Goal: Task Accomplishment & Management: Complete application form

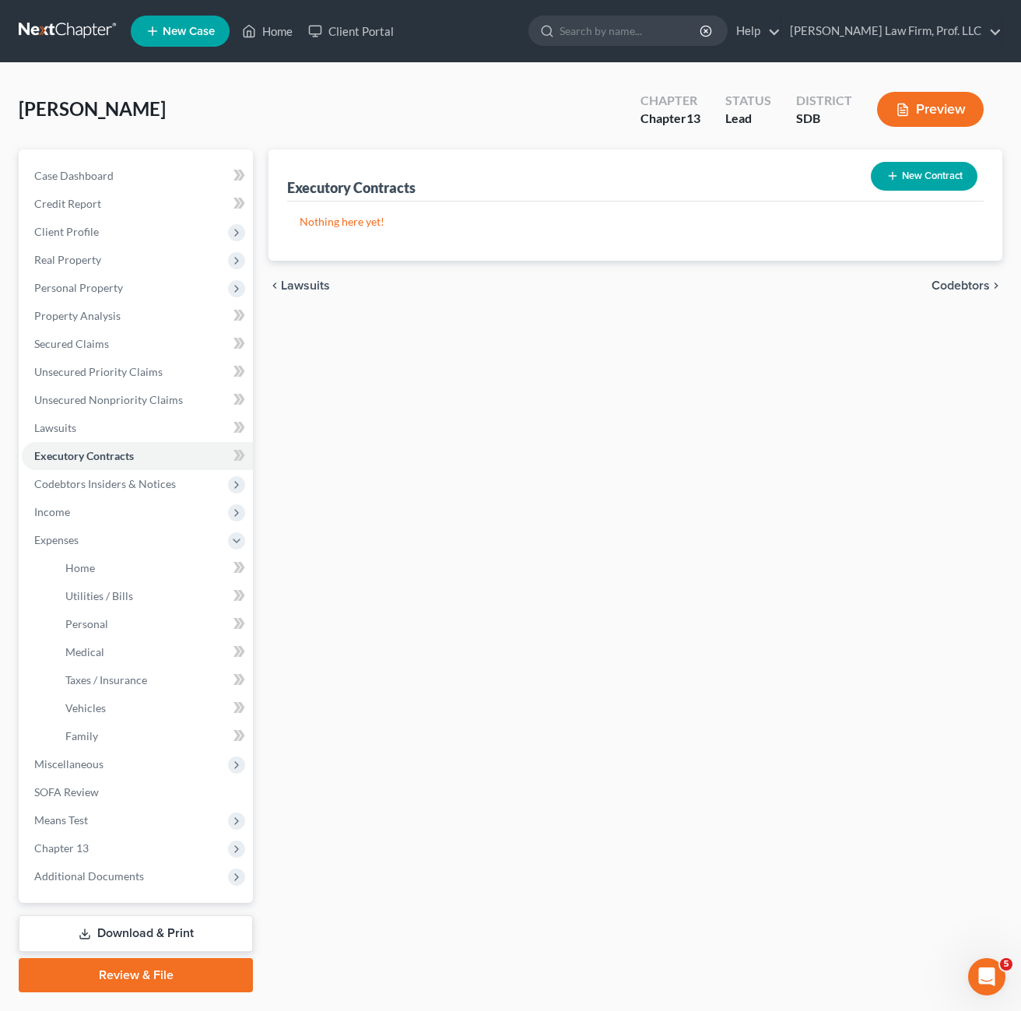
scroll to position [40, 0]
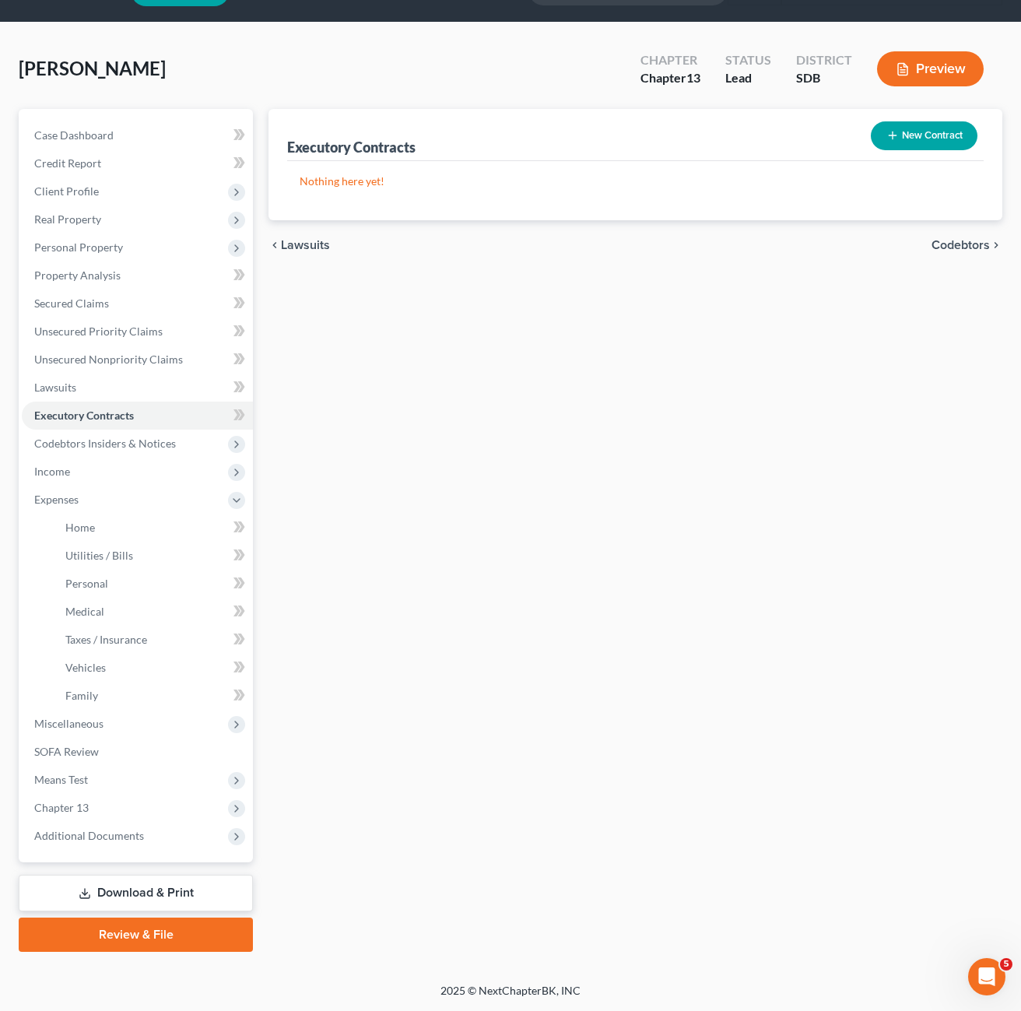
drag, startPoint x: 627, startPoint y: 551, endPoint x: 667, endPoint y: 504, distance: 61.9
click at [627, 547] on div "Executory Contracts New Contract Nothing here yet! chevron_left Lawsuits Codebt…" at bounding box center [636, 530] width 750 height 843
click at [627, 585] on div "Executory Contracts New Contract Nothing here yet! chevron_left Lawsuits Codebt…" at bounding box center [636, 530] width 750 height 843
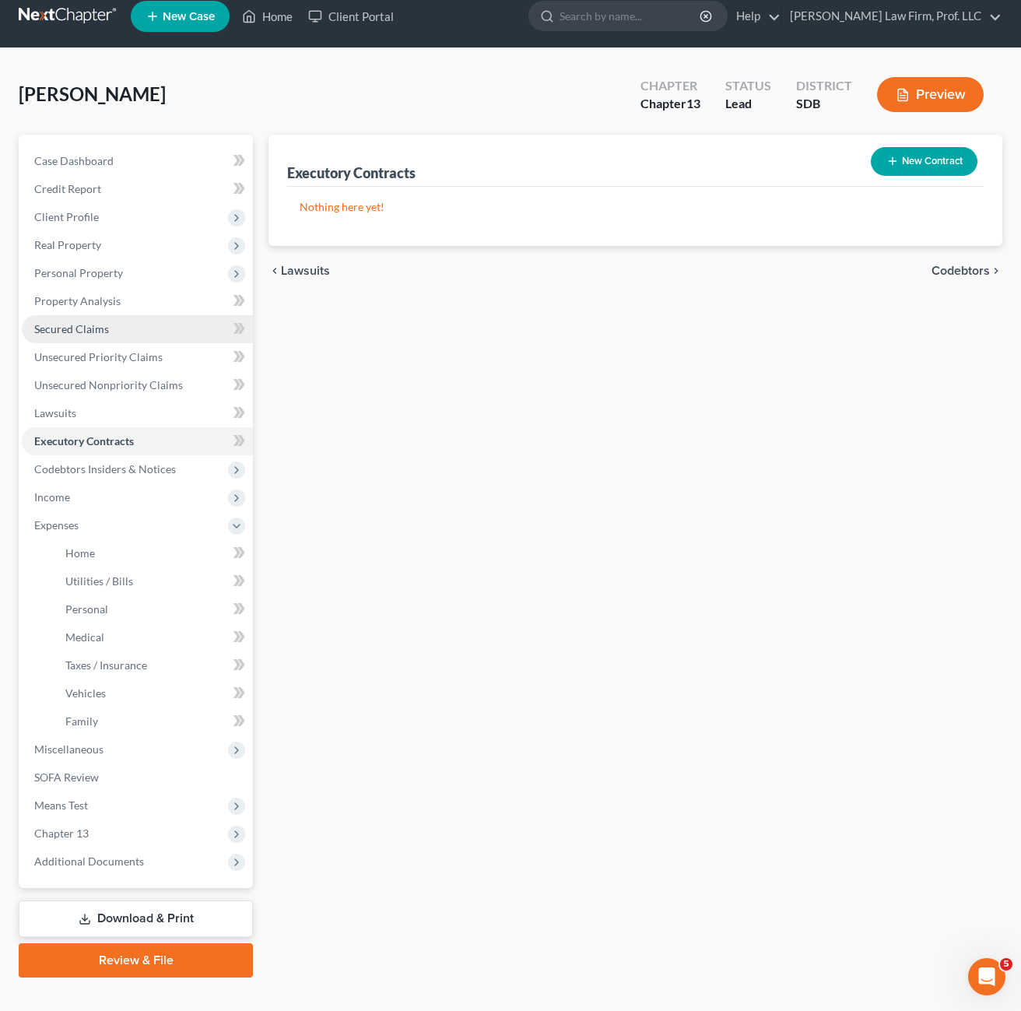
scroll to position [0, 0]
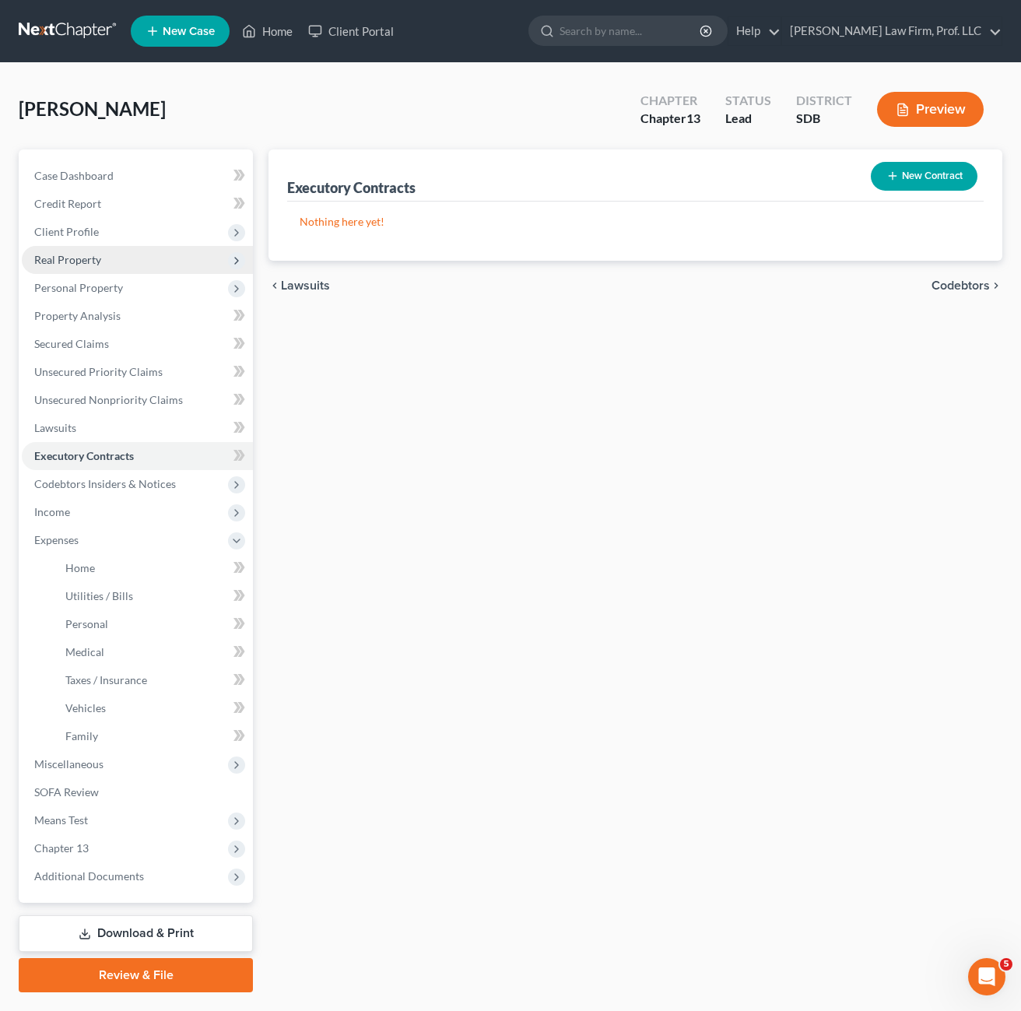
click at [75, 239] on span "Client Profile" at bounding box center [137, 232] width 231 height 28
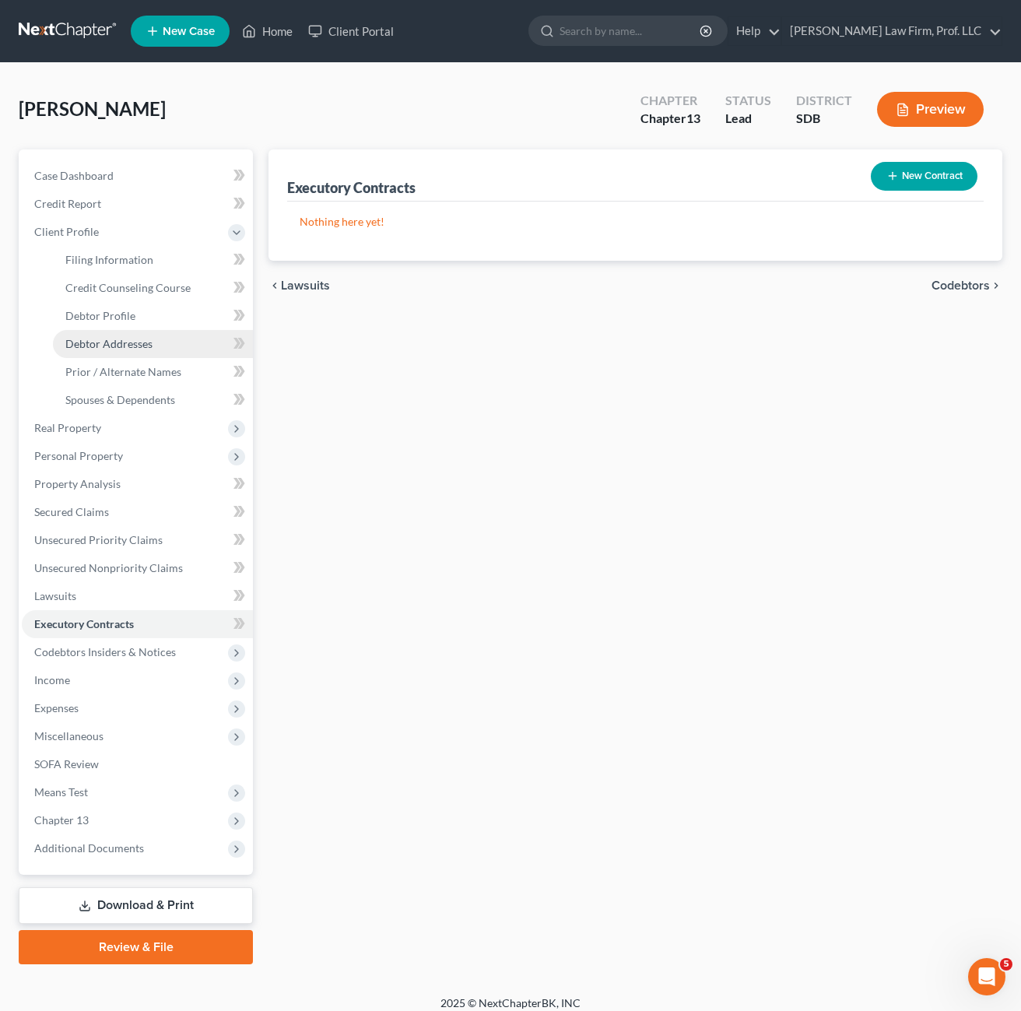
click at [128, 343] on span "Debtor Addresses" at bounding box center [108, 343] width 87 height 13
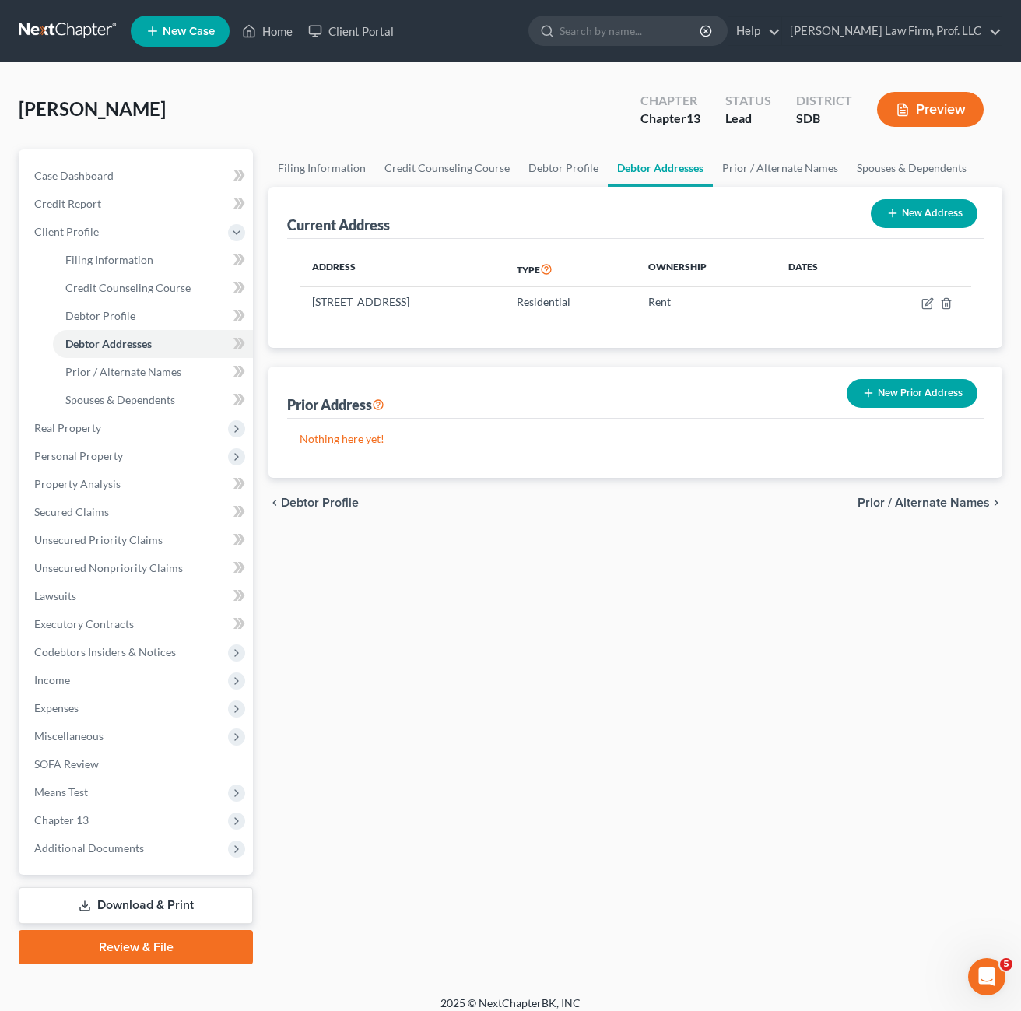
drag, startPoint x: 537, startPoint y: 336, endPoint x: 515, endPoint y: 395, distance: 63.3
click at [536, 336] on div "Address Type Ownership Dates [STREET_ADDRESS] Residential Rent" at bounding box center [635, 293] width 697 height 109
drag, startPoint x: 462, startPoint y: 601, endPoint x: 434, endPoint y: 558, distance: 51.2
click at [470, 596] on div "Filing Information Credit Counseling Course Debtor Profile Debtor Addresses Pri…" at bounding box center [636, 556] width 750 height 815
click at [92, 734] on span "Miscellaneous" at bounding box center [68, 735] width 69 height 13
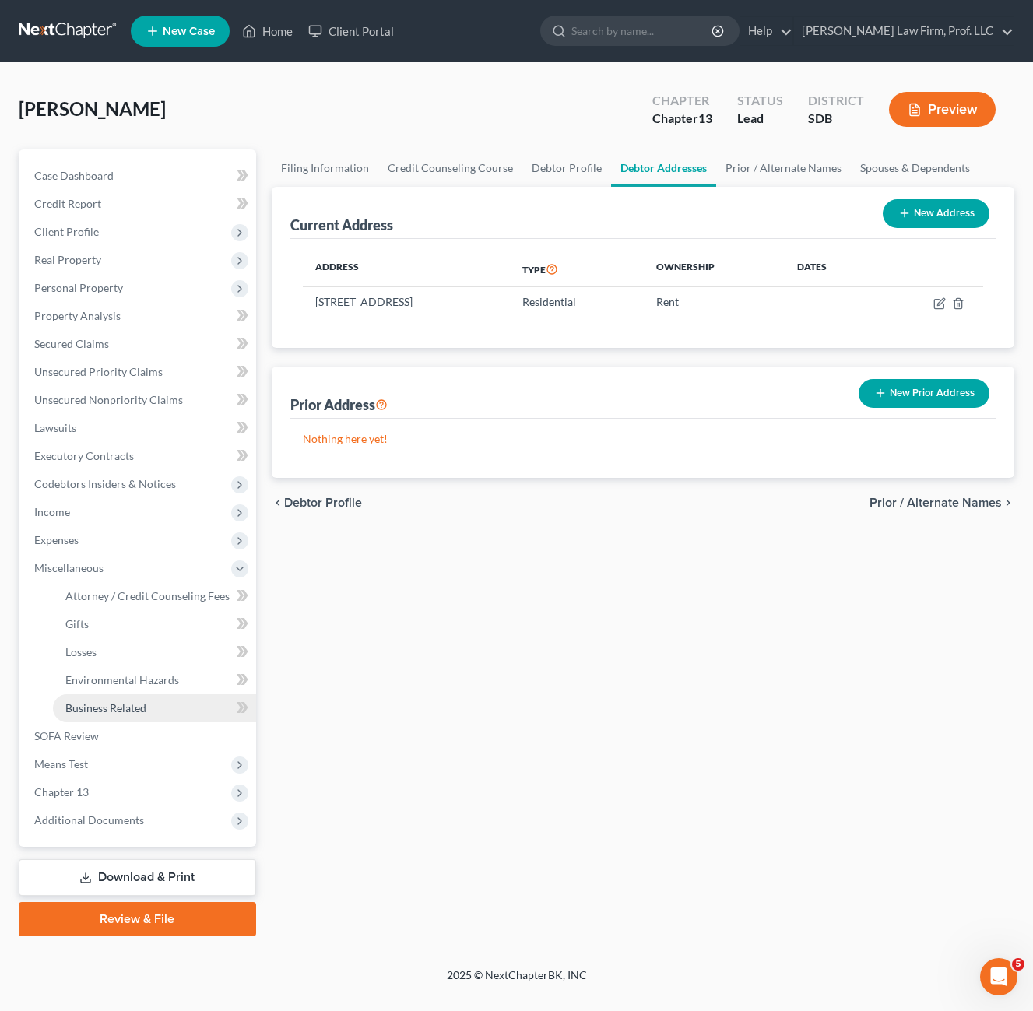
click at [150, 719] on link "Business Related" at bounding box center [154, 708] width 203 height 28
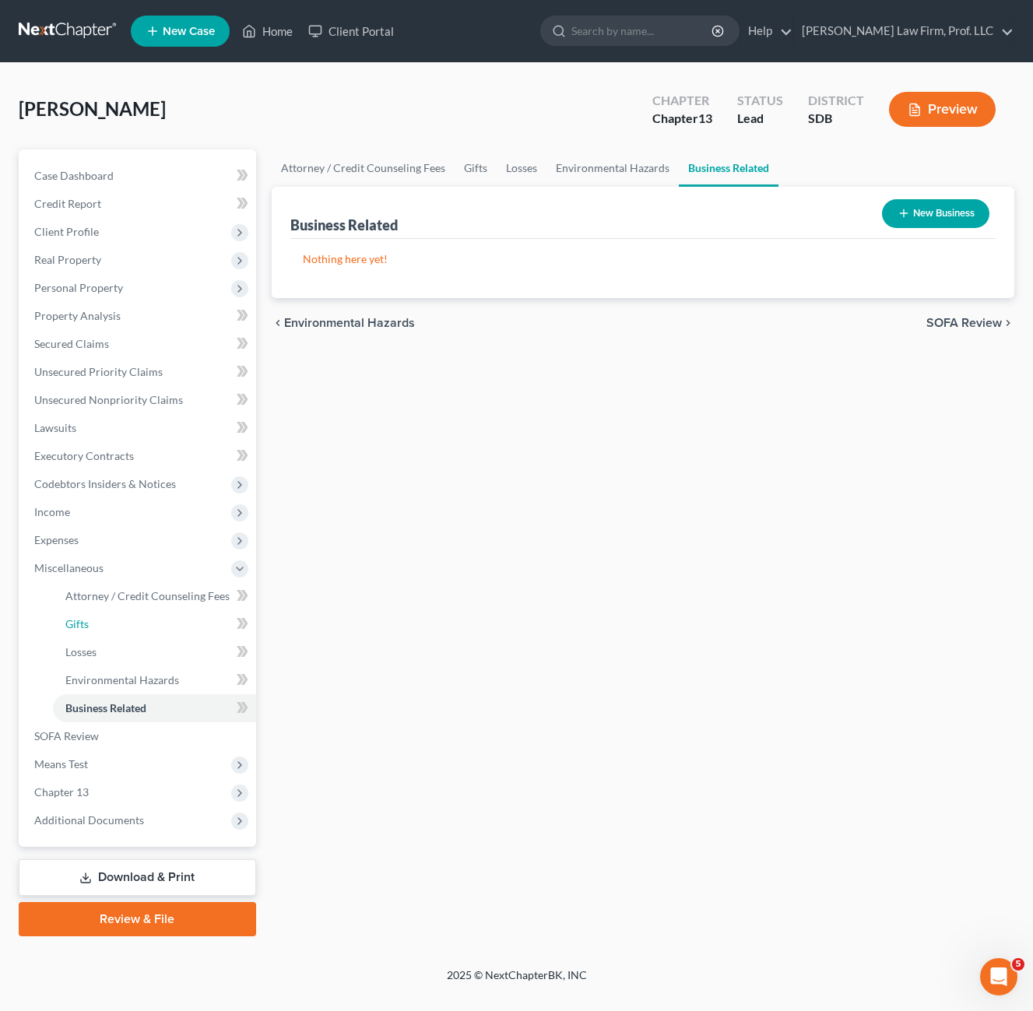
drag, startPoint x: 100, startPoint y: 622, endPoint x: 387, endPoint y: 694, distance: 295.3
click at [100, 621] on link "Gifts" at bounding box center [154, 624] width 203 height 28
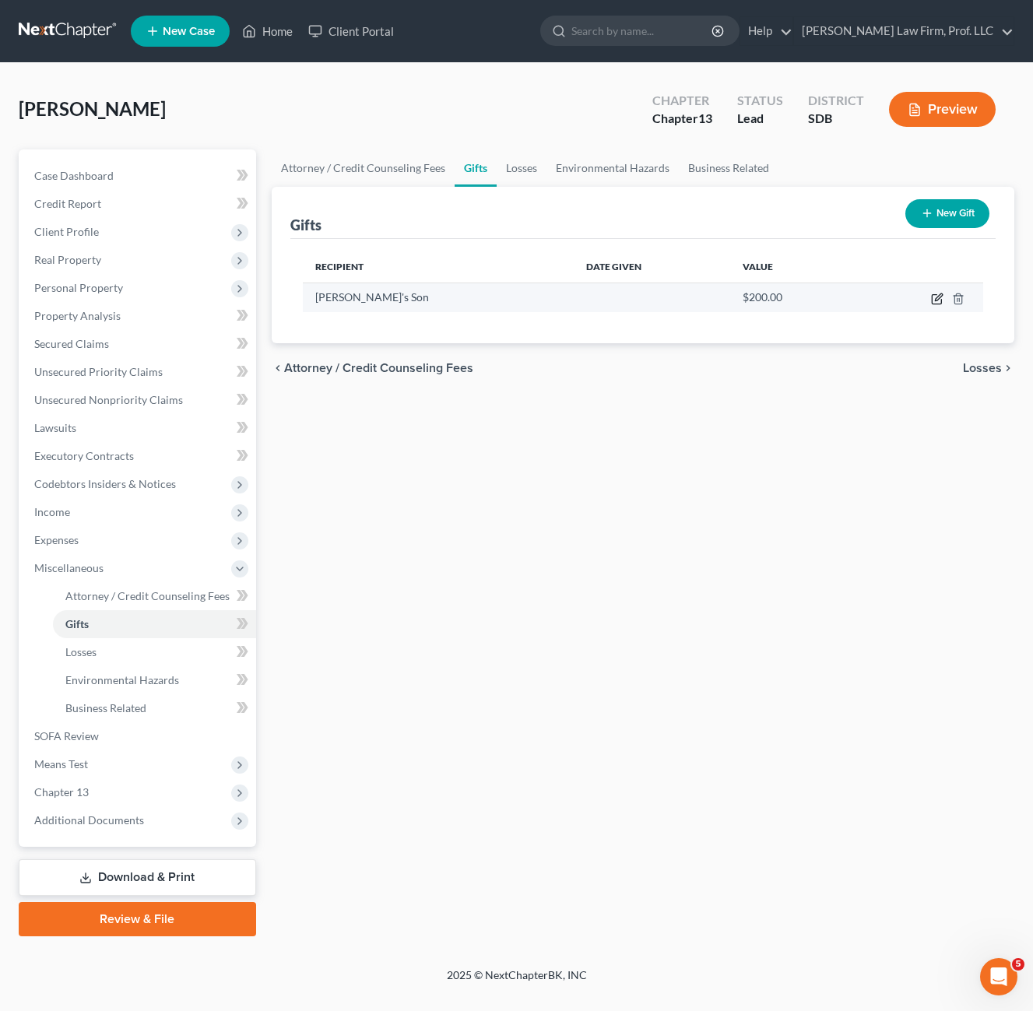
click at [936, 300] on icon "button" at bounding box center [938, 296] width 7 height 7
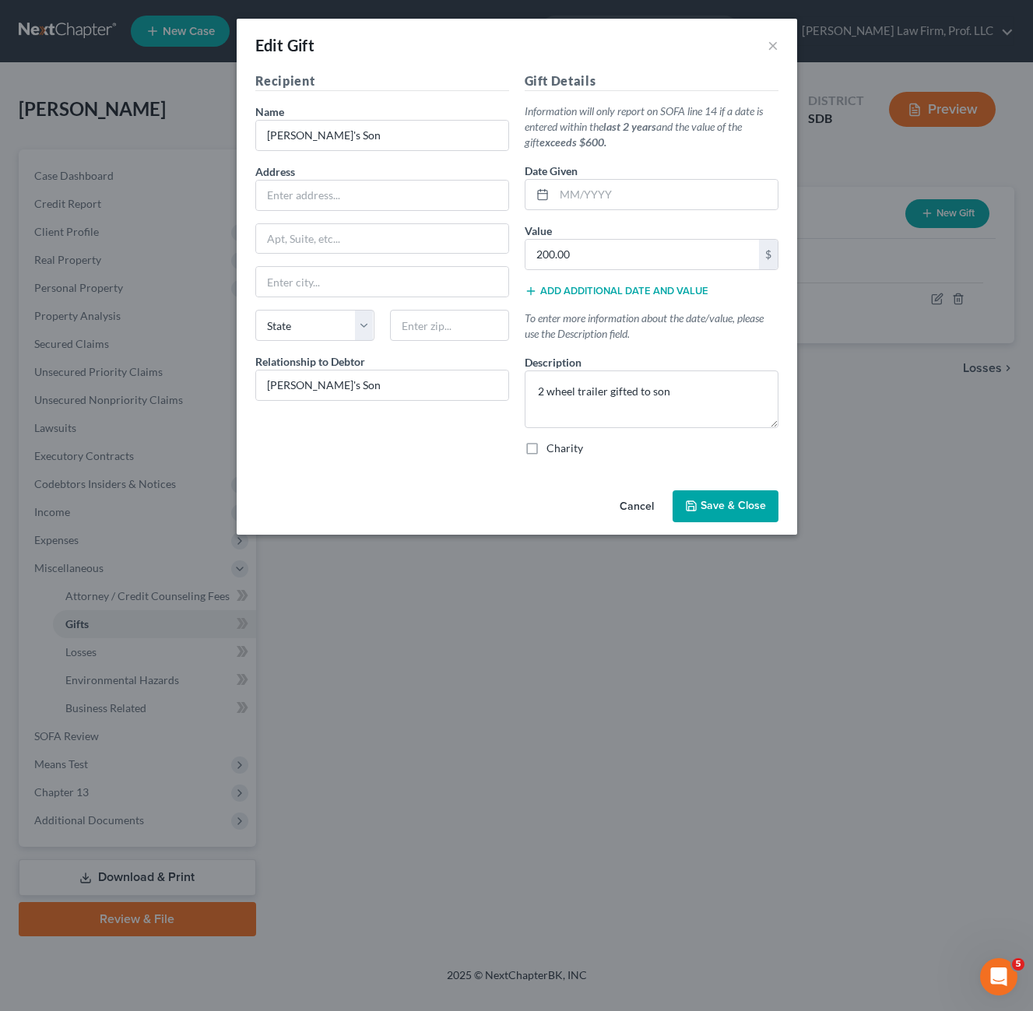
click at [389, 172] on div "Address" at bounding box center [382, 186] width 254 height 47
drag, startPoint x: 371, startPoint y: 195, endPoint x: 364, endPoint y: 204, distance: 10.6
click at [367, 197] on input "text" at bounding box center [382, 196] width 252 height 30
type input "[STREET_ADDRESS]"
type input "57005"
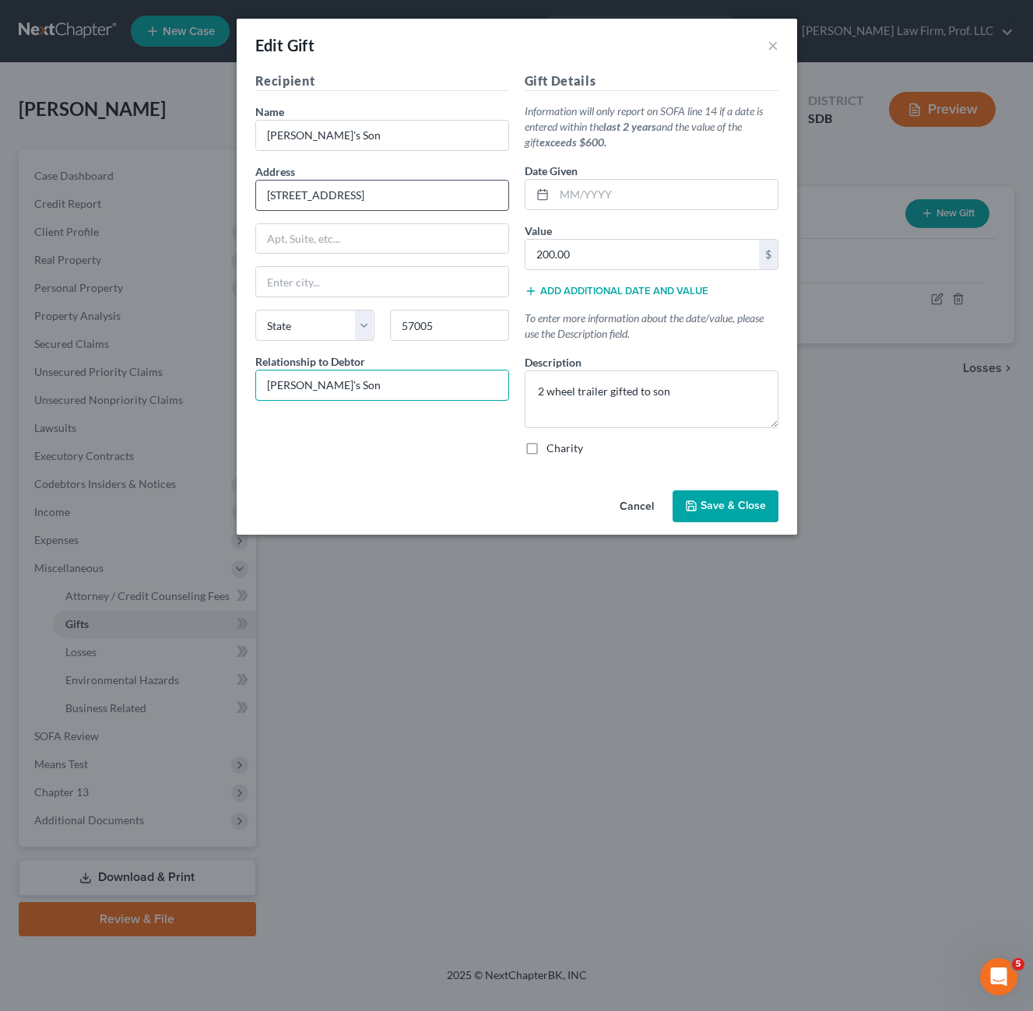
type input "[PERSON_NAME]"
select select "43"
click at [400, 134] on input "[PERSON_NAME]'s Son" at bounding box center [382, 136] width 252 height 30
click at [400, 135] on input "[PERSON_NAME]'s Son" at bounding box center [382, 136] width 252 height 30
click at [399, 138] on input "[PERSON_NAME]'s Son" at bounding box center [382, 136] width 252 height 30
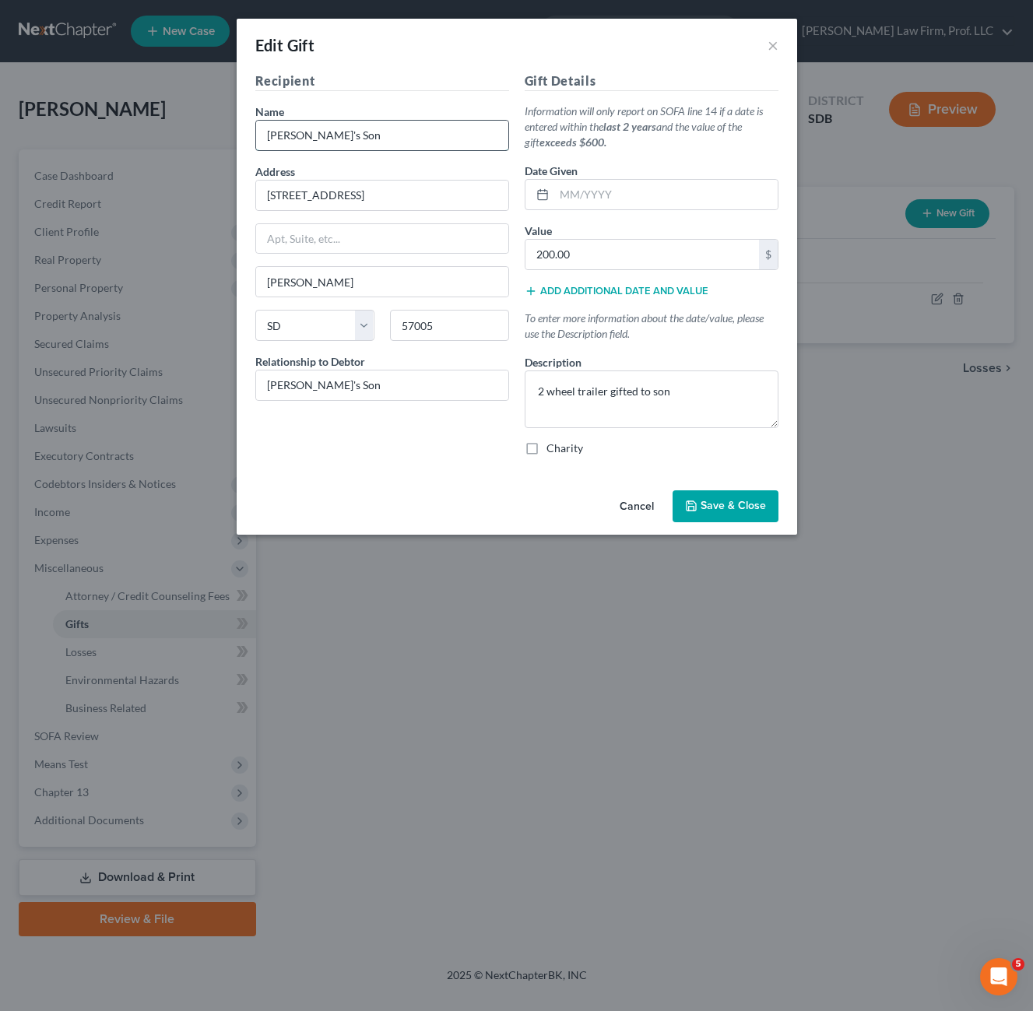
click at [383, 132] on input "[PERSON_NAME]'s Son" at bounding box center [382, 136] width 252 height 30
click at [374, 139] on input "[PERSON_NAME]'s Son" at bounding box center [382, 136] width 252 height 30
click at [373, 139] on input "[PERSON_NAME]'s Son" at bounding box center [382, 136] width 252 height 30
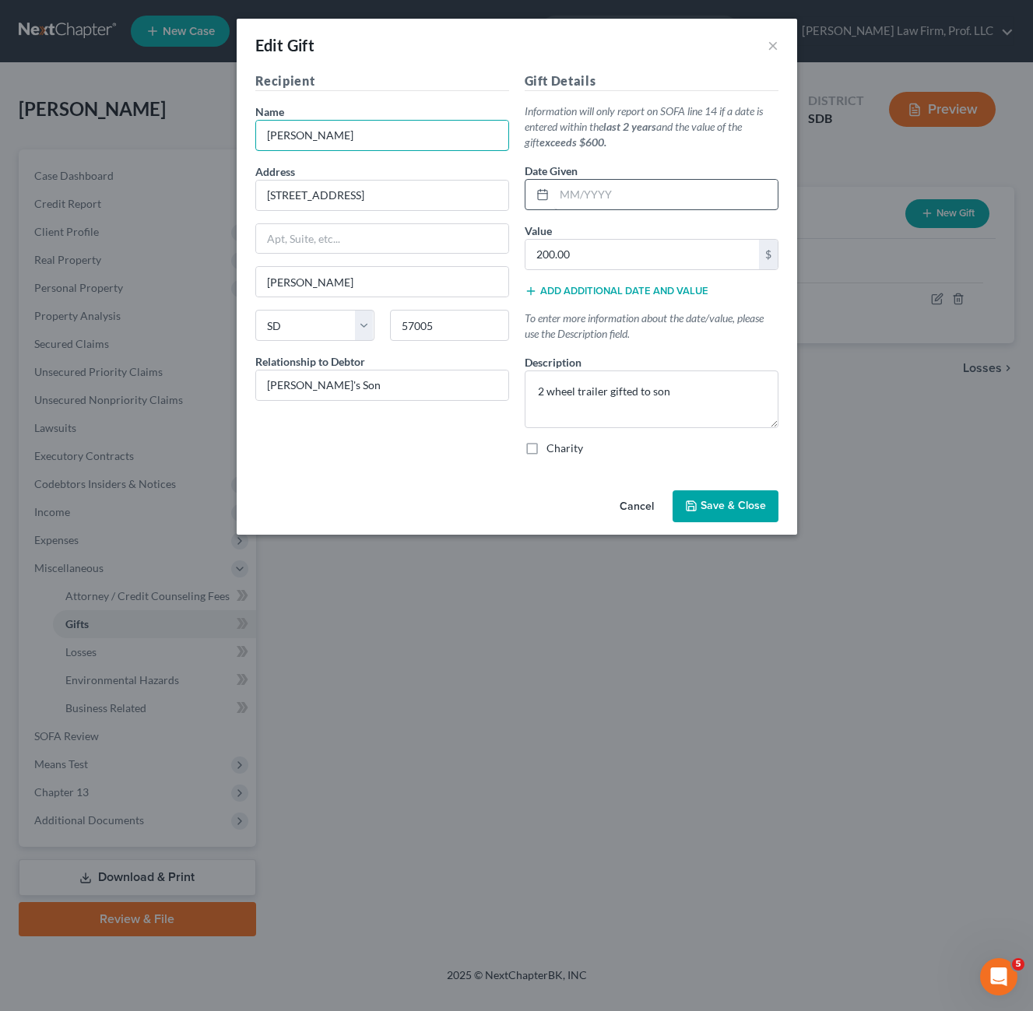
type input "[PERSON_NAME]"
click at [633, 188] on input "text" at bounding box center [665, 195] width 223 height 30
type input "08/2025"
drag, startPoint x: 728, startPoint y: 509, endPoint x: 852, endPoint y: 557, distance: 132.9
click at [728, 508] on span "Save & Close" at bounding box center [733, 506] width 65 height 13
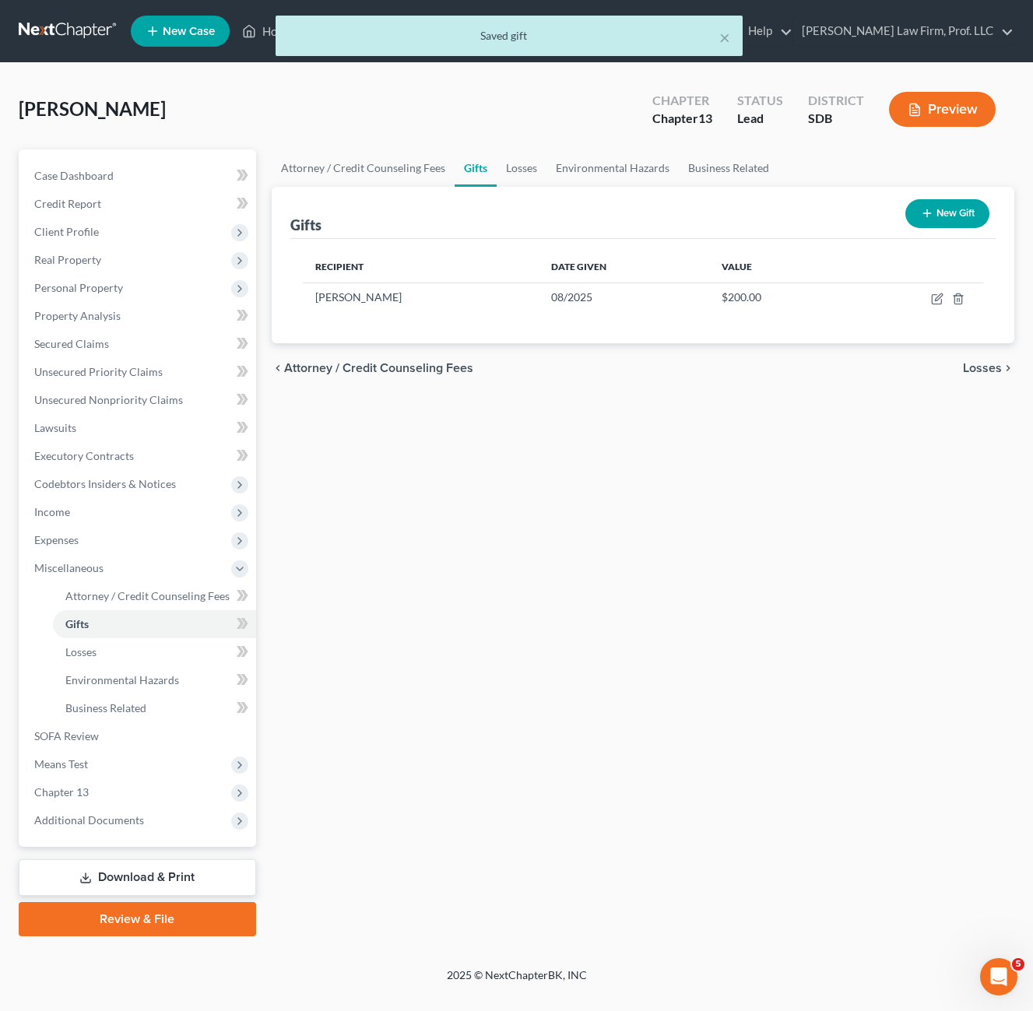
click at [811, 626] on div "Attorney / Credit Counseling Fees Gifts Losses Environmental Hazards Business R…" at bounding box center [643, 542] width 758 height 787
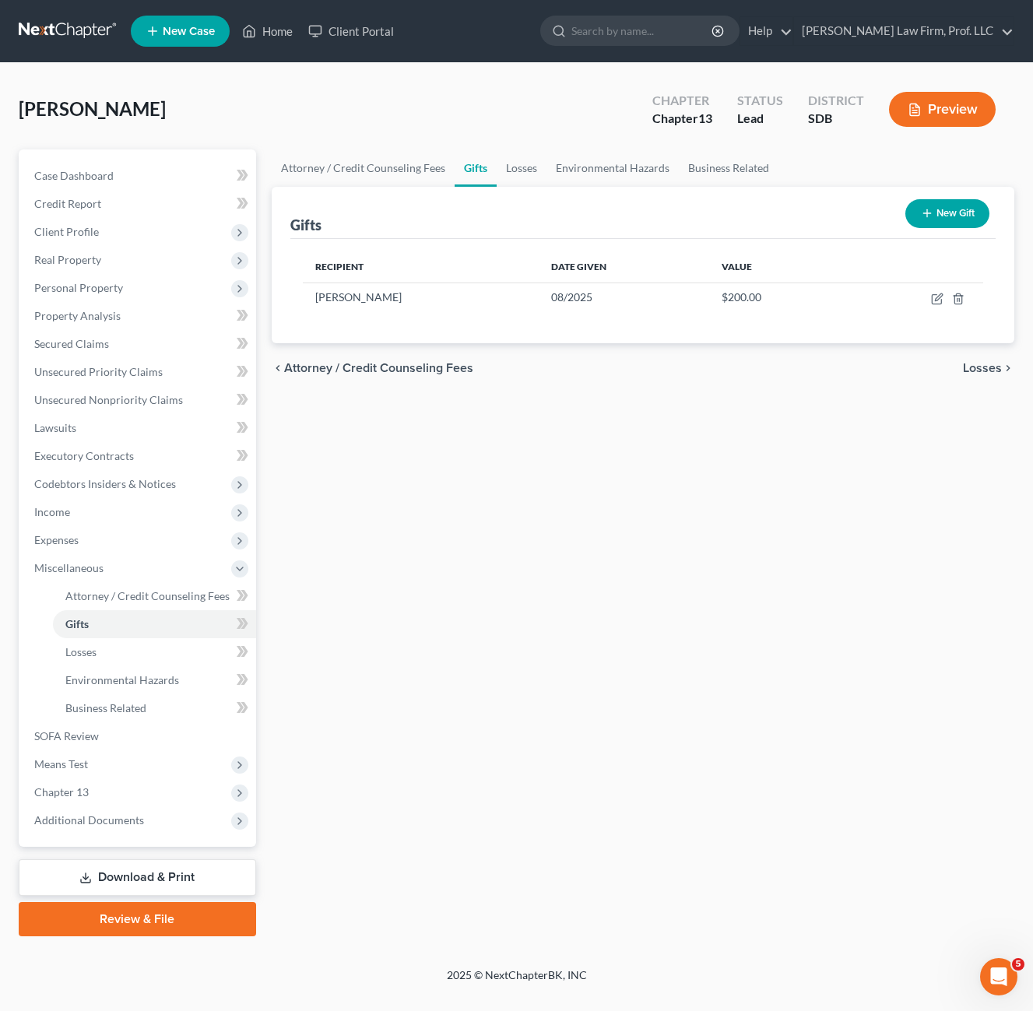
click at [623, 435] on div "Attorney / Credit Counseling Fees Gifts Losses Environmental Hazards Business R…" at bounding box center [643, 542] width 758 height 787
click at [390, 292] on span "[PERSON_NAME]" at bounding box center [358, 296] width 86 height 13
click at [934, 297] on icon "button" at bounding box center [937, 299] width 12 height 12
select select "43"
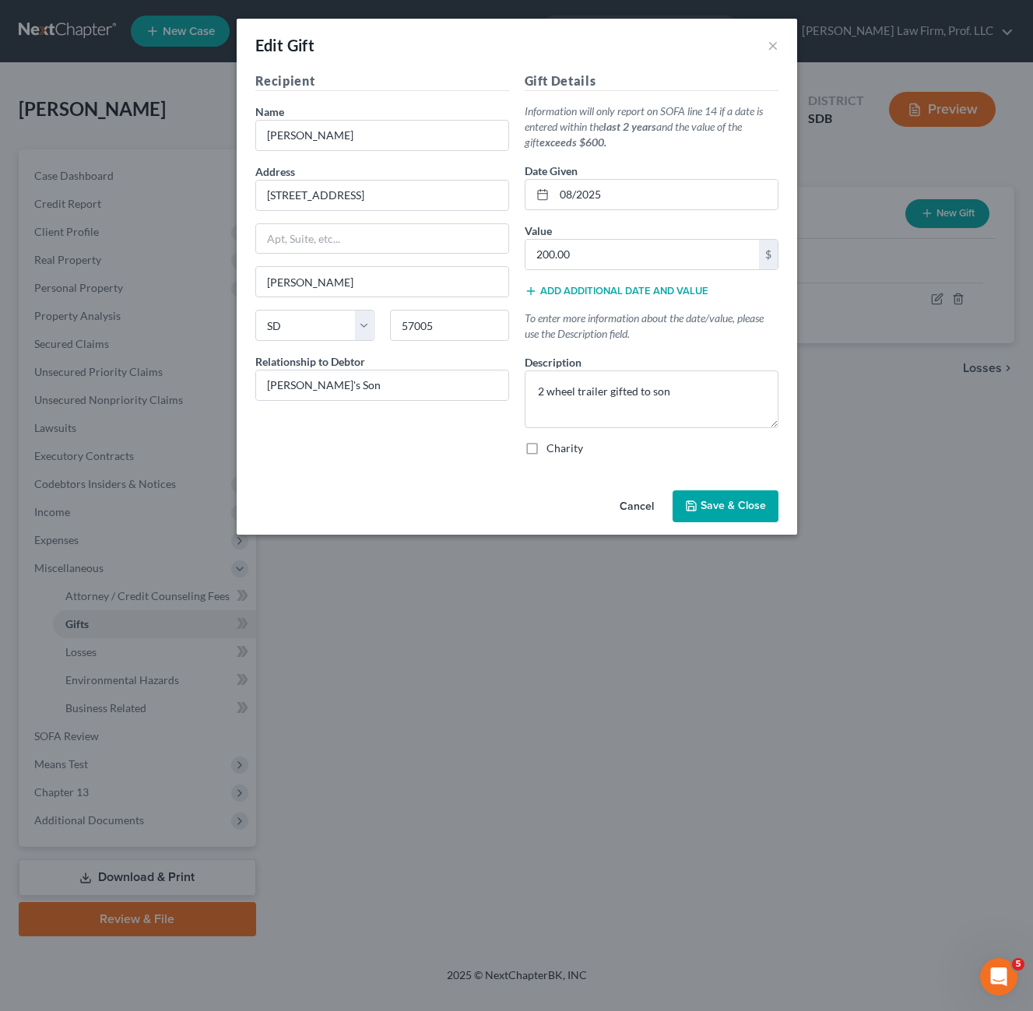
drag, startPoint x: 729, startPoint y: 497, endPoint x: 452, endPoint y: 448, distance: 281.4
click at [730, 498] on button "Save & Close" at bounding box center [726, 506] width 106 height 33
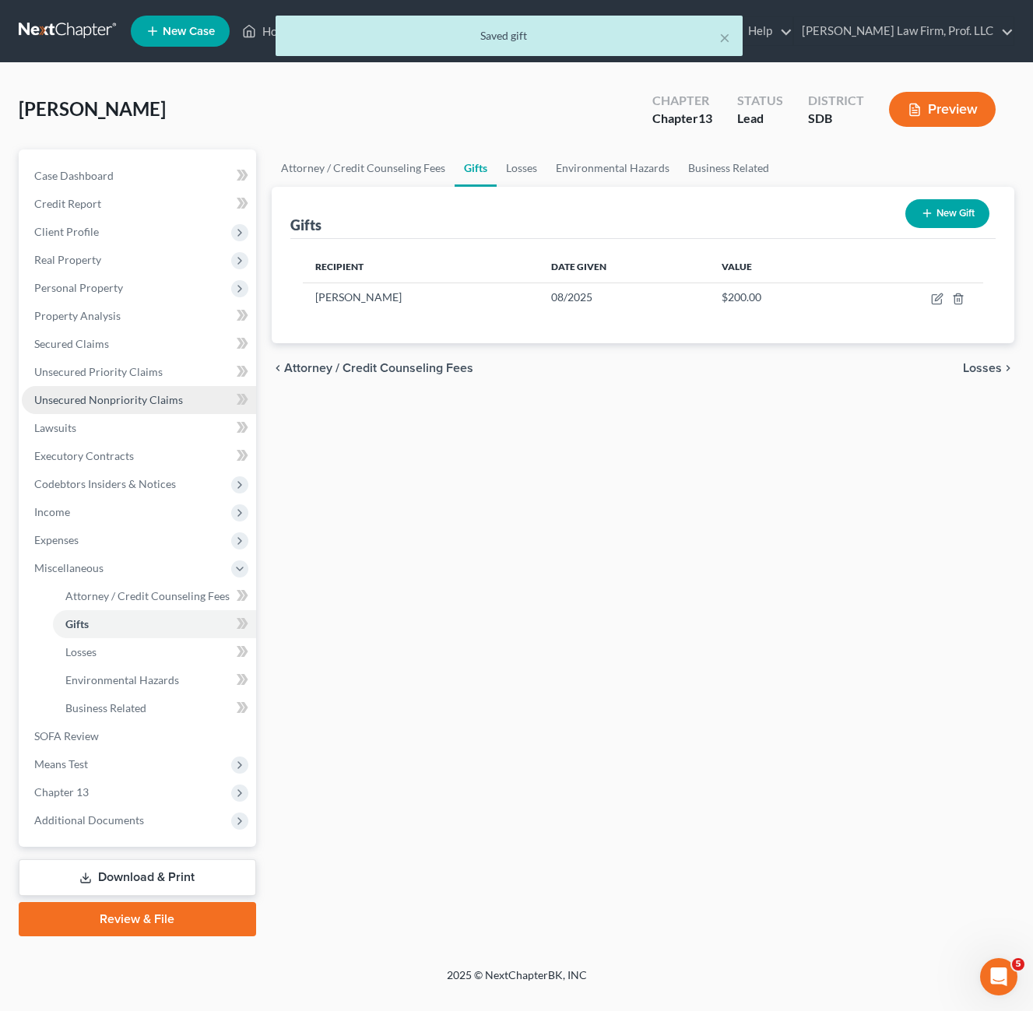
click at [137, 401] on span "Unsecured Nonpriority Claims" at bounding box center [108, 399] width 149 height 13
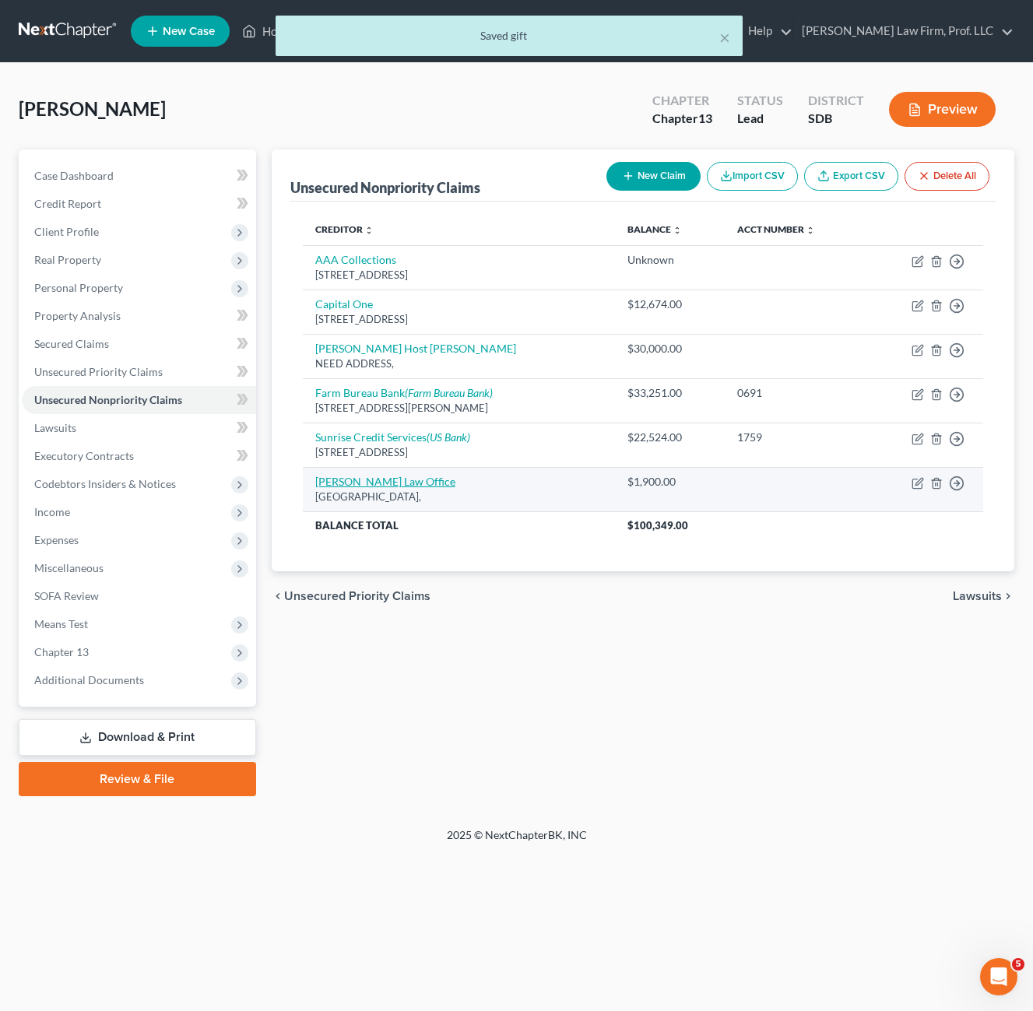
click at [364, 487] on link "[PERSON_NAME] Law Office" at bounding box center [385, 481] width 140 height 13
select select "14"
select select "0"
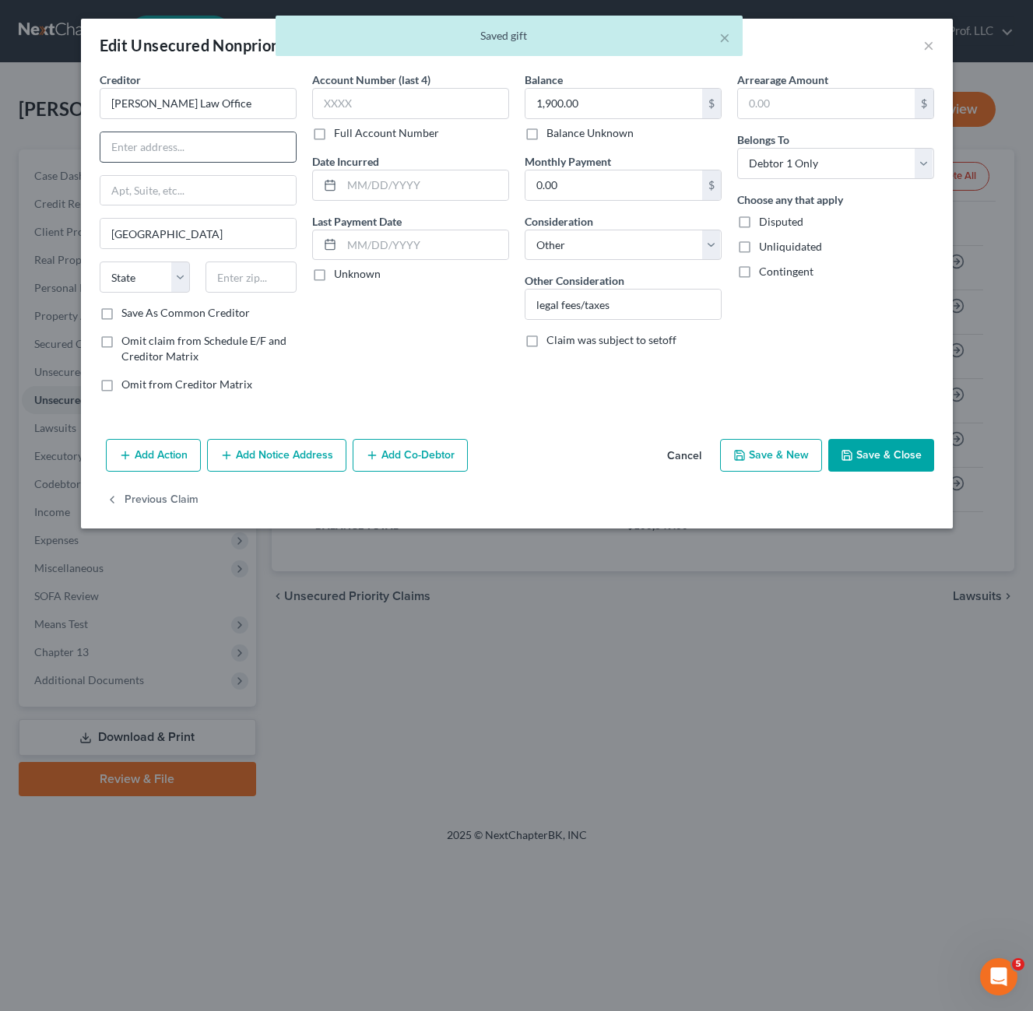
click at [203, 159] on div at bounding box center [198, 147] width 197 height 31
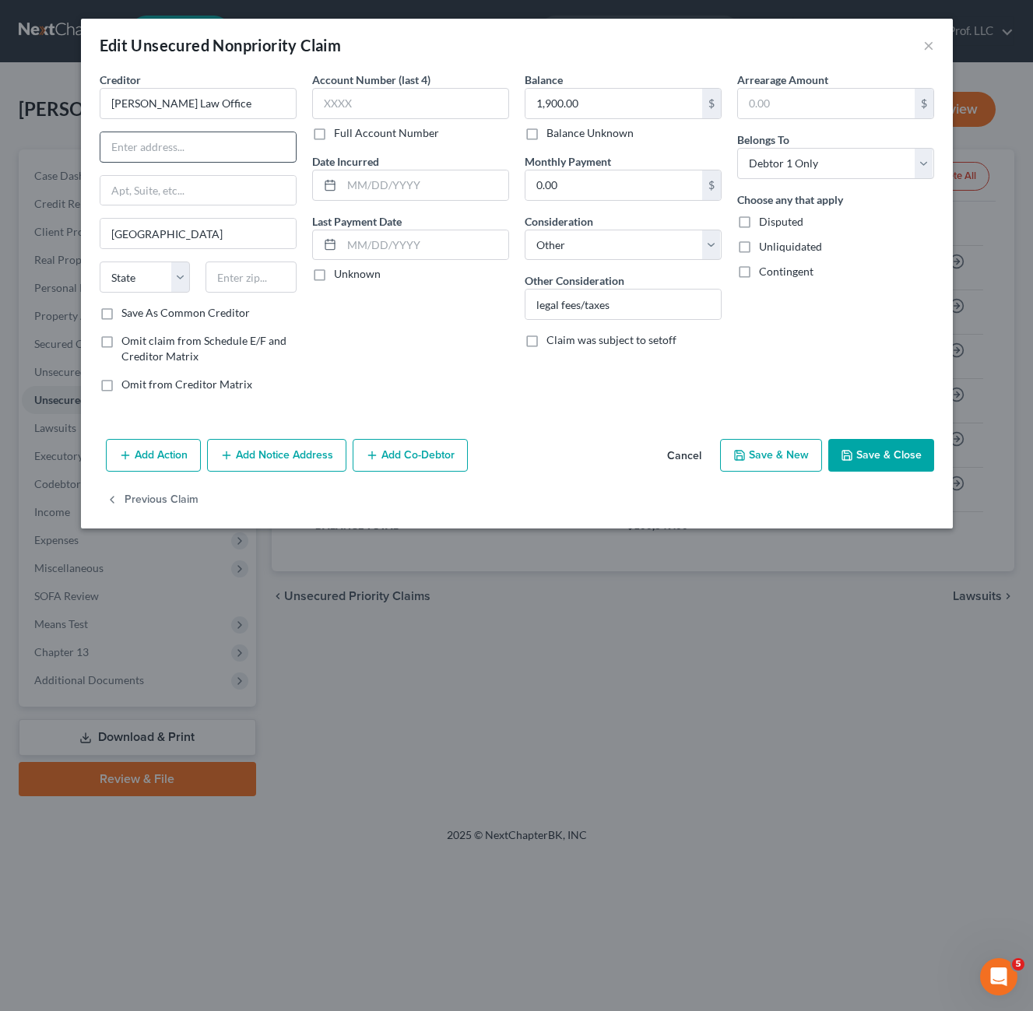
click at [168, 159] on input "text" at bounding box center [197, 147] width 195 height 30
click at [198, 139] on input "text" at bounding box center [197, 147] width 195 height 30
click at [203, 156] on input "text" at bounding box center [197, 147] width 195 height 30
type input "PO Box 497"
click at [259, 276] on input "text" at bounding box center [251, 277] width 91 height 31
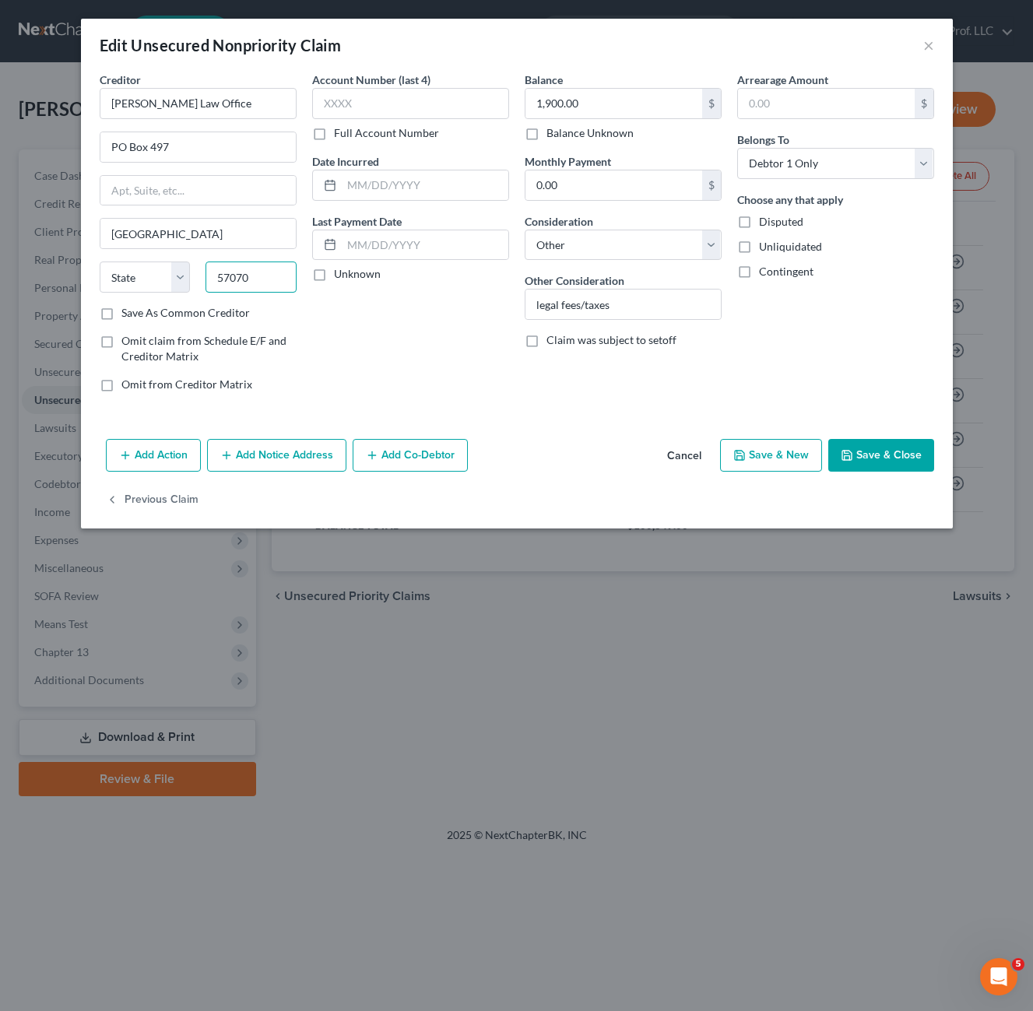
type input "57070"
select select "43"
click at [385, 301] on div "Account Number (last 4) Full Account Number Date Incurred Last Payment Date Unk…" at bounding box center [410, 238] width 213 height 333
drag, startPoint x: 859, startPoint y: 463, endPoint x: 862, endPoint y: 450, distance: 13.6
click at [859, 462] on button "Save & Close" at bounding box center [881, 455] width 106 height 33
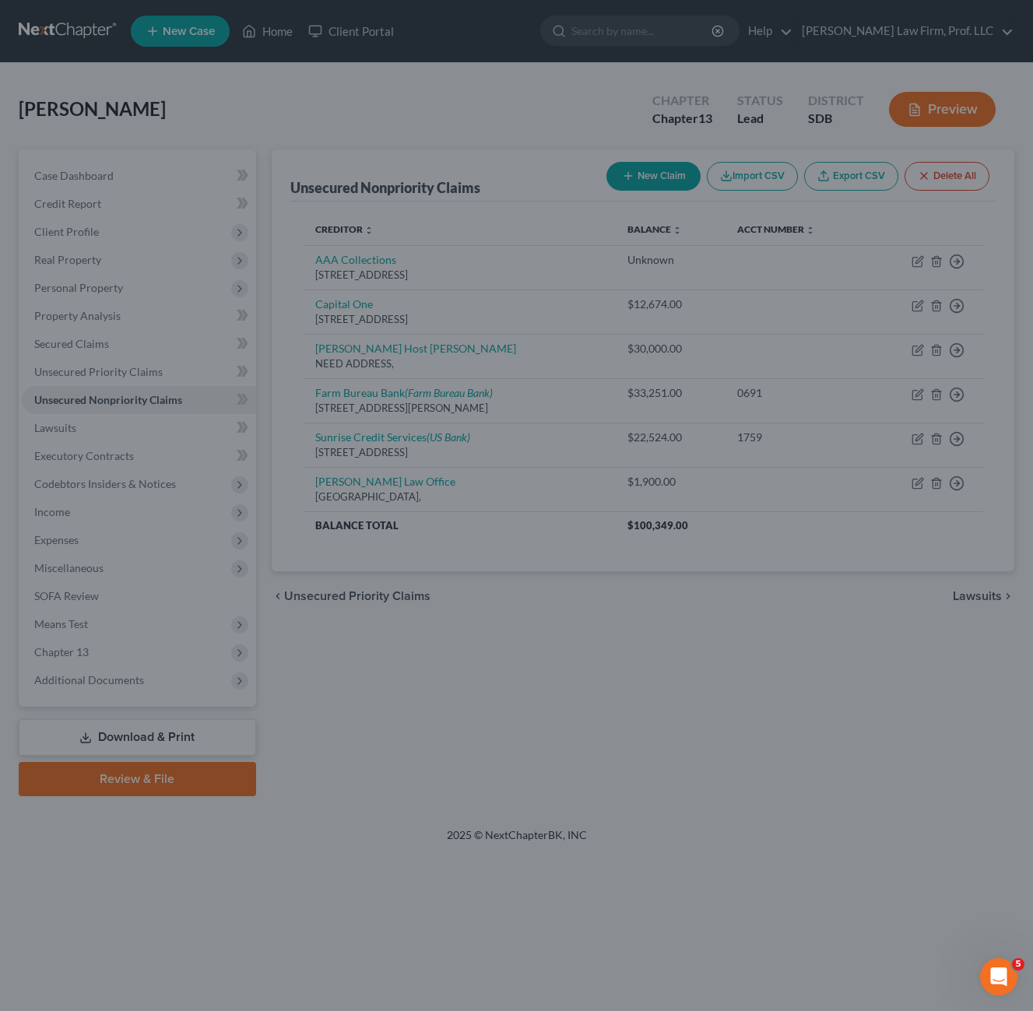
type input "0"
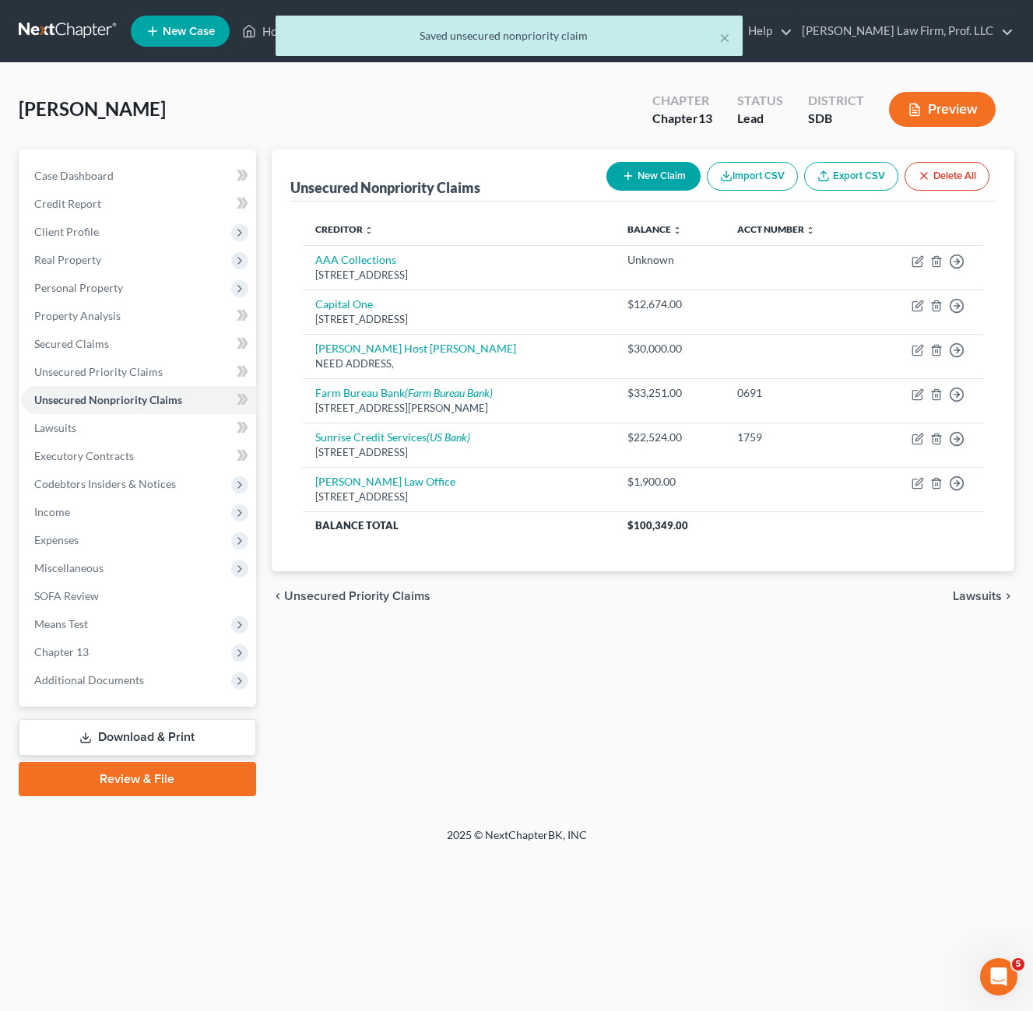
click at [637, 718] on div "Unsecured Nonpriority Claims New Claim Import CSV Export CSV Delete All Credito…" at bounding box center [643, 472] width 758 height 647
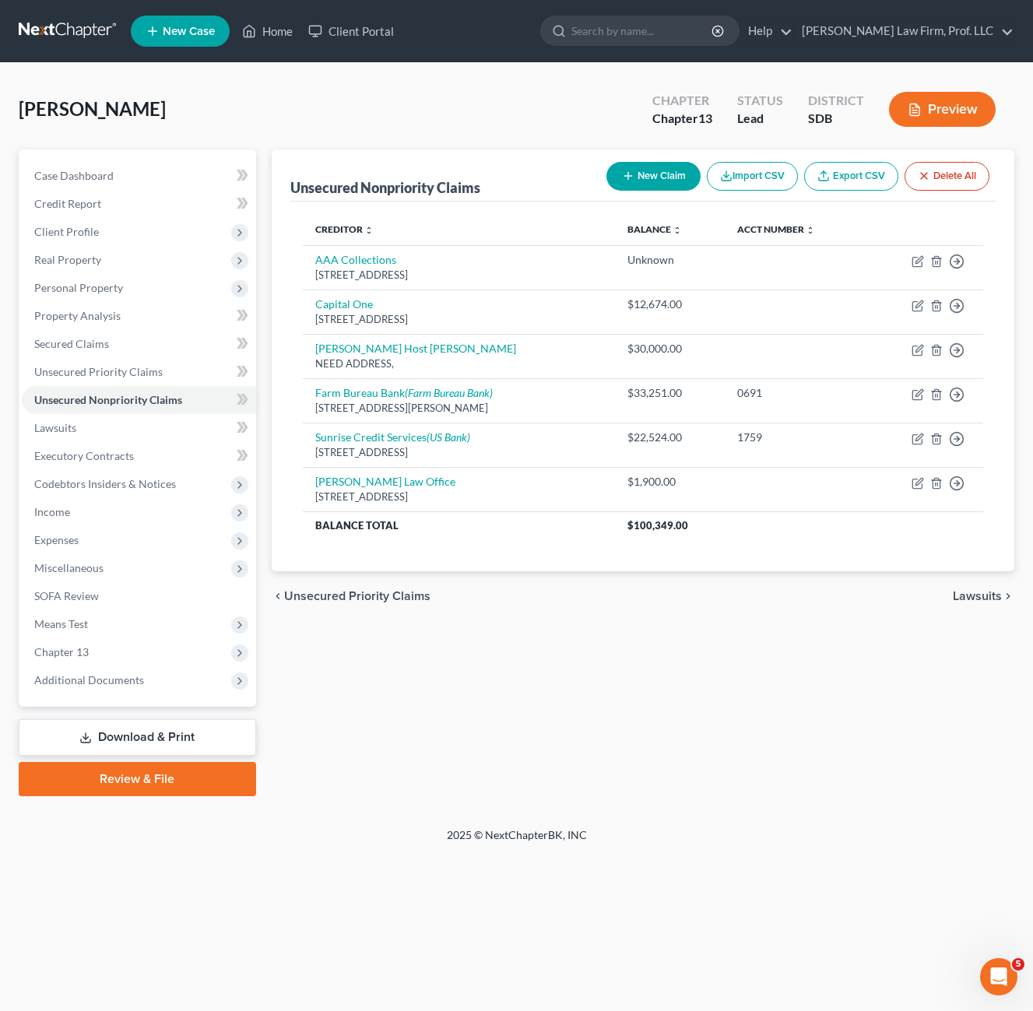
click at [691, 722] on div "Unsecured Nonpriority Claims New Claim Import CSV Export CSV Delete All Credito…" at bounding box center [643, 472] width 758 height 647
click at [740, 681] on div "Unsecured Nonpriority Claims New Claim Import CSV Export CSV Delete All Credito…" at bounding box center [643, 472] width 758 height 647
click at [694, 676] on div "Unsecured Nonpriority Claims New Claim Import CSV Export CSV Delete All Credito…" at bounding box center [643, 472] width 758 height 647
click at [483, 672] on div "Unsecured Nonpriority Claims New Claim Import CSV Export CSV Delete All Credito…" at bounding box center [643, 472] width 758 height 647
drag, startPoint x: 662, startPoint y: 784, endPoint x: 423, endPoint y: 597, distance: 304.0
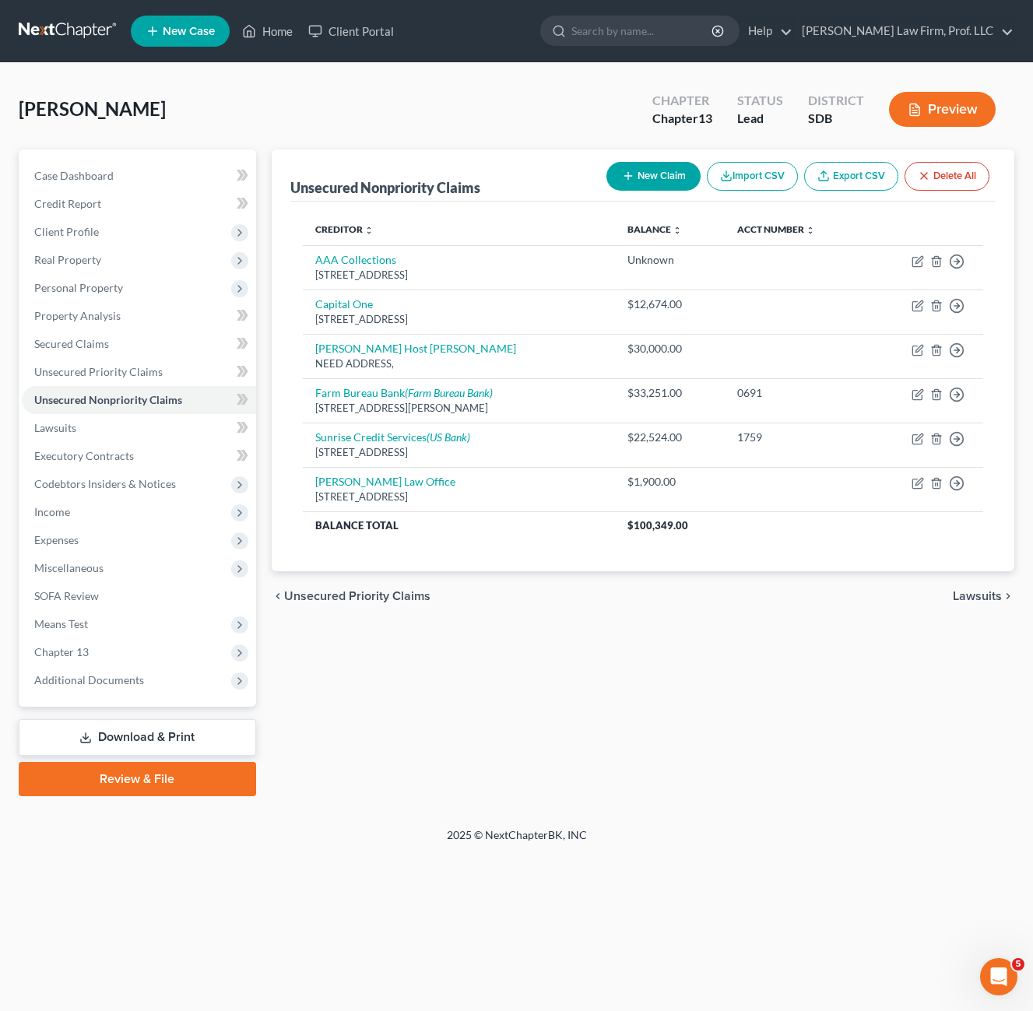
click at [664, 783] on div "Unsecured Nonpriority Claims New Claim Import CSV Export CSV Delete All Credito…" at bounding box center [643, 472] width 758 height 647
click at [82, 238] on span "Client Profile" at bounding box center [139, 232] width 234 height 28
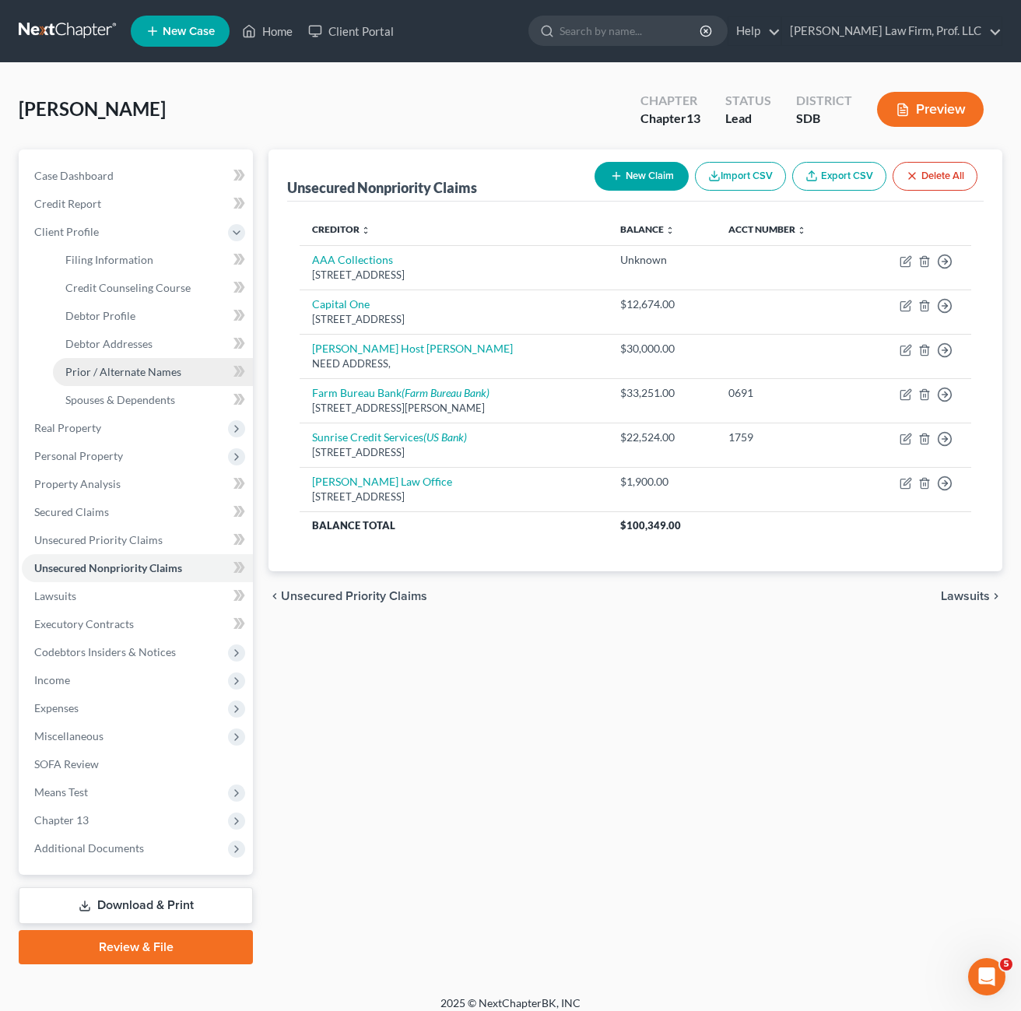
click at [149, 369] on span "Prior / Alternate Names" at bounding box center [123, 371] width 116 height 13
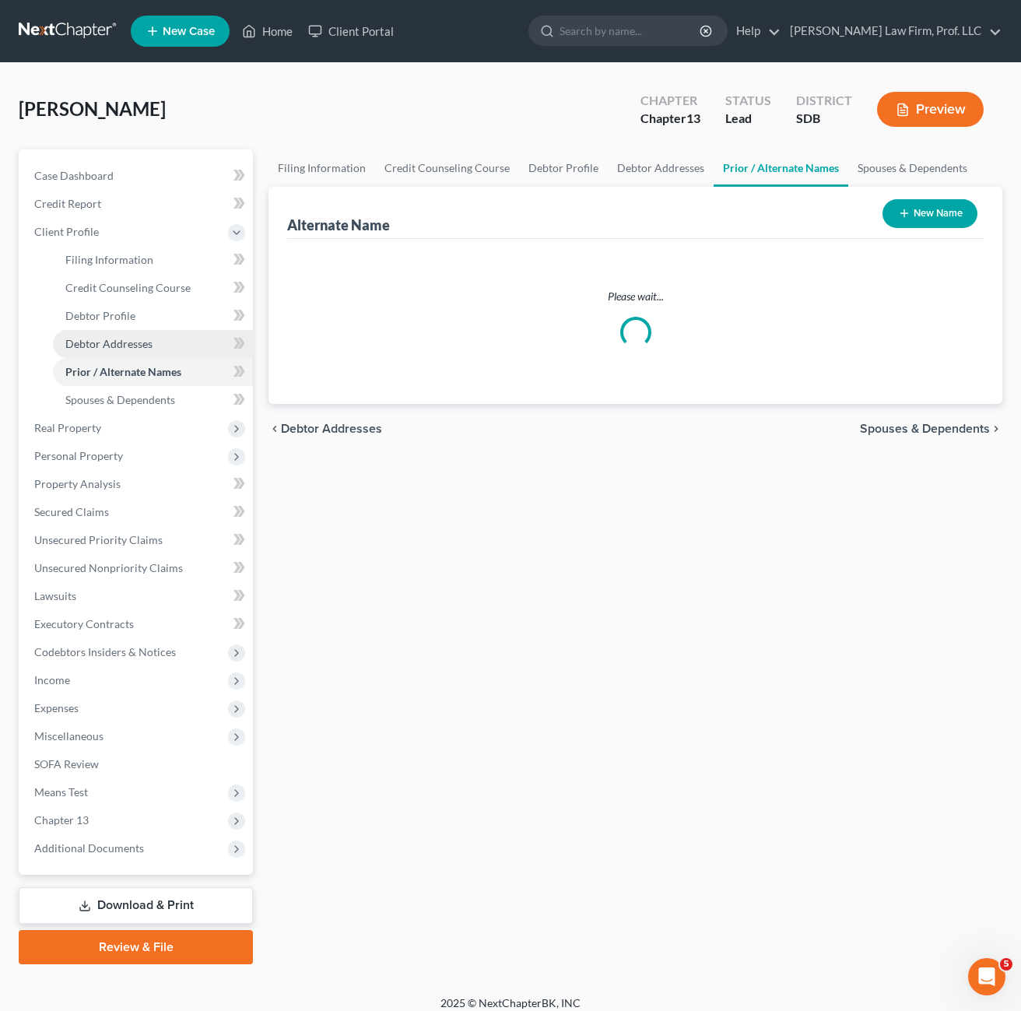
click at [138, 339] on span "Debtor Addresses" at bounding box center [108, 343] width 87 height 13
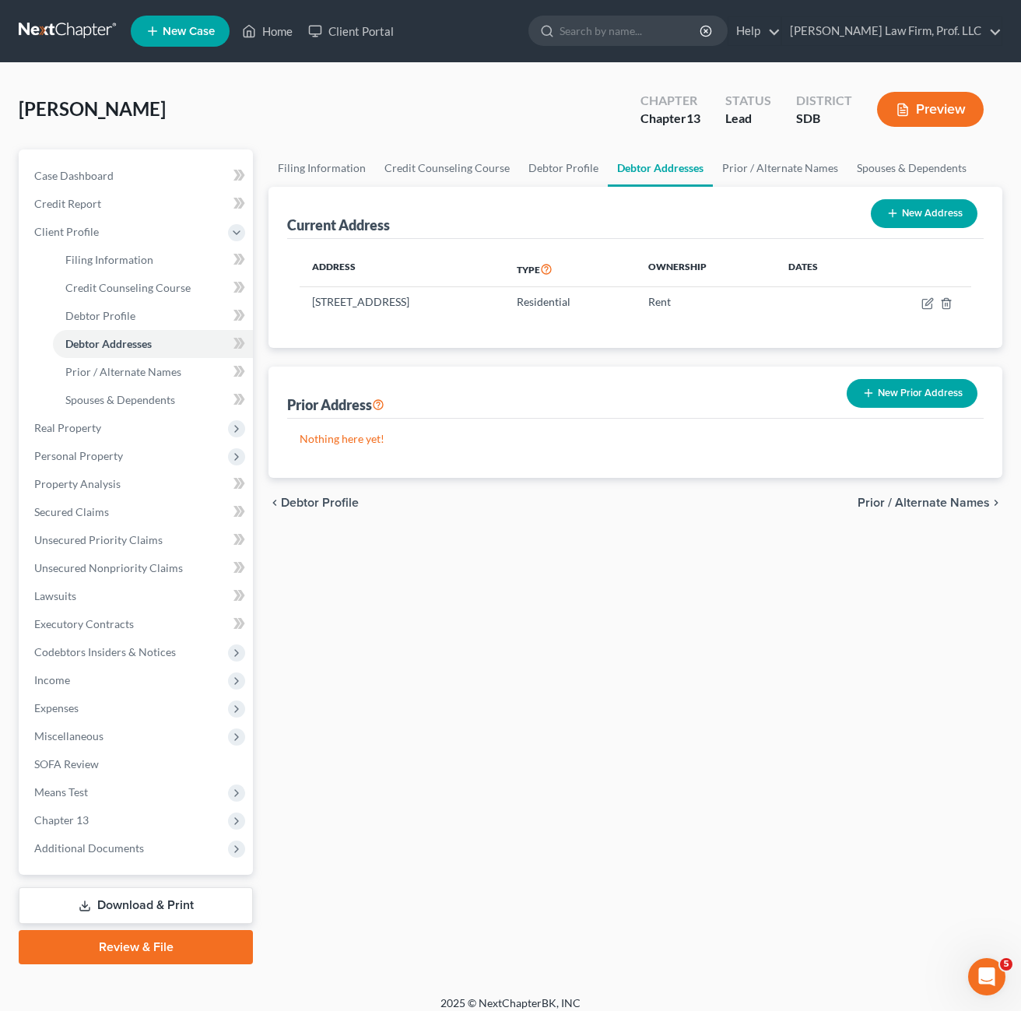
click at [631, 624] on div "Filing Information Credit Counseling Course Debtor Profile Debtor Addresses Pri…" at bounding box center [636, 556] width 750 height 815
click at [939, 393] on button "New Prior Address" at bounding box center [912, 393] width 131 height 29
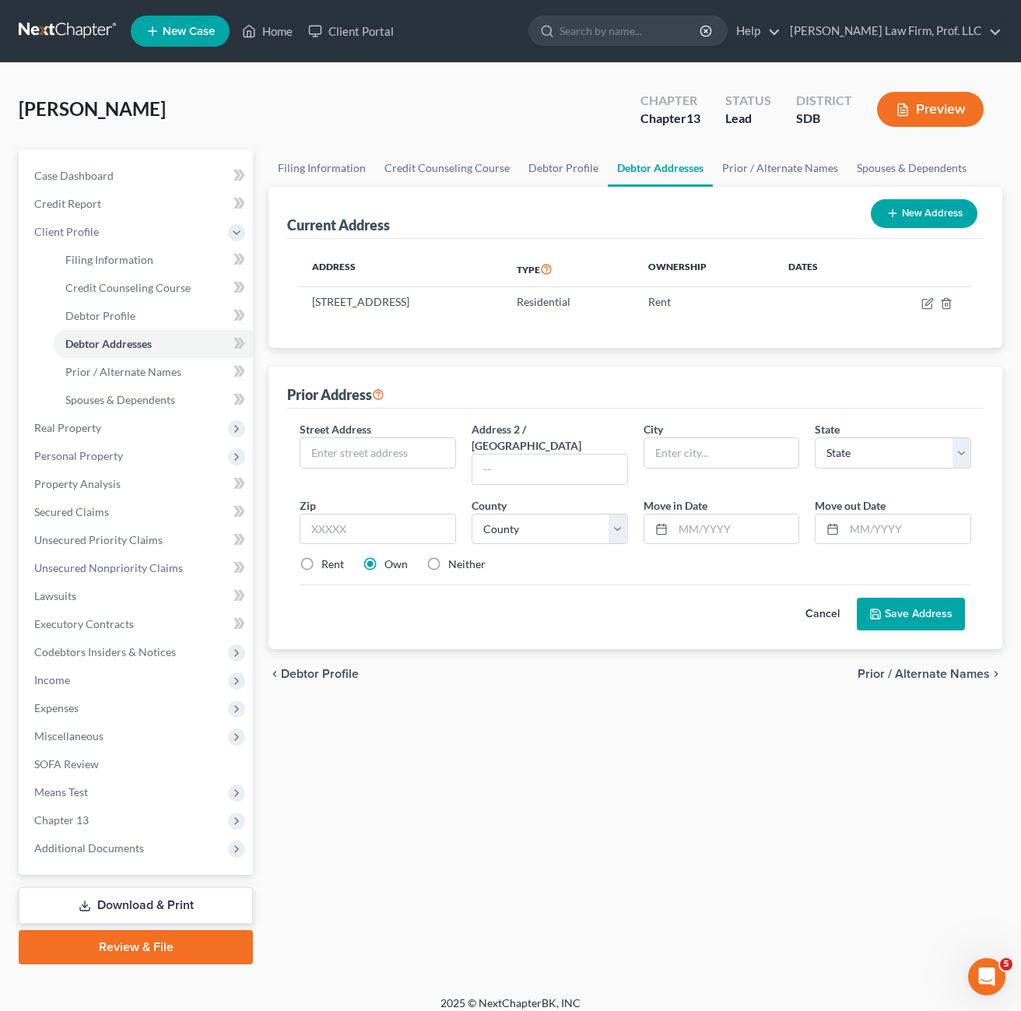
click at [613, 673] on div "chevron_left Debtor Profile Prior / Alternate Names chevron_right" at bounding box center [636, 674] width 734 height 50
drag, startPoint x: 567, startPoint y: 711, endPoint x: 394, endPoint y: 481, distance: 287.4
click at [566, 710] on div "Filing Information Credit Counseling Course Debtor Profile Debtor Addresses Pri…" at bounding box center [636, 556] width 750 height 815
drag, startPoint x: 382, startPoint y: 484, endPoint x: 372, endPoint y: 465, distance: 21.9
click at [377, 476] on div "Street Address * Address 2 / [GEOGRAPHIC_DATA] * State * State [US_STATE] AK AR…" at bounding box center [635, 503] width 687 height 164
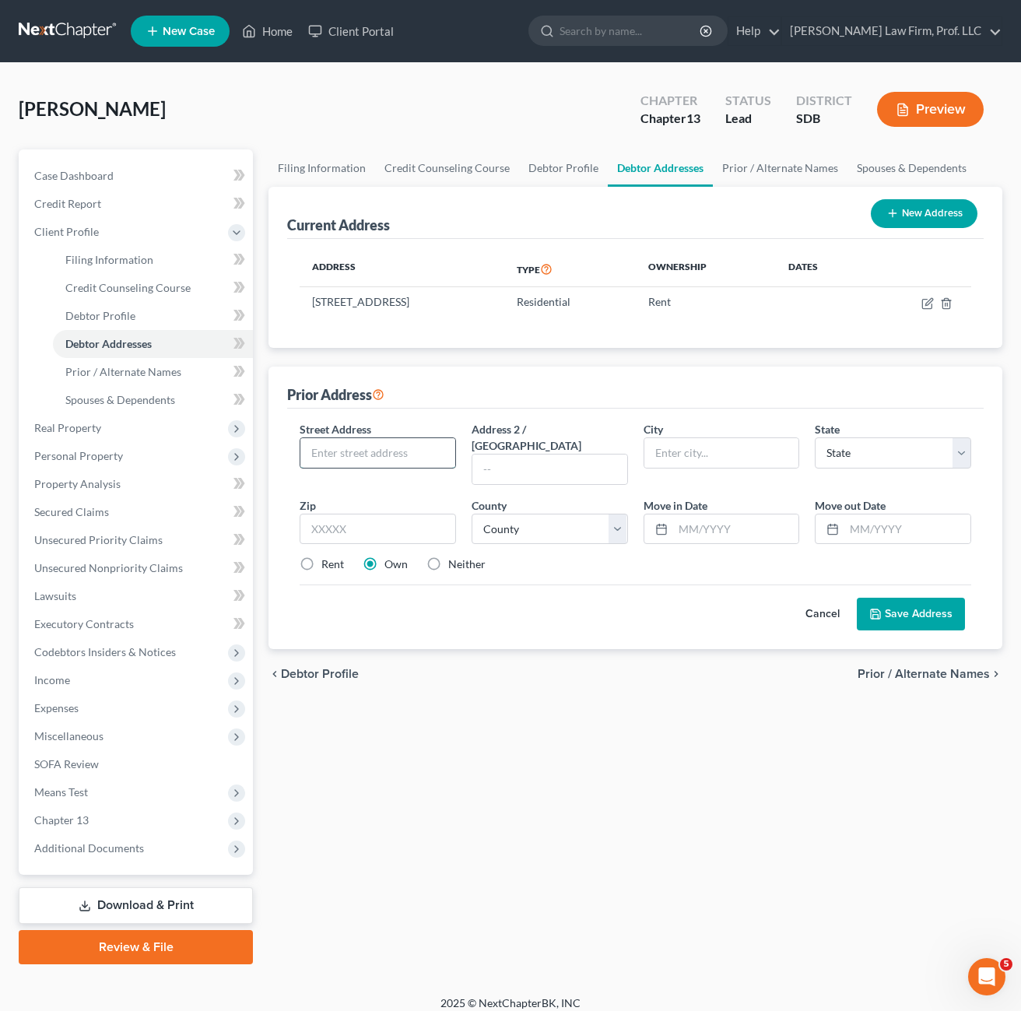
click at [372, 465] on input "text" at bounding box center [377, 453] width 155 height 30
type input "[STREET_ADDRESS]"
click at [724, 464] on input "text" at bounding box center [722, 453] width 155 height 30
type input "[PERSON_NAME]"
select select "43"
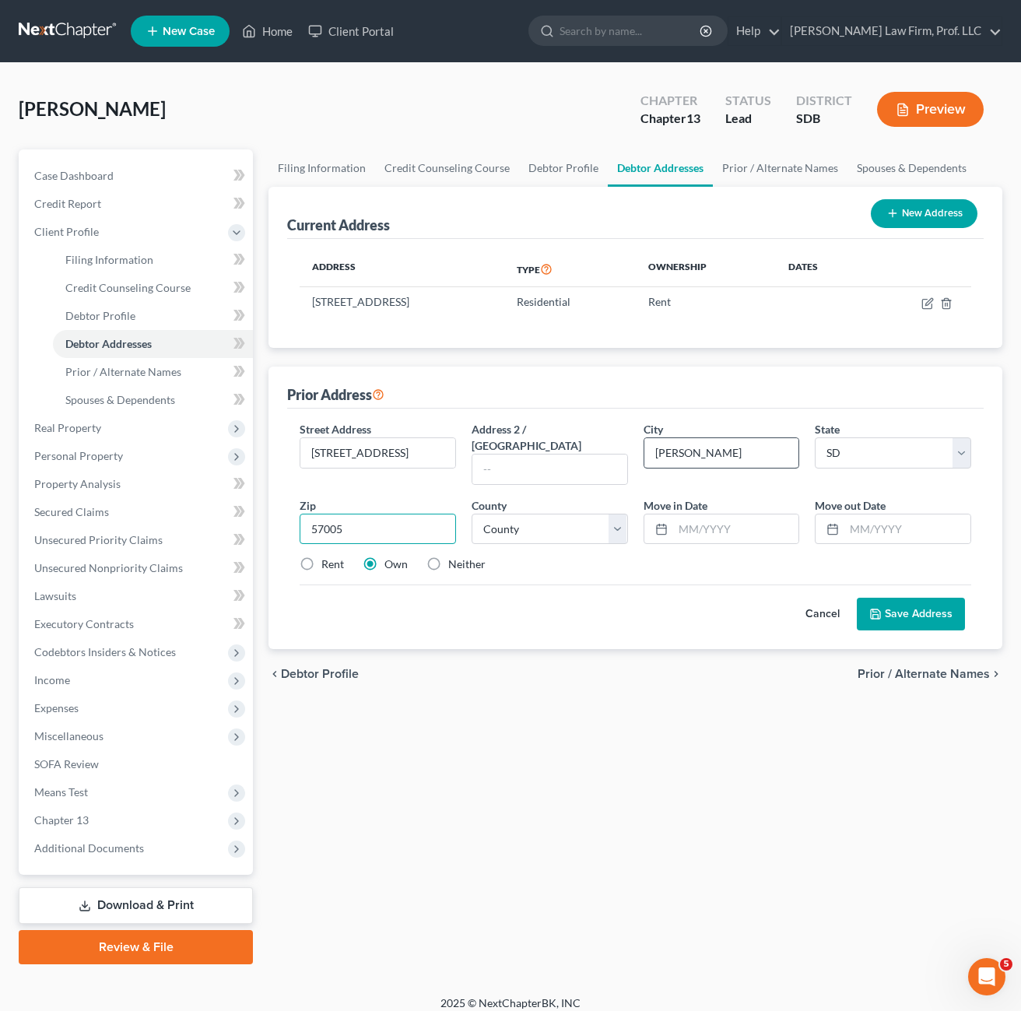
type input "57005"
select select "48"
click at [332, 557] on label "Rent" at bounding box center [332, 565] width 23 height 16
click at [332, 557] on input "Rent" at bounding box center [333, 562] width 10 height 10
radio input "true"
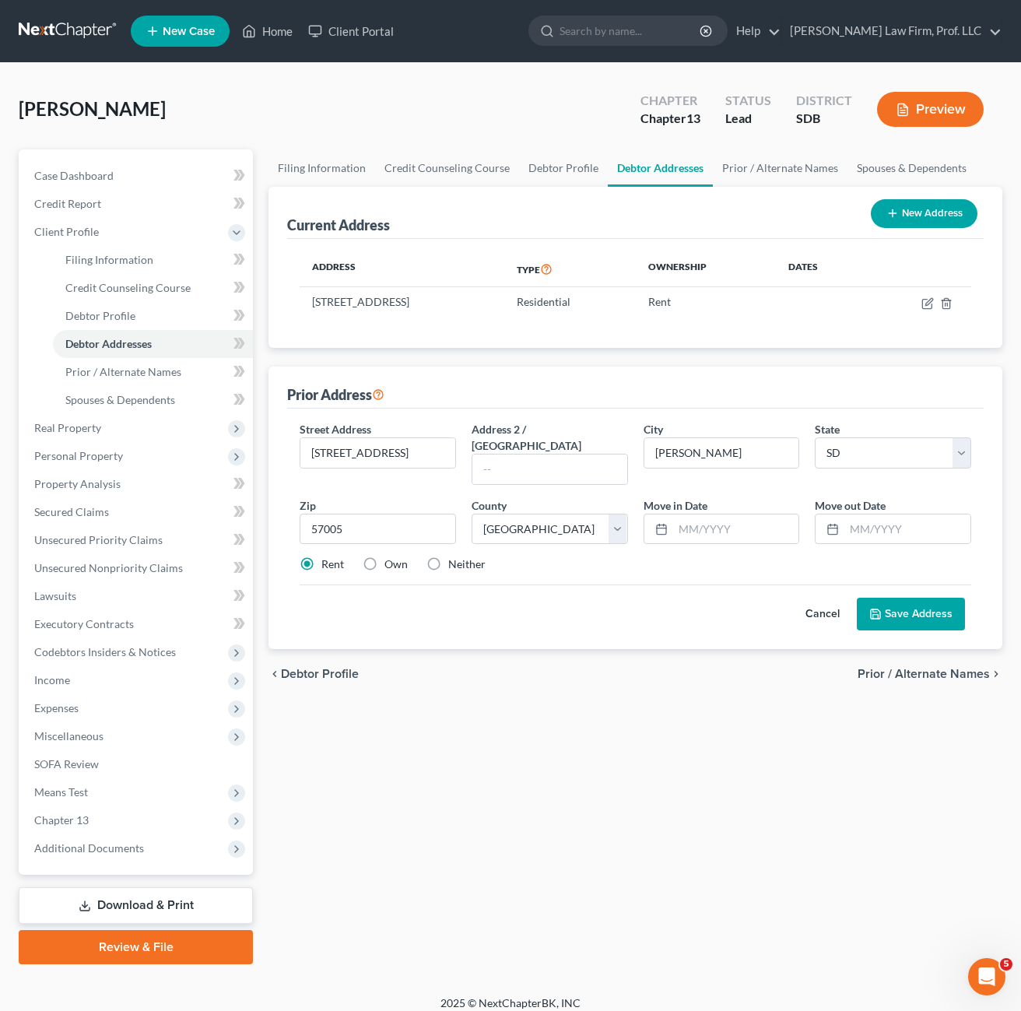
click at [448, 557] on label "Neither" at bounding box center [466, 565] width 37 height 16
click at [455, 557] on input "Neither" at bounding box center [460, 562] width 10 height 10
radio input "true"
click at [599, 601] on div "Cancel Save Address" at bounding box center [636, 608] width 672 height 46
click at [715, 515] on input "text" at bounding box center [736, 530] width 126 height 30
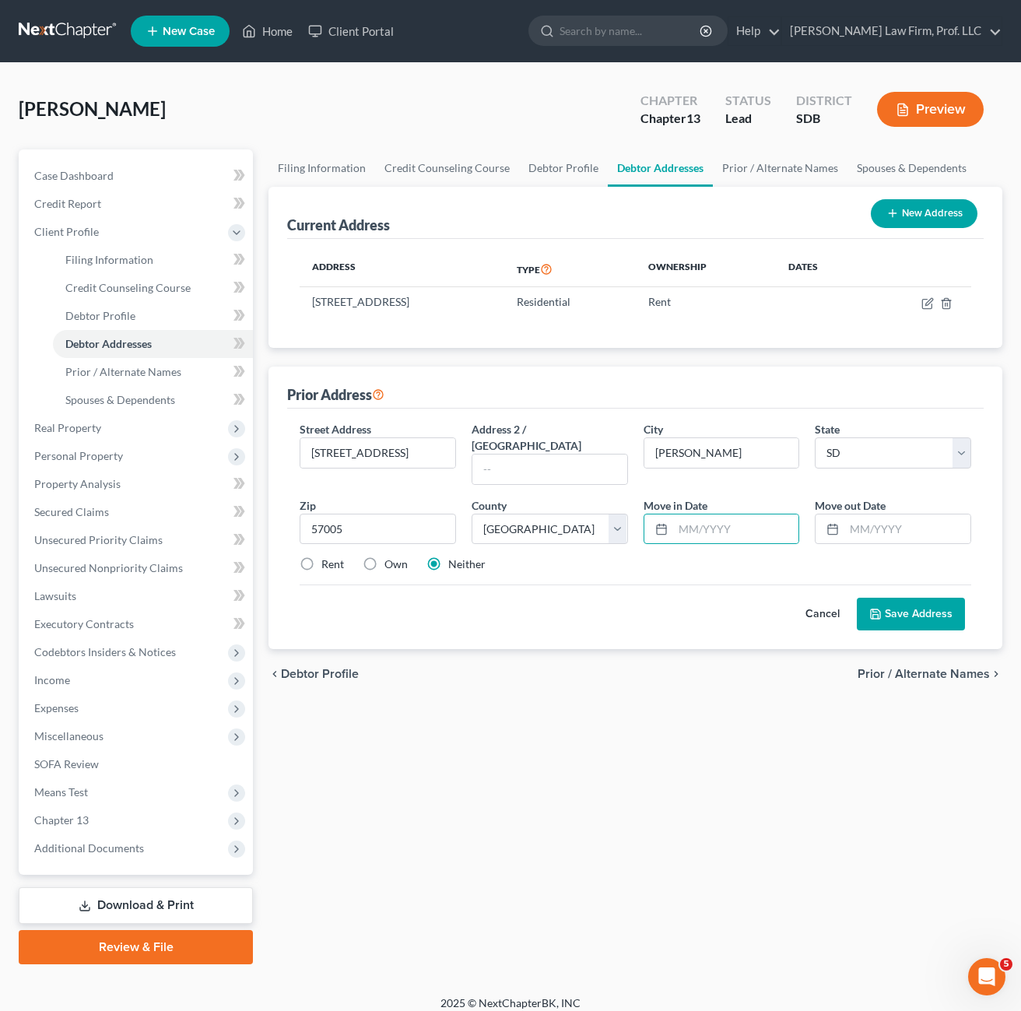
click at [664, 560] on div "Street Address * [STREET_ADDRESS] * [PERSON_NAME][GEOGRAPHIC_DATA] * State [US_…" at bounding box center [635, 503] width 687 height 164
drag, startPoint x: 907, startPoint y: 592, endPoint x: 893, endPoint y: 607, distance: 20.9
click at [906, 598] on button "Save Address" at bounding box center [911, 614] width 108 height 33
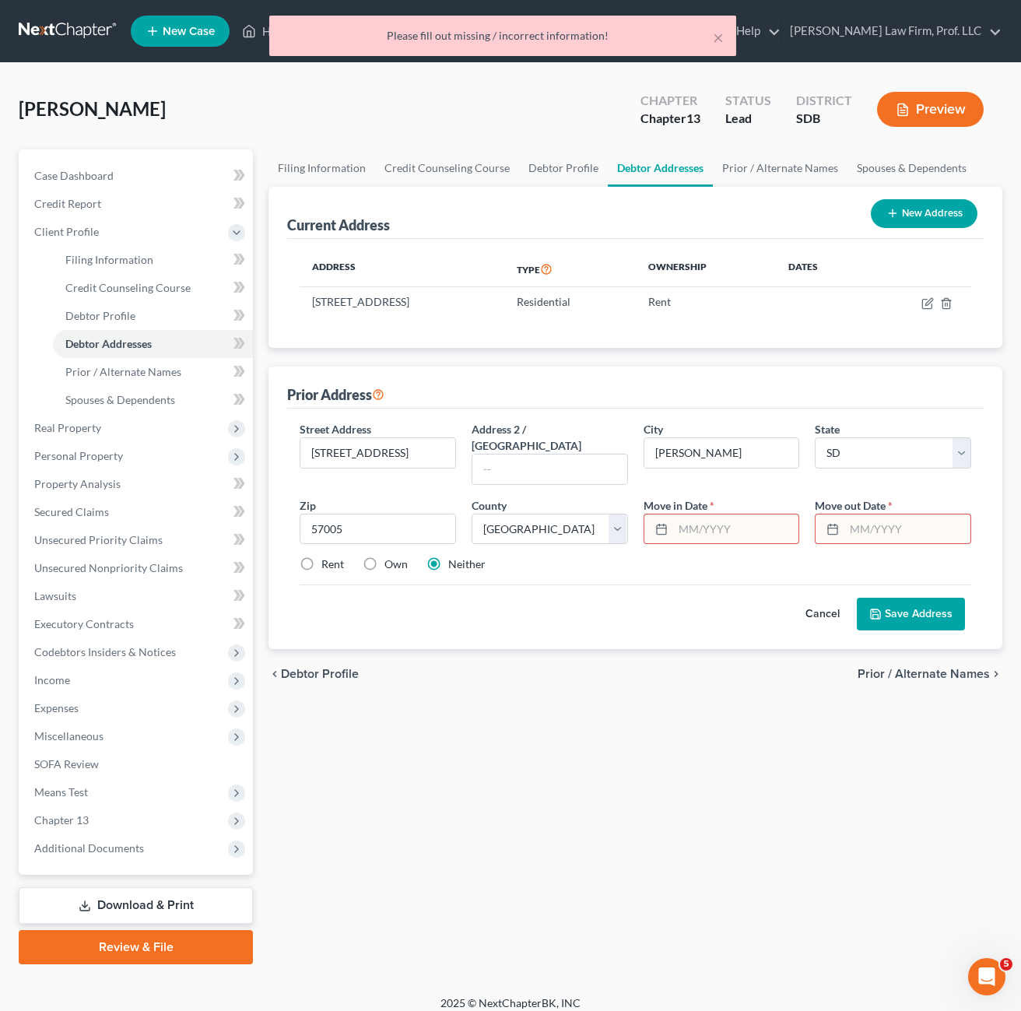
drag, startPoint x: 726, startPoint y: 504, endPoint x: 736, endPoint y: 505, distance: 11.0
click at [726, 515] on input "text" at bounding box center [736, 530] width 126 height 30
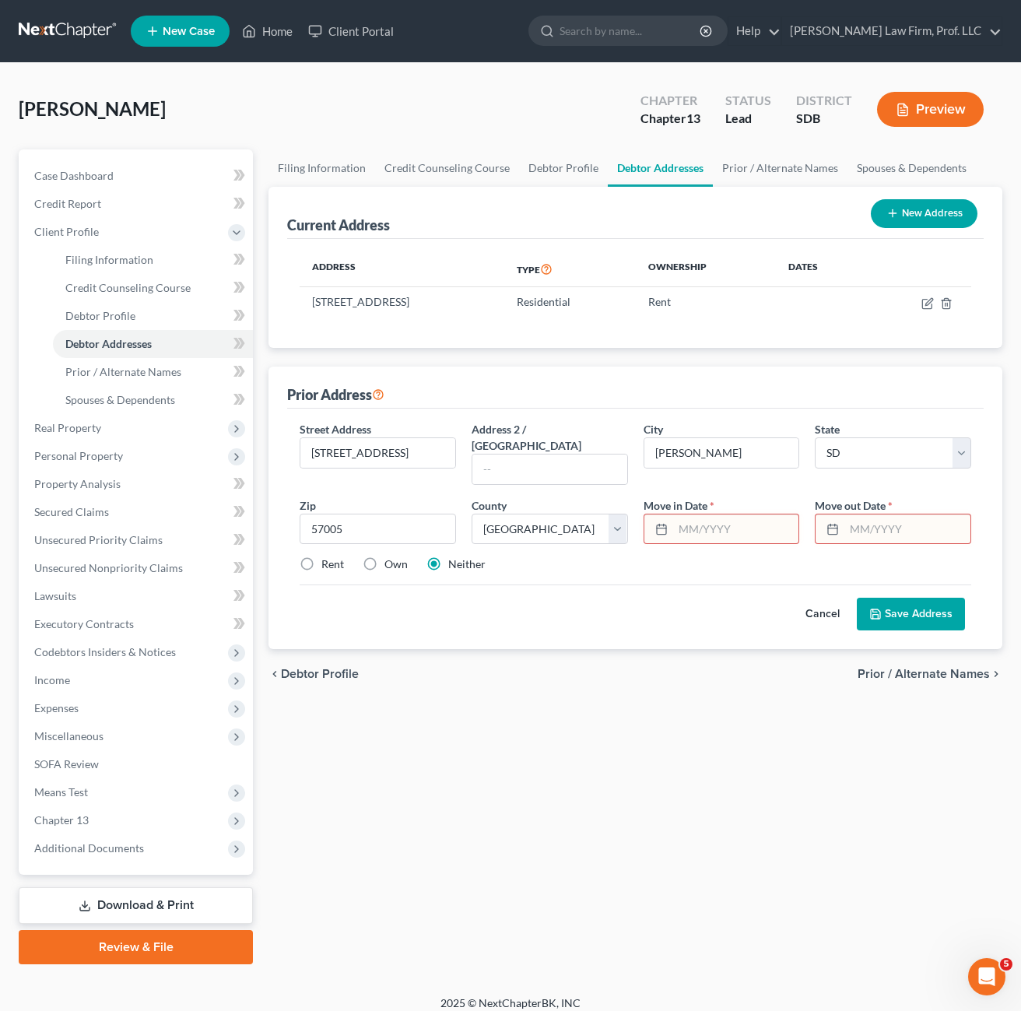
drag, startPoint x: 796, startPoint y: 744, endPoint x: 836, endPoint y: 659, distance: 94.0
click at [798, 743] on div "Filing Information Credit Counseling Course Debtor Profile Debtor Addresses Pri…" at bounding box center [636, 556] width 750 height 815
click at [722, 515] on input "text" at bounding box center [736, 530] width 126 height 30
type input "09/2016"
click at [723, 592] on div "Cancel Save Address" at bounding box center [636, 608] width 672 height 46
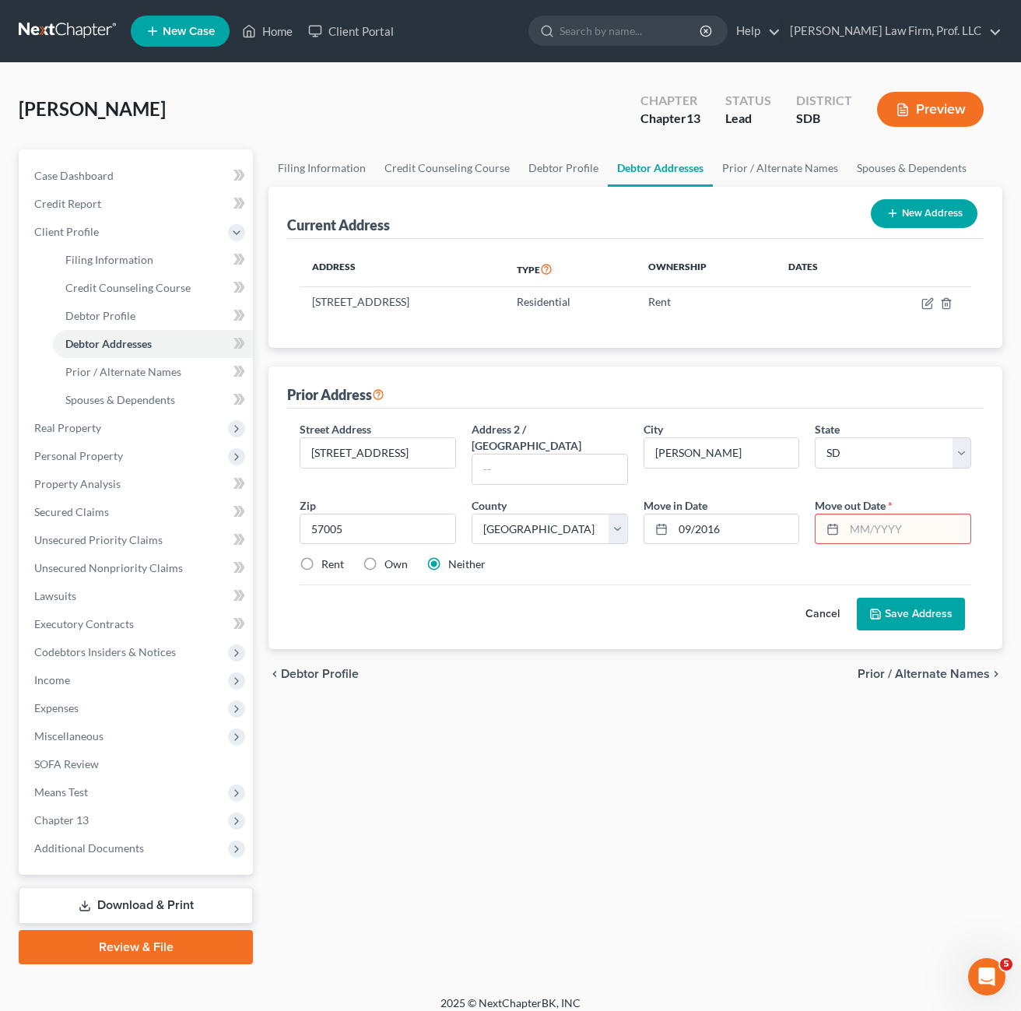
click at [906, 519] on input "text" at bounding box center [908, 530] width 126 height 30
type input "01/2019"
click at [911, 599] on button "Save Address" at bounding box center [911, 614] width 108 height 33
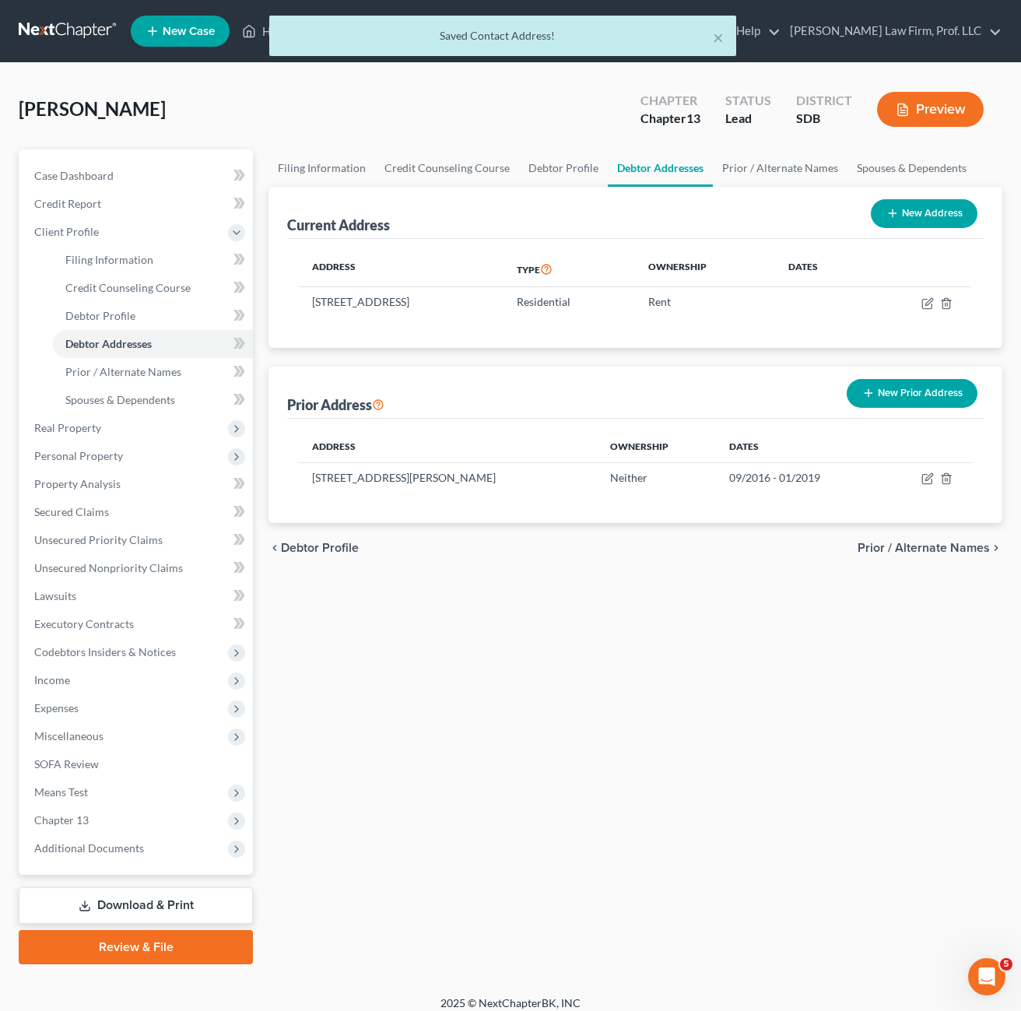
click at [688, 680] on div "Filing Information Credit Counseling Course Debtor Profile Debtor Addresses Pri…" at bounding box center [636, 556] width 750 height 815
drag, startPoint x: 666, startPoint y: 631, endPoint x: 1014, endPoint y: 617, distance: 347.5
click at [666, 633] on div "Filing Information Credit Counseling Course Debtor Profile Debtor Addresses Pri…" at bounding box center [636, 556] width 750 height 815
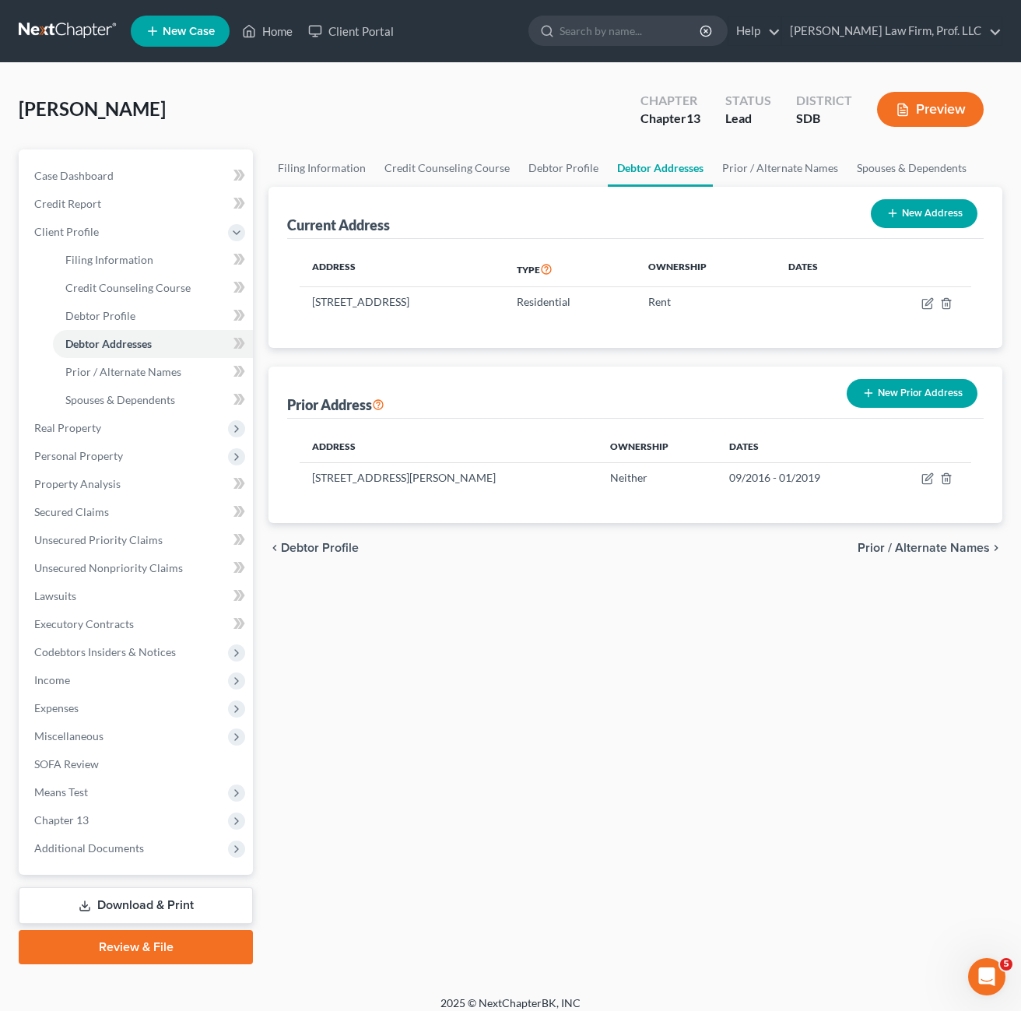
click at [817, 554] on div "chevron_left Debtor Profile Prior / Alternate Names chevron_right" at bounding box center [636, 548] width 734 height 50
click at [679, 568] on div "chevron_left Debtor Profile Prior / Alternate Names chevron_right" at bounding box center [636, 548] width 734 height 50
drag, startPoint x: 554, startPoint y: 506, endPoint x: 555, endPoint y: 496, distance: 10.1
click at [554, 504] on div "Address Ownership Dates [STREET_ADDRESS][PERSON_NAME] Neither 09/2016 - 01/2019" at bounding box center [635, 471] width 697 height 104
drag, startPoint x: 703, startPoint y: 704, endPoint x: 713, endPoint y: 694, distance: 14.9
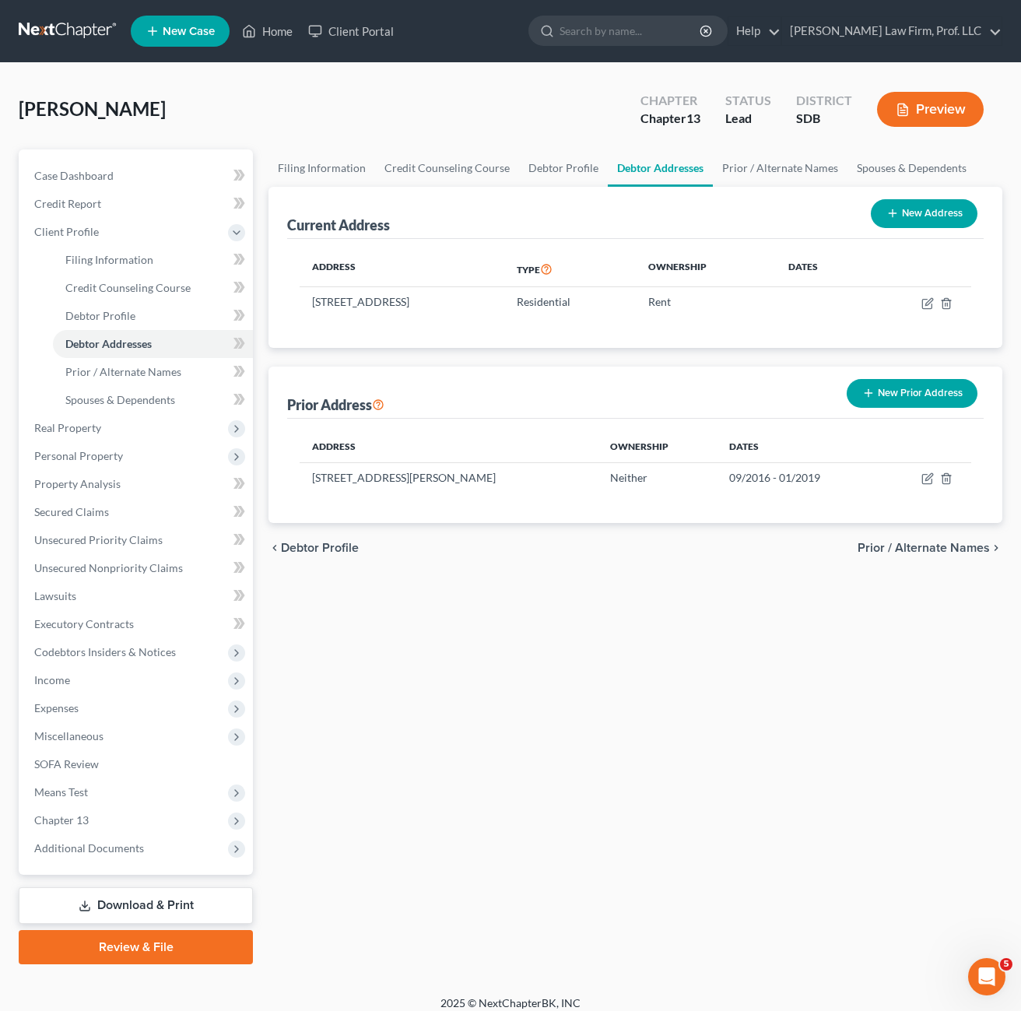
click at [701, 704] on div "Filing Information Credit Counseling Course Debtor Profile Debtor Addresses Pri…" at bounding box center [636, 556] width 750 height 815
click at [929, 476] on icon "button" at bounding box center [929, 476] width 7 height 7
select select "43"
select select "48"
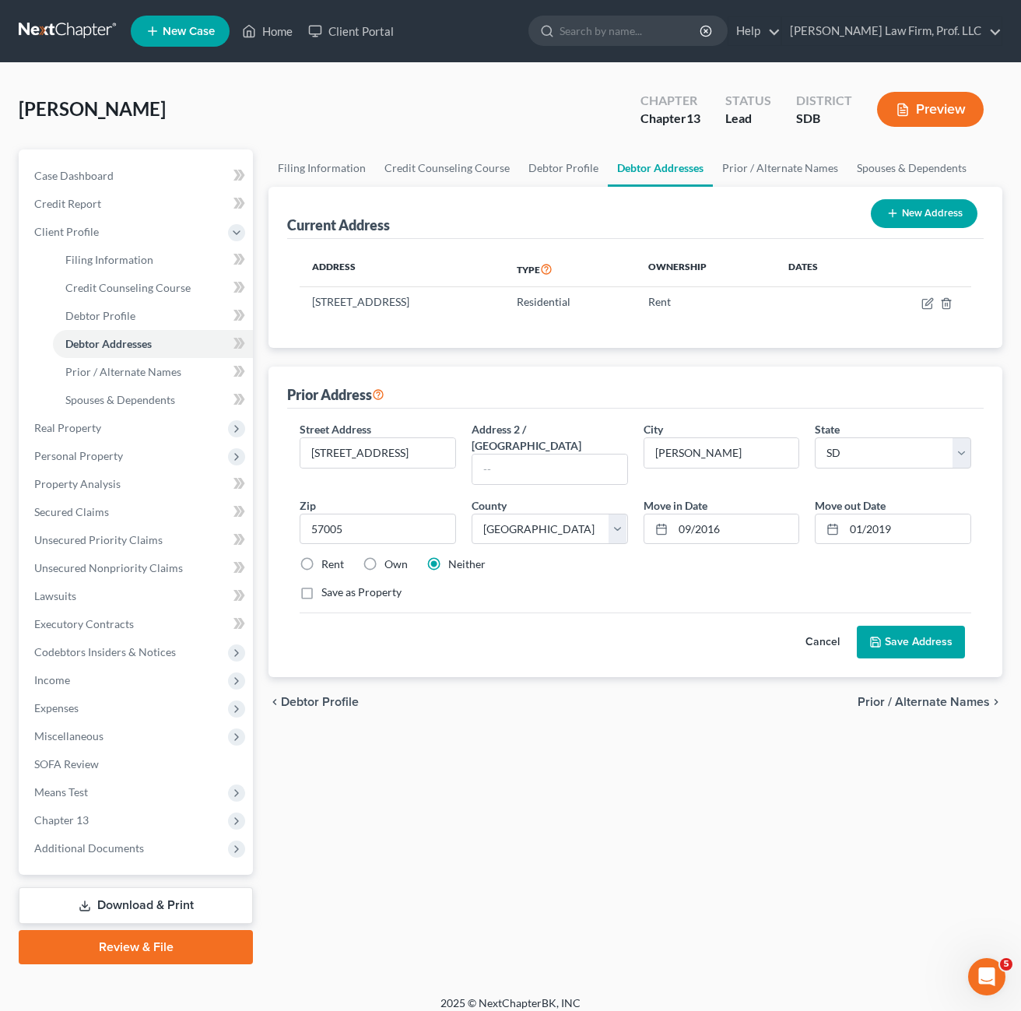
drag, startPoint x: 701, startPoint y: 577, endPoint x: 810, endPoint y: 544, distance: 113.8
click at [701, 585] on div "Save as Property" at bounding box center [636, 593] width 672 height 16
click at [915, 515] on input "01/2019" at bounding box center [908, 530] width 126 height 30
type input "0"
type input "05/2025"
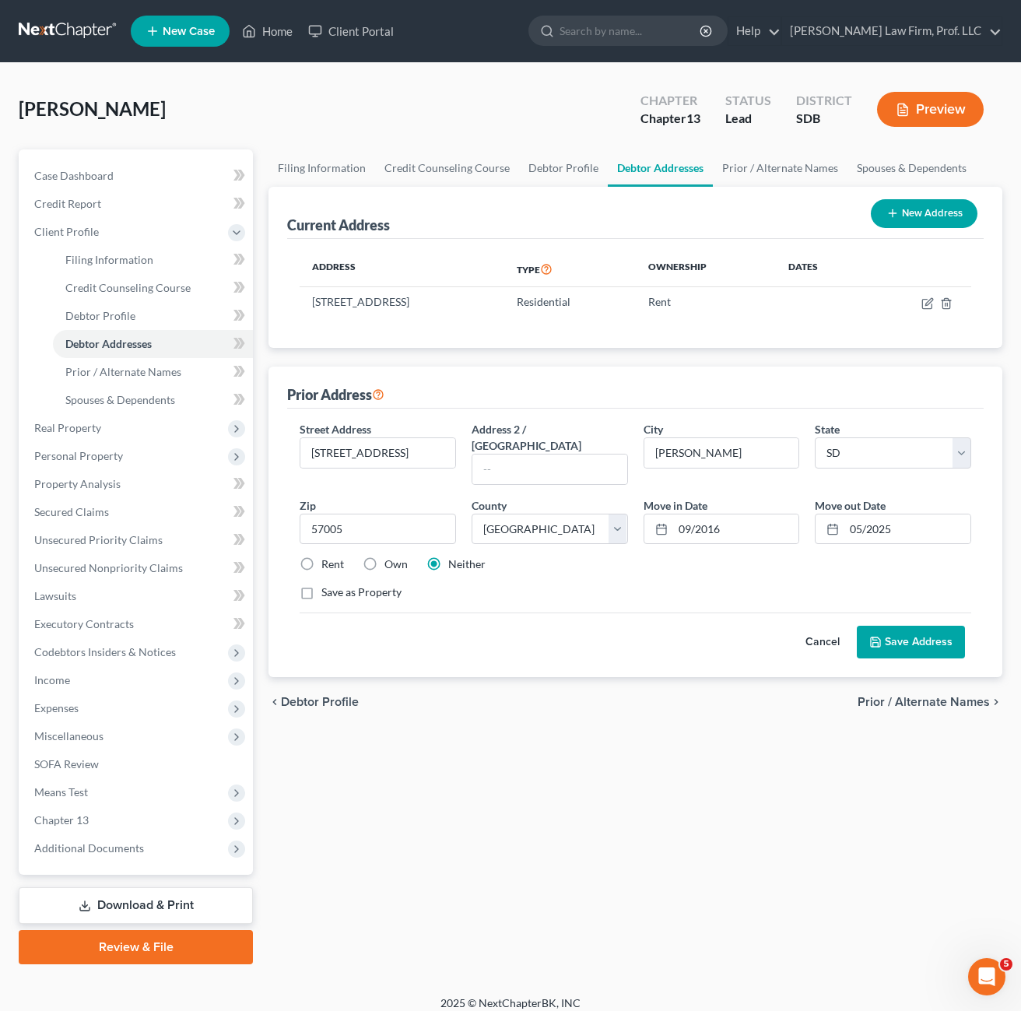
click at [652, 613] on div "Cancel Save Address" at bounding box center [636, 636] width 672 height 46
click at [912, 634] on button "Save Address" at bounding box center [911, 642] width 108 height 33
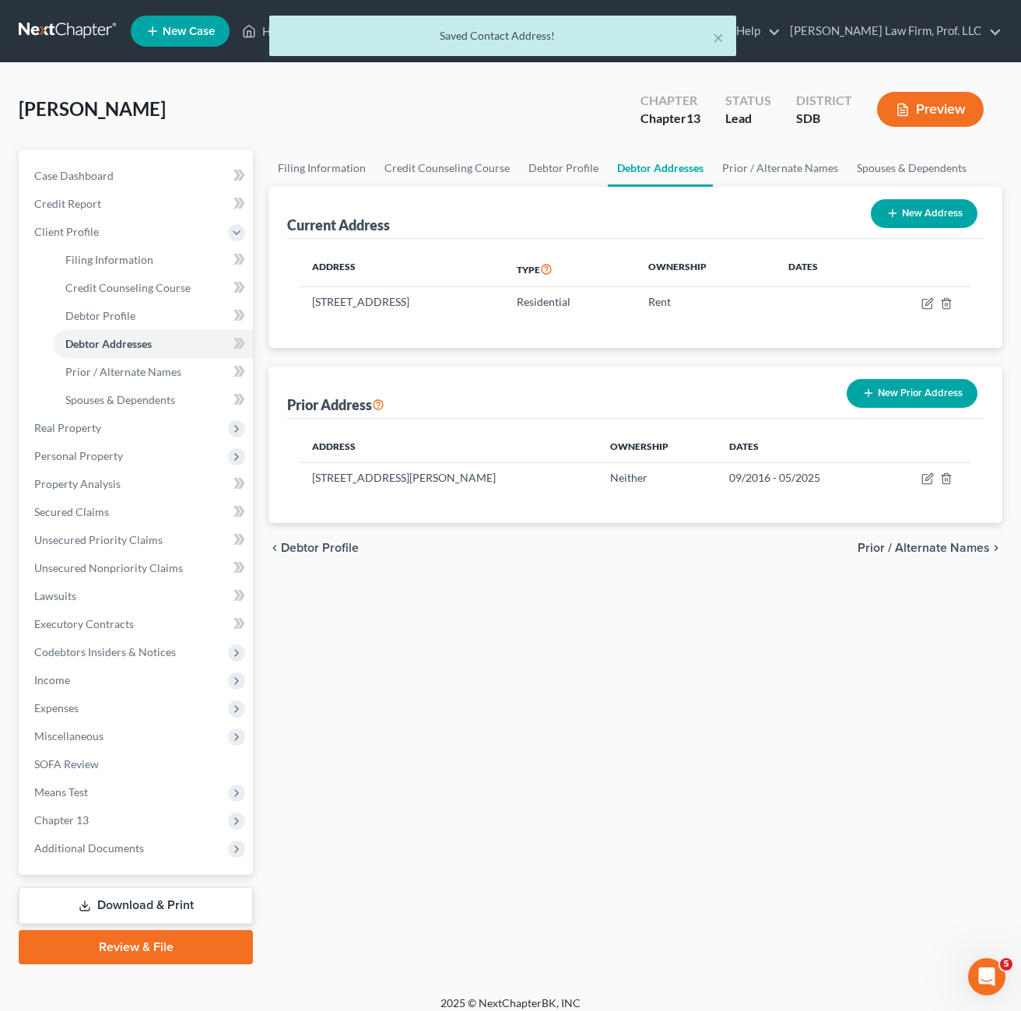
click at [745, 575] on div "Filing Information Credit Counseling Course Debtor Profile Debtor Addresses Pri…" at bounding box center [636, 556] width 750 height 815
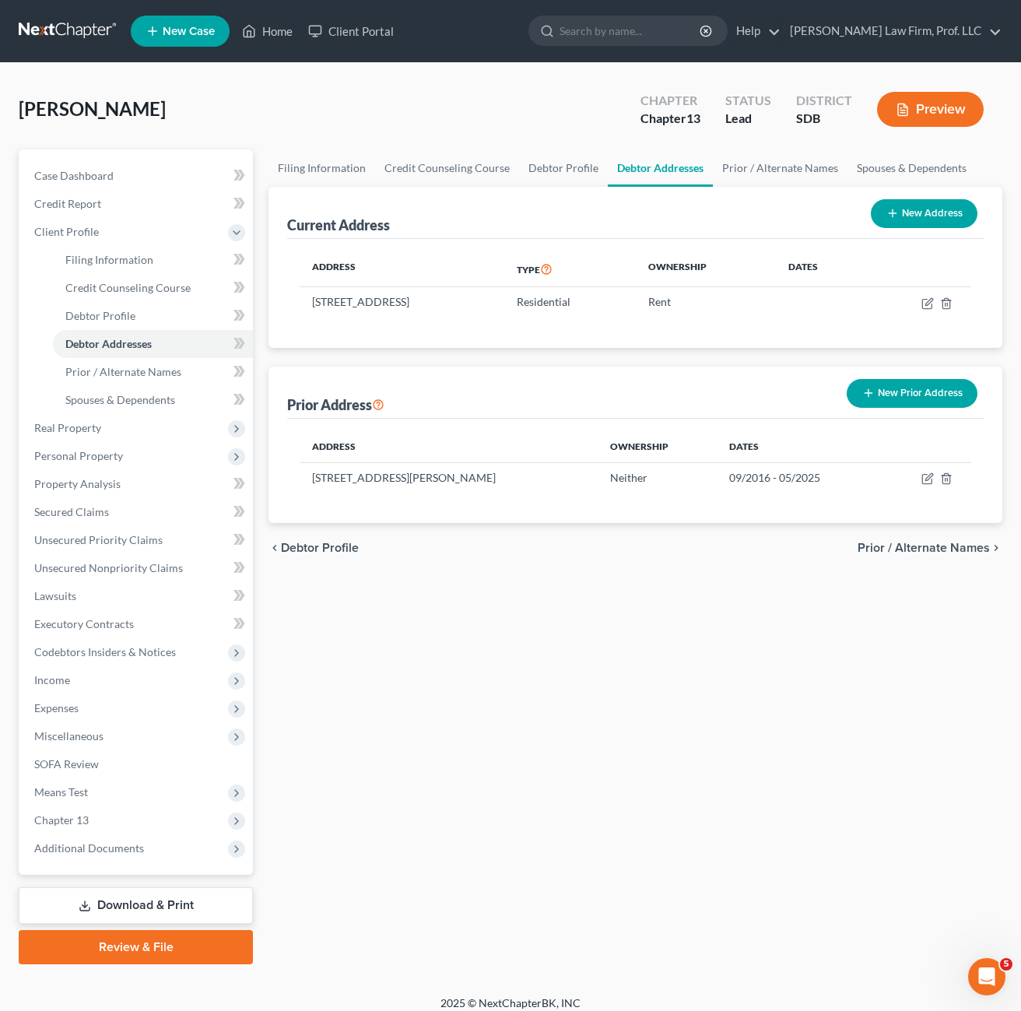
click at [873, 568] on div "chevron_left Debtor Profile Prior / Alternate Names chevron_right" at bounding box center [636, 548] width 734 height 50
click at [905, 652] on div "Filing Information Credit Counseling Course Debtor Profile Debtor Addresses Pri…" at bounding box center [636, 556] width 750 height 815
click at [842, 547] on div "chevron_left Debtor Profile Prior / Alternate Names chevron_right" at bounding box center [636, 548] width 734 height 50
drag, startPoint x: 769, startPoint y: 573, endPoint x: 765, endPoint y: 456, distance: 116.8
click at [771, 574] on div "Filing Information Credit Counseling Course Debtor Profile Debtor Addresses Pri…" at bounding box center [636, 556] width 750 height 815
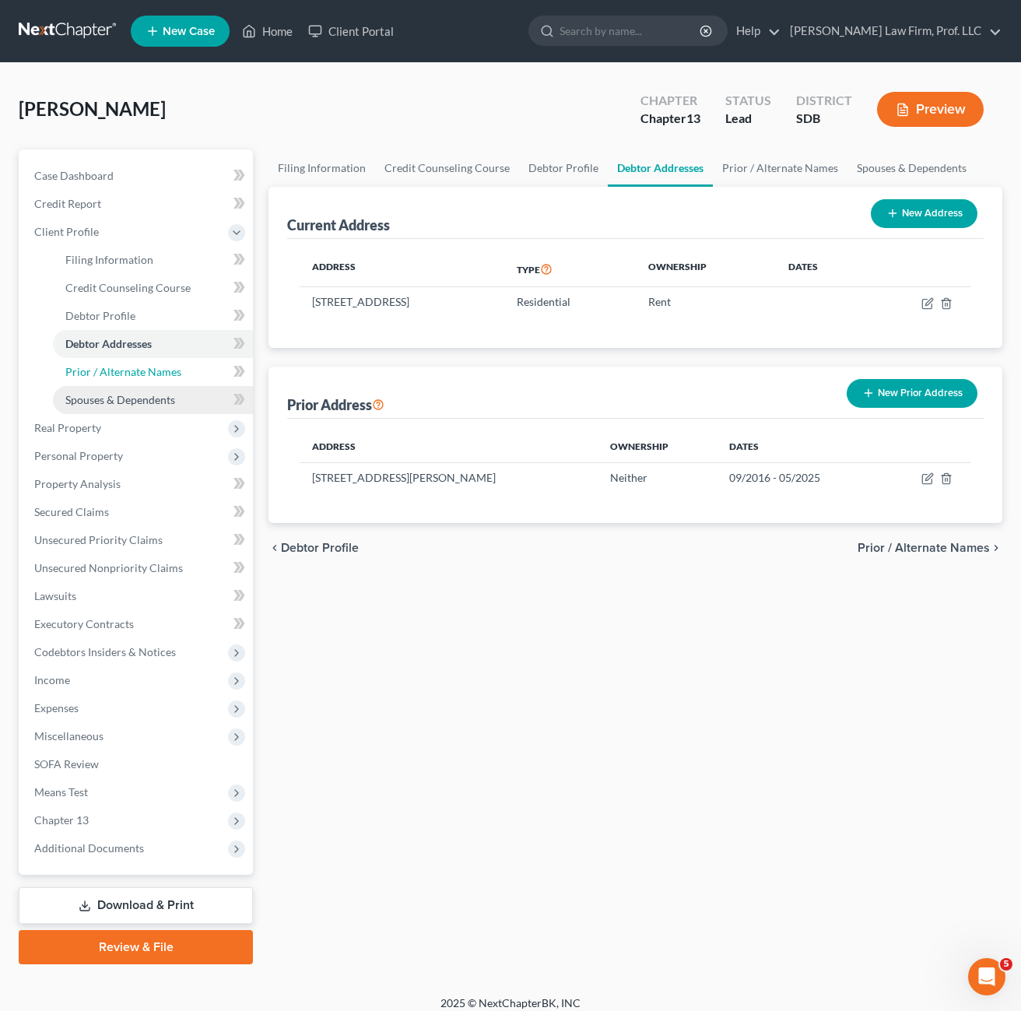
drag, startPoint x: 107, startPoint y: 379, endPoint x: 120, endPoint y: 392, distance: 17.6
click at [107, 379] on link "Prior / Alternate Names" at bounding box center [153, 372] width 200 height 28
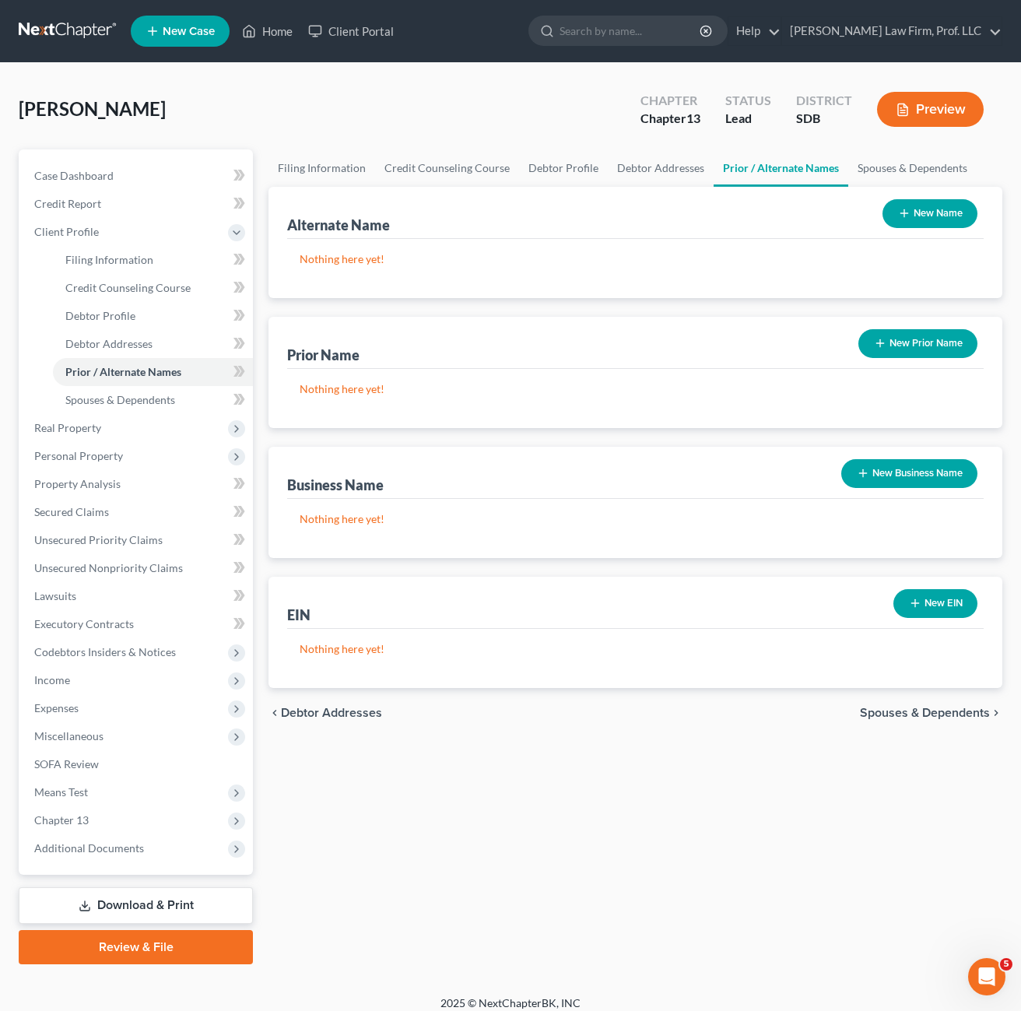
drag, startPoint x: 603, startPoint y: 742, endPoint x: 558, endPoint y: 700, distance: 61.1
click at [604, 743] on div "Filing Information Credit Counseling Course Debtor Profile Debtor Addresses Pri…" at bounding box center [636, 556] width 750 height 815
click at [159, 402] on span "Spouses & Dependents" at bounding box center [120, 399] width 110 height 13
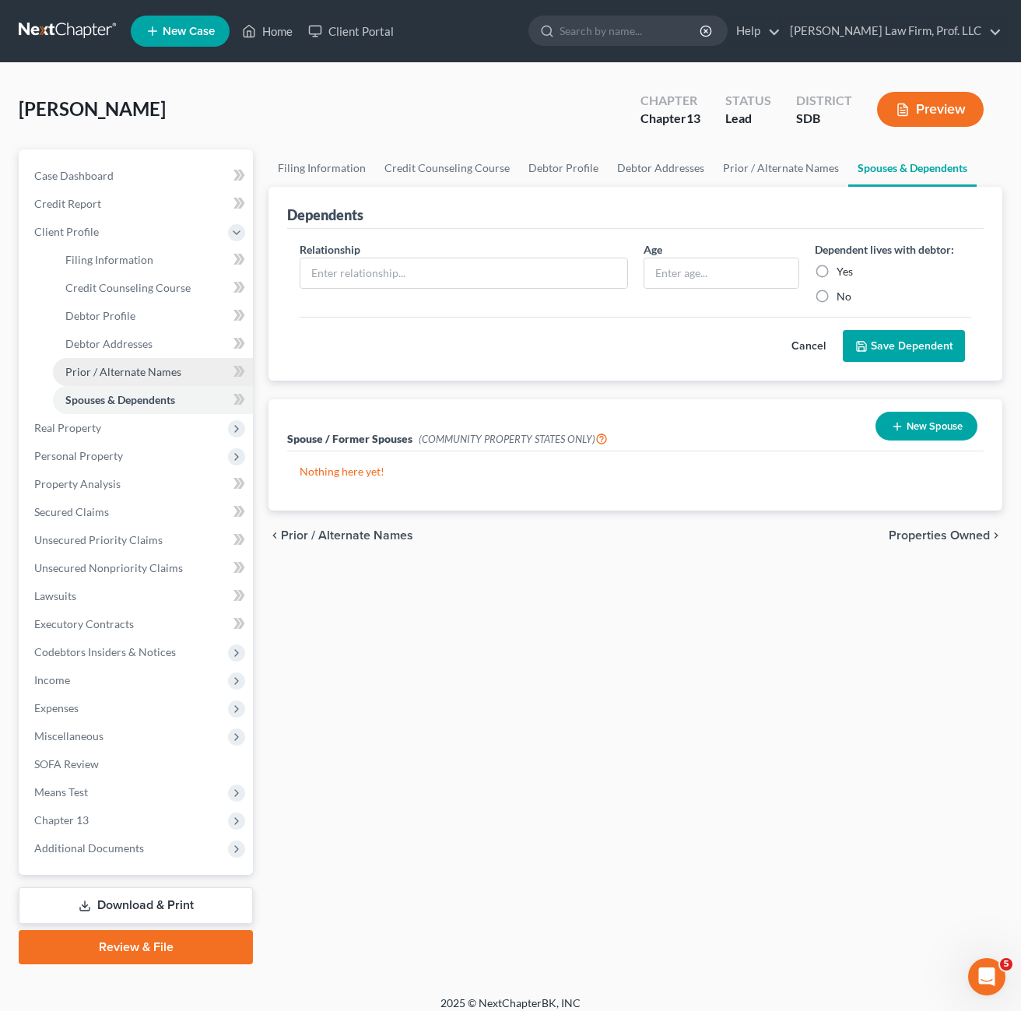
click at [149, 379] on link "Prior / Alternate Names" at bounding box center [153, 372] width 200 height 28
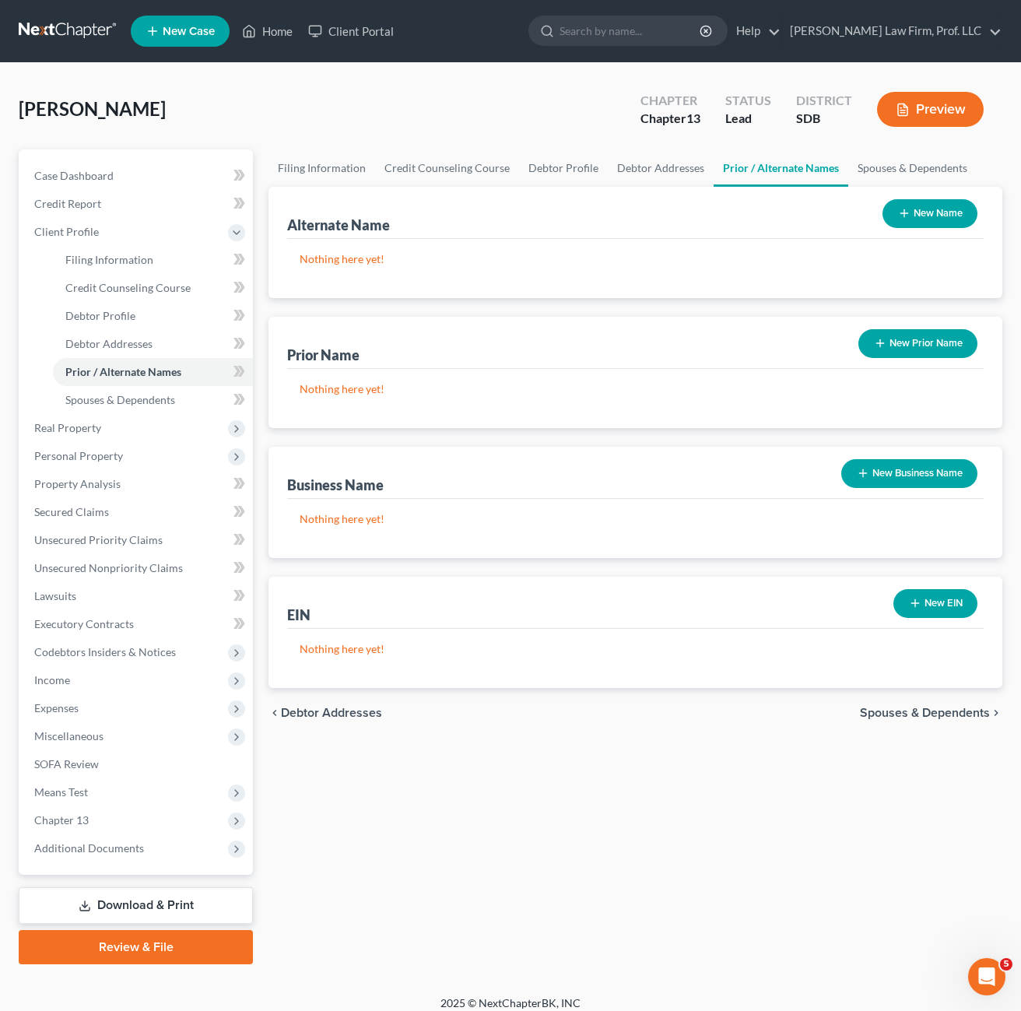
click at [439, 796] on div "Filing Information Credit Counseling Course Debtor Profile Debtor Addresses Pri…" at bounding box center [636, 556] width 750 height 815
click at [94, 456] on span "Personal Property" at bounding box center [78, 455] width 89 height 13
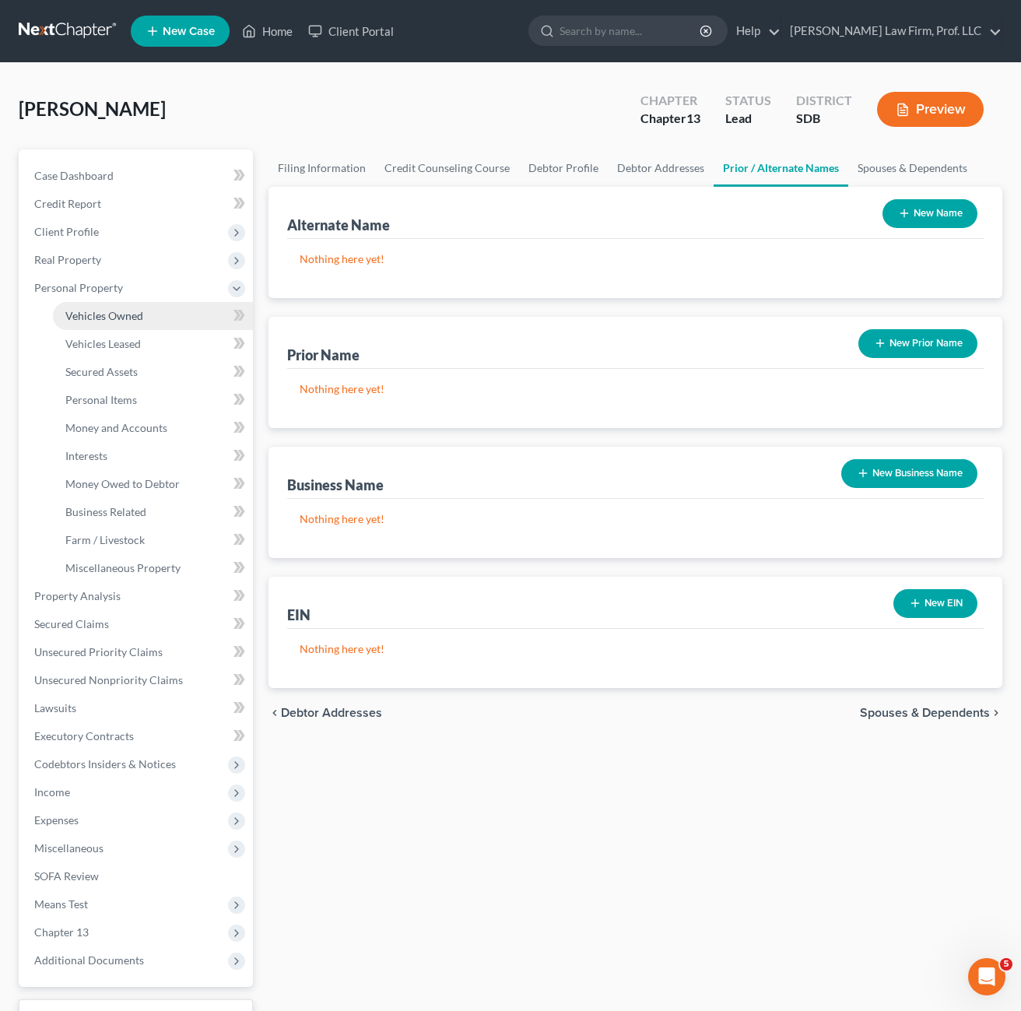
click at [102, 311] on span "Vehicles Owned" at bounding box center [104, 315] width 78 height 13
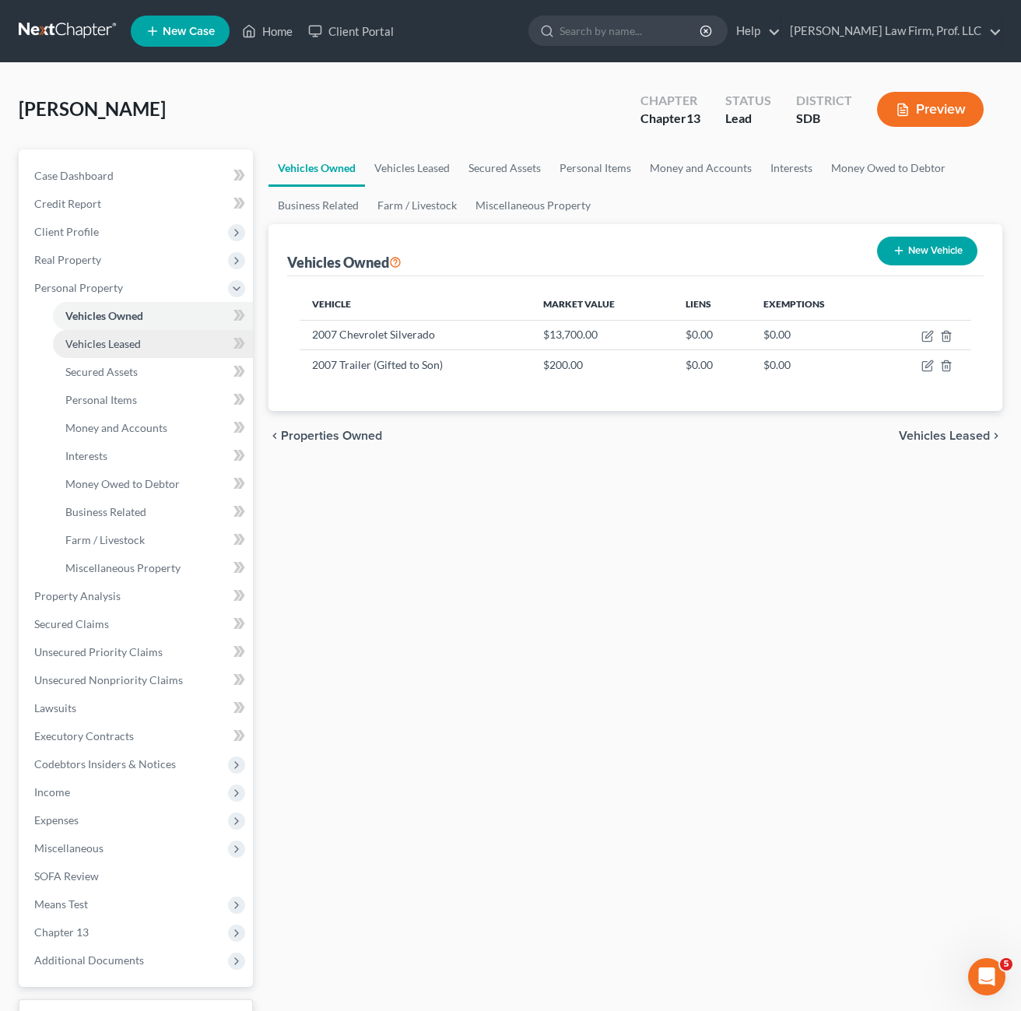
click at [132, 339] on span "Vehicles Leased" at bounding box center [103, 343] width 76 height 13
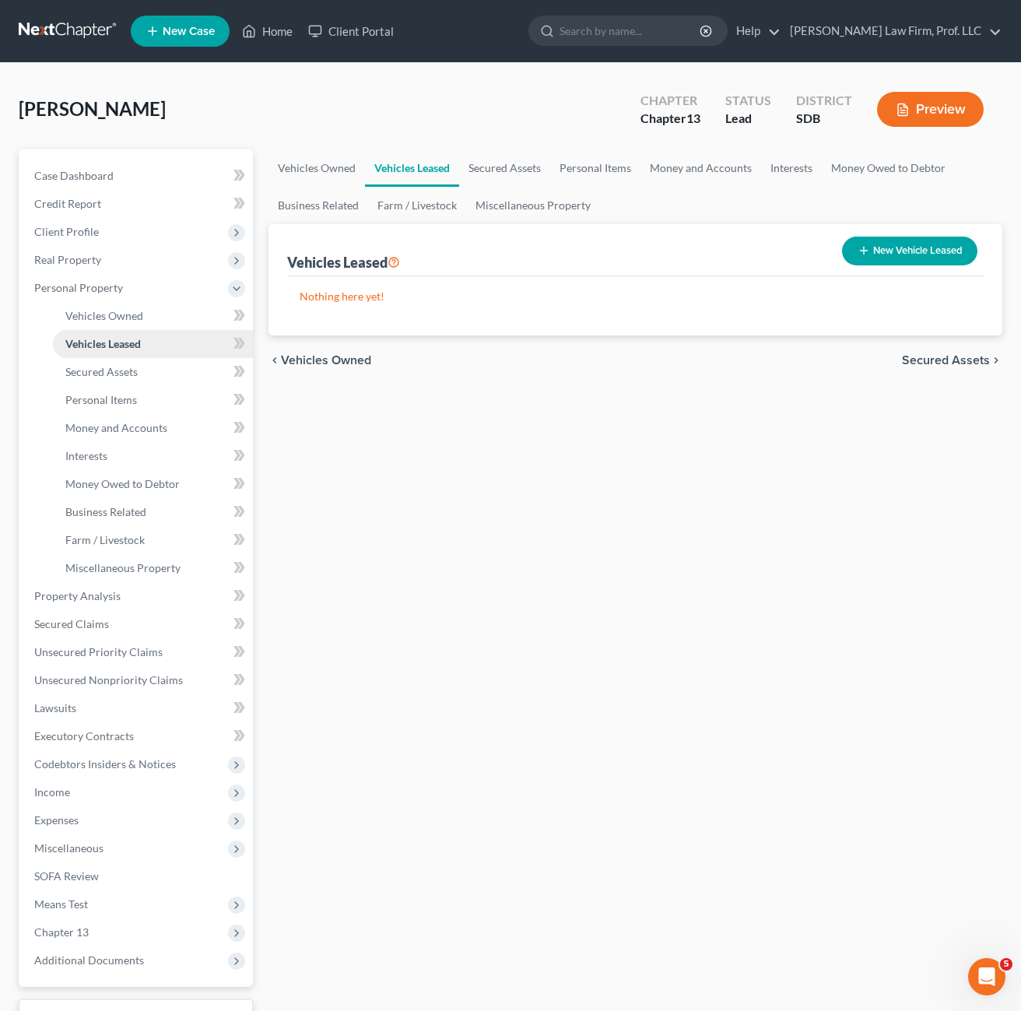
click at [136, 343] on span "Vehicles Leased" at bounding box center [103, 343] width 76 height 13
click at [135, 319] on span "Vehicles Owned" at bounding box center [104, 315] width 78 height 13
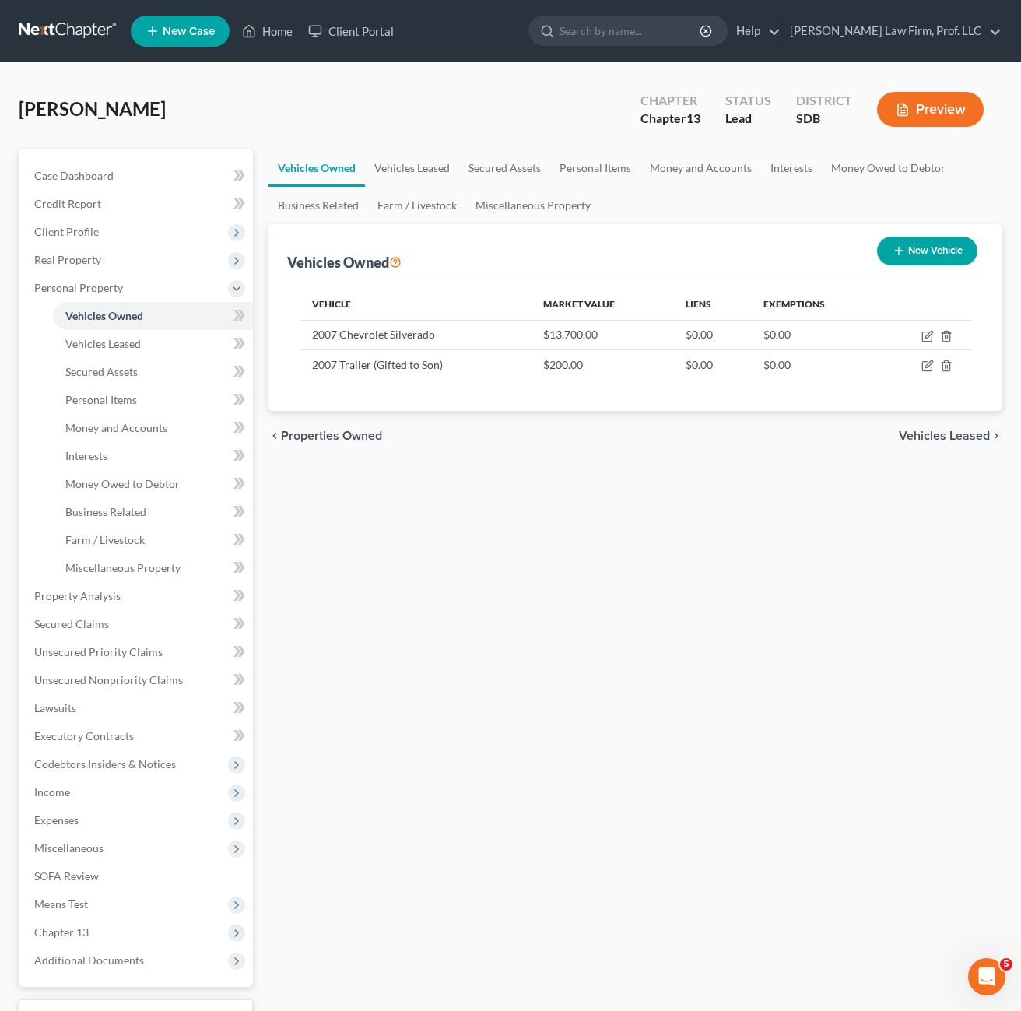
click at [458, 579] on div "Vehicles Owned Vehicles Leased Secured Assets Personal Items Money and Accounts…" at bounding box center [636, 612] width 750 height 927
click at [142, 576] on link "Miscellaneous Property" at bounding box center [153, 568] width 200 height 28
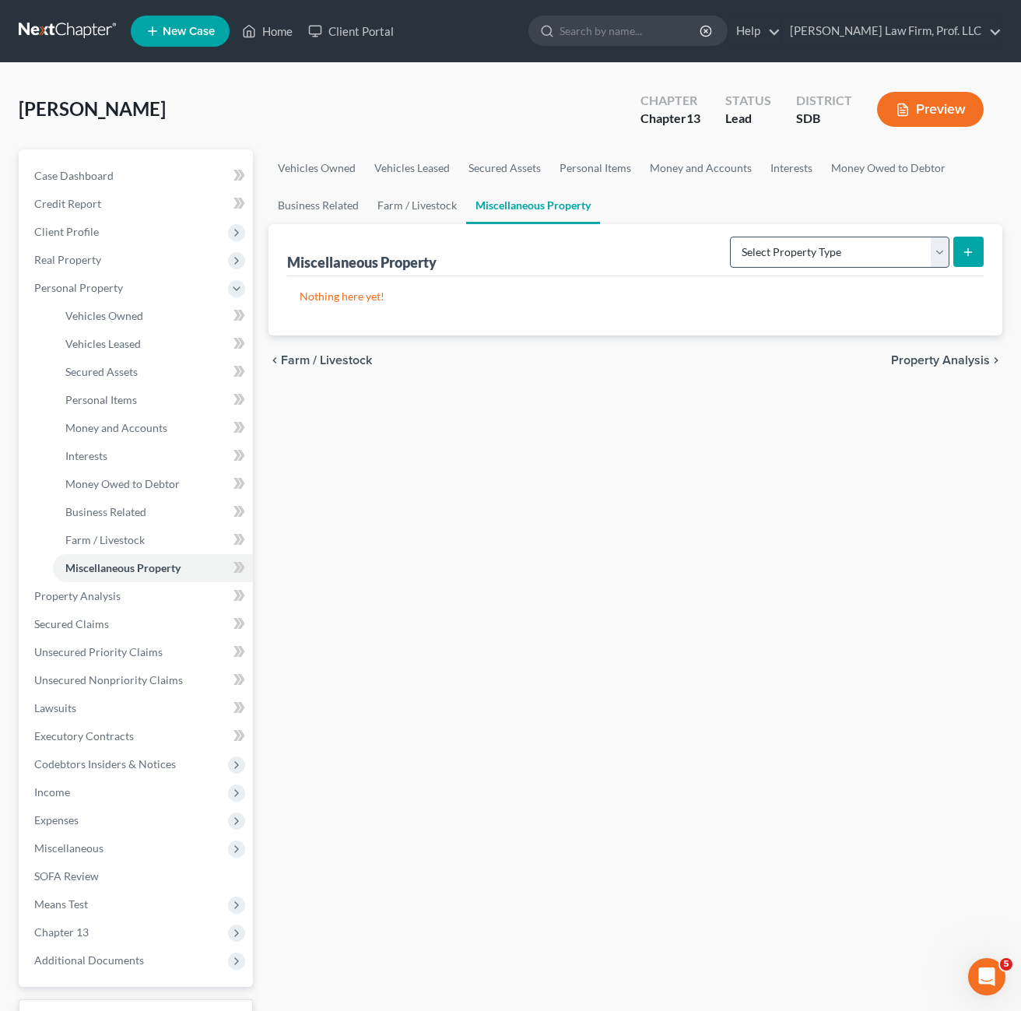
drag, startPoint x: 765, startPoint y: 234, endPoint x: 771, endPoint y: 244, distance: 12.6
click at [766, 234] on div "Select Property Type Assigned for Creditor Benefit [DATE] Holding for Another N…" at bounding box center [854, 250] width 260 height 41
click at [771, 245] on select "Select Property Type Assigned for Creditor Benefit [DATE] Holding for Another N…" at bounding box center [840, 252] width 220 height 31
drag, startPoint x: 625, startPoint y: 430, endPoint x: 494, endPoint y: 396, distance: 135.9
click at [627, 430] on div "Vehicles Owned Vehicles Leased Secured Assets Personal Items Money and Accounts…" at bounding box center [636, 612] width 750 height 927
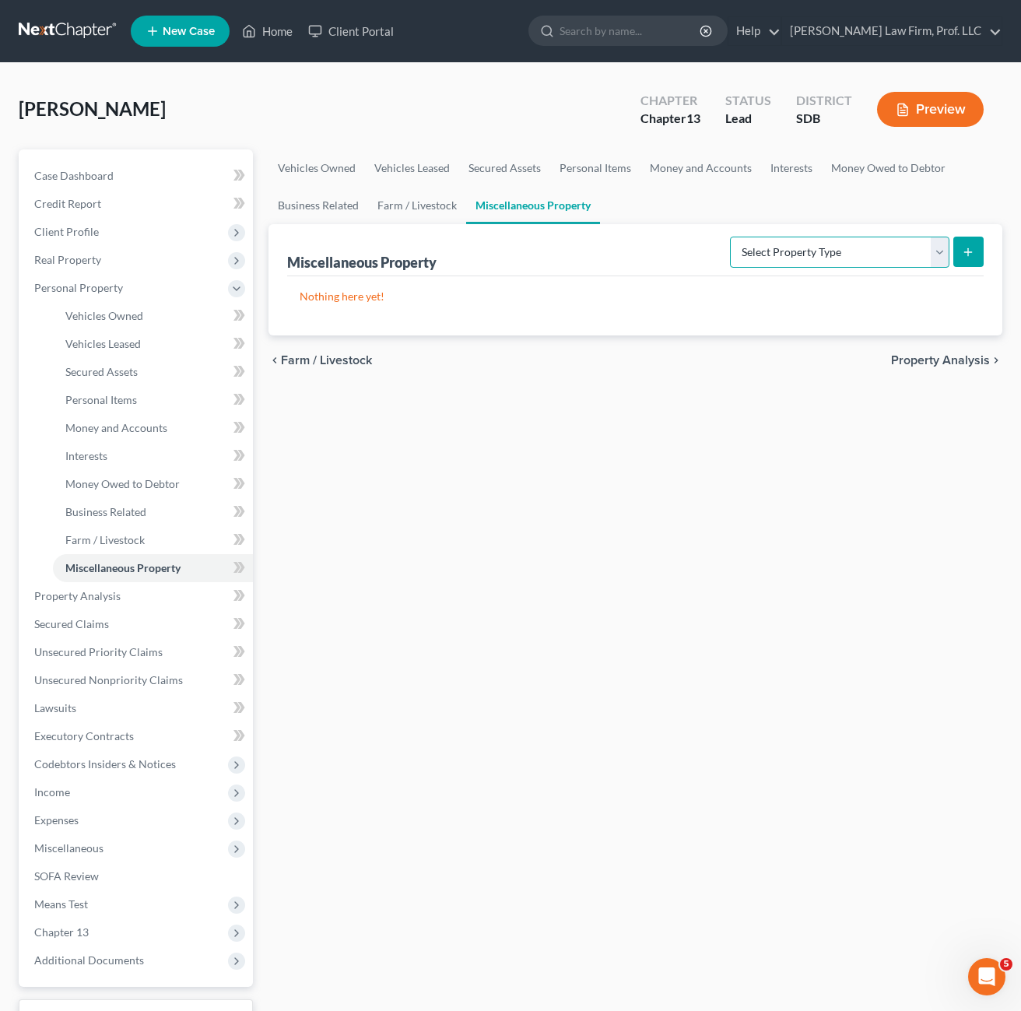
click at [844, 259] on select "Select Property Type Assigned for Creditor Benefit [DATE] Holding for Another N…" at bounding box center [840, 252] width 220 height 31
click at [85, 857] on span "Miscellaneous" at bounding box center [137, 848] width 231 height 28
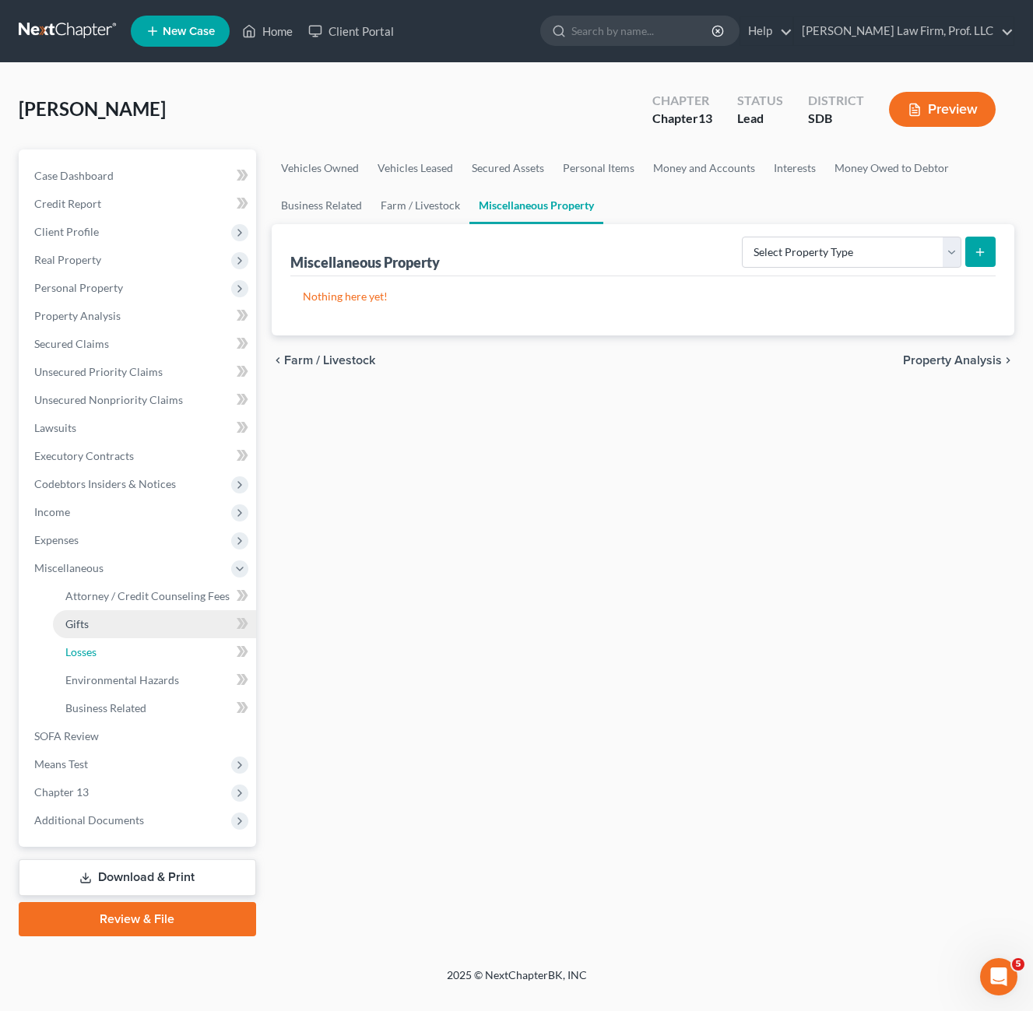
click at [96, 636] on ul "Attorney / Credit Counseling Fees Attorney / Bankruptcy Fees Gifts Losses" at bounding box center [139, 652] width 234 height 140
click at [100, 626] on link "Gifts" at bounding box center [154, 624] width 203 height 28
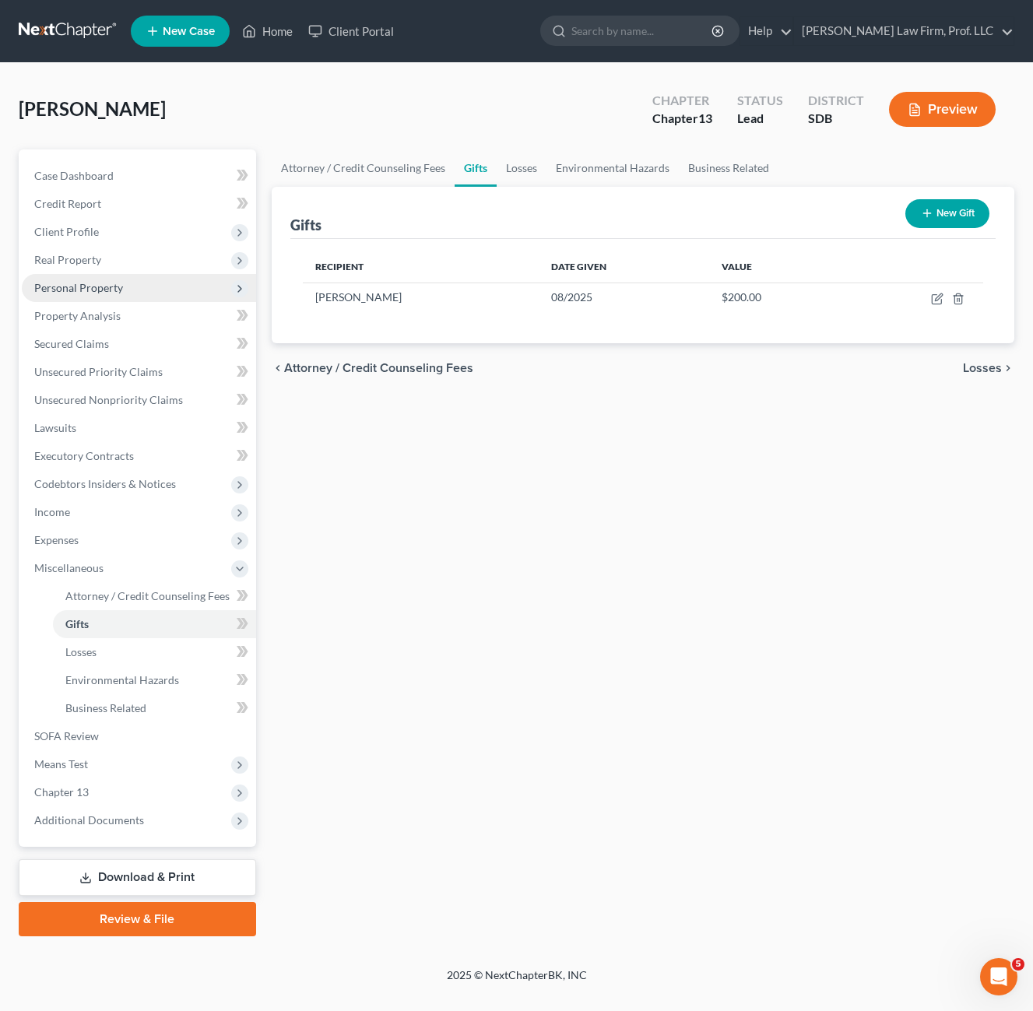
click at [98, 293] on span "Personal Property" at bounding box center [78, 287] width 89 height 13
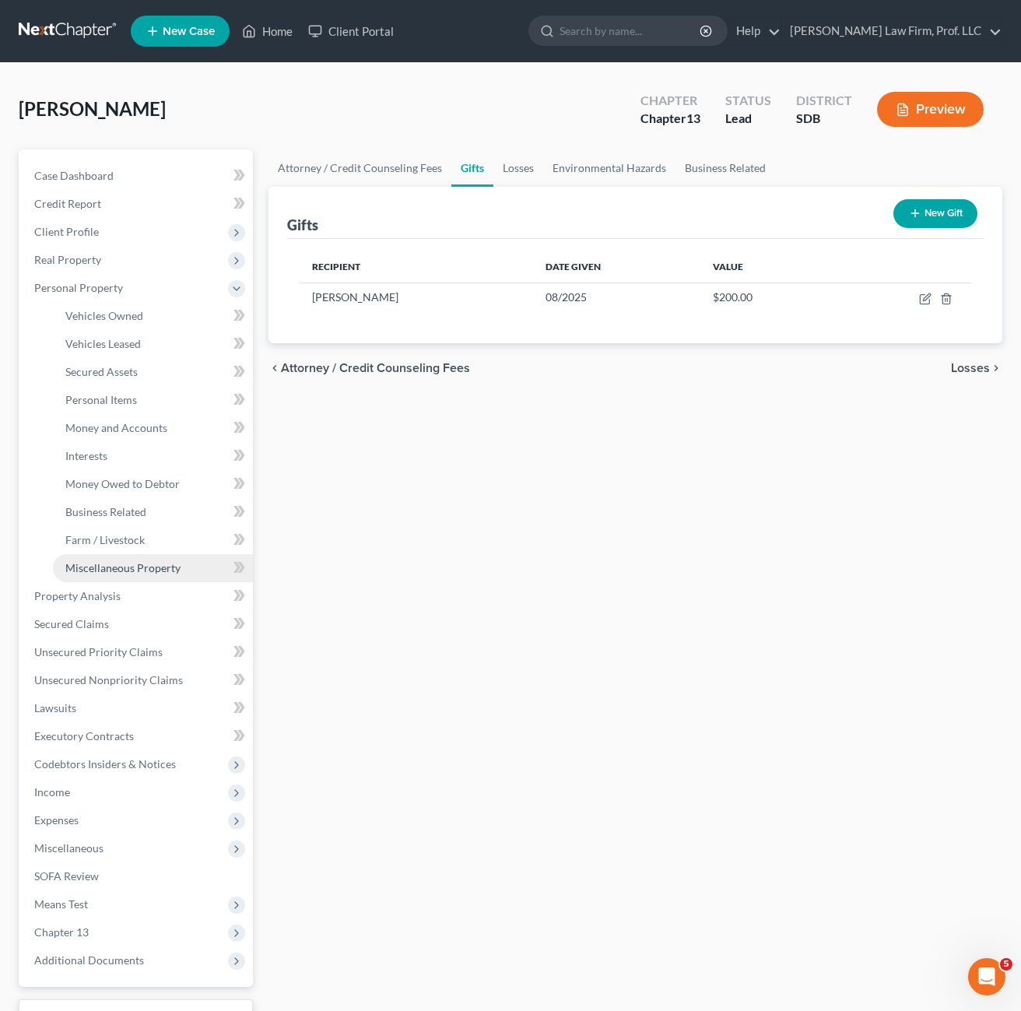
click at [117, 574] on link "Miscellaneous Property" at bounding box center [153, 568] width 200 height 28
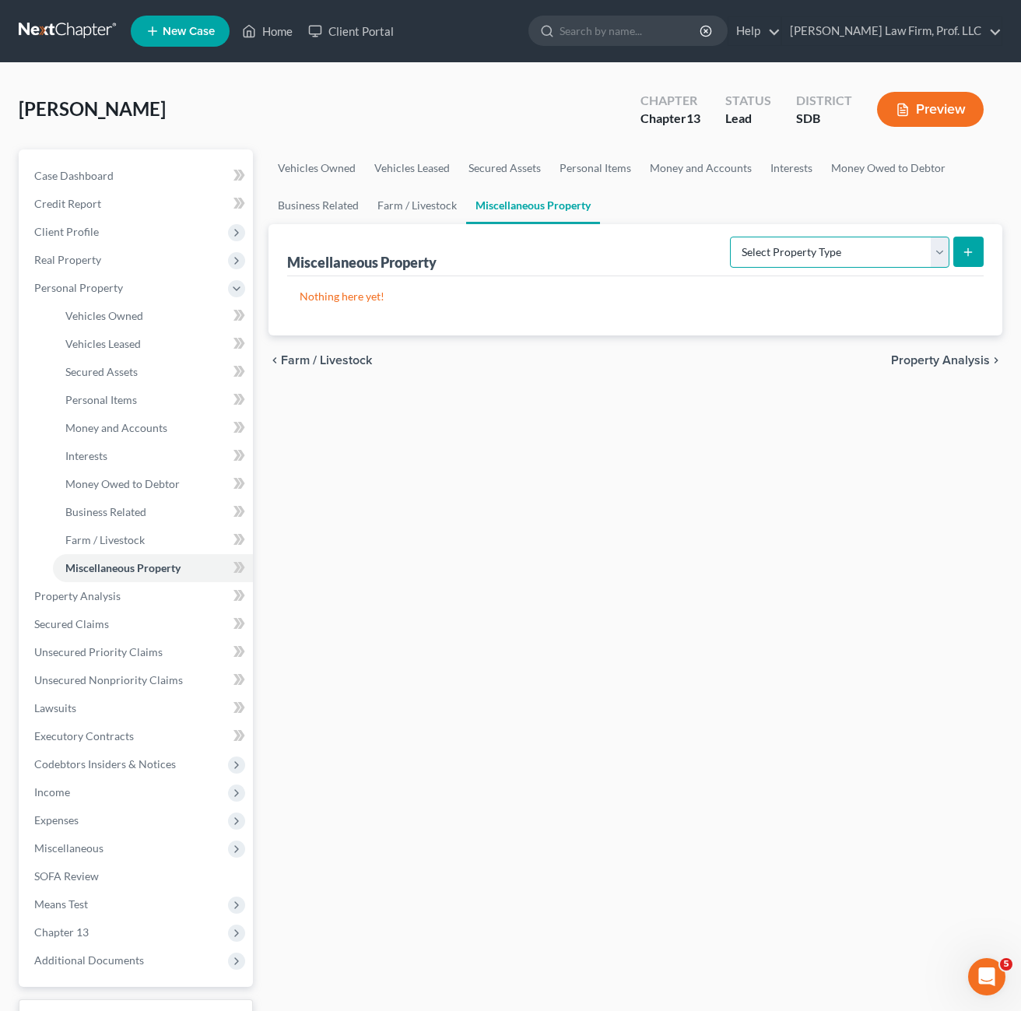
drag, startPoint x: 863, startPoint y: 255, endPoint x: 862, endPoint y: 270, distance: 14.8
click at [862, 255] on select "Select Property Type Assigned for Creditor Benefit [DATE] Holding for Another N…" at bounding box center [840, 252] width 220 height 31
select select "transferred"
click at [730, 237] on select "Select Property Type Assigned for Creditor Benefit [DATE] Holding for Another N…" at bounding box center [840, 252] width 220 height 31
click at [971, 241] on button "submit" at bounding box center [969, 252] width 30 height 30
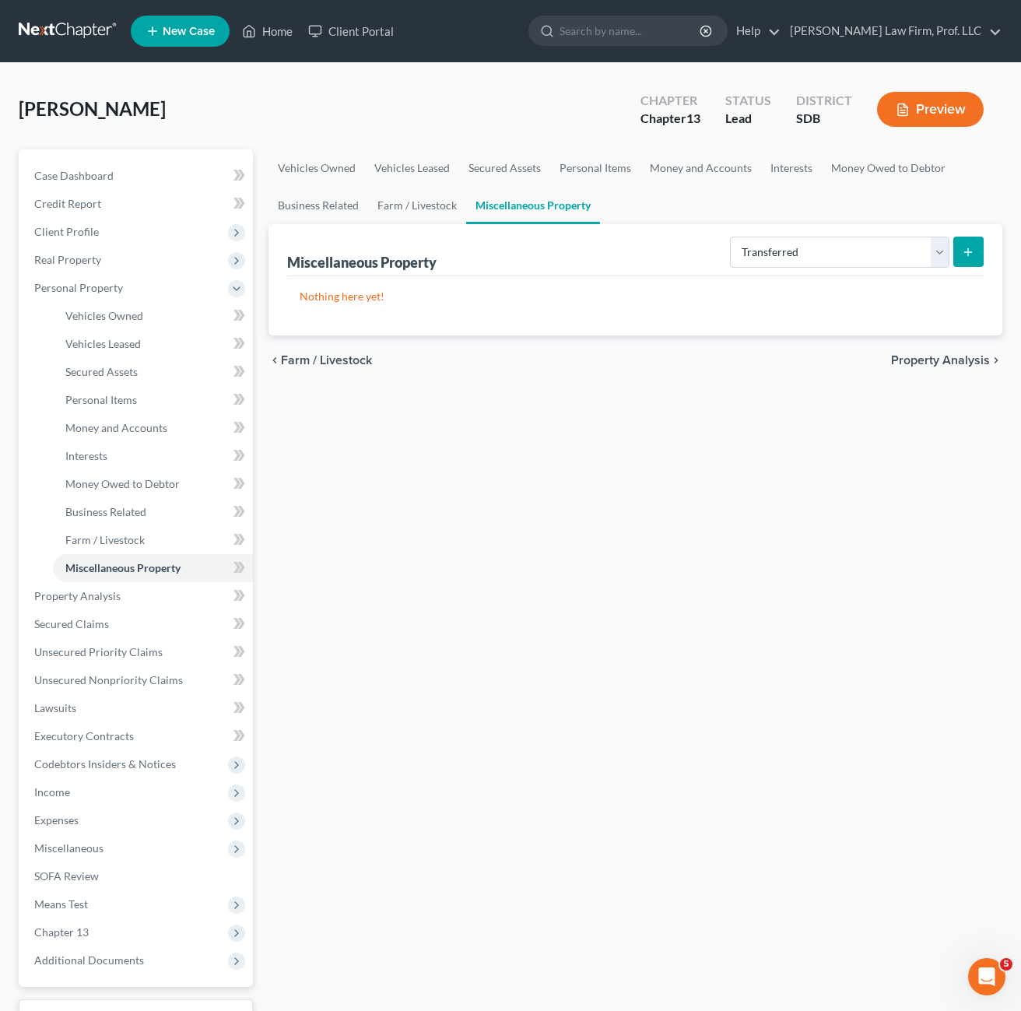
select select "Ordinary ([DATE])"
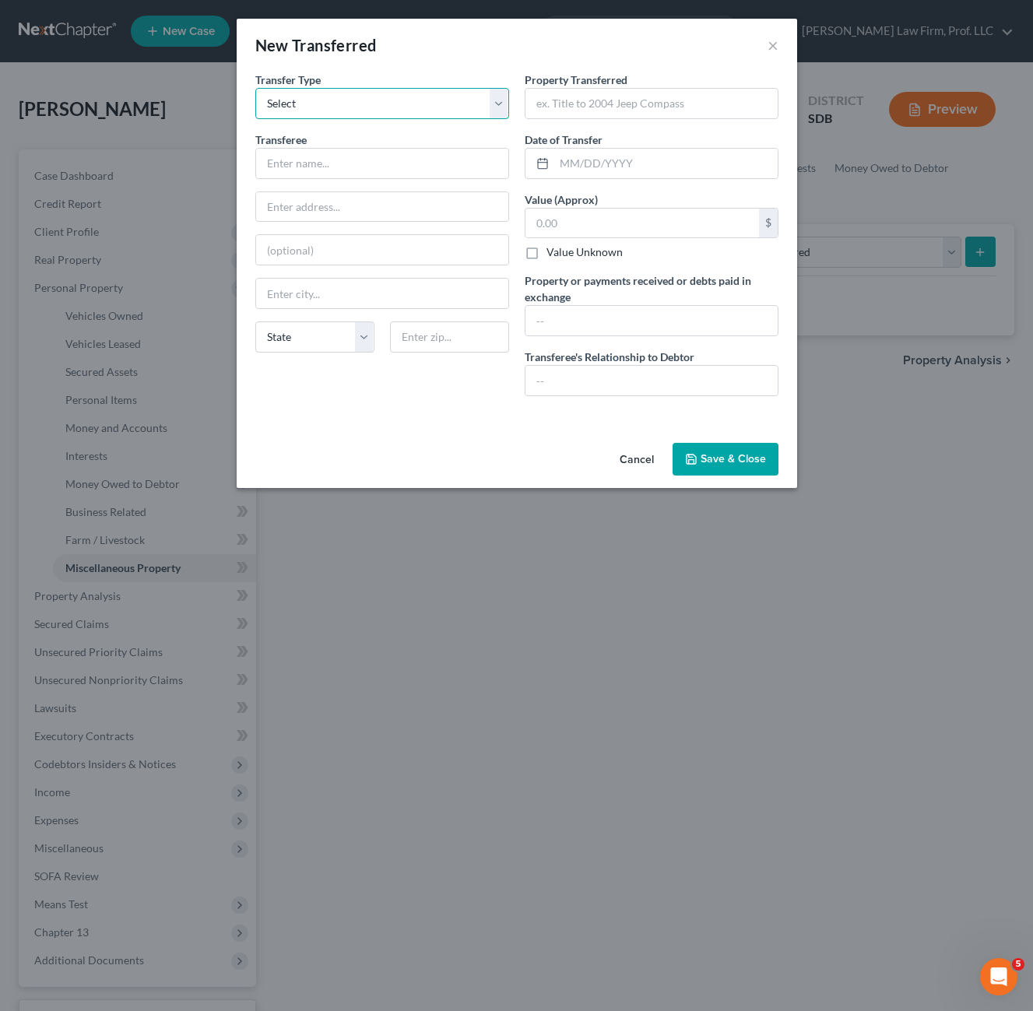
click at [425, 112] on select "Select Ordinary ([DATE]) [DATE]" at bounding box center [382, 103] width 254 height 31
drag, startPoint x: 425, startPoint y: 112, endPoint x: 561, endPoint y: 126, distance: 136.9
click at [425, 112] on select "Select Ordinary ([DATE]) [DATE]" at bounding box center [382, 103] width 254 height 31
click at [613, 116] on input "text" at bounding box center [651, 104] width 252 height 30
click at [617, 104] on input "text" at bounding box center [651, 104] width 252 height 30
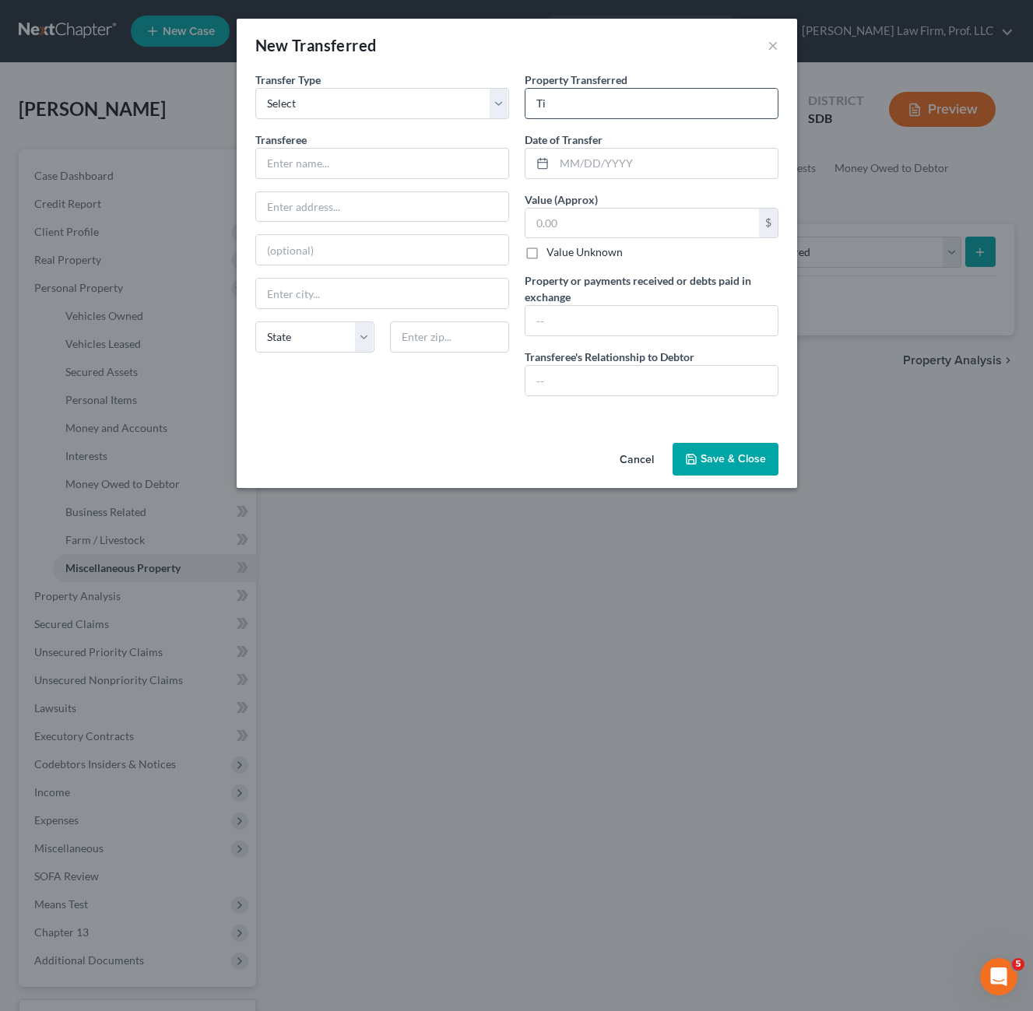
type input "T"
type input "Title to Son [PERSON_NAME]"
type input "[DATE]"
type input "200"
type input "200.00 Fair Market Value"
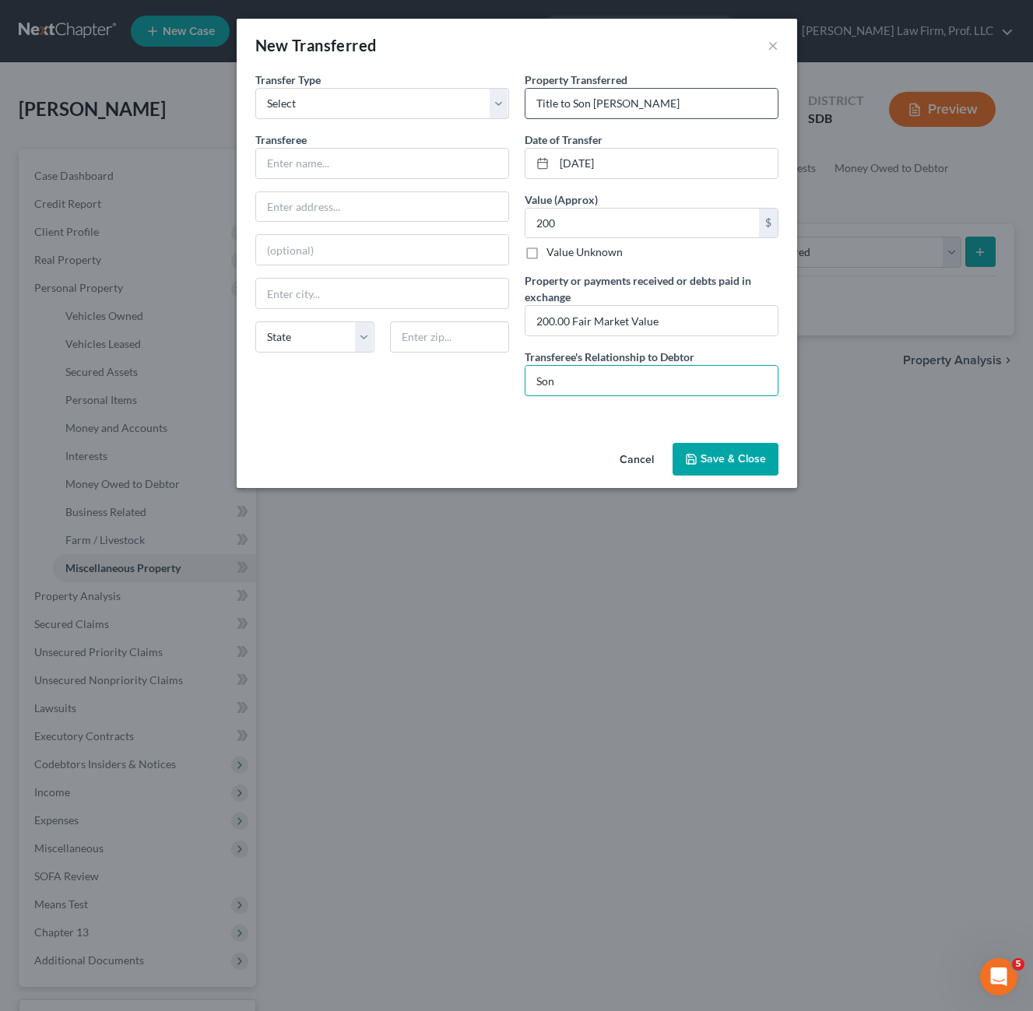
type input "Son"
drag, startPoint x: 396, startPoint y: 142, endPoint x: 374, endPoint y: 161, distance: 28.7
click at [395, 145] on div "Transferee *" at bounding box center [382, 155] width 254 height 47
click at [374, 161] on input "text" at bounding box center [382, 164] width 252 height 30
click at [592, 370] on input "Son" at bounding box center [651, 381] width 252 height 30
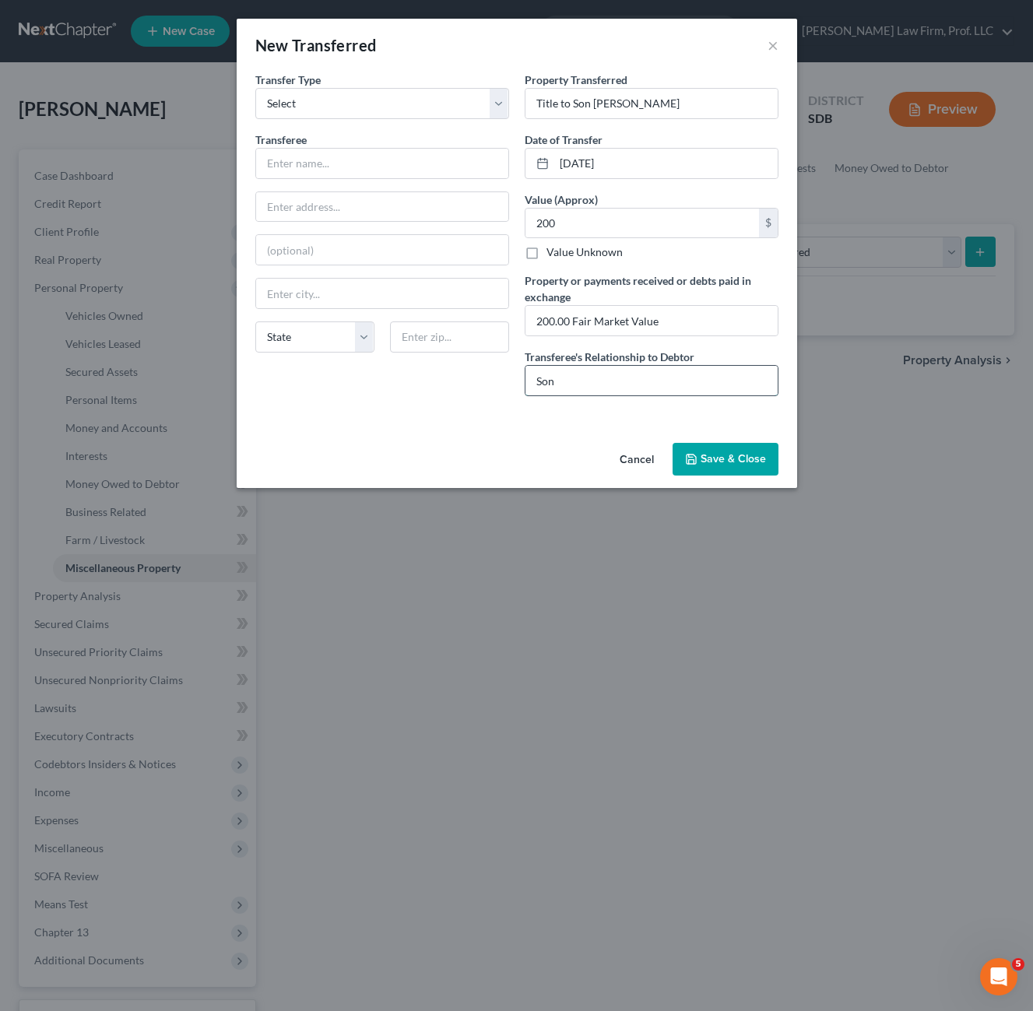
click at [577, 383] on input "Son" at bounding box center [651, 381] width 252 height 30
click at [576, 383] on input "Son" at bounding box center [651, 381] width 252 height 30
type input "[PERSON_NAME]'s son"
drag, startPoint x: 364, startPoint y: 188, endPoint x: 365, endPoint y: 173, distance: 14.9
click at [364, 180] on div "Transferee * State [US_STATE] AK AR AZ CA CO CT DE DC [GEOGRAPHIC_DATA] [GEOGRA…" at bounding box center [382, 249] width 254 height 234
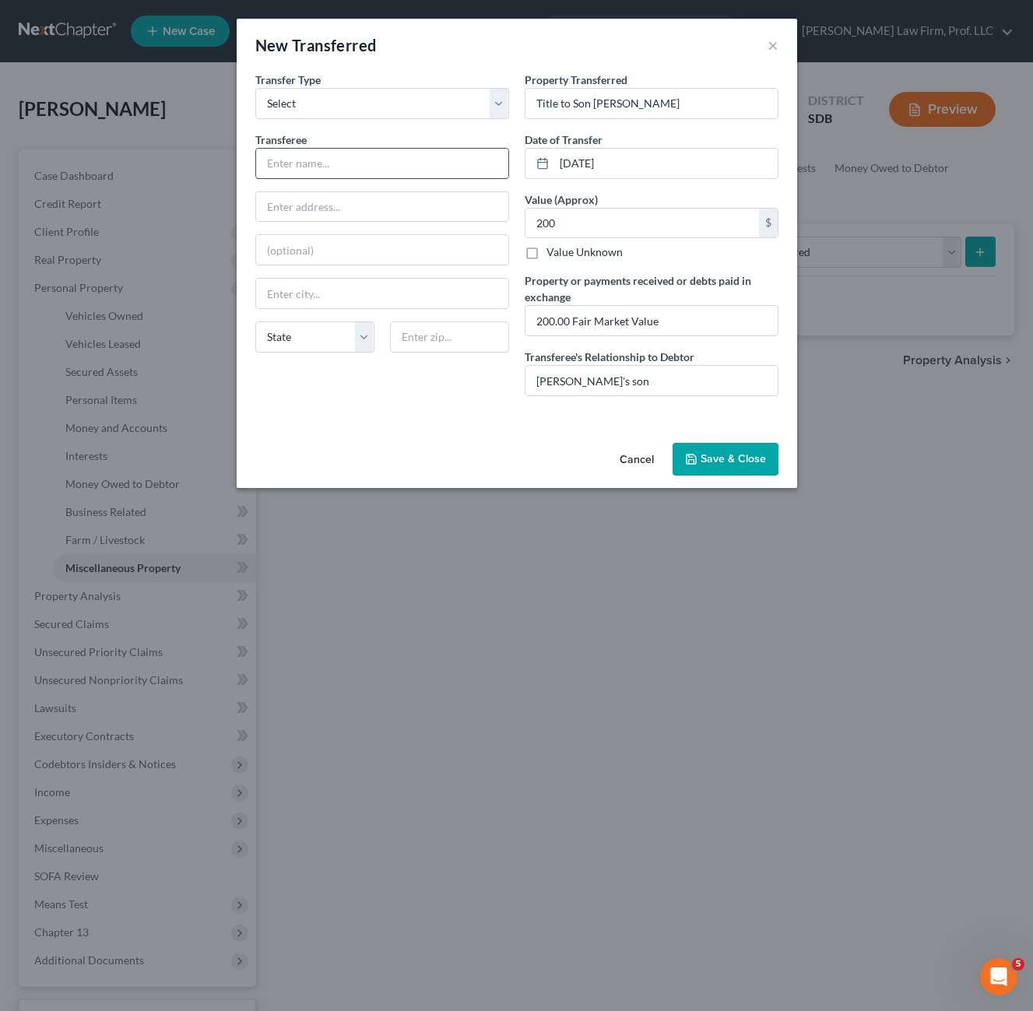
click at [365, 173] on input "text" at bounding box center [382, 164] width 252 height 30
type input "[PERSON_NAME]"
type input "9"
type input "[STREET_ADDRESS]"
type input "57005"
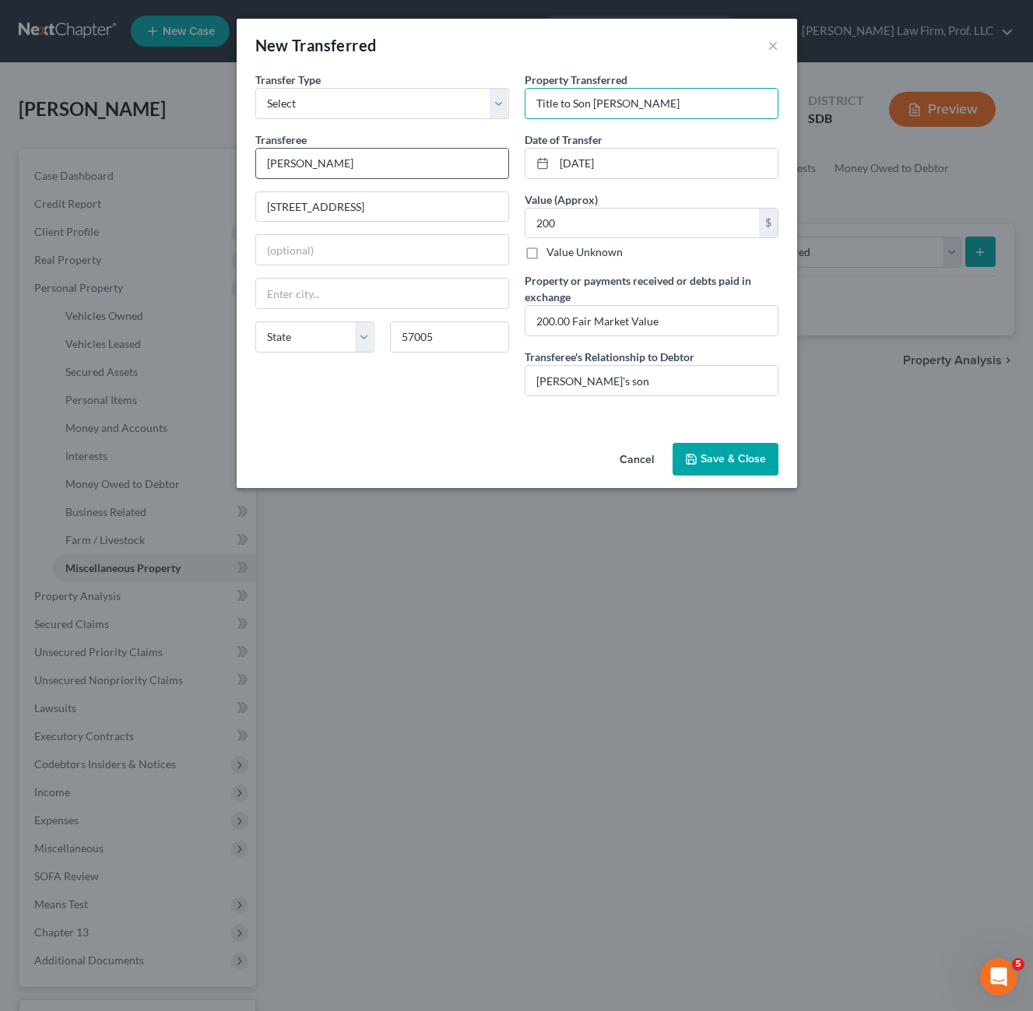
type input "[PERSON_NAME]"
click at [378, 427] on div "An exemption set must first be selected from the Filing Information section. Tr…" at bounding box center [517, 254] width 560 height 365
click at [485, 433] on div "An exemption set must first be selected from the Filing Information section. Tr…" at bounding box center [517, 254] width 560 height 365
click at [353, 352] on div "State [US_STATE] AK AR AZ CA CO CT DE DC [GEOGRAPHIC_DATA] [GEOGRAPHIC_DATA] GU…" at bounding box center [382, 343] width 269 height 44
click at [451, 334] on input "57005" at bounding box center [449, 336] width 119 height 31
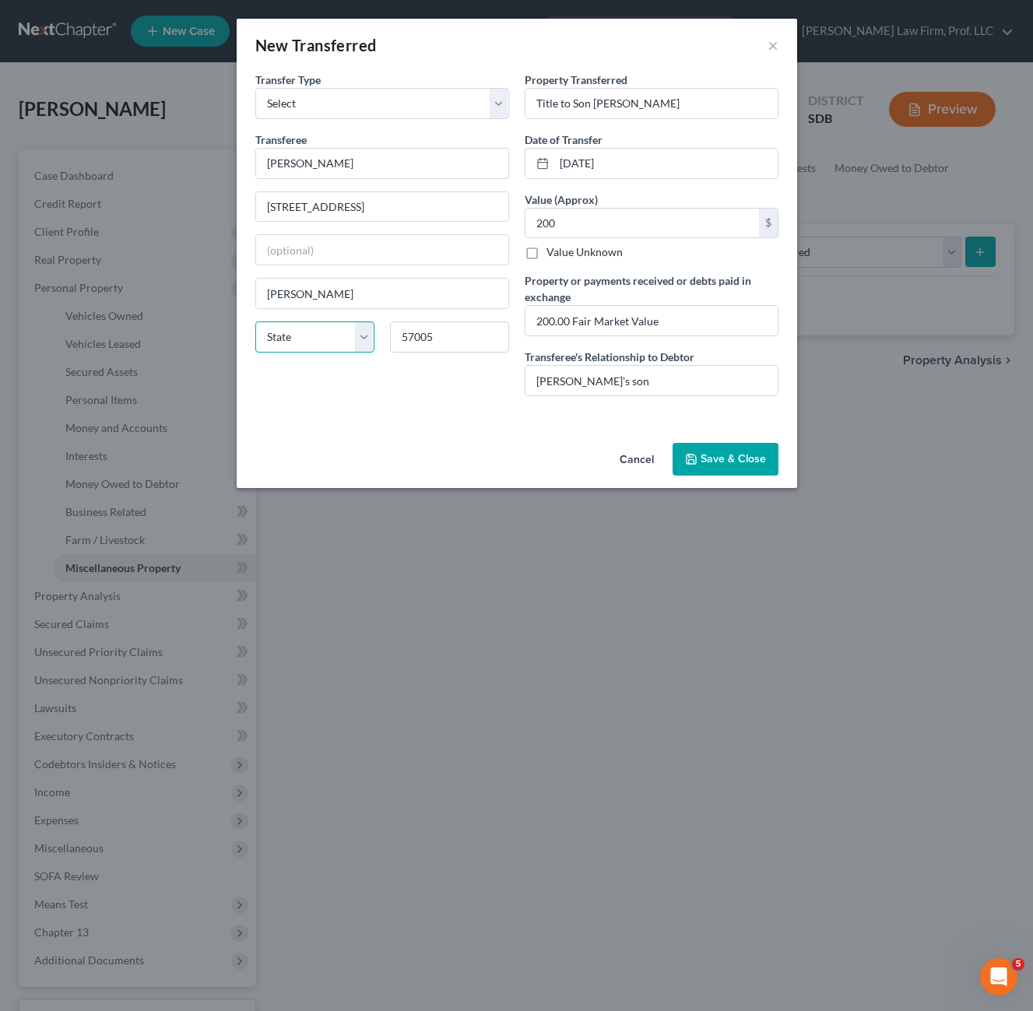
click at [330, 332] on select "State [US_STATE] AK AR AZ CA CO CT DE DC [GEOGRAPHIC_DATA] [GEOGRAPHIC_DATA] GU…" at bounding box center [314, 336] width 119 height 31
select select "43"
drag, startPoint x: 488, startPoint y: 434, endPoint x: 561, endPoint y: 448, distance: 74.5
click at [490, 433] on div "An exemption set must first be selected from the Filing Information section. Tr…" at bounding box center [517, 254] width 560 height 365
click at [737, 465] on button "Save & Close" at bounding box center [726, 459] width 106 height 33
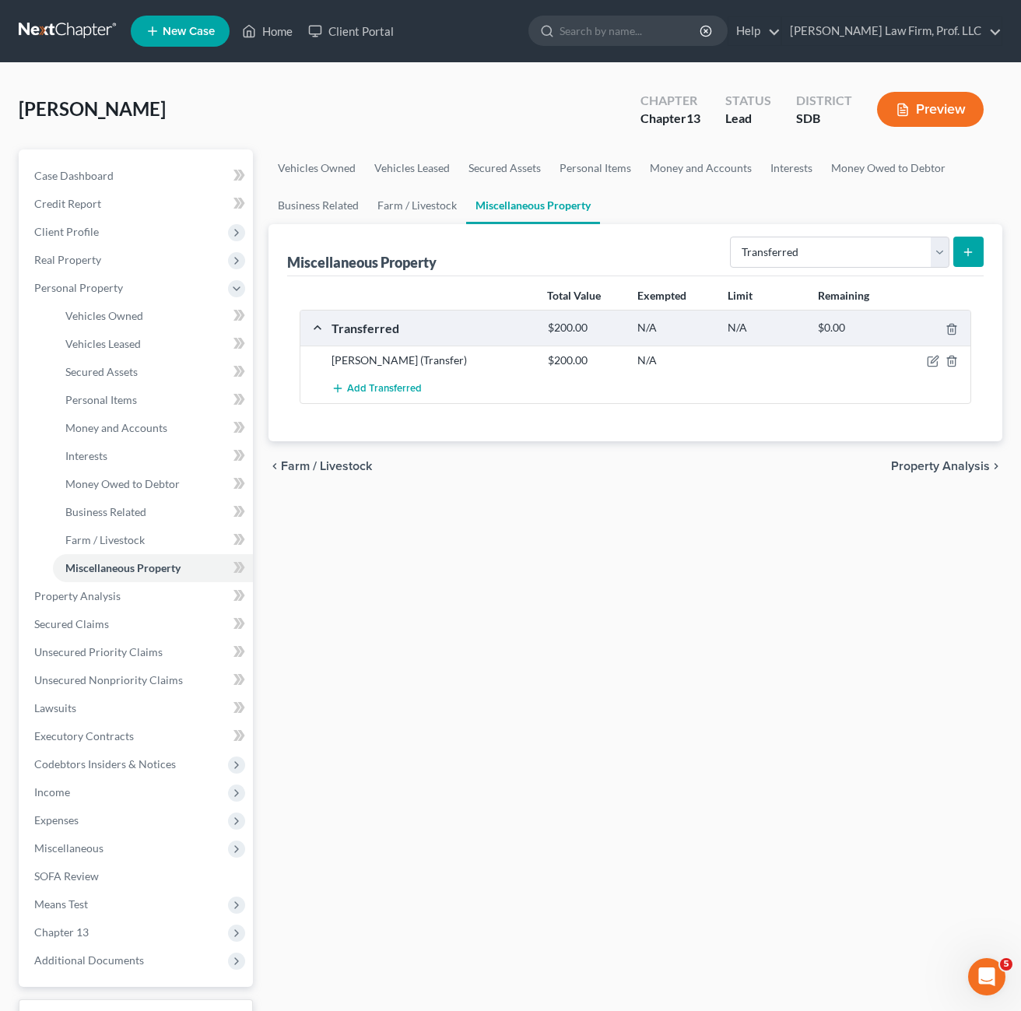
click at [894, 706] on div "Vehicles Owned Vehicles Leased Secured Assets Personal Items Money and Accounts…" at bounding box center [636, 612] width 750 height 927
click at [704, 599] on div "Vehicles Owned Vehicles Leased Secured Assets Personal Items Money and Accounts…" at bounding box center [636, 612] width 750 height 927
click at [516, 705] on div "Vehicles Owned Vehicles Leased Secured Assets Personal Items Money and Accounts…" at bounding box center [636, 612] width 750 height 927
drag, startPoint x: 331, startPoint y: 540, endPoint x: 271, endPoint y: 521, distance: 63.0
click at [331, 540] on div "Vehicles Owned Vehicles Leased Secured Assets Personal Items Money and Accounts…" at bounding box center [636, 612] width 750 height 927
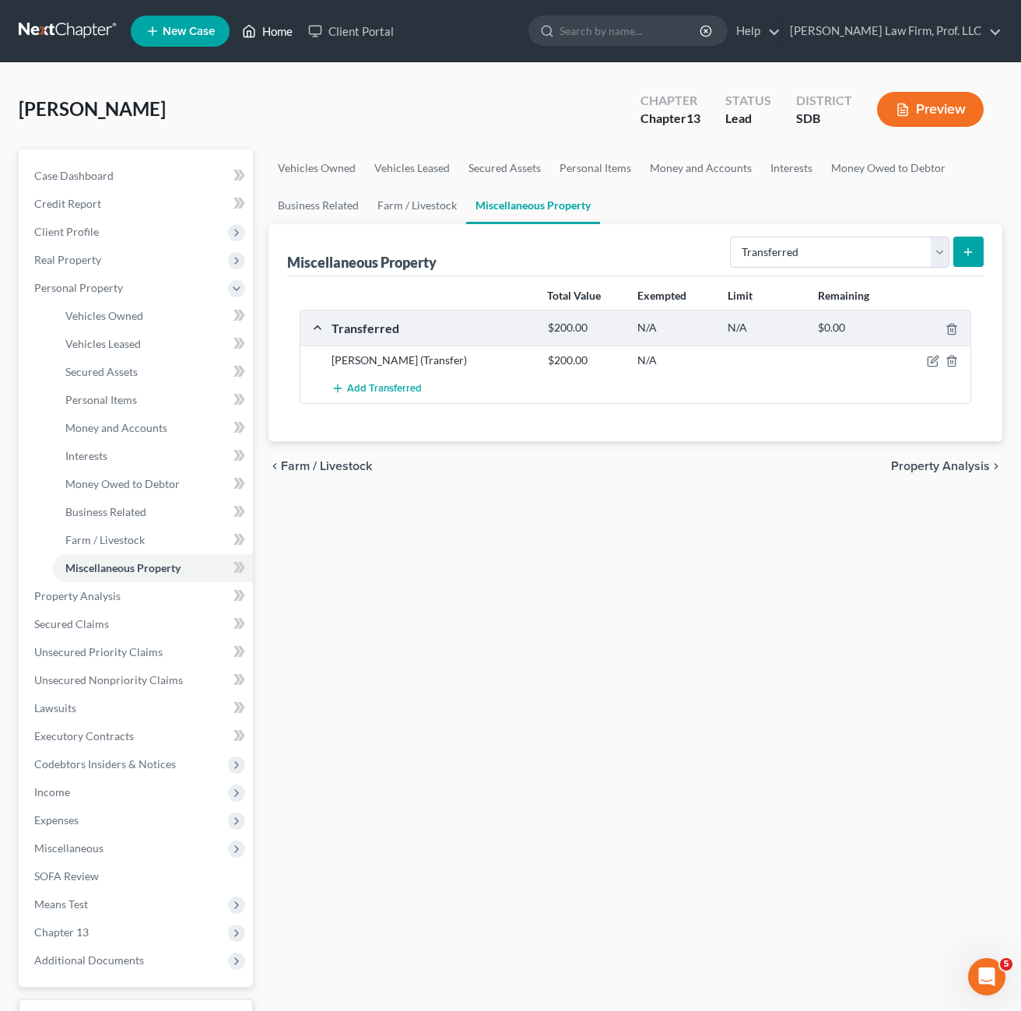
drag, startPoint x: 258, startPoint y: 31, endPoint x: 357, endPoint y: 70, distance: 106.2
click at [258, 30] on link "Home" at bounding box center [267, 31] width 66 height 28
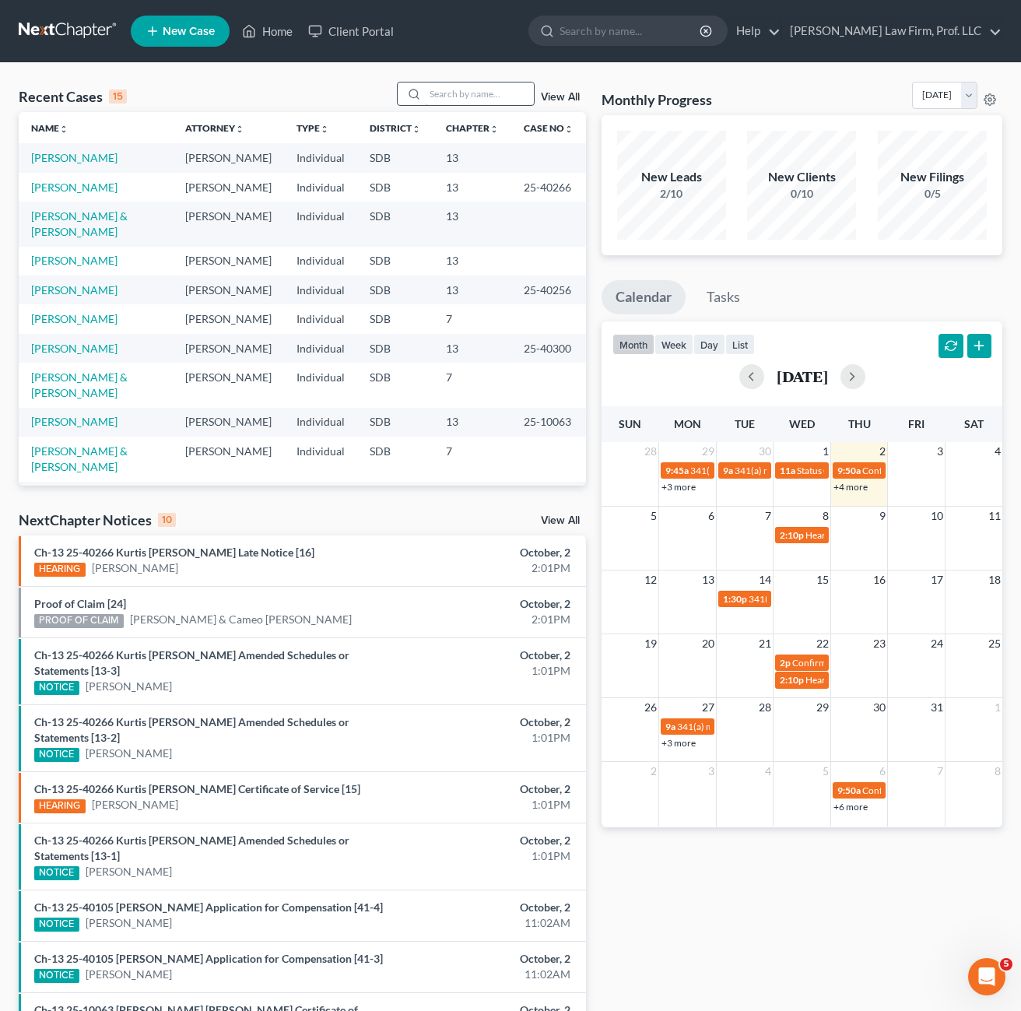
click at [469, 95] on input "search" at bounding box center [479, 94] width 109 height 23
type input "[PERSON_NAME]"
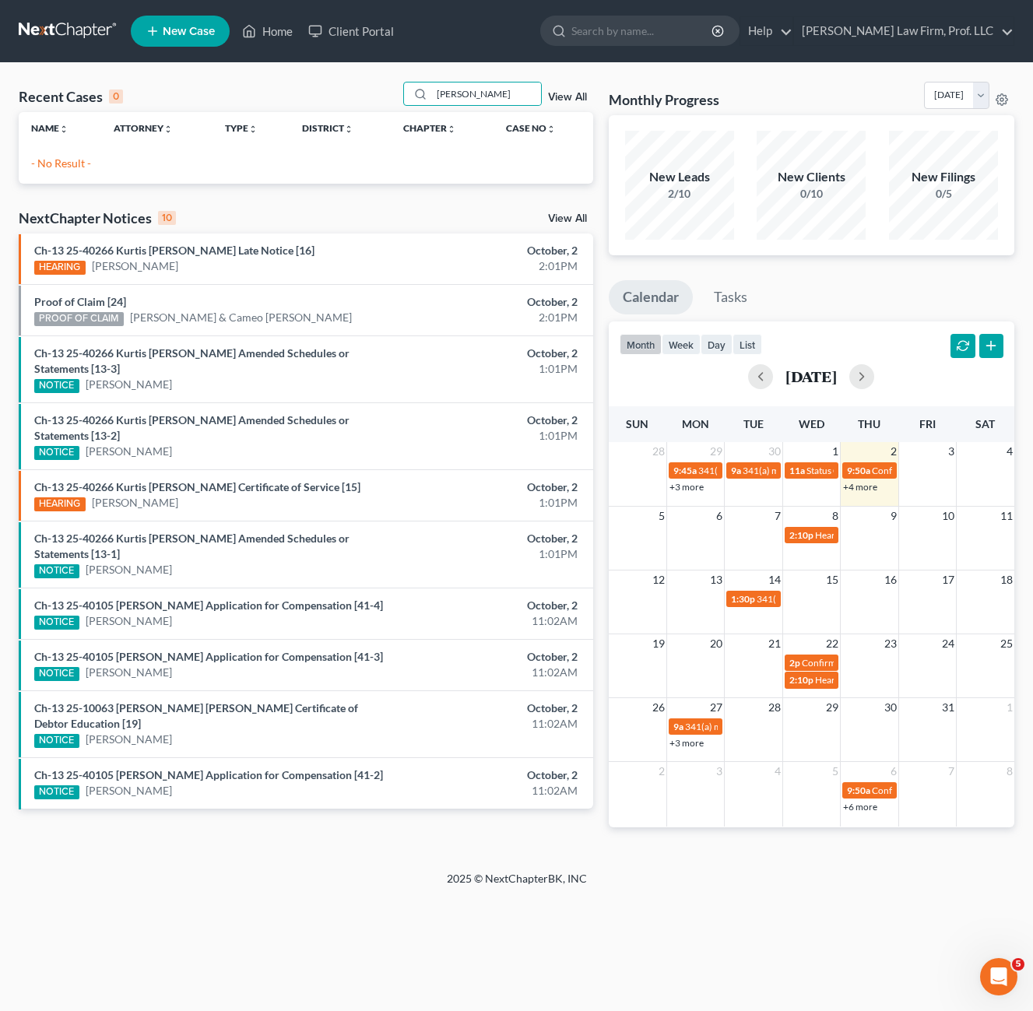
click at [432, 160] on p "- No Result -" at bounding box center [306, 164] width 550 height 16
click at [279, 194] on div "Recent Cases 0 [PERSON_NAME] View All Name unfold_more expand_more expand_less …" at bounding box center [306, 467] width 590 height 771
click at [180, 37] on span "New Case" at bounding box center [189, 32] width 52 height 12
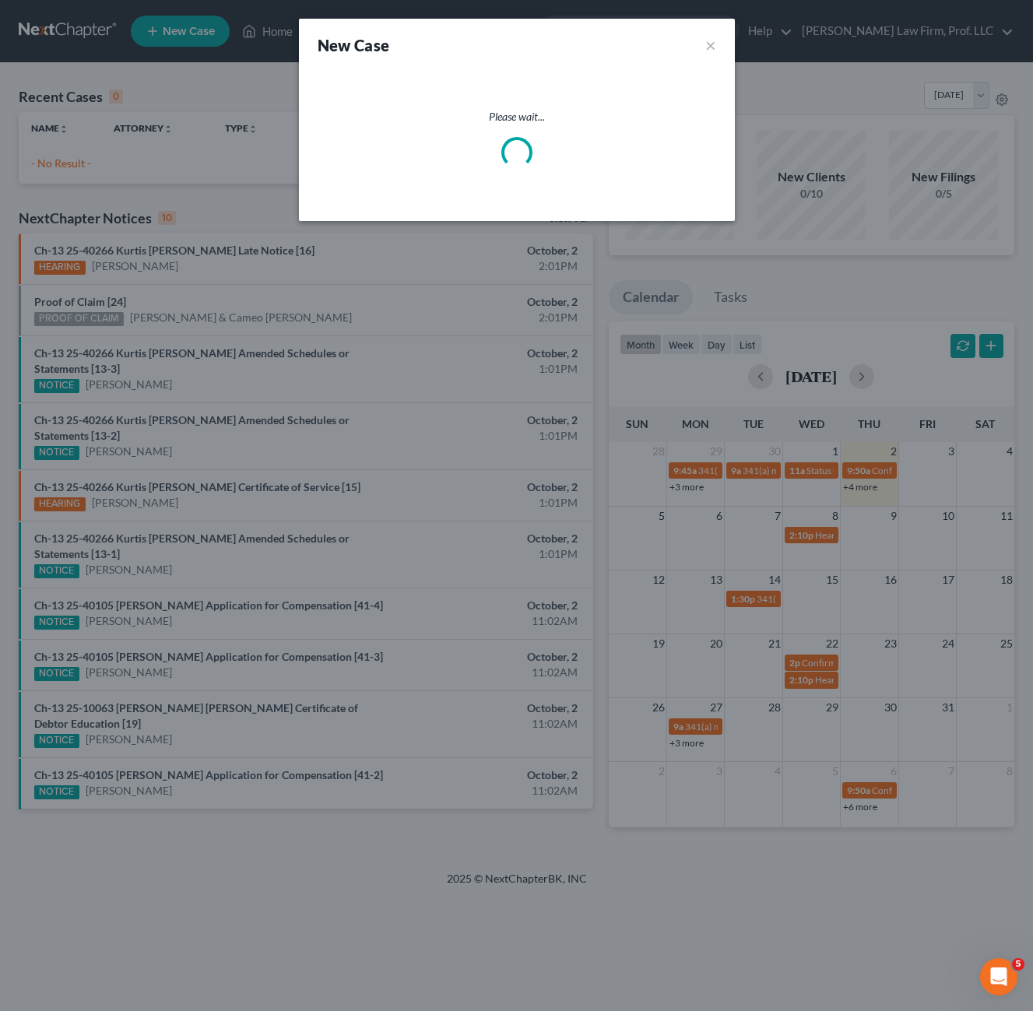
select select "73"
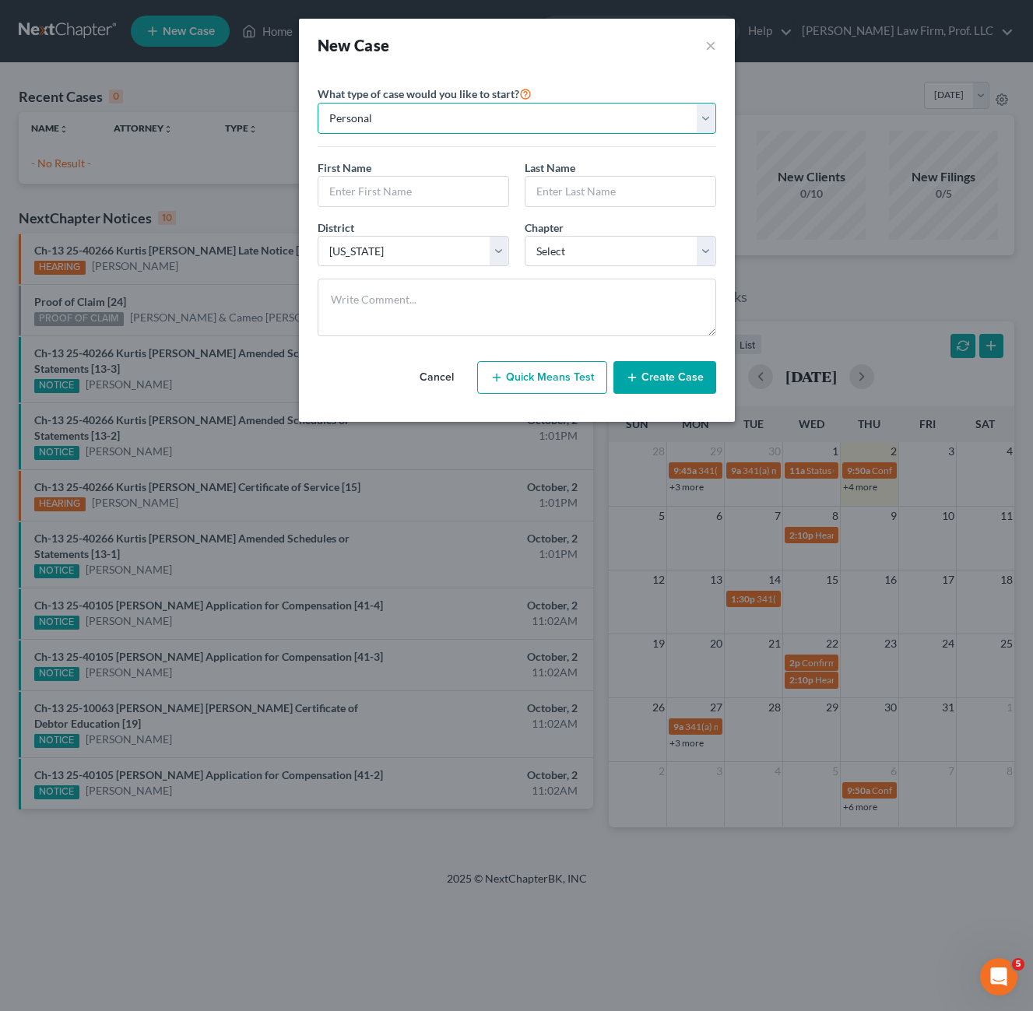
click at [451, 132] on select "Personal Business" at bounding box center [517, 118] width 399 height 31
click at [448, 132] on select "Personal Business" at bounding box center [517, 118] width 399 height 31
click at [388, 201] on input "text" at bounding box center [413, 192] width 190 height 30
type input "[PERSON_NAME]"
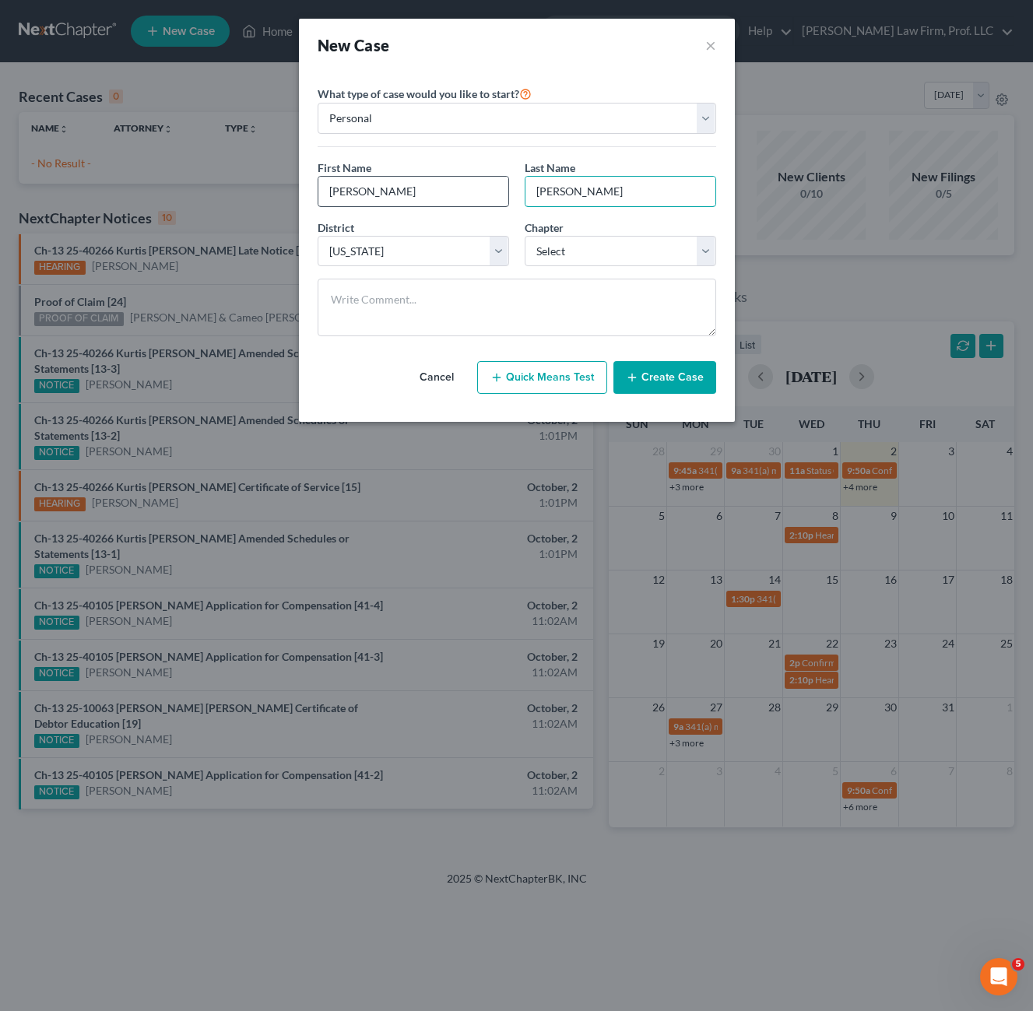
type input "[PERSON_NAME]"
click at [616, 249] on select "Select 7 11 12 13" at bounding box center [620, 251] width 191 height 31
select select "3"
click at [525, 236] on select "Select 7 11 12 13" at bounding box center [620, 251] width 191 height 31
click at [642, 375] on button "Create Case" at bounding box center [664, 377] width 103 height 33
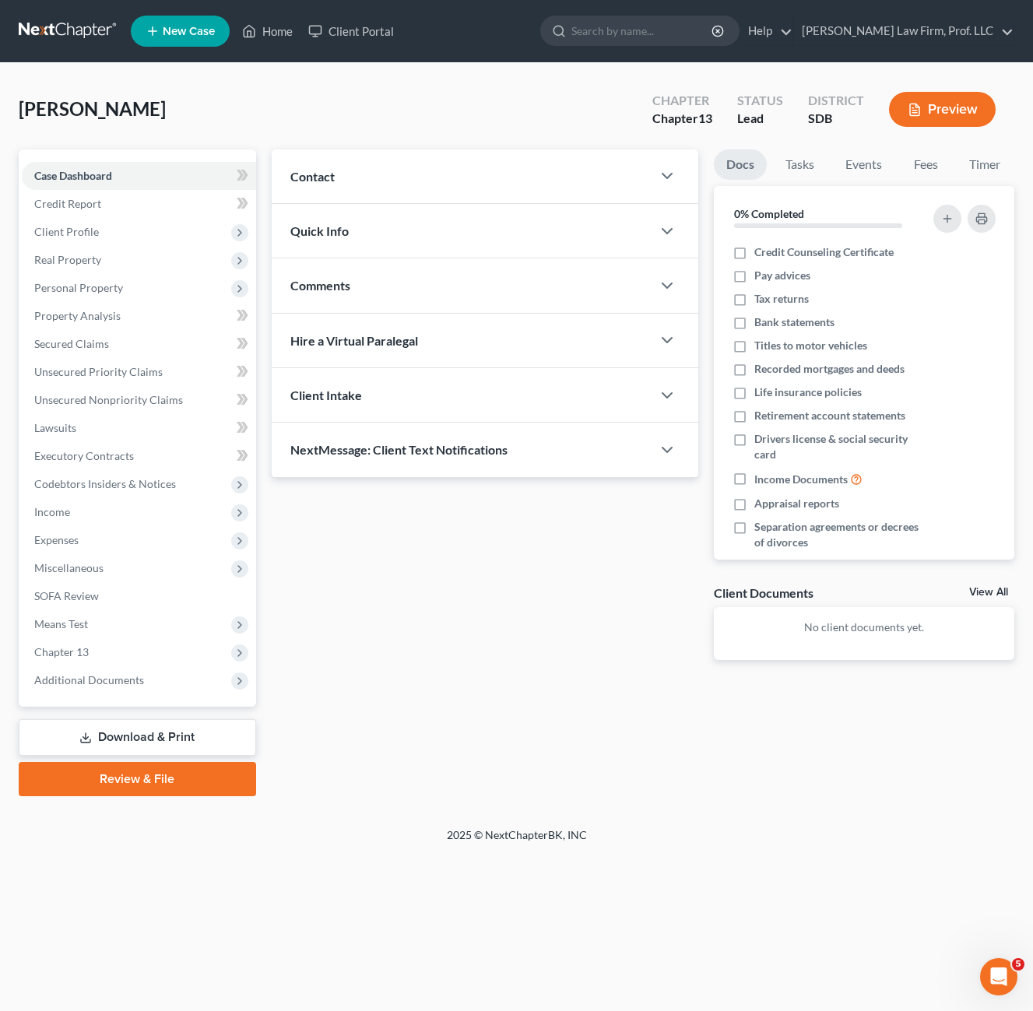
click at [364, 155] on div "Contact" at bounding box center [462, 176] width 380 height 54
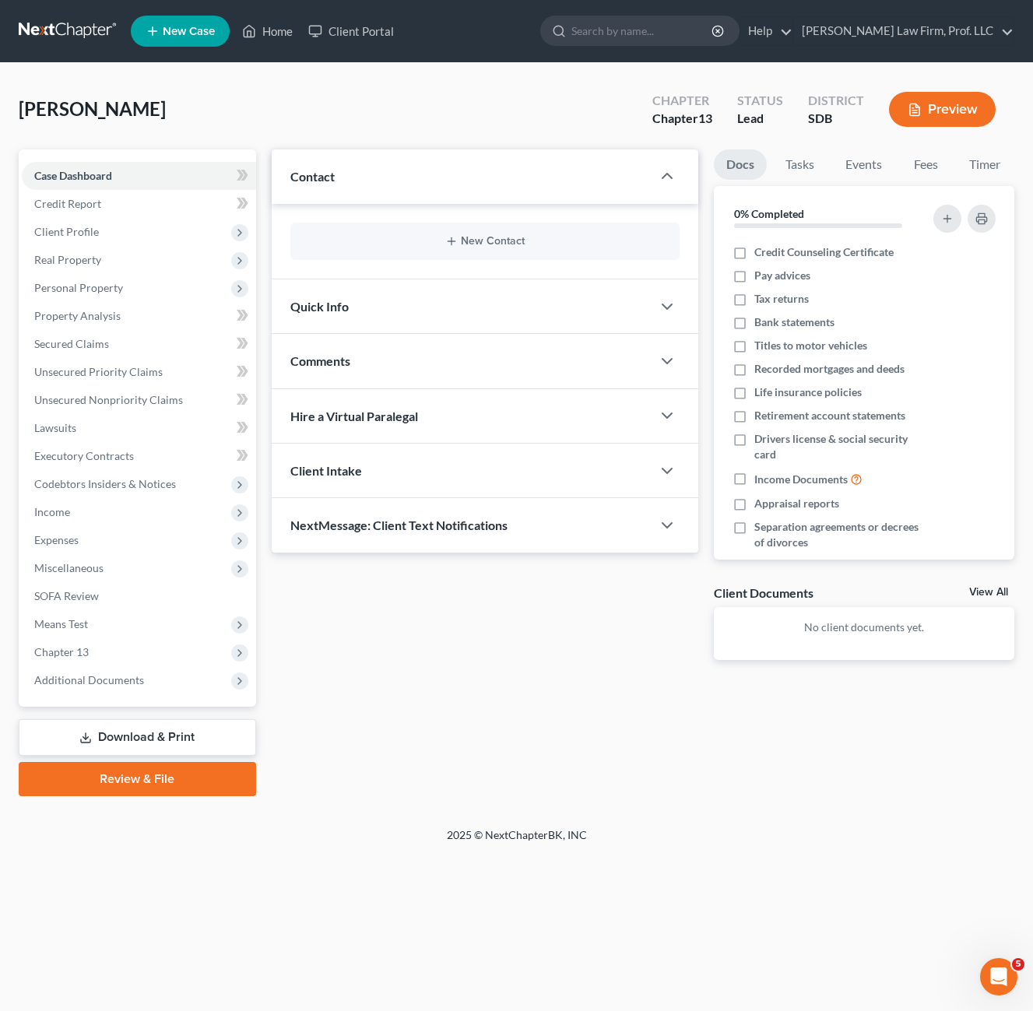
click at [406, 173] on div "Contact" at bounding box center [462, 176] width 380 height 54
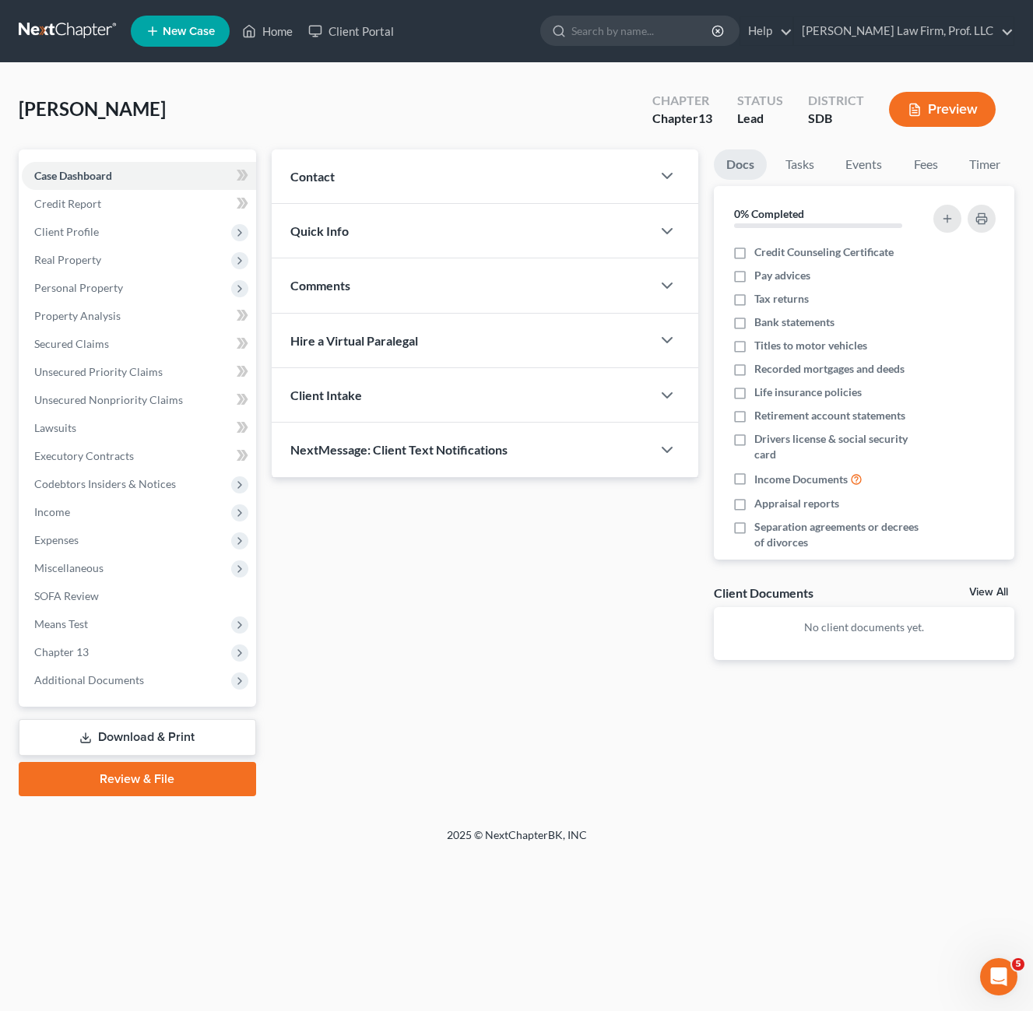
click at [525, 175] on div "Contact" at bounding box center [462, 176] width 380 height 54
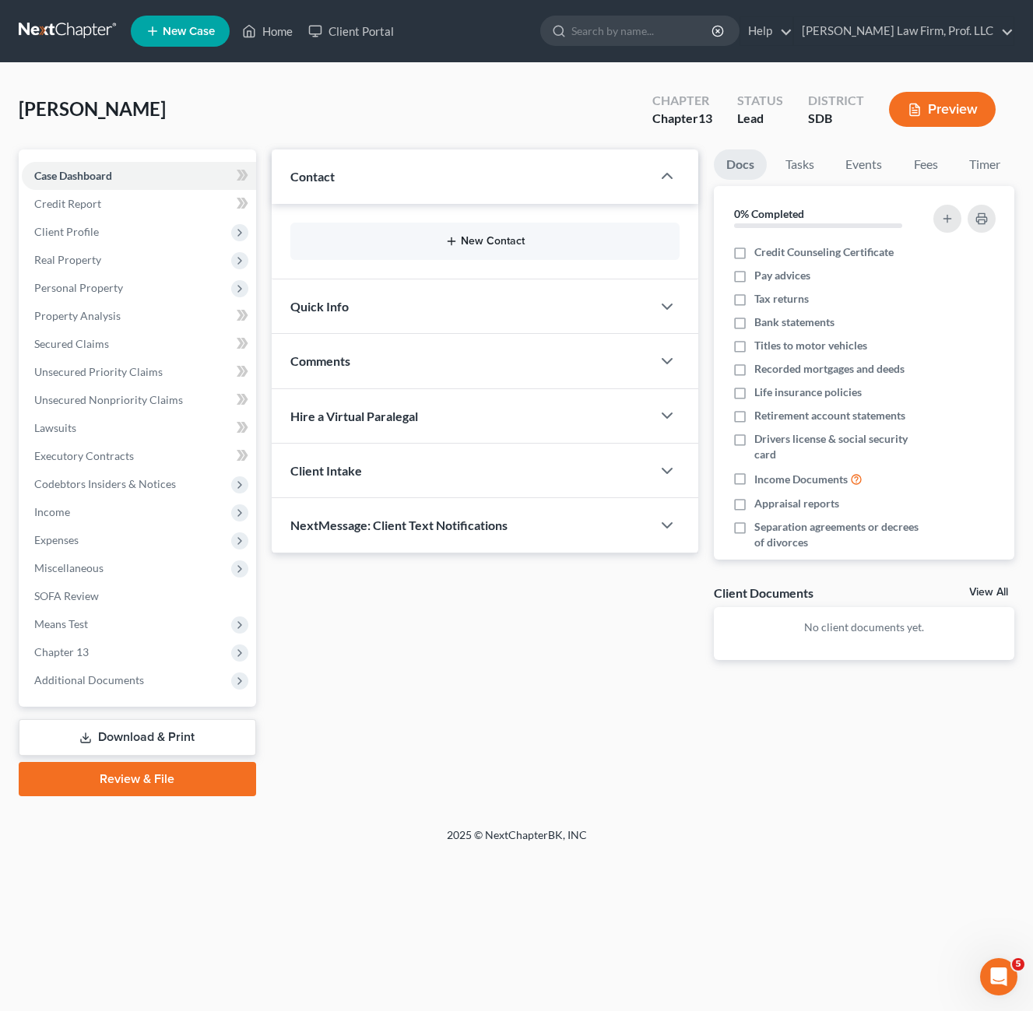
click at [483, 248] on div "New Contact" at bounding box center [484, 241] width 389 height 37
click at [526, 248] on div "New Contact" at bounding box center [484, 241] width 389 height 37
click at [459, 245] on button "New Contact" at bounding box center [485, 241] width 364 height 12
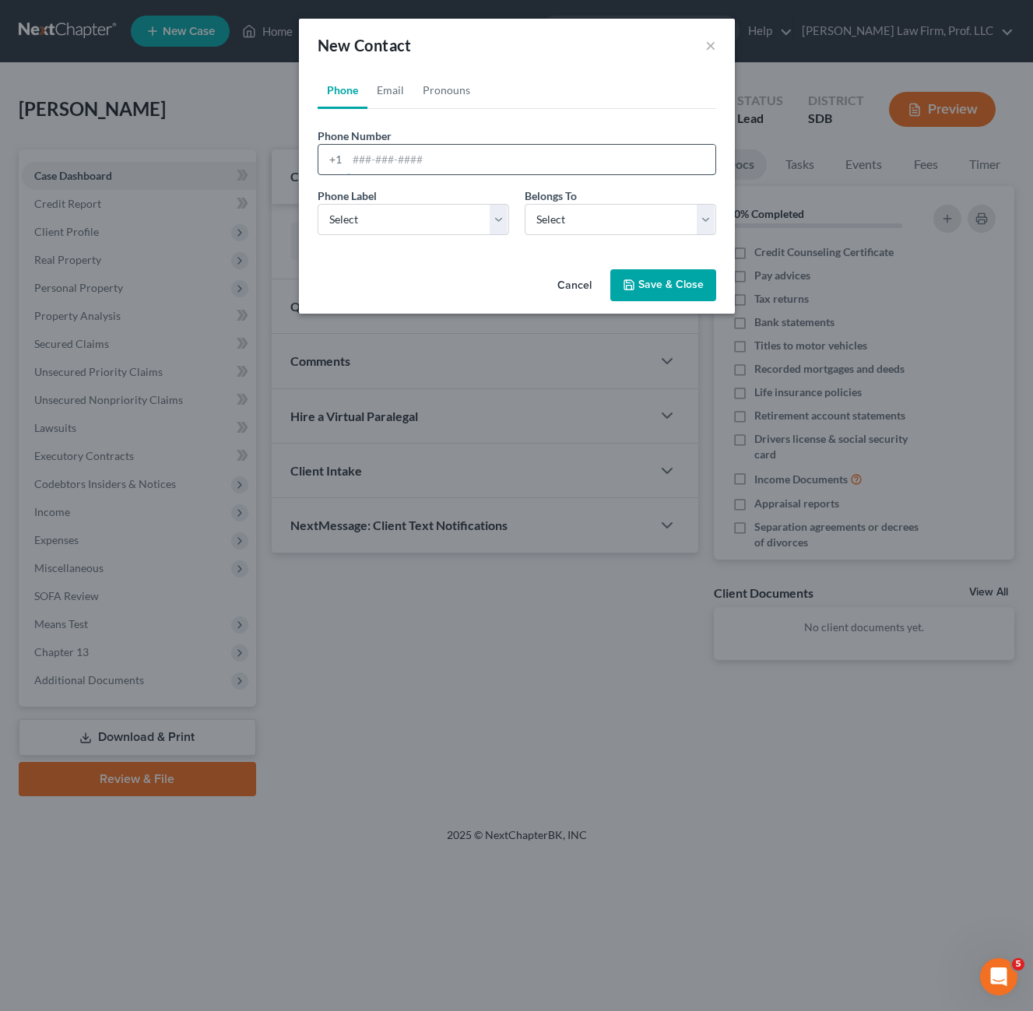
click at [437, 158] on input "tel" at bounding box center [531, 160] width 368 height 30
type input "[PHONE_NUMBER]"
drag, startPoint x: 603, startPoint y: 223, endPoint x: 608, endPoint y: 237, distance: 14.0
click at [603, 223] on select "Select Client Other" at bounding box center [620, 219] width 191 height 31
select select "0"
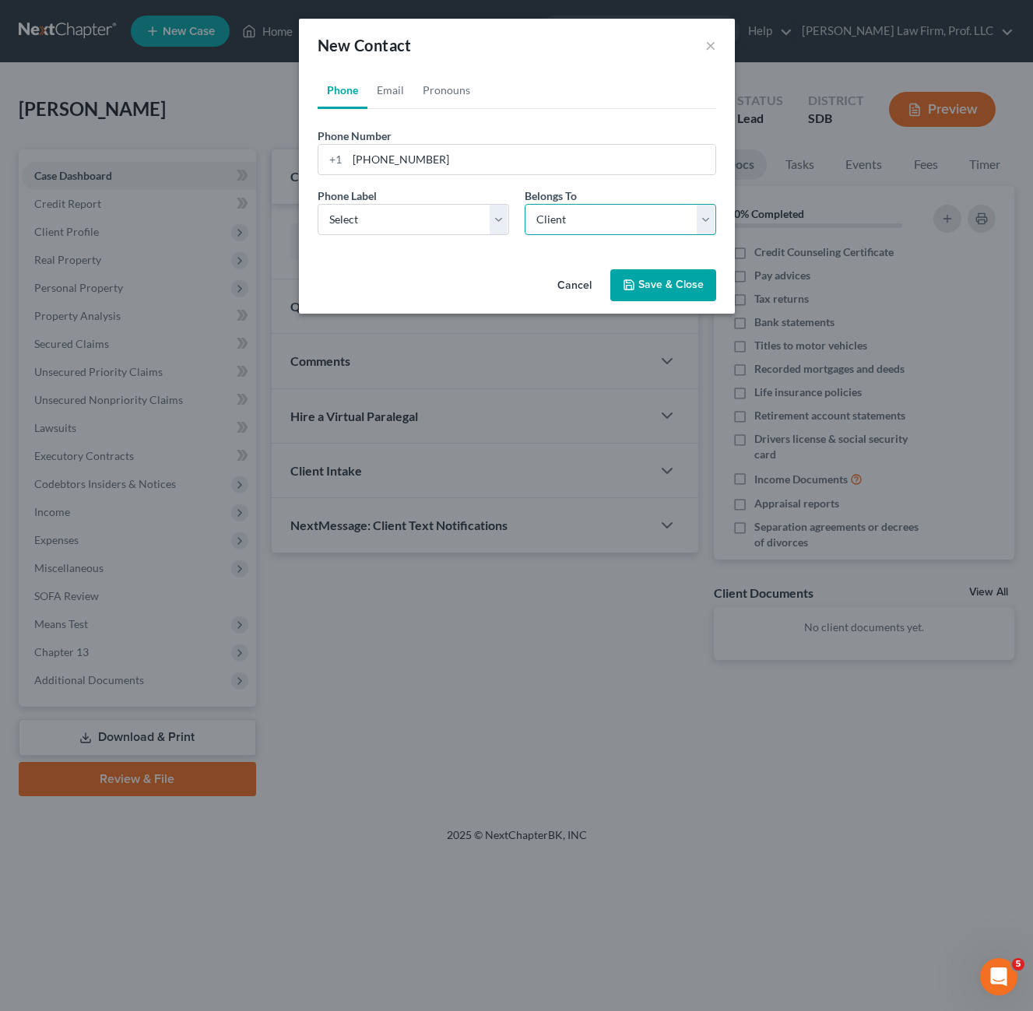
click at [525, 204] on select "Select Client Other" at bounding box center [620, 219] width 191 height 31
click at [423, 273] on div "Cancel Save & Close" at bounding box center [517, 288] width 436 height 51
click at [459, 219] on select "Select Mobile Home Work Other" at bounding box center [413, 219] width 191 height 31
click at [473, 228] on select "Select Mobile Home Work Other" at bounding box center [413, 219] width 191 height 31
click at [477, 228] on select "Select Mobile Home Work Other" at bounding box center [413, 219] width 191 height 31
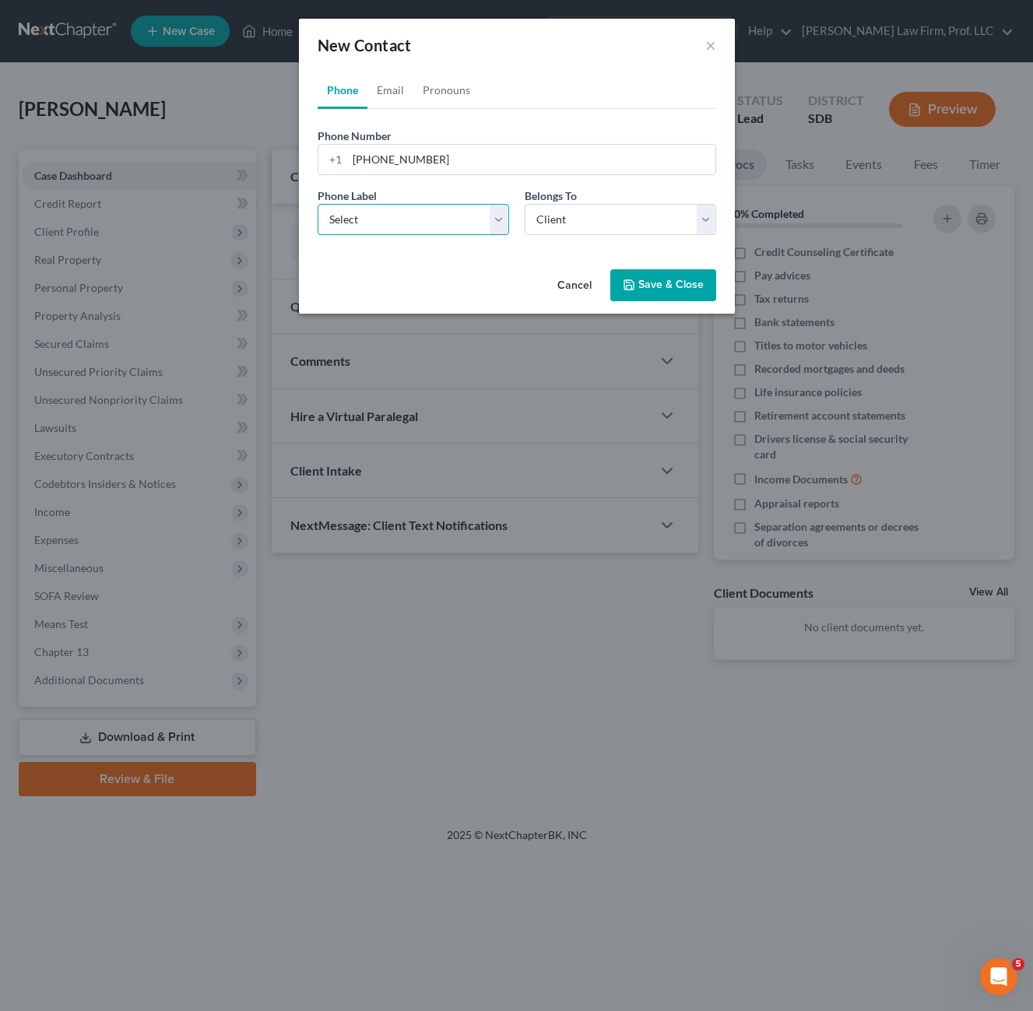
select select "0"
click at [318, 204] on select "Select Mobile Home Work Other" at bounding box center [413, 219] width 191 height 31
drag, startPoint x: 648, startPoint y: 282, endPoint x: 683, endPoint y: 269, distance: 36.4
click at [650, 283] on button "Save & Close" at bounding box center [663, 285] width 106 height 33
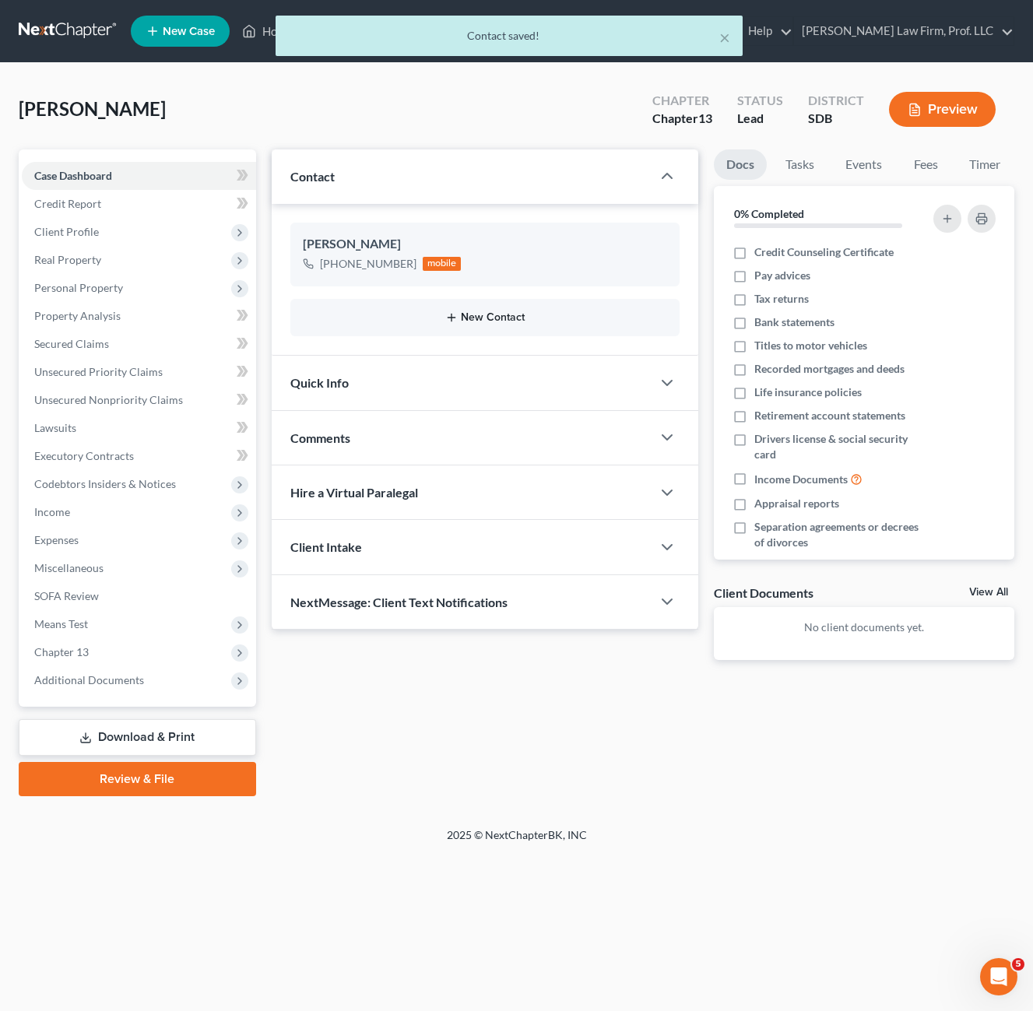
click at [448, 318] on icon "button" at bounding box center [451, 317] width 12 height 12
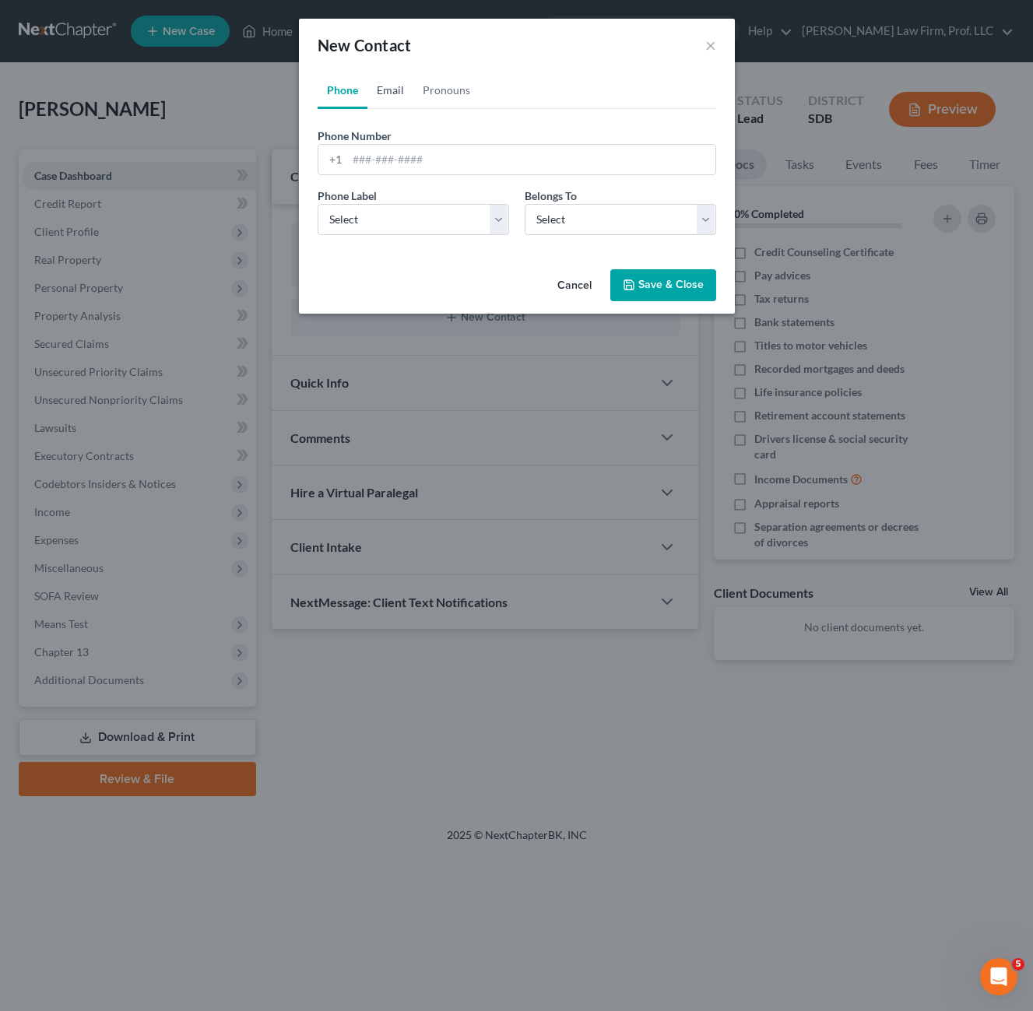
drag, startPoint x: 396, startPoint y: 95, endPoint x: 409, endPoint y: 142, distance: 48.3
click at [397, 94] on link "Email" at bounding box center [390, 90] width 46 height 37
click at [385, 158] on input "email" at bounding box center [531, 160] width 368 height 30
type input "h"
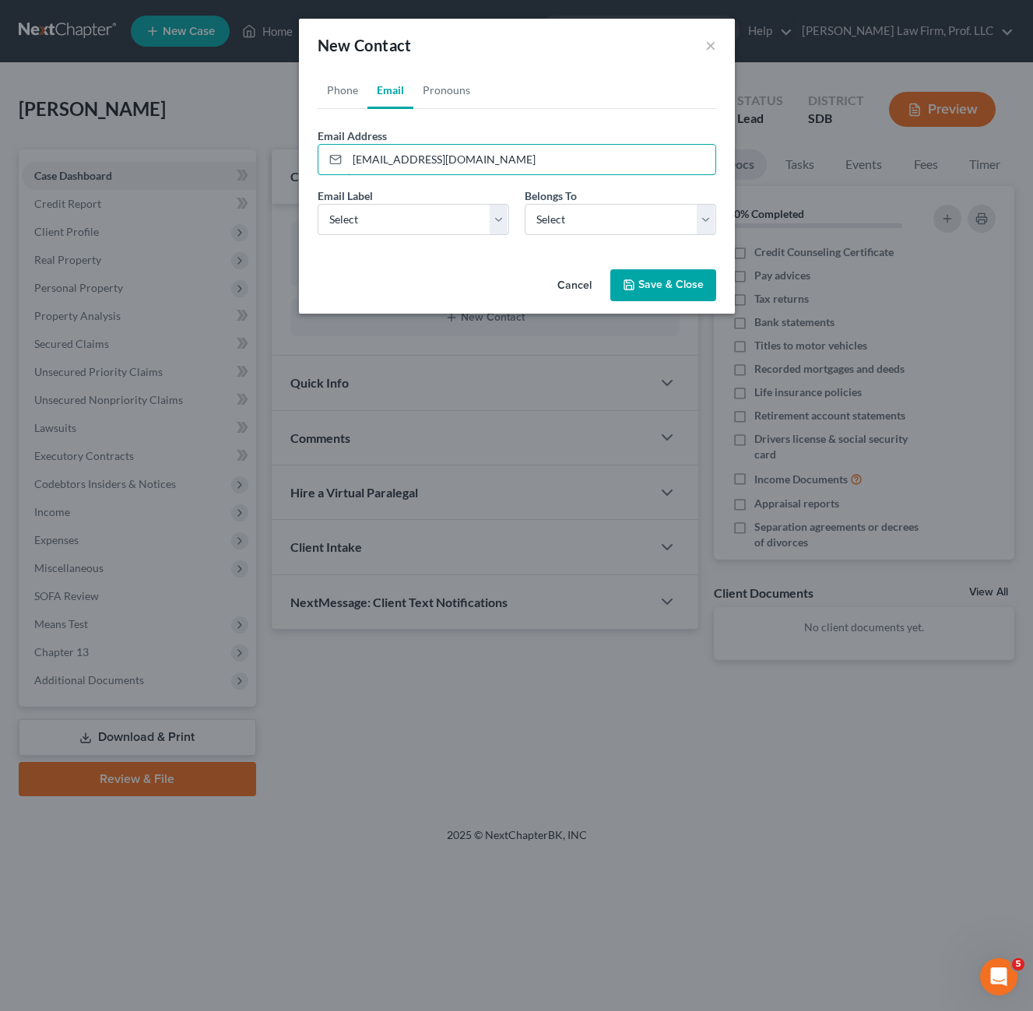
type input "[EMAIL_ADDRESS][DOMAIN_NAME]"
click at [472, 242] on div "Email Label Select Home Work Other Belongs To * Select Client Other" at bounding box center [517, 218] width 414 height 60
click at [475, 220] on select "Select Home Work Other" at bounding box center [413, 219] width 191 height 31
select select "2"
click at [318, 204] on select "Select Home Work Other" at bounding box center [413, 219] width 191 height 31
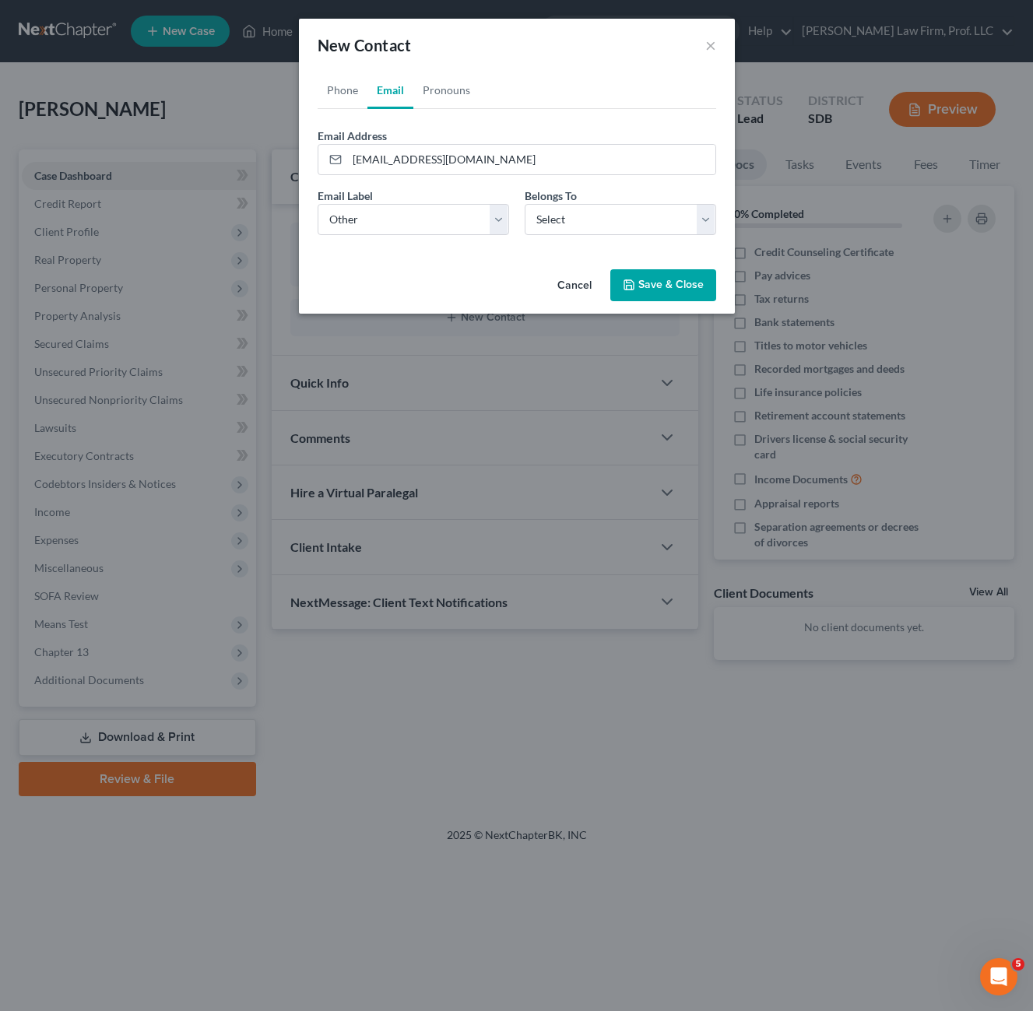
click at [650, 286] on button "Save & Close" at bounding box center [663, 285] width 106 height 33
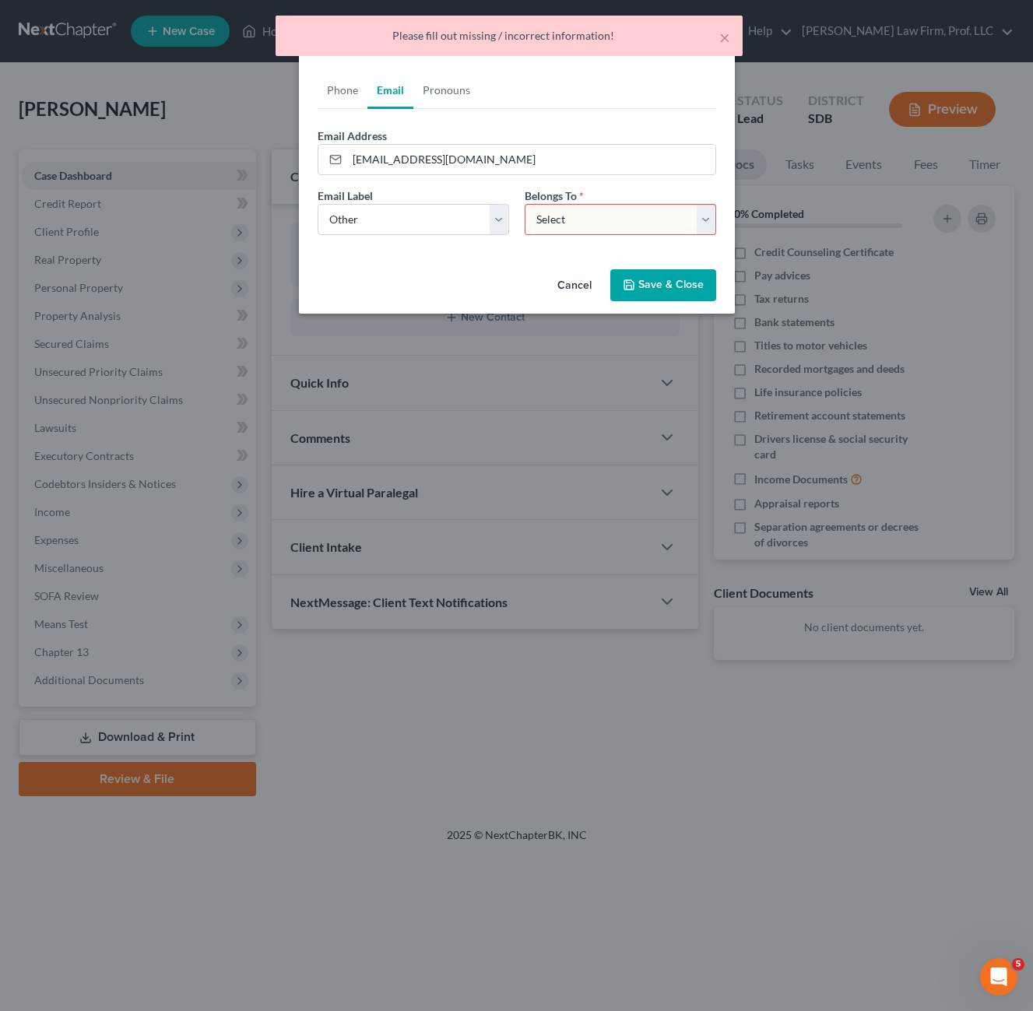
drag, startPoint x: 631, startPoint y: 227, endPoint x: 631, endPoint y: 237, distance: 10.1
click at [630, 227] on select "Select Client Other" at bounding box center [620, 219] width 191 height 31
select select "0"
click at [525, 204] on select "Select Client Other" at bounding box center [620, 219] width 191 height 31
click at [666, 290] on button "Save & Close" at bounding box center [663, 285] width 106 height 33
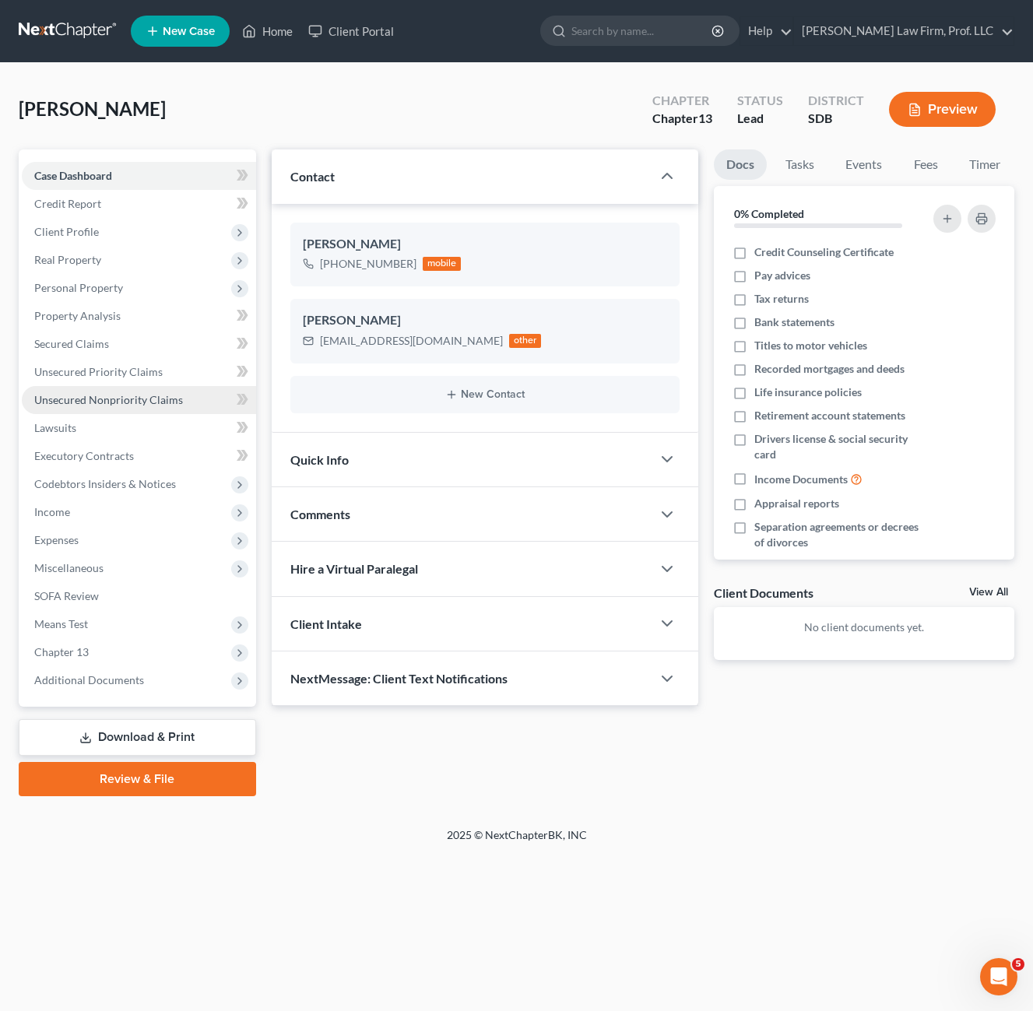
click at [123, 400] on span "Unsecured Nonpriority Claims" at bounding box center [108, 399] width 149 height 13
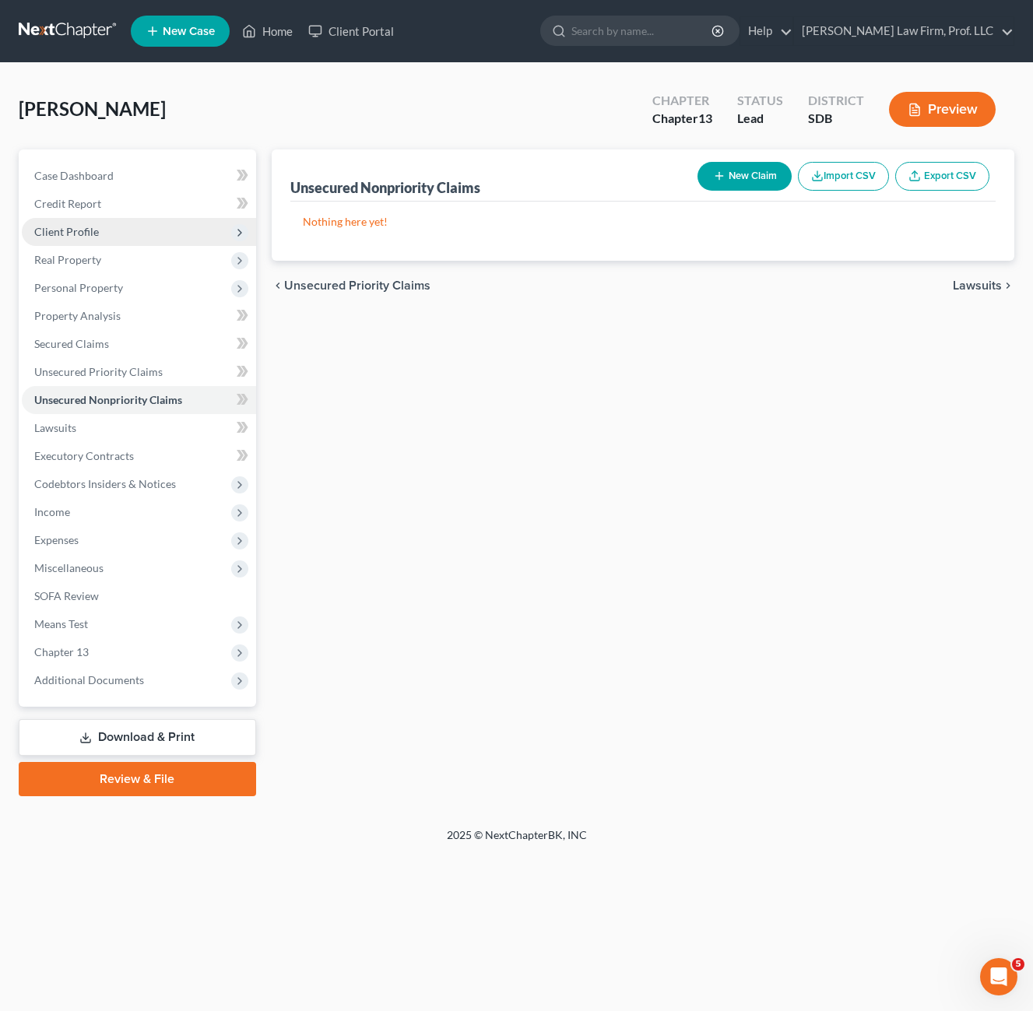
click at [97, 240] on span "Client Profile" at bounding box center [139, 232] width 234 height 28
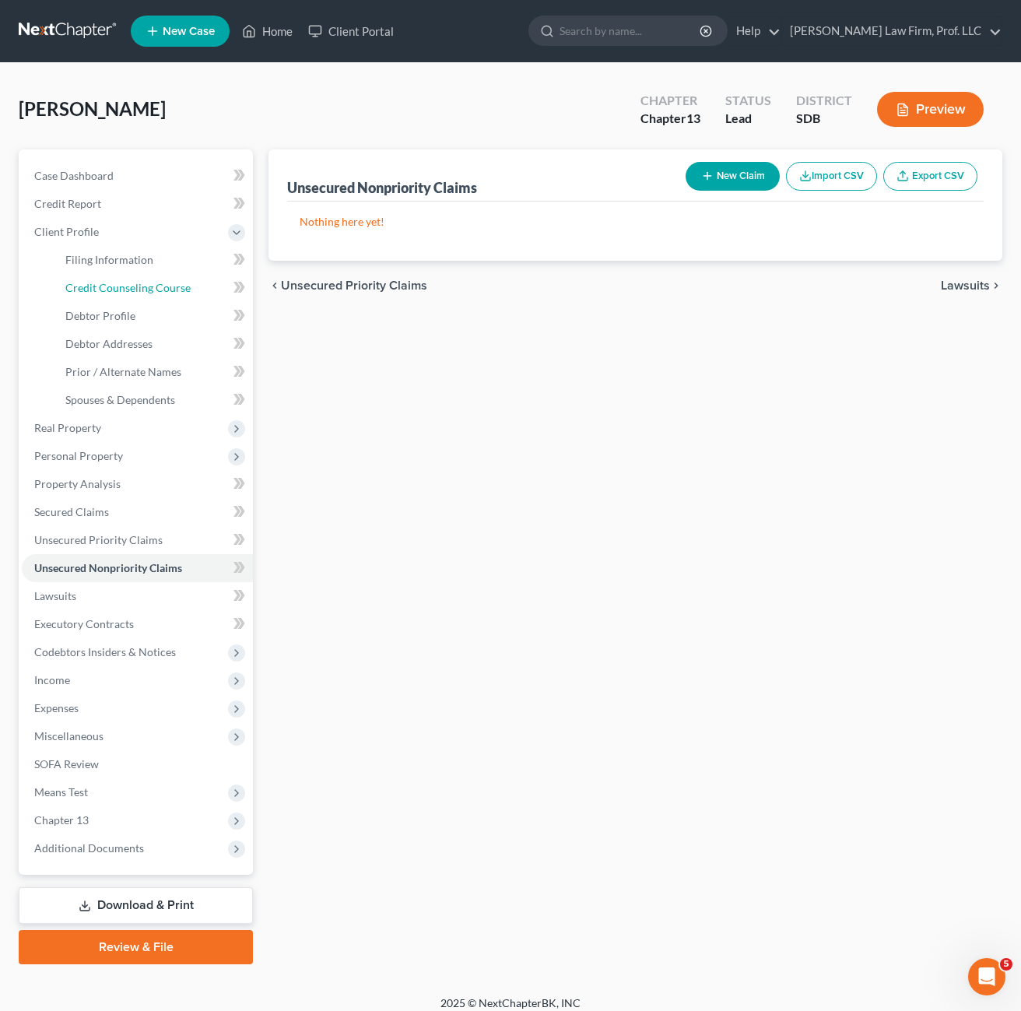
drag, startPoint x: 109, startPoint y: 286, endPoint x: 385, endPoint y: 297, distance: 275.8
click at [111, 286] on span "Credit Counseling Course" at bounding box center [127, 287] width 125 height 13
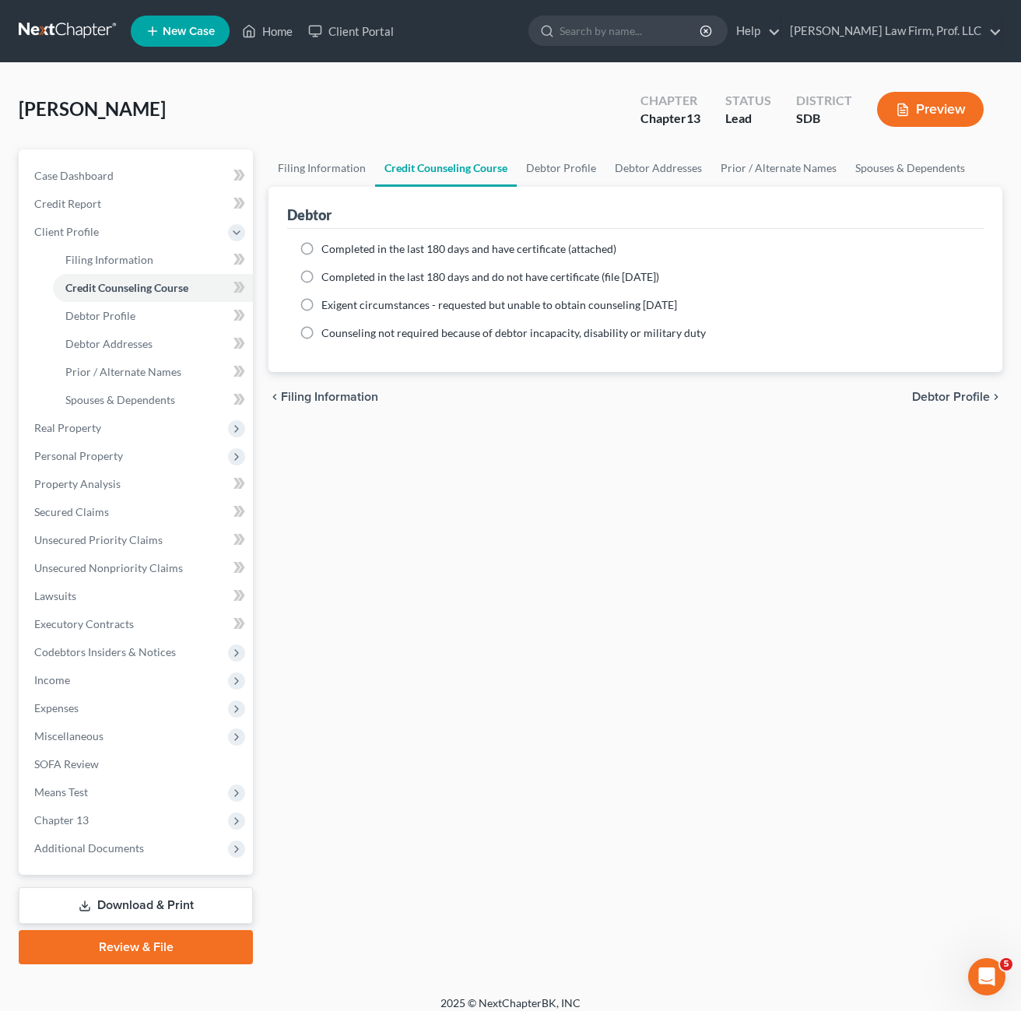
drag, startPoint x: 346, startPoint y: 249, endPoint x: 345, endPoint y: 268, distance: 18.7
click at [346, 249] on span "Completed in the last 180 days and have certificate (attached)" at bounding box center [468, 248] width 295 height 13
click at [338, 249] on input "Completed in the last 180 days and have certificate (attached)" at bounding box center [333, 246] width 10 height 10
radio input "true"
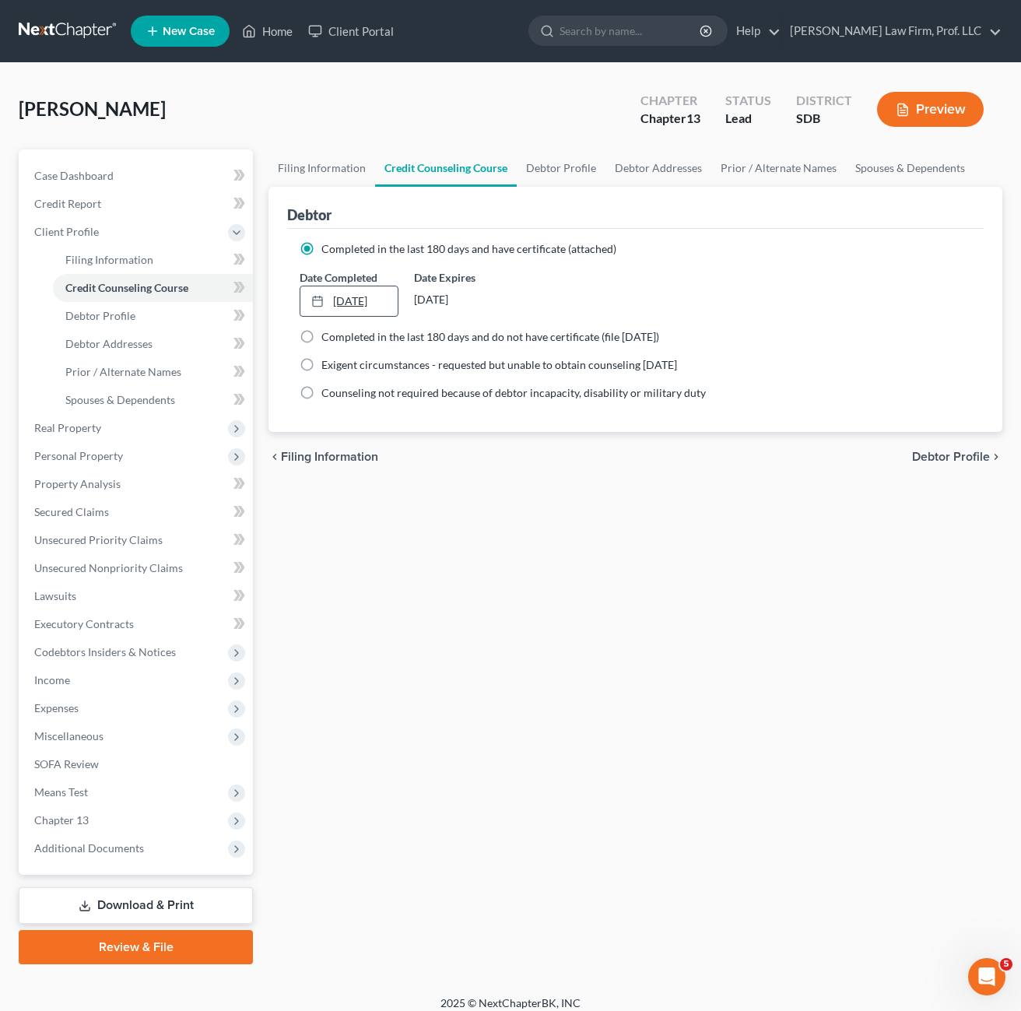
type input "[DATE]"
click at [315, 304] on icon at bounding box center [317, 301] width 12 height 12
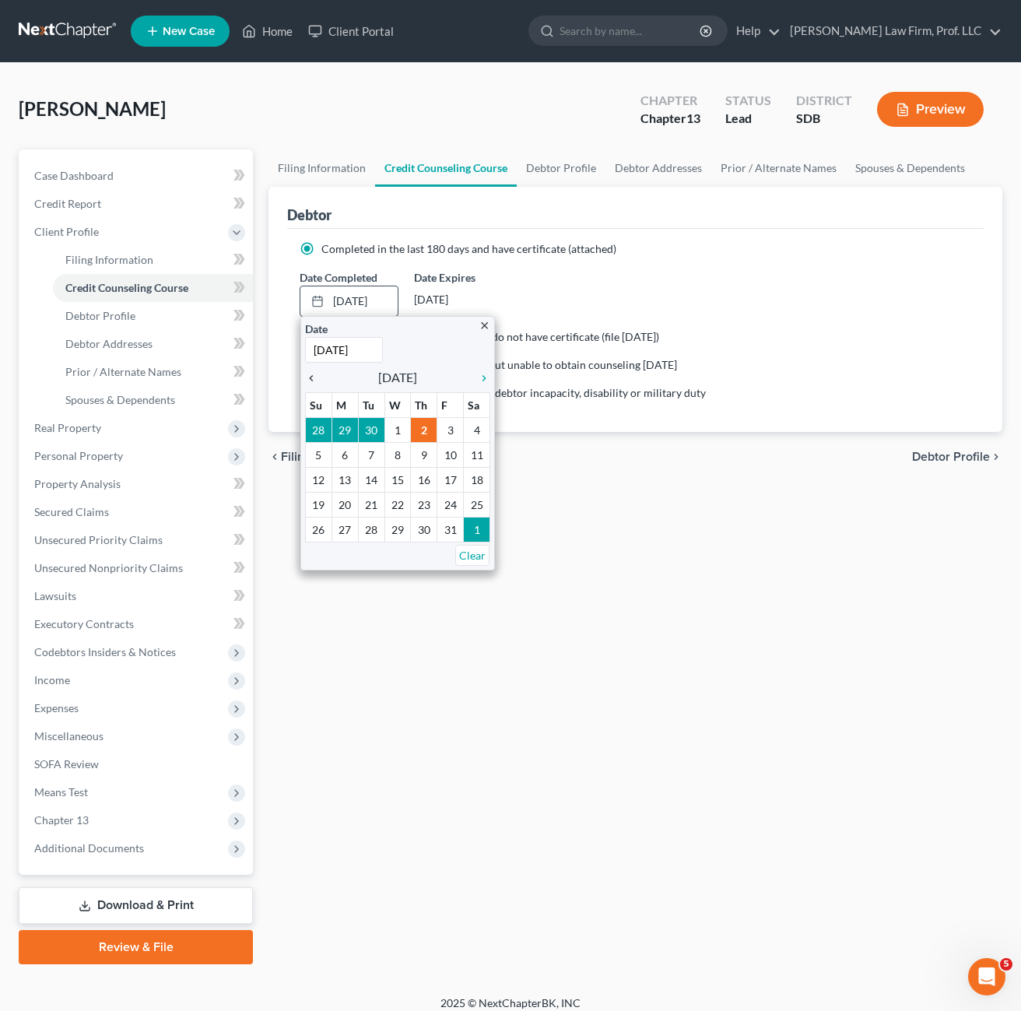
click at [322, 381] on icon "chevron_left" at bounding box center [315, 378] width 20 height 12
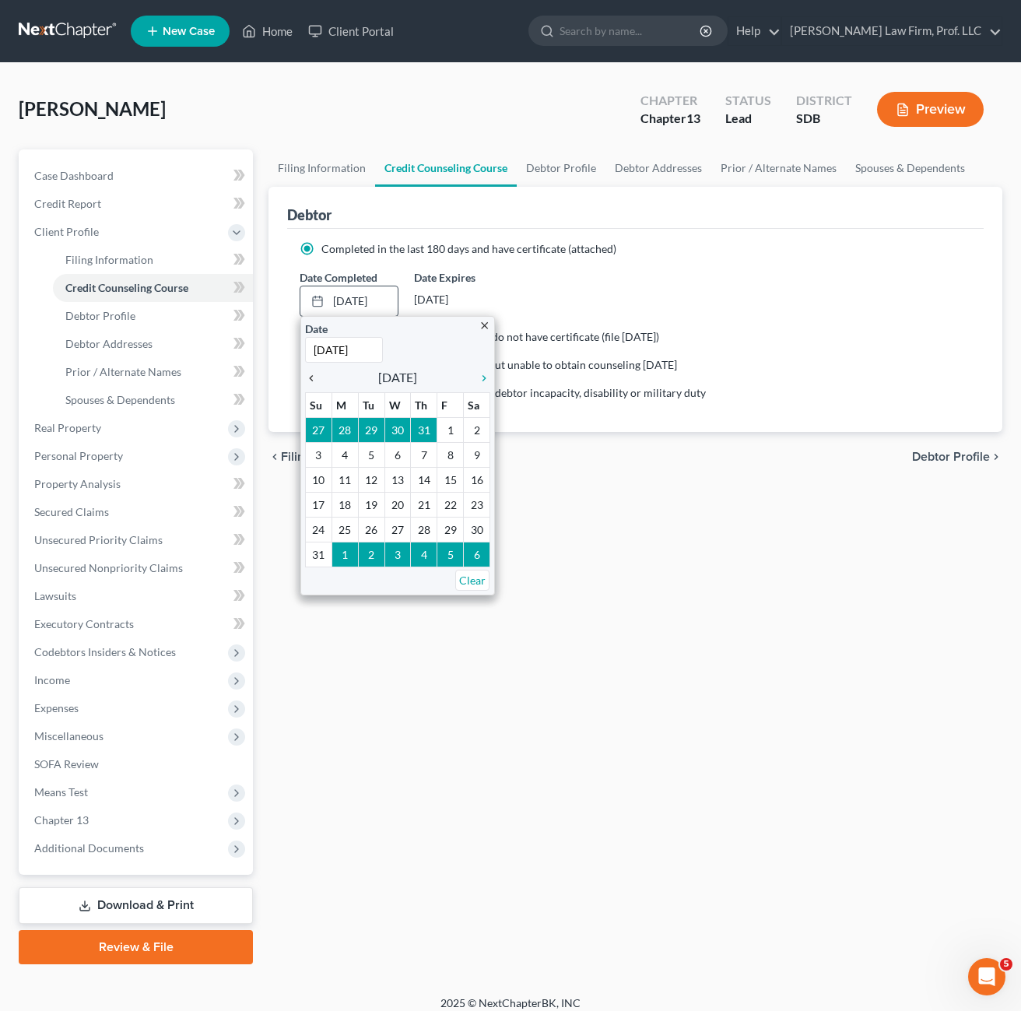
click at [322, 381] on icon "chevron_left" at bounding box center [315, 378] width 20 height 12
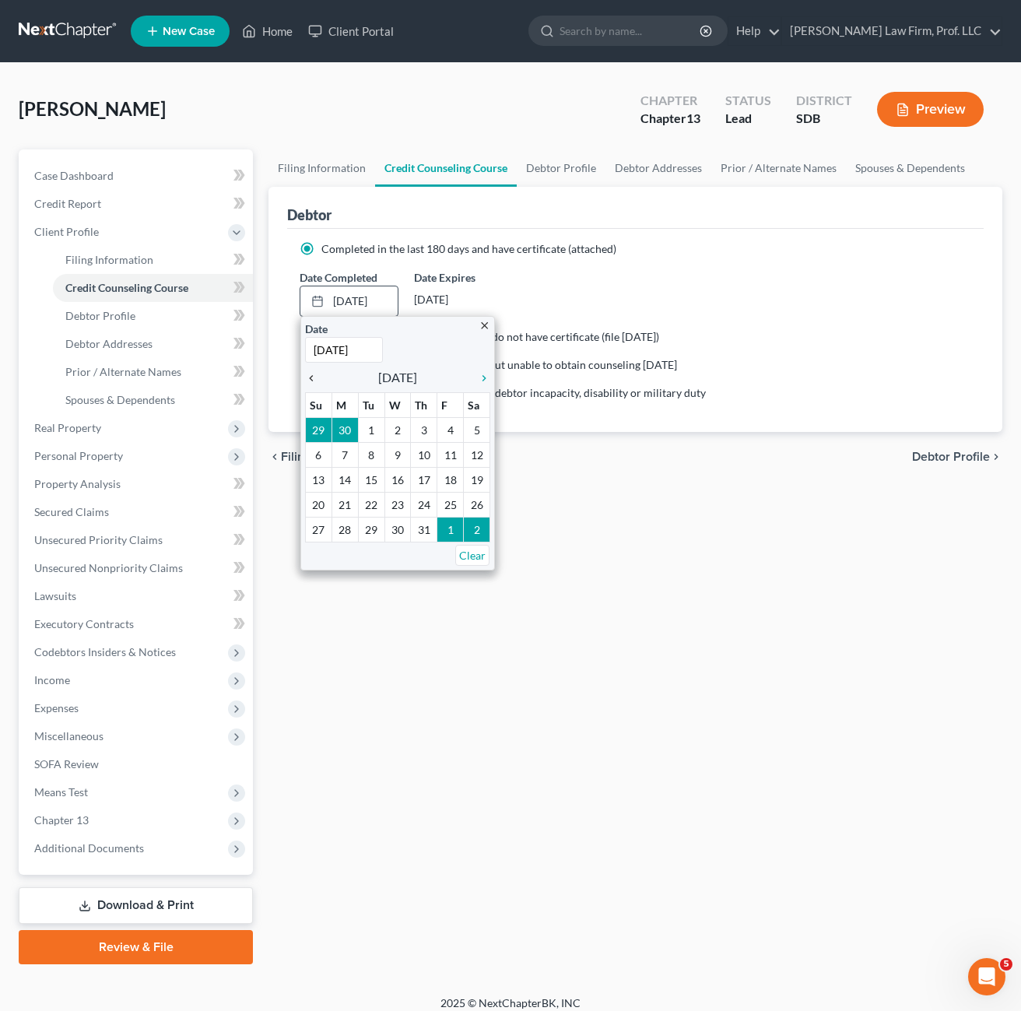
click at [322, 381] on icon "chevron_left" at bounding box center [315, 378] width 20 height 12
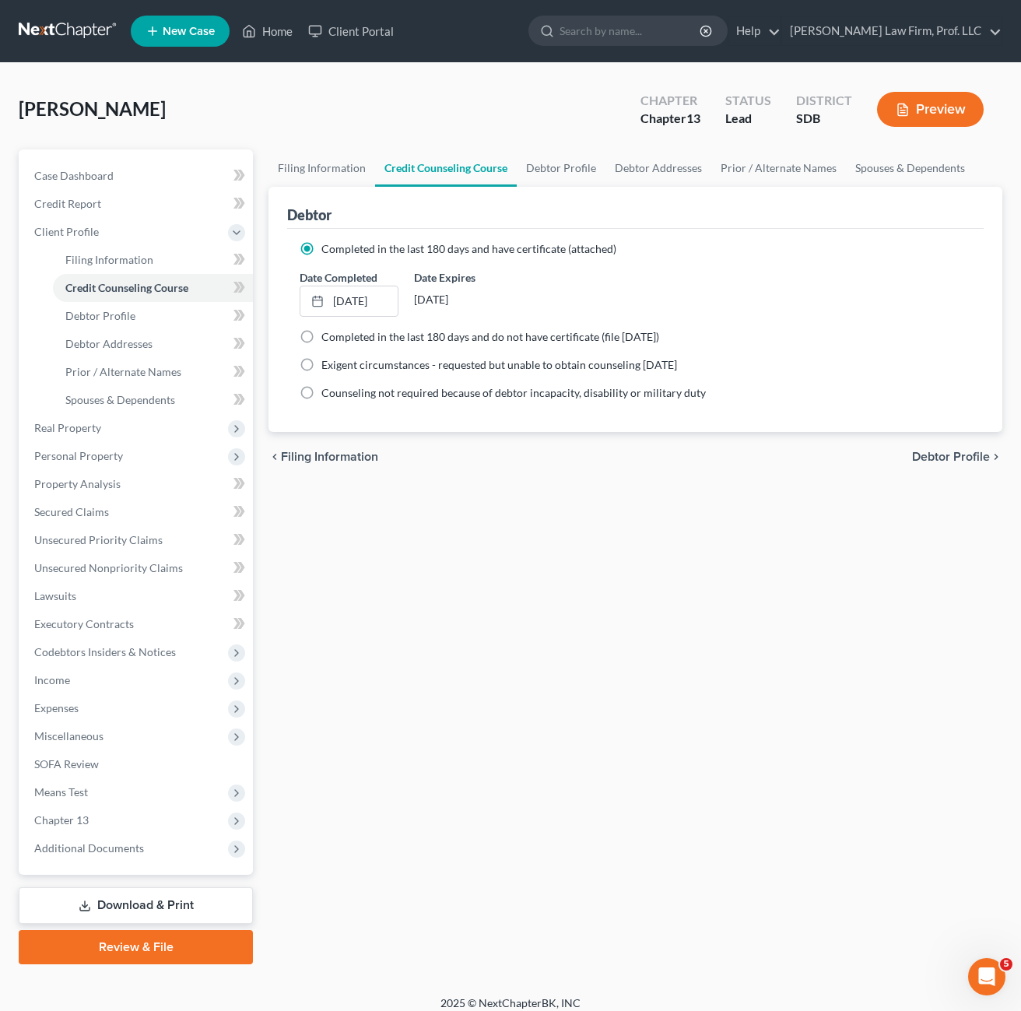
click at [651, 564] on div "Filing Information Credit Counseling Course Debtor Profile Debtor Addresses Pri…" at bounding box center [636, 556] width 750 height 815
click at [548, 167] on link "Debtor Profile" at bounding box center [561, 167] width 89 height 37
select select "0"
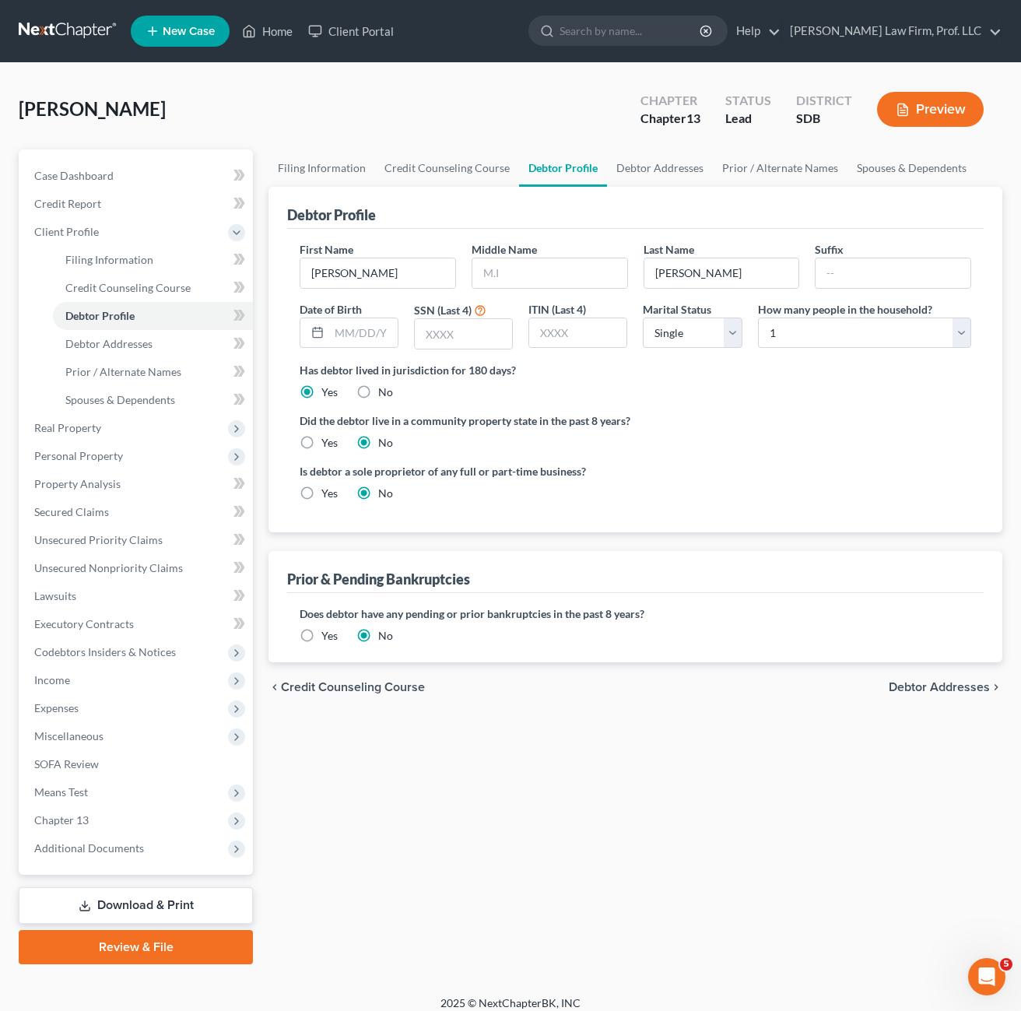
drag, startPoint x: 718, startPoint y: 859, endPoint x: 711, endPoint y: 833, distance: 26.6
click at [716, 859] on div "Filing Information Credit Counseling Course Debtor Profile Debtor Addresses Pri…" at bounding box center [636, 556] width 750 height 815
click at [85, 744] on span "Miscellaneous" at bounding box center [137, 736] width 231 height 28
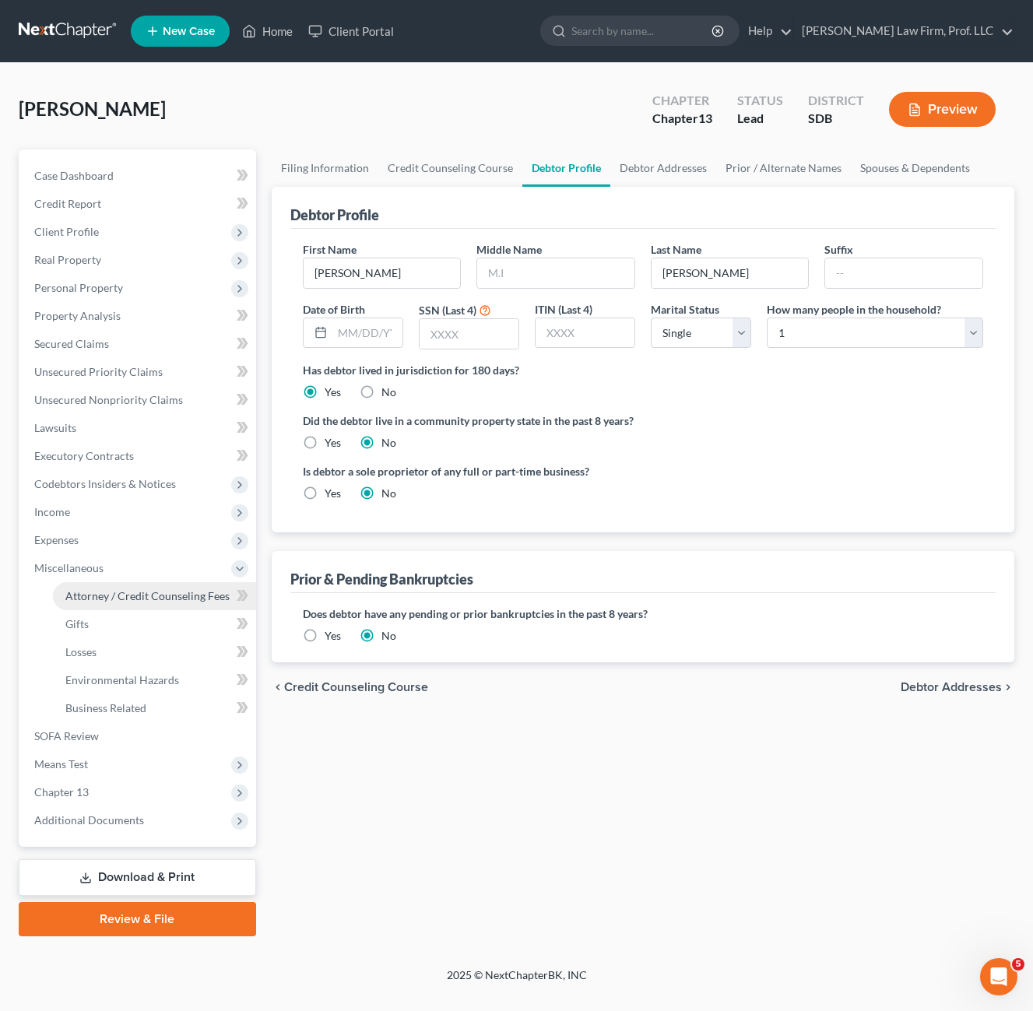
click at [118, 590] on span "Attorney / Credit Counseling Fees" at bounding box center [147, 595] width 164 height 13
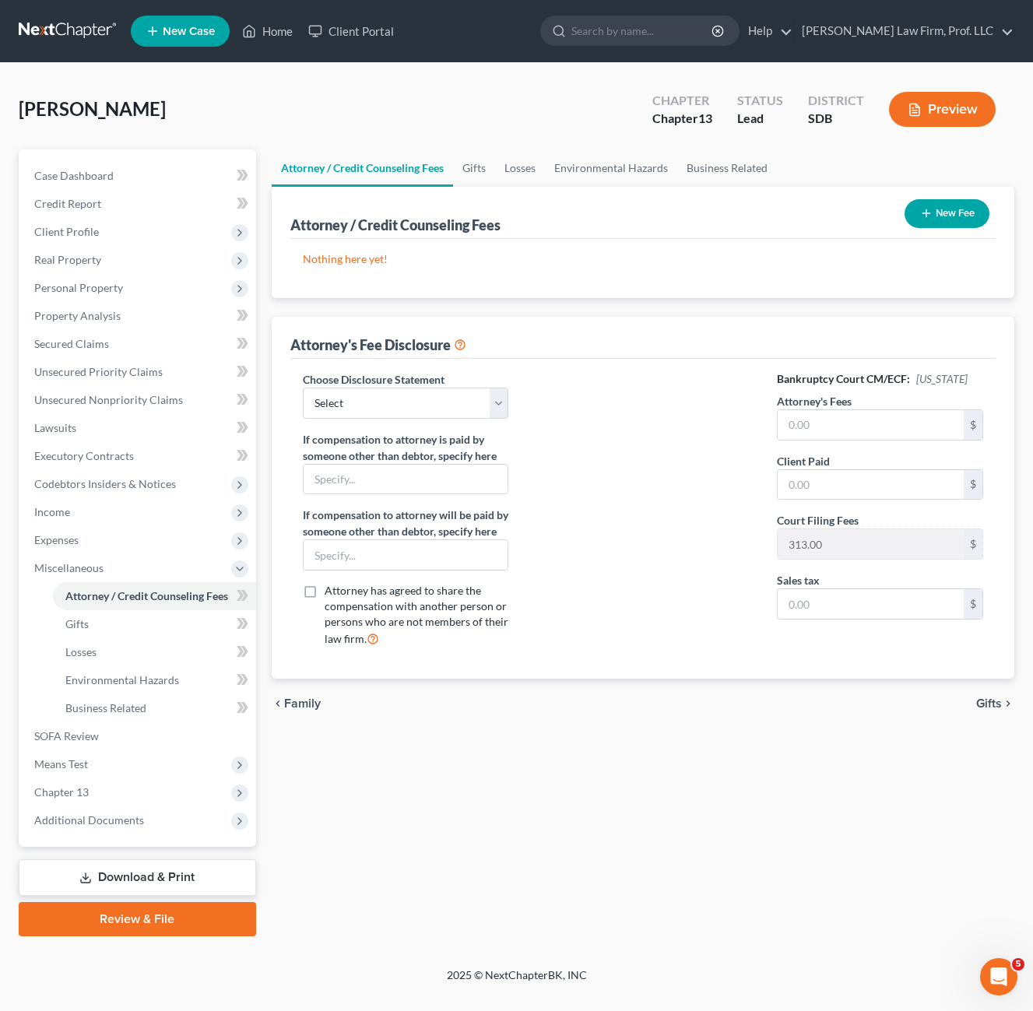
click at [975, 209] on button "New Fee" at bounding box center [947, 213] width 85 height 29
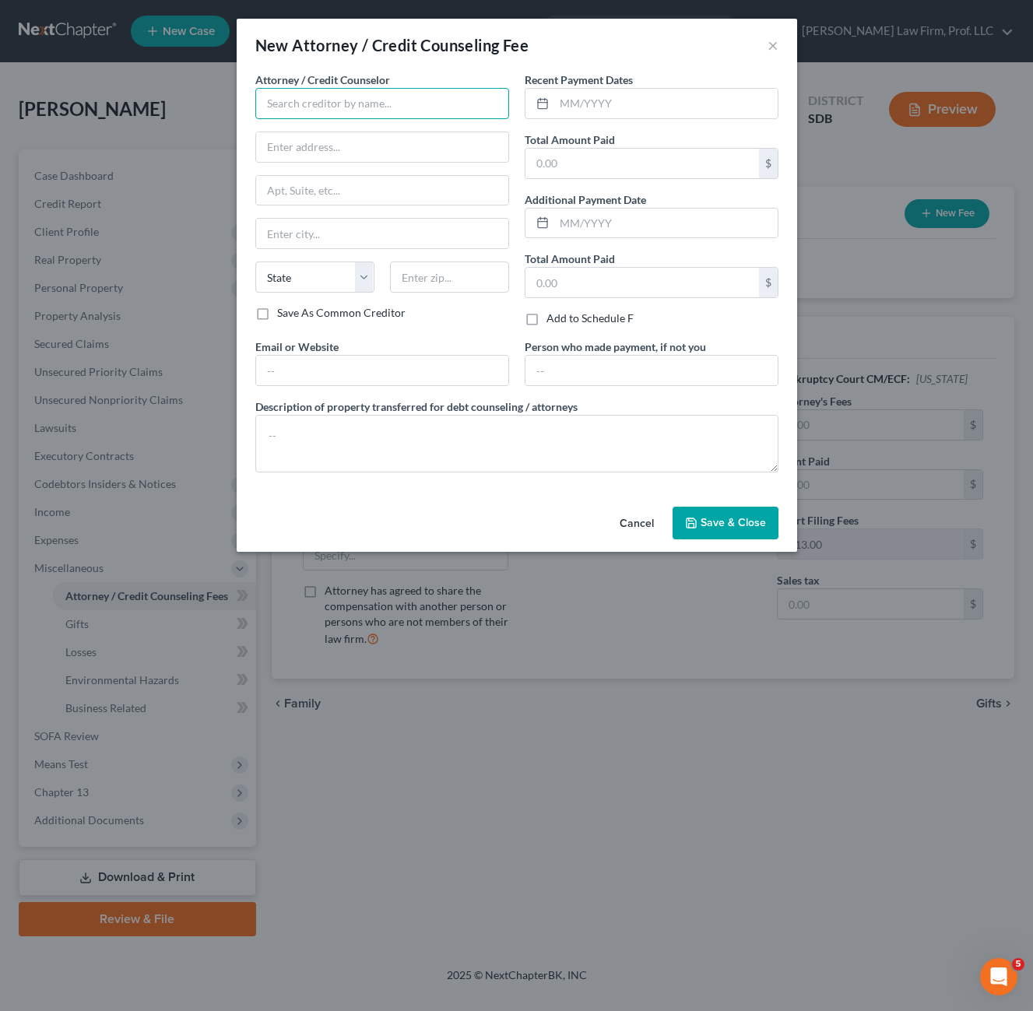
click at [394, 118] on input "text" at bounding box center [382, 103] width 254 height 31
type input "[PERSON_NAME] Law Firm"
click at [572, 115] on input "text" at bounding box center [665, 104] width 223 height 30
type input "[DATE]"
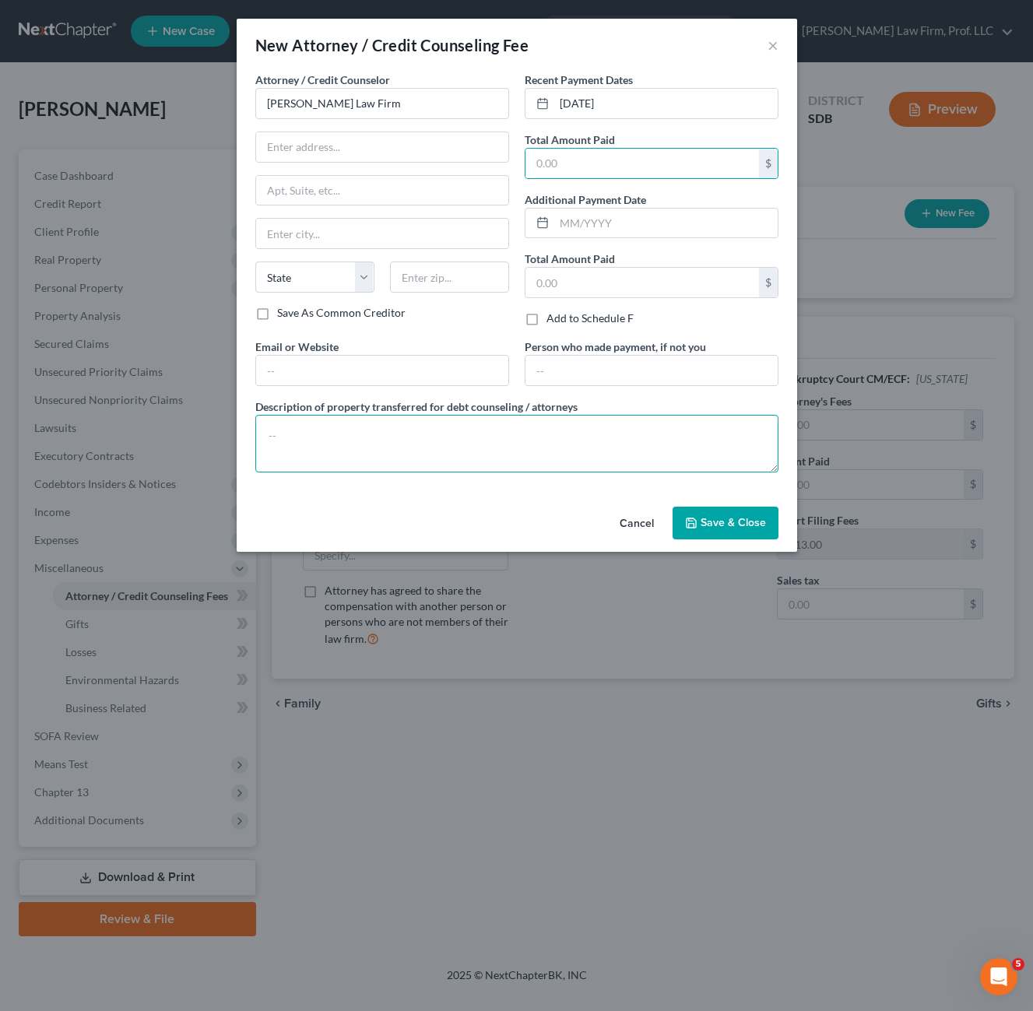
drag, startPoint x: 596, startPoint y: 418, endPoint x: 585, endPoint y: 436, distance: 20.6
click at [593, 420] on textarea at bounding box center [516, 444] width 523 height 58
type textarea "See Disclosure Statement"
click at [733, 523] on span "Save & Close" at bounding box center [733, 522] width 65 height 13
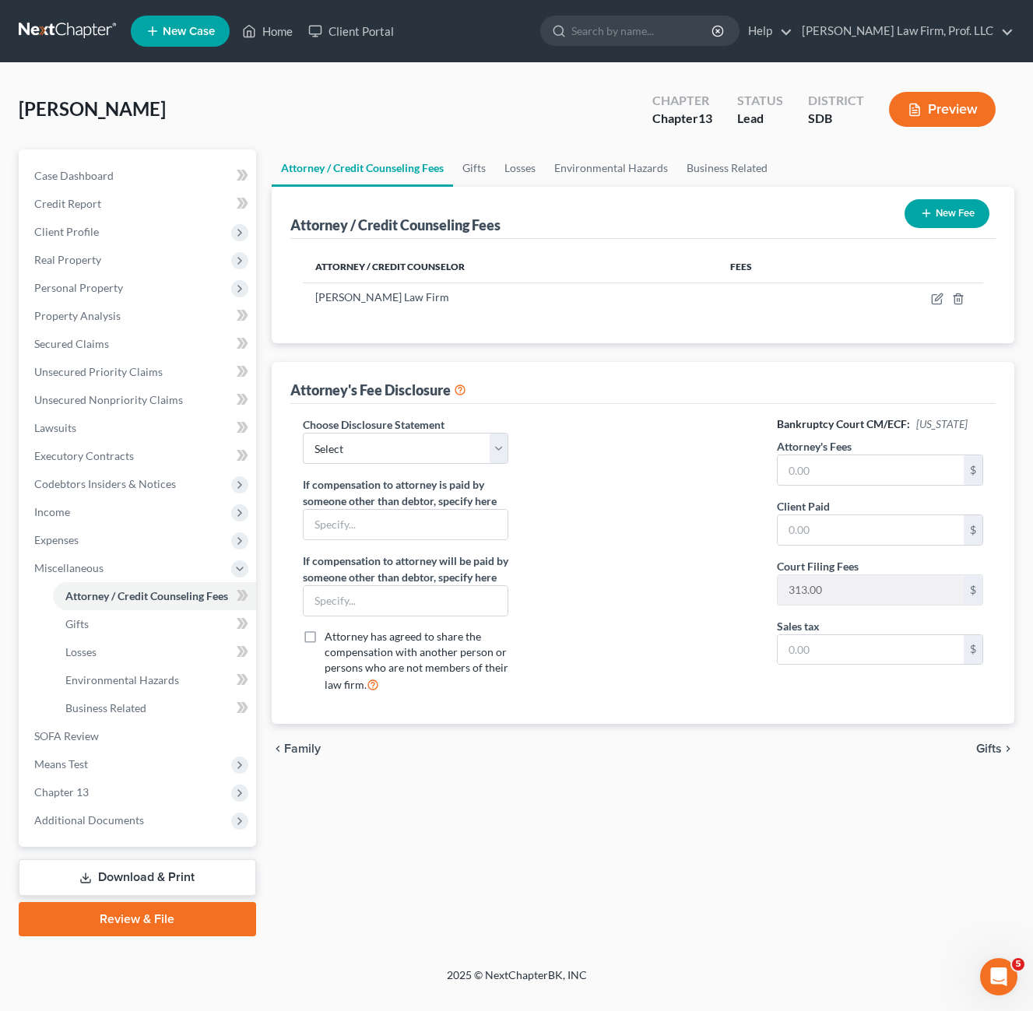
drag, startPoint x: 575, startPoint y: 839, endPoint x: 732, endPoint y: 726, distance: 193.4
click at [577, 840] on div "Attorney / Credit Counseling Fees Gifts Losses Environmental Hazards Business R…" at bounding box center [643, 542] width 758 height 787
click at [76, 236] on span "Client Profile" at bounding box center [66, 231] width 65 height 13
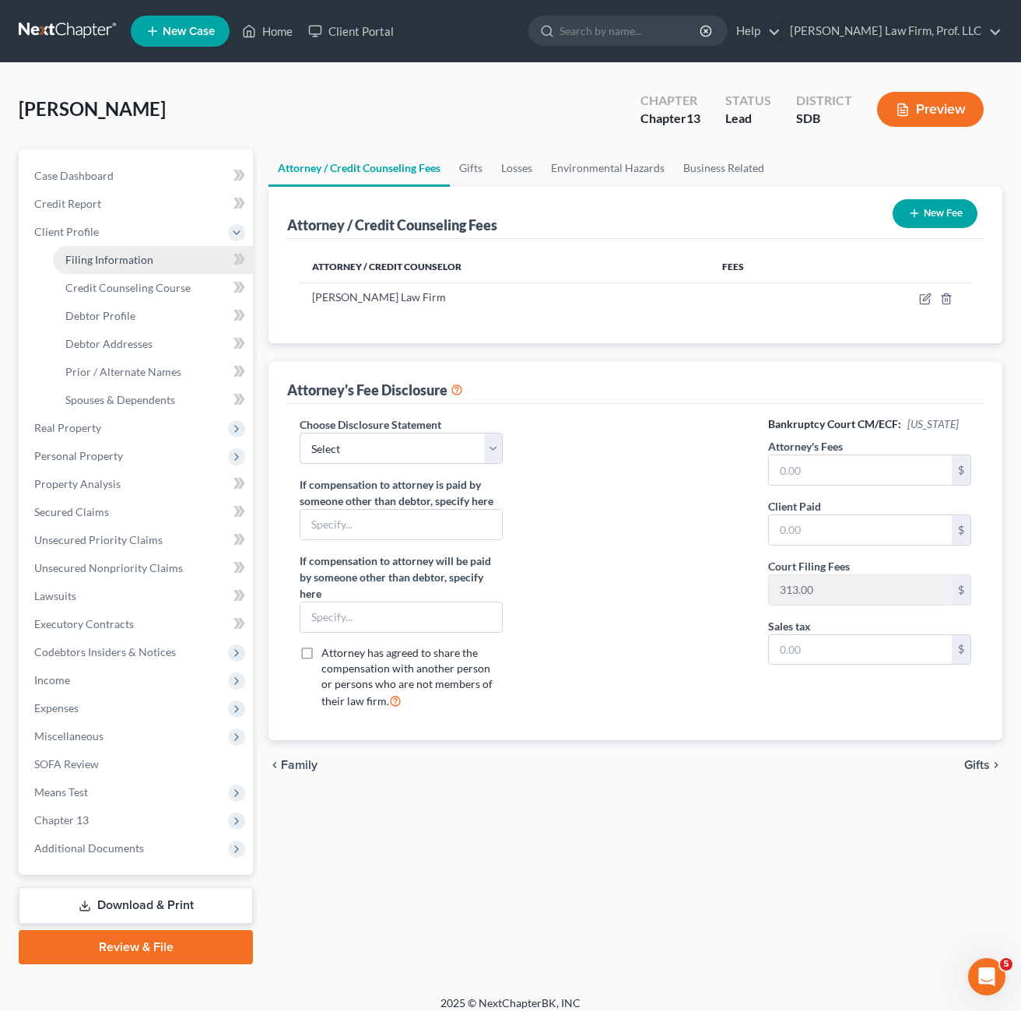
click at [128, 264] on span "Filing Information" at bounding box center [109, 259] width 88 height 13
select select "1"
select select "0"
select select "3"
select select "73"
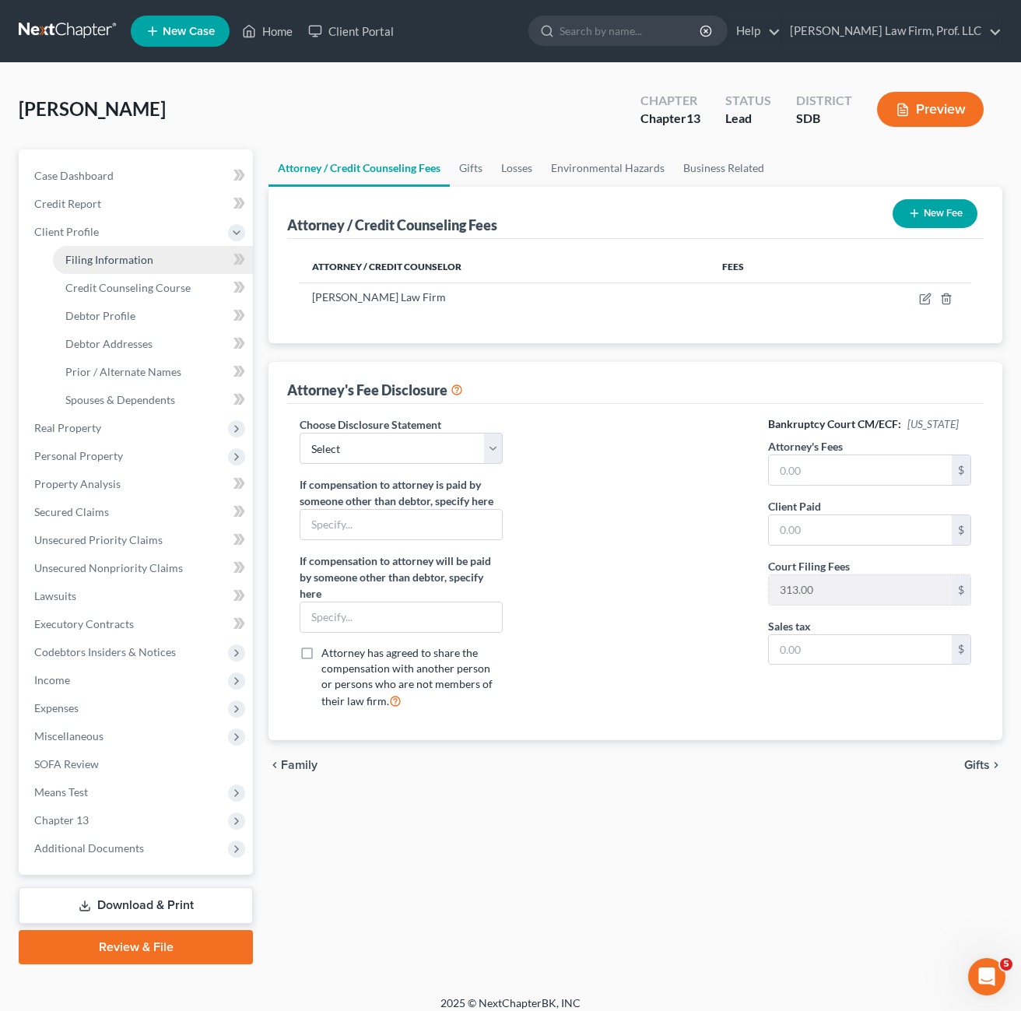
select select "0"
select select "43"
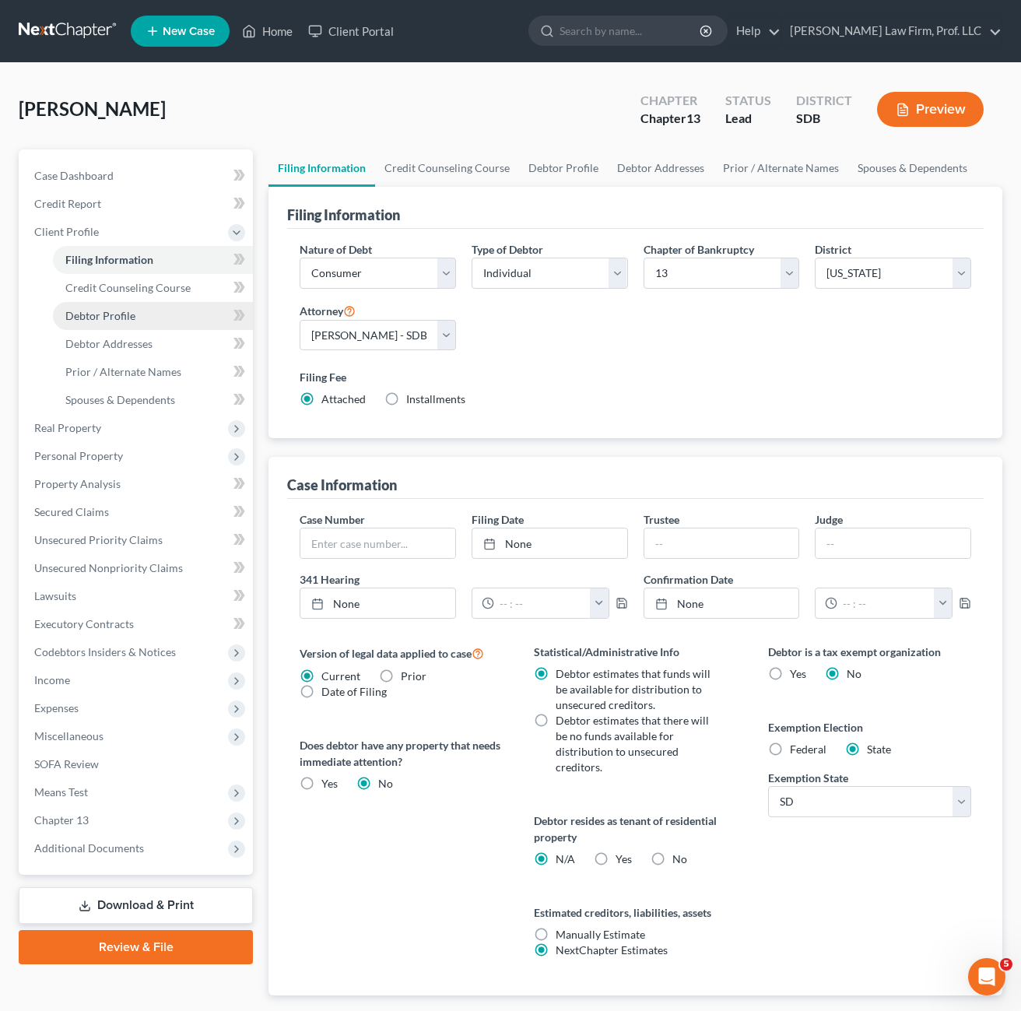
click at [124, 313] on span "Debtor Profile" at bounding box center [100, 315] width 70 height 13
select select "0"
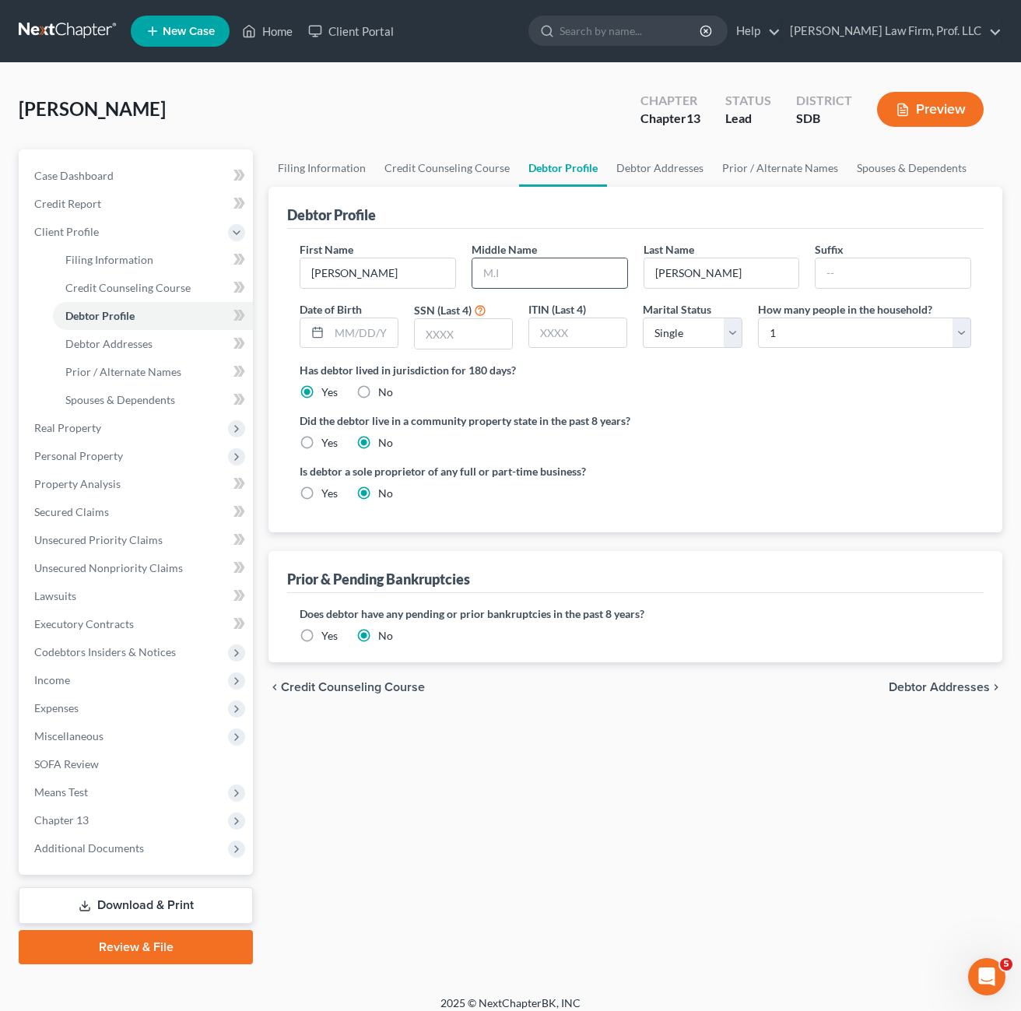
click at [504, 283] on input "text" at bounding box center [550, 273] width 155 height 30
type input "Hyo-Sik"
click at [761, 400] on div "Has debtor lived in jurisdiction for 180 days? Yes No Debtor must reside in jur…" at bounding box center [636, 381] width 672 height 38
click at [449, 331] on input "text" at bounding box center [463, 334] width 97 height 30
click at [750, 779] on div "Filing Information Credit Counseling Course Debtor Profile Debtor Addresses Pri…" at bounding box center [636, 556] width 750 height 815
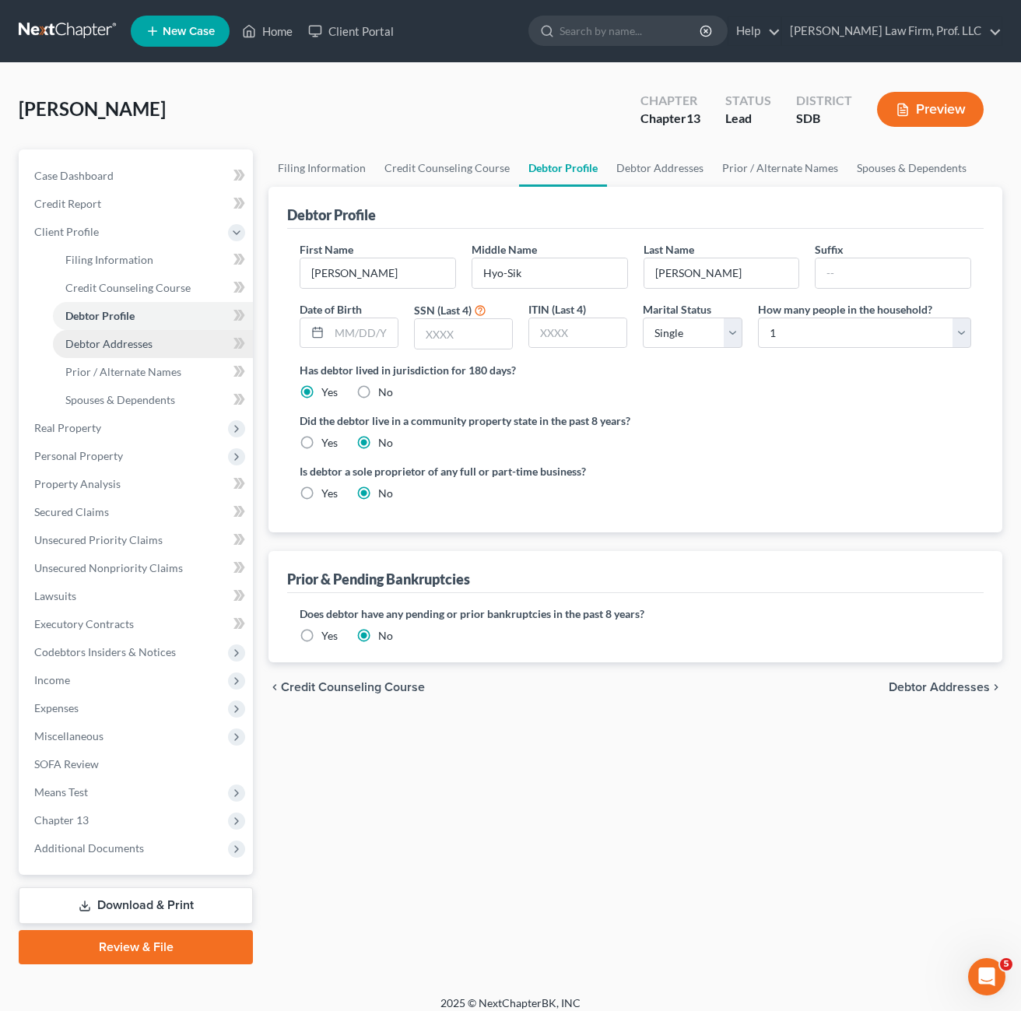
click at [125, 335] on link "Debtor Addresses" at bounding box center [153, 344] width 200 height 28
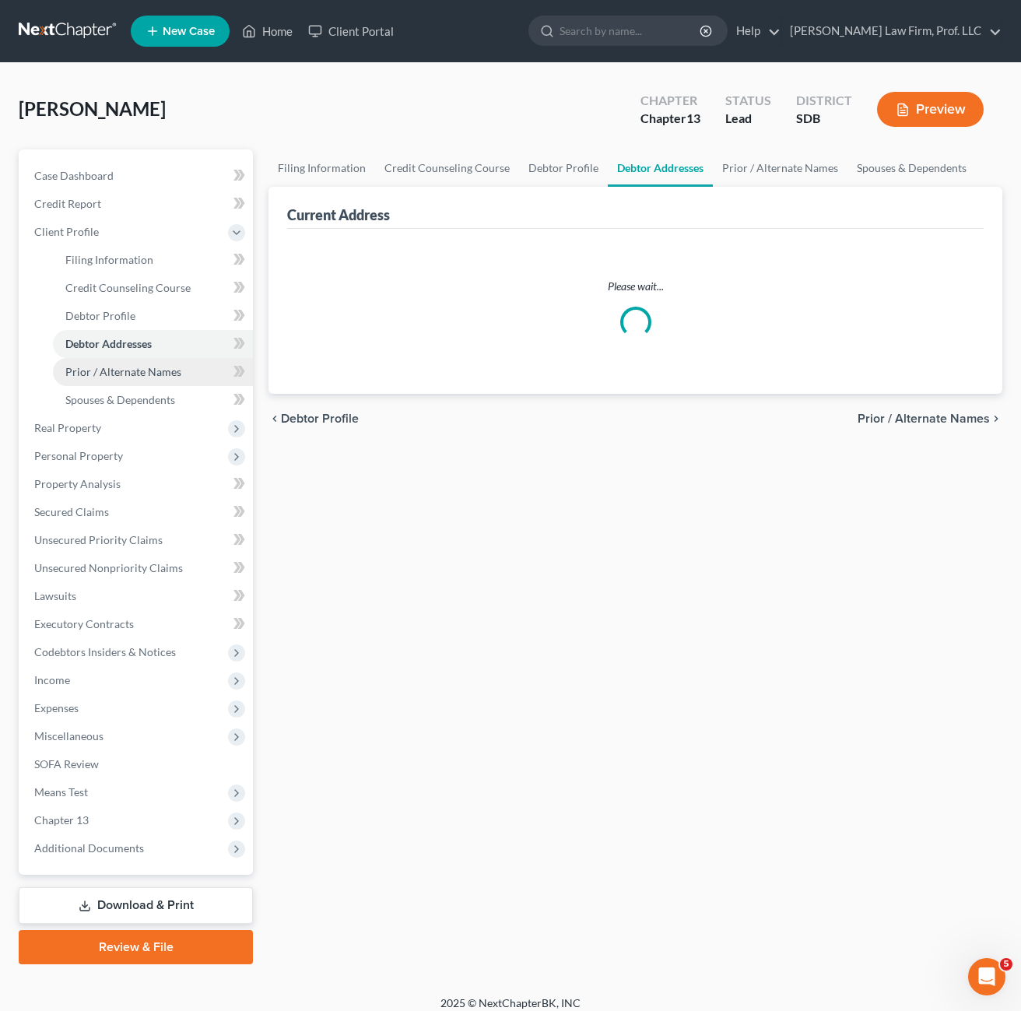
select select "0"
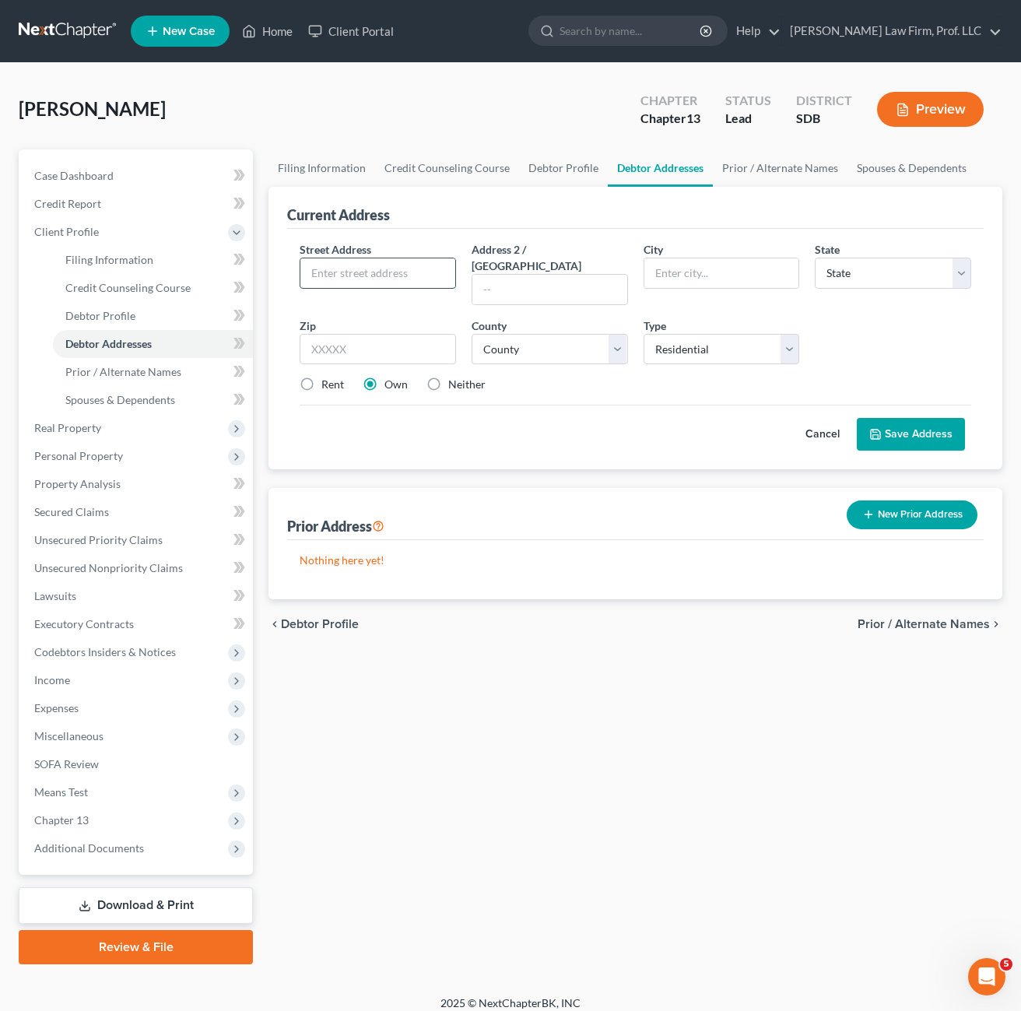
click at [414, 269] on input "text" at bounding box center [377, 273] width 155 height 30
type input "[STREET_ADDRESS]"
type input "57013"
type input "[GEOGRAPHIC_DATA]"
select select "43"
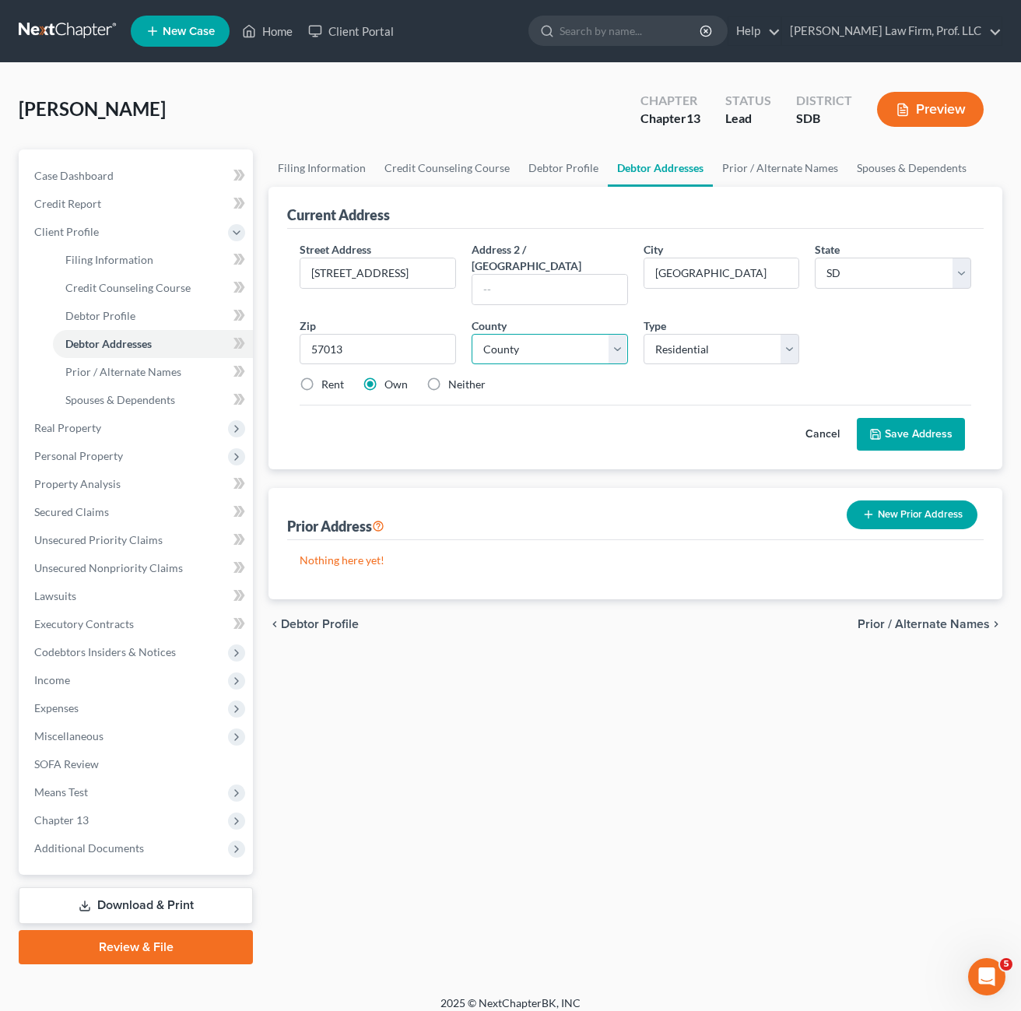
click at [550, 334] on select "County [GEOGRAPHIC_DATA] [GEOGRAPHIC_DATA] [GEOGRAPHIC_DATA] [GEOGRAPHIC_DATA] …" at bounding box center [550, 349] width 156 height 31
select select "40"
click at [472, 334] on select "County [GEOGRAPHIC_DATA] [GEOGRAPHIC_DATA] [GEOGRAPHIC_DATA] [GEOGRAPHIC_DATA] …" at bounding box center [550, 349] width 156 height 31
drag, startPoint x: 859, startPoint y: 339, endPoint x: 487, endPoint y: 373, distance: 373.7
click at [860, 338] on div "Street Address * [STREET_ADDRESS] * [GEOGRAPHIC_DATA] * State [US_STATE] AK AR …" at bounding box center [635, 323] width 687 height 164
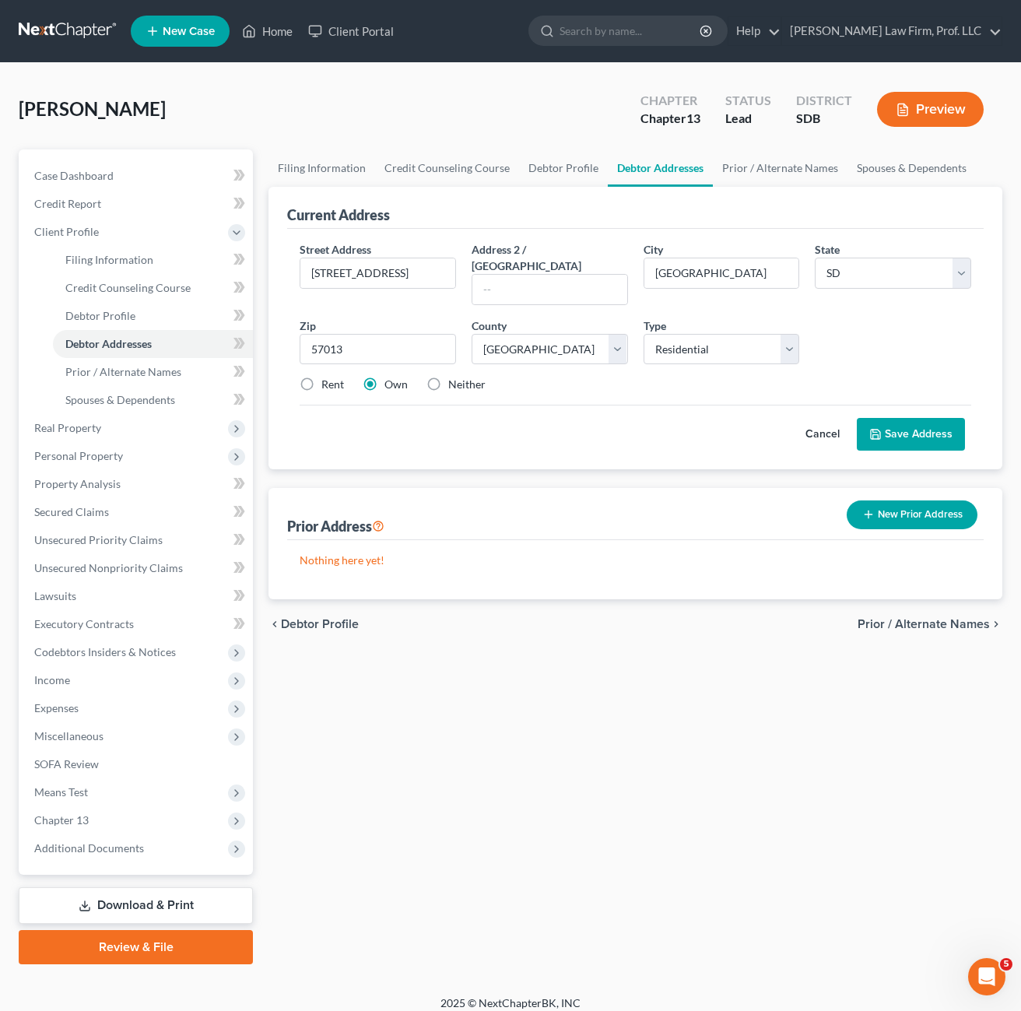
click at [325, 377] on label "Rent" at bounding box center [332, 385] width 23 height 16
click at [328, 377] on input "Rent" at bounding box center [333, 382] width 10 height 10
radio input "true"
click at [927, 425] on button "Save Address" at bounding box center [911, 434] width 108 height 33
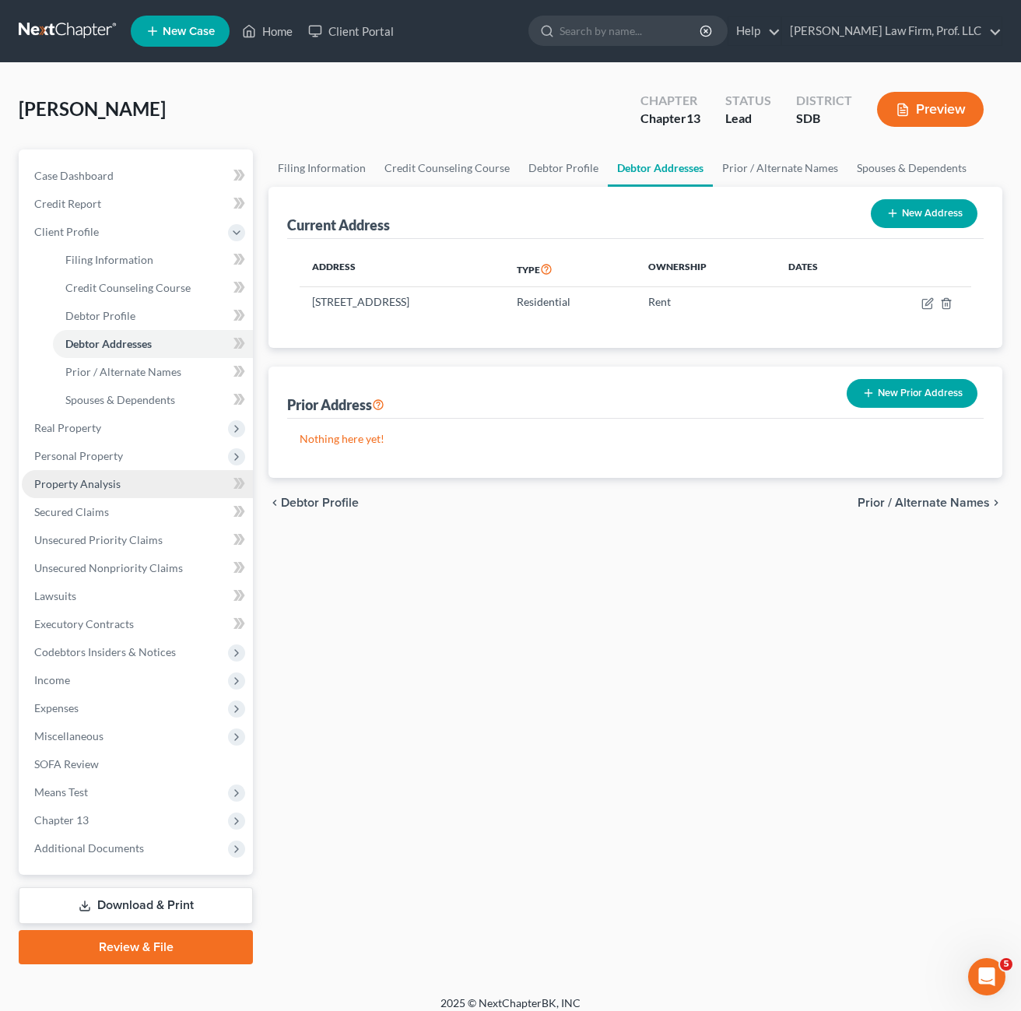
drag, startPoint x: 109, startPoint y: 456, endPoint x: 206, endPoint y: 471, distance: 97.7
click at [109, 455] on span "Personal Property" at bounding box center [78, 455] width 89 height 13
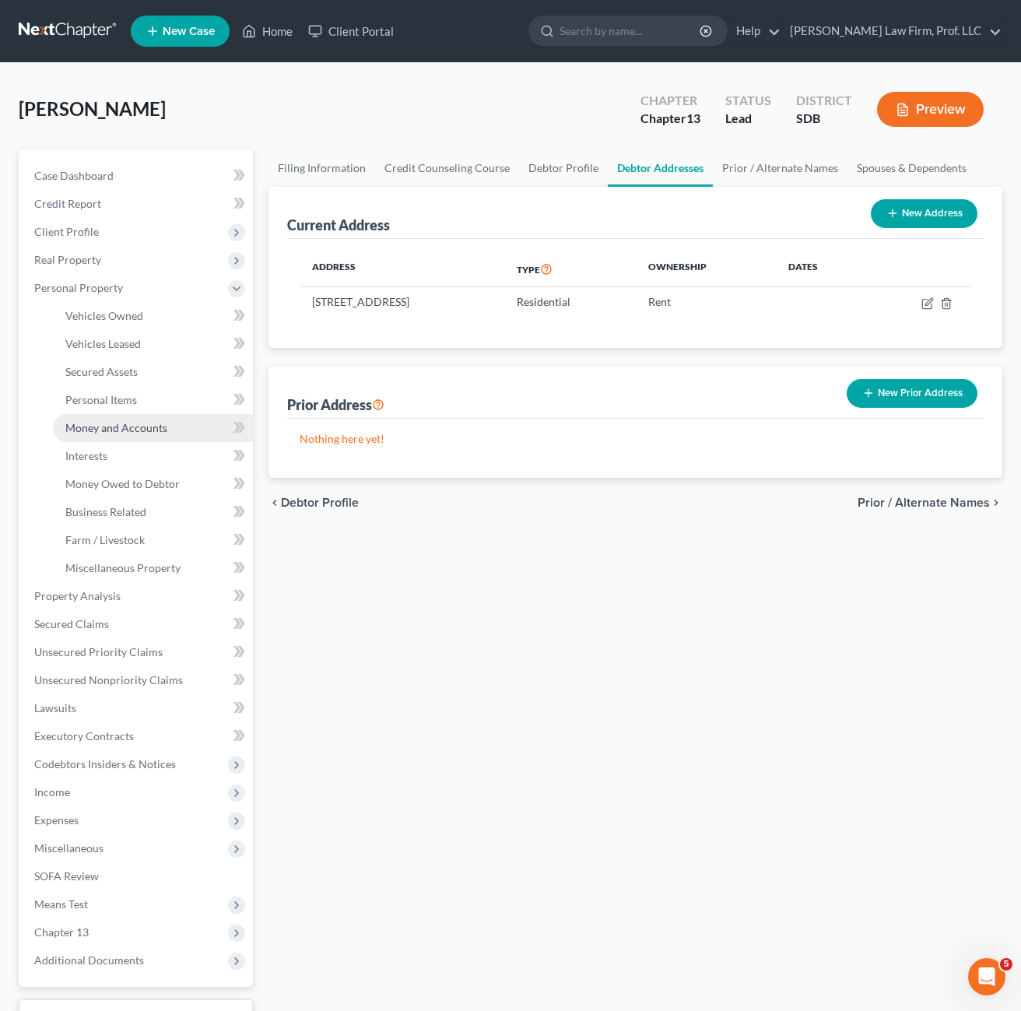
click at [139, 434] on span "Money and Accounts" at bounding box center [116, 427] width 102 height 13
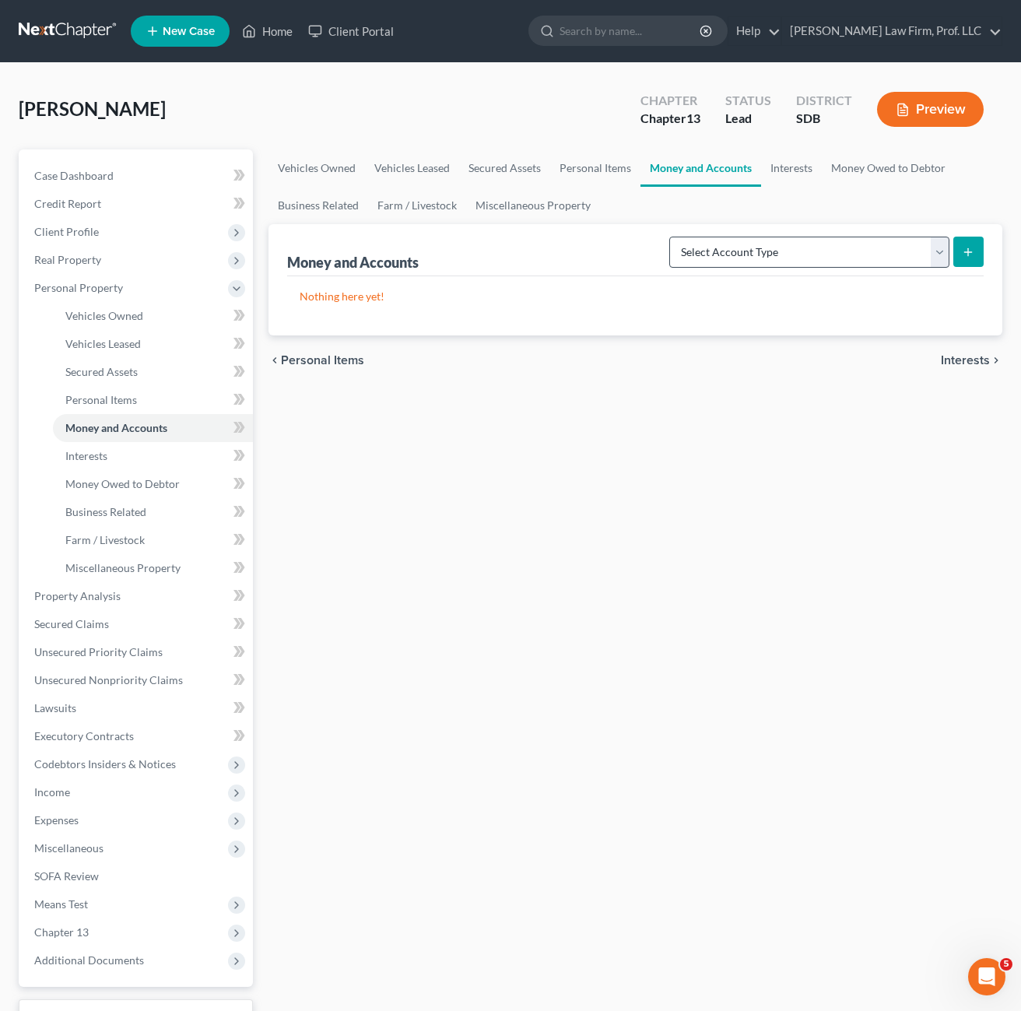
drag, startPoint x: 583, startPoint y: 413, endPoint x: 816, endPoint y: 266, distance: 274.9
click at [585, 414] on div "Vehicles Owned Vehicles Leased Secured Assets Personal Items Money and Accounts…" at bounding box center [636, 612] width 750 height 927
drag, startPoint x: 812, startPoint y: 255, endPoint x: 813, endPoint y: 270, distance: 14.9
click at [812, 255] on select "Select Account Type Brokerage Cash on Hand Certificates of Deposit Checking Acc…" at bounding box center [809, 252] width 280 height 31
select select "checking"
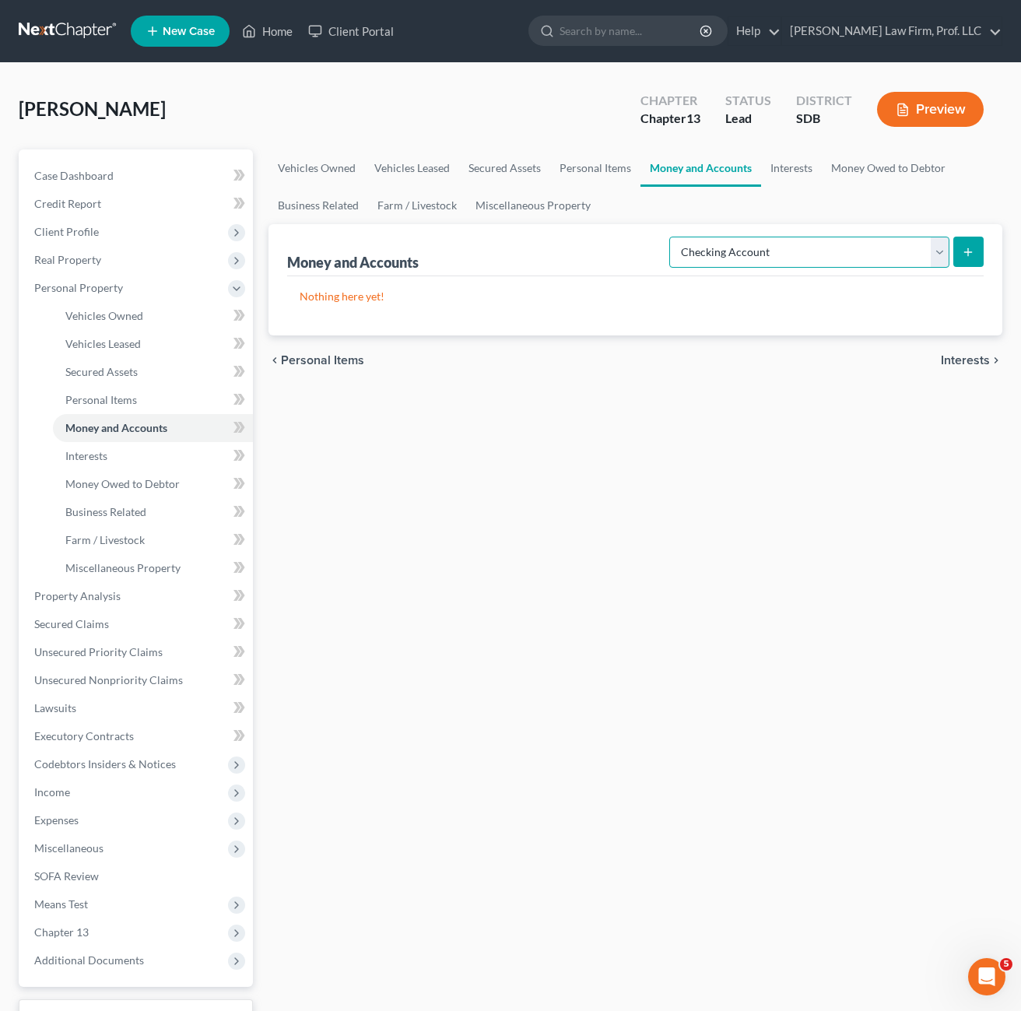
click at [673, 237] on select "Select Account Type Brokerage Cash on Hand Certificates of Deposit Checking Acc…" at bounding box center [809, 252] width 280 height 31
click at [964, 247] on icon "submit" at bounding box center [968, 252] width 12 height 12
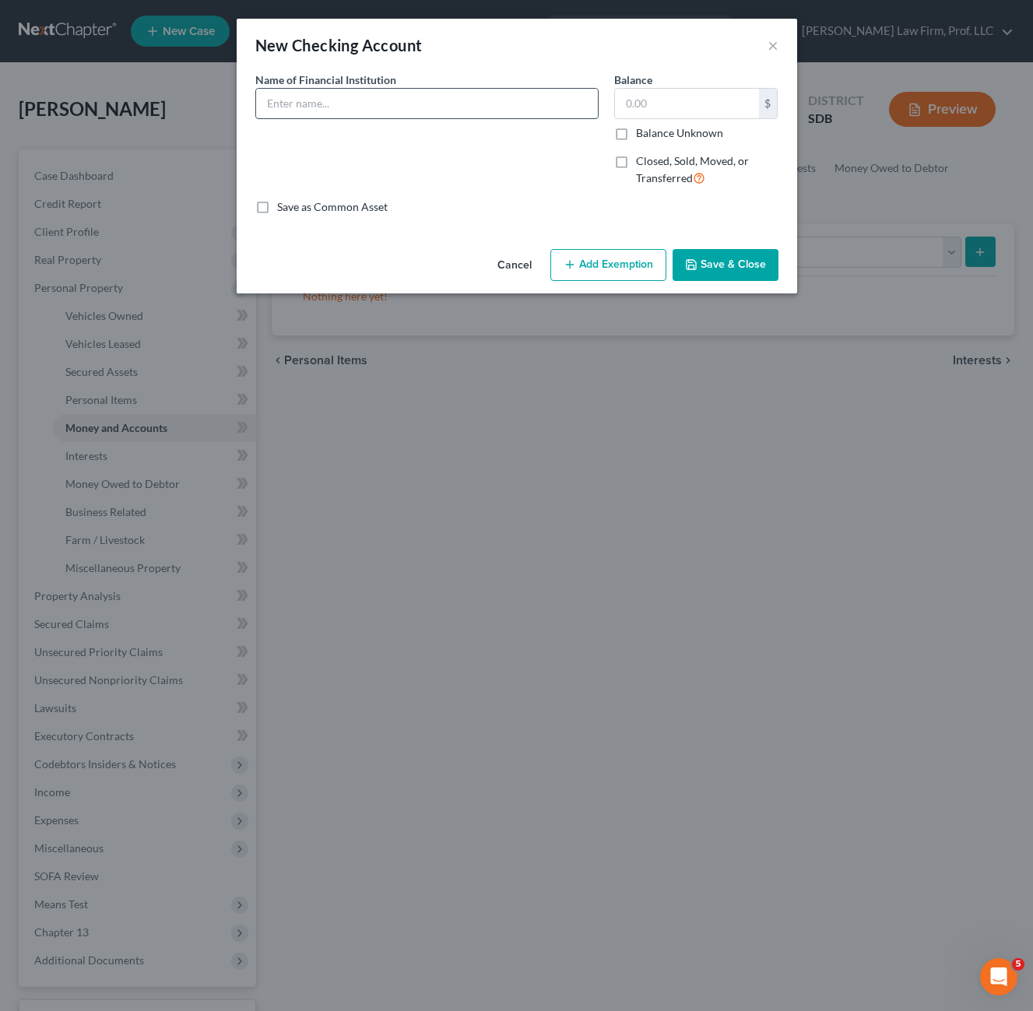
click at [399, 110] on input "text" at bounding box center [427, 104] width 342 height 30
type input "Central Bank Checking #2054"
drag, startPoint x: 536, startPoint y: 209, endPoint x: 715, endPoint y: 269, distance: 188.8
click at [535, 209] on div "Save as Common Asset" at bounding box center [516, 207] width 523 height 16
click at [725, 284] on div "Cancel Add Exemption Save & Close" at bounding box center [517, 268] width 560 height 51
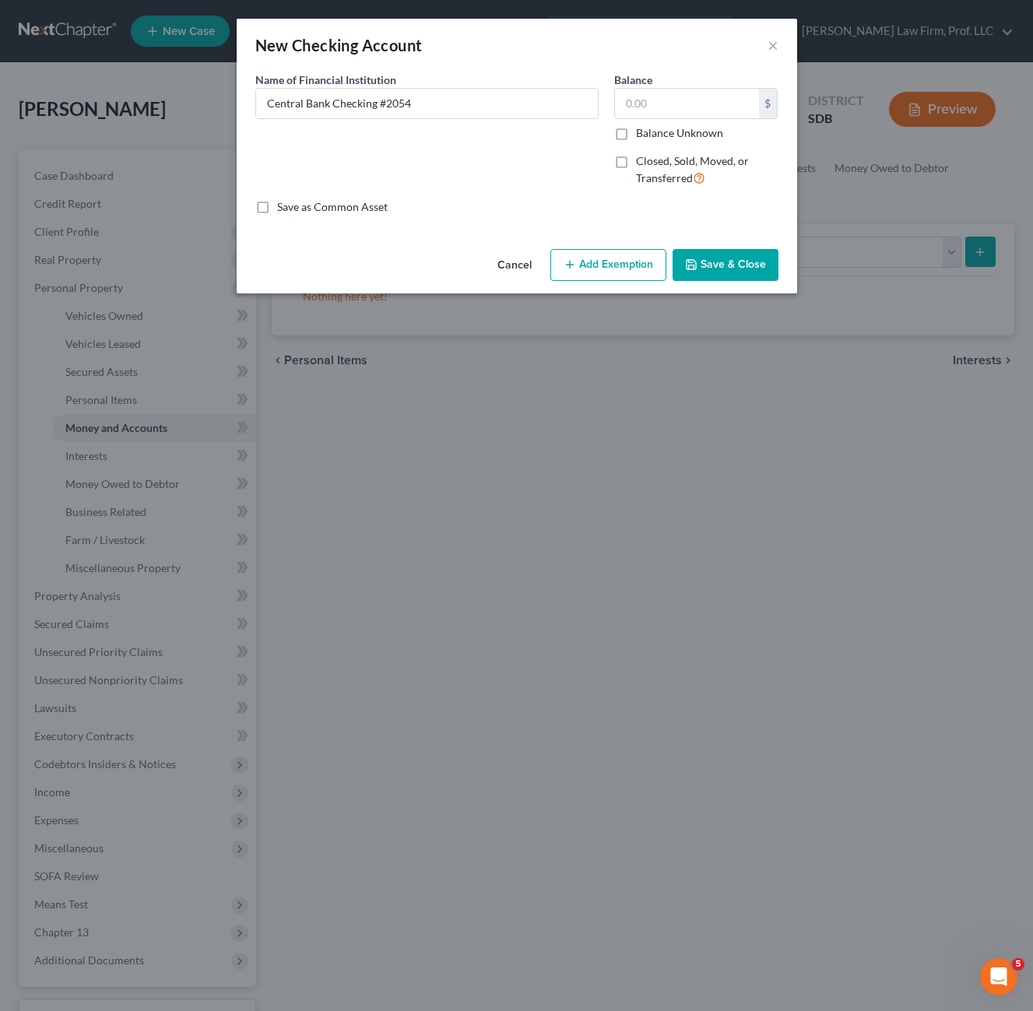
click at [731, 267] on button "Save & Close" at bounding box center [726, 265] width 106 height 33
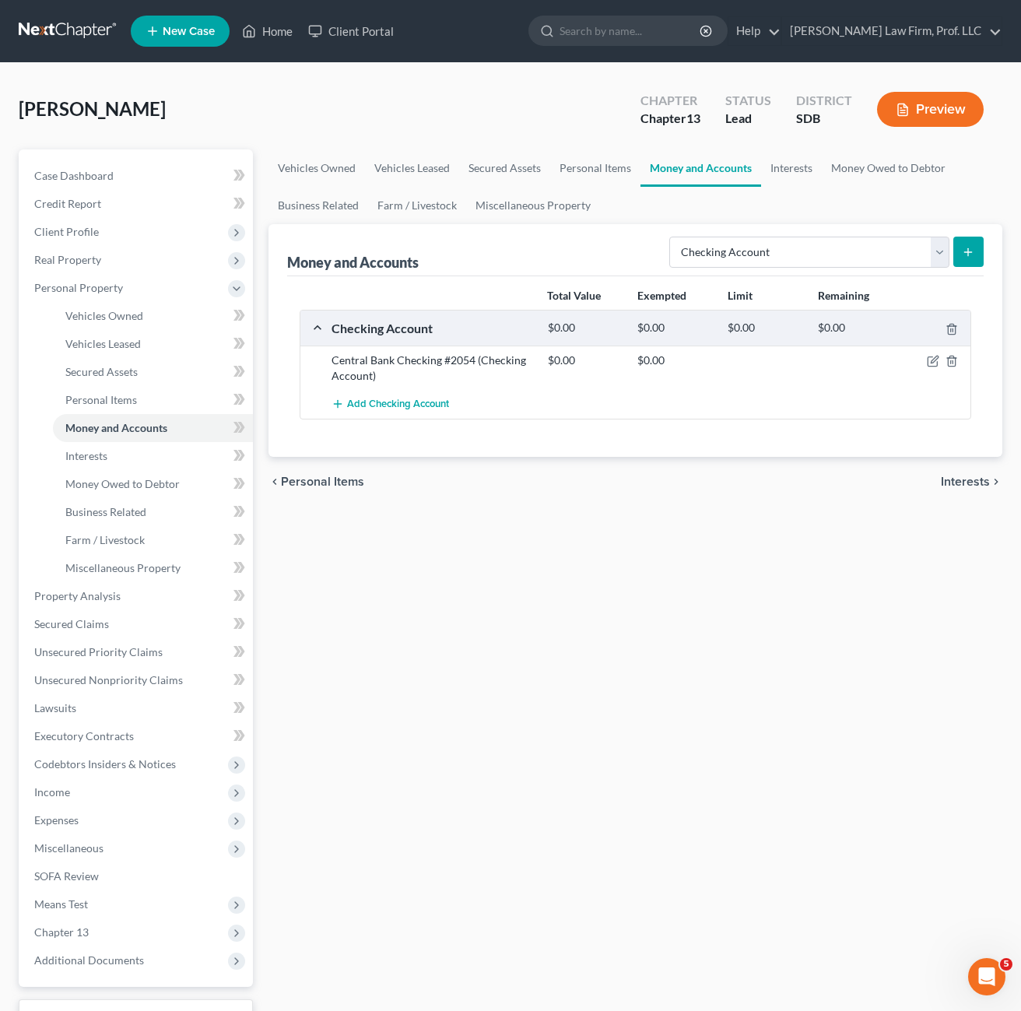
drag, startPoint x: 675, startPoint y: 567, endPoint x: 666, endPoint y: 568, distance: 9.4
click at [674, 568] on div "Vehicles Owned Vehicles Leased Secured Assets Personal Items Money and Accounts…" at bounding box center [636, 612] width 750 height 927
drag, startPoint x: 701, startPoint y: 625, endPoint x: 683, endPoint y: 379, distance: 246.6
click at [696, 621] on div "Vehicles Owned Vehicles Leased Secured Assets Personal Items Money and Accounts…" at bounding box center [636, 612] width 750 height 927
click at [806, 261] on select "Select Account Type Brokerage Cash on Hand Certificates of Deposit Checking Acc…" at bounding box center [809, 252] width 280 height 31
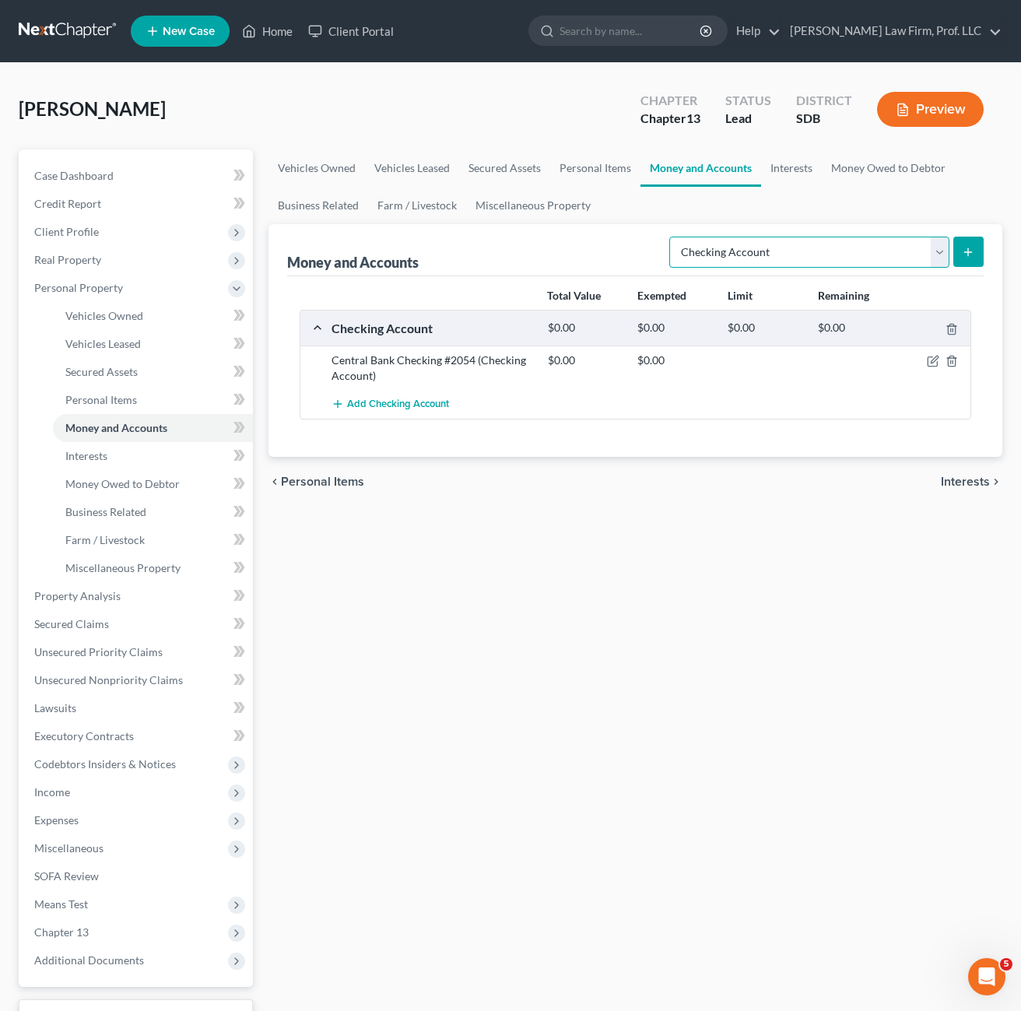
click at [810, 255] on select "Select Account Type Brokerage Cash on Hand Certificates of Deposit Checking Acc…" at bounding box center [809, 252] width 280 height 31
drag, startPoint x: 334, startPoint y: 197, endPoint x: 565, endPoint y: 235, distance: 234.3
click at [334, 197] on link "Business Related" at bounding box center [319, 205] width 100 height 37
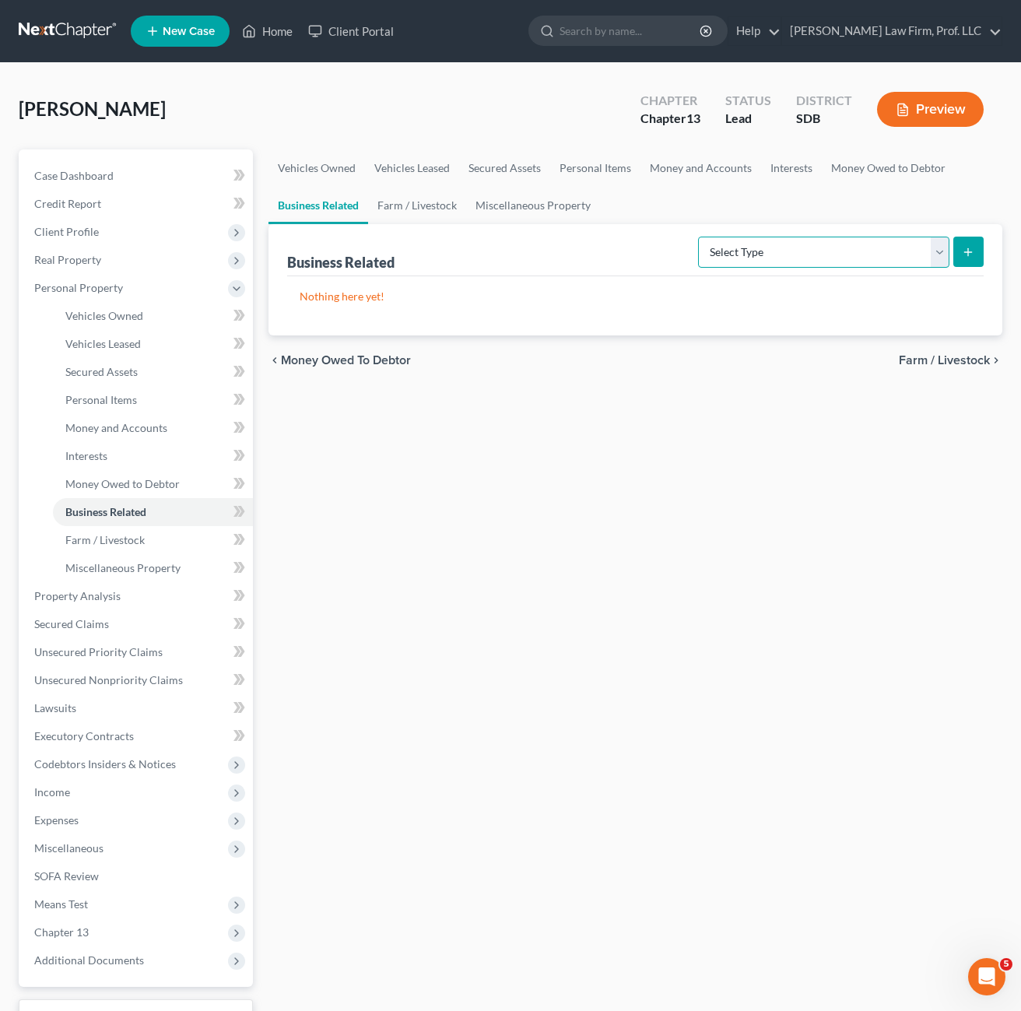
click at [770, 264] on select "Select Type Customer Lists Franchises Inventory Licenses Machinery Office Equip…" at bounding box center [823, 252] width 251 height 31
select select "other_business_related_property_not_listed"
click at [699, 237] on select "Select Type Customer Lists Franchises Inventory Licenses Machinery Office Equip…" at bounding box center [823, 252] width 251 height 31
click at [979, 252] on button "submit" at bounding box center [969, 252] width 30 height 30
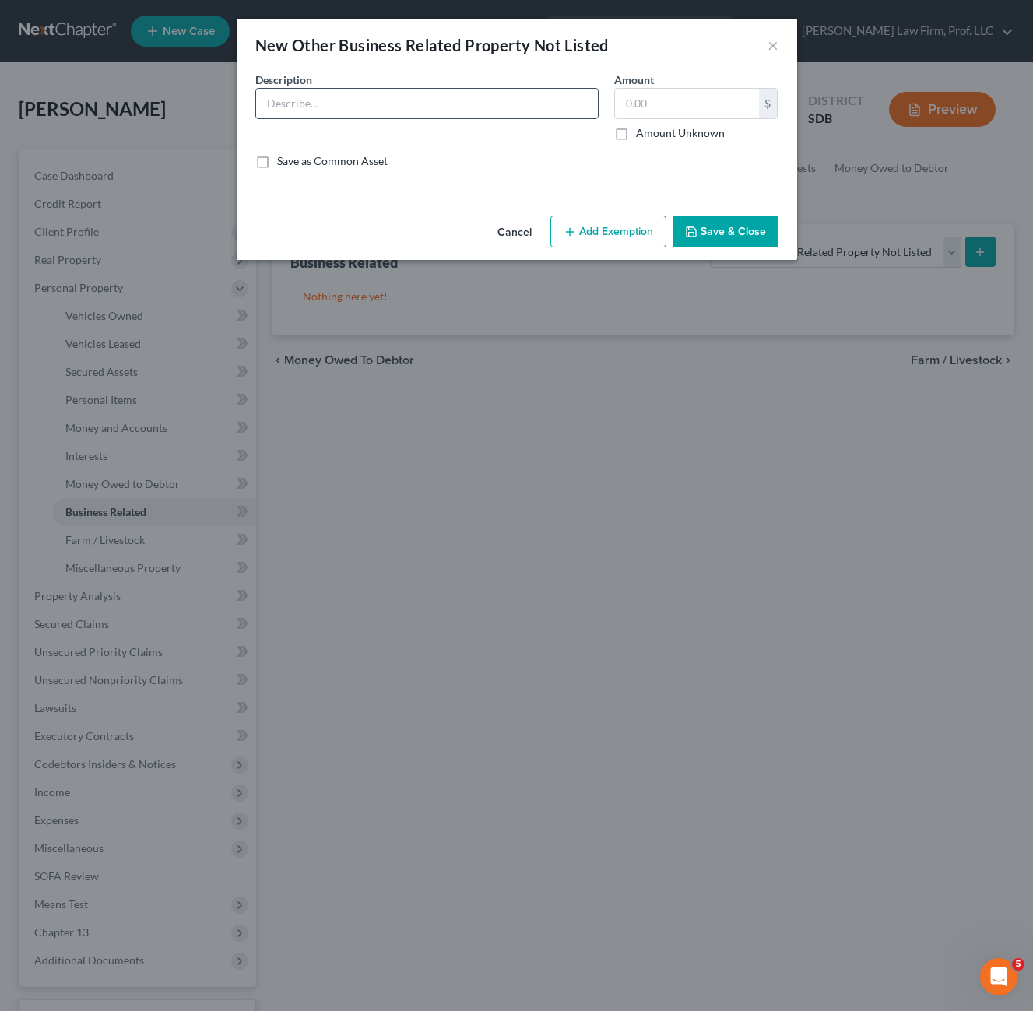
click at [380, 103] on input "text" at bounding box center [427, 104] width 342 height 30
drag, startPoint x: 352, startPoint y: 105, endPoint x: 423, endPoint y: 102, distance: 71.7
click at [423, 102] on input "I-29 Tool Co, LLC - Small Business Checking #5776" at bounding box center [427, 104] width 342 height 30
type input "I-29 Tool Co, LLC - Central Bank Sm. Biz Checking #5776"
click at [536, 153] on div "Save as Common Asset" at bounding box center [516, 161] width 523 height 16
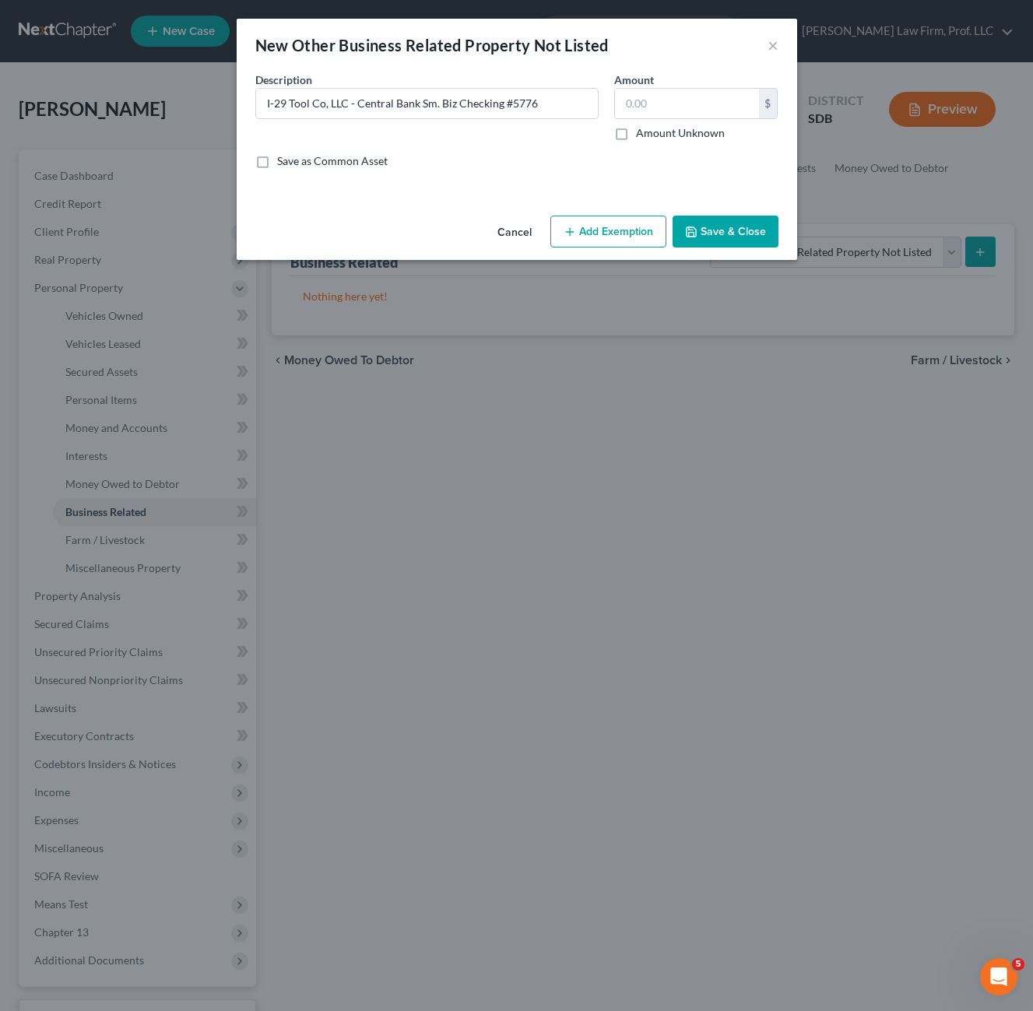
click at [735, 227] on button "Save & Close" at bounding box center [726, 232] width 106 height 33
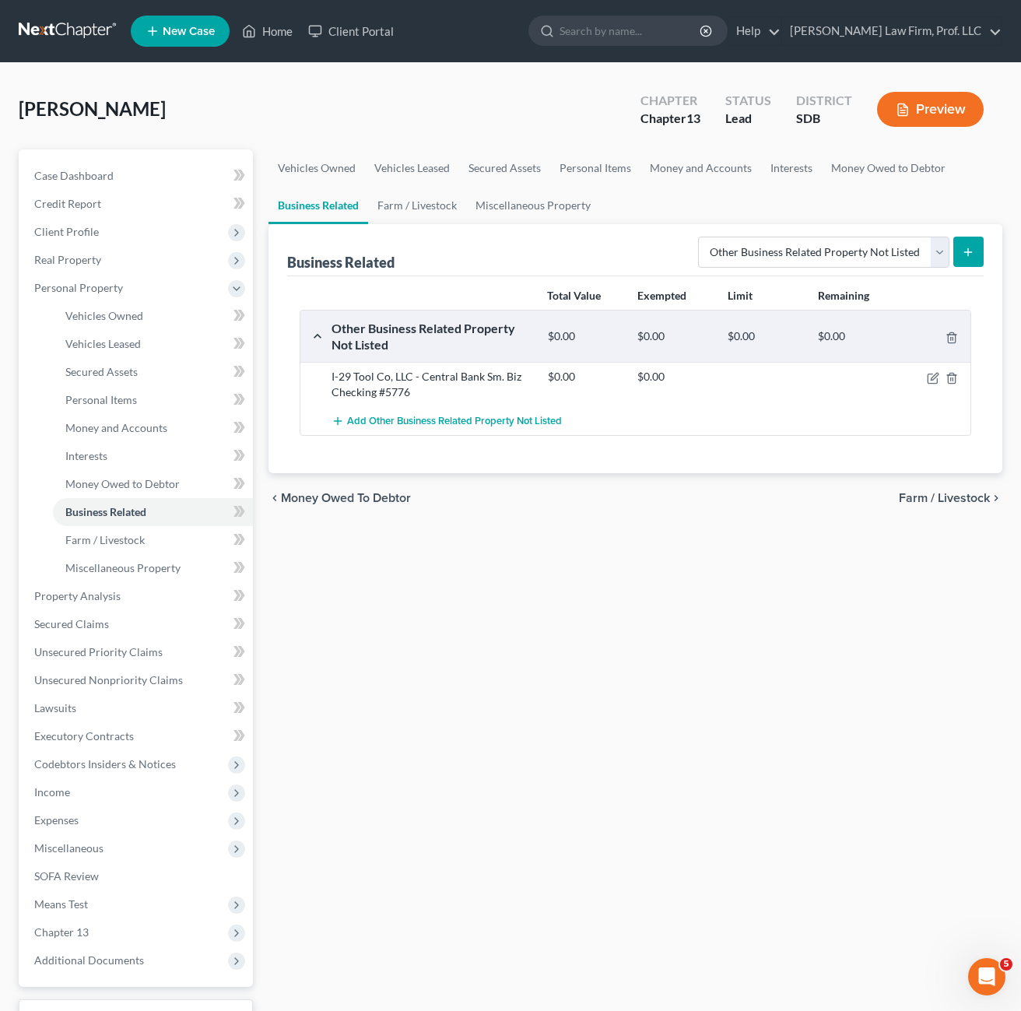
drag, startPoint x: 759, startPoint y: 633, endPoint x: 761, endPoint y: 577, distance: 56.1
click at [761, 630] on div "Vehicles Owned Vehicles Leased Secured Assets Personal Items Money and Accounts…" at bounding box center [636, 612] width 750 height 927
drag, startPoint x: 712, startPoint y: 598, endPoint x: 779, endPoint y: 548, distance: 83.5
click at [710, 589] on div "Vehicles Owned Vehicles Leased Secured Assets Personal Items Money and Accounts…" at bounding box center [636, 612] width 750 height 927
click at [962, 262] on button "submit" at bounding box center [969, 252] width 30 height 30
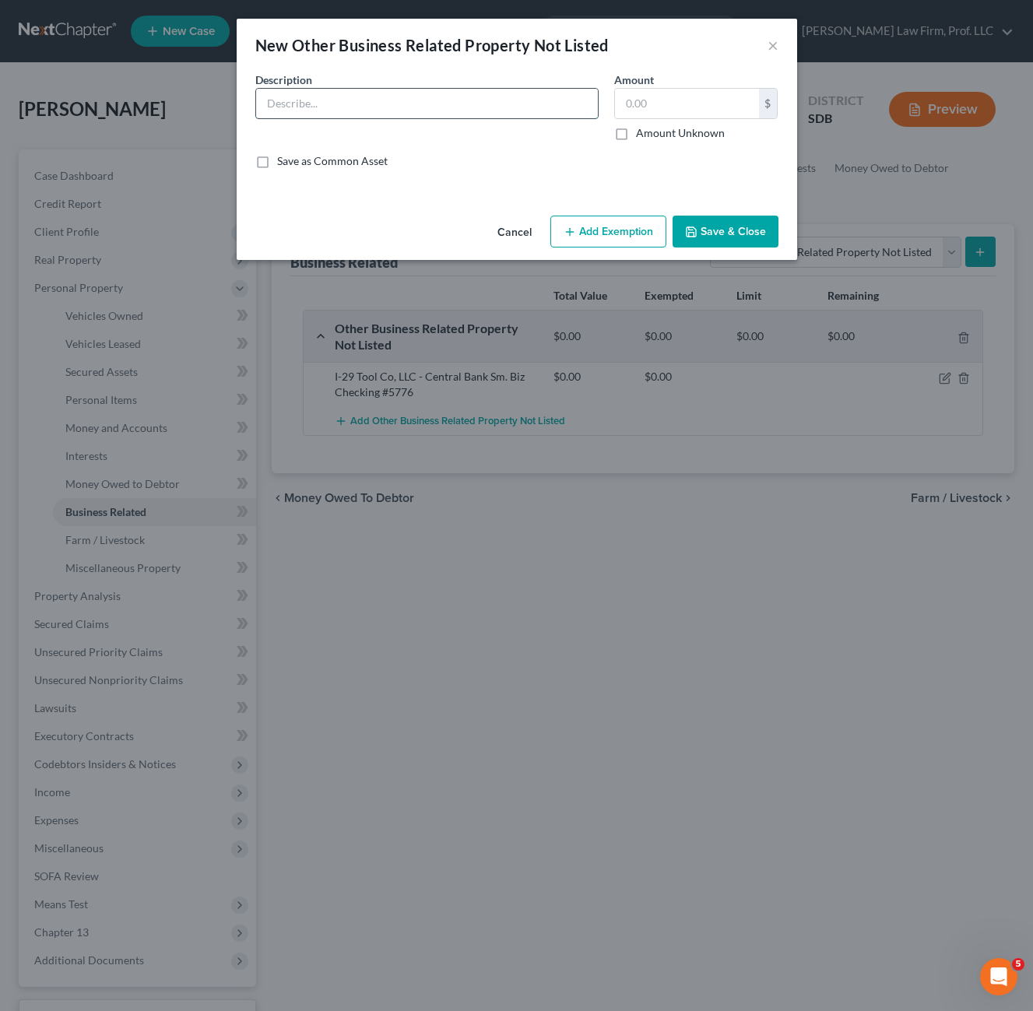
click at [381, 106] on input "text" at bounding box center [427, 104] width 342 height 30
type input "I-29 Tool Co, LLC - Central Bank Sm. Biz Savings #0582"
click at [704, 230] on button "Save & Close" at bounding box center [726, 232] width 106 height 33
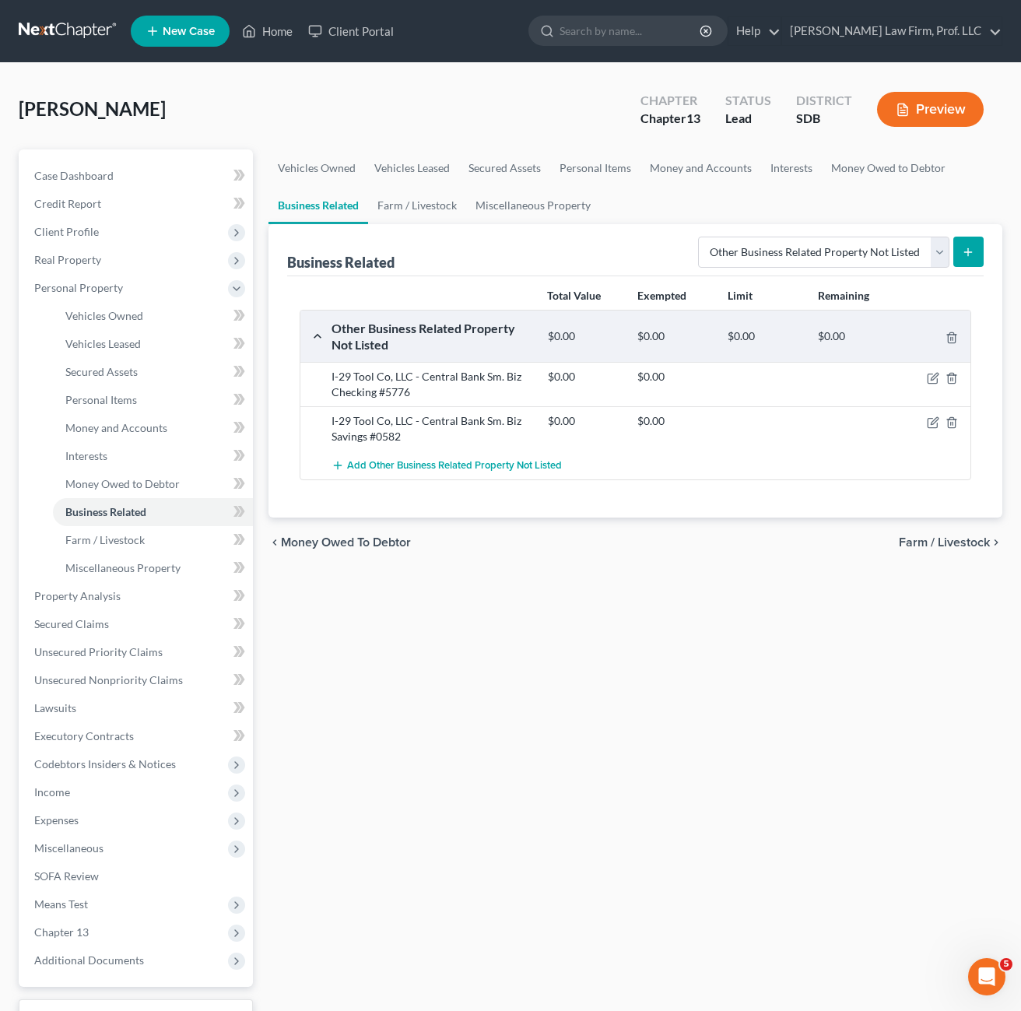
click at [727, 586] on div "Vehicles Owned Vehicles Leased Secured Assets Personal Items Money and Accounts…" at bounding box center [636, 612] width 750 height 927
click at [934, 420] on icon "button" at bounding box center [934, 420] width 7 height 7
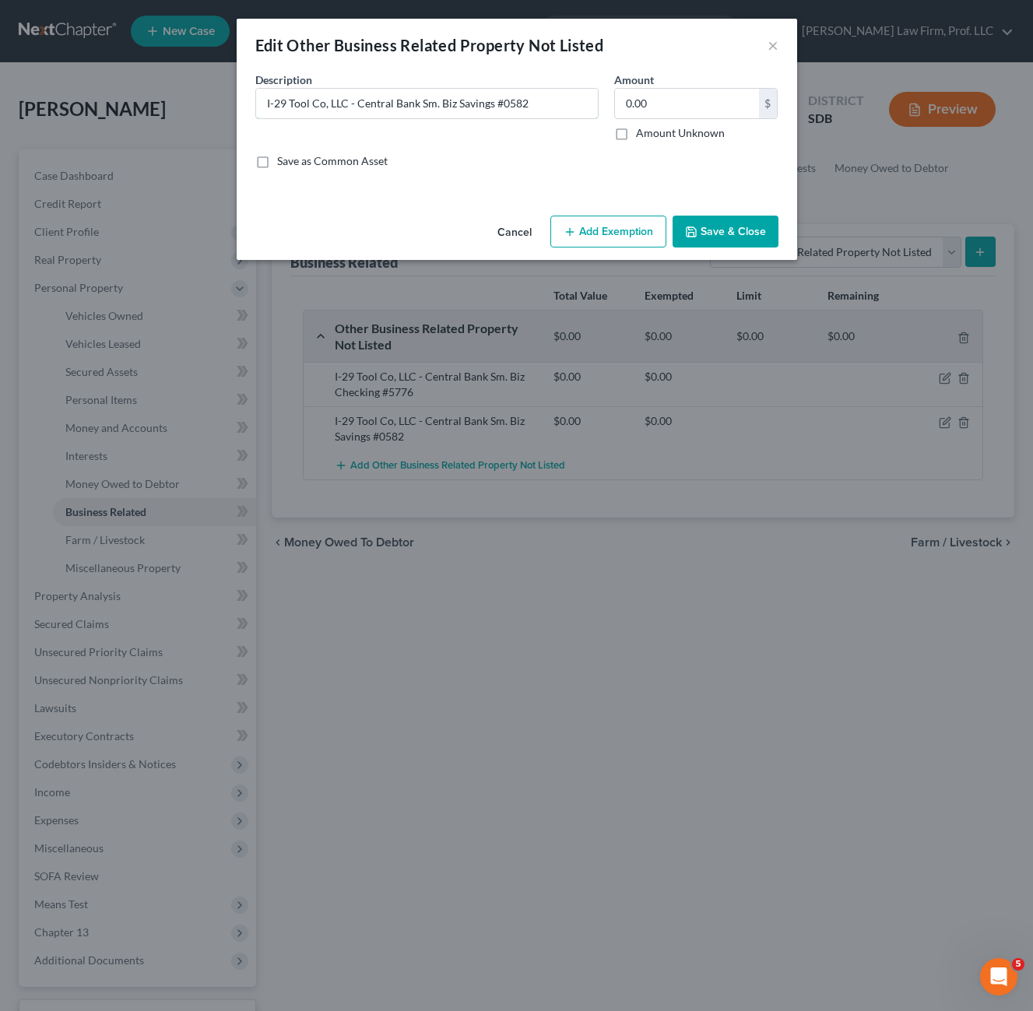
drag, startPoint x: 584, startPoint y: 105, endPoint x: 586, endPoint y: 120, distance: 15.0
click at [583, 103] on input "I-29 Tool Co, LLC - Central Bank Sm. Biz Savings #0582" at bounding box center [427, 104] width 342 height 30
type input "I-29 Tool Co, LLC - Central Bank Sm. Biz Savings #0582 (sales tax payment accou…"
click at [728, 225] on button "Save & Close" at bounding box center [726, 232] width 106 height 33
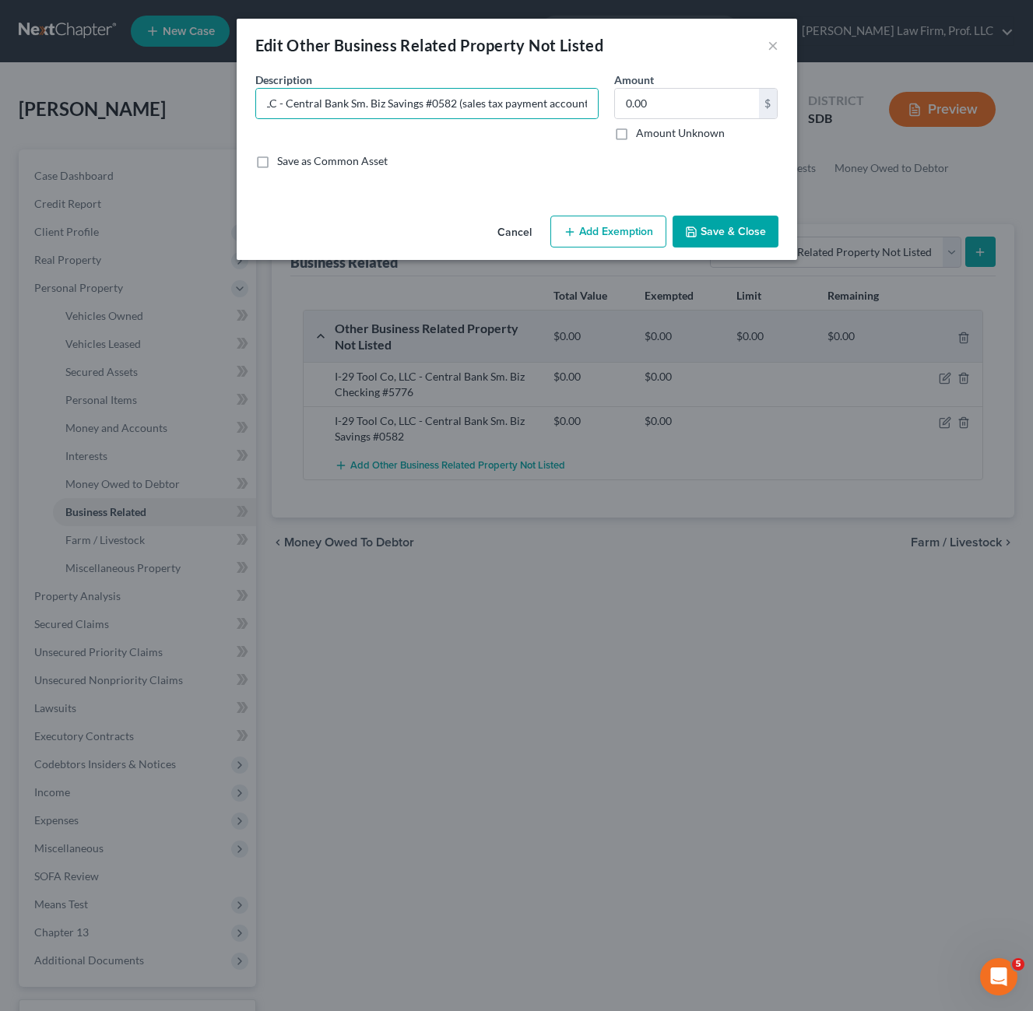
scroll to position [0, 0]
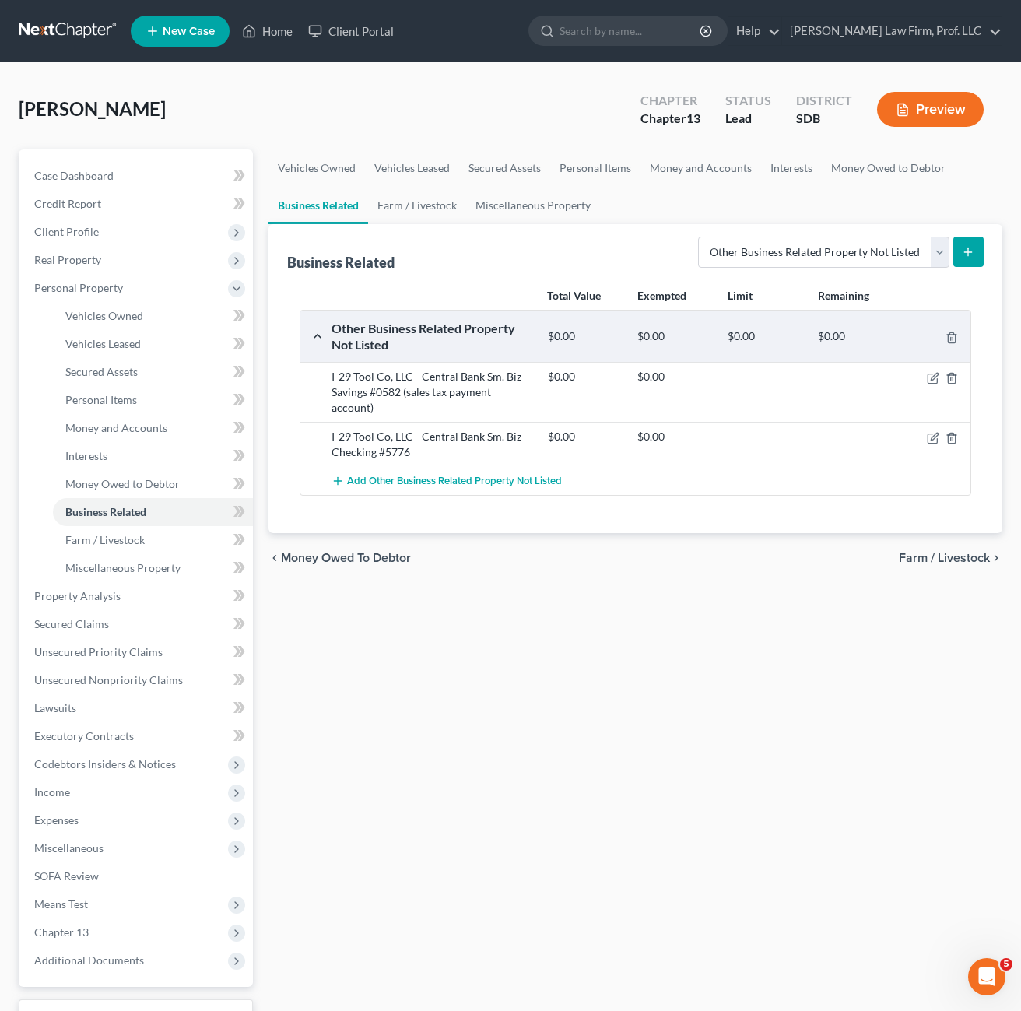
drag, startPoint x: 637, startPoint y: 740, endPoint x: 630, endPoint y: 692, distance: 48.8
click at [638, 739] on div "Vehicles Owned Vehicles Leased Secured Assets Personal Items Money and Accounts…" at bounding box center [636, 612] width 750 height 927
click at [636, 655] on div "Vehicles Owned Vehicles Leased Secured Assets Personal Items Money and Accounts…" at bounding box center [636, 612] width 750 height 927
click at [966, 266] on button "submit" at bounding box center [969, 252] width 30 height 30
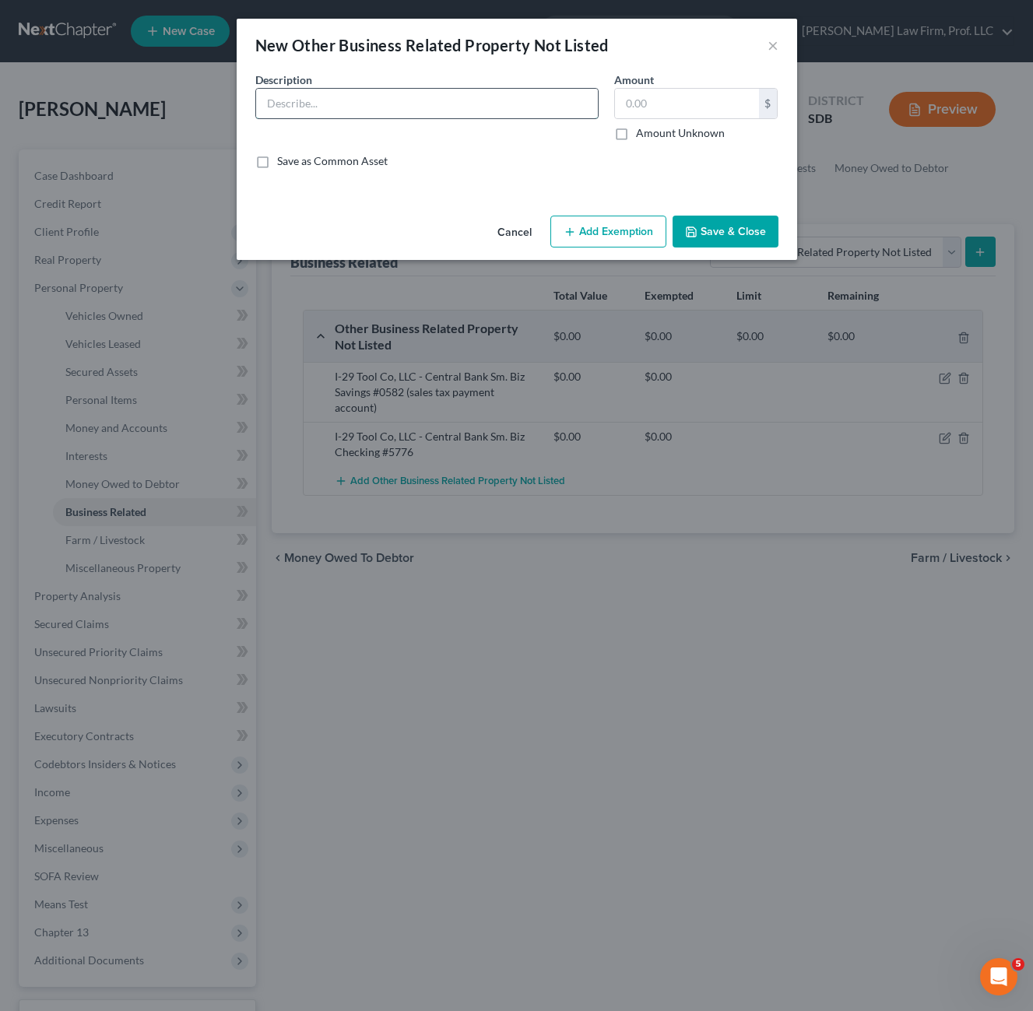
click at [419, 113] on input "text" at bounding box center [427, 104] width 342 height 30
type input "I-29 Tool Co, LLC - Central Bank Sm. Biz Savings #0575 (tuck repairs account)"
click at [713, 231] on button "Save & Close" at bounding box center [726, 232] width 106 height 33
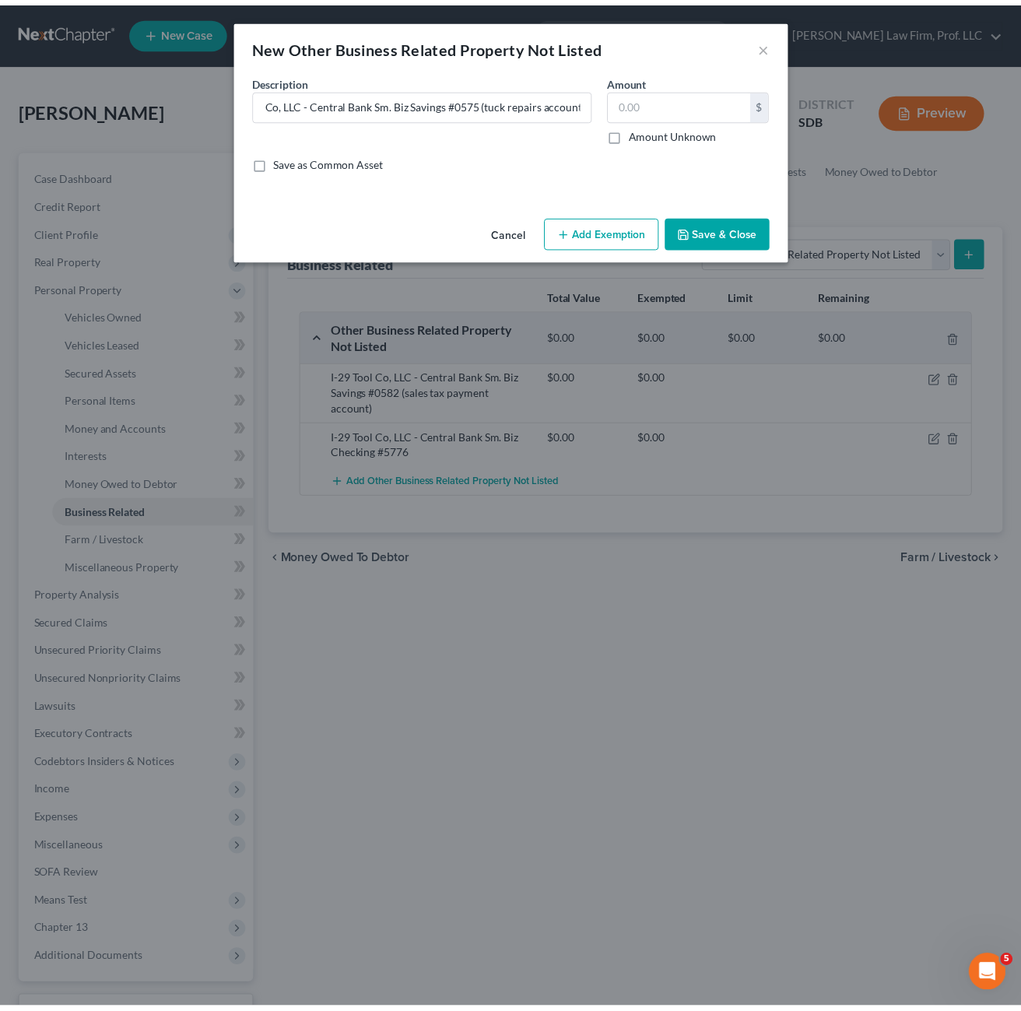
scroll to position [0, 0]
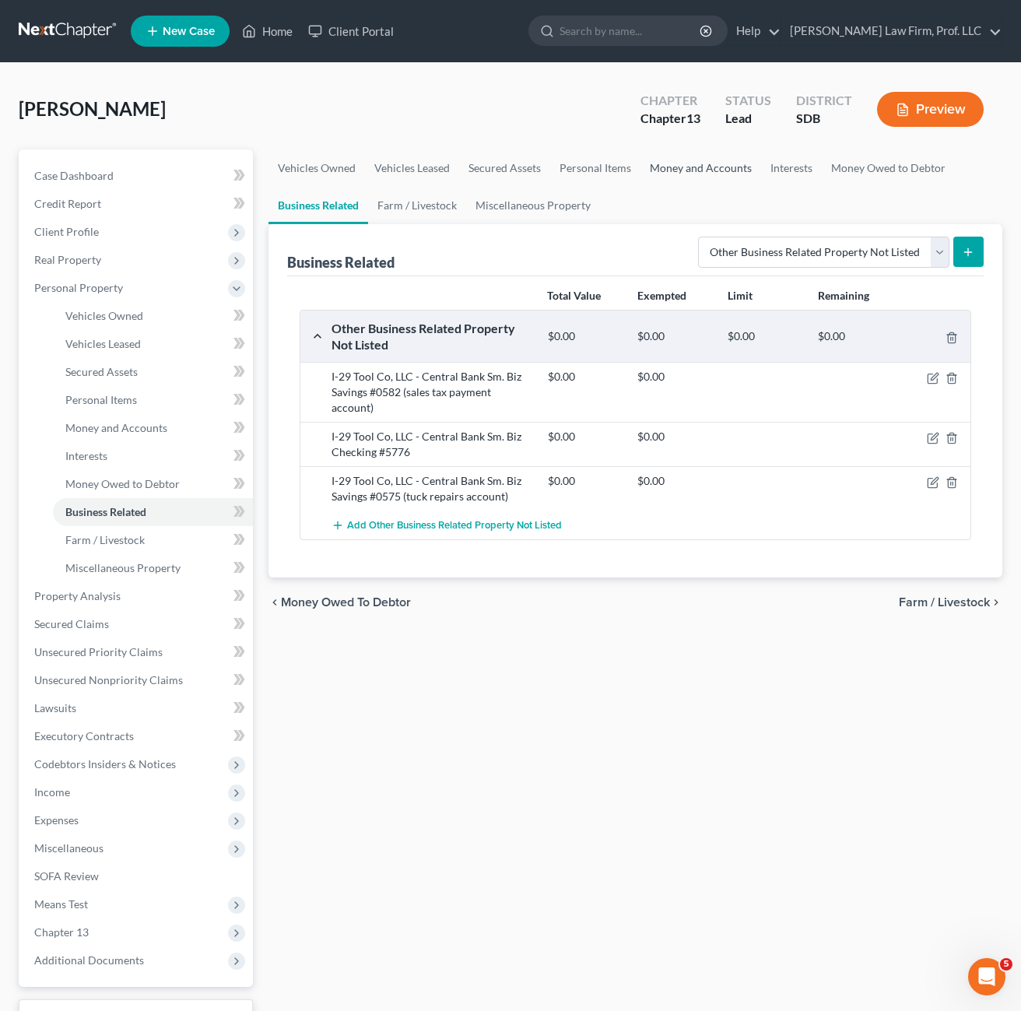
drag, startPoint x: 694, startPoint y: 687, endPoint x: 750, endPoint y: 174, distance: 516.9
click at [694, 686] on div "Vehicles Owned Vehicles Leased Secured Assets Personal Items Money and Accounts…" at bounding box center [636, 612] width 750 height 927
click at [879, 170] on link "Money Owed to Debtor" at bounding box center [888, 167] width 133 height 37
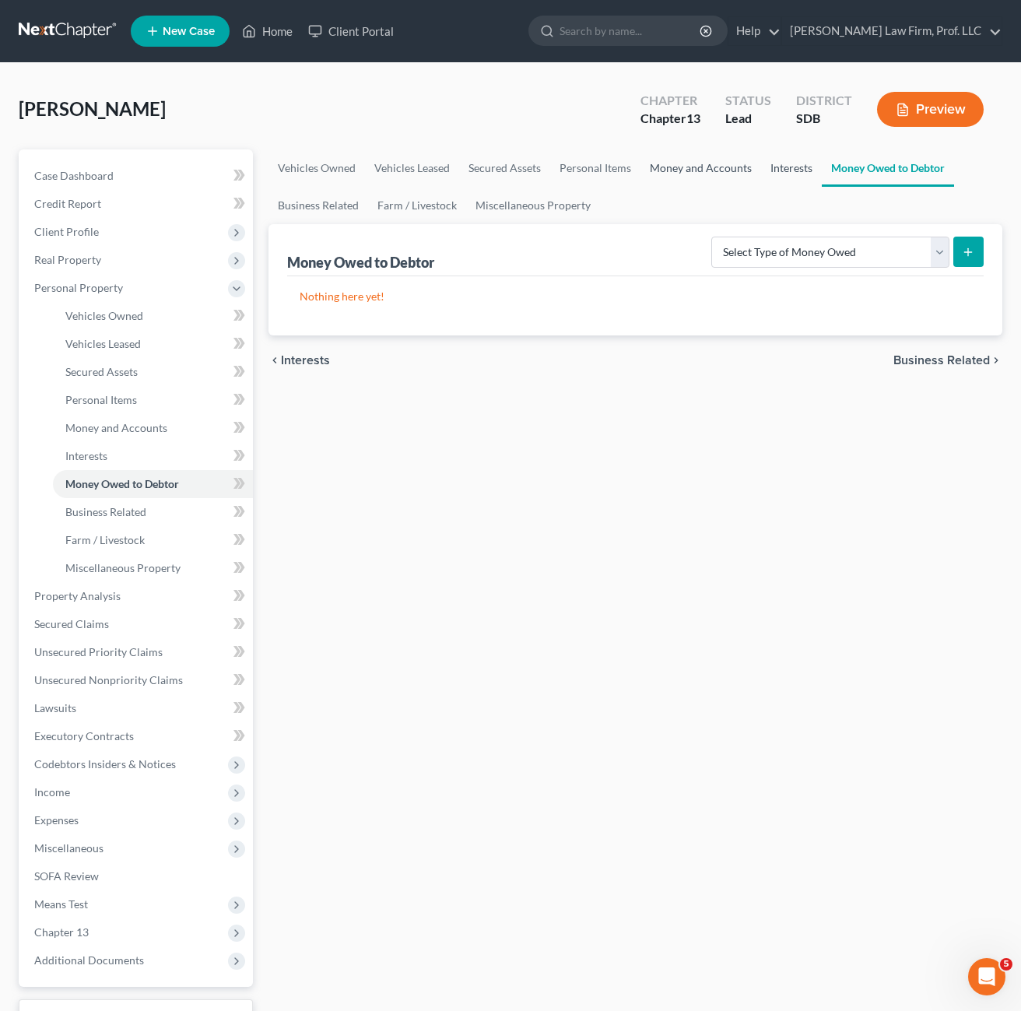
click at [703, 164] on link "Money and Accounts" at bounding box center [701, 167] width 121 height 37
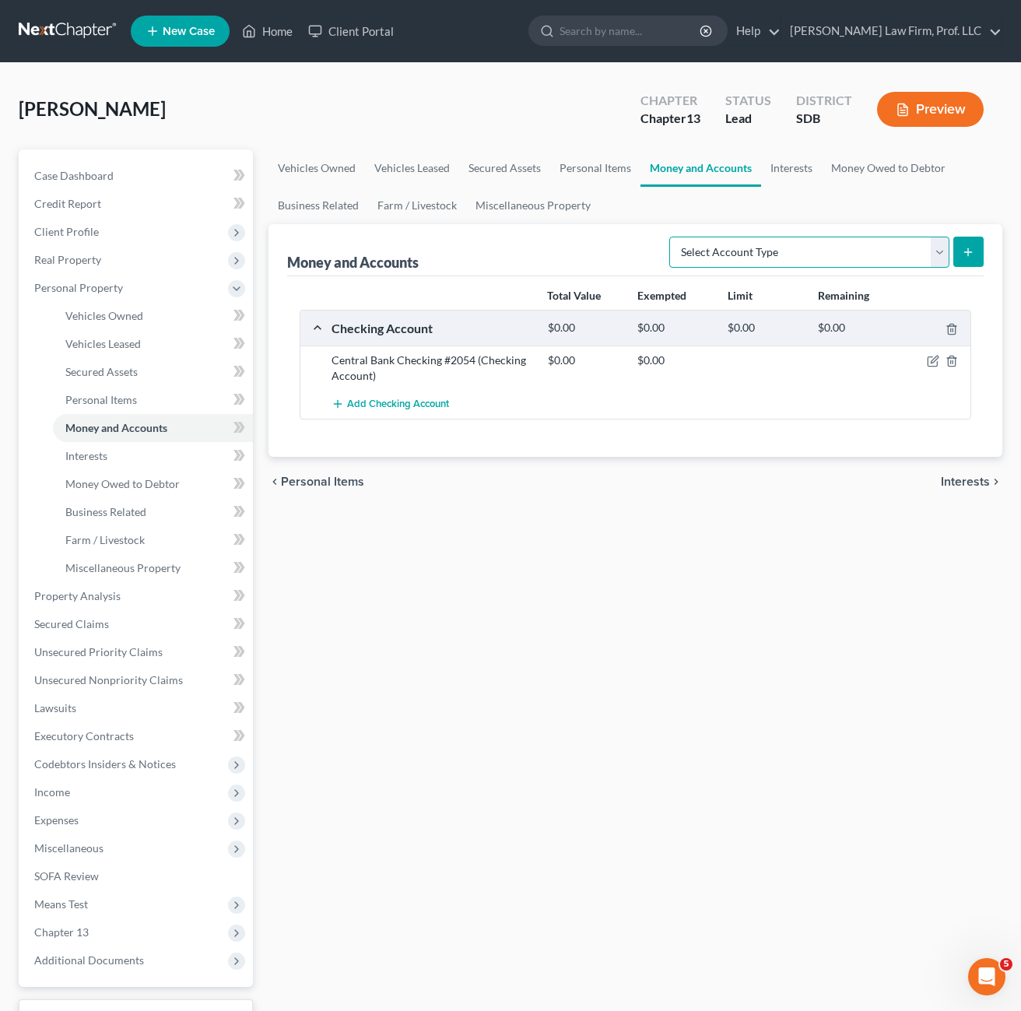
click at [839, 259] on select "Select Account Type Brokerage Cash on Hand Certificates of Deposit Checking Acc…" at bounding box center [809, 252] width 280 height 31
click at [673, 237] on select "Select Account Type Brokerage Cash on Hand Certificates of Deposit Checking Acc…" at bounding box center [809, 252] width 280 height 31
click at [796, 247] on select "Select Account Type Brokerage Cash on Hand Certificates of Deposit Checking Acc…" at bounding box center [809, 252] width 280 height 31
select select "savings"
click at [673, 237] on select "Select Account Type Brokerage Cash on Hand Certificates of Deposit Checking Acc…" at bounding box center [809, 252] width 280 height 31
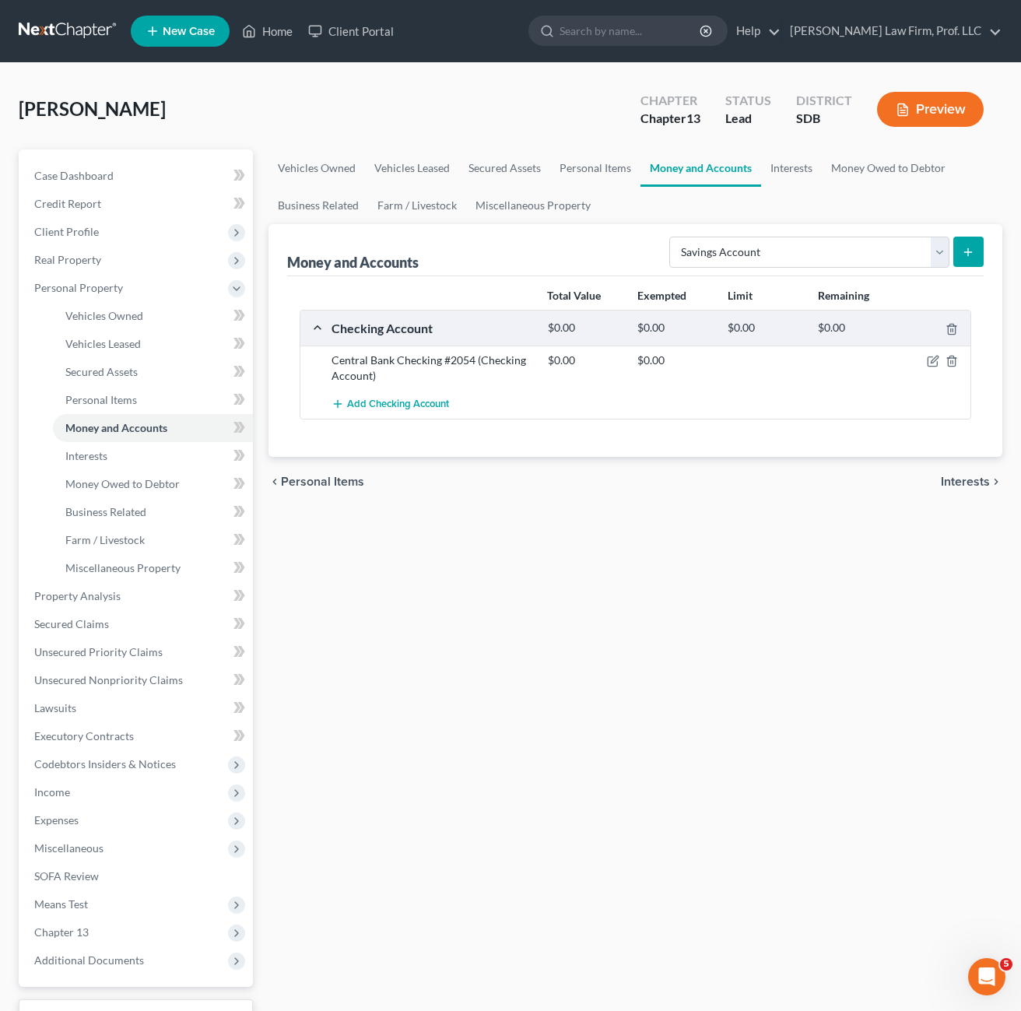
click at [970, 248] on icon "submit" at bounding box center [968, 252] width 12 height 12
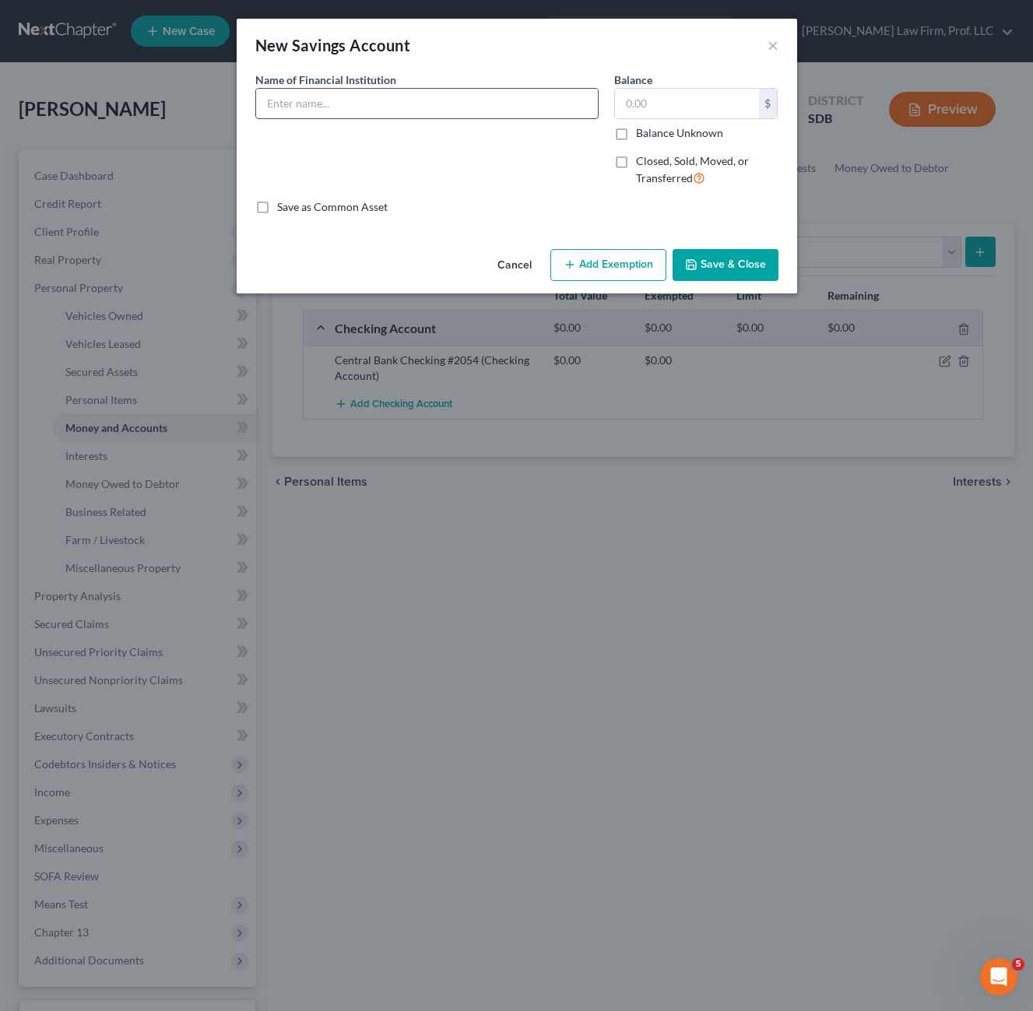
click at [430, 107] on input "text" at bounding box center [427, 104] width 342 height 30
type input "Central Bank Savings #2545 (Joint w/ Parents)"
click at [697, 269] on icon "button" at bounding box center [691, 264] width 12 height 12
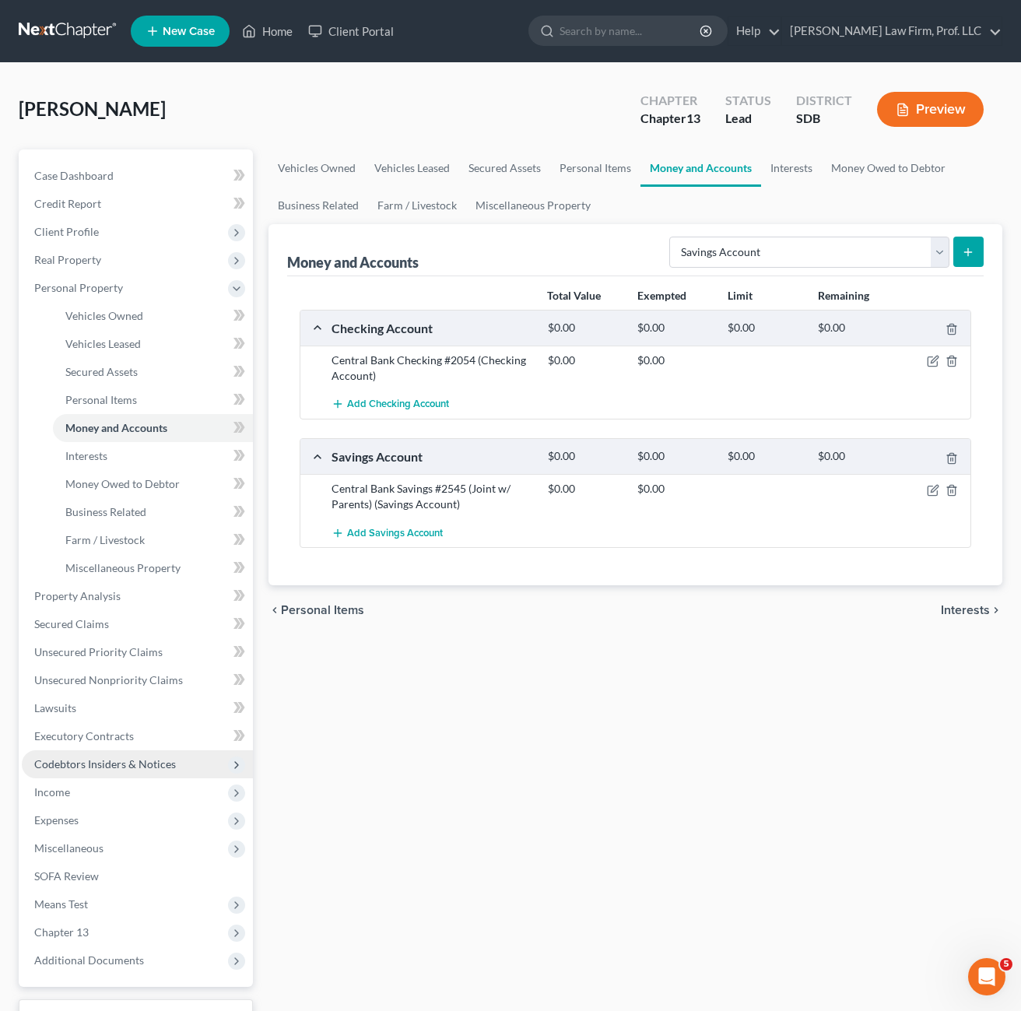
drag, startPoint x: 65, startPoint y: 803, endPoint x: 57, endPoint y: 770, distance: 33.6
click at [65, 803] on span "Income" at bounding box center [137, 792] width 231 height 28
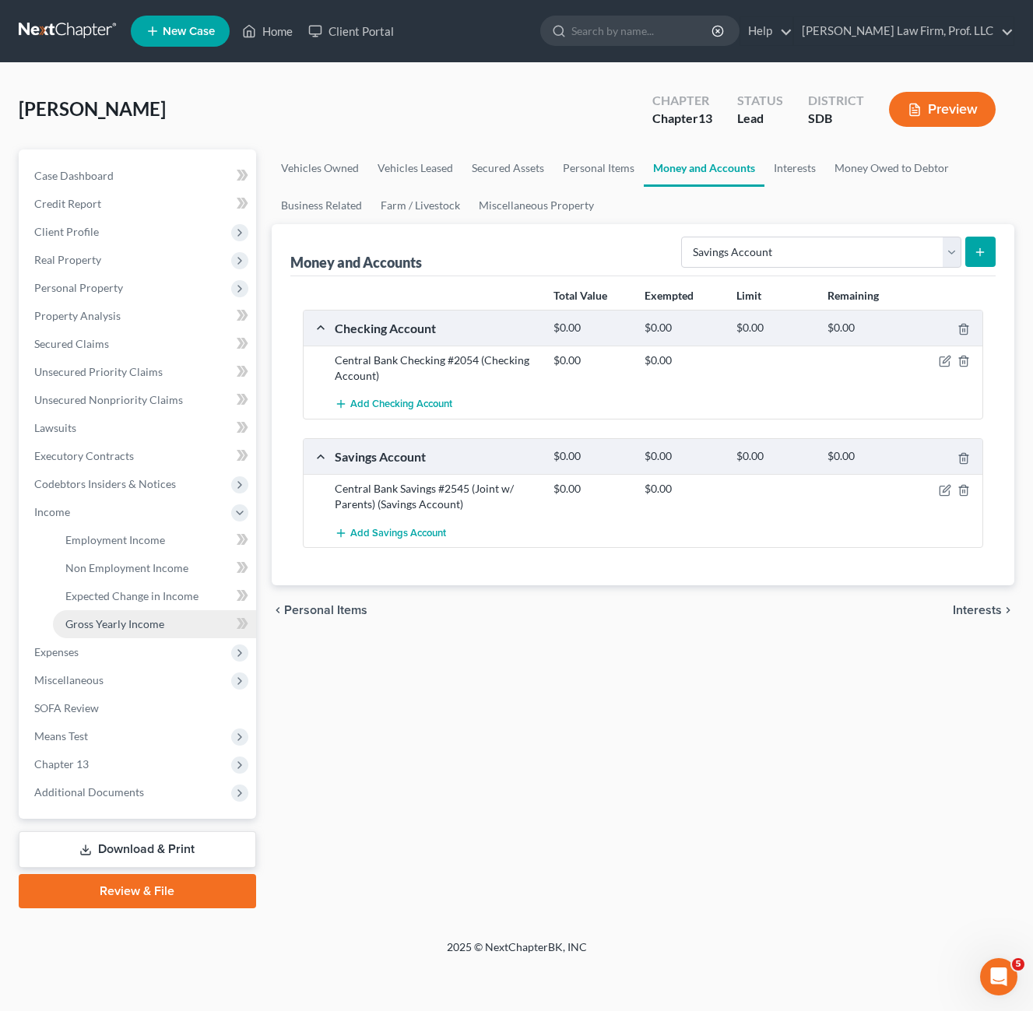
drag, startPoint x: 119, startPoint y: 634, endPoint x: 208, endPoint y: 625, distance: 89.2
click at [118, 633] on link "Gross Yearly Income" at bounding box center [154, 624] width 203 height 28
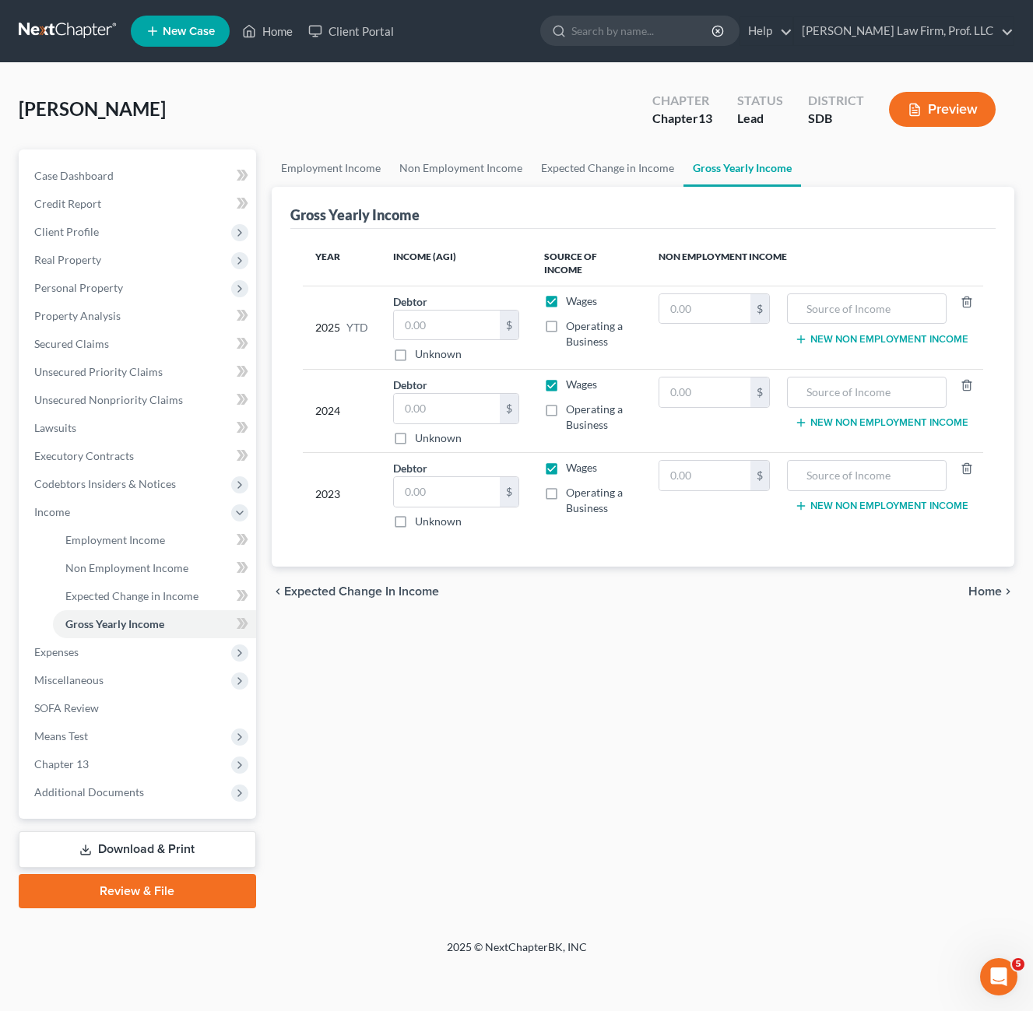
drag, startPoint x: 490, startPoint y: 613, endPoint x: 388, endPoint y: 339, distance: 291.9
click at [492, 616] on div "chevron_left Expected Change in Income Home chevron_right" at bounding box center [643, 592] width 743 height 50
click at [457, 416] on input "text" at bounding box center [447, 409] width 106 height 30
type input "39,478"
drag, startPoint x: 554, startPoint y: 623, endPoint x: 694, endPoint y: 469, distance: 208.3
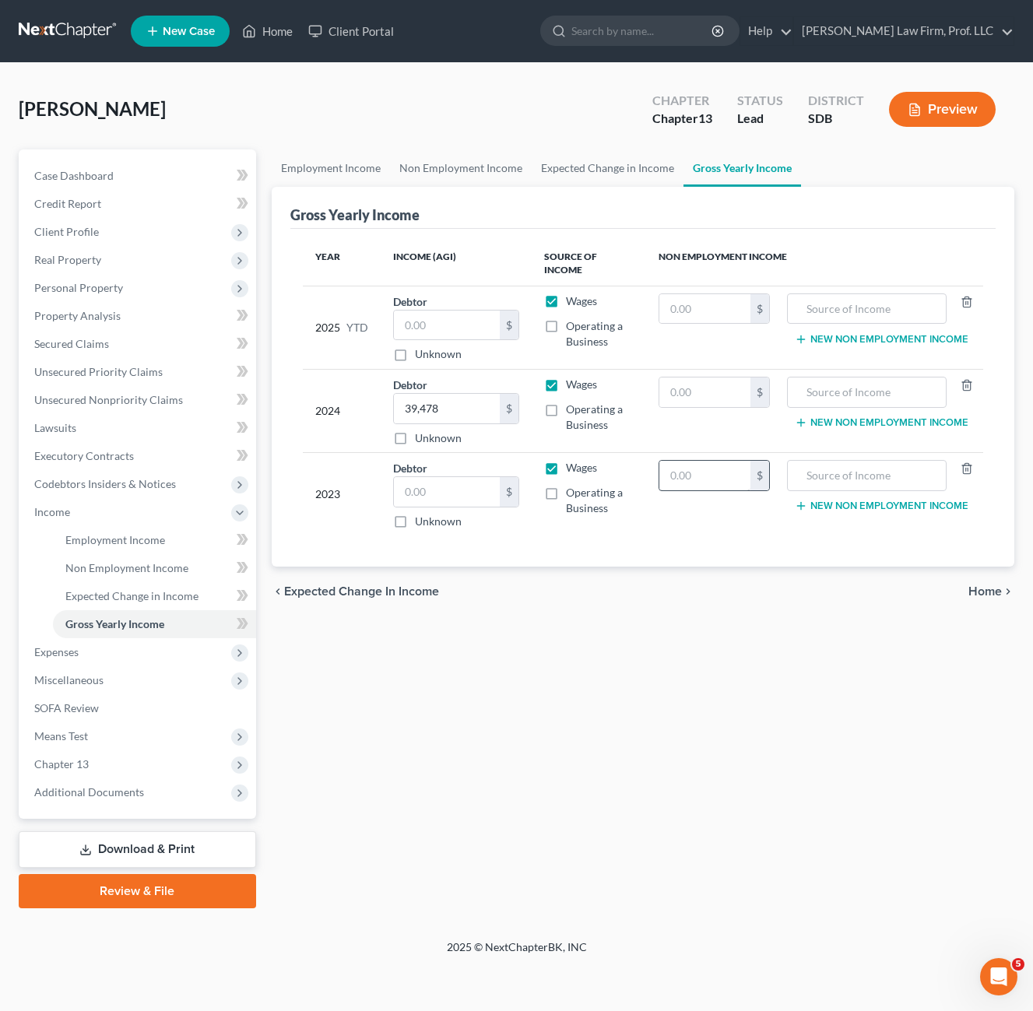
click at [557, 620] on div "Employment Income Non Employment Income Expected Change in Income Gross Yearly …" at bounding box center [643, 528] width 758 height 759
click at [566, 416] on label "Operating a Business" at bounding box center [600, 417] width 68 height 31
click at [572, 412] on input "Operating a Business" at bounding box center [577, 407] width 10 height 10
checkbox input "true"
click at [704, 682] on div "Employment Income Non Employment Income Expected Change in Income Gross Yearly …" at bounding box center [643, 528] width 758 height 759
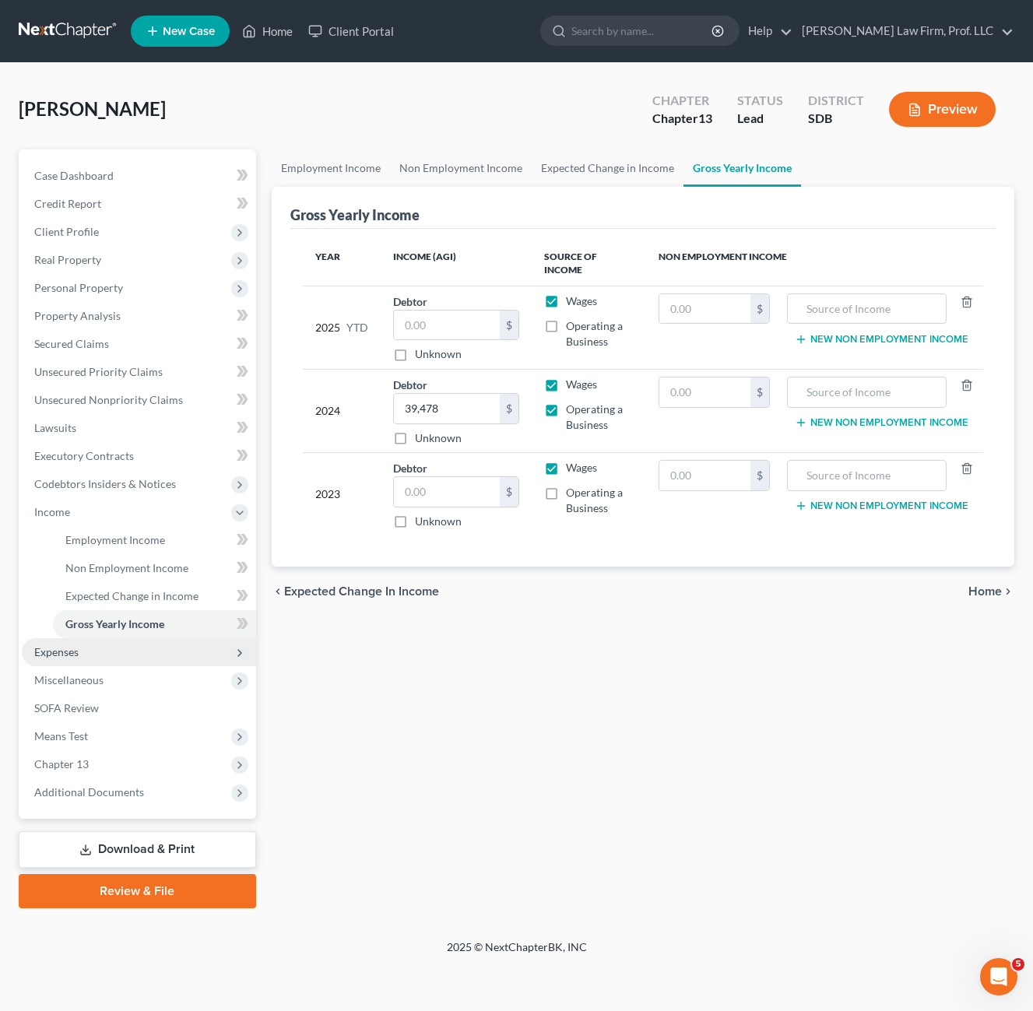
drag, startPoint x: 73, startPoint y: 681, endPoint x: 111, endPoint y: 660, distance: 43.6
click at [74, 681] on span "Miscellaneous" at bounding box center [68, 679] width 69 height 13
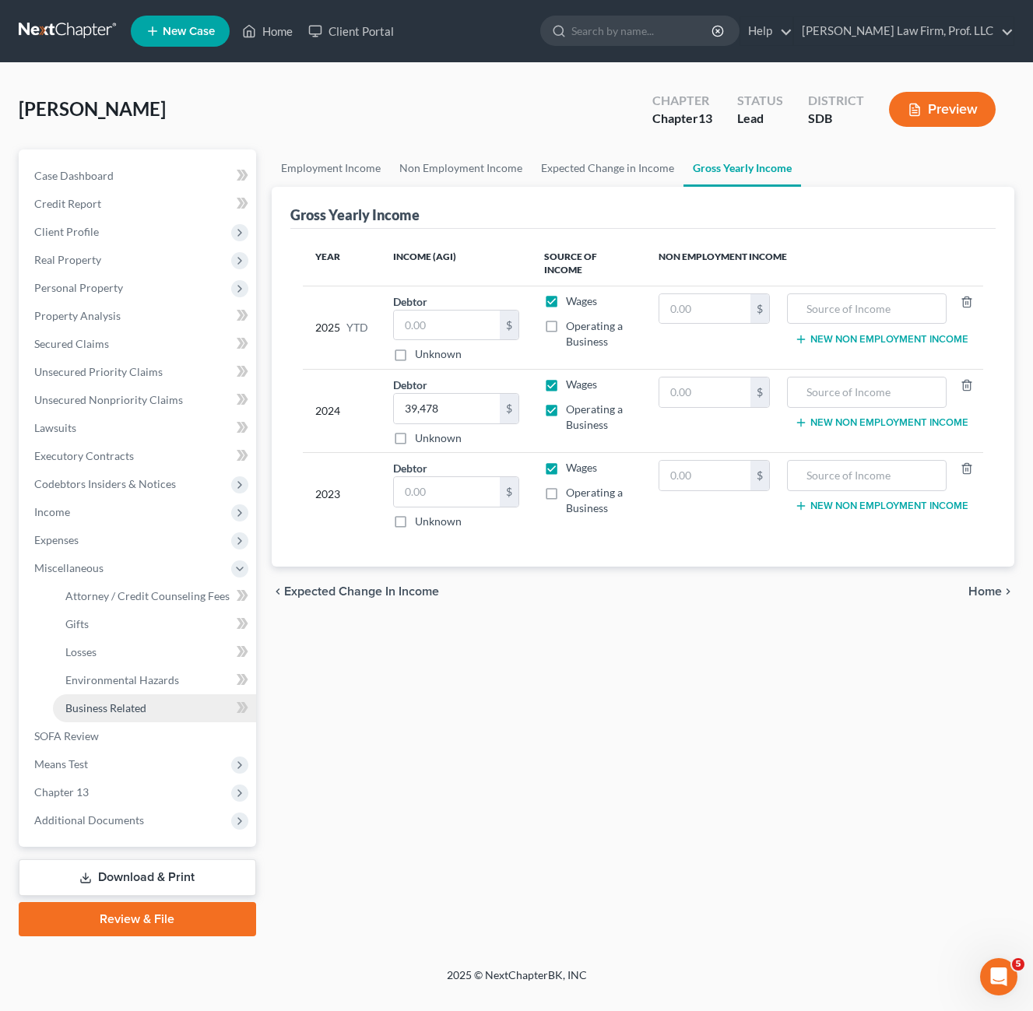
click at [86, 706] on span "Business Related" at bounding box center [105, 707] width 81 height 13
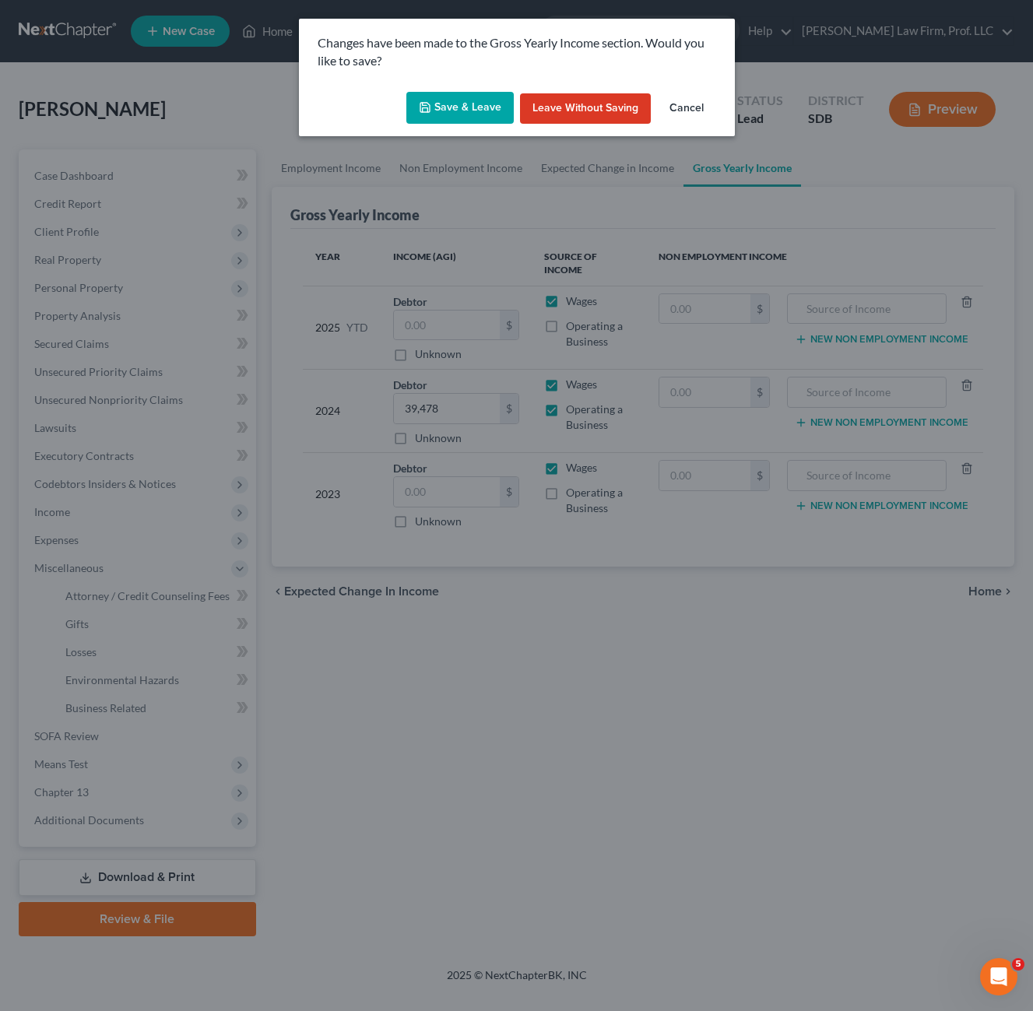
click at [427, 104] on icon "button" at bounding box center [425, 107] width 12 height 12
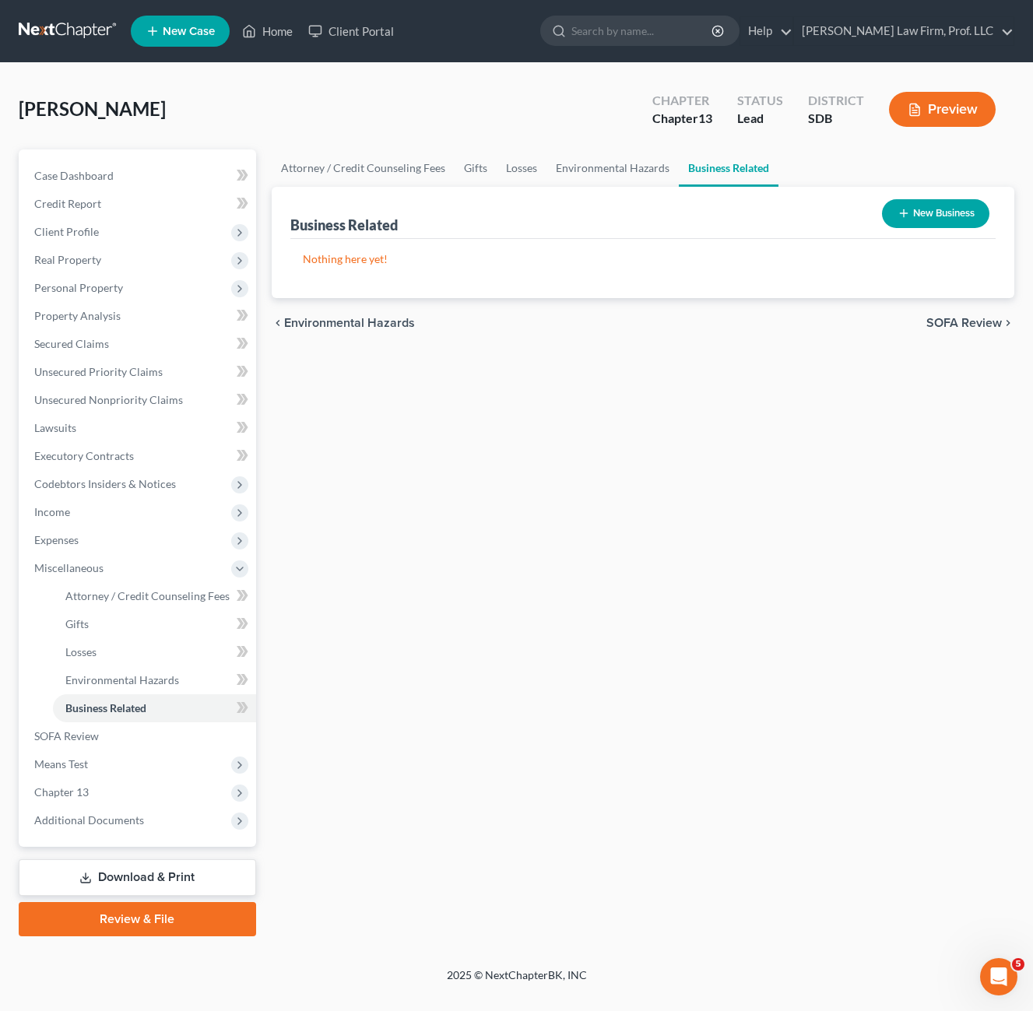
click at [920, 203] on button "New Business" at bounding box center [935, 213] width 107 height 29
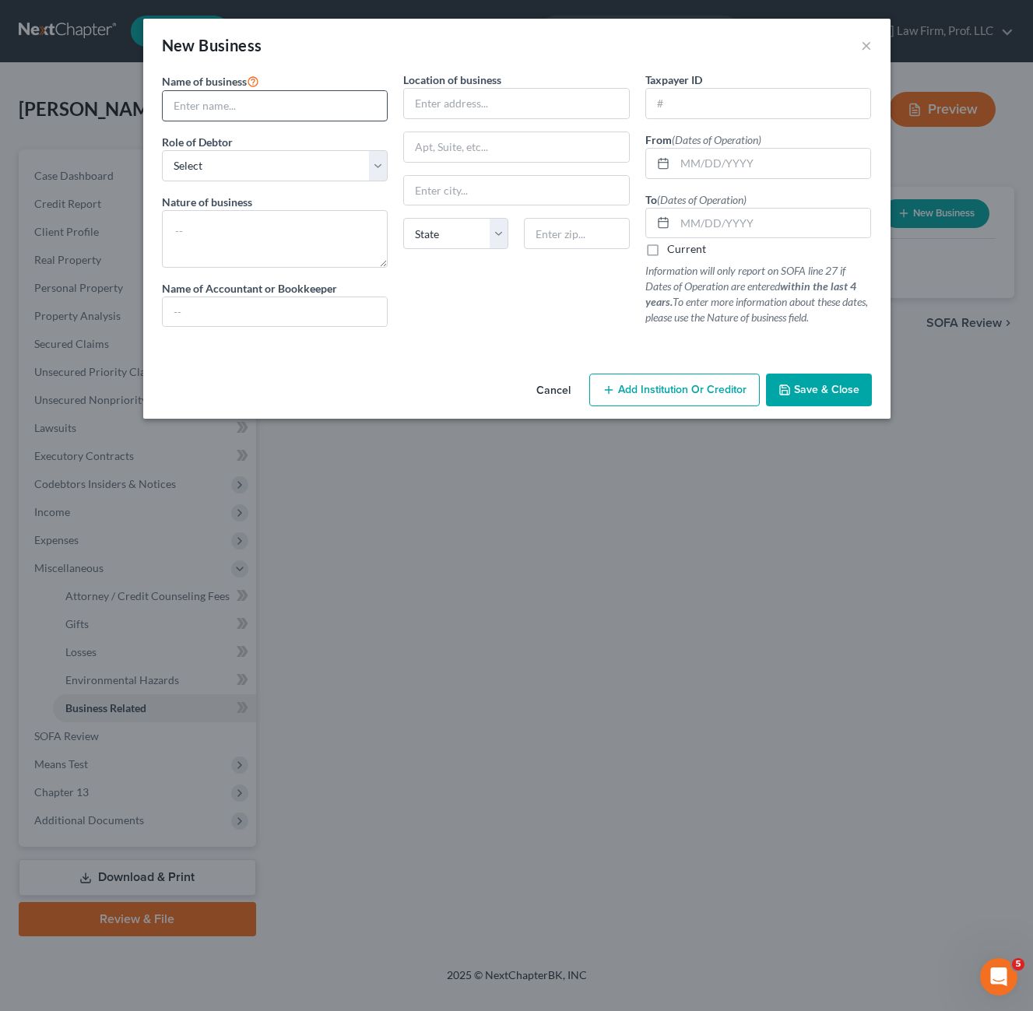
click at [272, 124] on div "Name of business * Role of Debtor * Select A member of a limited liability comp…" at bounding box center [275, 206] width 242 height 268
click at [270, 111] on input "text" at bounding box center [275, 106] width 225 height 30
type input "I-29 Tool Co. LLC"
drag, startPoint x: 338, startPoint y: 164, endPoint x: 332, endPoint y: 173, distance: 10.1
click at [339, 163] on select "Select A member of a limited liability company (LLC) or limited liability partn…" at bounding box center [275, 165] width 227 height 31
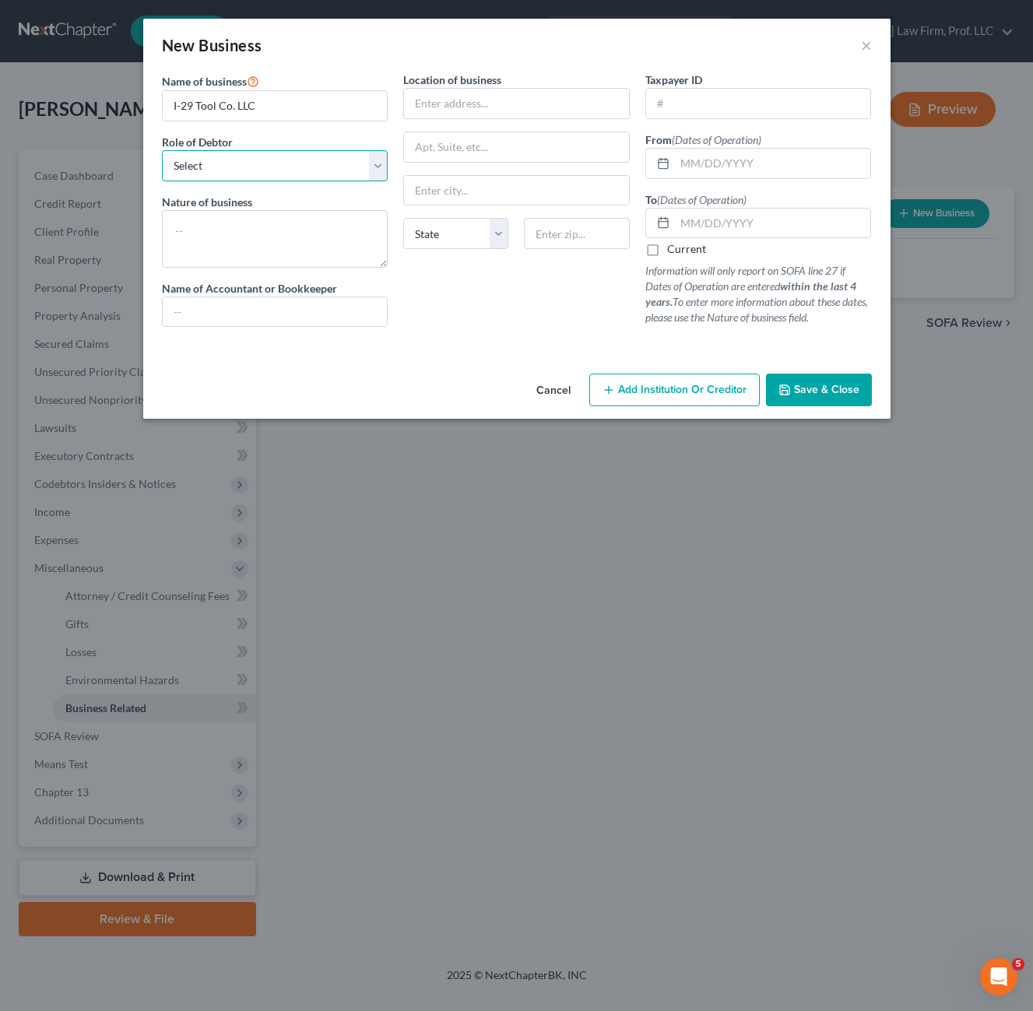
select select "member"
click at [162, 150] on select "Select A member of a limited liability company (LLC) or limited liability partn…" at bounding box center [275, 165] width 227 height 31
click at [492, 109] on input "text" at bounding box center [516, 104] width 225 height 30
type input "[STREET_ADDRESS]"
type input "57013"
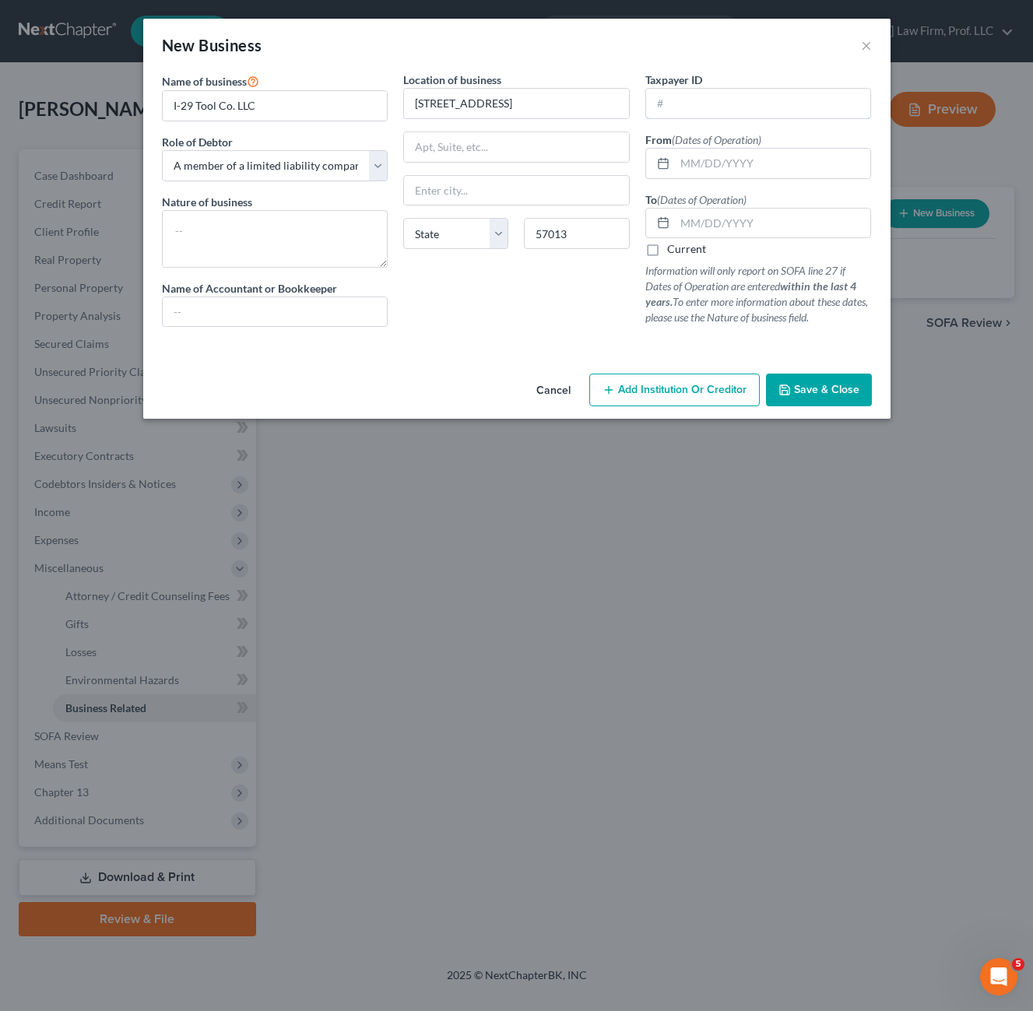
type input "[GEOGRAPHIC_DATA]"
select select "43"
click at [729, 110] on input "text" at bounding box center [758, 104] width 225 height 30
type input "26-3878"
click at [761, 167] on input "text" at bounding box center [773, 164] width 196 height 30
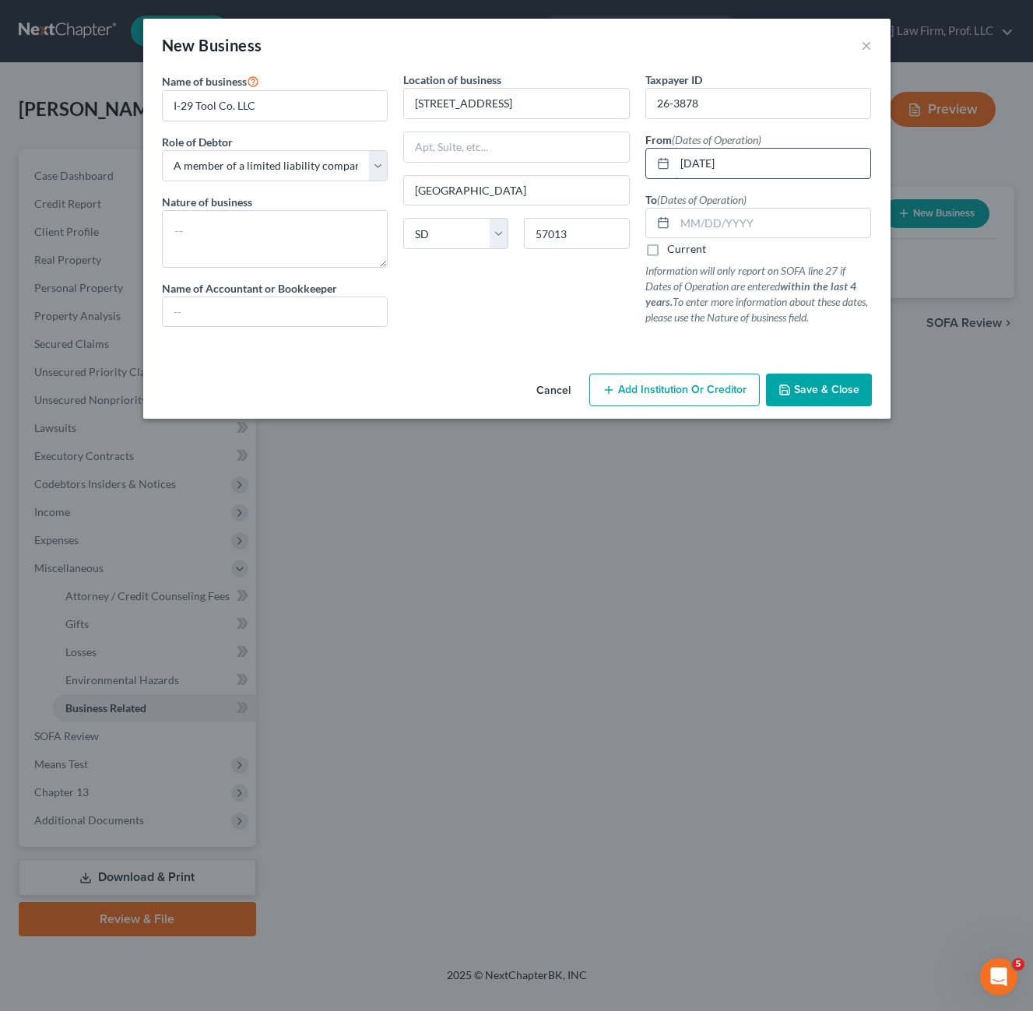
type input "[DATE]"
click at [667, 247] on label "Current" at bounding box center [686, 249] width 39 height 16
click at [673, 247] on input "Current" at bounding box center [678, 246] width 10 height 10
checkbox input "true"
click at [280, 237] on textarea at bounding box center [275, 239] width 227 height 58
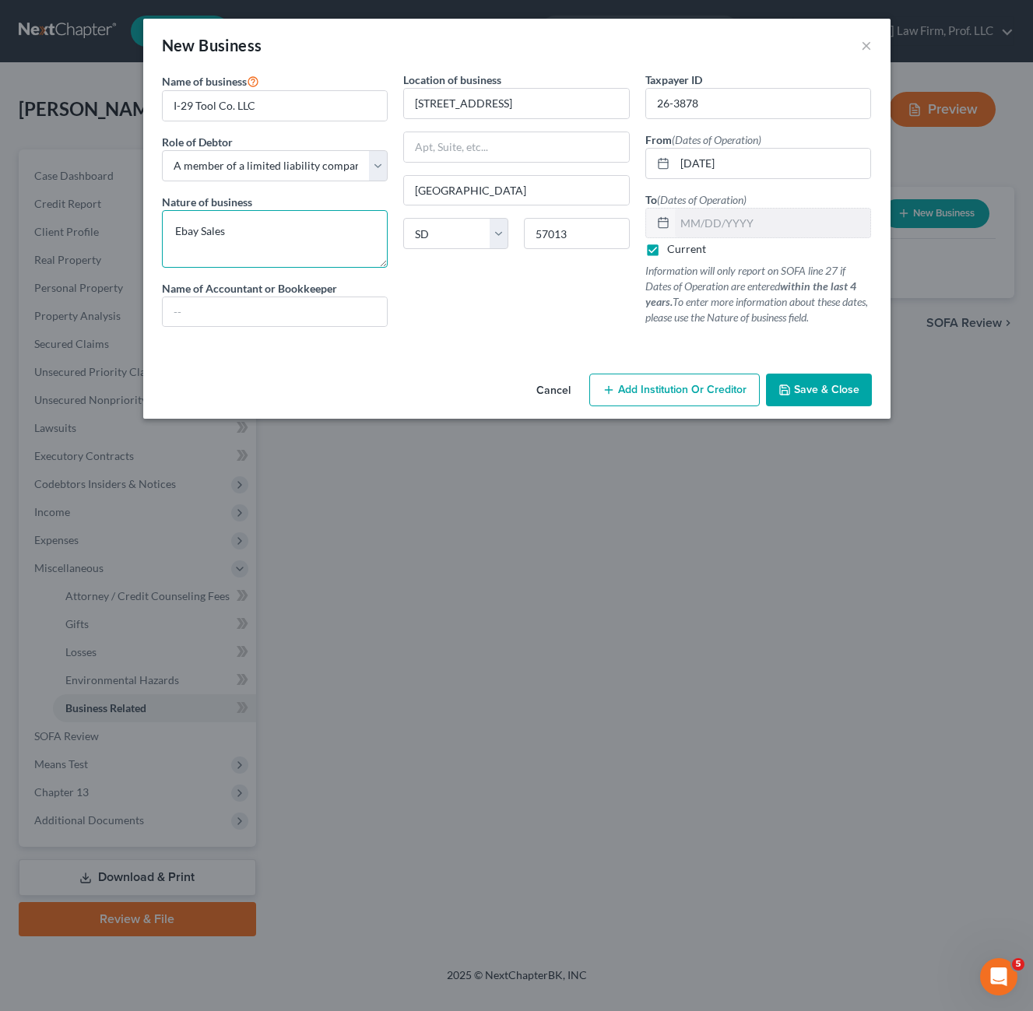
type textarea "Ebay Sales"
drag, startPoint x: 835, startPoint y: 393, endPoint x: 877, endPoint y: 412, distance: 46.0
click at [834, 393] on span "Save & Close" at bounding box center [826, 389] width 65 height 13
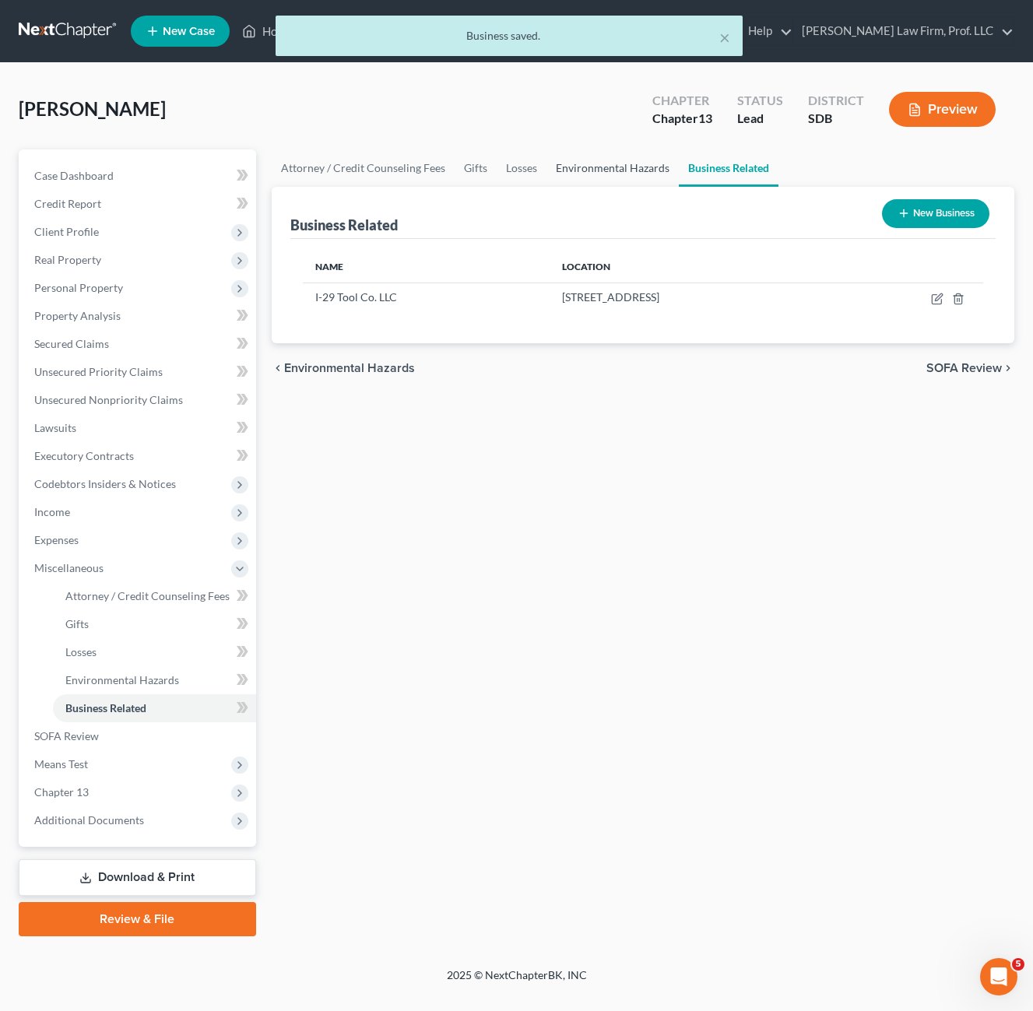
click at [699, 562] on div "Attorney / Credit Counseling Fees Gifts Losses Environmental Hazards Business R…" at bounding box center [643, 542] width 758 height 787
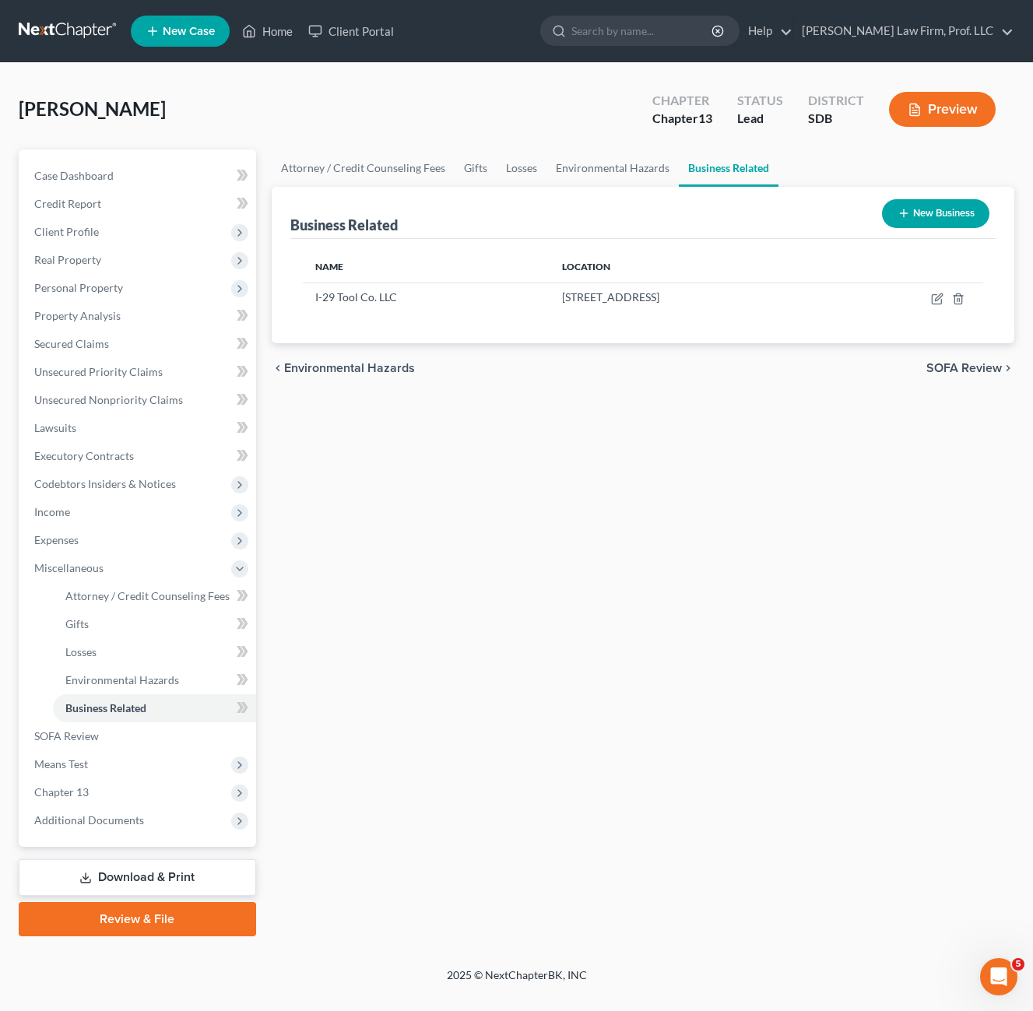
click at [673, 575] on div "Attorney / Credit Counseling Fees Gifts Losses Environmental Hazards Business R…" at bounding box center [643, 542] width 758 height 787
click at [674, 558] on div "Attorney / Credit Counseling Fees Gifts Losses Environmental Hazards Business R…" at bounding box center [643, 542] width 758 height 787
click at [660, 506] on div "Attorney / Credit Counseling Fees Gifts Losses Environmental Hazards Business R…" at bounding box center [643, 542] width 758 height 787
click at [937, 290] on td at bounding box center [909, 298] width 150 height 30
click at [937, 296] on icon "button" at bounding box center [937, 299] width 12 height 12
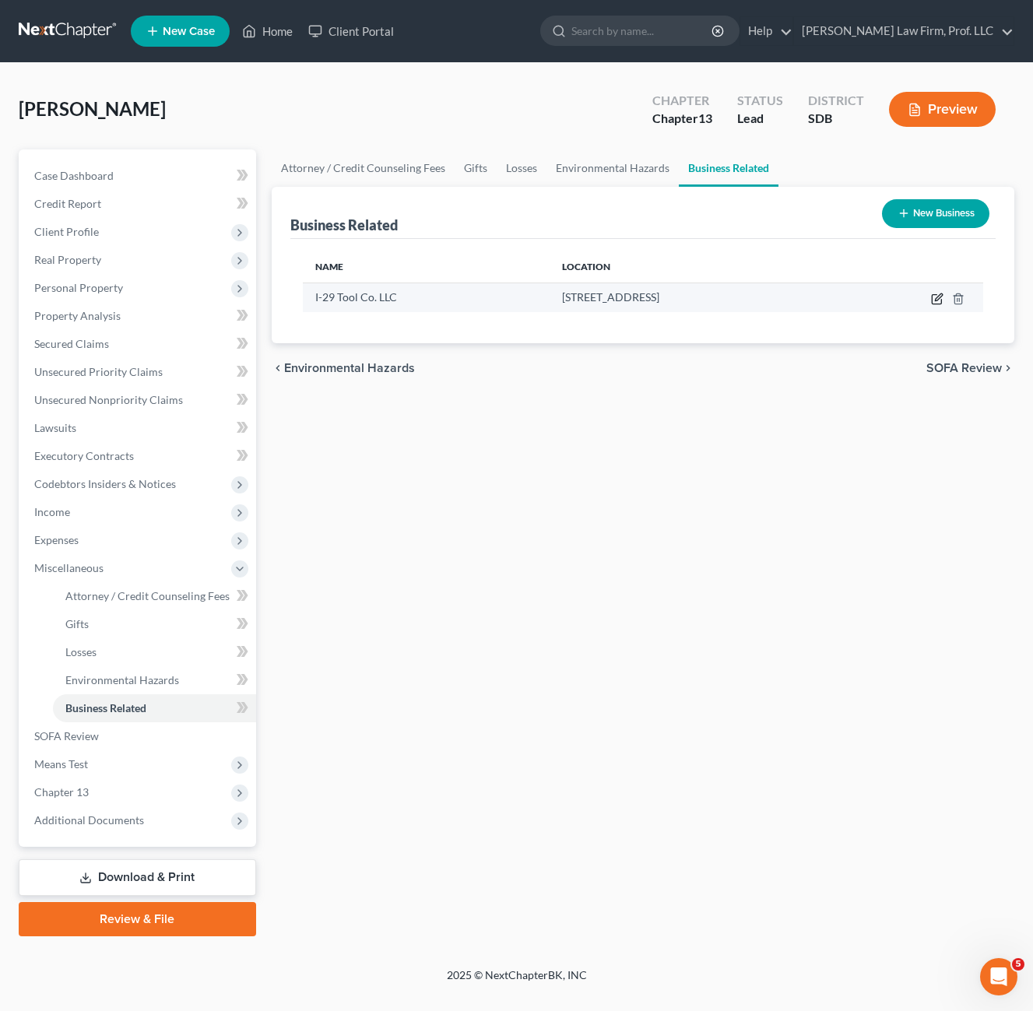
select select "member"
select select "43"
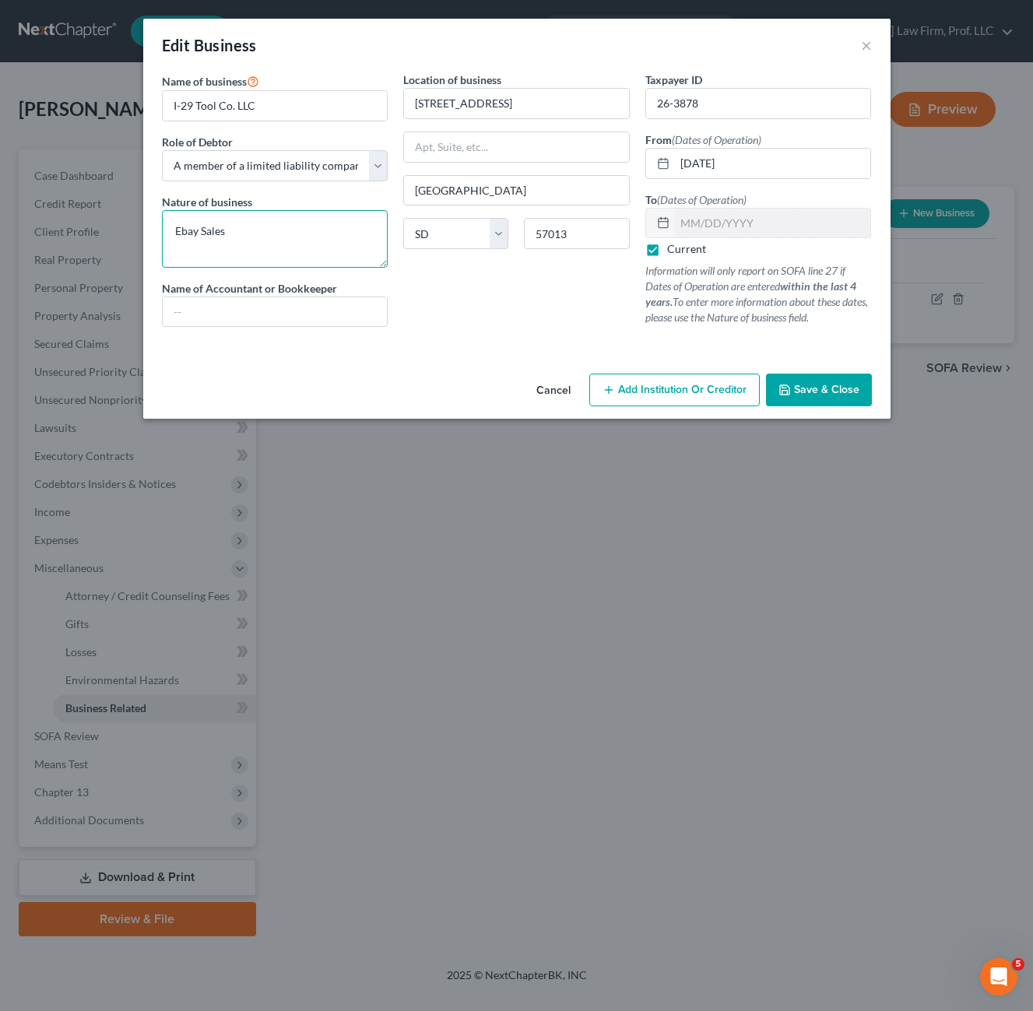
drag, startPoint x: 316, startPoint y: 214, endPoint x: 79, endPoint y: 216, distance: 236.7
click at [104, 222] on div "Edit Business × Name of business * I-29 Tool Co. LLC Role of Debtor * Select A …" at bounding box center [516, 505] width 1033 height 1011
type textarea "Tool sales"
drag, startPoint x: 480, startPoint y: 316, endPoint x: 745, endPoint y: 159, distance: 308.5
click at [476, 318] on div "Location of business [STREET_ADDRESS] State [US_STATE][GEOGRAPHIC_DATA] AZ [GEO…" at bounding box center [516, 206] width 242 height 268
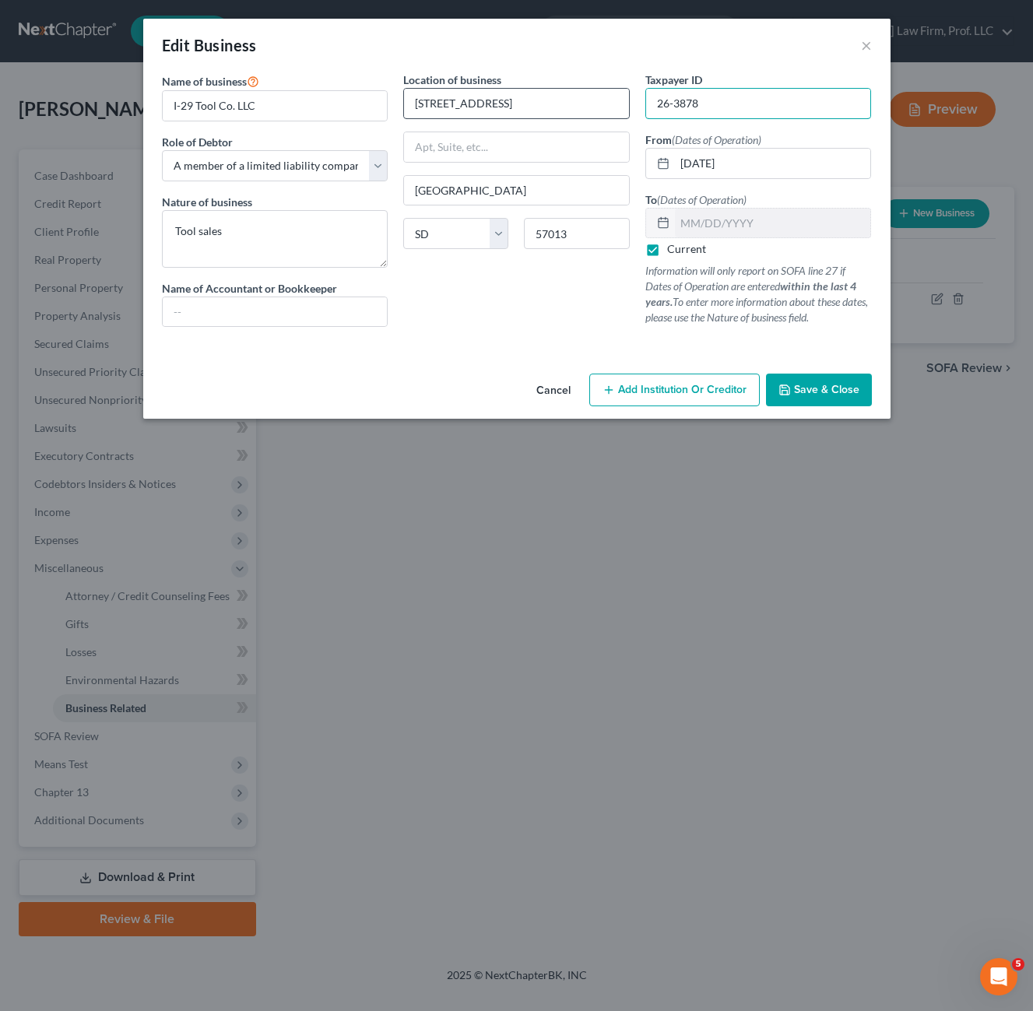
drag, startPoint x: 756, startPoint y: 111, endPoint x: 586, endPoint y: 111, distance: 169.7
click at [601, 109] on div "Name of business * I-29 Tool Co. LLC Role of Debtor * Select A member of a limi…" at bounding box center [517, 212] width 726 height 280
click at [815, 395] on span "Save & Close" at bounding box center [826, 389] width 65 height 13
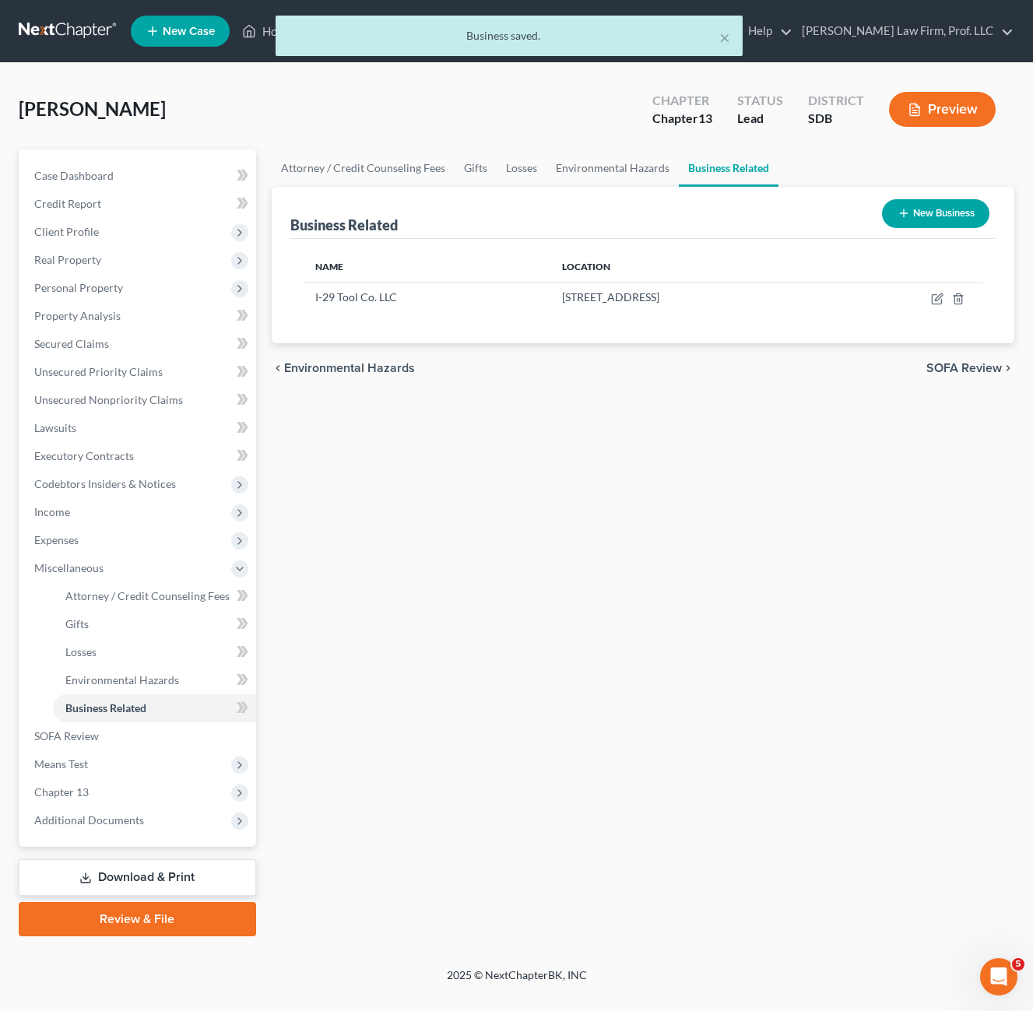
drag, startPoint x: 752, startPoint y: 627, endPoint x: 658, endPoint y: 589, distance: 101.6
click at [753, 627] on div "Attorney / Credit Counseling Fees Gifts Losses Environmental Hazards Business R…" at bounding box center [643, 542] width 758 height 787
drag, startPoint x: 88, startPoint y: 230, endPoint x: 121, endPoint y: 280, distance: 60.2
click at [88, 230] on span "Client Profile" at bounding box center [66, 231] width 65 height 13
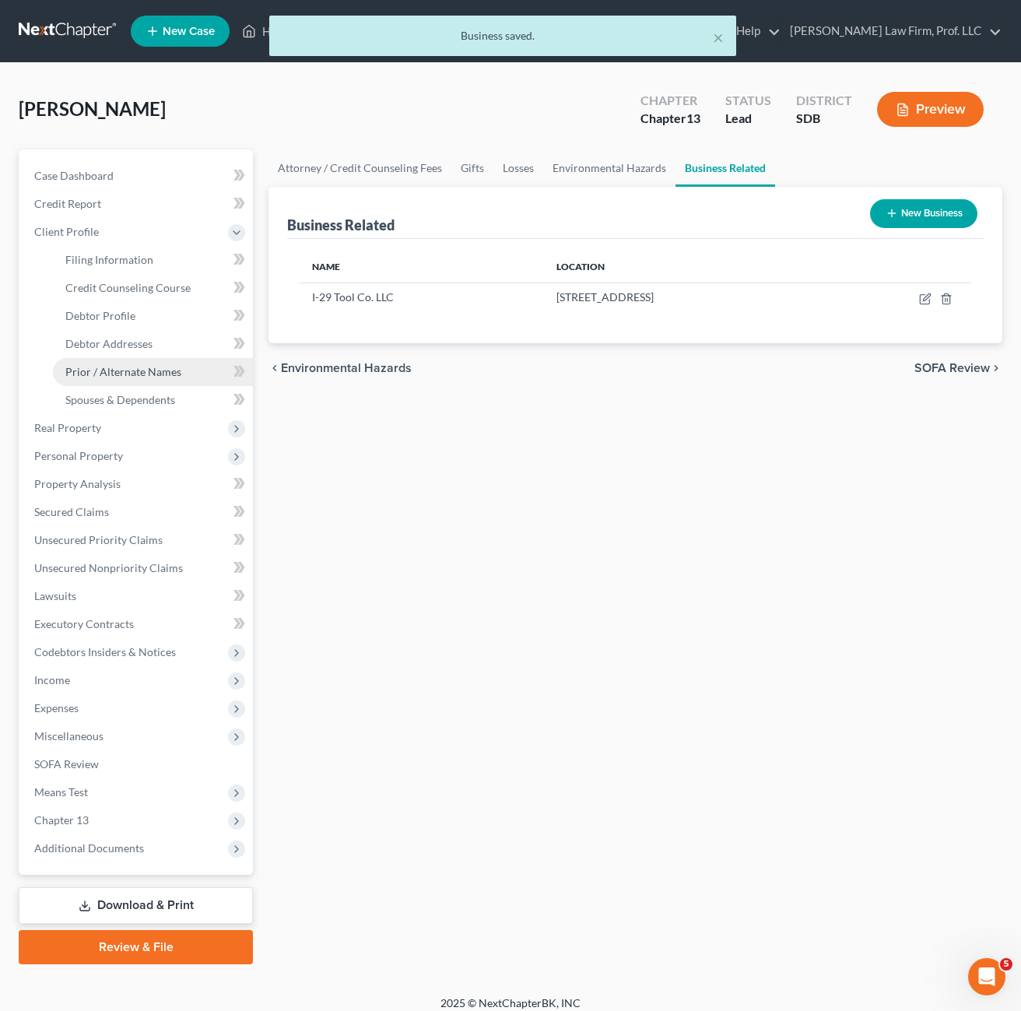
click at [140, 366] on span "Prior / Alternate Names" at bounding box center [123, 371] width 116 height 13
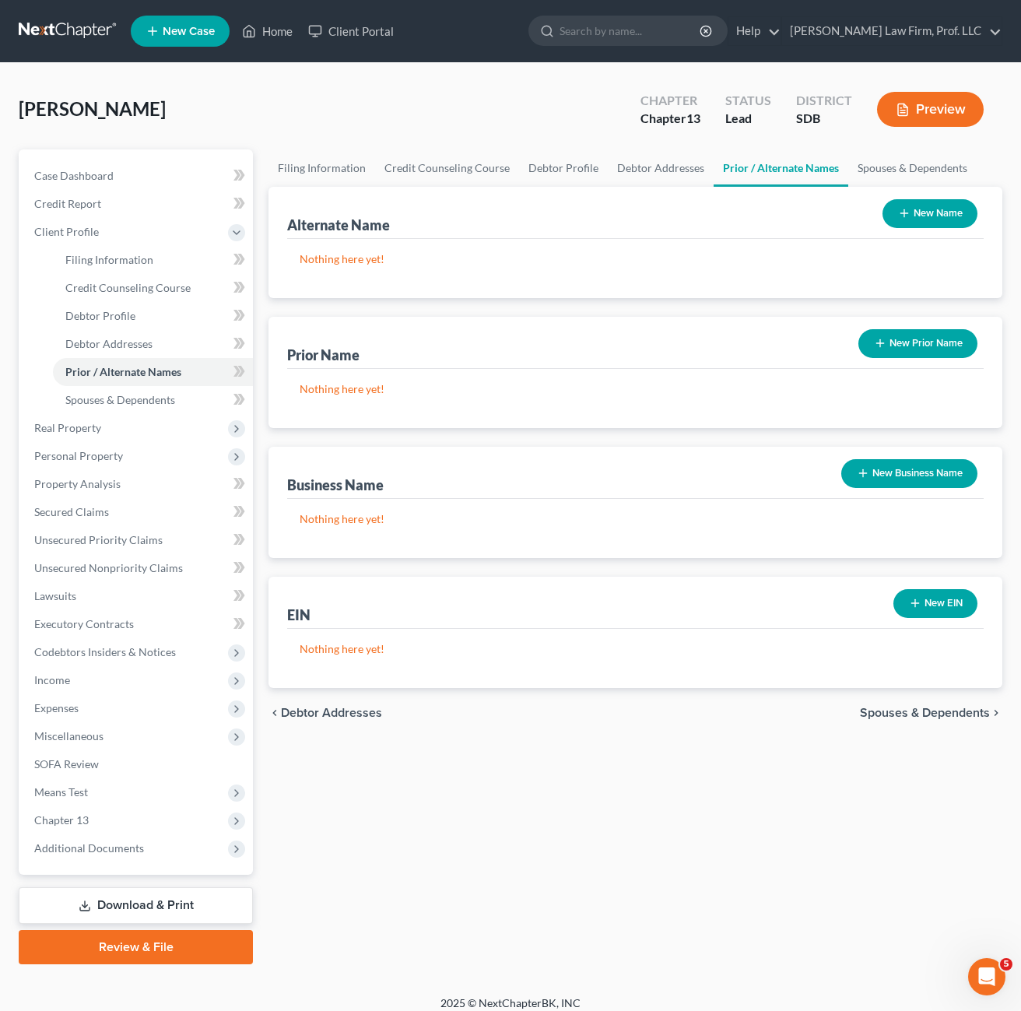
drag, startPoint x: 490, startPoint y: 665, endPoint x: 554, endPoint y: 697, distance: 72.1
click at [490, 666] on div "Nothing here yet!" at bounding box center [635, 658] width 697 height 59
click at [936, 474] on button "New Business Name" at bounding box center [910, 473] width 136 height 29
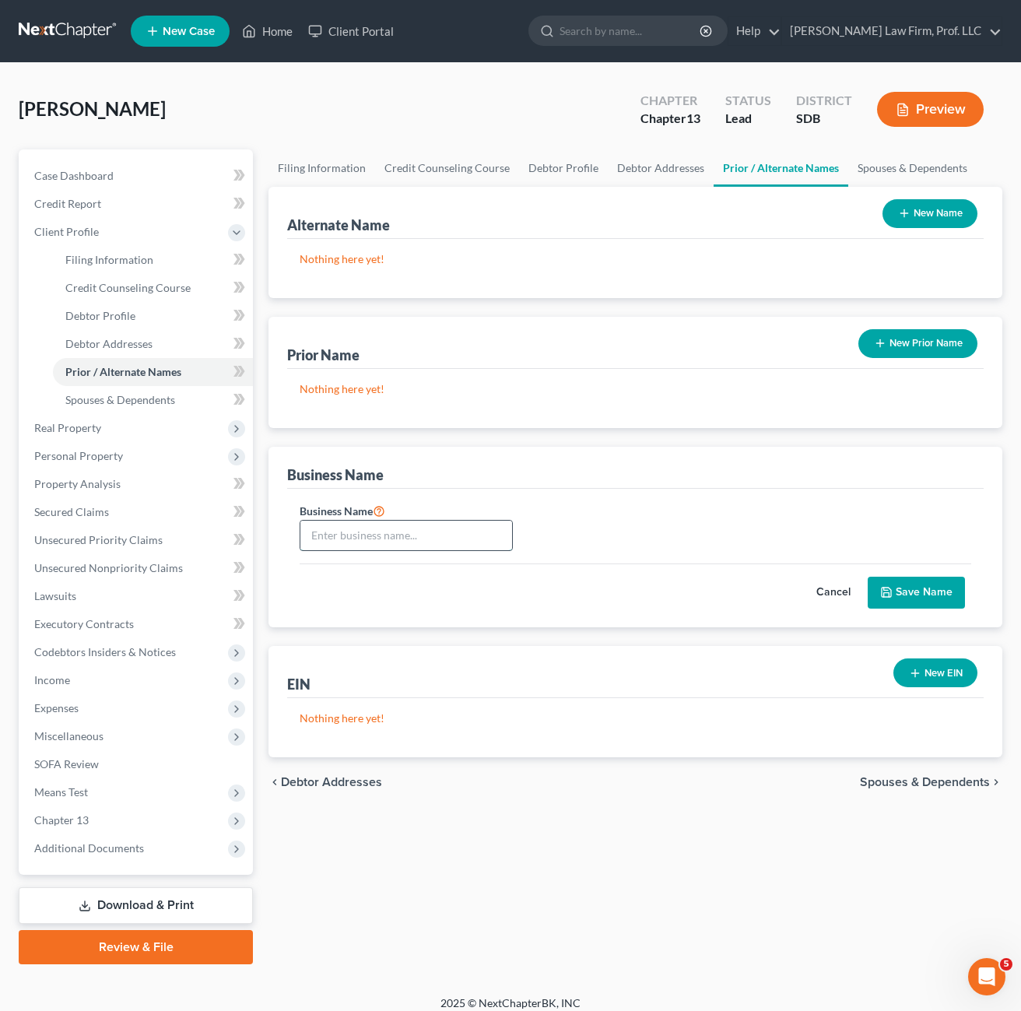
click at [423, 529] on input "text" at bounding box center [406, 536] width 212 height 30
click at [831, 593] on button "Cancel" at bounding box center [833, 593] width 69 height 31
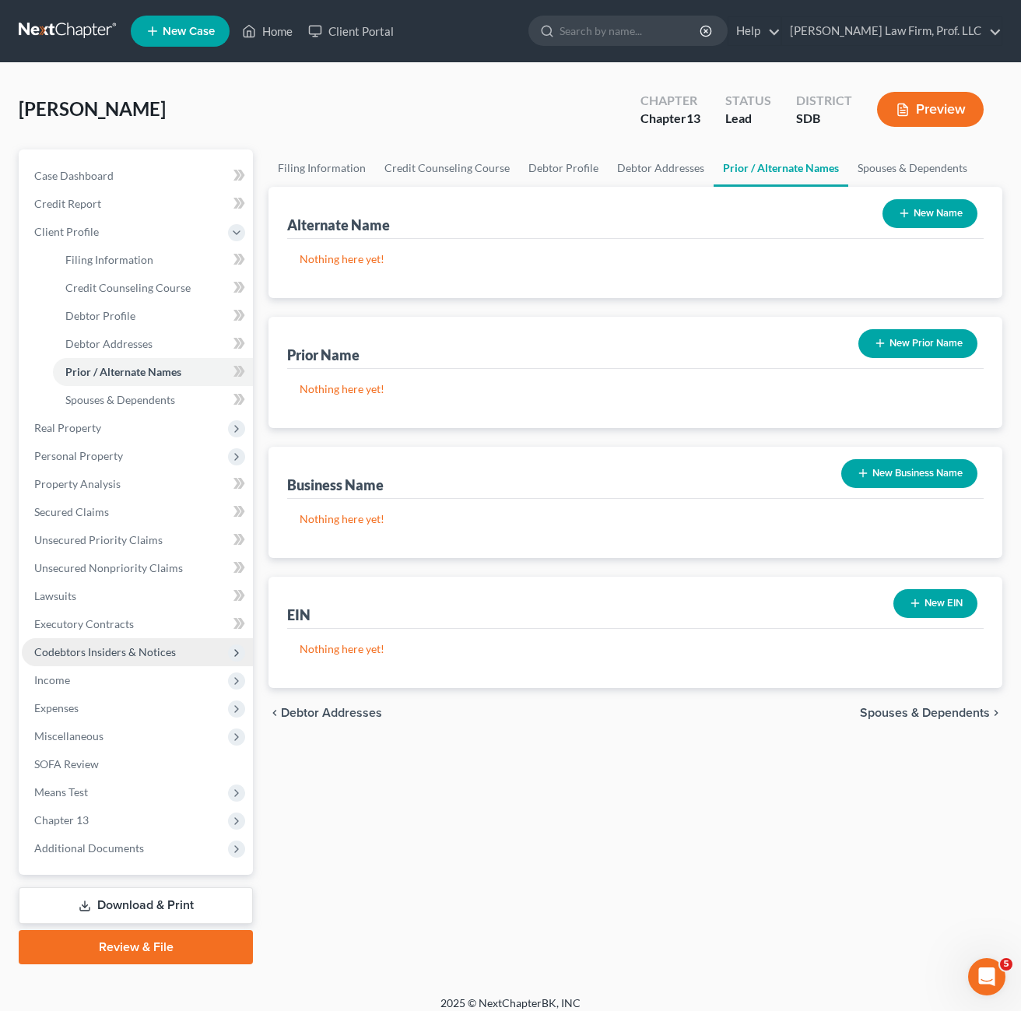
click at [62, 684] on span "Income" at bounding box center [52, 679] width 36 height 13
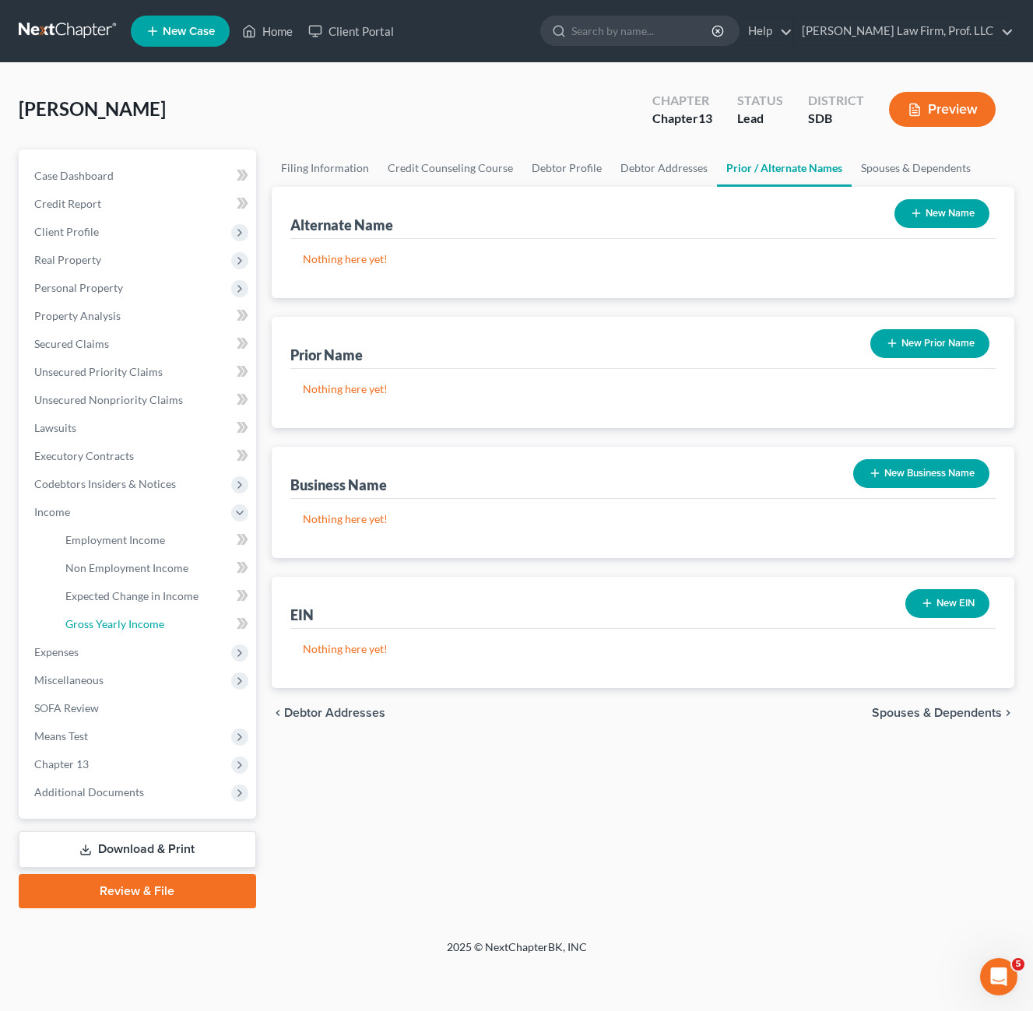
drag, startPoint x: 117, startPoint y: 626, endPoint x: 480, endPoint y: 617, distance: 362.9
click at [118, 626] on span "Gross Yearly Income" at bounding box center [114, 623] width 99 height 13
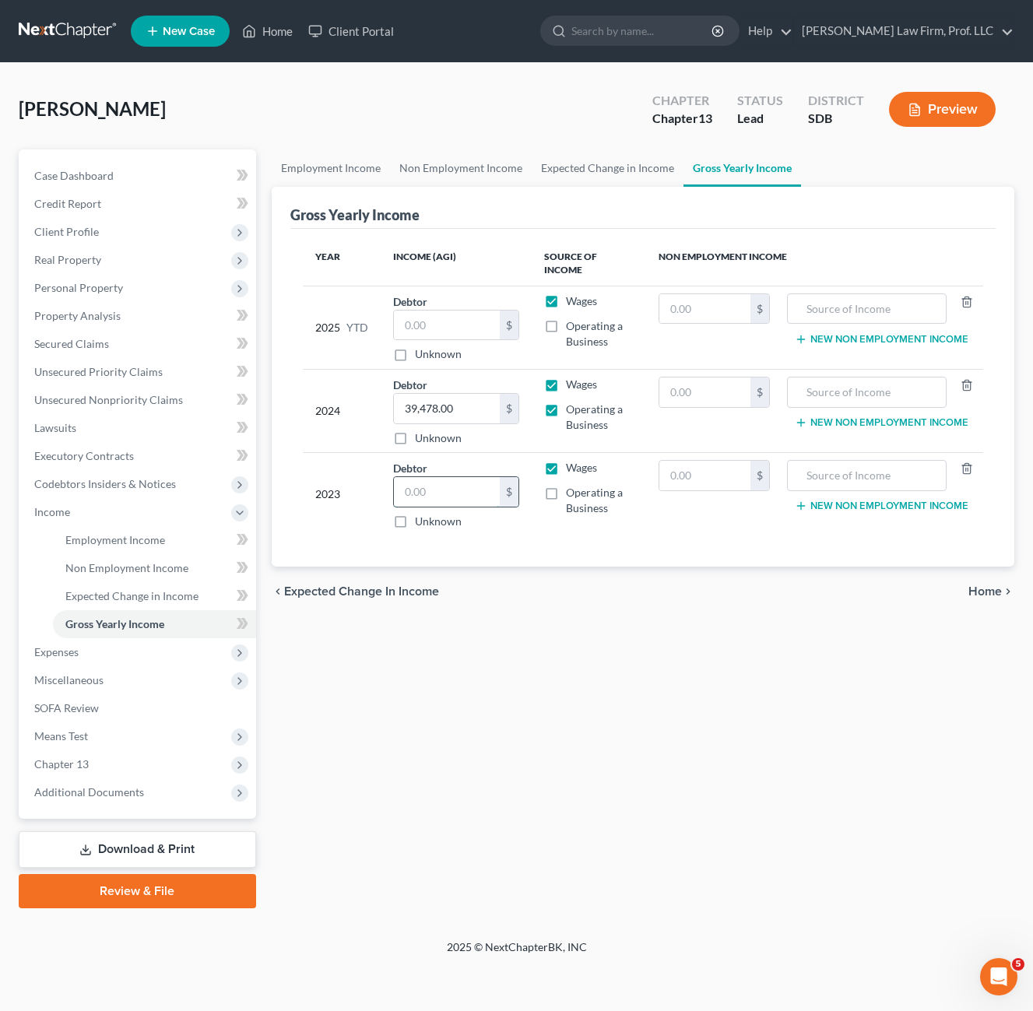
click at [452, 488] on input "text" at bounding box center [447, 492] width 106 height 30
type input "37,889"
drag, startPoint x: 502, startPoint y: 708, endPoint x: 667, endPoint y: 754, distance: 171.5
click at [508, 708] on div "Employment Income Non Employment Income Expected Change in Income Gross Yearly …" at bounding box center [643, 528] width 758 height 759
click at [566, 498] on label "Operating a Business" at bounding box center [600, 500] width 68 height 31
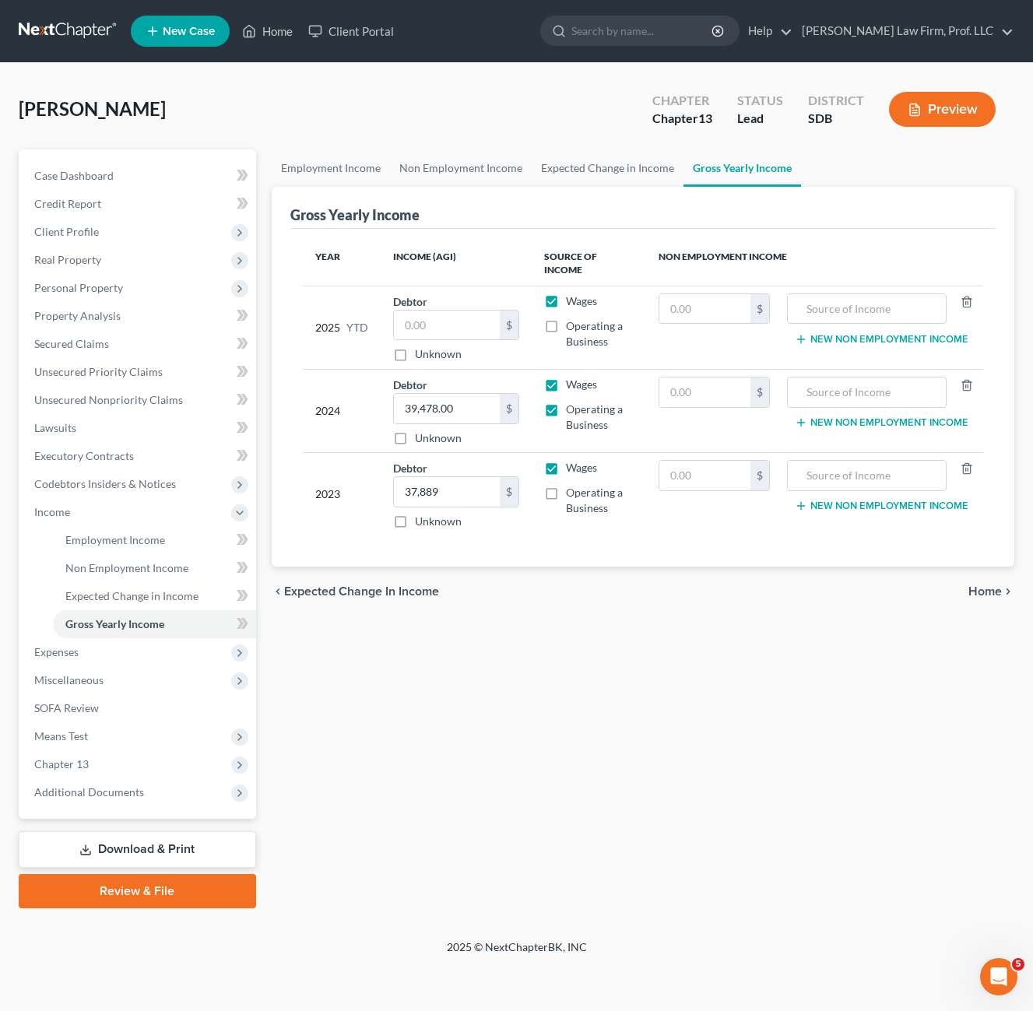
click at [572, 495] on input "Operating a Business" at bounding box center [577, 490] width 10 height 10
click at [566, 487] on label "Operating a Business" at bounding box center [600, 500] width 68 height 31
click at [572, 487] on input "Operating a Business" at bounding box center [577, 490] width 10 height 10
checkbox input "false"
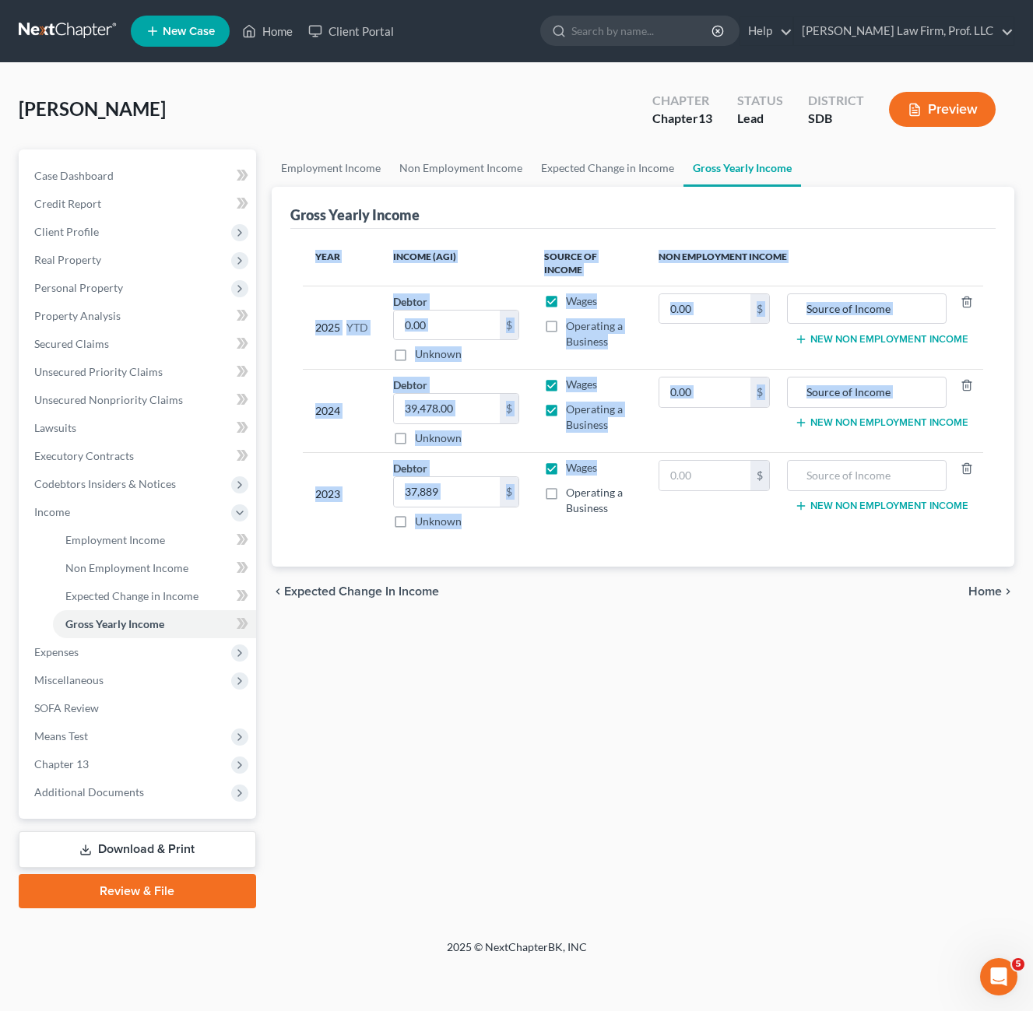
drag, startPoint x: 551, startPoint y: 504, endPoint x: 565, endPoint y: 602, distance: 99.1
click at [545, 554] on div "Year Income (AGI) Source of Income Non Employment Income 2025 YTD Debtor $ Unkn…" at bounding box center [642, 398] width 705 height 339
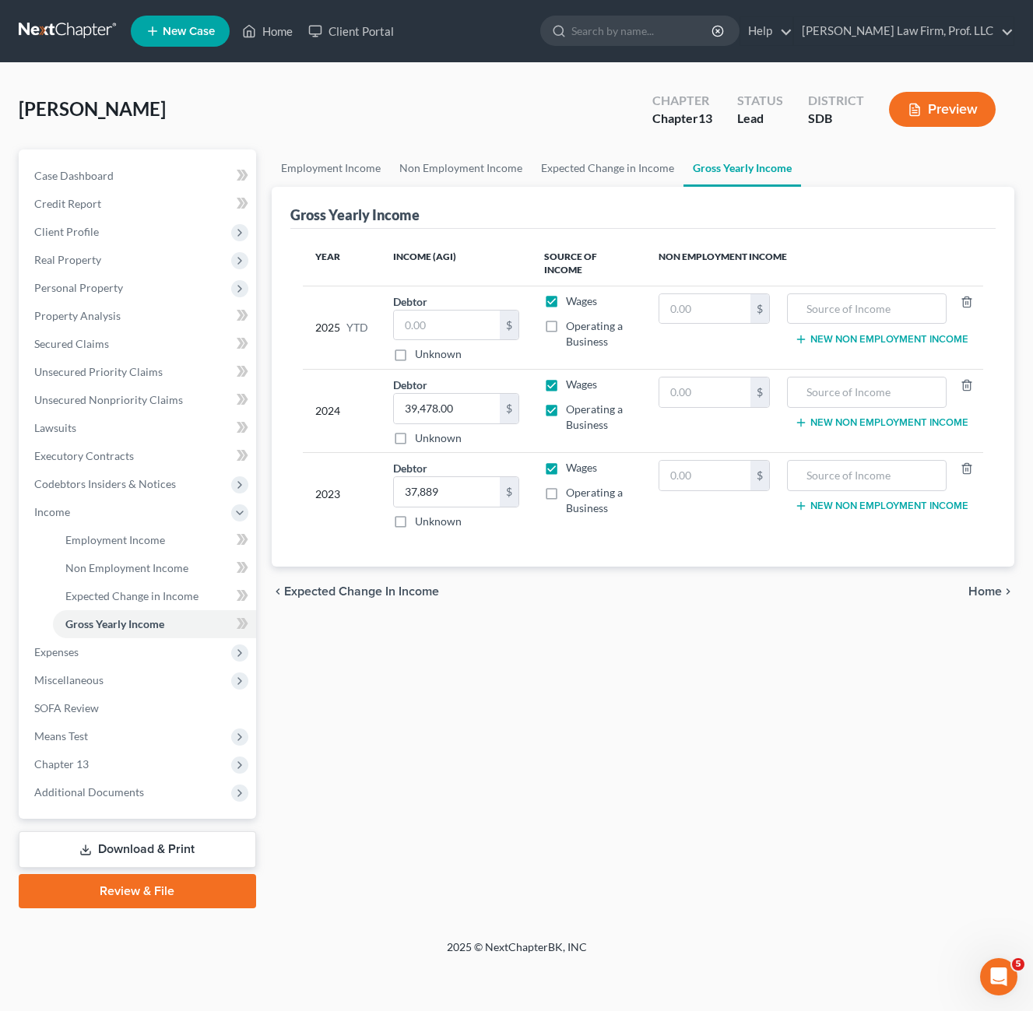
drag, startPoint x: 565, startPoint y: 602, endPoint x: 613, endPoint y: 669, distance: 82.5
click at [567, 603] on div "chevron_left Expected Change in Income Home chevron_right" at bounding box center [643, 592] width 743 height 50
click at [637, 796] on div "Employment Income Non Employment Income Expected Change in Income Gross Yearly …" at bounding box center [643, 528] width 758 height 759
drag, startPoint x: 601, startPoint y: 792, endPoint x: 582, endPoint y: 772, distance: 27.5
click at [603, 788] on div "Employment Income Non Employment Income Expected Change in Income Gross Yearly …" at bounding box center [643, 528] width 758 height 759
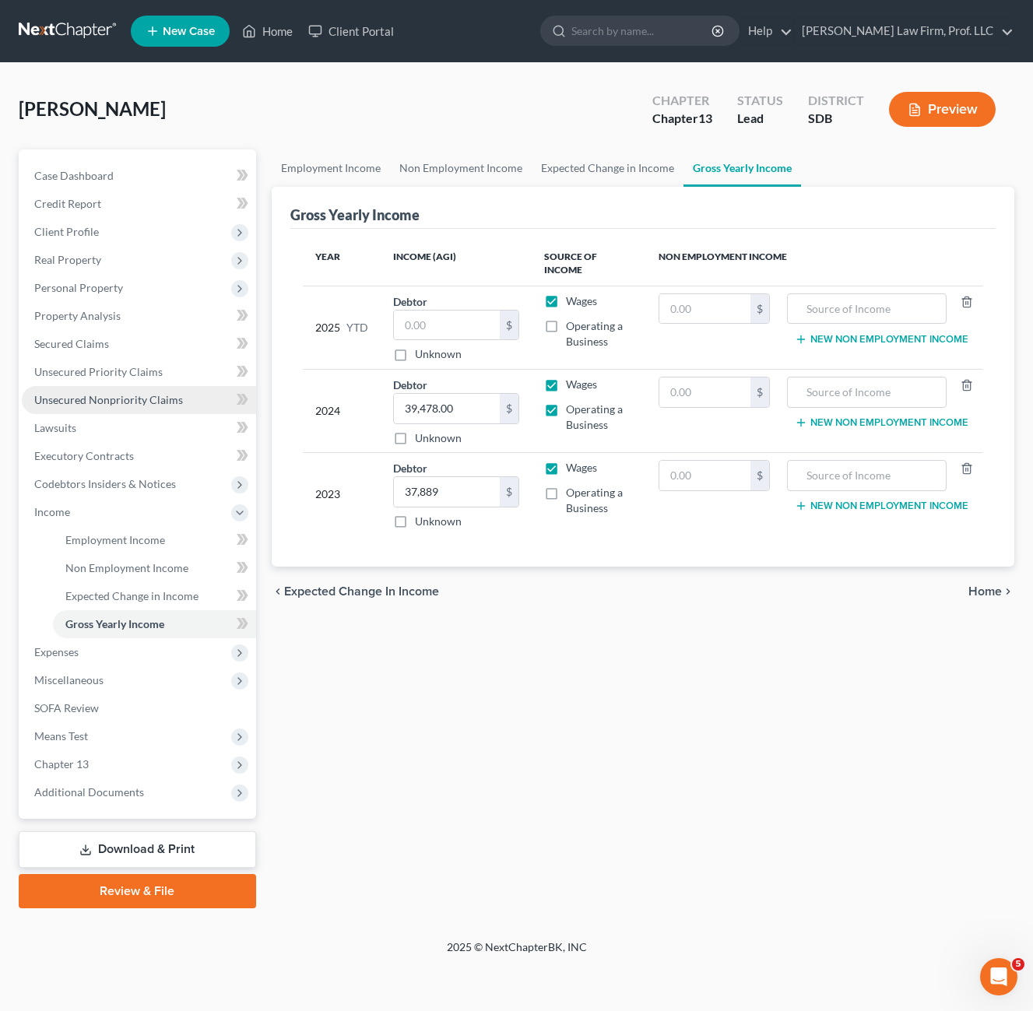
drag, startPoint x: 105, startPoint y: 408, endPoint x: 146, endPoint y: 401, distance: 41.8
click at [105, 408] on link "Unsecured Nonpriority Claims" at bounding box center [139, 400] width 234 height 28
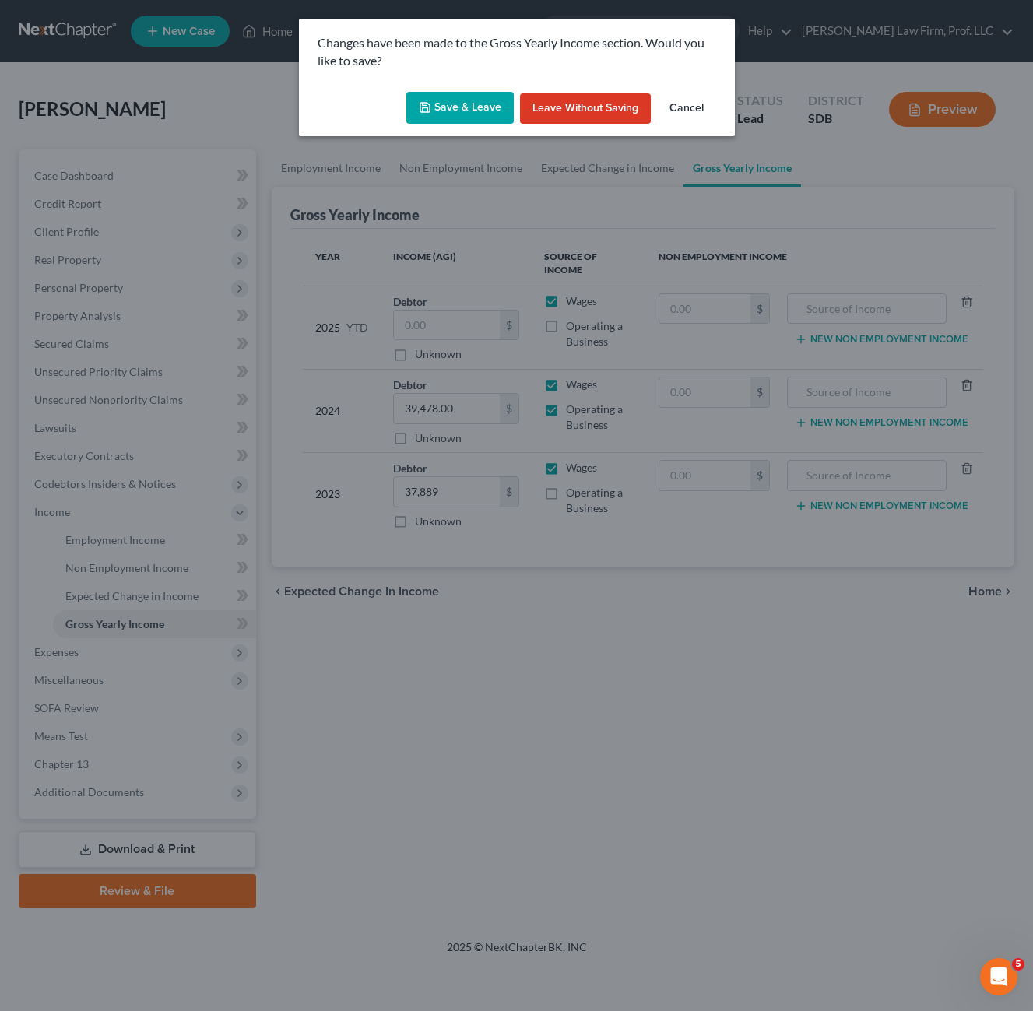
click at [480, 118] on button "Save & Leave" at bounding box center [459, 108] width 107 height 33
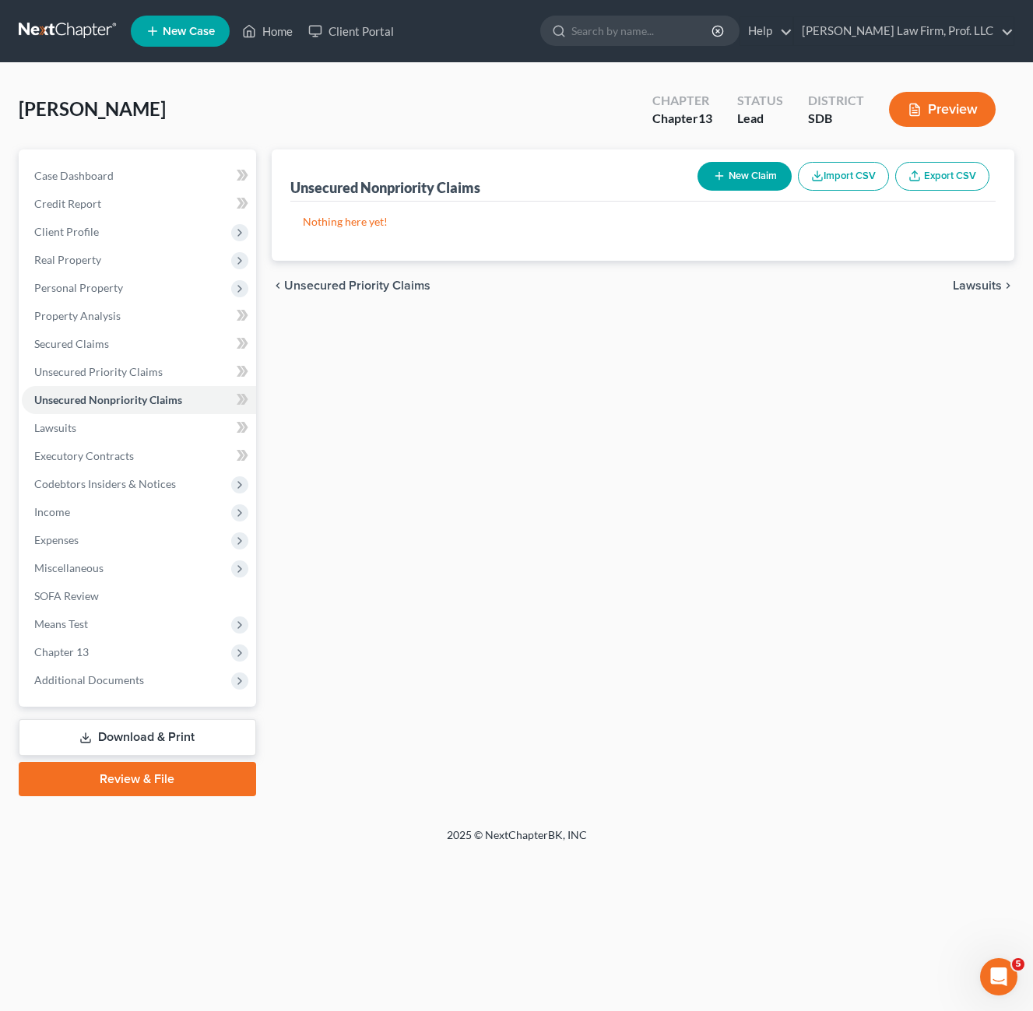
click at [354, 203] on div "Nothing here yet!" at bounding box center [642, 231] width 705 height 59
click at [763, 164] on button "New Claim" at bounding box center [744, 176] width 94 height 29
select select "0"
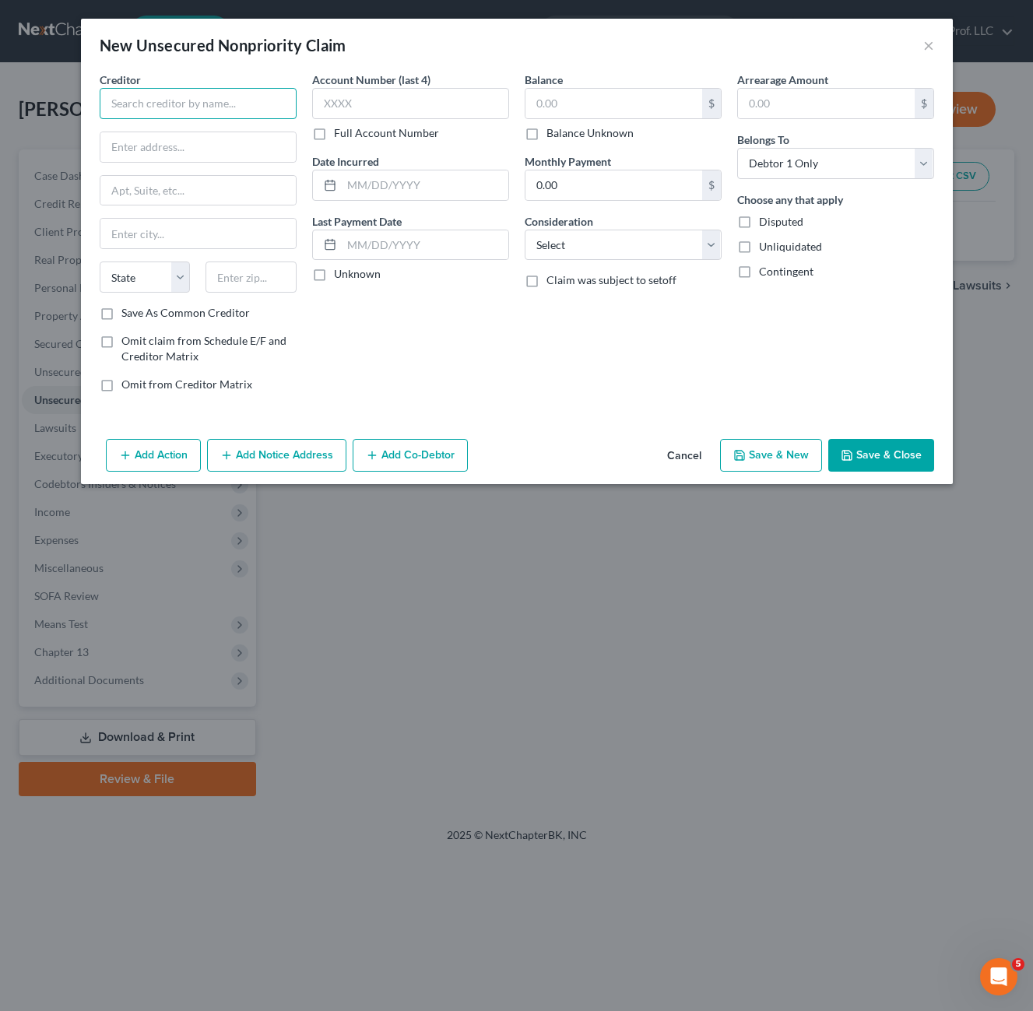
click at [201, 112] on input "text" at bounding box center [198, 103] width 197 height 31
type input "Matco Tools"
type input "[STREET_ADDRESS][PERSON_NAME]"
type input "44224"
type input "Stow"
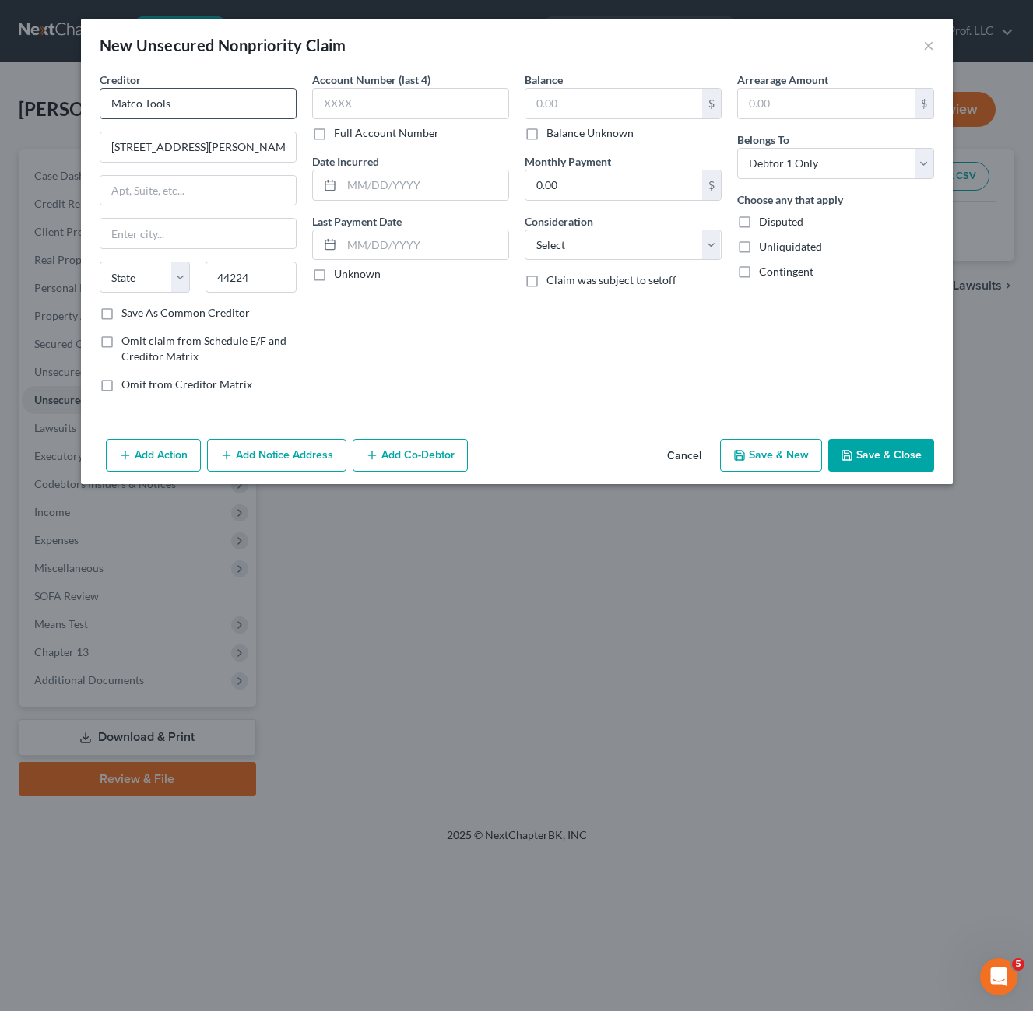
select select "36"
click at [494, 320] on div "Account Number (last 4) Full Account Number Date Incurred Last Payment Date Unk…" at bounding box center [410, 238] width 213 height 333
drag, startPoint x: 620, startPoint y: 110, endPoint x: 611, endPoint y: 124, distance: 16.4
click at [619, 113] on input "text" at bounding box center [613, 104] width 177 height 30
click at [607, 131] on label "Balance Unknown" at bounding box center [589, 133] width 87 height 16
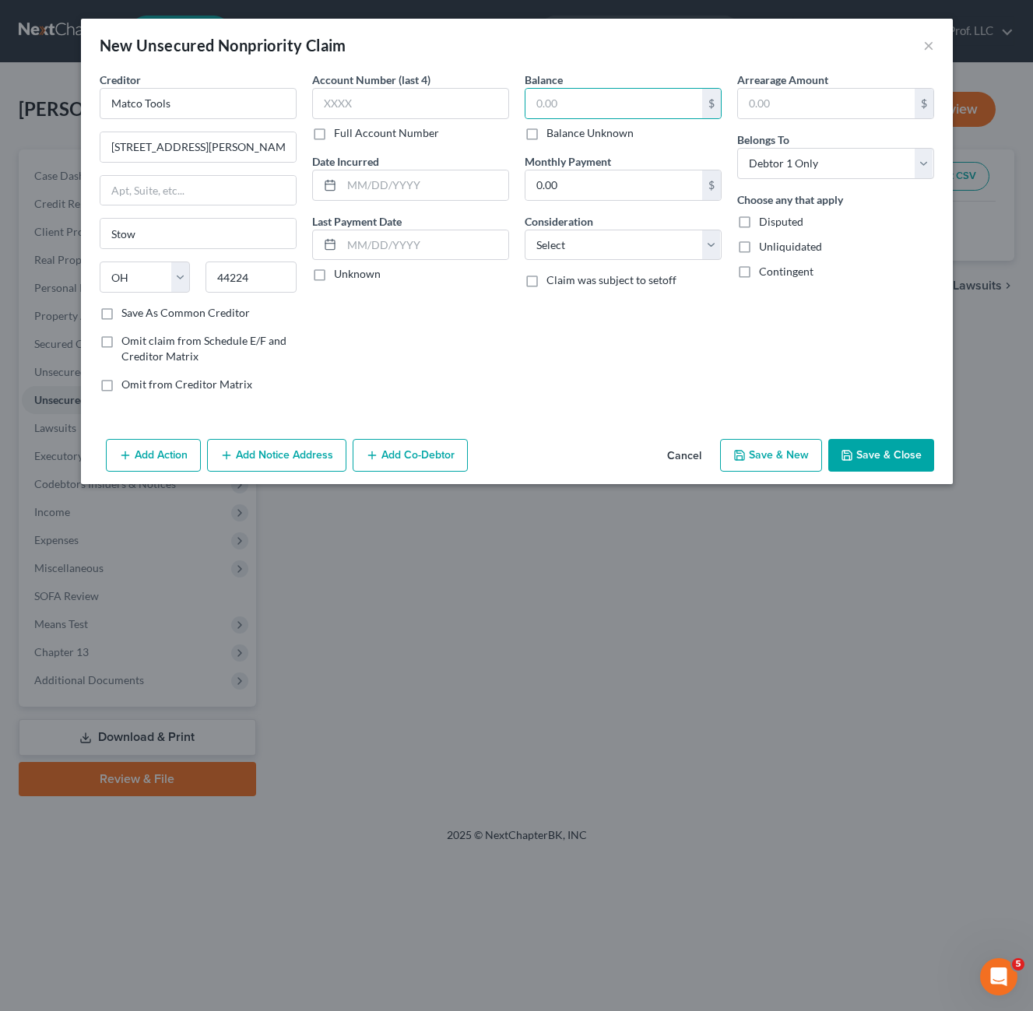
click at [563, 131] on input "Balance Unknown" at bounding box center [558, 130] width 10 height 10
checkbox input "true"
type input "0.00"
click at [891, 455] on button "Save & Close" at bounding box center [881, 455] width 106 height 33
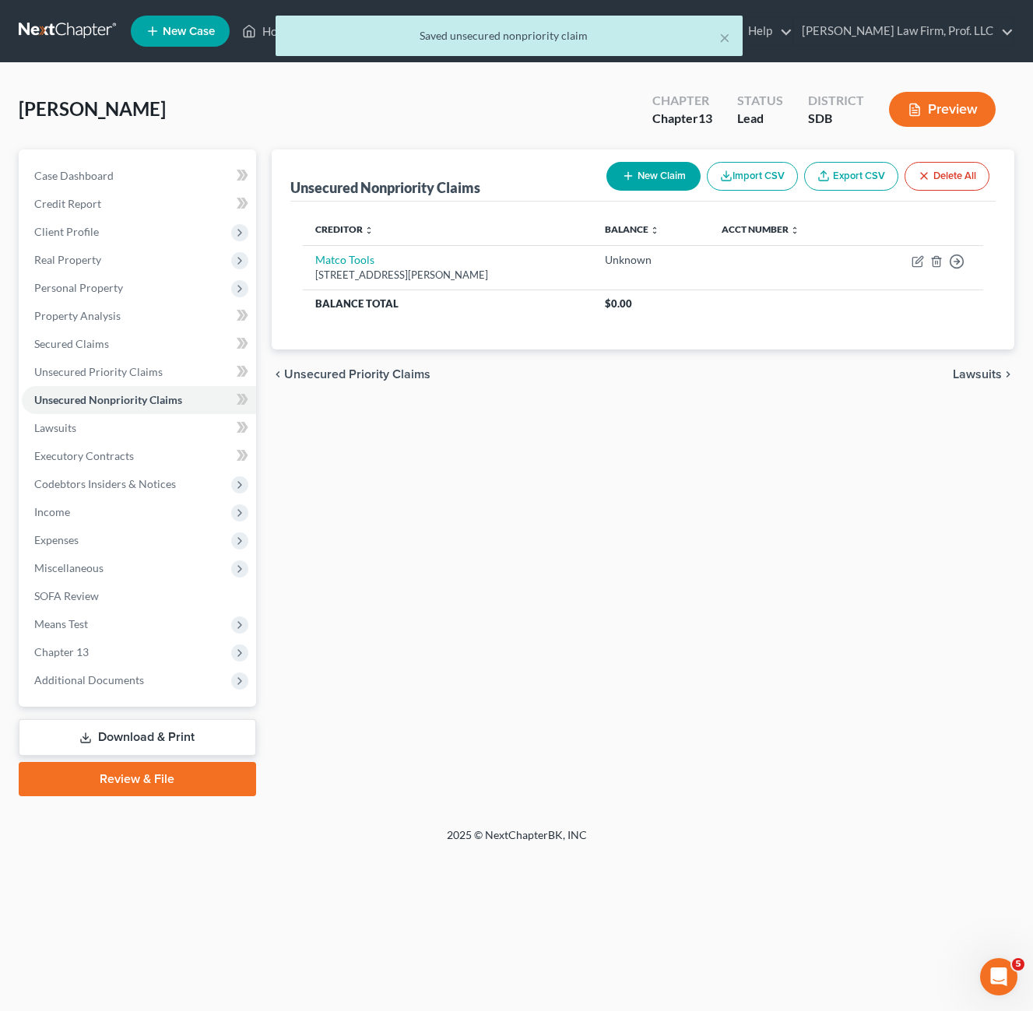
click at [664, 173] on button "New Claim" at bounding box center [653, 176] width 94 height 29
select select "0"
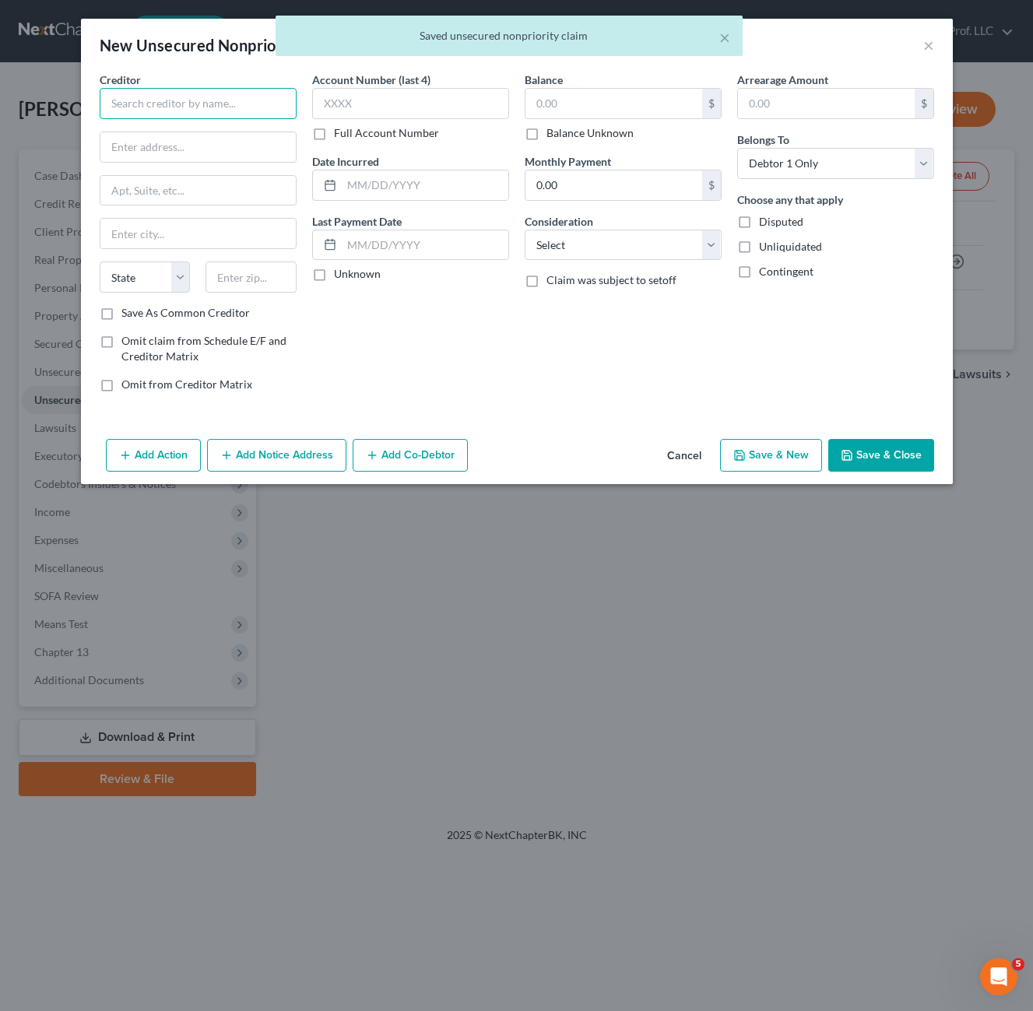
click at [237, 101] on input "text" at bounding box center [198, 103] width 197 height 31
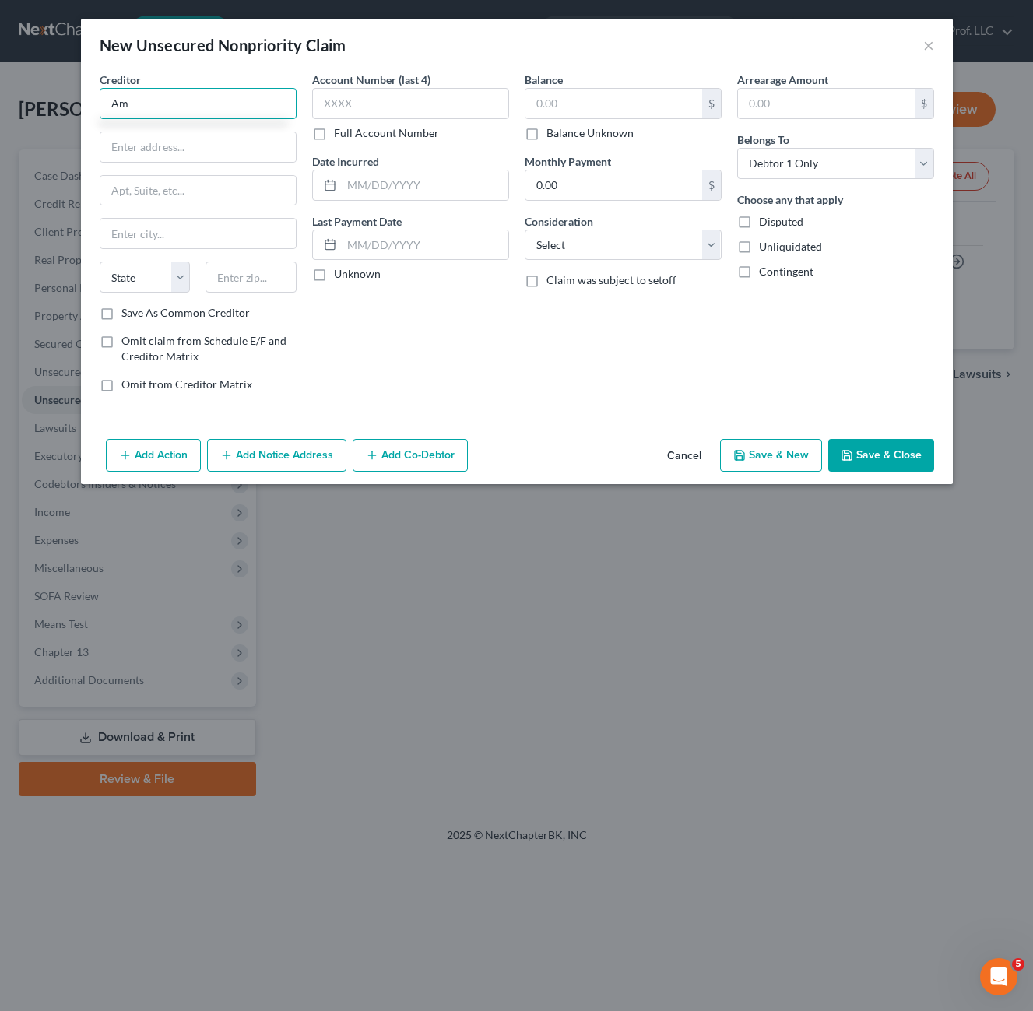
type input "A"
click at [173, 152] on div "American Express [STREET_ADDRESS]" at bounding box center [193, 137] width 187 height 37
type input "American Express"
type input "PO Box 6031"
type input "[PERSON_NAME] Stream"
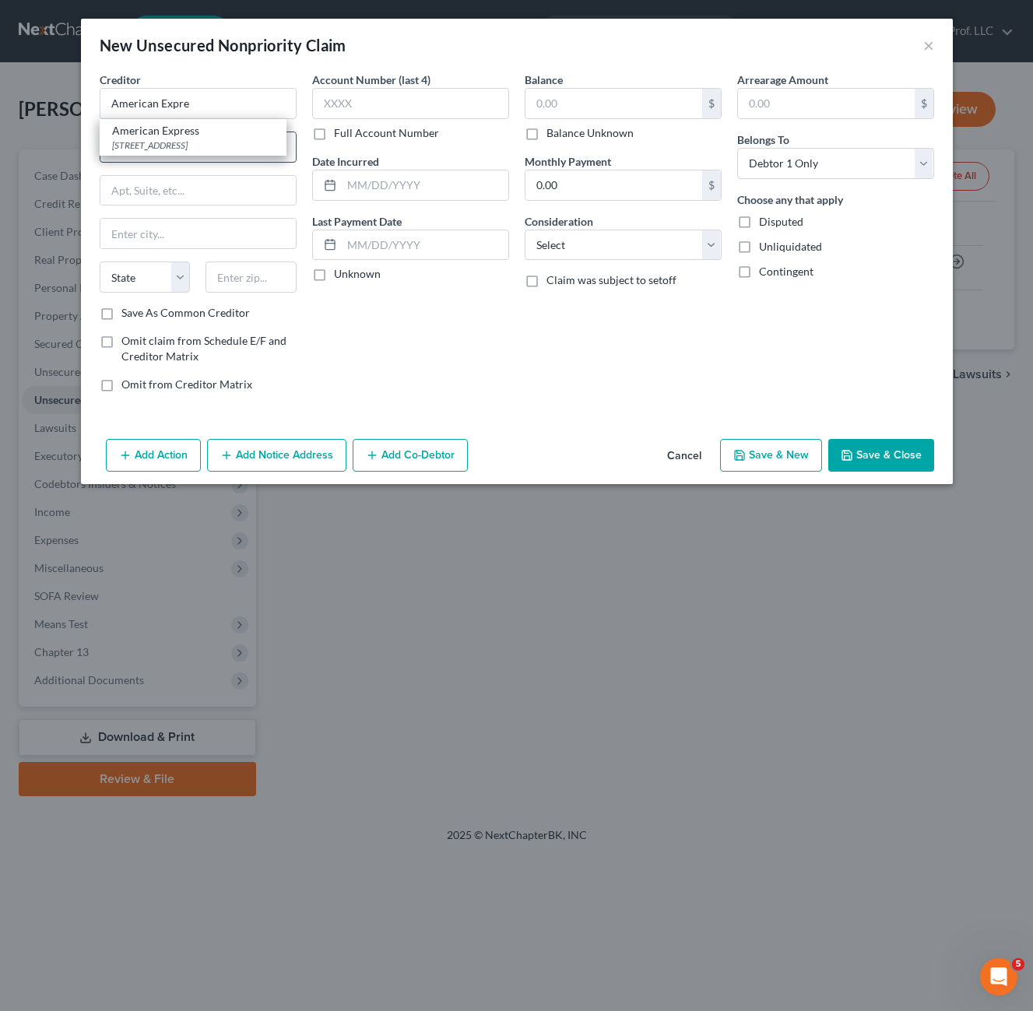
select select "14"
type input "60197"
drag, startPoint x: 434, startPoint y: 339, endPoint x: 416, endPoint y: 121, distance: 217.9
click at [434, 339] on div "Account Number (last 4) Full Account Number Date Incurred Last Payment Date Unk…" at bounding box center [410, 238] width 213 height 333
click at [558, 107] on input "text" at bounding box center [613, 104] width 177 height 30
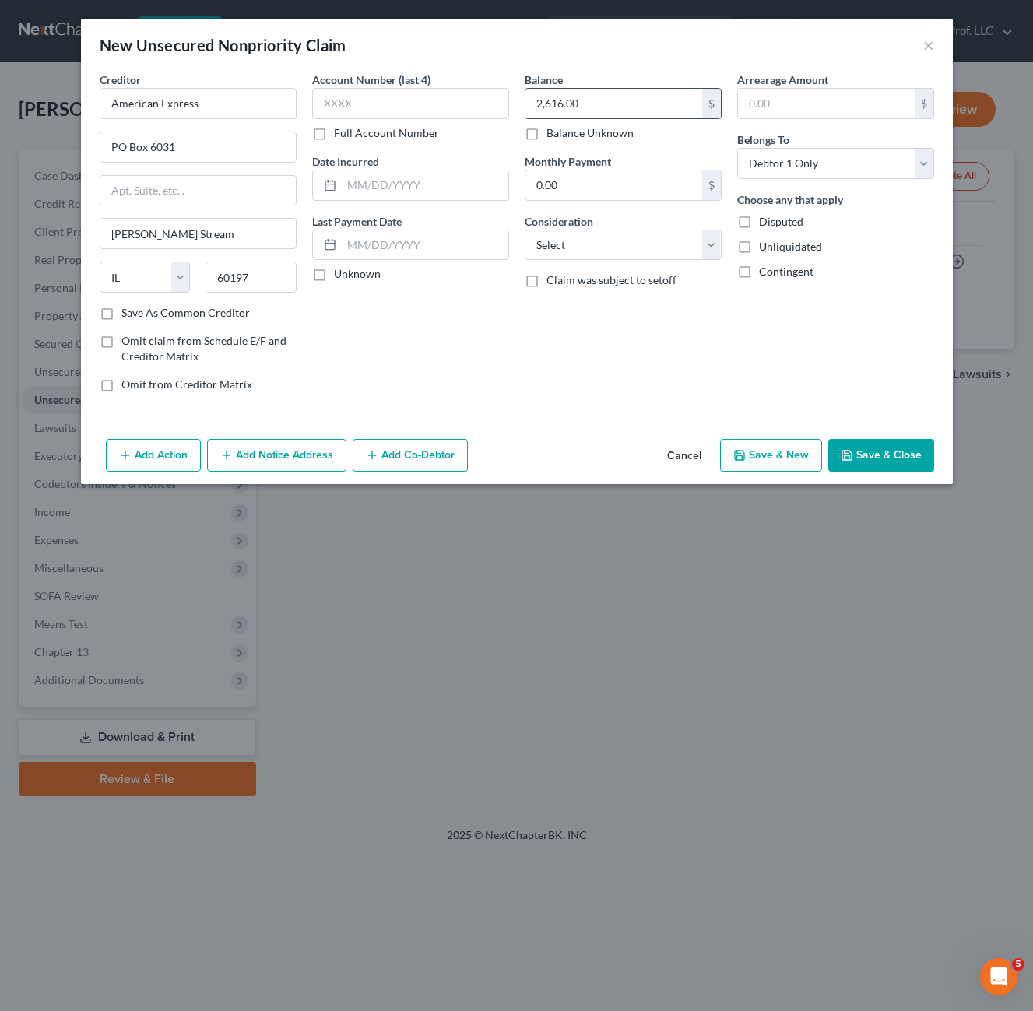
type input "2,616.00"
click at [606, 333] on div "Balance 2,616.00 $ Balance Unknown Balance Undetermined 2,616.00 $ Balance Unkn…" at bounding box center [623, 238] width 213 height 333
click at [609, 256] on select "Select Cable / Satellite Services Collection Agency Credit Card Debt Debt Couns…" at bounding box center [623, 245] width 197 height 31
select select "2"
click at [525, 230] on select "Select Cable / Satellite Services Collection Agency Credit Card Debt Debt Couns…" at bounding box center [623, 245] width 197 height 31
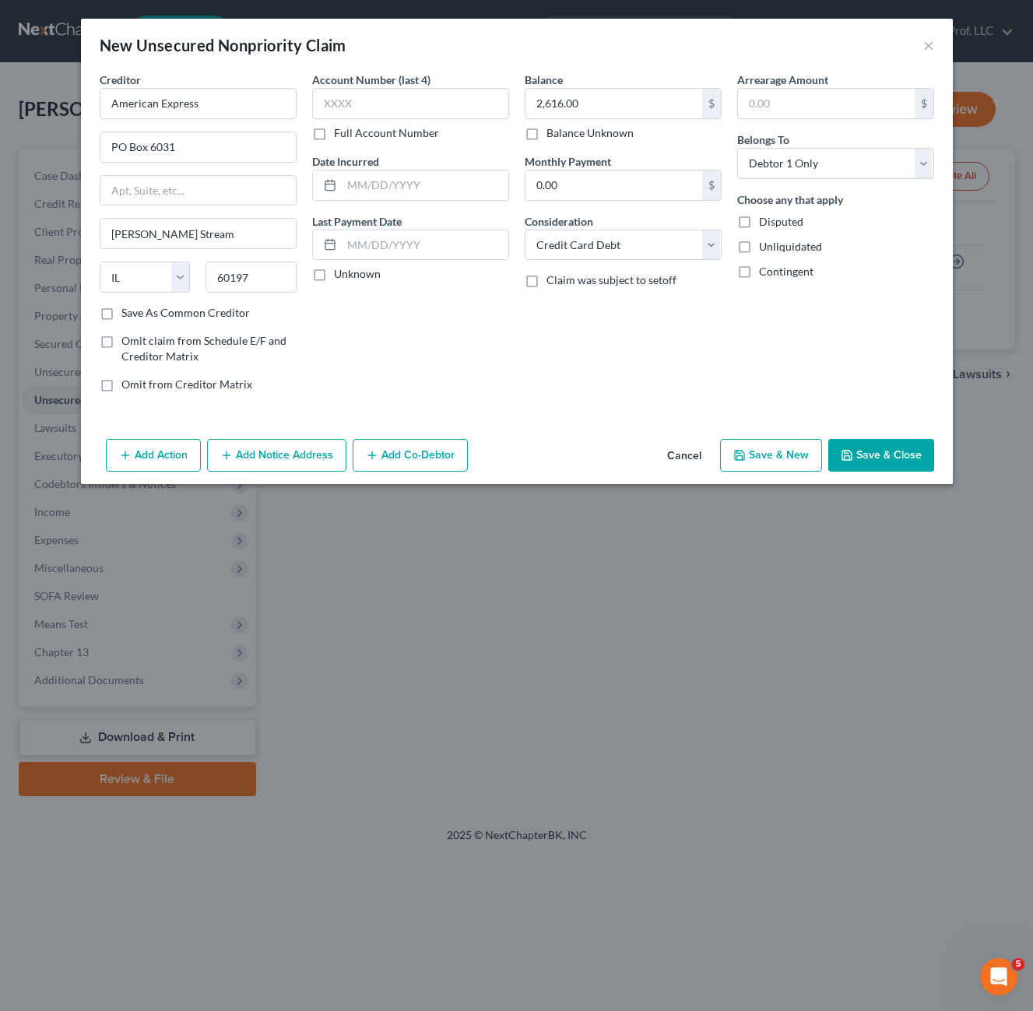
click at [863, 469] on button "Save & Close" at bounding box center [881, 455] width 106 height 33
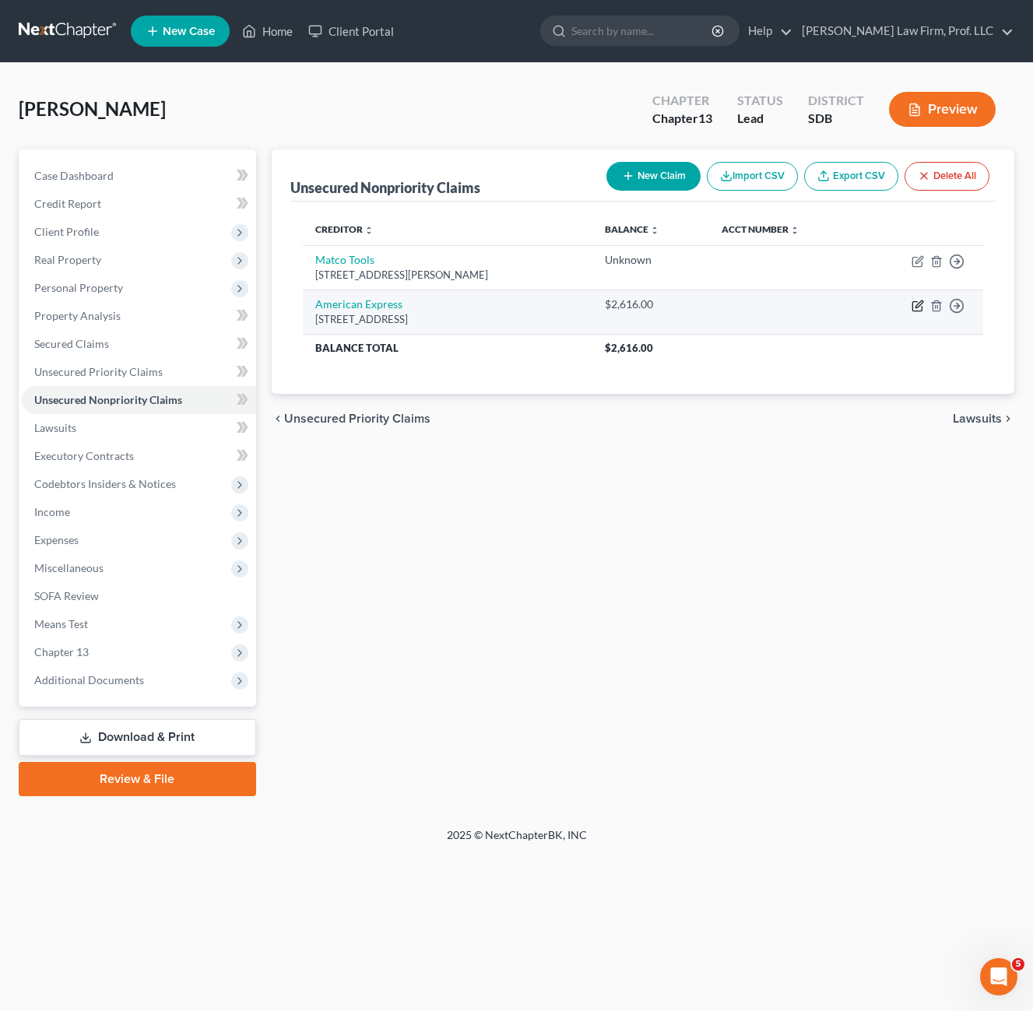
click at [923, 307] on icon "button" at bounding box center [918, 306] width 12 height 12
select select "14"
select select "2"
select select "0"
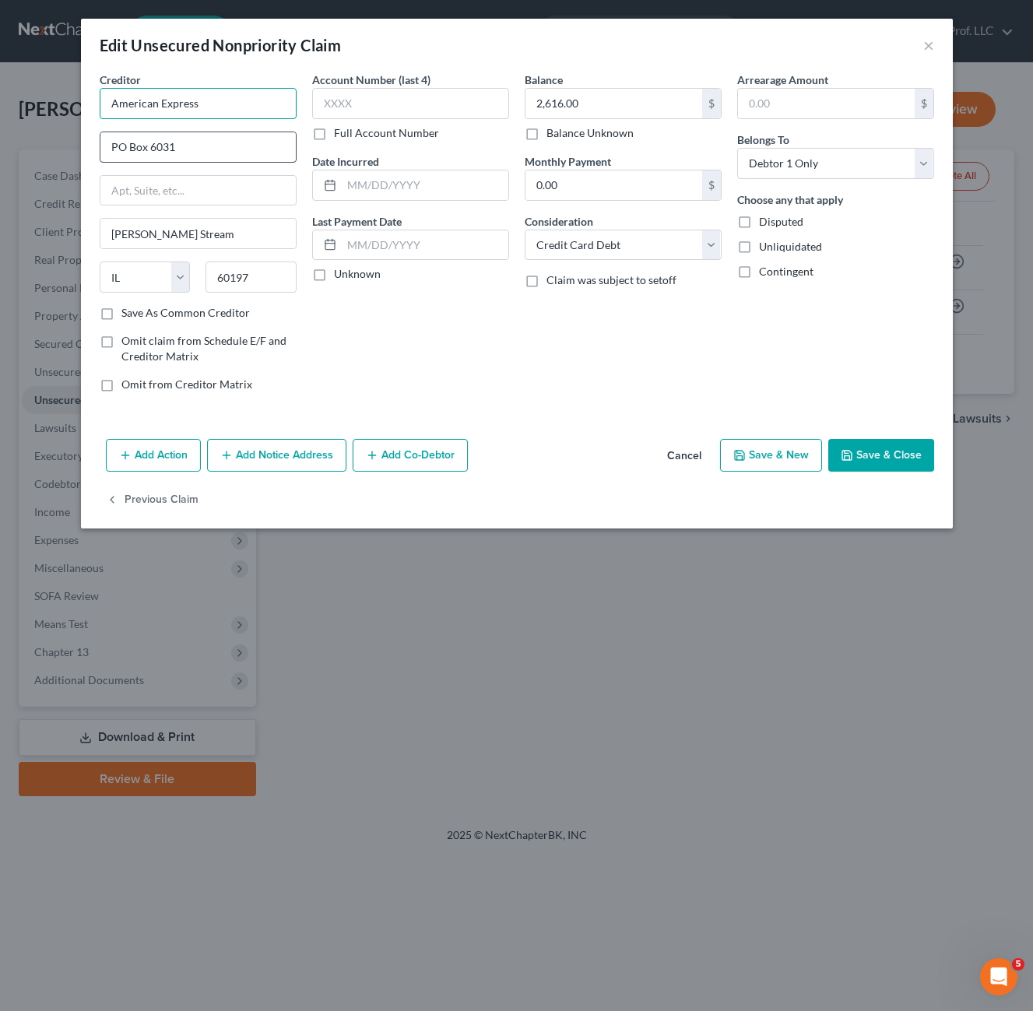
drag, startPoint x: 241, startPoint y: 110, endPoint x: 266, endPoint y: 149, distance: 46.6
click at [241, 108] on input "American Express" at bounding box center [198, 103] width 197 height 31
type input "American Express"
click at [882, 455] on button "Save & Close" at bounding box center [881, 455] width 106 height 33
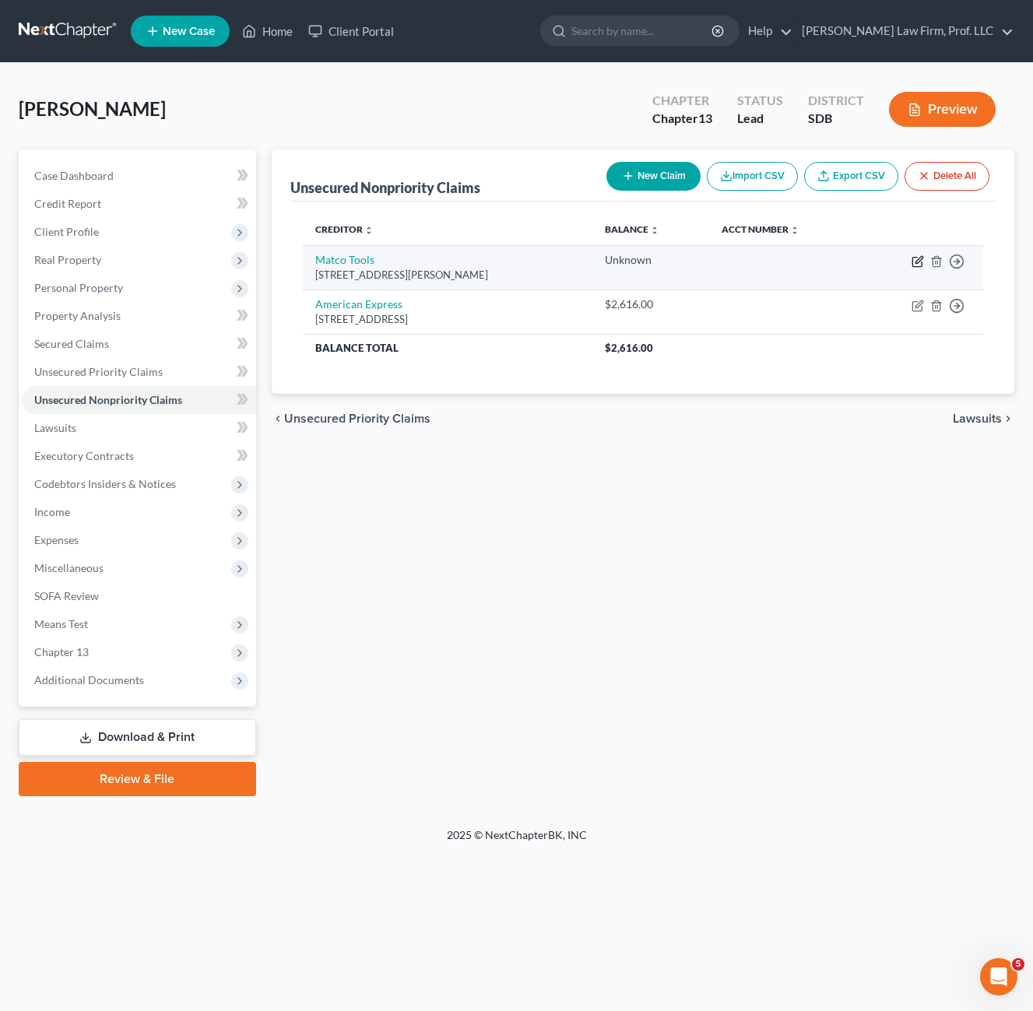
click at [914, 267] on icon "button" at bounding box center [916, 262] width 9 height 9
select select "36"
select select "0"
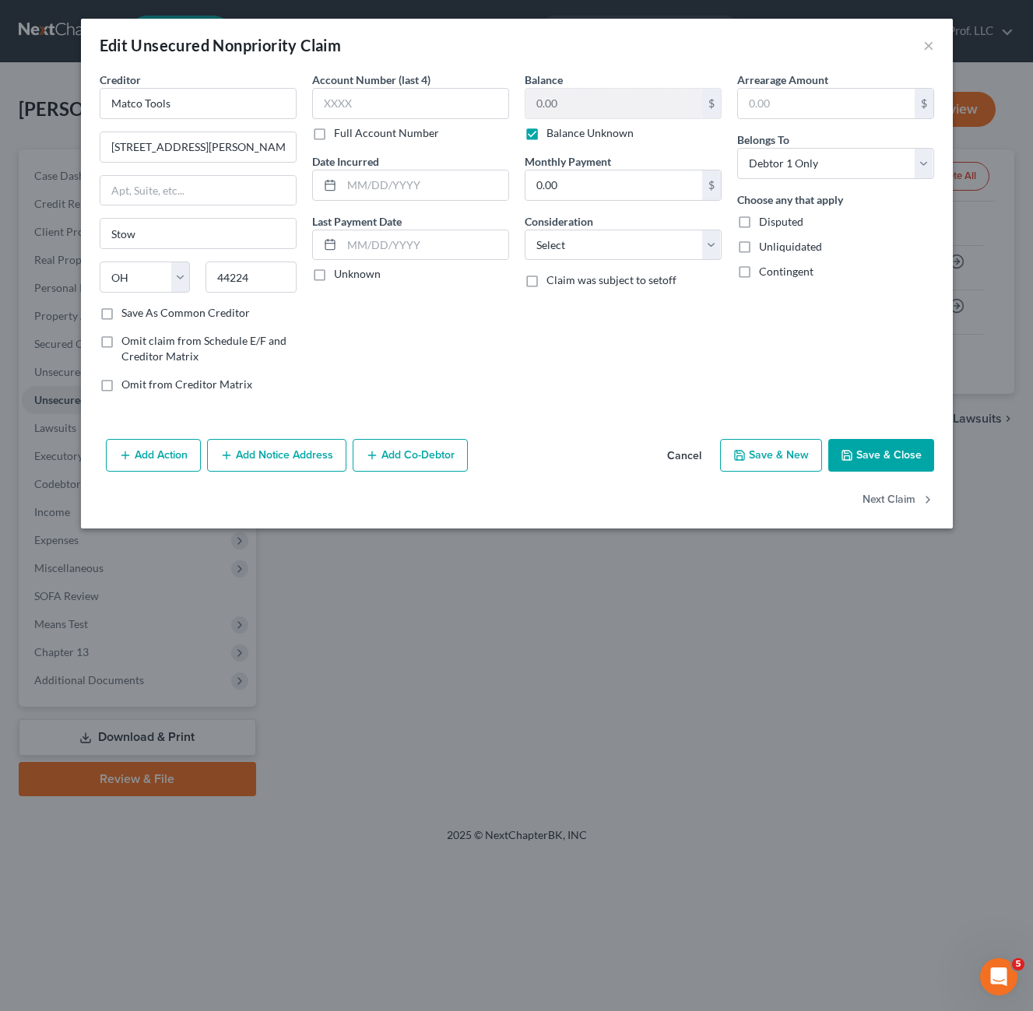
click at [597, 129] on label "Balance Unknown" at bounding box center [589, 133] width 87 height 16
click at [563, 129] on input "Balance Unknown" at bounding box center [558, 130] width 10 height 10
checkbox input "false"
click at [608, 109] on input "0.00" at bounding box center [613, 104] width 177 height 30
click at [885, 455] on button "Save & Close" at bounding box center [881, 455] width 106 height 33
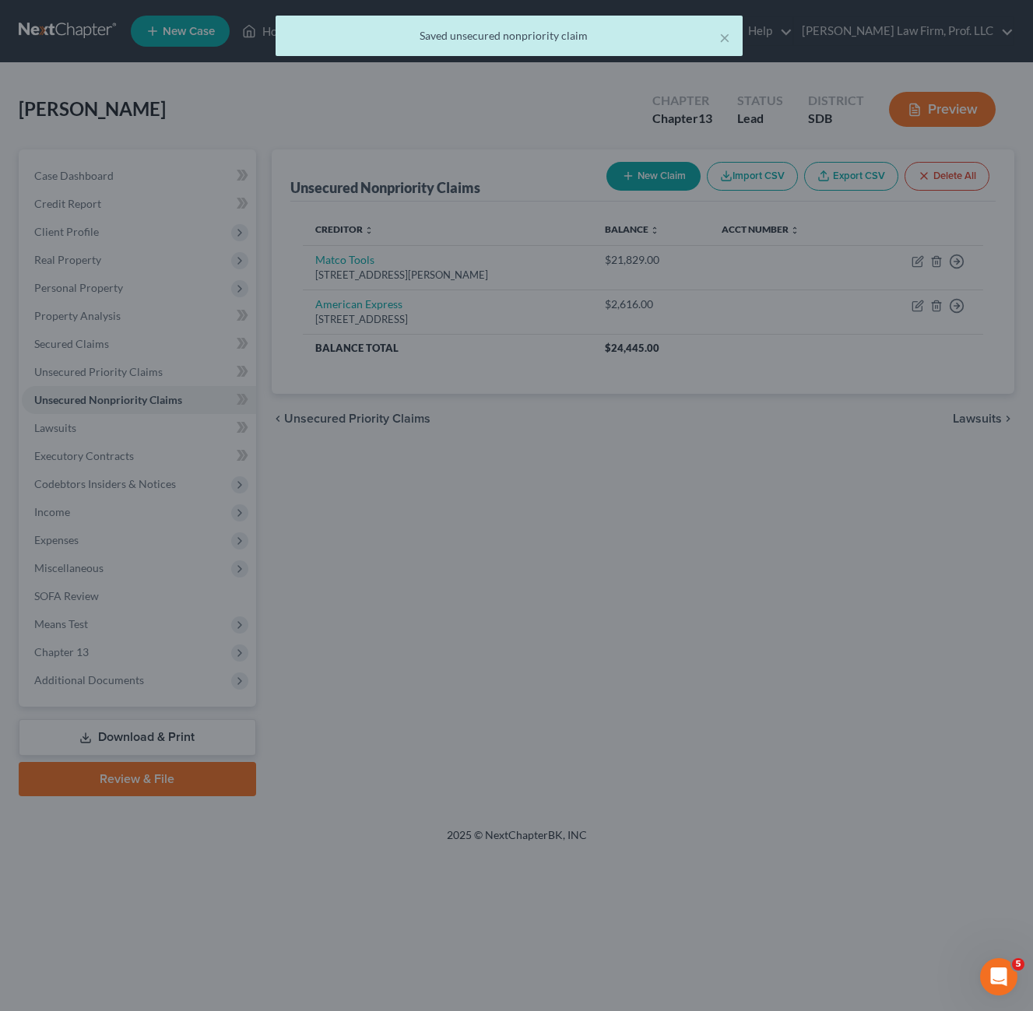
type input "21,829.00"
type input "0"
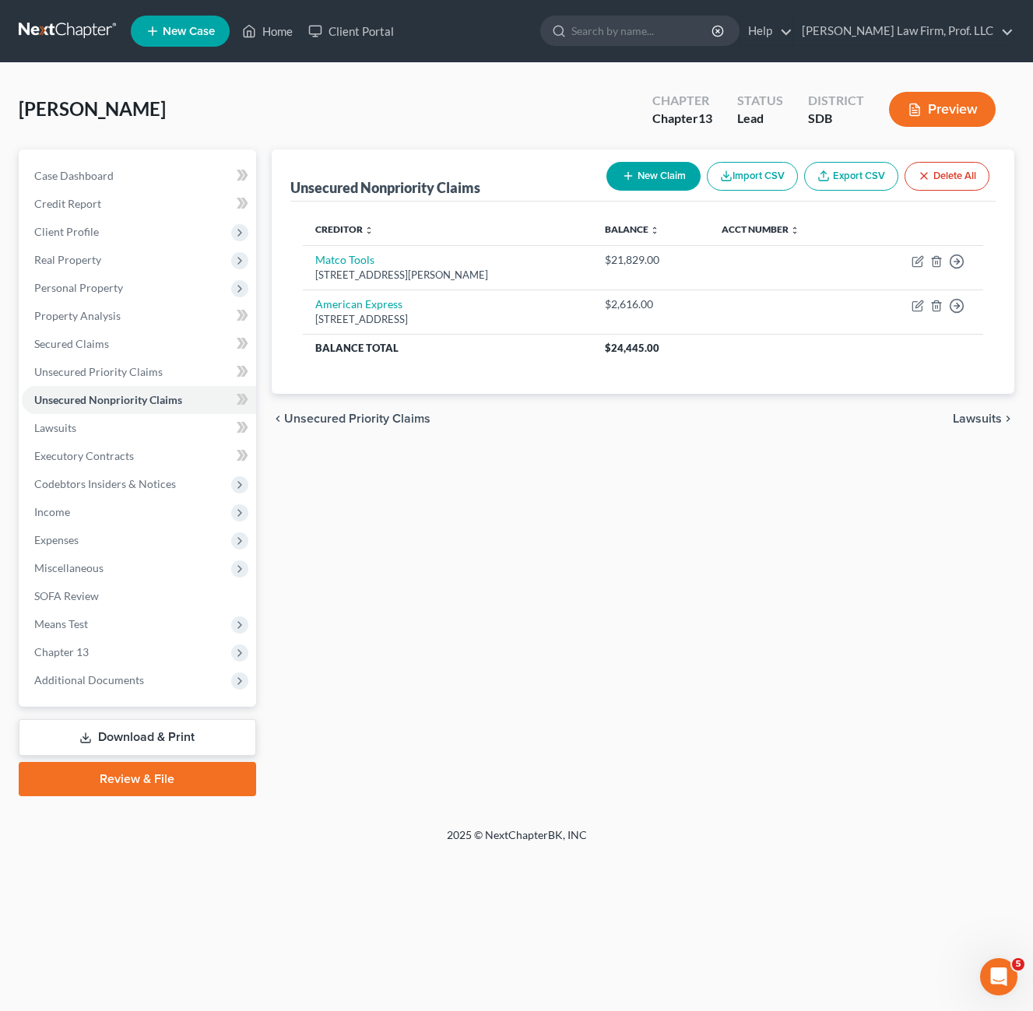
drag, startPoint x: 550, startPoint y: 523, endPoint x: 376, endPoint y: 611, distance: 195.3
click at [551, 523] on div "Unsecured Nonpriority Claims New Claim Import CSV Export CSV Delete All Credito…" at bounding box center [643, 472] width 758 height 647
click at [132, 566] on span "Miscellaneous" at bounding box center [139, 568] width 234 height 28
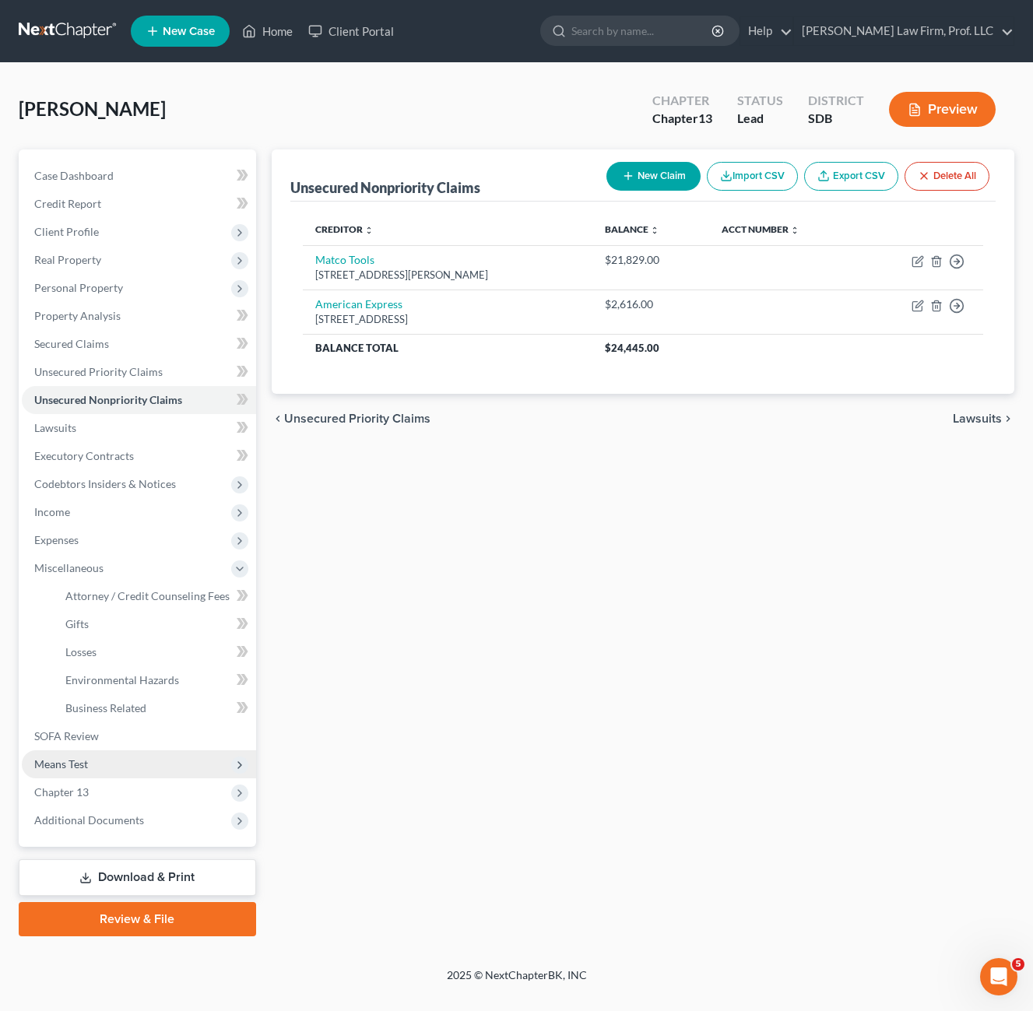
click at [124, 766] on span "Means Test" at bounding box center [139, 764] width 234 height 28
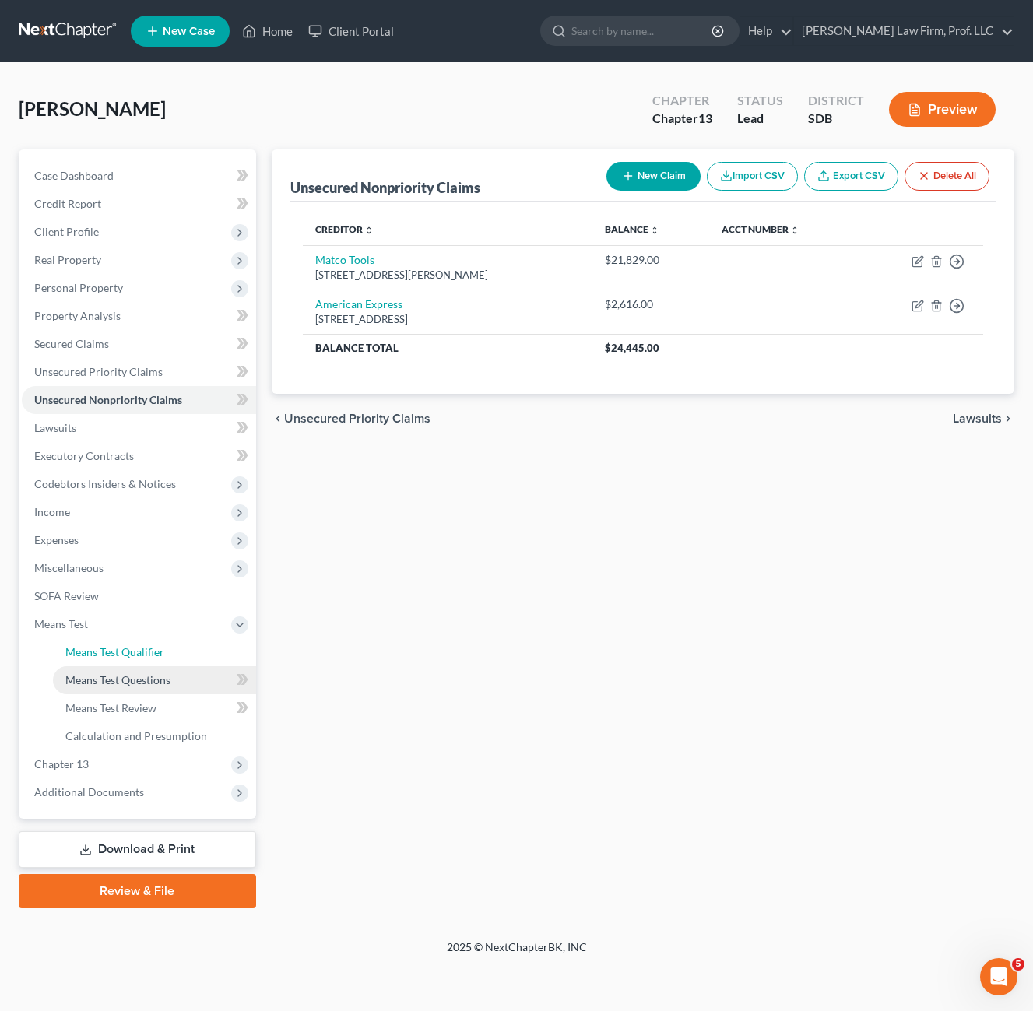
click at [120, 657] on span "Means Test Qualifier" at bounding box center [114, 651] width 99 height 13
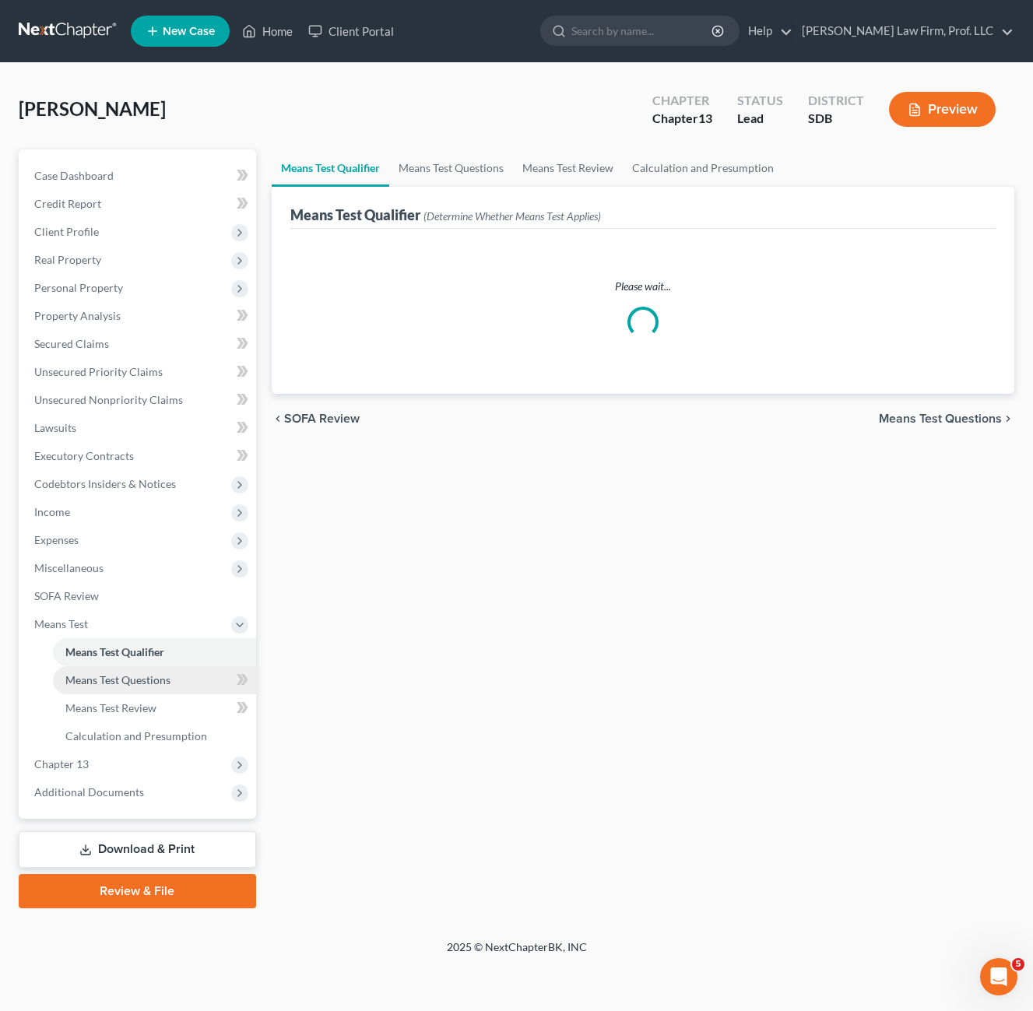
click at [146, 688] on link "Means Test Questions" at bounding box center [154, 680] width 203 height 28
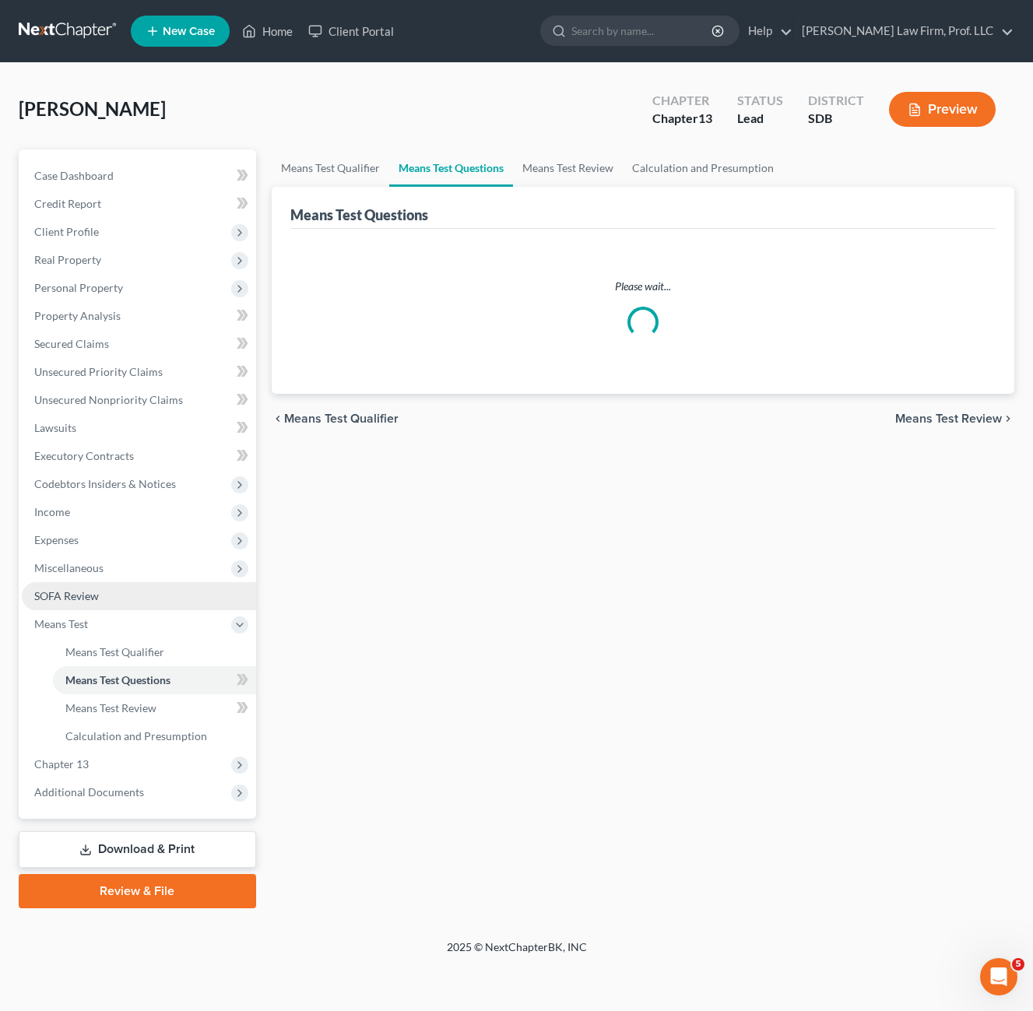
click at [79, 594] on span "SOFA Review" at bounding box center [66, 595] width 65 height 13
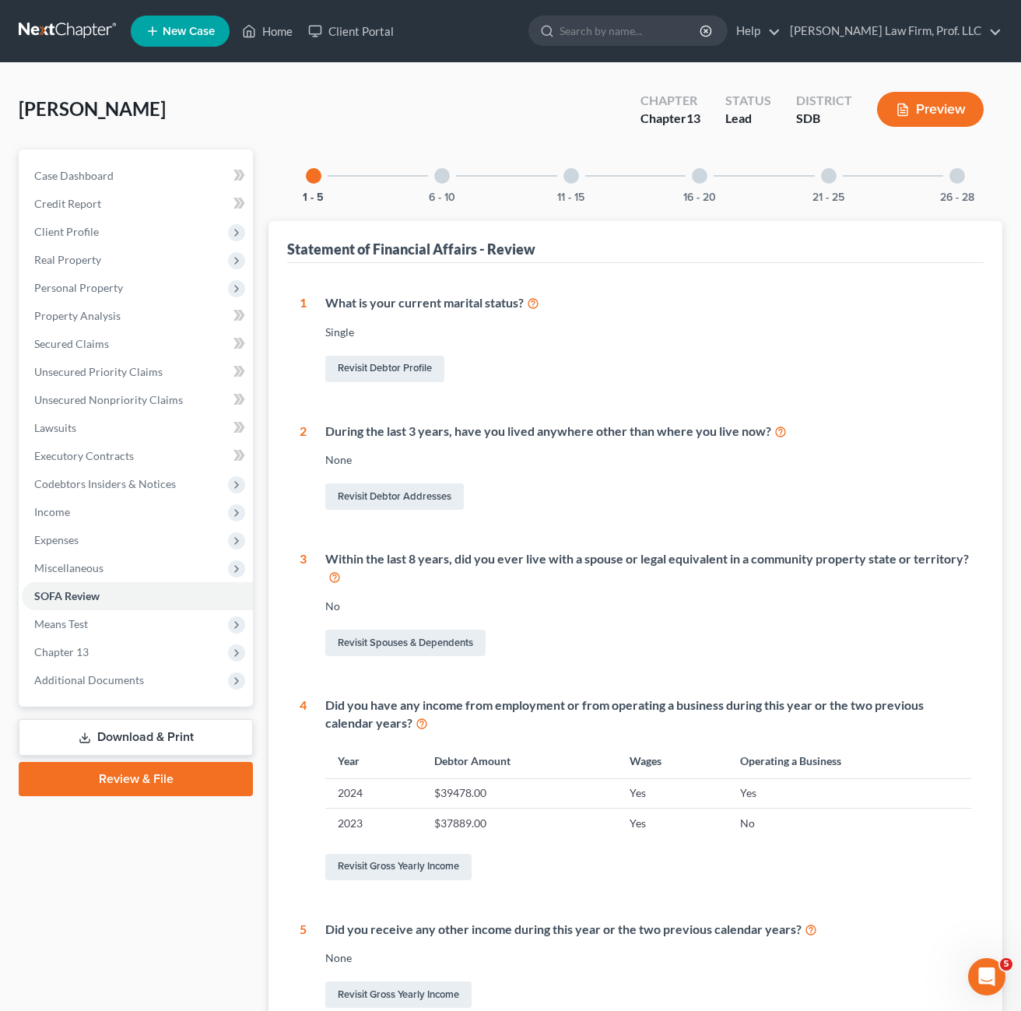
drag, startPoint x: 464, startPoint y: 177, endPoint x: 440, endPoint y: 186, distance: 25.6
click at [459, 177] on div "6 - 10" at bounding box center [442, 175] width 53 height 53
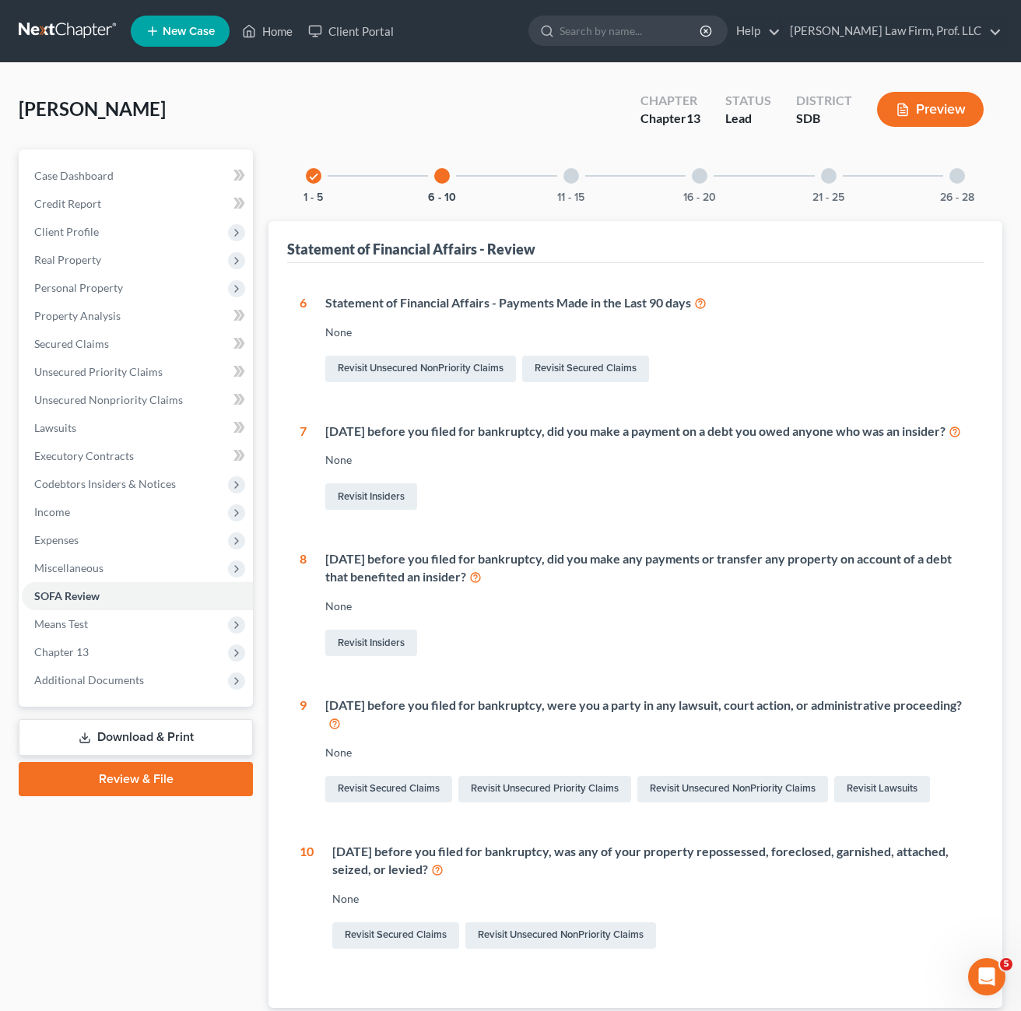
click at [820, 505] on div "Revisit Insiders" at bounding box center [648, 496] width 646 height 33
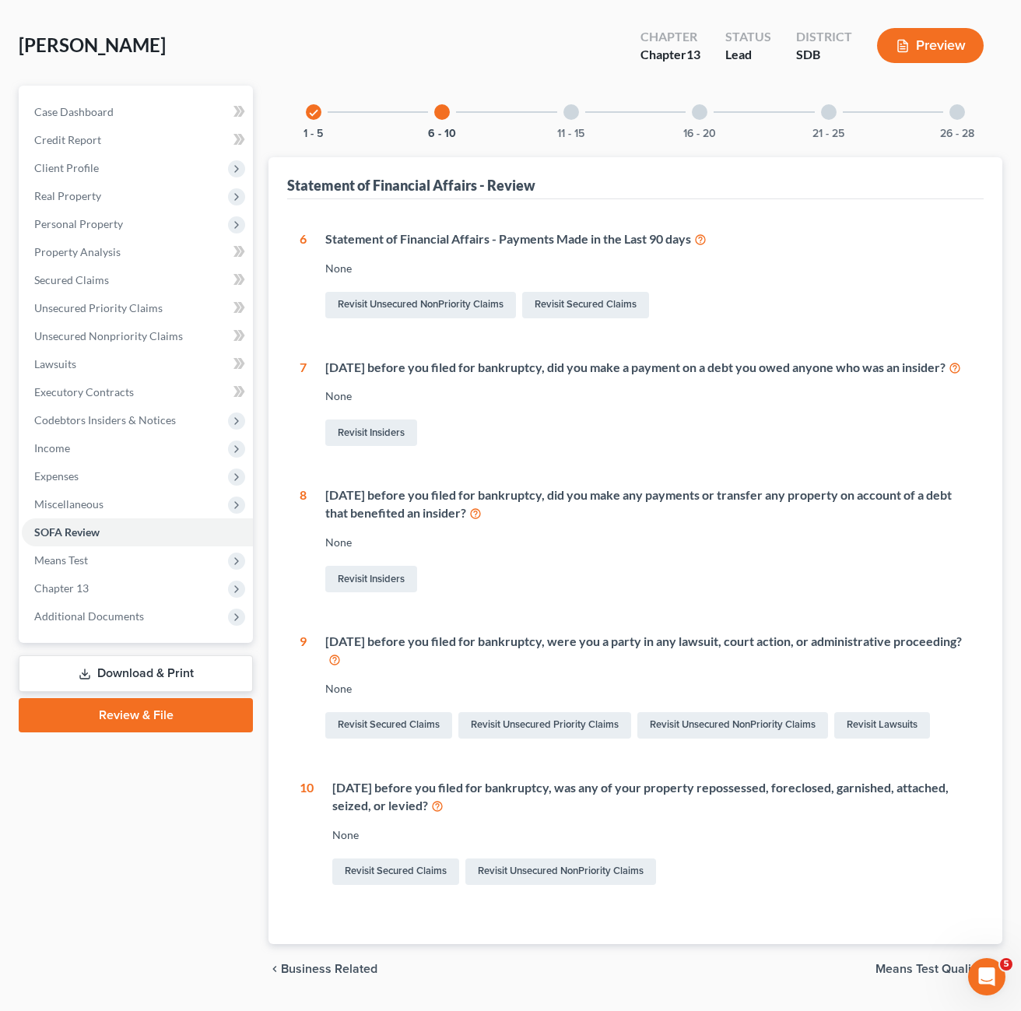
scroll to position [123, 0]
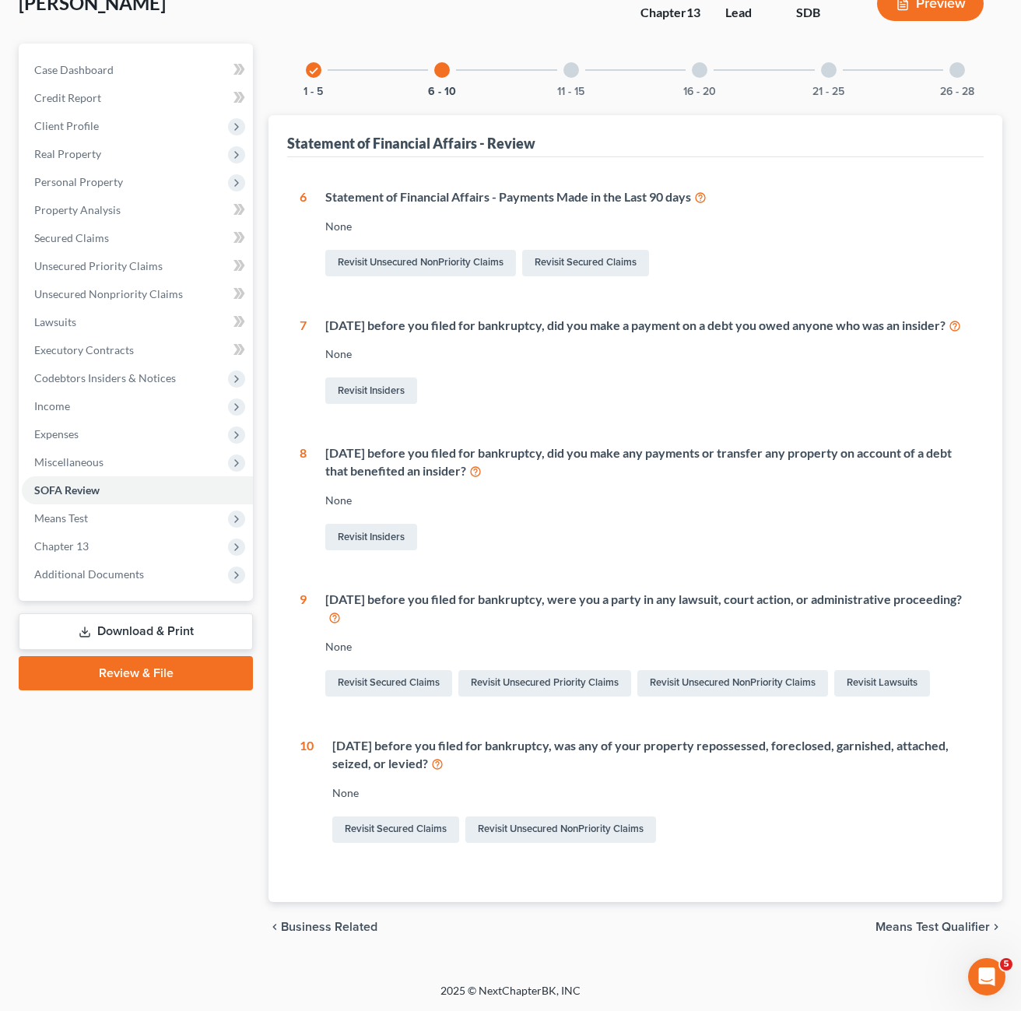
click at [757, 762] on div "[DATE] before you filed for bankruptcy, was any of your property repossessed, f…" at bounding box center [651, 755] width 639 height 36
click at [428, 841] on link "Revisit Secured Claims" at bounding box center [395, 830] width 127 height 26
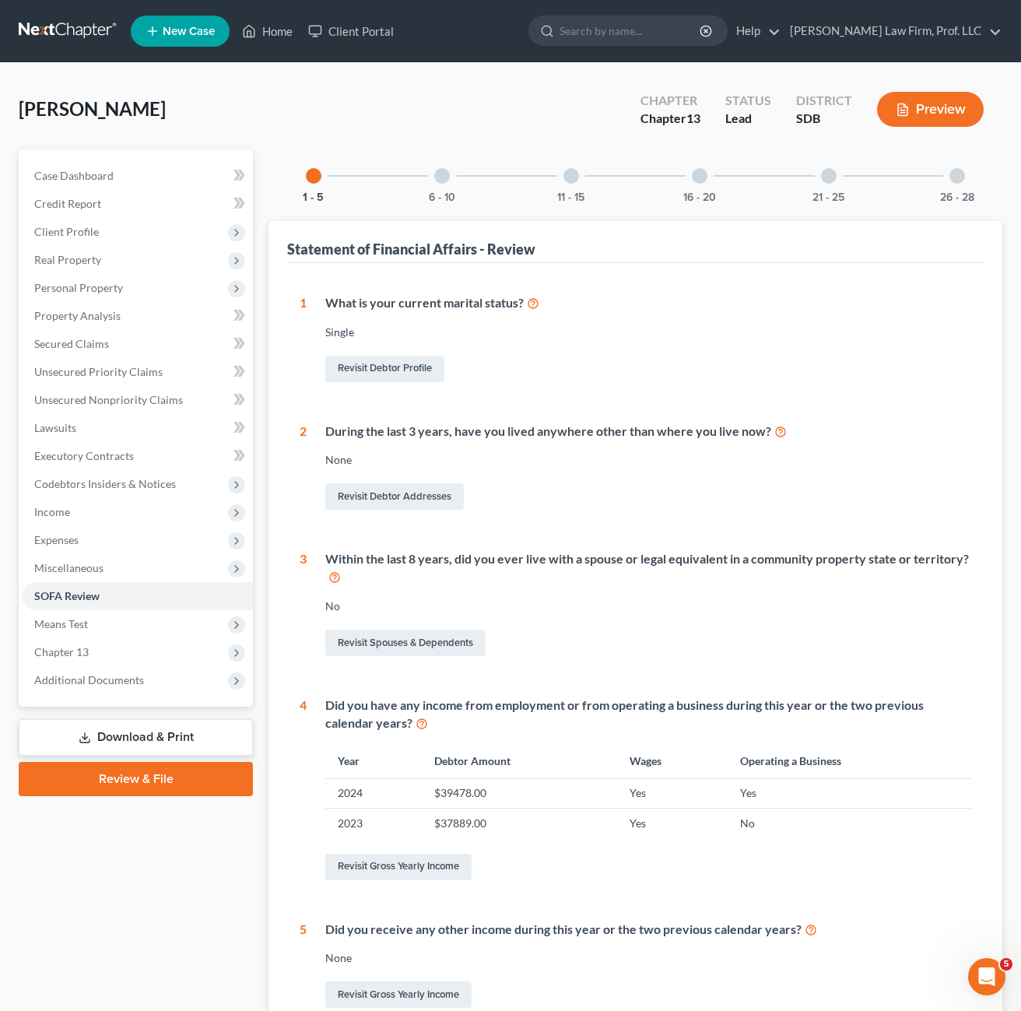
click at [455, 171] on div "6 - 10" at bounding box center [442, 175] width 53 height 53
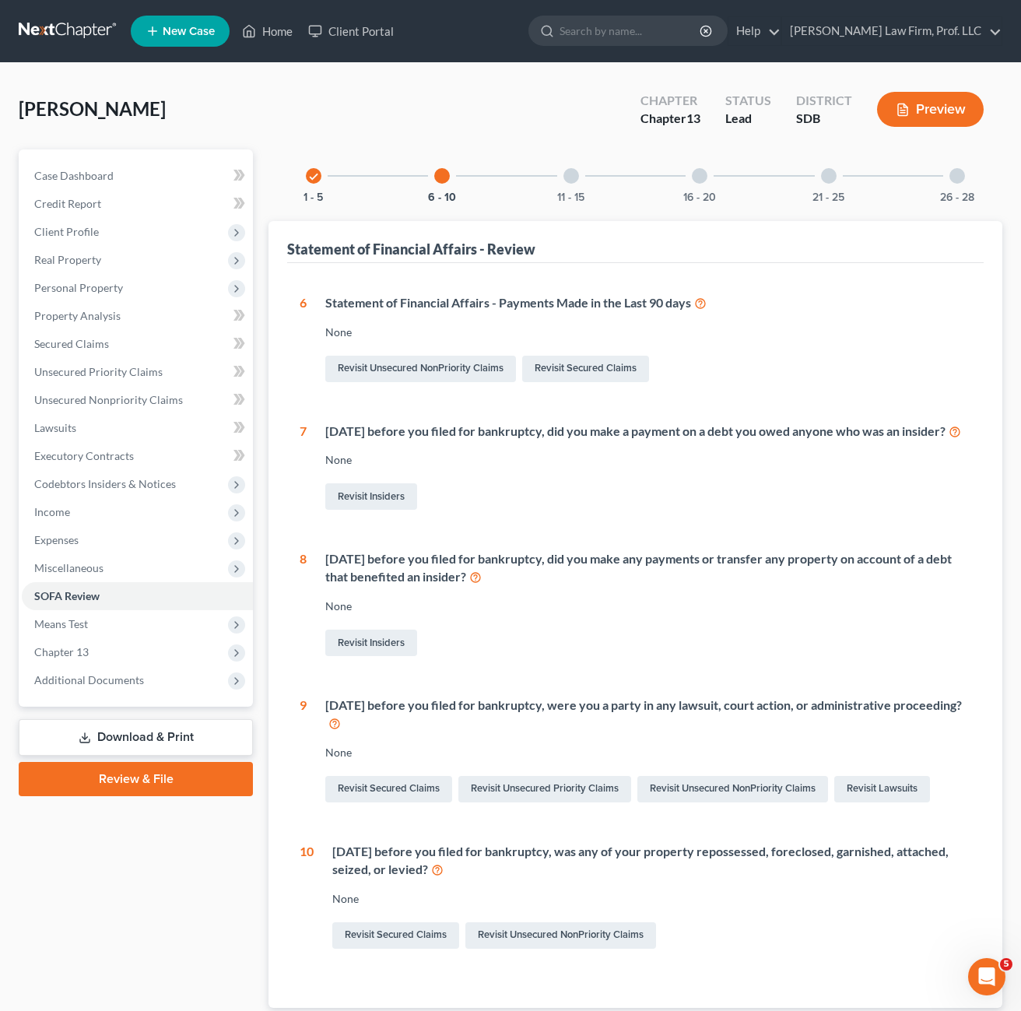
click at [636, 614] on div "None" at bounding box center [648, 607] width 646 height 16
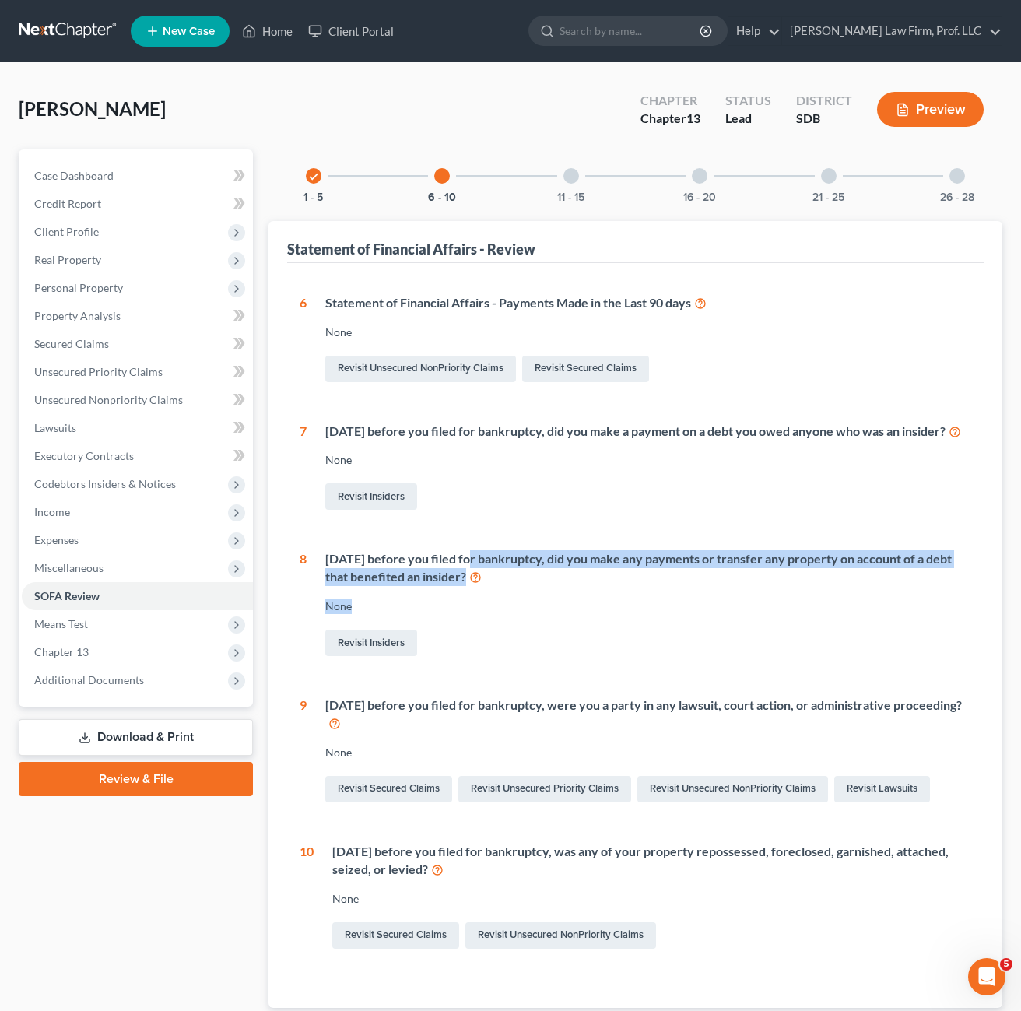
drag, startPoint x: 807, startPoint y: 627, endPoint x: 619, endPoint y: 620, distance: 188.5
click at [467, 574] on div "[DATE] before you filed for bankruptcy, did you make any payments or transfer a…" at bounding box center [639, 604] width 665 height 109
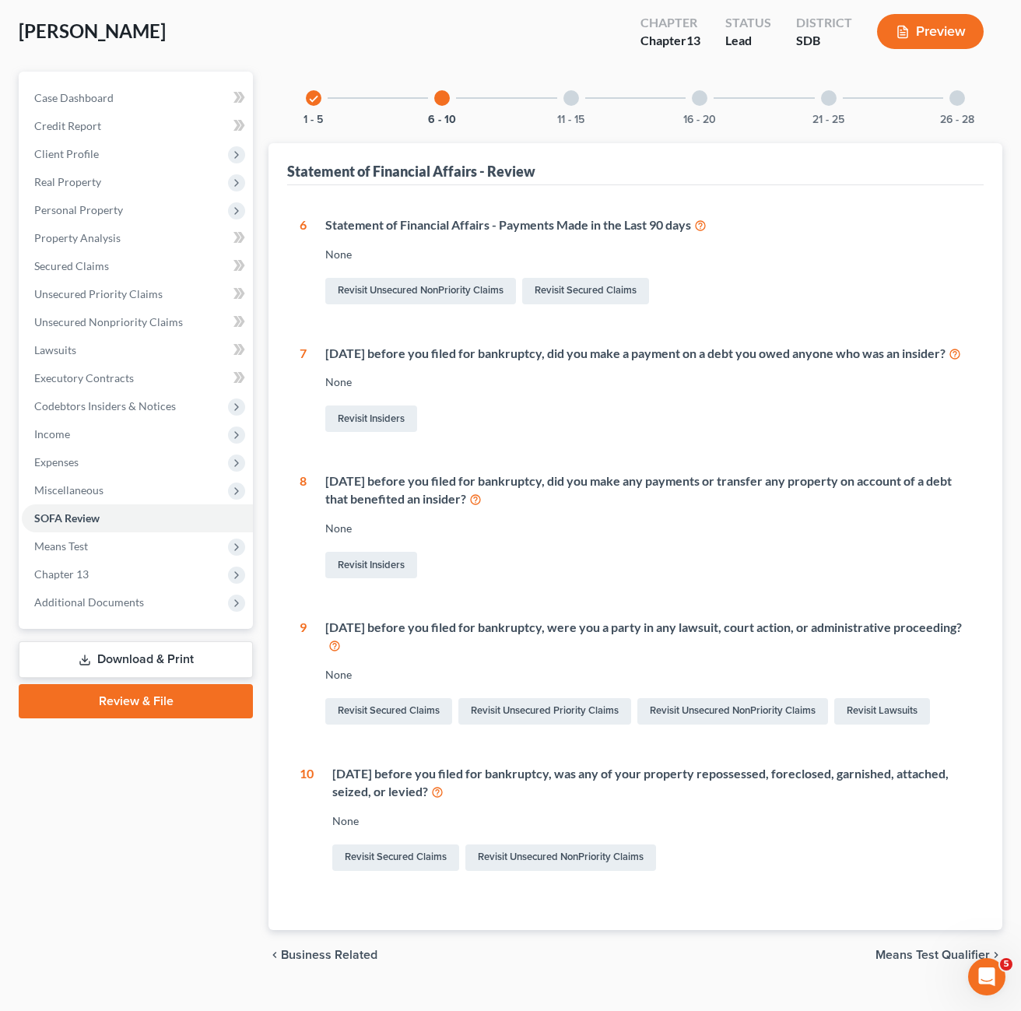
click at [778, 613] on div "6 Statement of Financial Affairs - Payments Made in the Last 90 days None Revis…" at bounding box center [636, 545] width 672 height 658
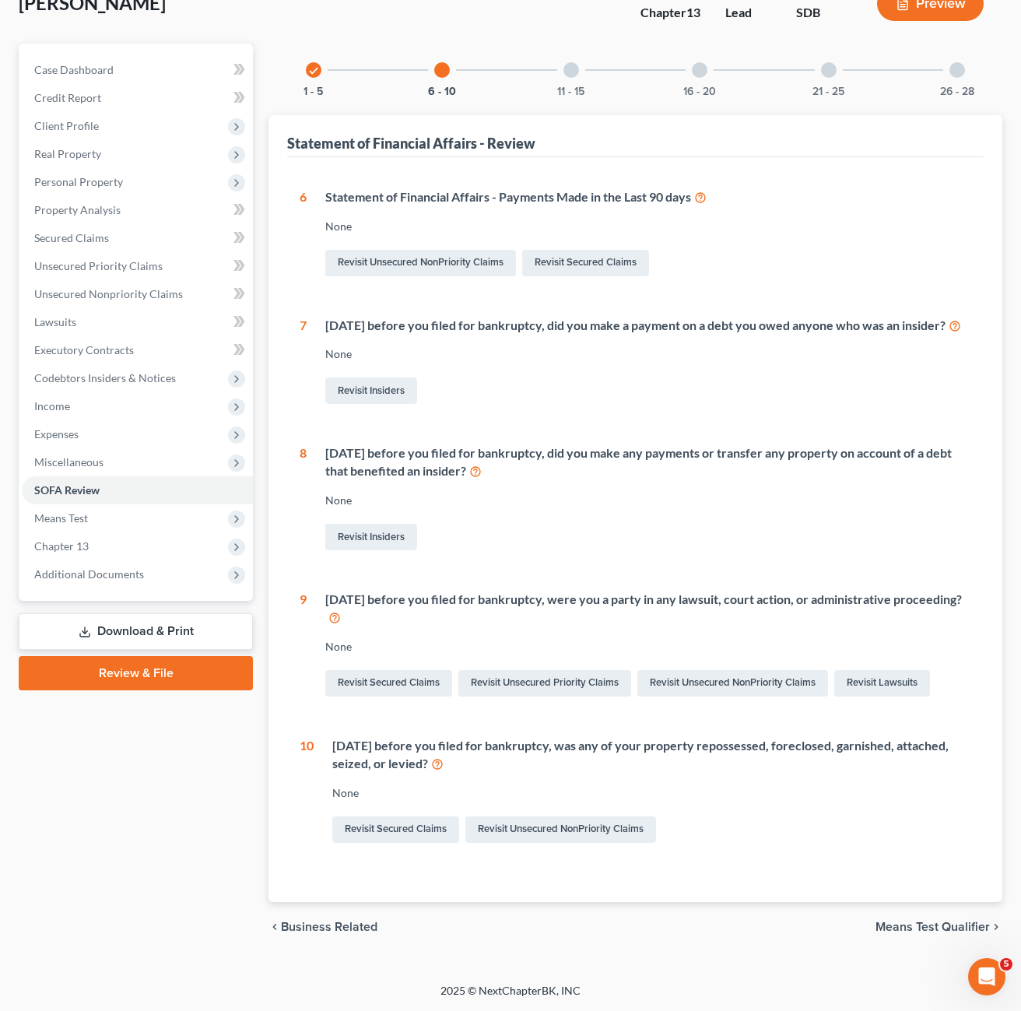
scroll to position [123, 0]
drag, startPoint x: 764, startPoint y: 864, endPoint x: 782, endPoint y: 853, distance: 21.6
click at [764, 864] on div "1 What is your current marital status? [DEMOGRAPHIC_DATA] Revisit Debtor Profil…" at bounding box center [635, 529] width 697 height 745
click at [799, 834] on div "Revisit Secured Claims Revisit Unsecured NonPriority Claims" at bounding box center [651, 829] width 639 height 33
drag, startPoint x: 521, startPoint y: 832, endPoint x: 560, endPoint y: 795, distance: 54.5
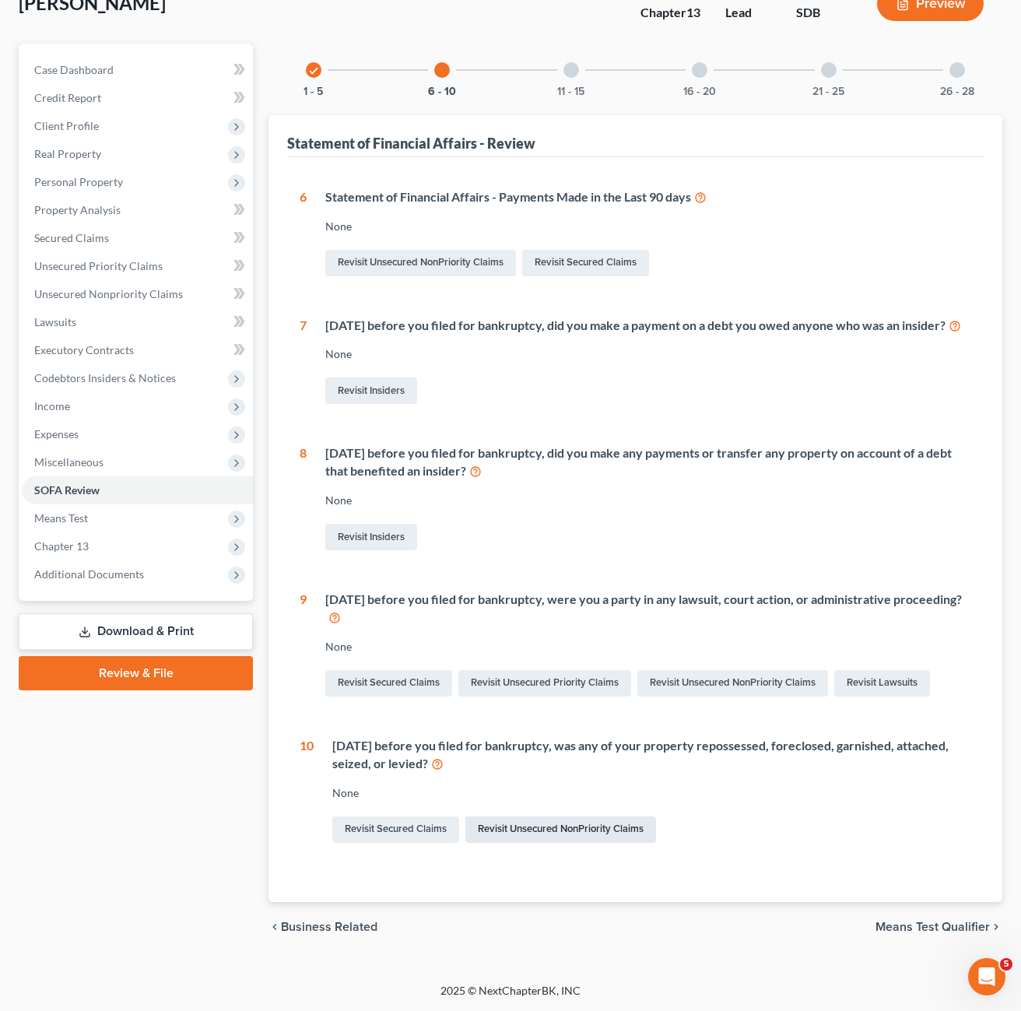
click at [522, 832] on link "Revisit Unsecured NonPriority Claims" at bounding box center [561, 830] width 191 height 26
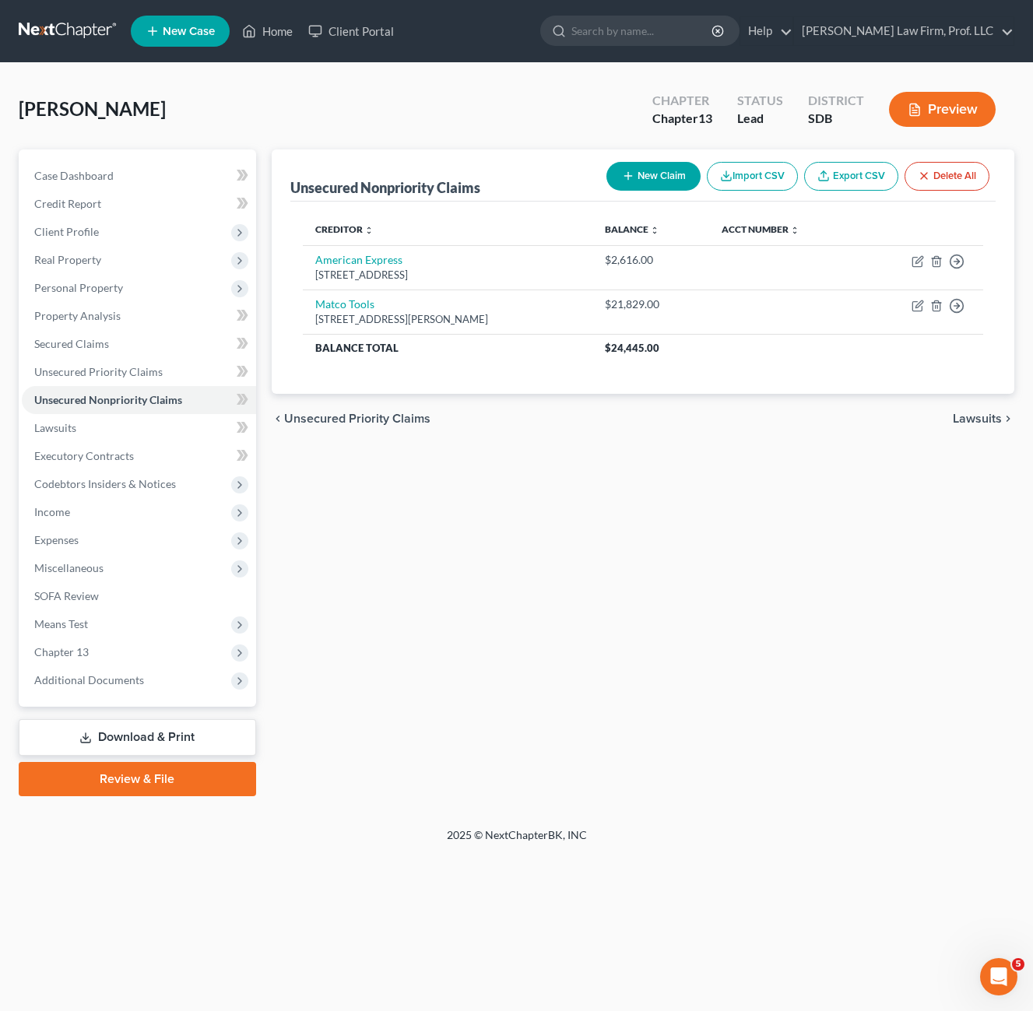
click at [735, 573] on div "Unsecured Nonpriority Claims New Claim Import CSV Export CSV Delete All Credito…" at bounding box center [643, 472] width 758 height 647
click at [716, 498] on div "Unsecured Nonpriority Claims New Claim Import CSV Export CSV Delete All Credito…" at bounding box center [643, 472] width 758 height 647
drag, startPoint x: 687, startPoint y: 569, endPoint x: 679, endPoint y: 209, distance: 359.7
click at [687, 569] on div "Unsecured Nonpriority Claims New Claim Import CSV Export CSV Delete All Credito…" at bounding box center [643, 472] width 758 height 647
click at [666, 187] on button "New Claim" at bounding box center [653, 176] width 94 height 29
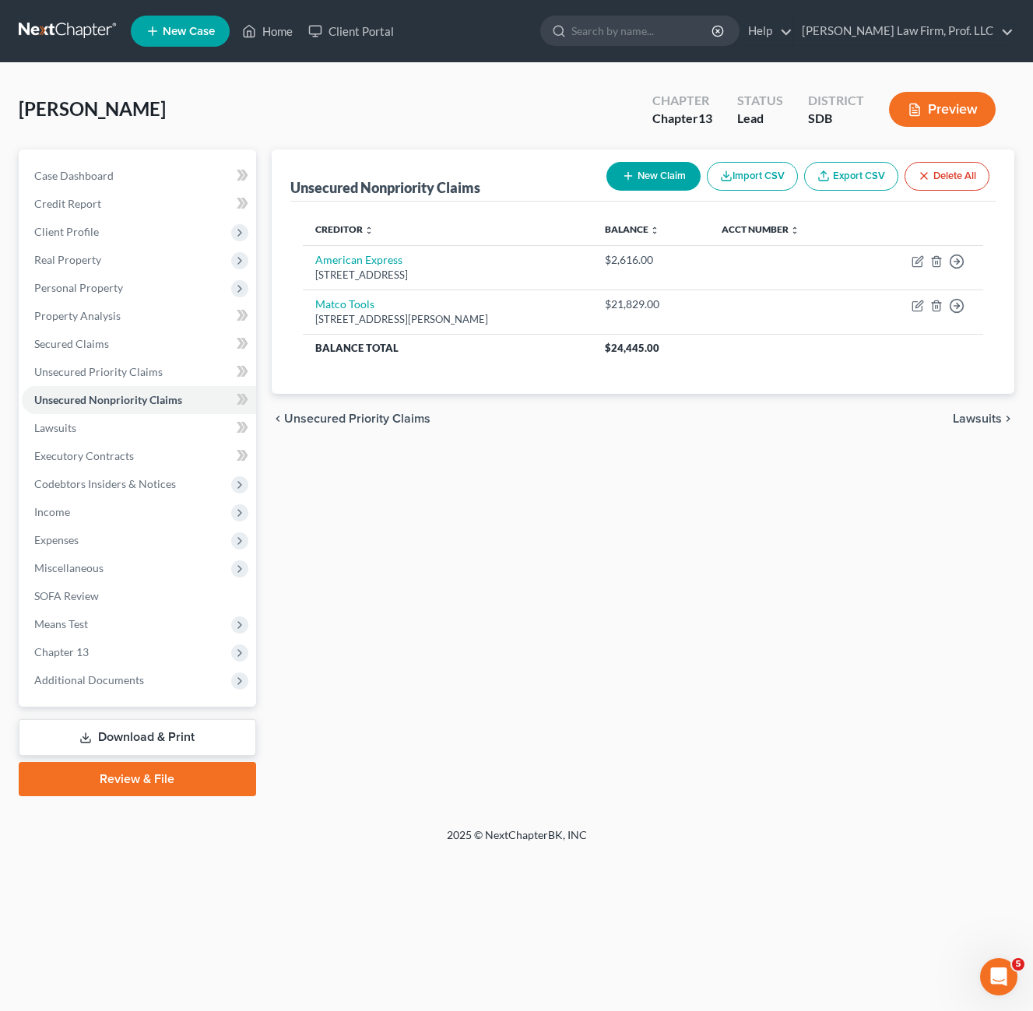
select select "0"
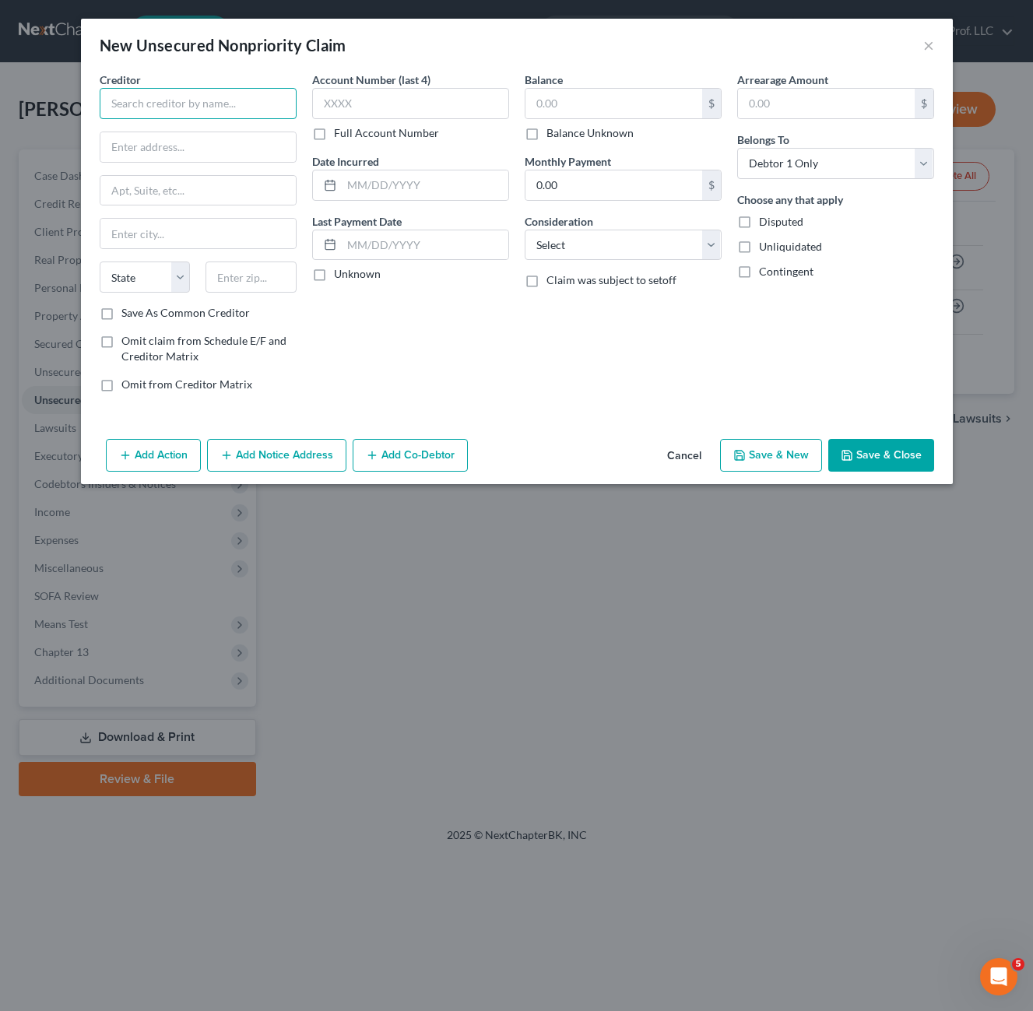
click at [255, 100] on input "text" at bounding box center [198, 103] width 197 height 31
type input "Trans Lease, Inc."
type input "[STREET_ADDRESS]"
type input "5"
type input "80221"
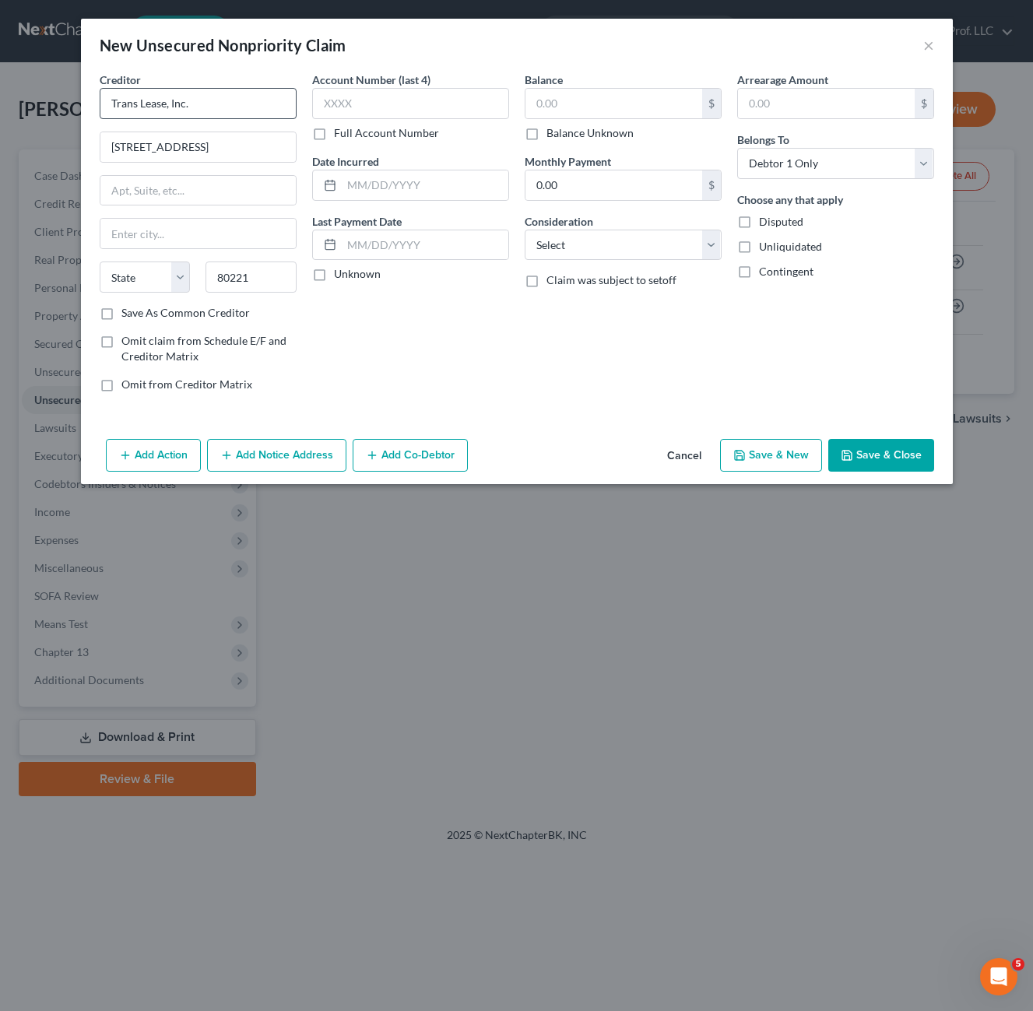
type input "[GEOGRAPHIC_DATA]"
select select "5"
click at [601, 102] on input "text" at bounding box center [613, 104] width 177 height 30
type input "65,611"
click at [613, 416] on div "Creditor * Trans Lease, Inc. [STREET_ADDRESS][GEOGRAPHIC_DATA] [US_STATE][GEOGR…" at bounding box center [517, 252] width 872 height 361
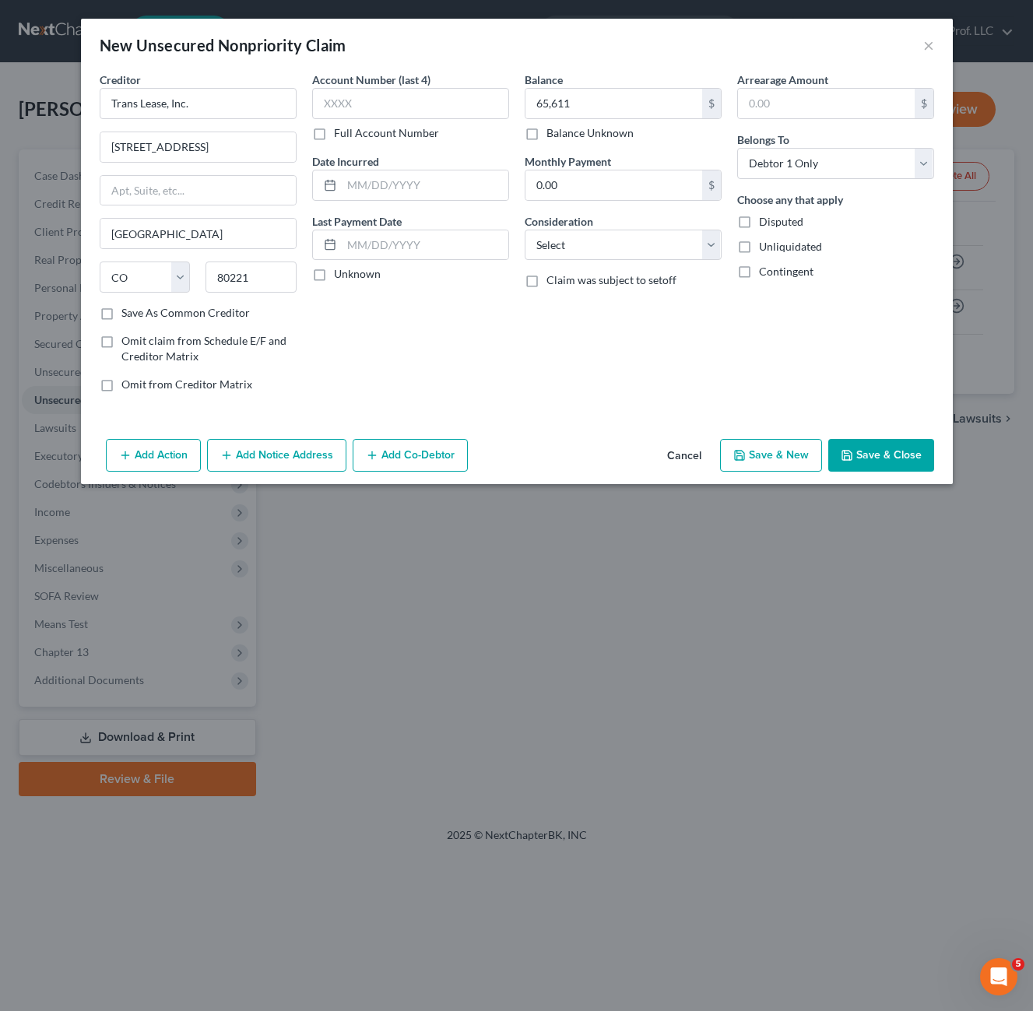
drag, startPoint x: 634, startPoint y: 268, endPoint x: 648, endPoint y: 261, distance: 15.0
click at [635, 267] on div "Balance 65,611.00 $ Balance Unknown Balance Undetermined 65,611 $ Balance Unkno…" at bounding box center [623, 238] width 213 height 333
click at [639, 253] on select "Select Cable / Satellite Services Collection Agency Credit Card Debt Debt Couns…" at bounding box center [623, 245] width 197 height 31
select select "14"
click at [525, 230] on select "Select Cable / Satellite Services Collection Agency Credit Card Debt Debt Couns…" at bounding box center [623, 245] width 197 height 31
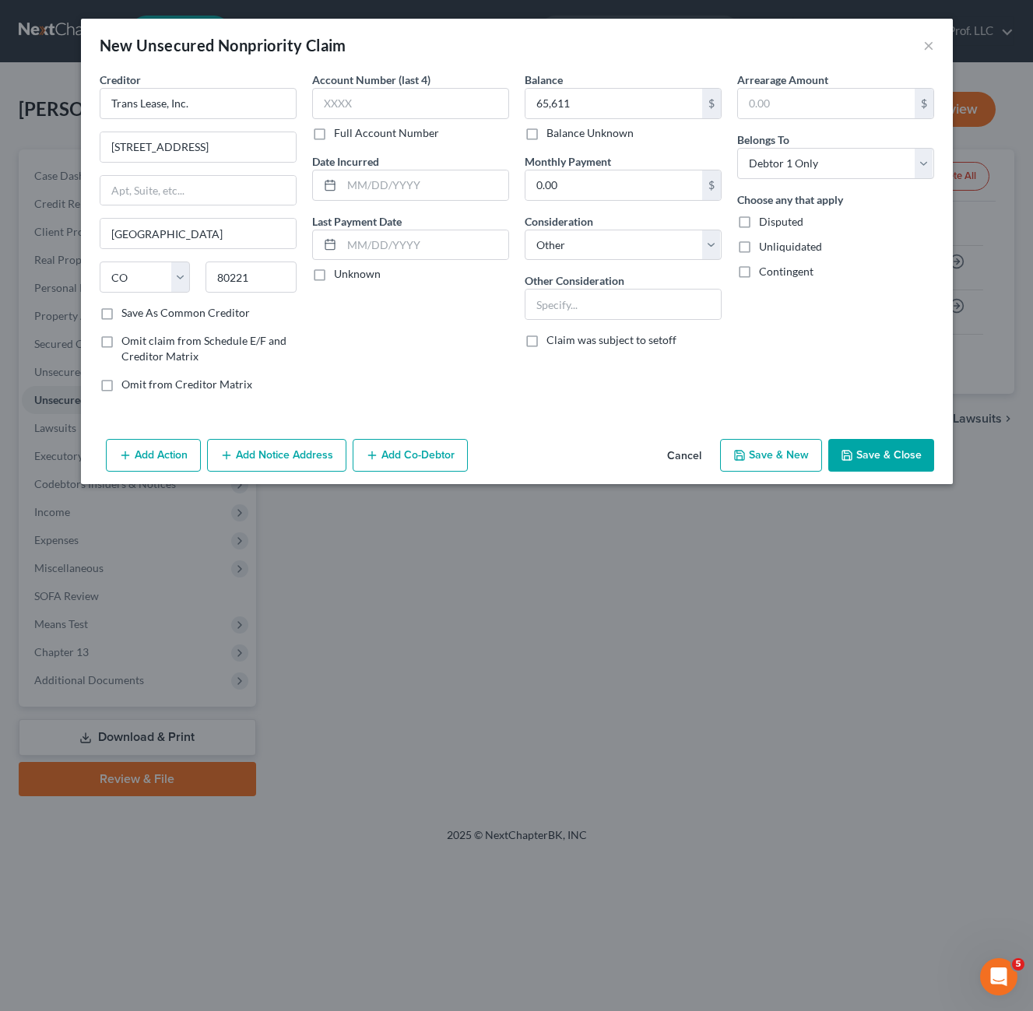
drag, startPoint x: 570, startPoint y: 394, endPoint x: 751, endPoint y: 186, distance: 275.9
click at [570, 395] on div "Balance 65,611.00 $ Balance Unknown Balance Undetermined 65,611 $ Balance Unkno…" at bounding box center [623, 238] width 213 height 333
click at [596, 304] on input "text" at bounding box center [622, 305] width 195 height 30
paste input "[US_VEHICLE_IDENTIFICATION_NUMBER]"
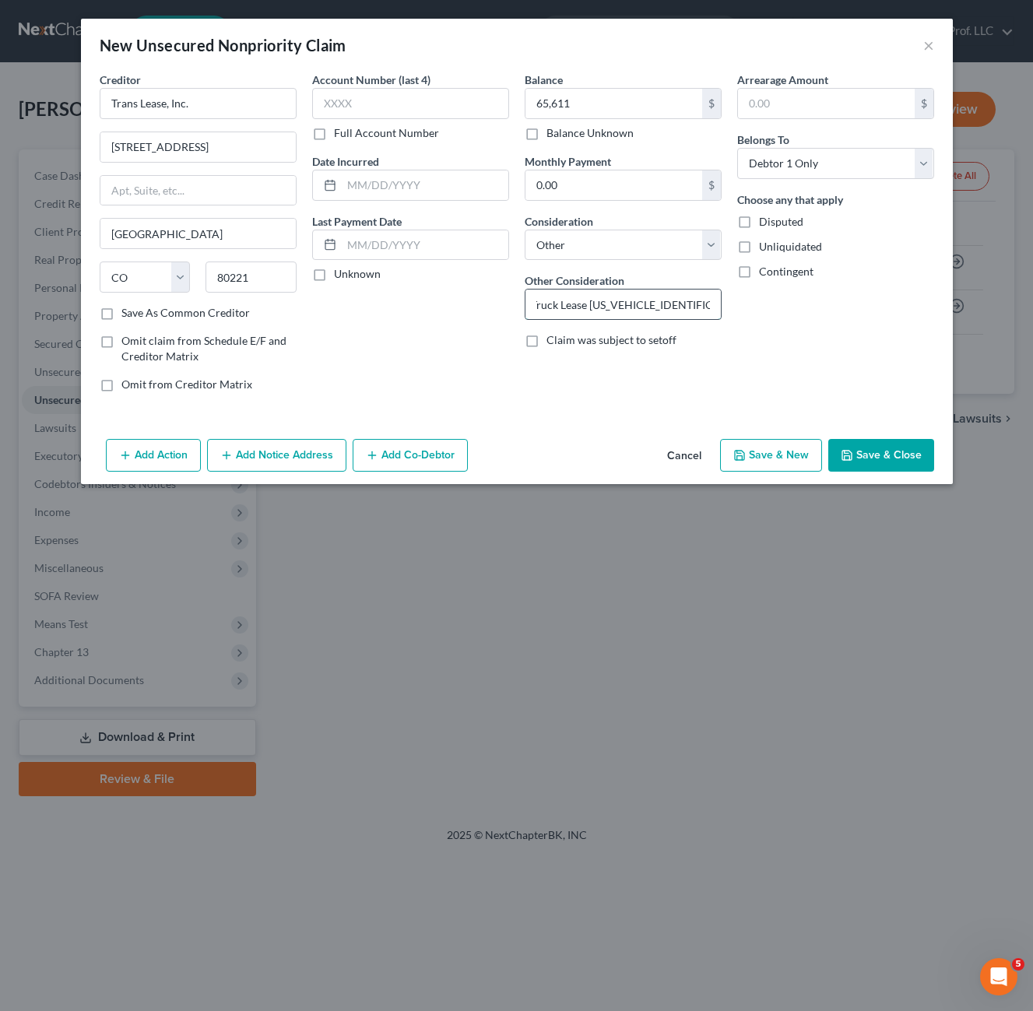
drag, startPoint x: 585, startPoint y: 306, endPoint x: 617, endPoint y: 298, distance: 32.1
click at [585, 305] on input "I-29 Tool Truck Lease [US_VEHICLE_IDENTIFICATION_NUMBER]" at bounding box center [622, 305] width 195 height 30
click at [696, 309] on input "I-29 Tool Truck Lease VIN [US_VEHICLE_IDENTIFICATION_NUMBER]" at bounding box center [622, 305] width 195 height 30
type input "I-29 Tool Truck Lease VIN [US_VEHICLE_IDENTIFICATION_NUMBER] -- Voluntarily sur…"
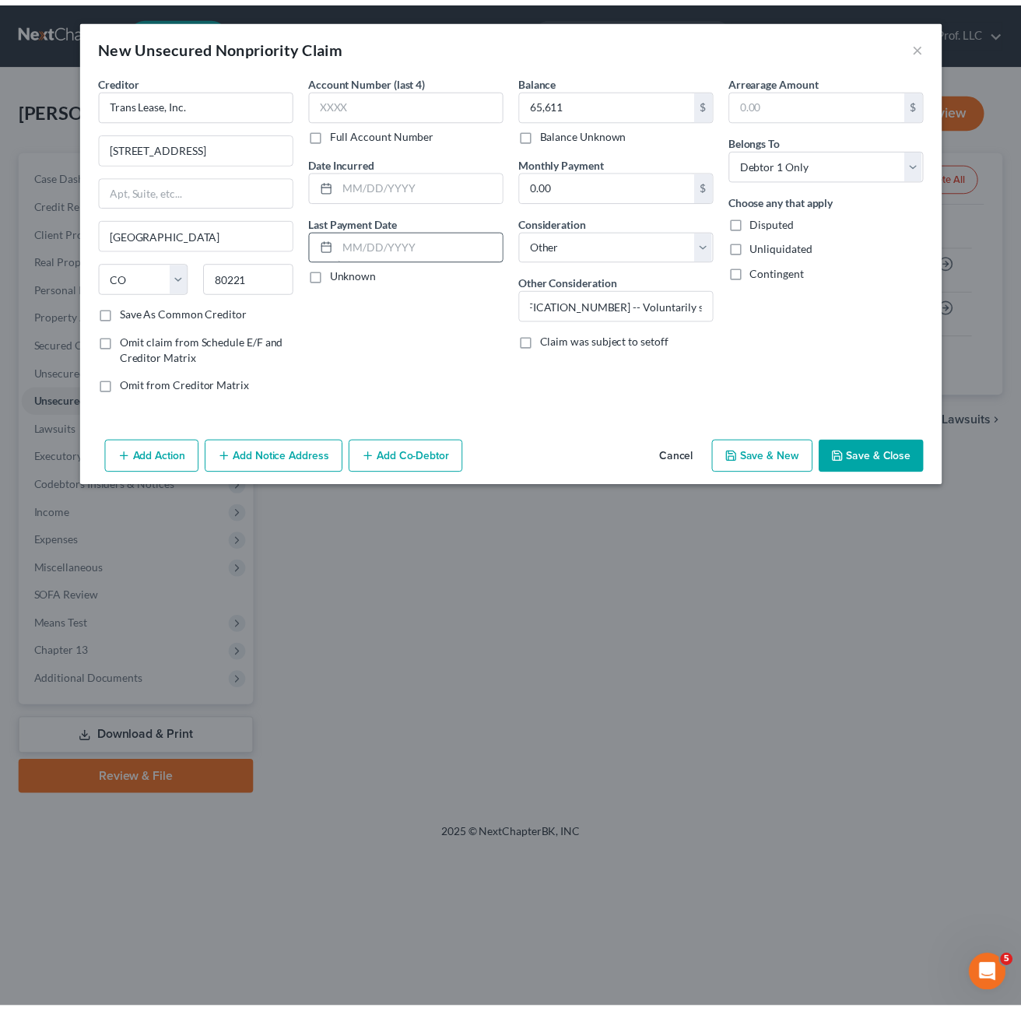
scroll to position [0, 0]
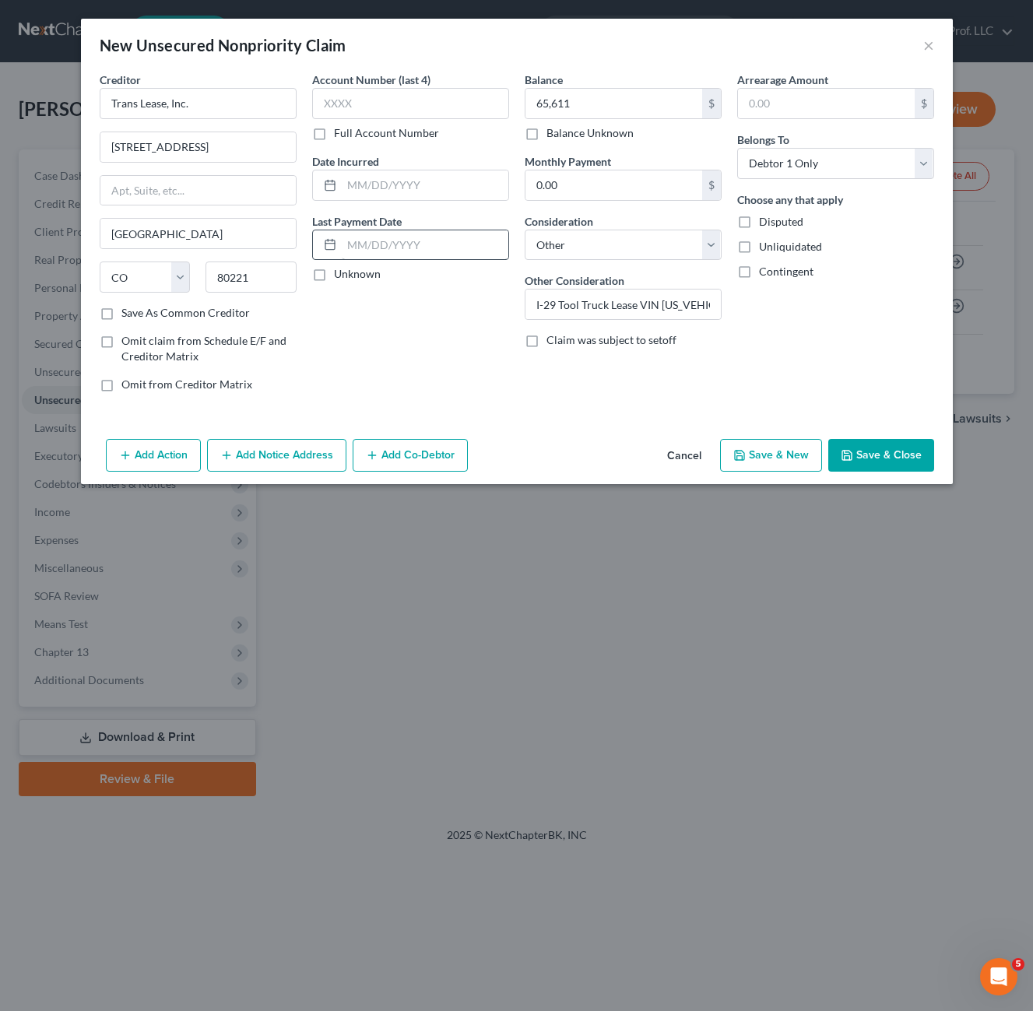
drag, startPoint x: 450, startPoint y: 313, endPoint x: 421, endPoint y: 240, distance: 78.6
click at [451, 312] on div "Account Number (last 4) Full Account Number Date Incurred Last Payment Date Unk…" at bounding box center [410, 238] width 213 height 333
click at [900, 452] on button "Save & Close" at bounding box center [881, 455] width 106 height 33
type input "65,611.00"
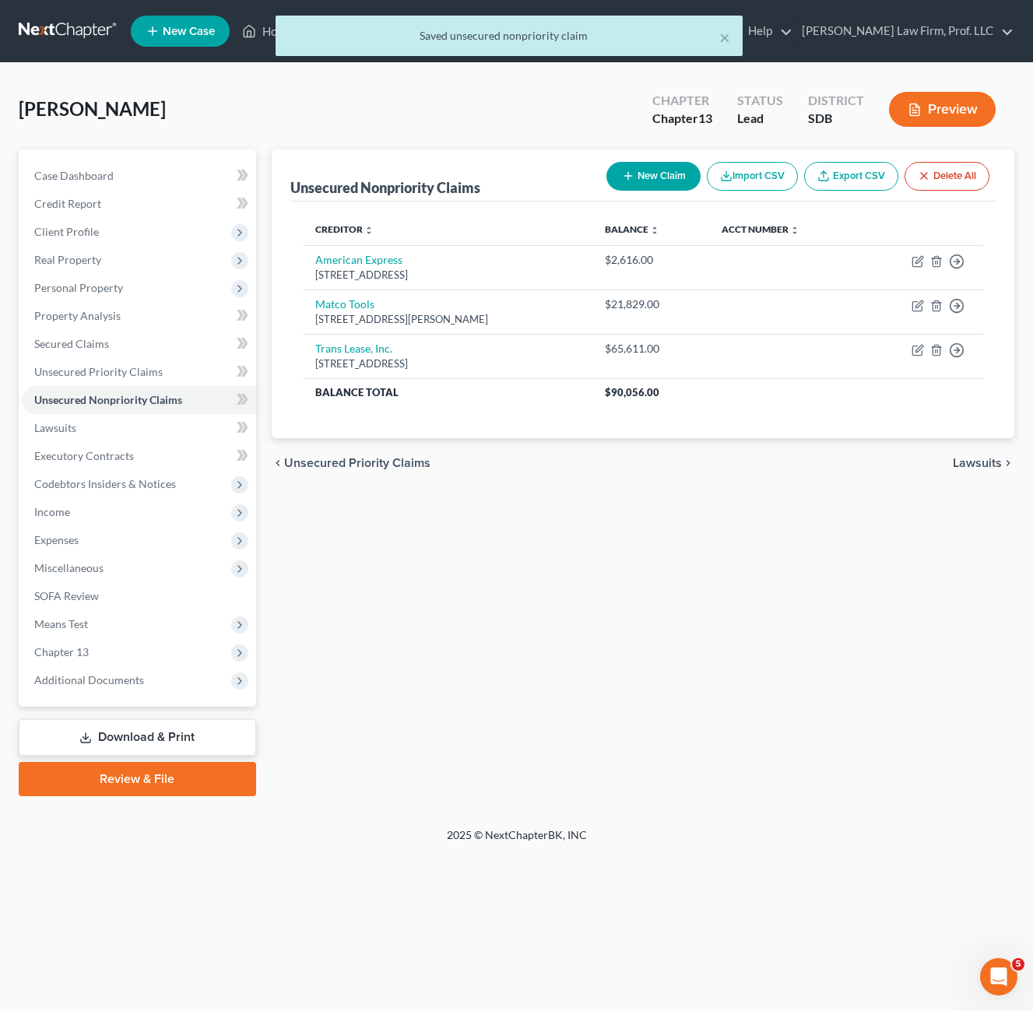
click at [819, 635] on div "Unsecured Nonpriority Claims New Claim Import CSV Export CSV Delete All Credito…" at bounding box center [643, 472] width 758 height 647
click at [781, 698] on div "Unsecured Nonpriority Claims New Claim Import CSV Export CSV Delete All Credito…" at bounding box center [643, 472] width 758 height 647
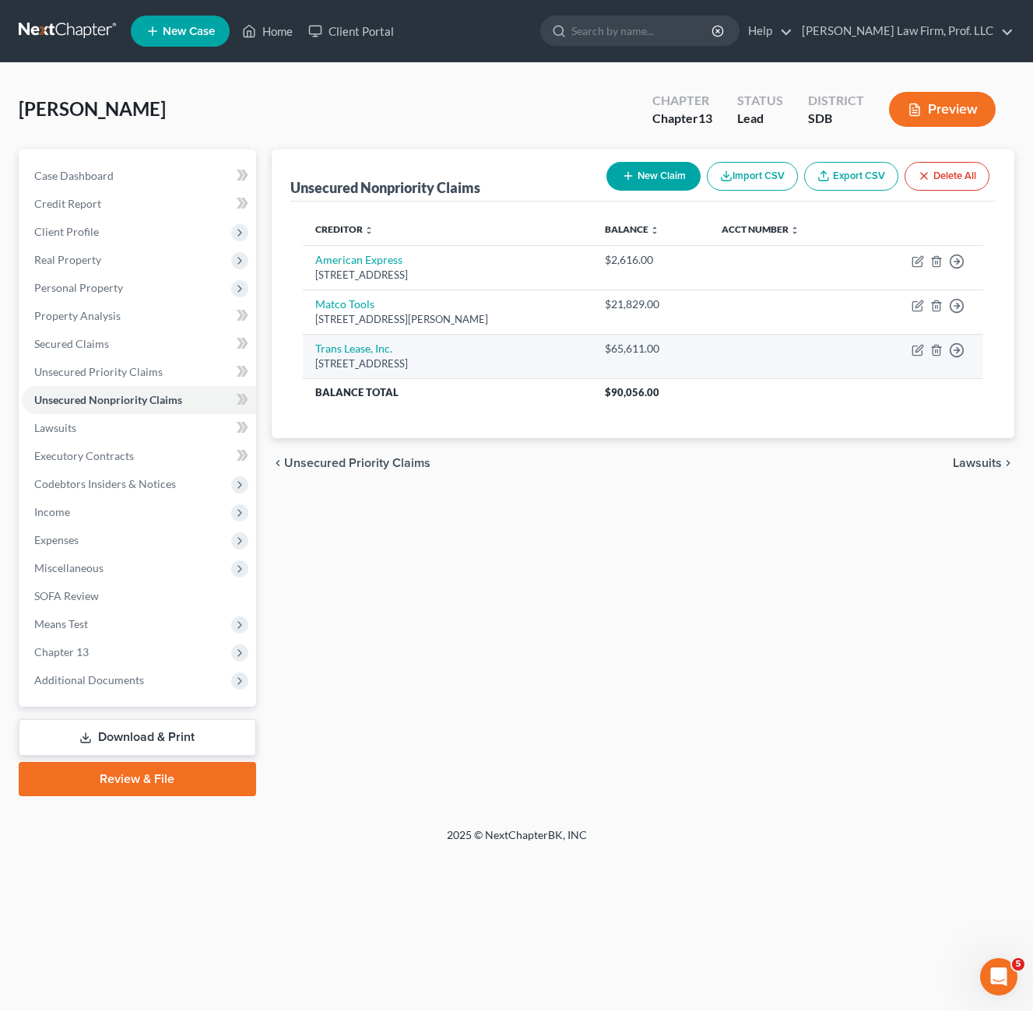
click at [832, 478] on div "chevron_left Unsecured Priority Claims Lawsuits chevron_right" at bounding box center [643, 463] width 743 height 50
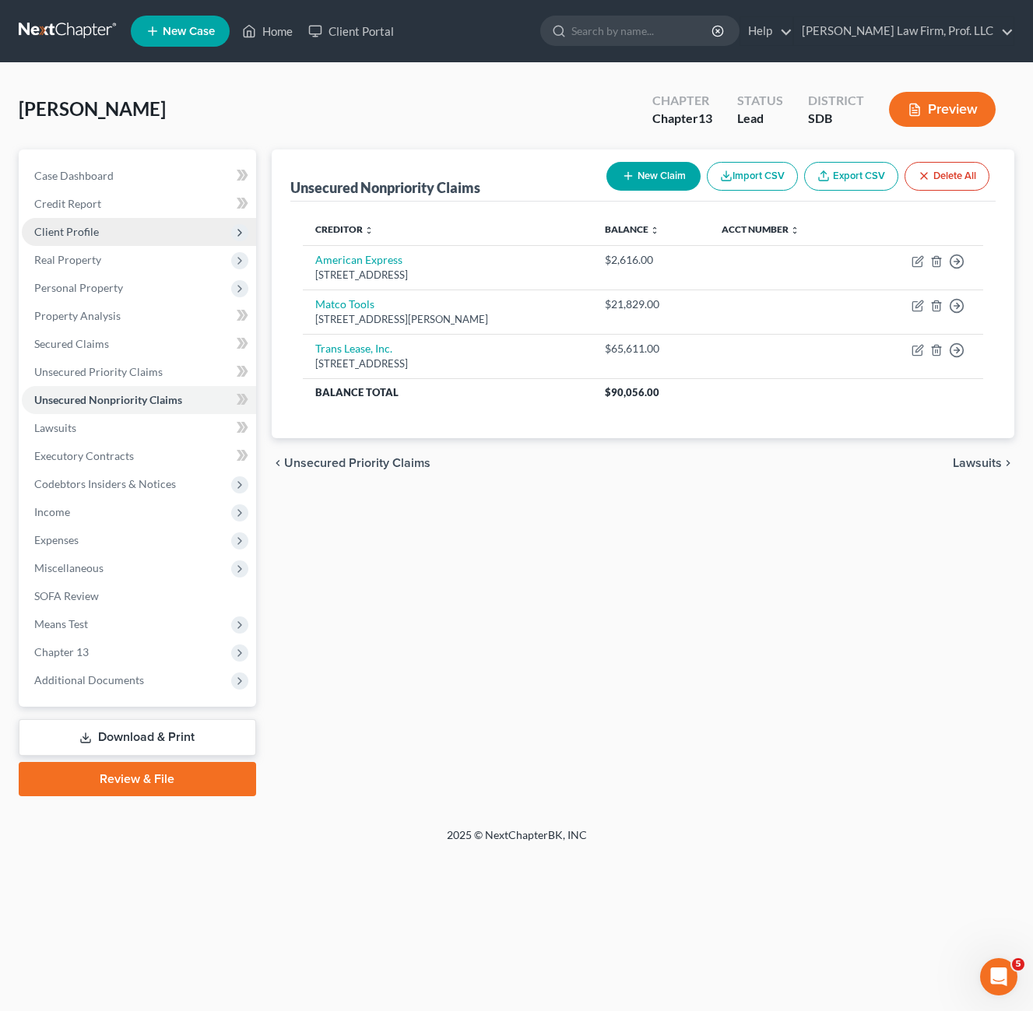
drag, startPoint x: 114, startPoint y: 239, endPoint x: 233, endPoint y: 243, distance: 119.2
click at [116, 238] on span "Client Profile" at bounding box center [139, 232] width 234 height 28
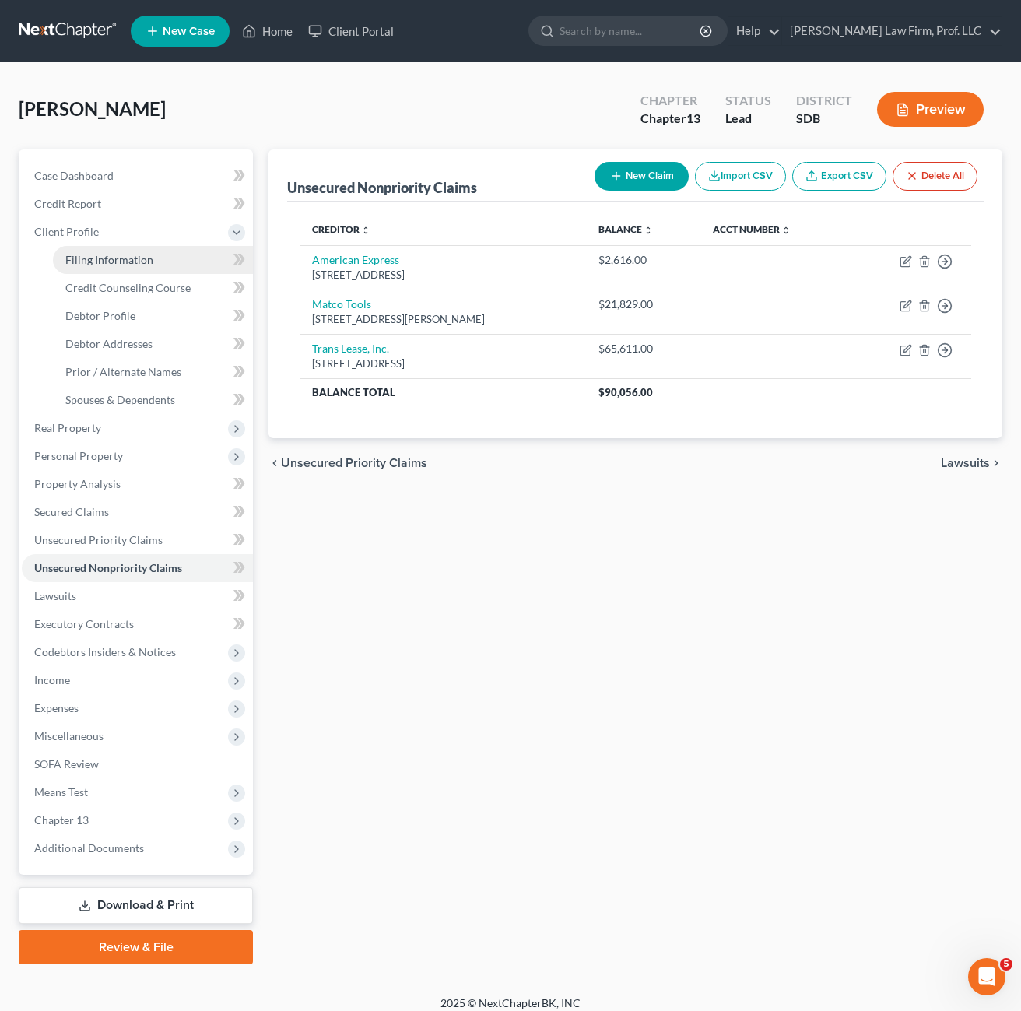
click at [85, 261] on span "Filing Information" at bounding box center [109, 259] width 88 height 13
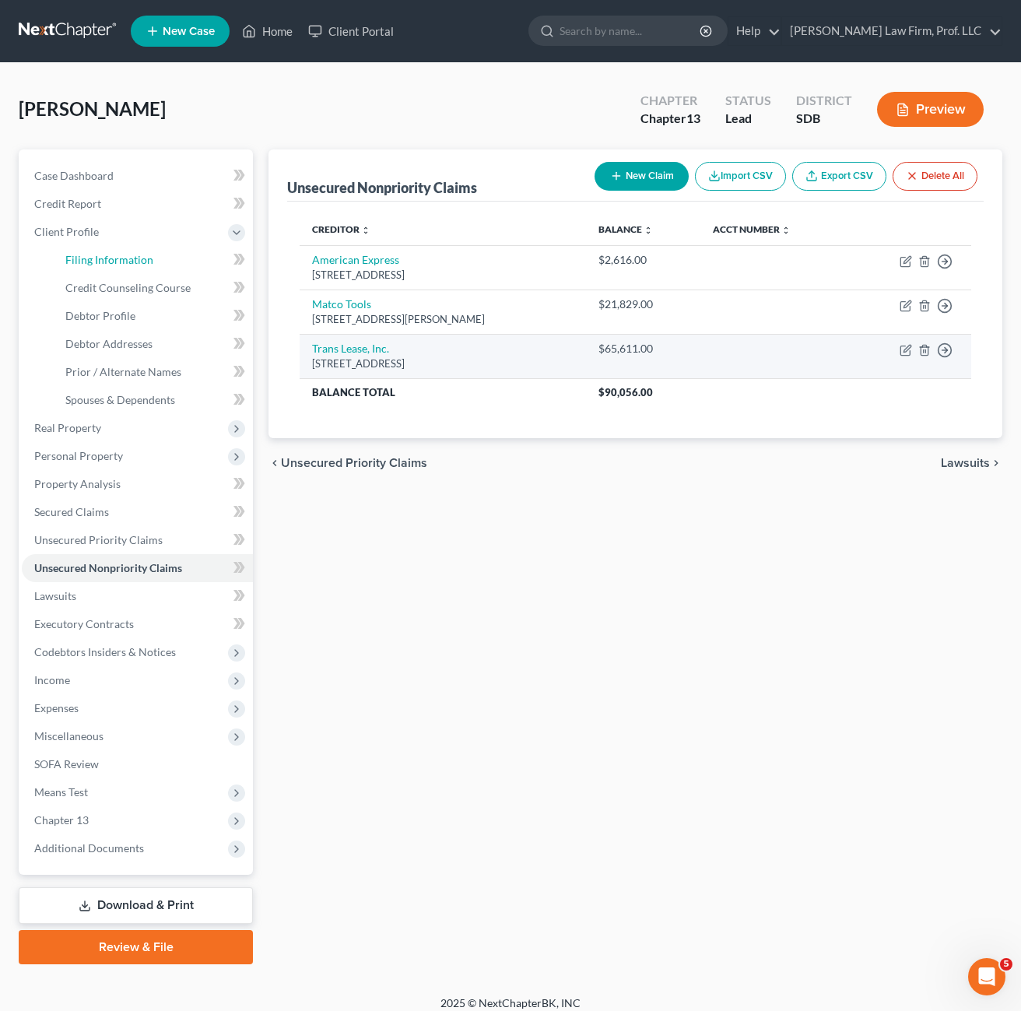
select select "1"
select select "0"
select select "3"
select select "73"
select select "0"
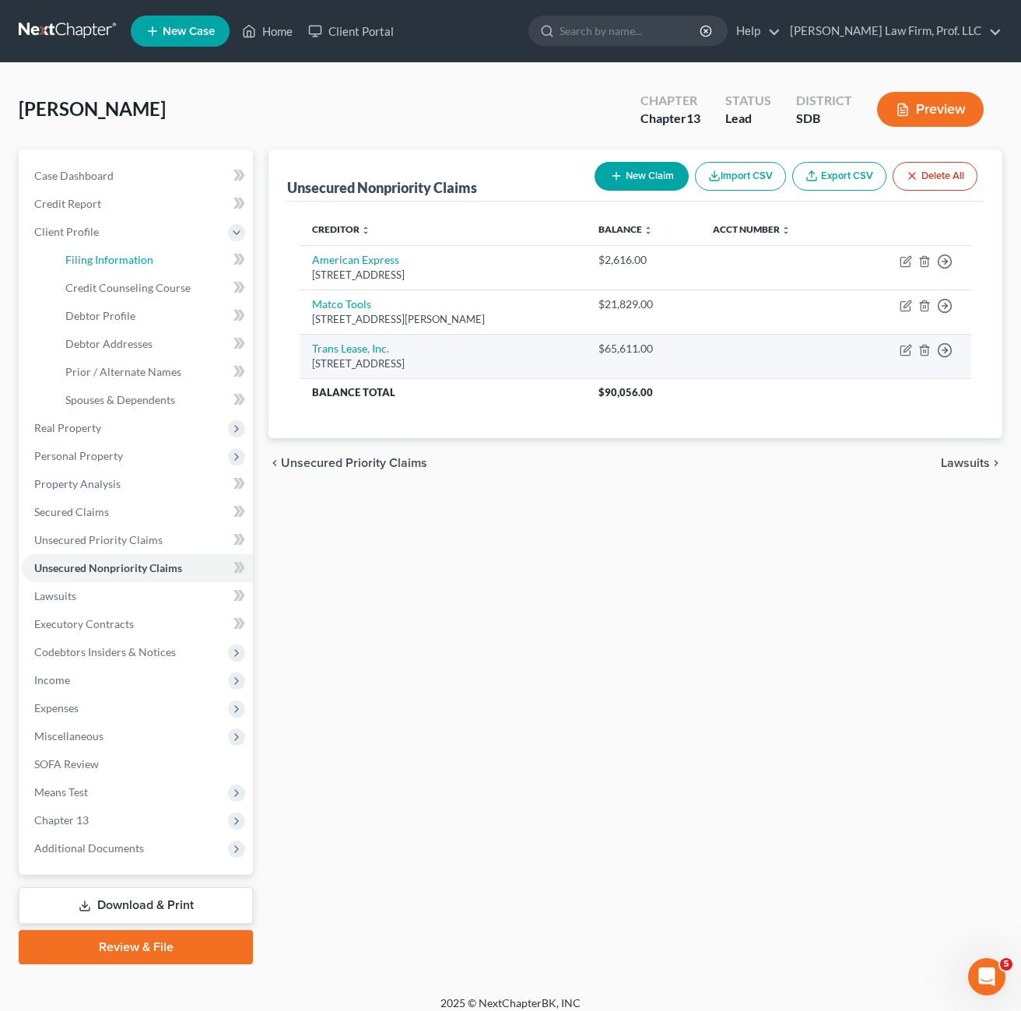
select select "43"
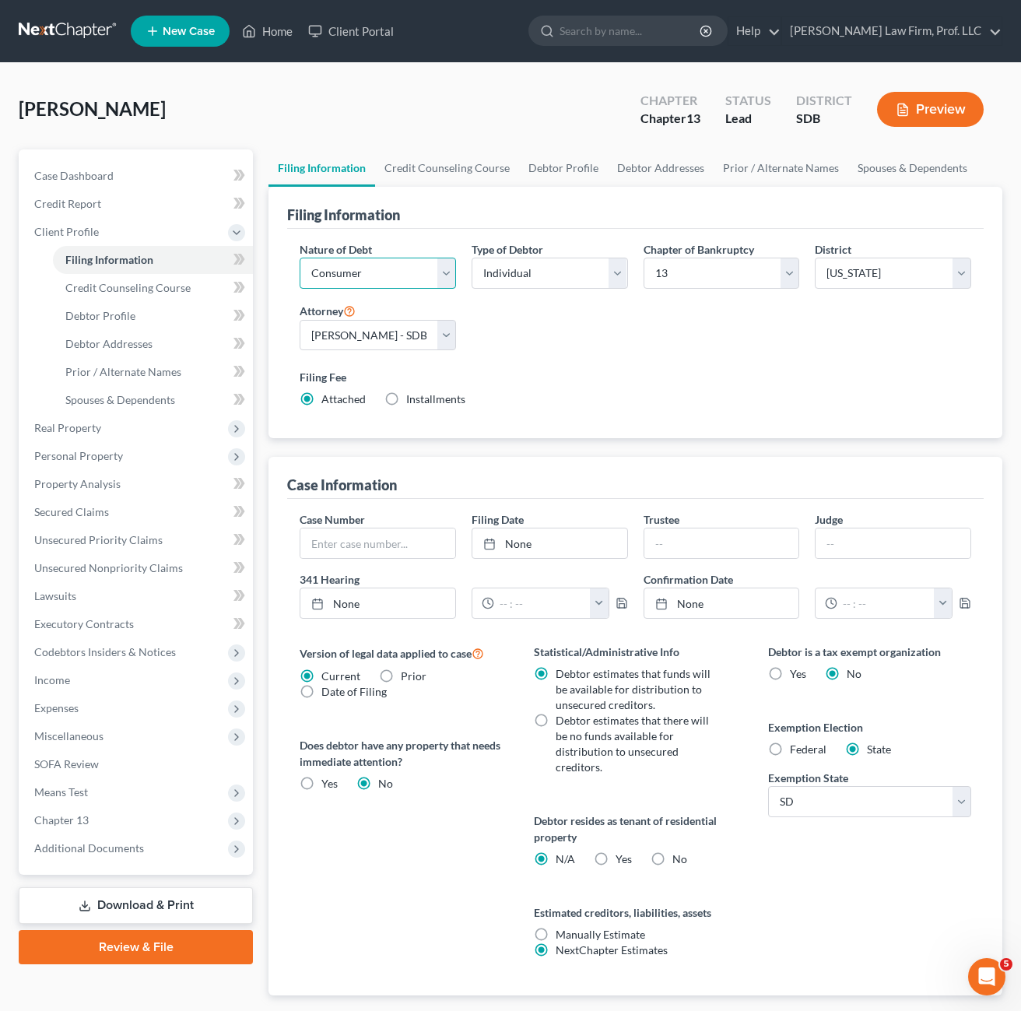
drag, startPoint x: 411, startPoint y: 283, endPoint x: 416, endPoint y: 291, distance: 10.1
click at [410, 282] on select "Select Business Consumer Other" at bounding box center [378, 273] width 156 height 31
select select "0"
click at [300, 258] on select "Select Business Consumer Other" at bounding box center [378, 273] width 156 height 31
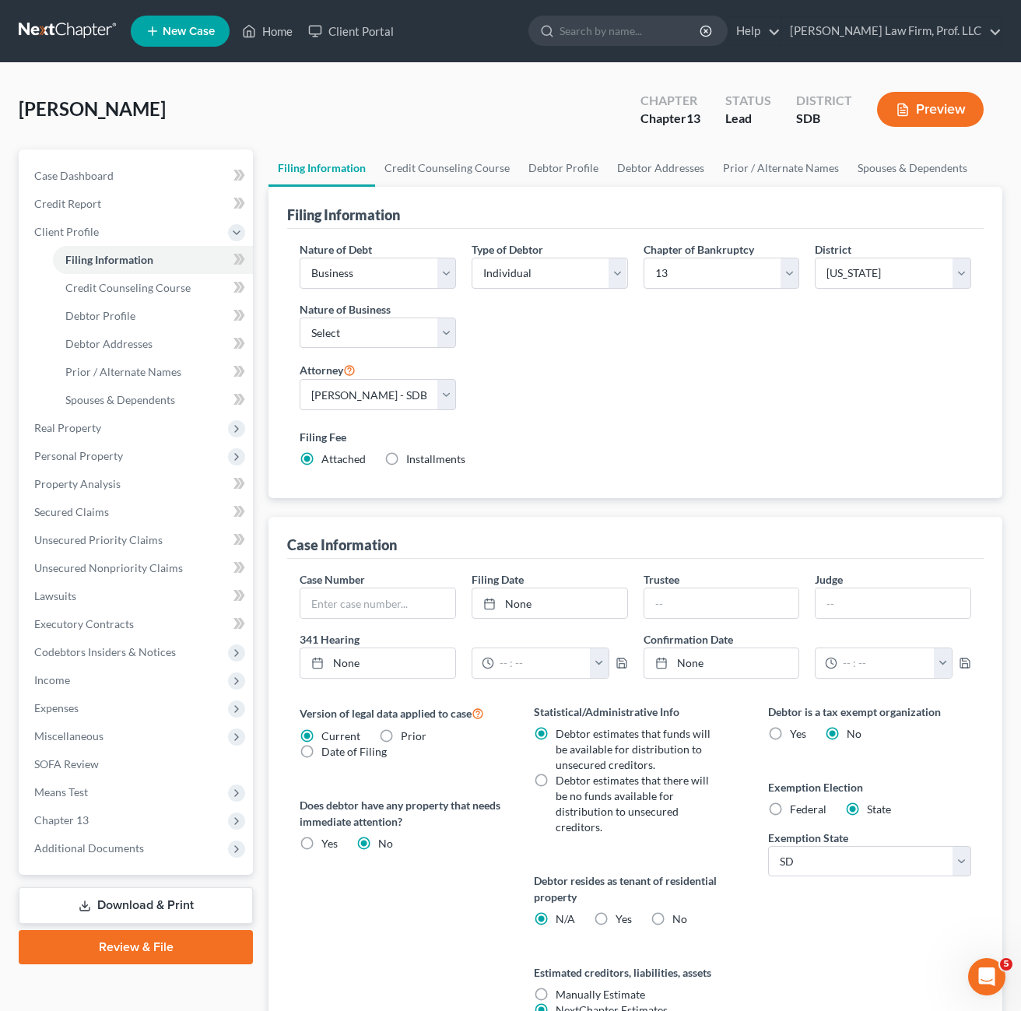
click at [618, 350] on div "Type of Debtor Select Individual Joint" at bounding box center [550, 301] width 172 height 120
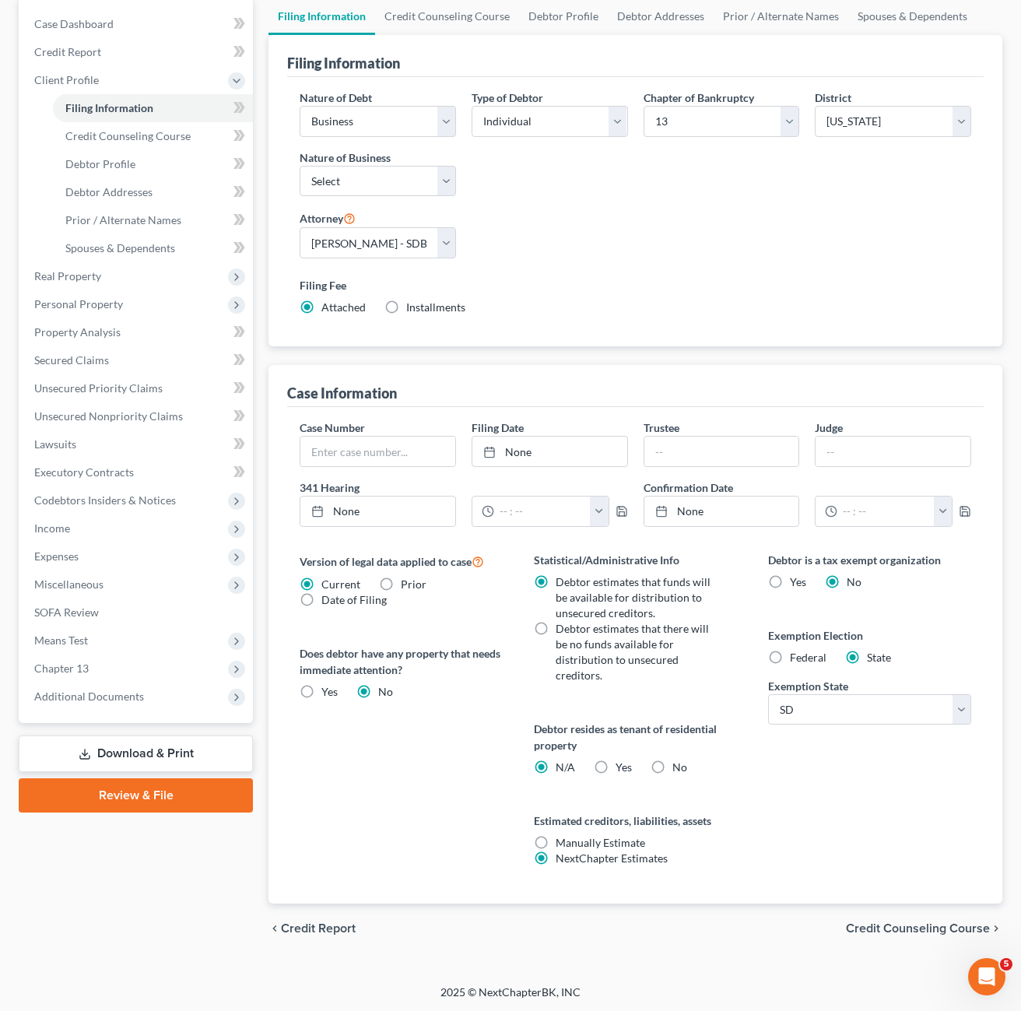
scroll to position [153, 0]
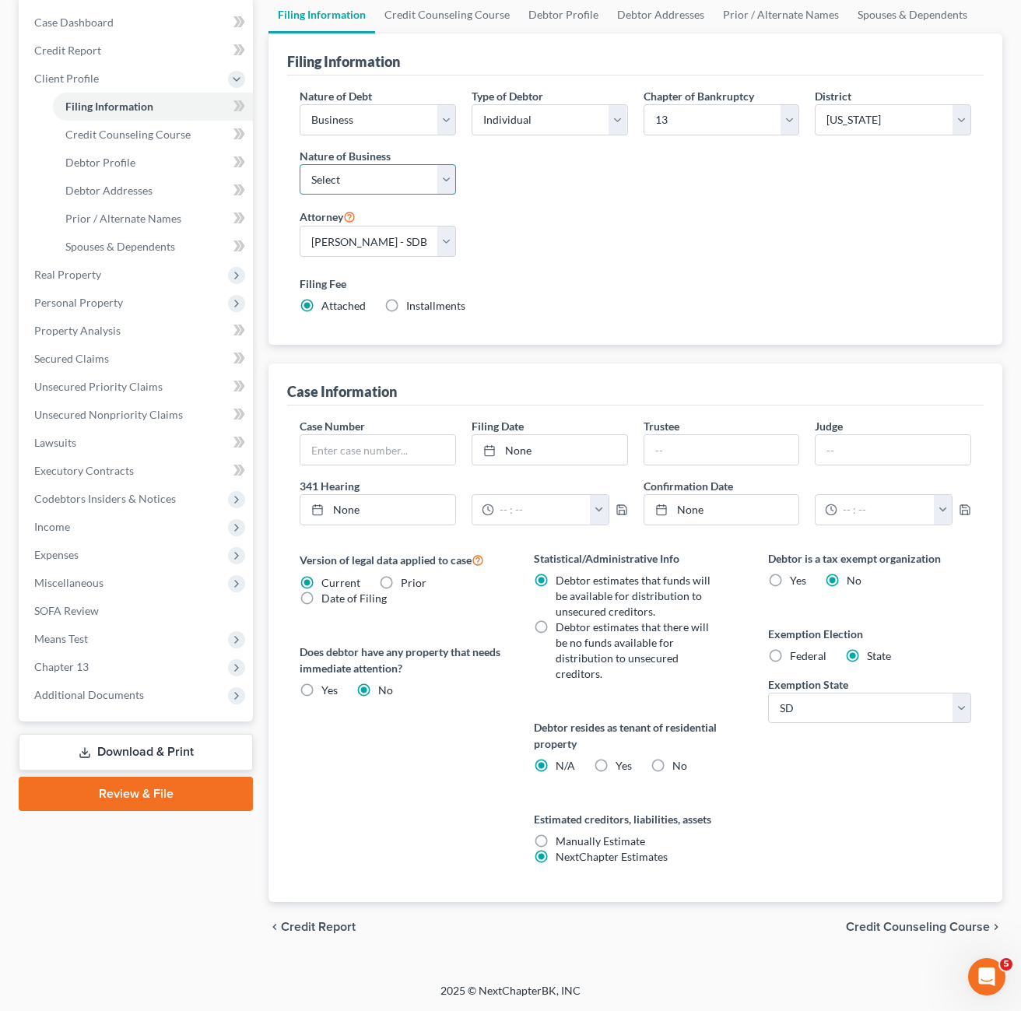
drag, startPoint x: 402, startPoint y: 167, endPoint x: 401, endPoint y: 191, distance: 24.9
click at [402, 167] on select "Select Clearing Bank Commodity Broker Health Care Business Other Railroad Singl…" at bounding box center [378, 179] width 156 height 31
click at [400, 191] on select "Select Clearing Bank Commodity Broker Health Care Business Other Railroad Singl…" at bounding box center [378, 179] width 156 height 31
select select "3"
click at [300, 164] on select "Select Clearing Bank Commodity Broker Health Care Business Other Railroad Singl…" at bounding box center [378, 179] width 156 height 31
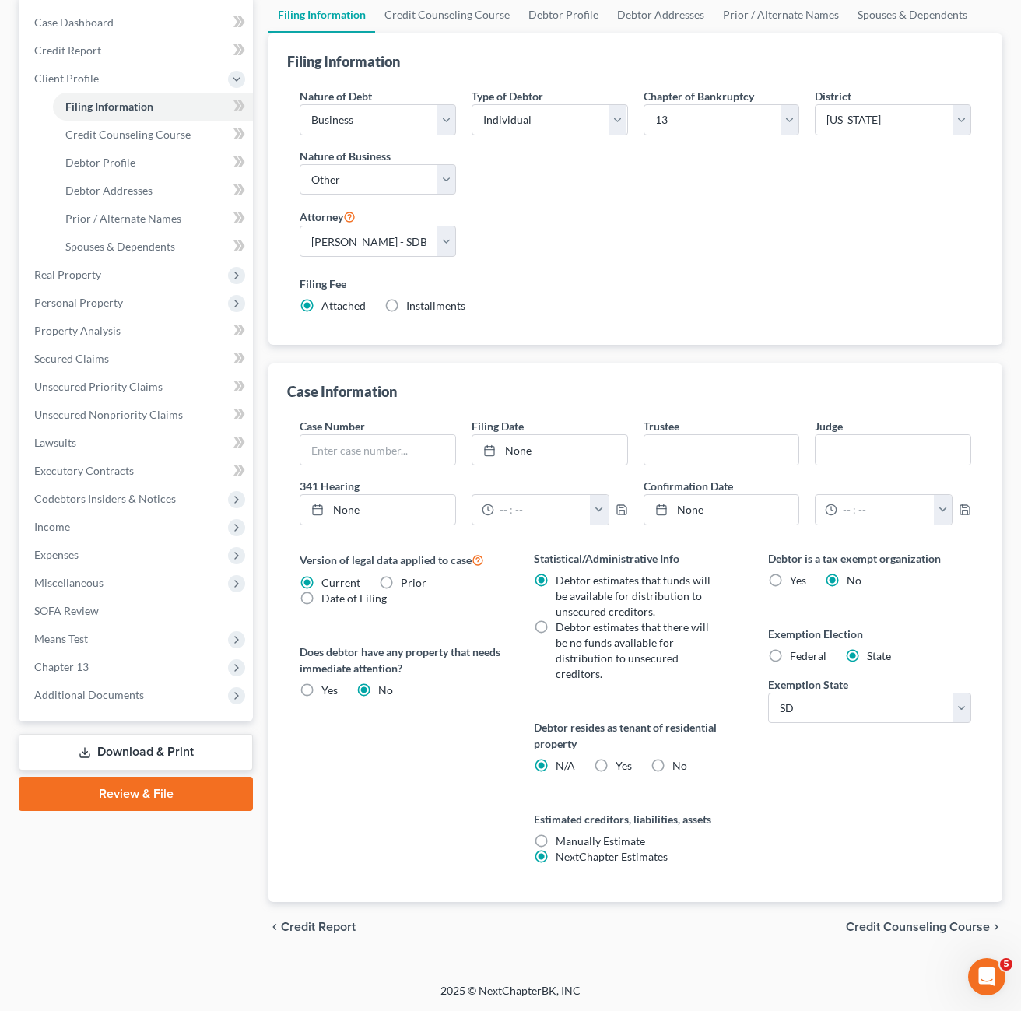
click at [610, 244] on div "Nature of Debt Select Business Consumer Other Nature of Business Select Clearin…" at bounding box center [635, 207] width 687 height 238
drag, startPoint x: 100, startPoint y: 322, endPoint x: 206, endPoint y: 318, distance: 106.0
click at [101, 321] on link "Property Analysis" at bounding box center [137, 331] width 231 height 28
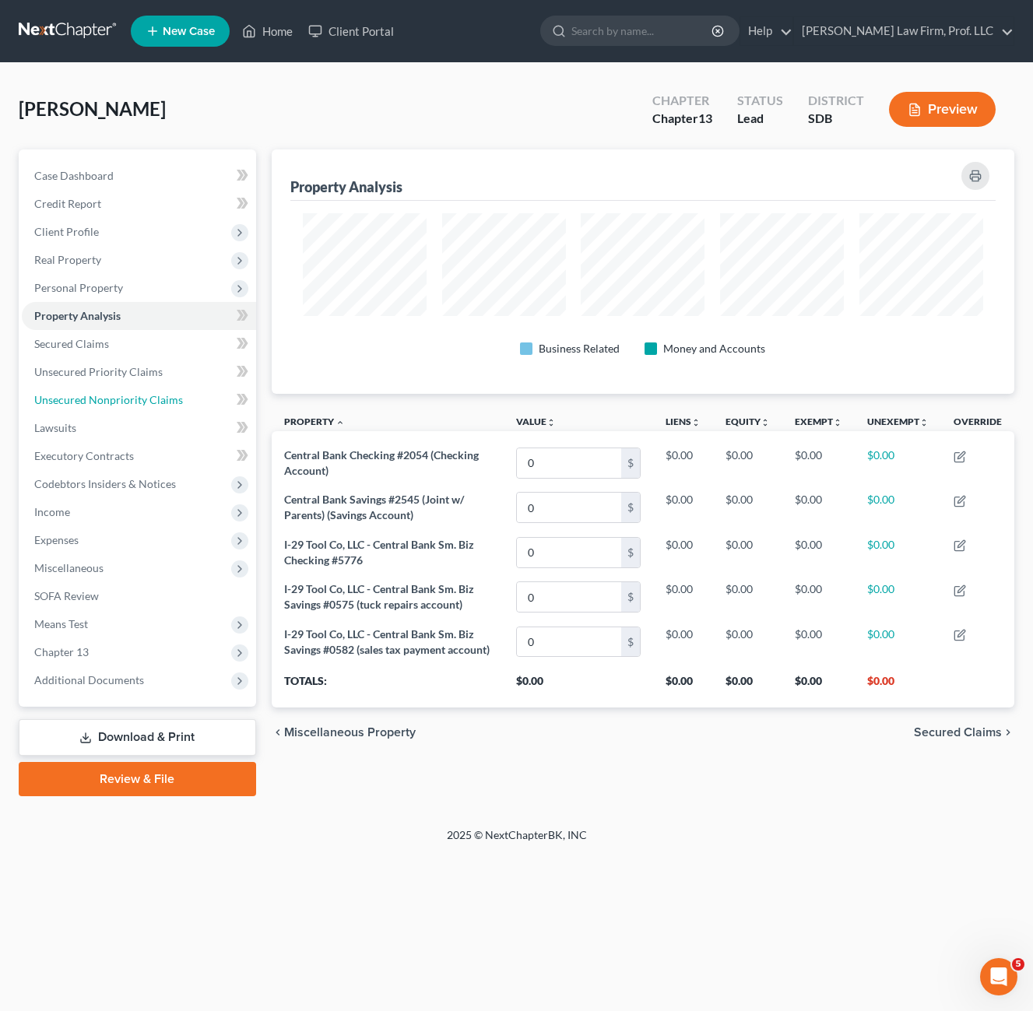
drag, startPoint x: 118, startPoint y: 406, endPoint x: 388, endPoint y: 349, distance: 277.0
click at [119, 406] on link "Unsecured Nonpriority Claims" at bounding box center [139, 400] width 234 height 28
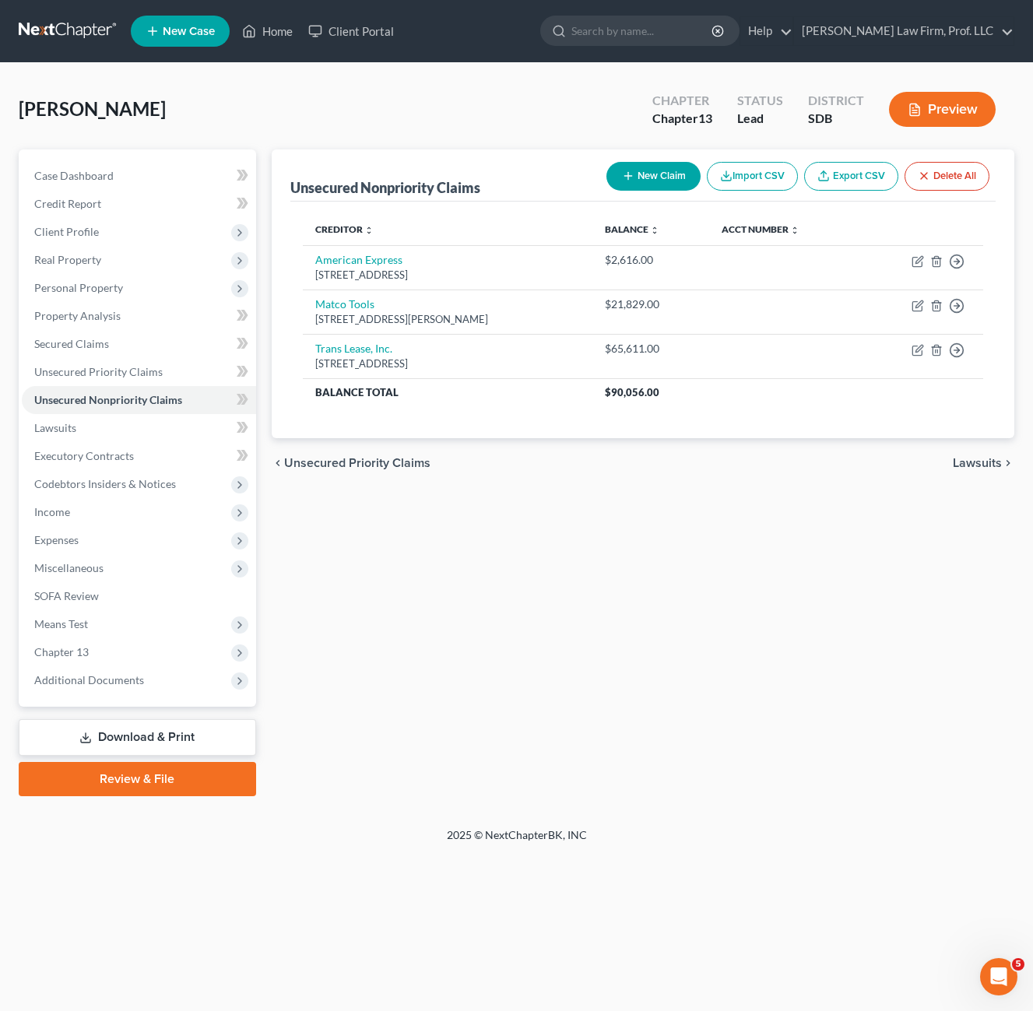
click at [649, 168] on button "New Claim" at bounding box center [653, 176] width 94 height 29
select select "0"
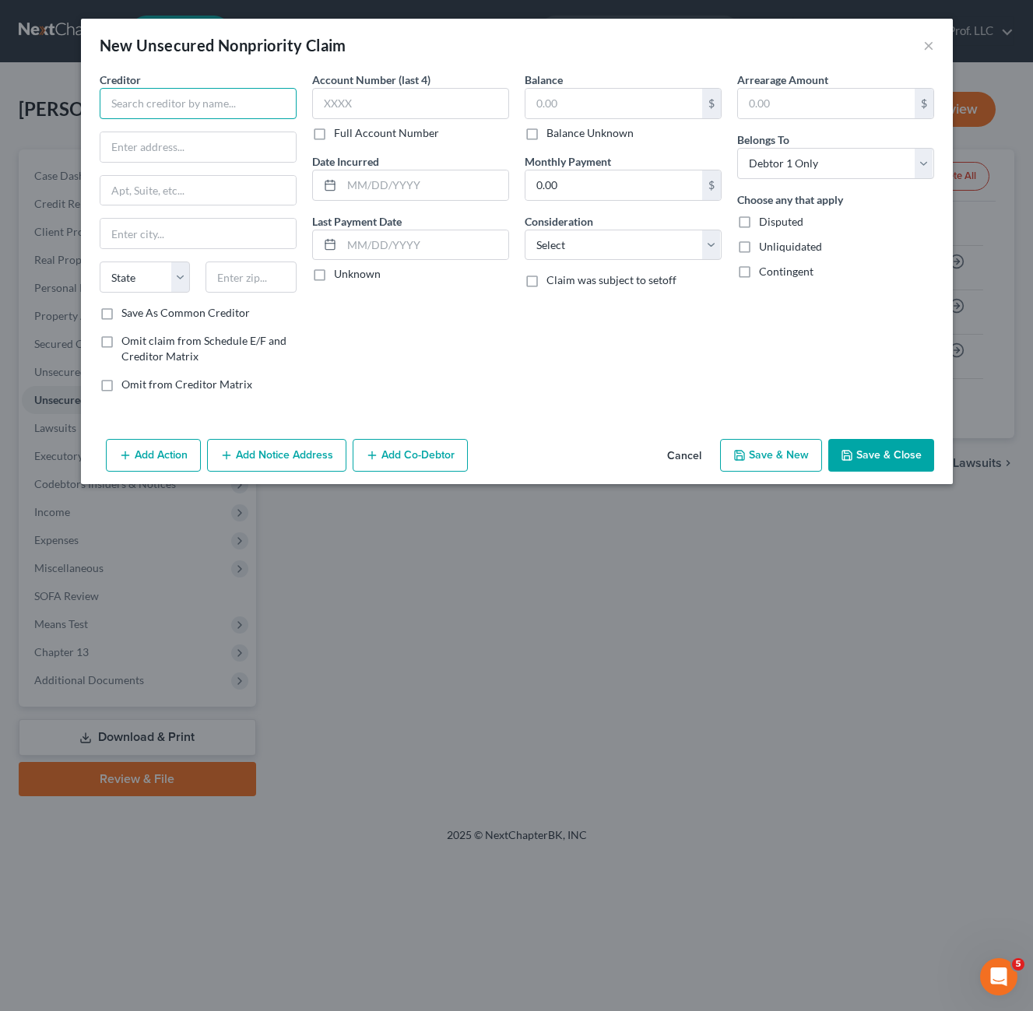
click at [218, 110] on input "text" at bounding box center [198, 103] width 197 height 31
type input "CCornwell Quality Tools"
type input "[STREET_ADDRESS]"
type input "57105"
type input "[GEOGRAPHIC_DATA]"
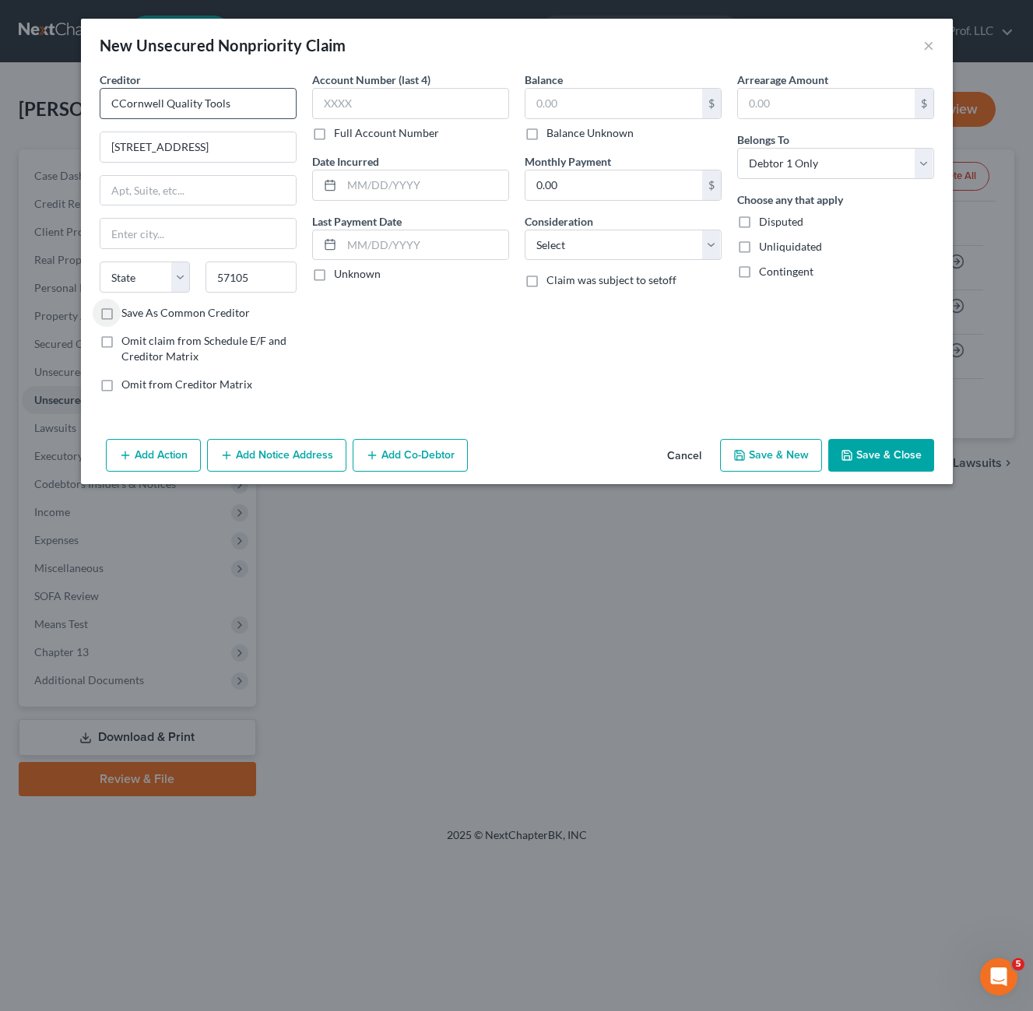
select select "43"
click at [583, 107] on input "text" at bounding box center [613, 104] width 177 height 30
type input "4,932.00"
drag, startPoint x: 589, startPoint y: 237, endPoint x: 588, endPoint y: 261, distance: 24.1
click at [589, 237] on select "Select Cable / Satellite Services Collection Agency Credit Card Debt Debt Couns…" at bounding box center [623, 245] width 197 height 31
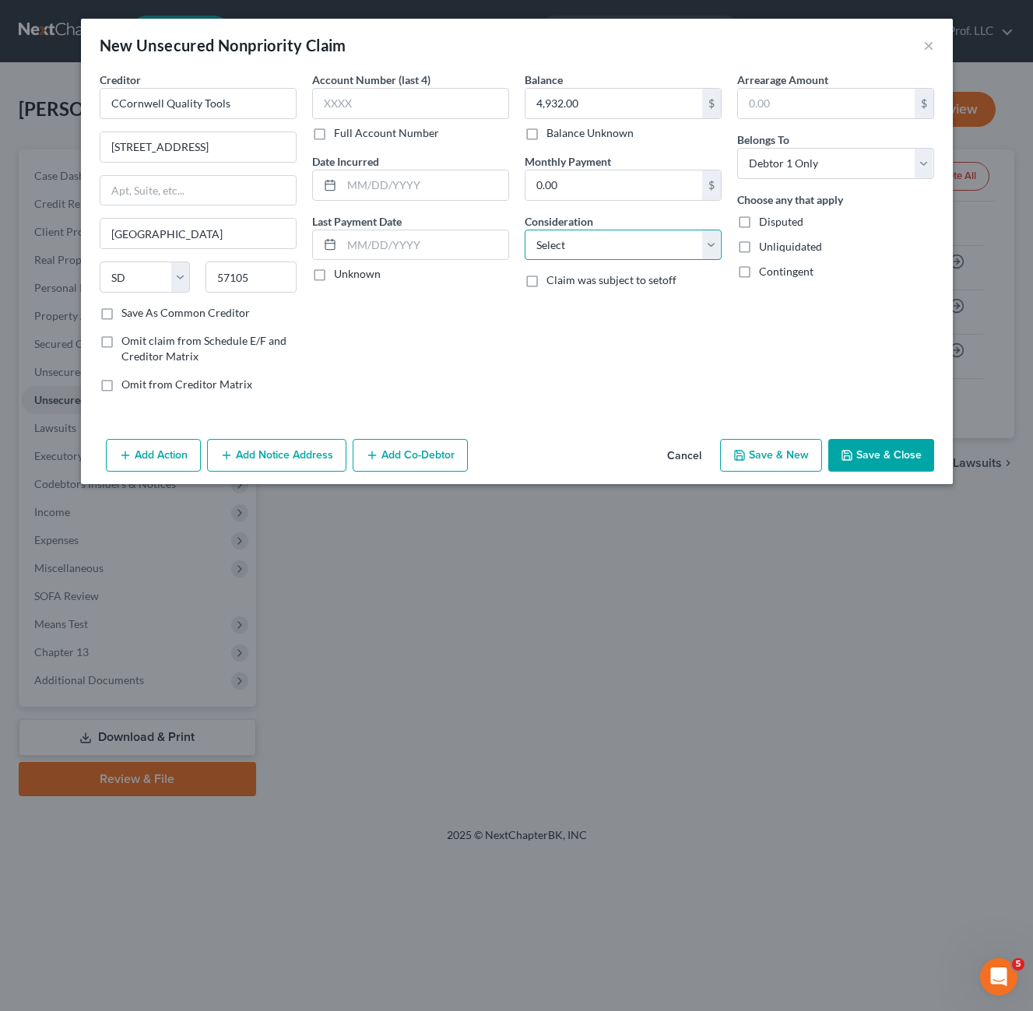
select select "14"
click at [525, 230] on select "Select Cable / Satellite Services Collection Agency Credit Card Debt Debt Couns…" at bounding box center [623, 245] width 197 height 31
click at [625, 290] on input "text" at bounding box center [622, 305] width 195 height 30
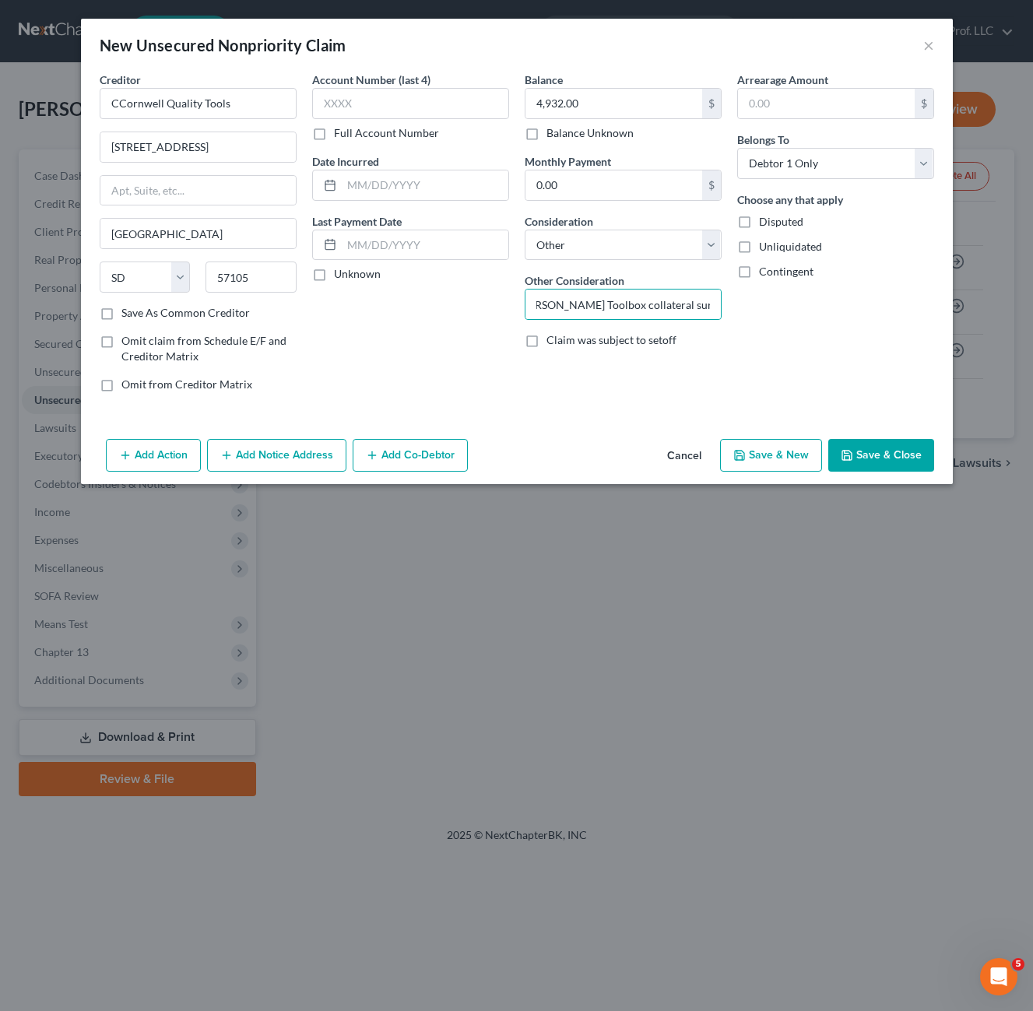
click at [839, 346] on div "Arrearage Amount $ Belongs To * Select Debtor 1 Only Debtor 2 Only Debtor 1 And…" at bounding box center [835, 238] width 213 height 333
click at [675, 313] on input "[PERSON_NAME] Toolbox collateral surrendered" at bounding box center [622, 305] width 195 height 30
click at [637, 302] on input "[PERSON_NAME] Toolbox collateral surrendered" at bounding box center [622, 305] width 195 height 30
click at [674, 304] on input "[PERSON_NAME] Toolbox collateral surrendered" at bounding box center [622, 305] width 195 height 30
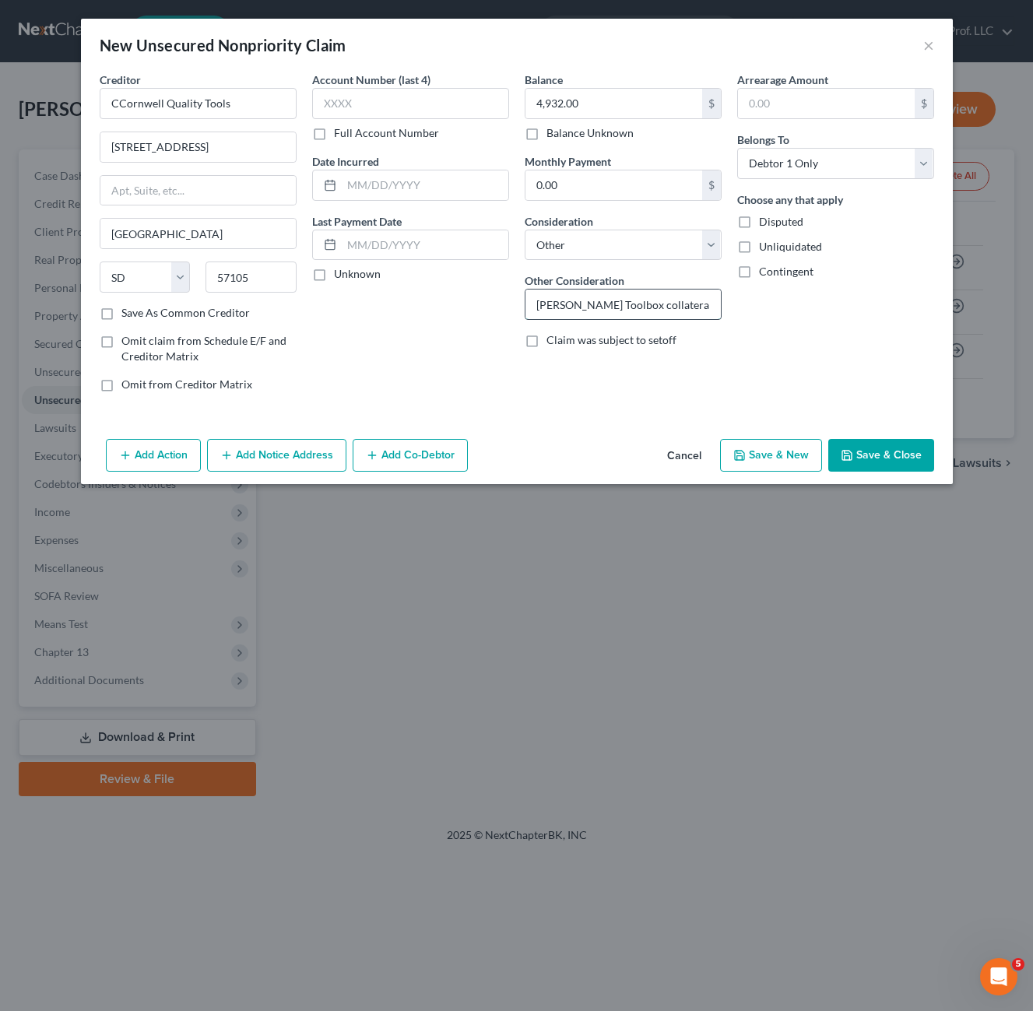
click at [622, 307] on input "[PERSON_NAME] Toolbox collateral surrendered" at bounding box center [622, 305] width 195 height 30
type input "[PERSON_NAME] Toolbox in business name collateral surrendered"
click at [902, 446] on button "Save & Close" at bounding box center [881, 455] width 106 height 33
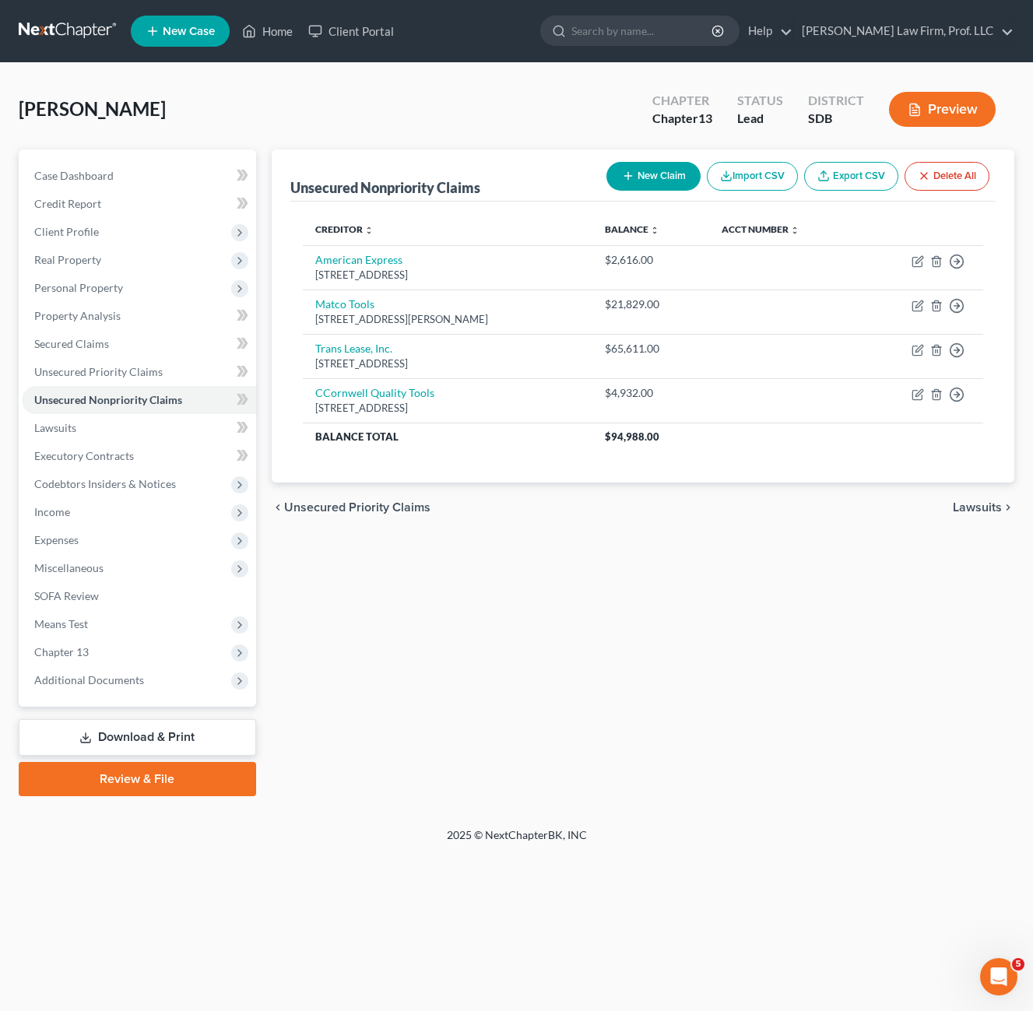
click at [667, 568] on div "Unsecured Nonpriority Claims New Claim Import CSV Export CSV Delete All Credito…" at bounding box center [643, 472] width 758 height 647
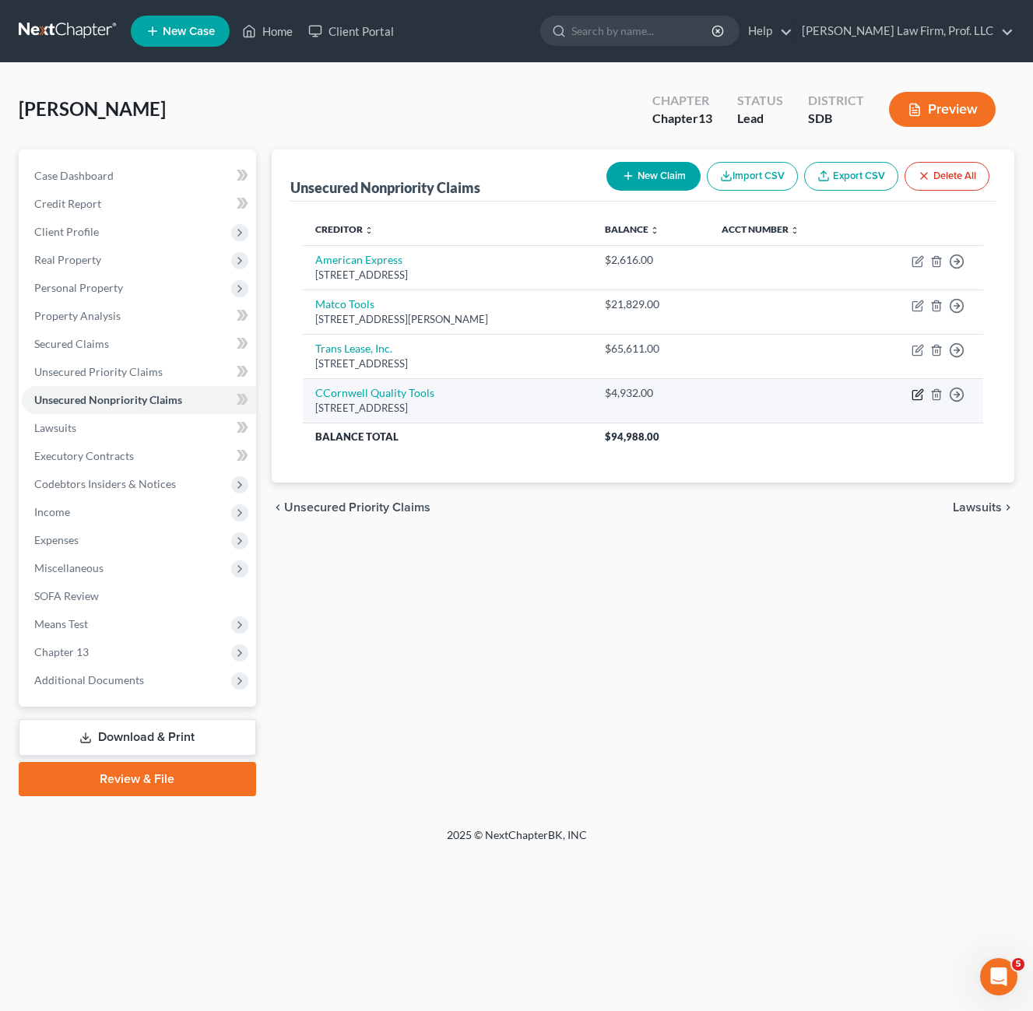
click at [922, 395] on icon "button" at bounding box center [918, 394] width 12 height 12
select select "43"
select select "14"
select select "0"
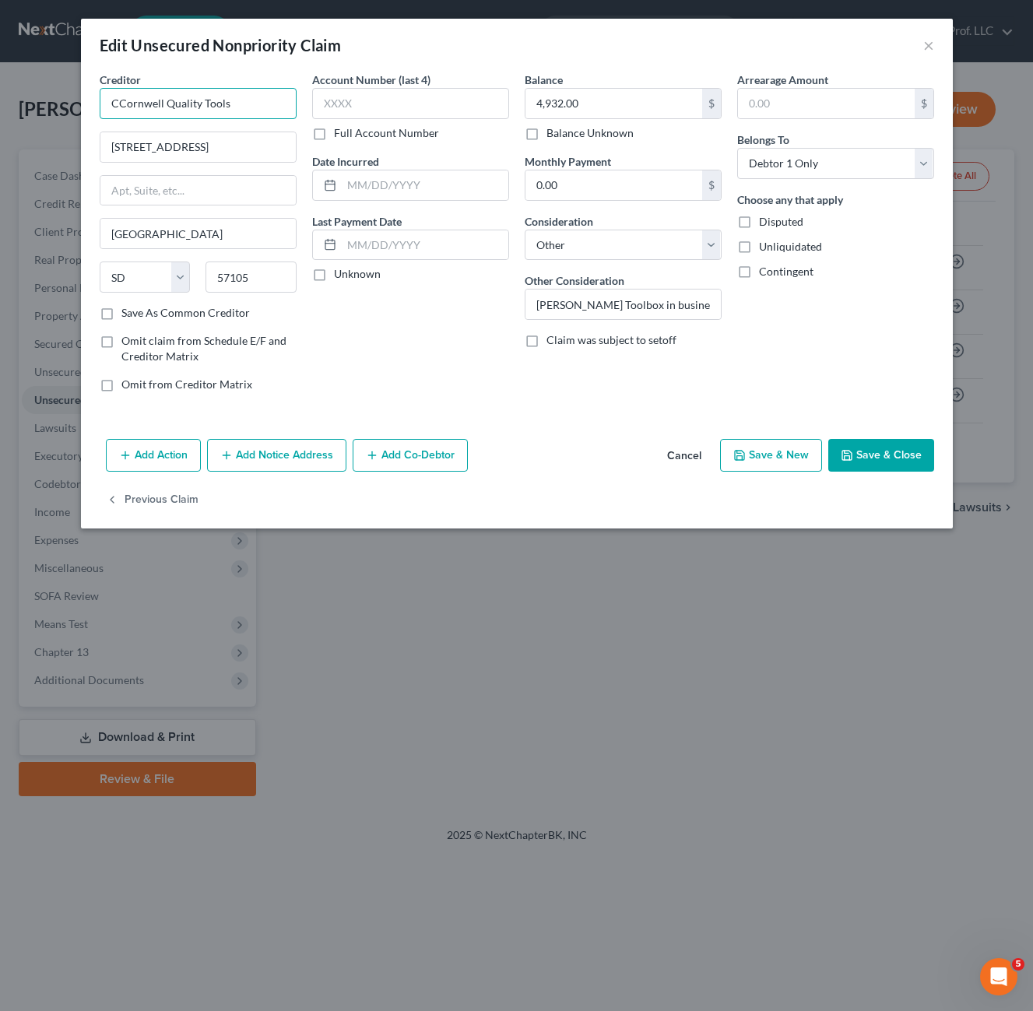
click at [125, 101] on input "CCornwell Quality Tools" at bounding box center [198, 103] width 197 height 31
type input "[PERSON_NAME] Quality Tools"
click at [866, 460] on button "Save & Close" at bounding box center [881, 455] width 106 height 33
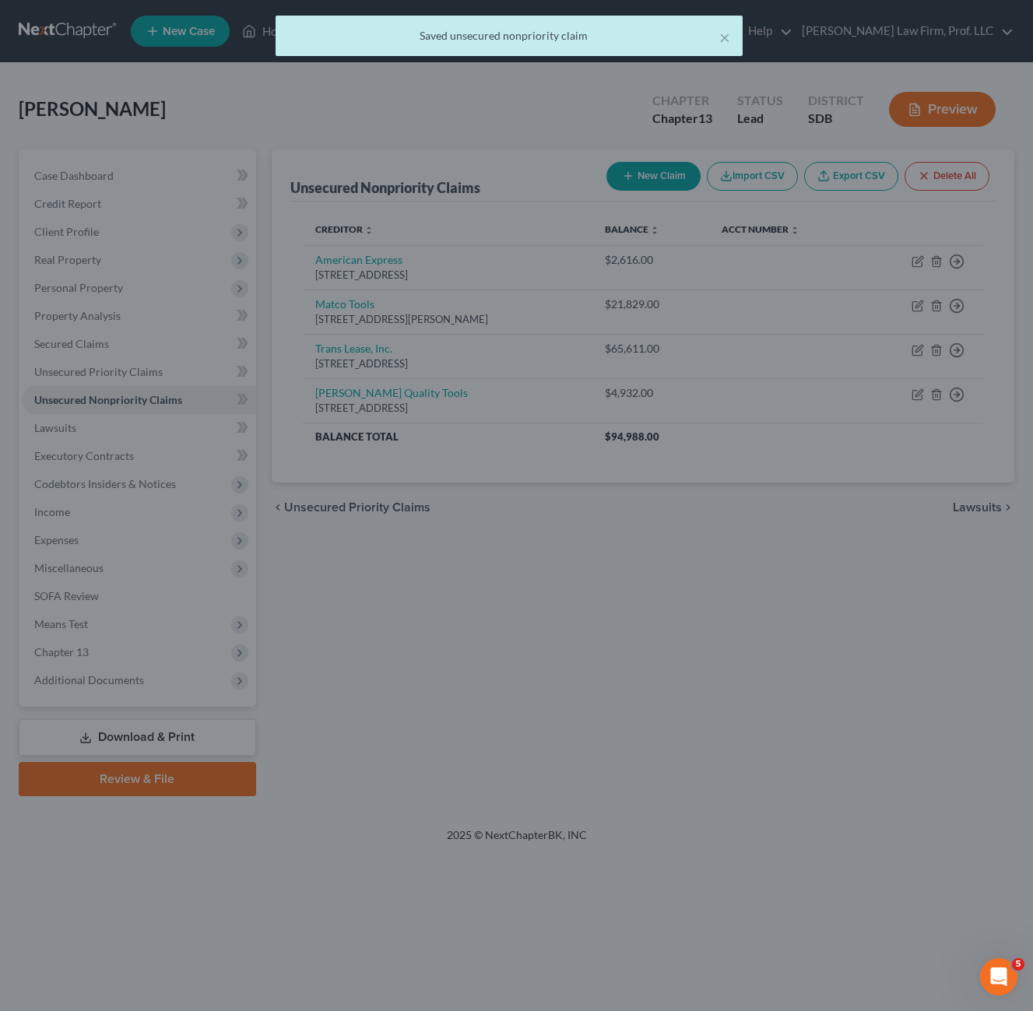
type input "0"
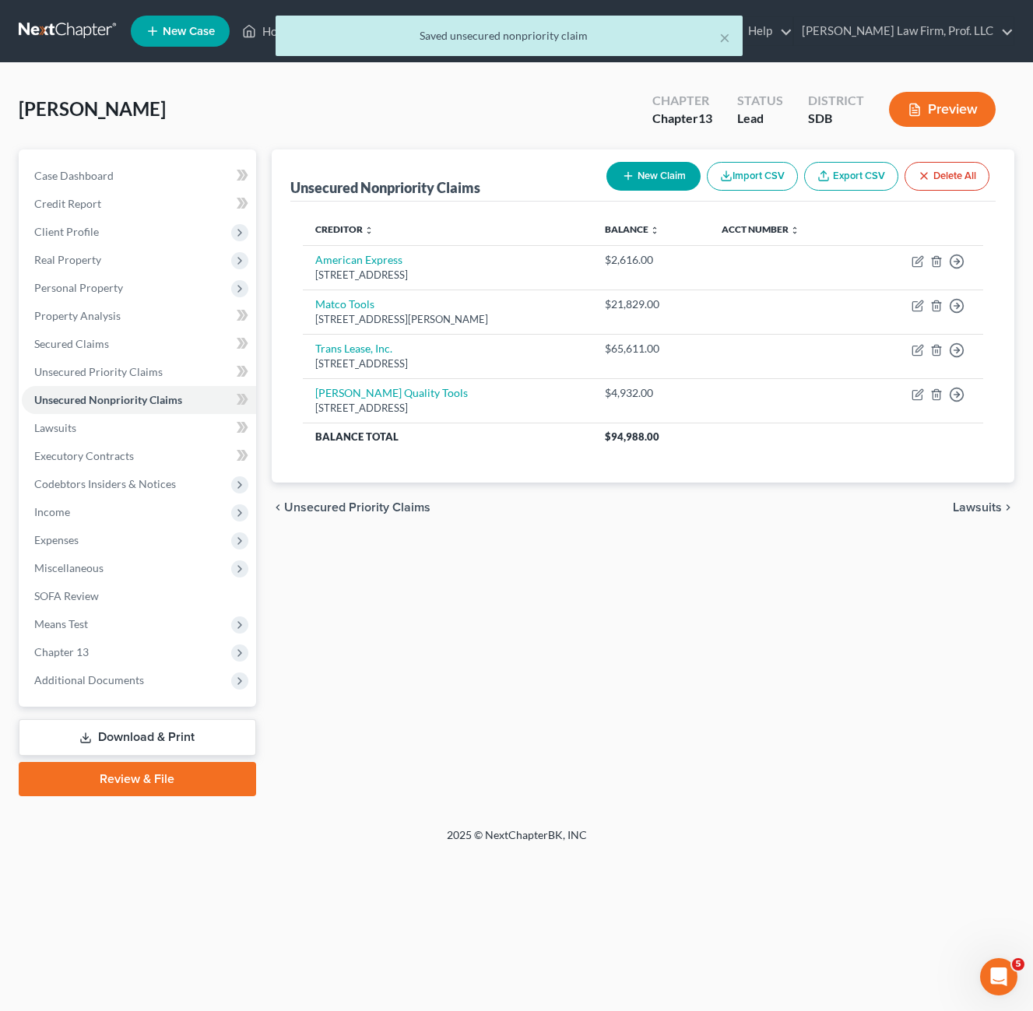
click at [648, 183] on button "New Claim" at bounding box center [653, 176] width 94 height 29
select select "0"
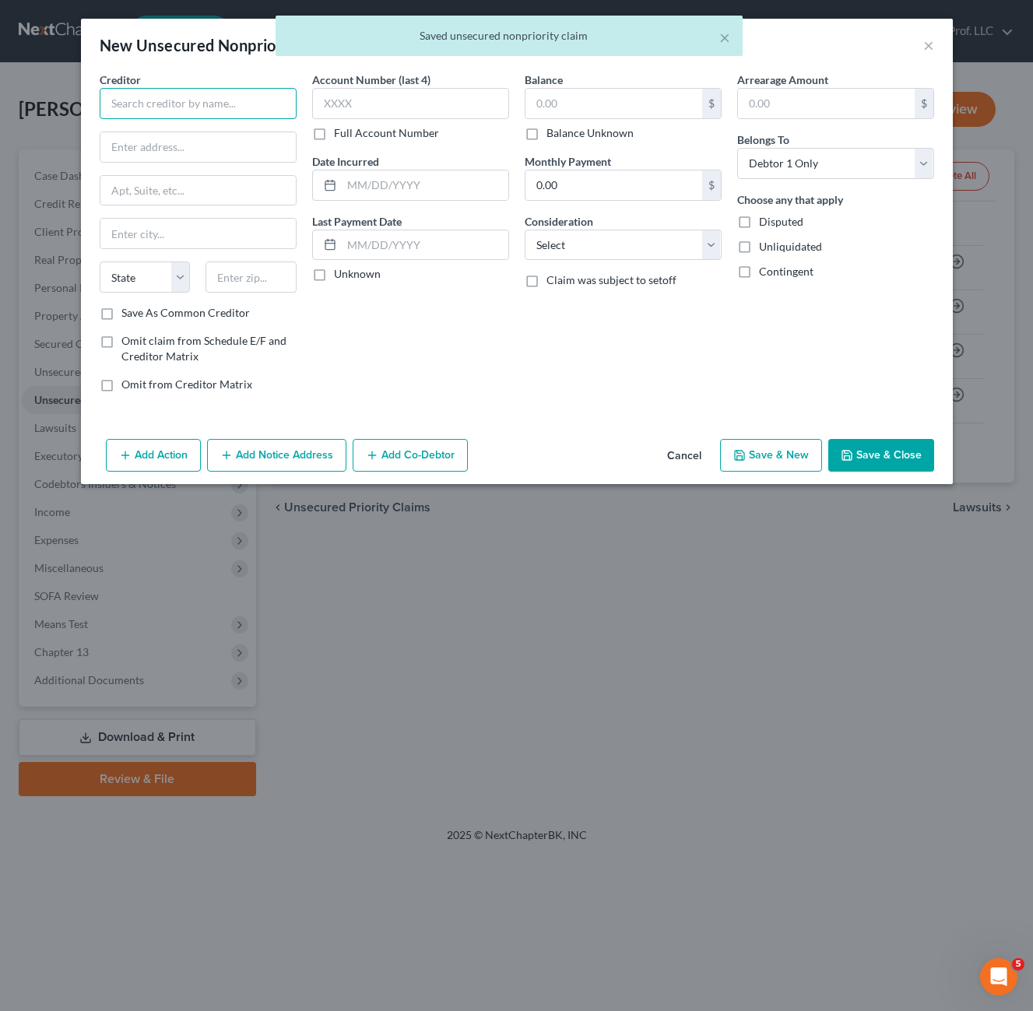
click at [122, 104] on input "text" at bounding box center [198, 103] width 197 height 31
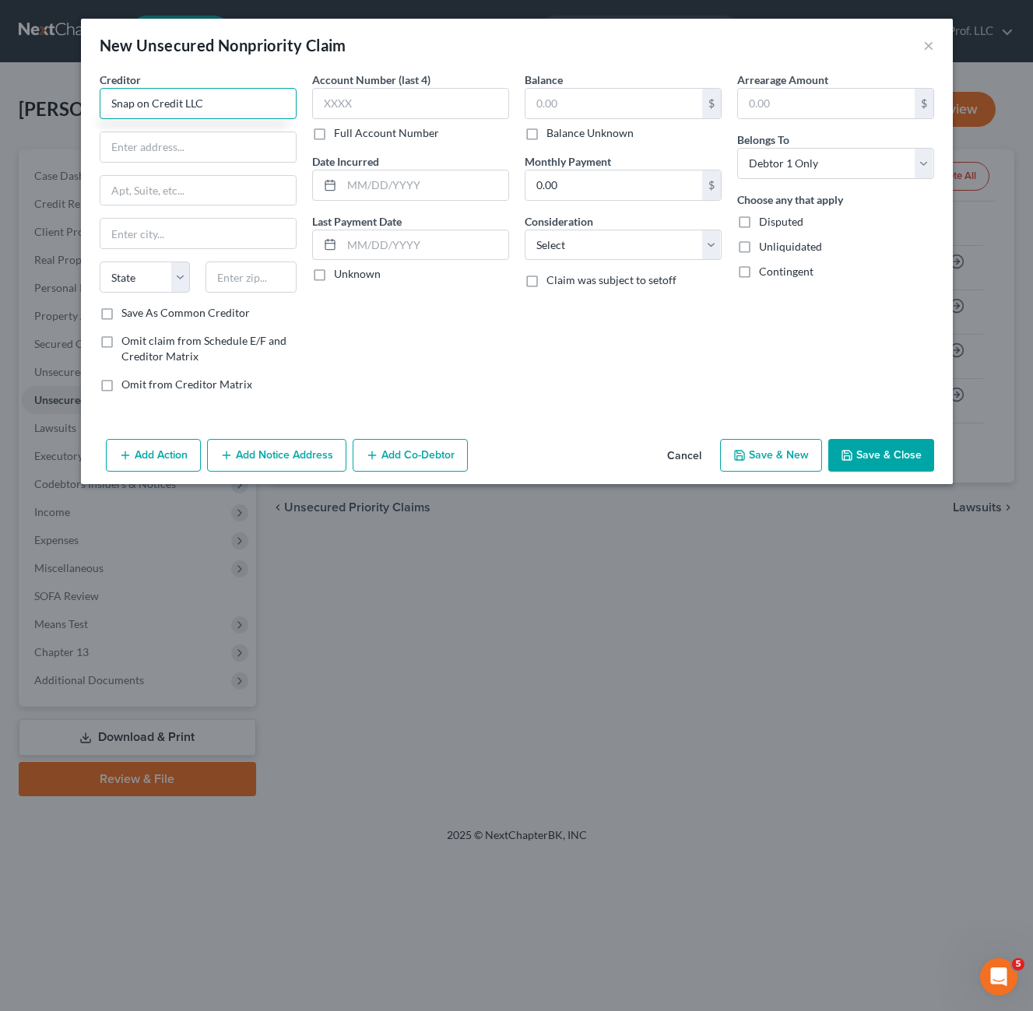
type input "Snap on Credit LLC"
type input "[STREET_ADDRESS]"
type input "60048"
type input "[GEOGRAPHIC_DATA]"
select select "14"
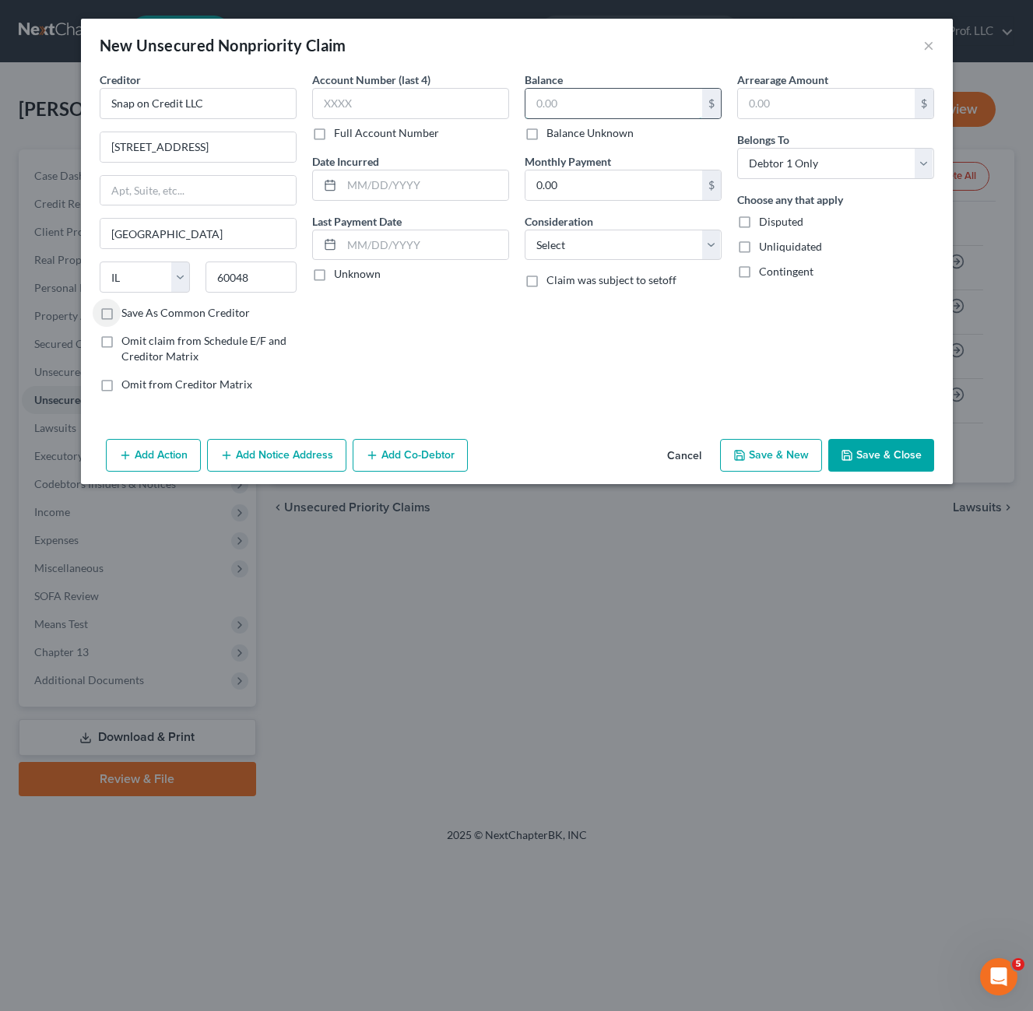
click at [600, 107] on input "text" at bounding box center [613, 104] width 177 height 30
type input "10,405"
drag, startPoint x: 642, startPoint y: 247, endPoint x: 639, endPoint y: 259, distance: 12.8
click at [642, 247] on select "Select Cable / Satellite Services Collection Agency Credit Card Debt Debt Couns…" at bounding box center [623, 245] width 197 height 31
select select "14"
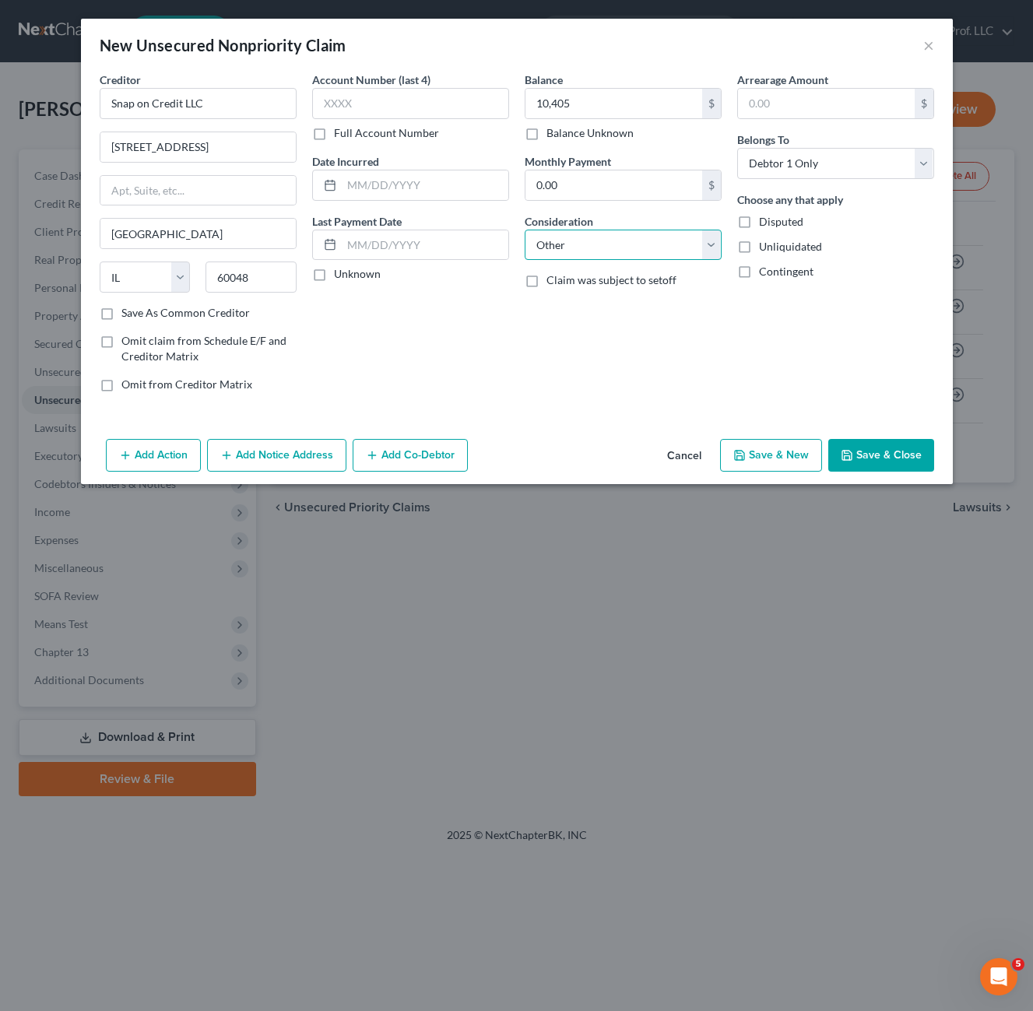
click at [525, 230] on select "Select Cable / Satellite Services Collection Agency Credit Card Debt Debt Couns…" at bounding box center [623, 245] width 197 height 31
click at [605, 303] on input "text" at bounding box center [622, 305] width 195 height 30
type input "Business snap on toolbox/scan tool collateral surrendered"
click at [885, 445] on button "Save & Close" at bounding box center [881, 455] width 106 height 33
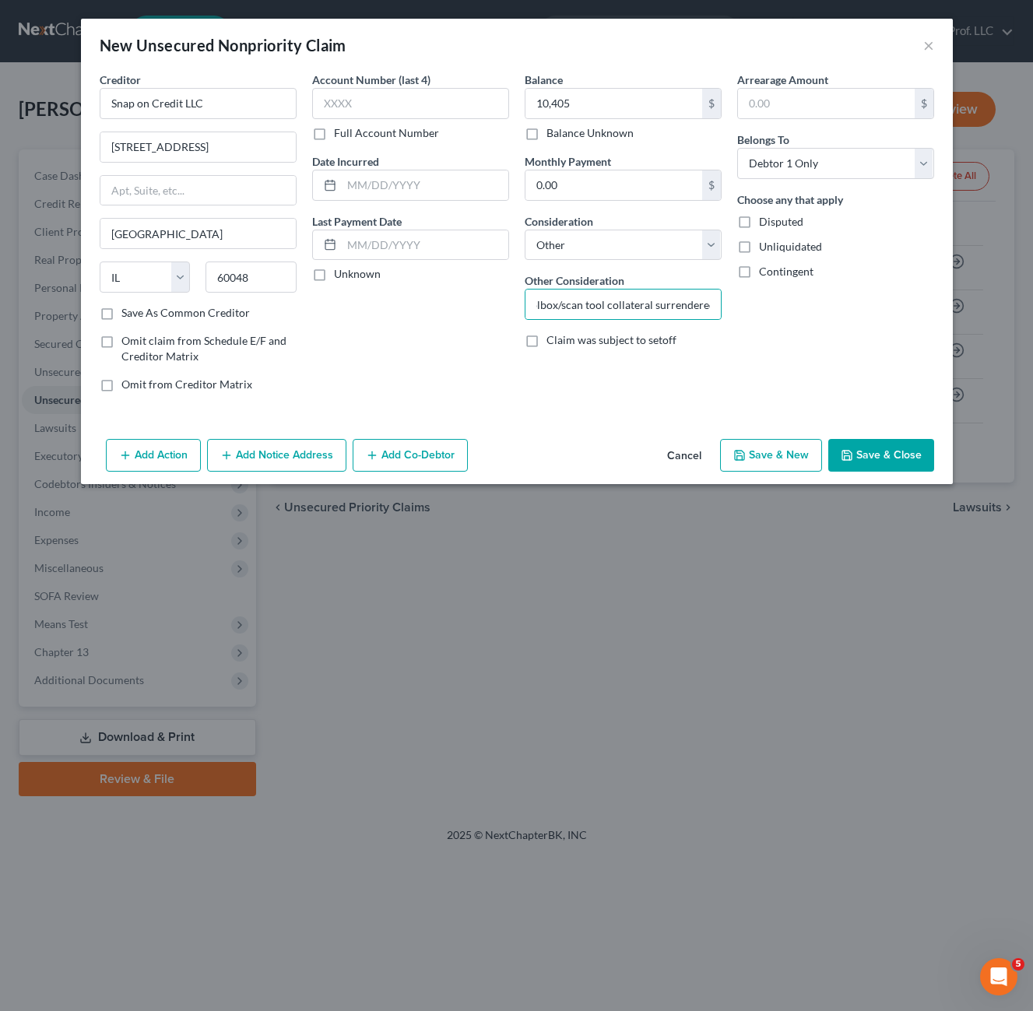
scroll to position [0, 0]
type input "10,405.00"
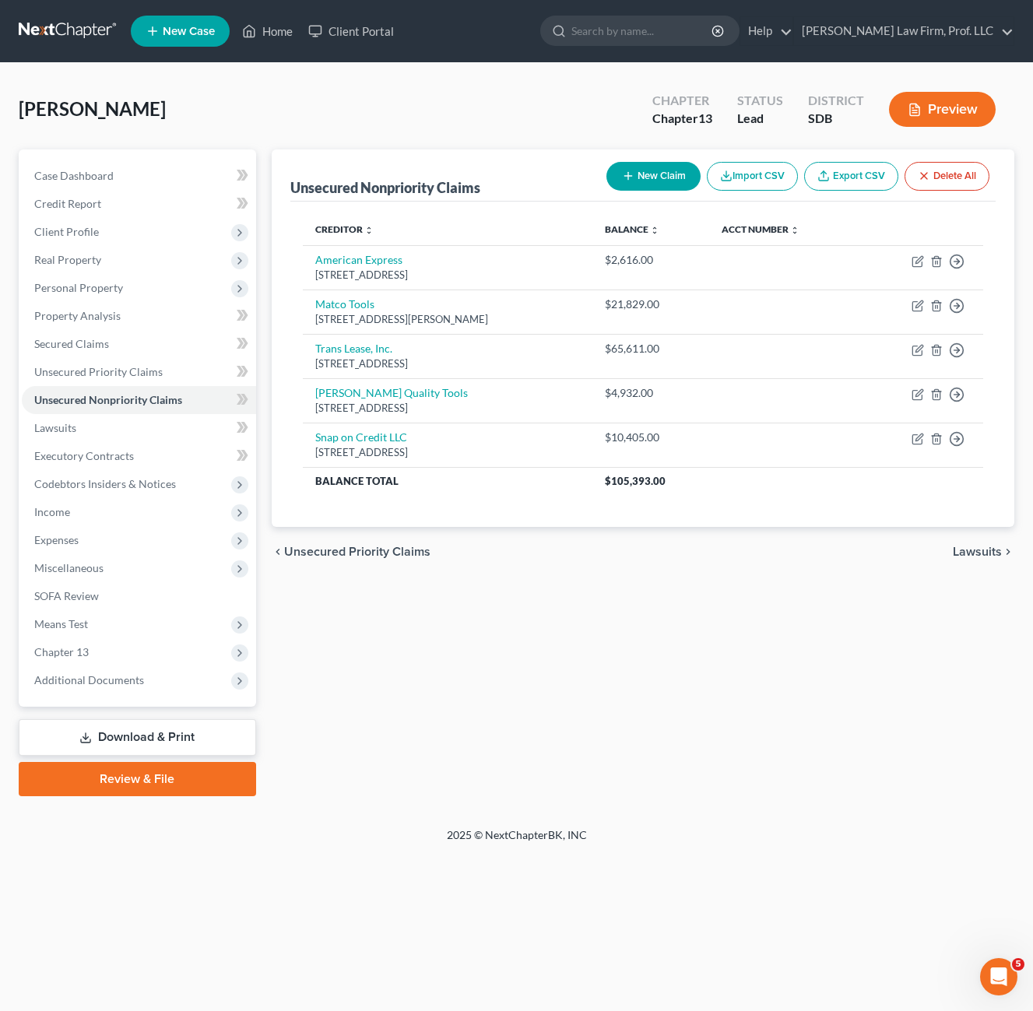
click at [653, 173] on button "New Claim" at bounding box center [653, 176] width 94 height 29
select select "0"
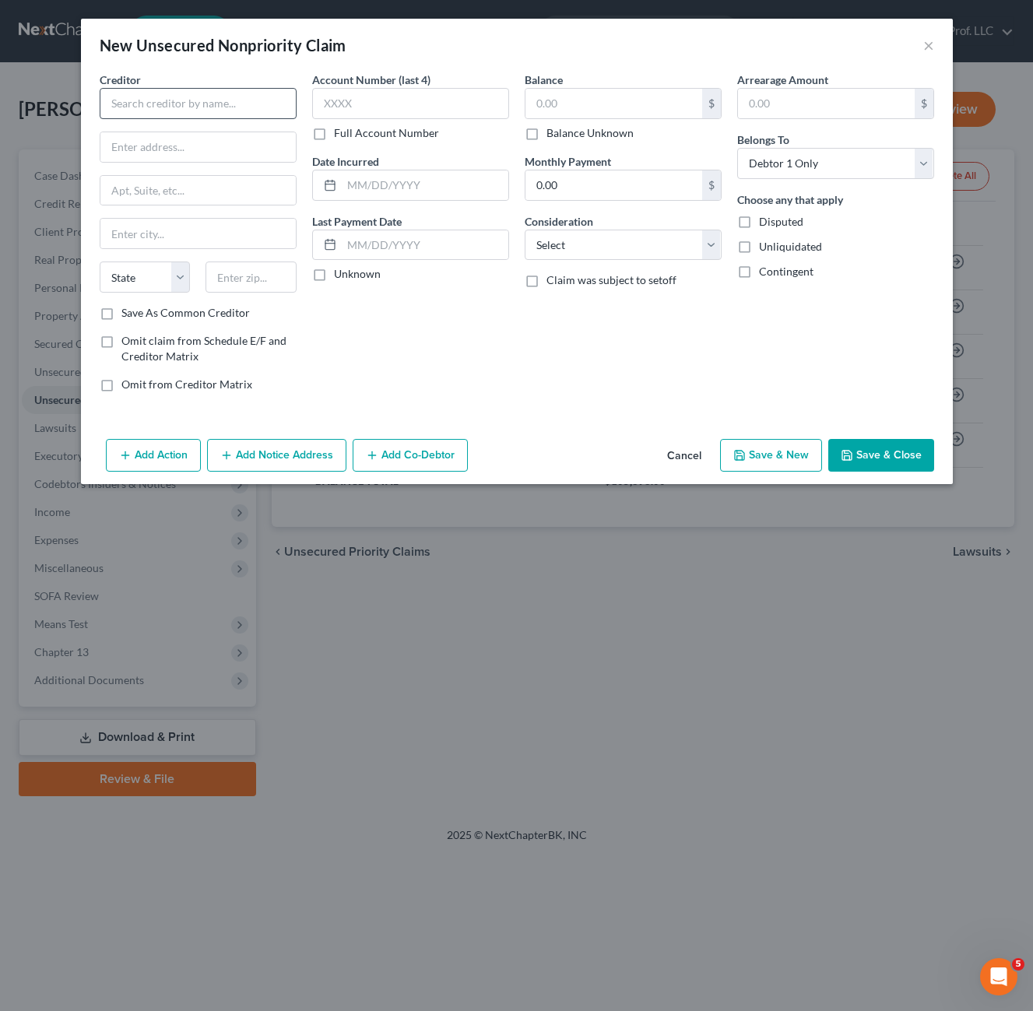
drag, startPoint x: 262, startPoint y: 121, endPoint x: 244, endPoint y: 95, distance: 31.5
click at [262, 120] on div "Creditor * State [US_STATE] AK AR AZ CA CO [GEOGRAPHIC_DATA] DE DC [GEOGRAPHIC_…" at bounding box center [198, 189] width 197 height 234
click at [244, 95] on input "text" at bounding box center [198, 103] width 197 height 31
click at [243, 97] on input "text" at bounding box center [198, 103] width 197 height 31
type input "U.S. Dept. of Transportation"
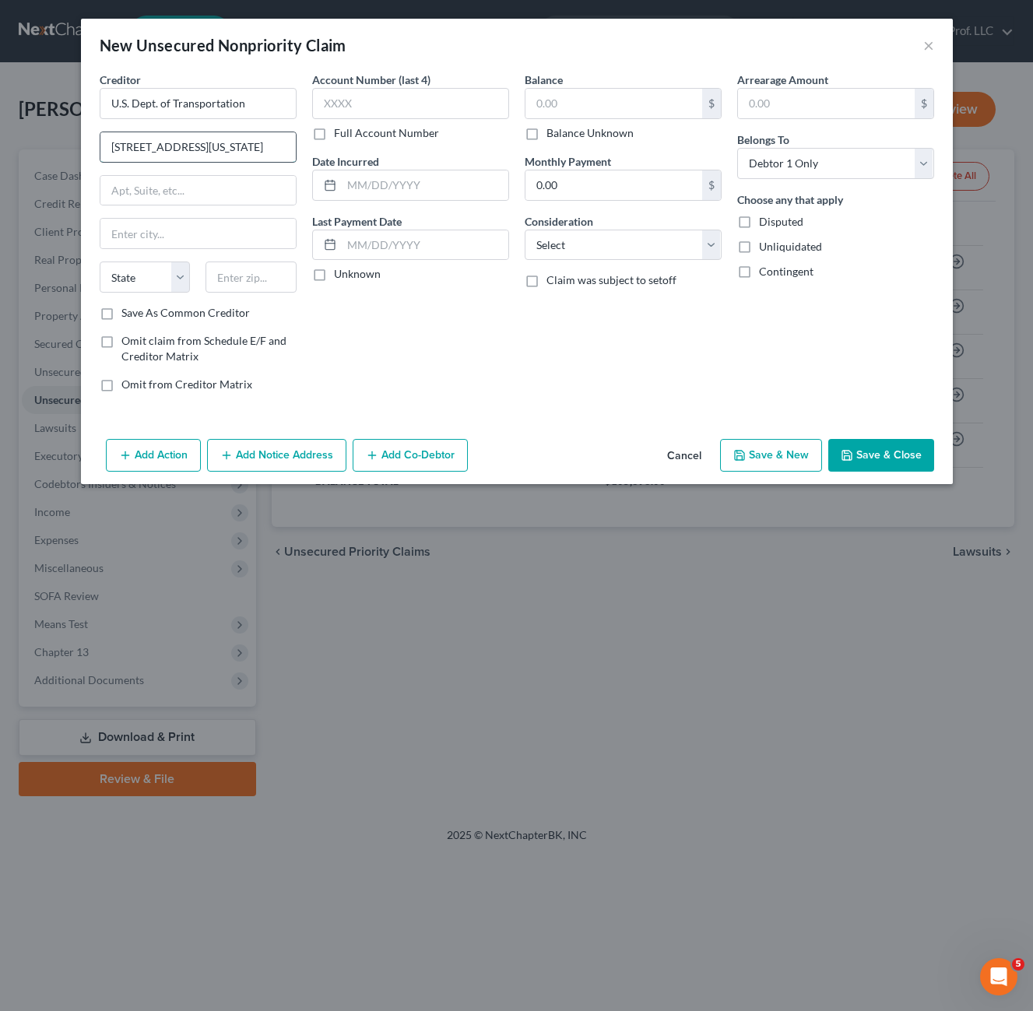
click at [198, 134] on input "[STREET_ADDRESS][US_STATE]" at bounding box center [197, 147] width 195 height 30
click at [206, 137] on input "[STREET_ADDRESS][US_STATE]" at bounding box center [197, 147] width 195 height 30
type input "[STREET_ADDRESS][US_STATE]"
click at [279, 288] on input "text" at bounding box center [251, 277] width 91 height 31
type input "20590"
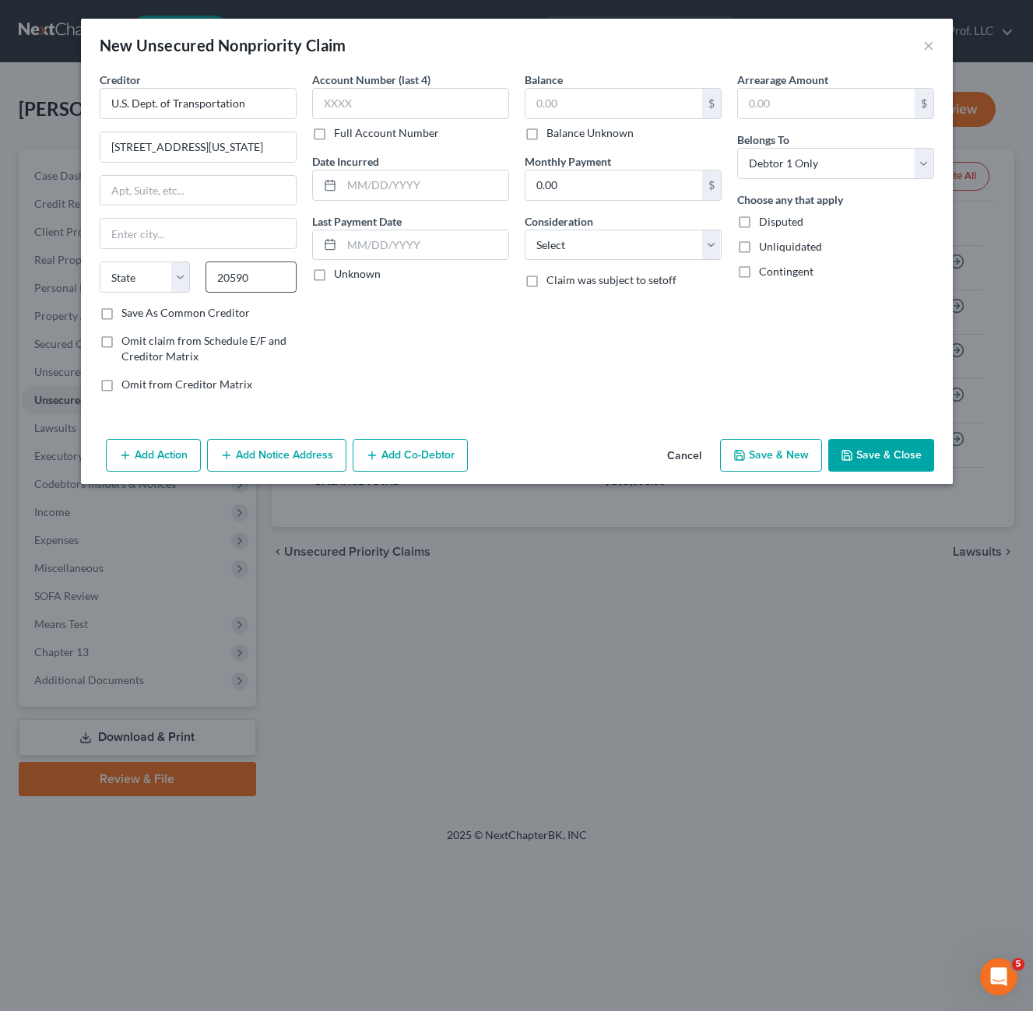
type input "[US_STATE]"
select select "8"
click at [416, 320] on div "Account Number (last 4) Full Account Number Date Incurred Last Payment Date Unk…" at bounding box center [410, 238] width 213 height 333
click at [577, 109] on input "text" at bounding box center [613, 104] width 177 height 30
drag, startPoint x: 579, startPoint y: 121, endPoint x: 579, endPoint y: 135, distance: 13.2
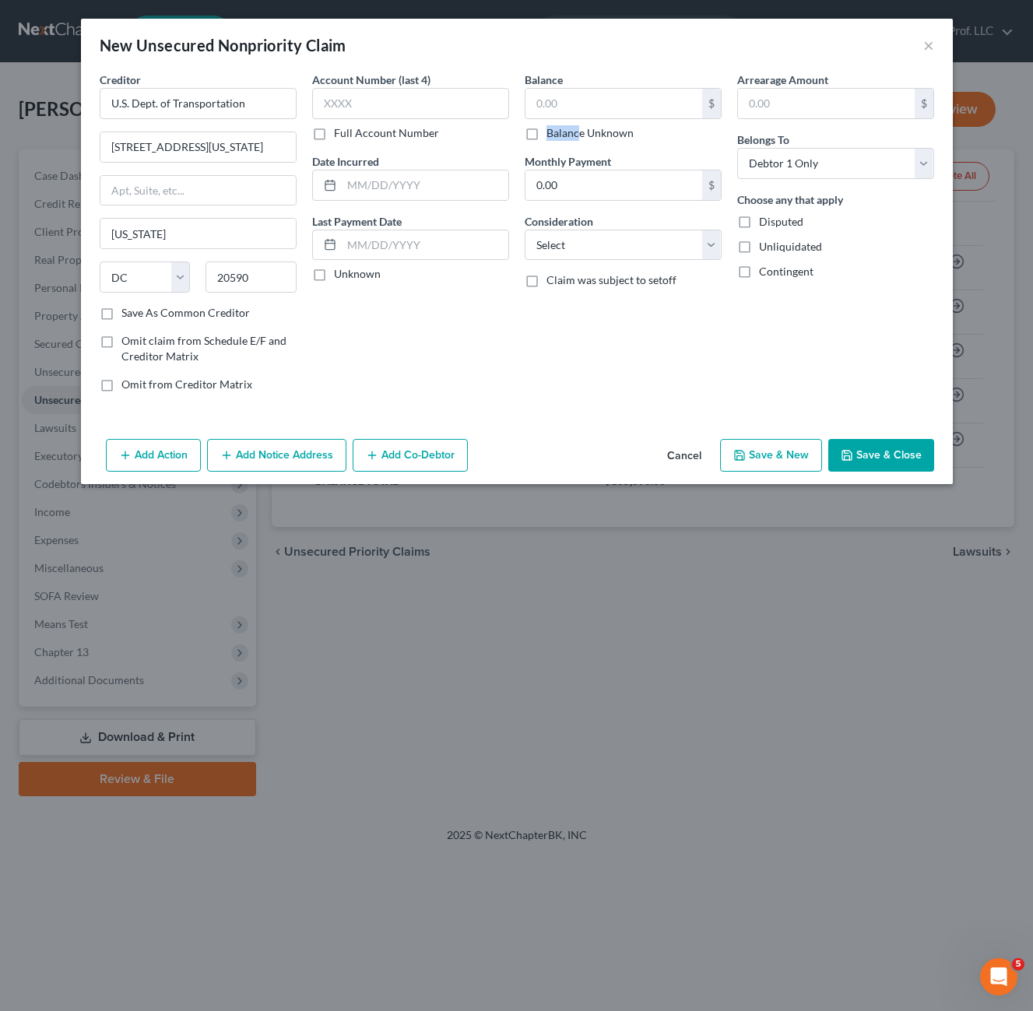
click at [578, 132] on div "$ Balance Unknown" at bounding box center [623, 114] width 197 height 53
drag, startPoint x: 579, startPoint y: 135, endPoint x: 872, endPoint y: 371, distance: 375.9
click at [588, 135] on label "Balance Unknown" at bounding box center [589, 133] width 87 height 16
click at [563, 135] on input "Balance Unknown" at bounding box center [558, 130] width 10 height 10
checkbox input "true"
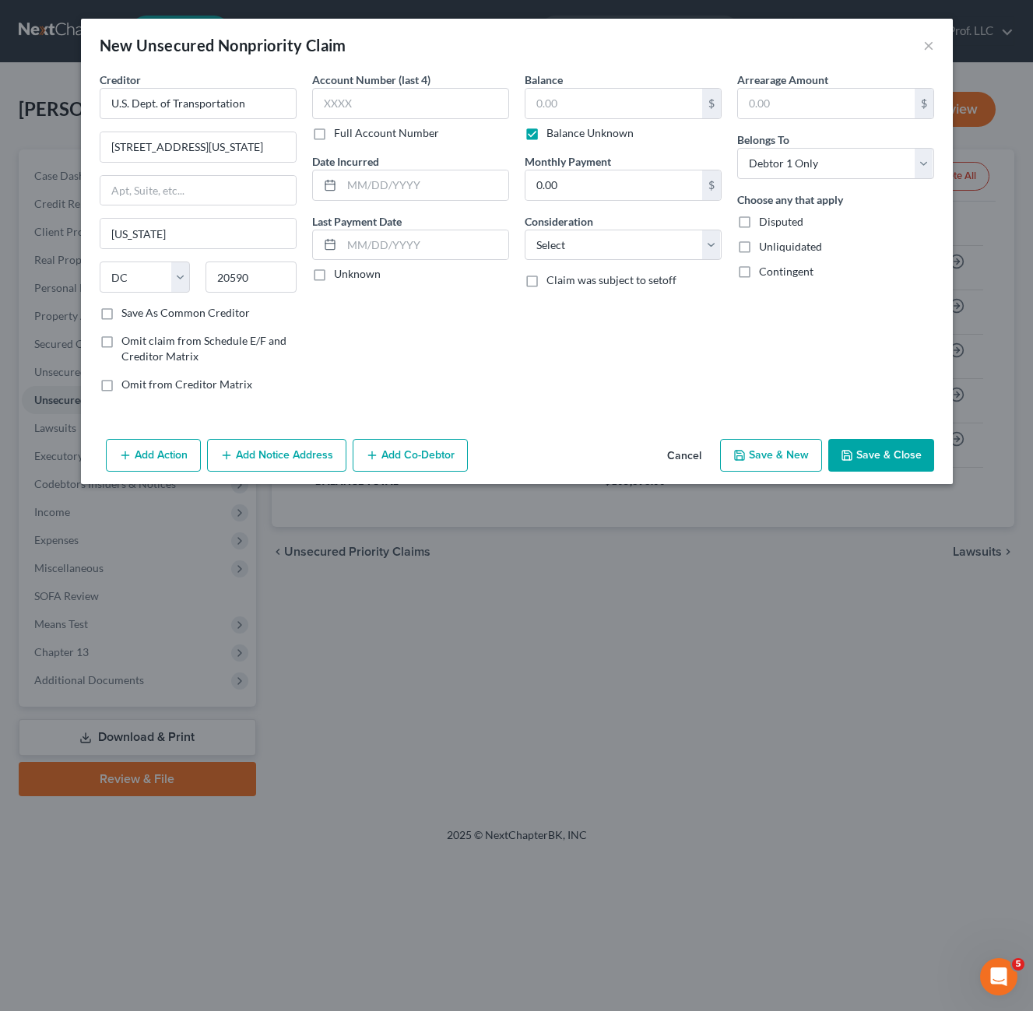
type input "0.00"
click at [906, 453] on button "Save & Close" at bounding box center [881, 455] width 106 height 33
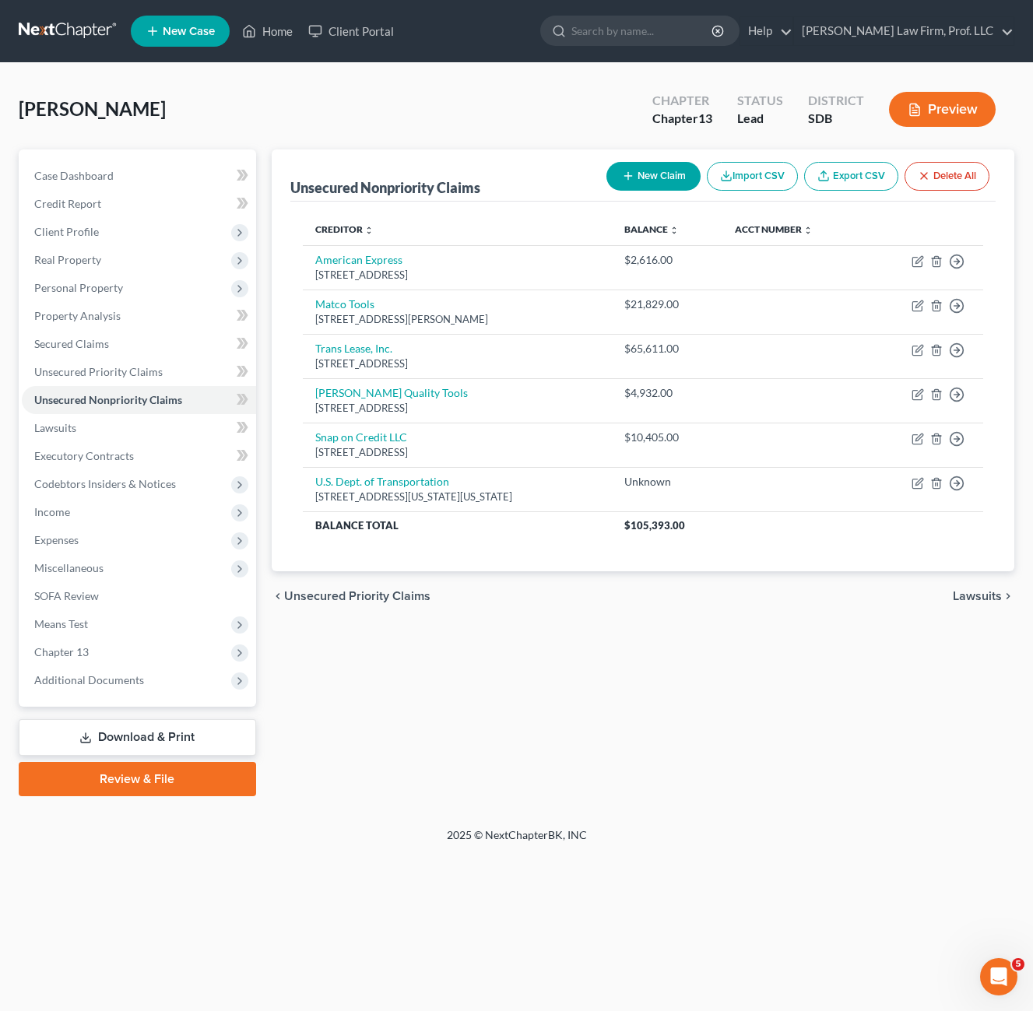
click at [659, 186] on button "New Claim" at bounding box center [653, 176] width 94 height 29
select select "0"
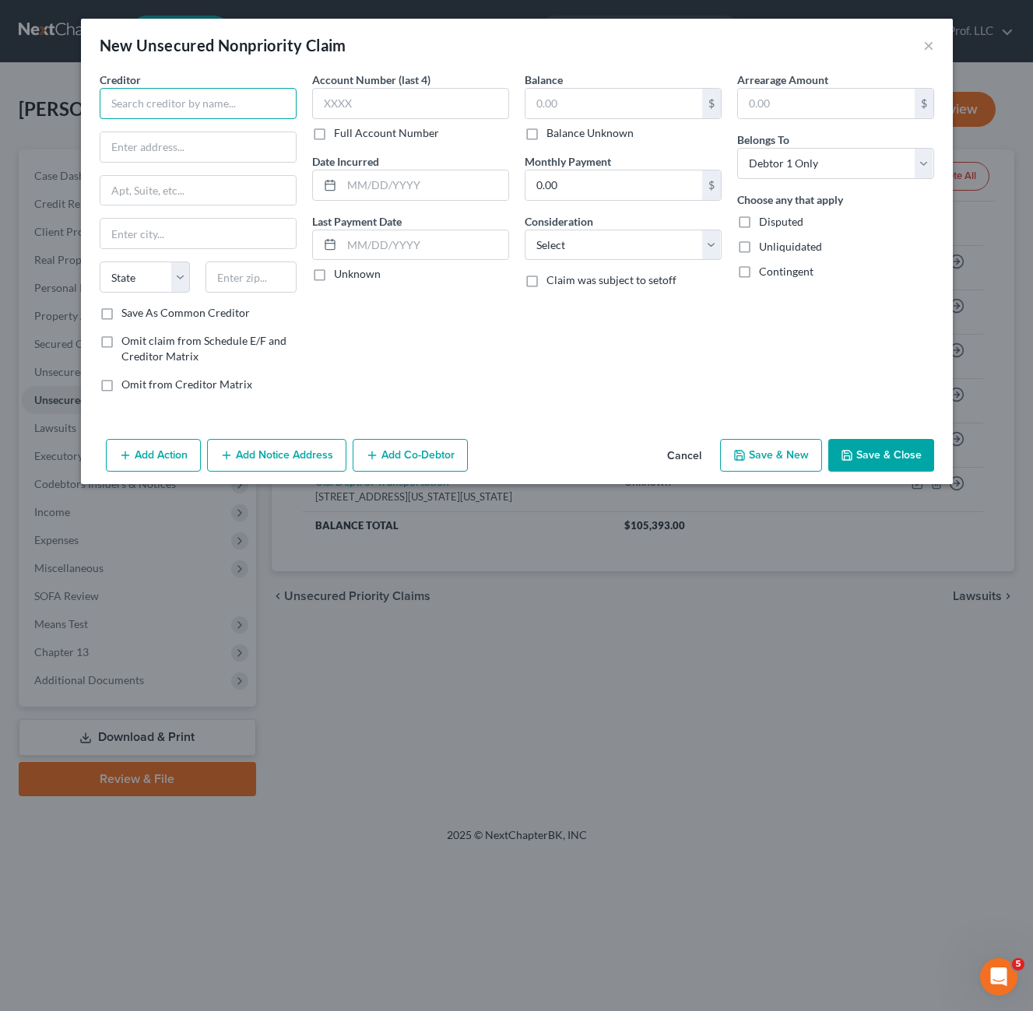
click at [238, 107] on input "text" at bounding box center [198, 103] width 197 height 31
type input "[PERSON_NAME] [PERSON_NAME]"
click at [181, 148] on input "text" at bounding box center [197, 147] width 195 height 30
drag, startPoint x: 144, startPoint y: 144, endPoint x: 135, endPoint y: 146, distance: 8.9
click at [135, 146] on input "PO BOx 15369" at bounding box center [197, 147] width 195 height 30
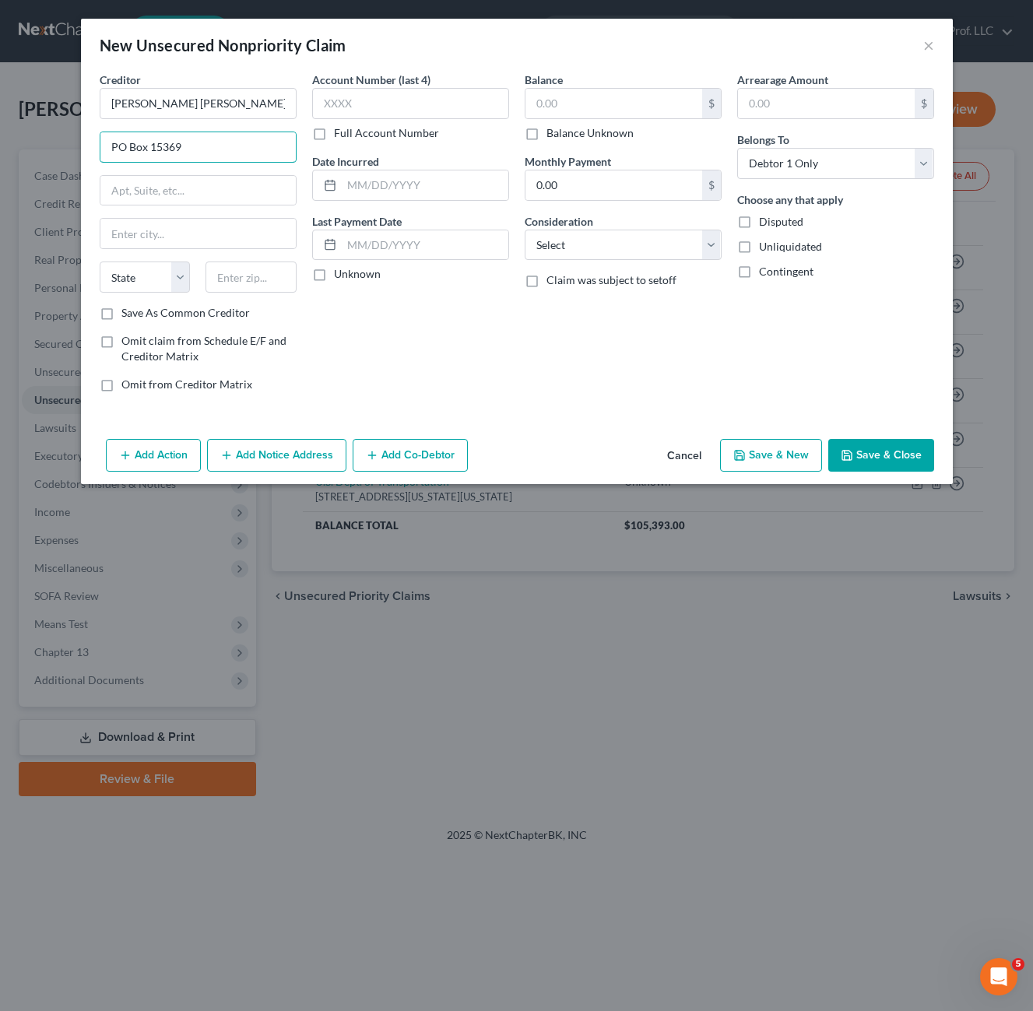
type input "PO Box 15369"
click at [241, 301] on div "State [US_STATE] AK AR AZ CA CO CT DE DC [GEOGRAPHIC_DATA] [GEOGRAPHIC_DATA] GU…" at bounding box center [198, 284] width 213 height 44
click at [258, 286] on input "text" at bounding box center [251, 277] width 91 height 31
type input "19850"
type input "Wilmington"
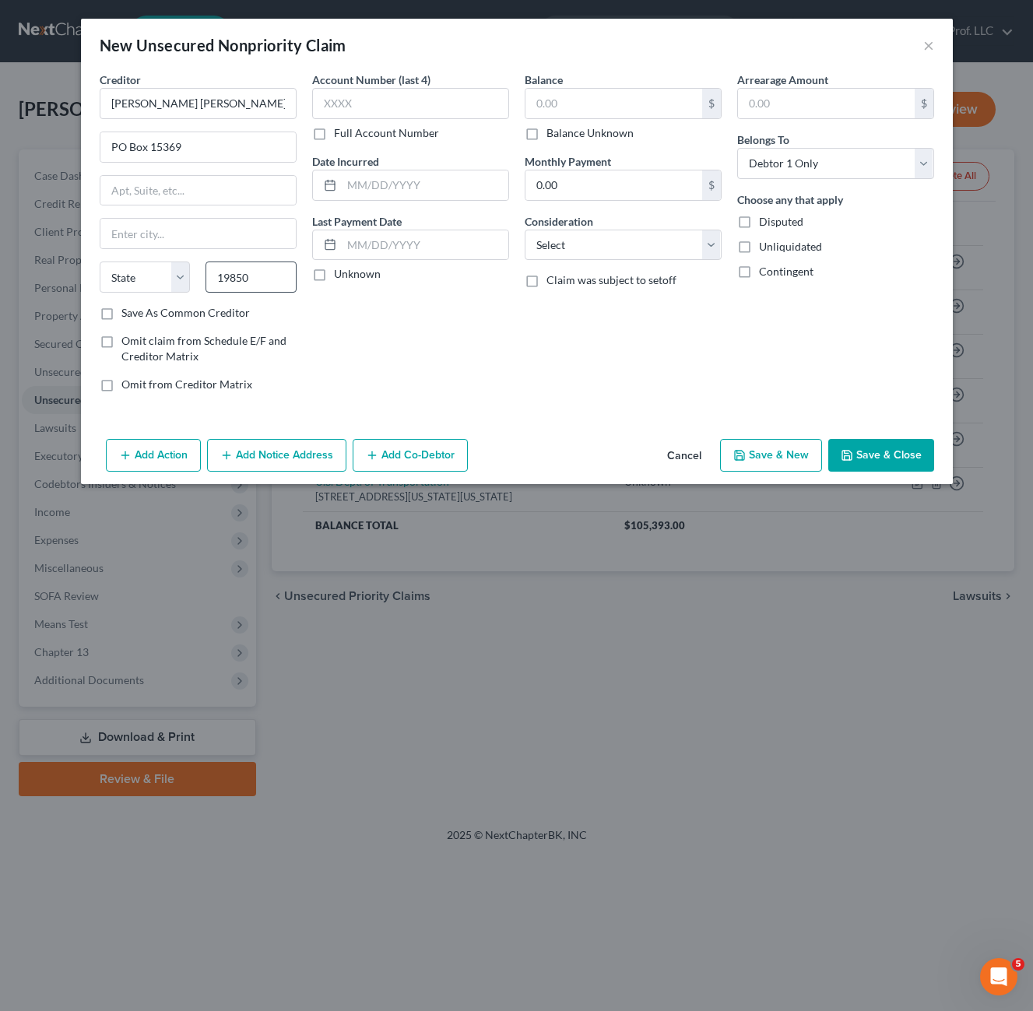
select select "7"
drag, startPoint x: 450, startPoint y: 389, endPoint x: 592, endPoint y: 239, distance: 207.0
click at [455, 386] on div "Account Number (last 4) Full Account Number Date Incurred Last Payment Date Unk…" at bounding box center [410, 238] width 213 height 333
click at [599, 248] on select "Select Cable / Satellite Services Collection Agency Credit Card Debt Debt Couns…" at bounding box center [623, 245] width 197 height 31
select select "2"
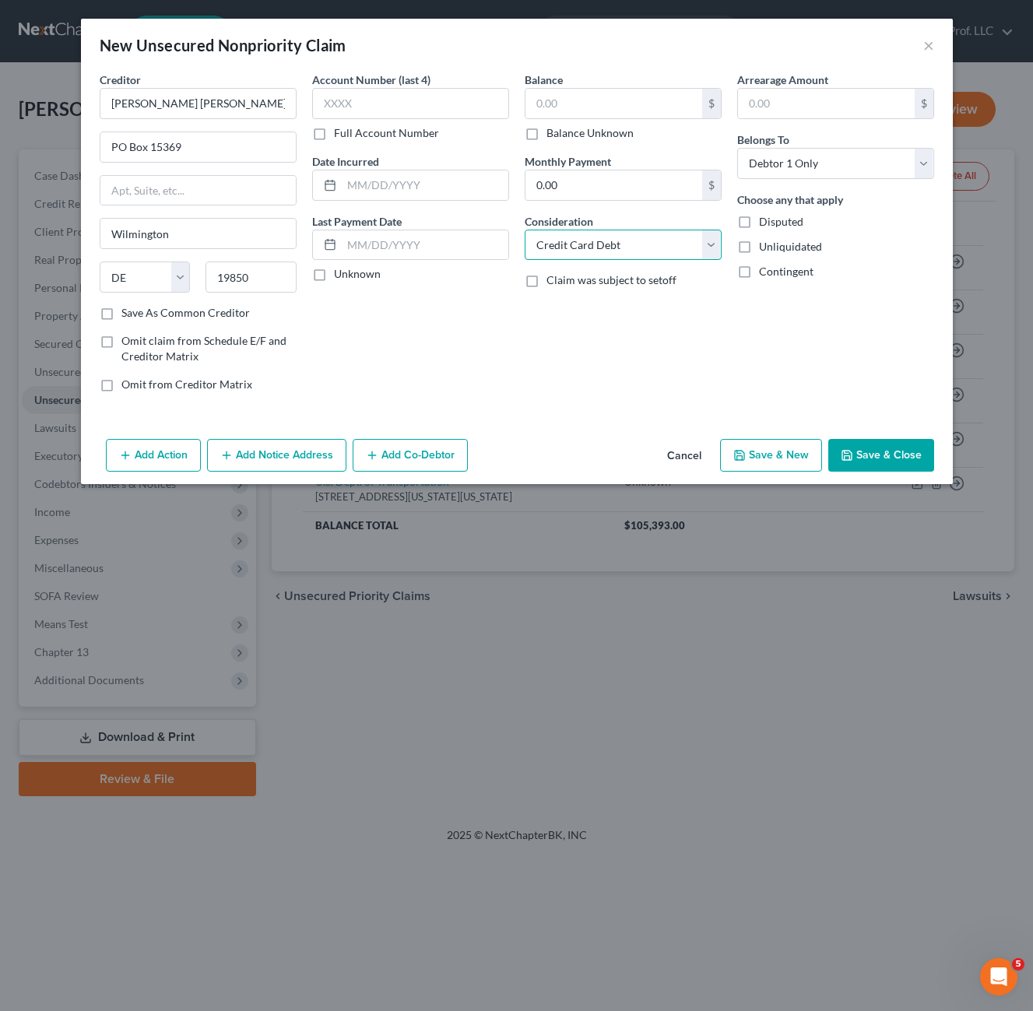
click at [525, 230] on select "Select Cable / Satellite Services Collection Agency Credit Card Debt Debt Couns…" at bounding box center [623, 245] width 197 height 31
drag, startPoint x: 748, startPoint y: 344, endPoint x: 884, endPoint y: 389, distance: 143.5
click at [750, 343] on div "Arrearage Amount $ Belongs To * Select Debtor 1 Only Debtor 2 Only Debtor 1 And…" at bounding box center [835, 238] width 213 height 333
click at [605, 111] on input "text" at bounding box center [613, 104] width 177 height 30
type input "1,411"
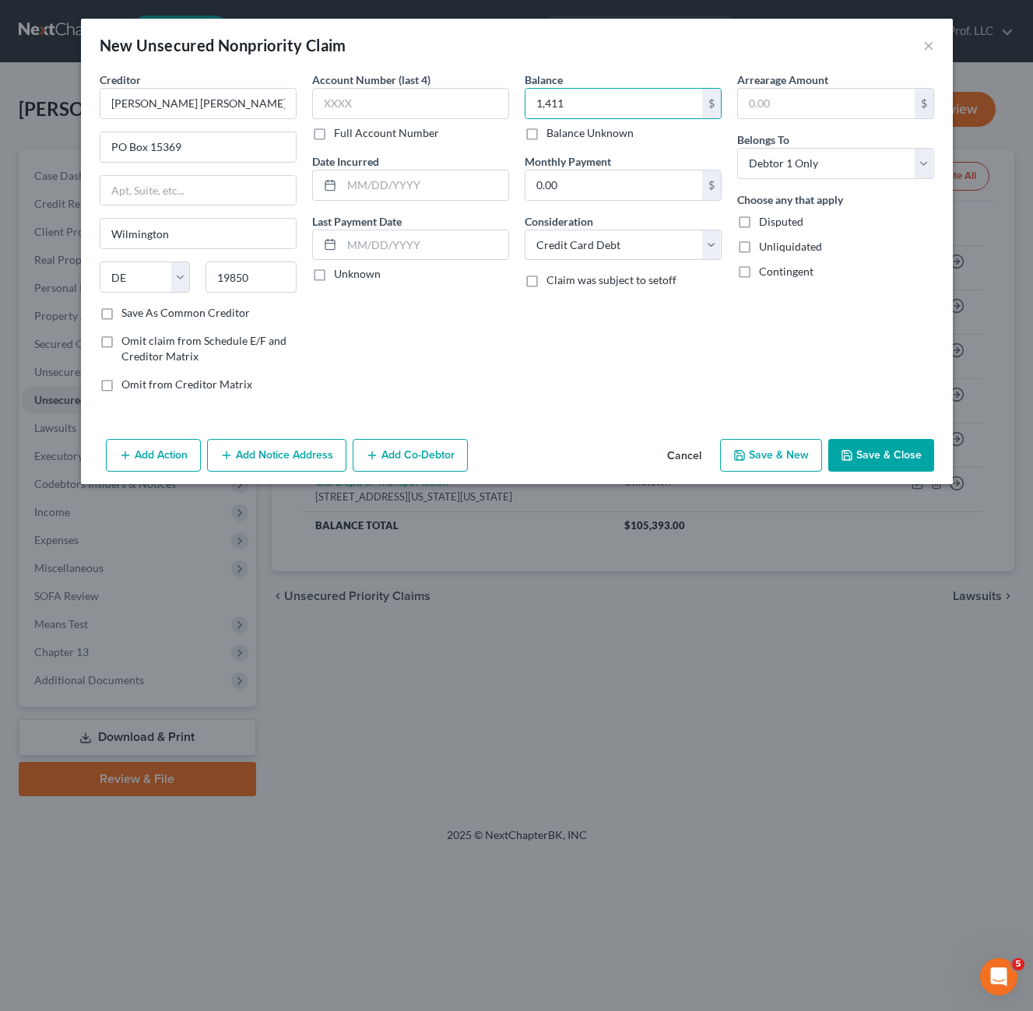
click at [696, 409] on div "Creditor * [PERSON_NAME] [PERSON_NAME] PO Box [GEOGRAPHIC_DATA] [US_STATE] AK A…" at bounding box center [517, 252] width 872 height 361
click at [786, 453] on button "Save & New" at bounding box center [771, 455] width 102 height 33
select select "0"
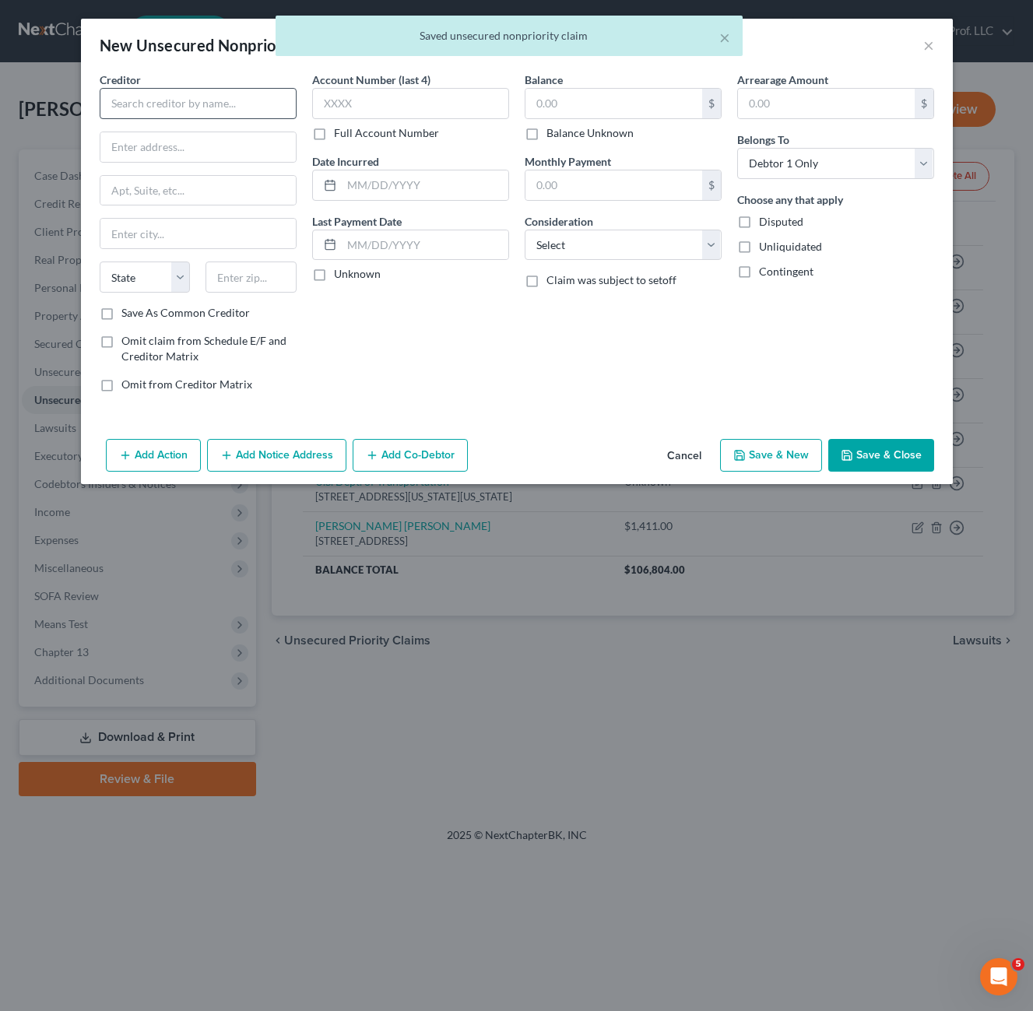
drag, startPoint x: 213, startPoint y: 125, endPoint x: 209, endPoint y: 116, distance: 10.4
click at [213, 125] on div "Creditor * State [US_STATE] AK AR AZ CA CO [GEOGRAPHIC_DATA] DE DC [GEOGRAPHIC_…" at bounding box center [198, 189] width 197 height 234
click at [212, 117] on input "text" at bounding box center [198, 103] width 197 height 31
click at [214, 116] on input "text" at bounding box center [198, 103] width 197 height 31
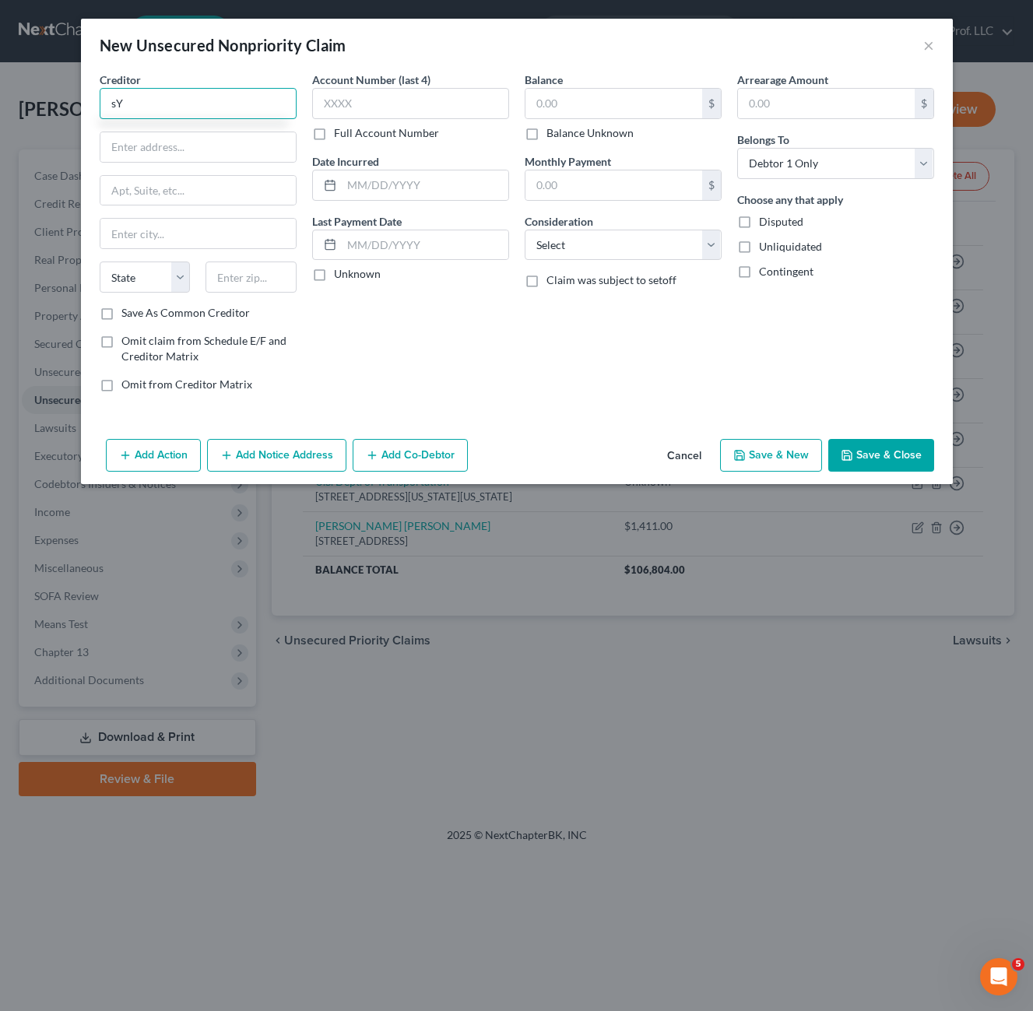
type input "s"
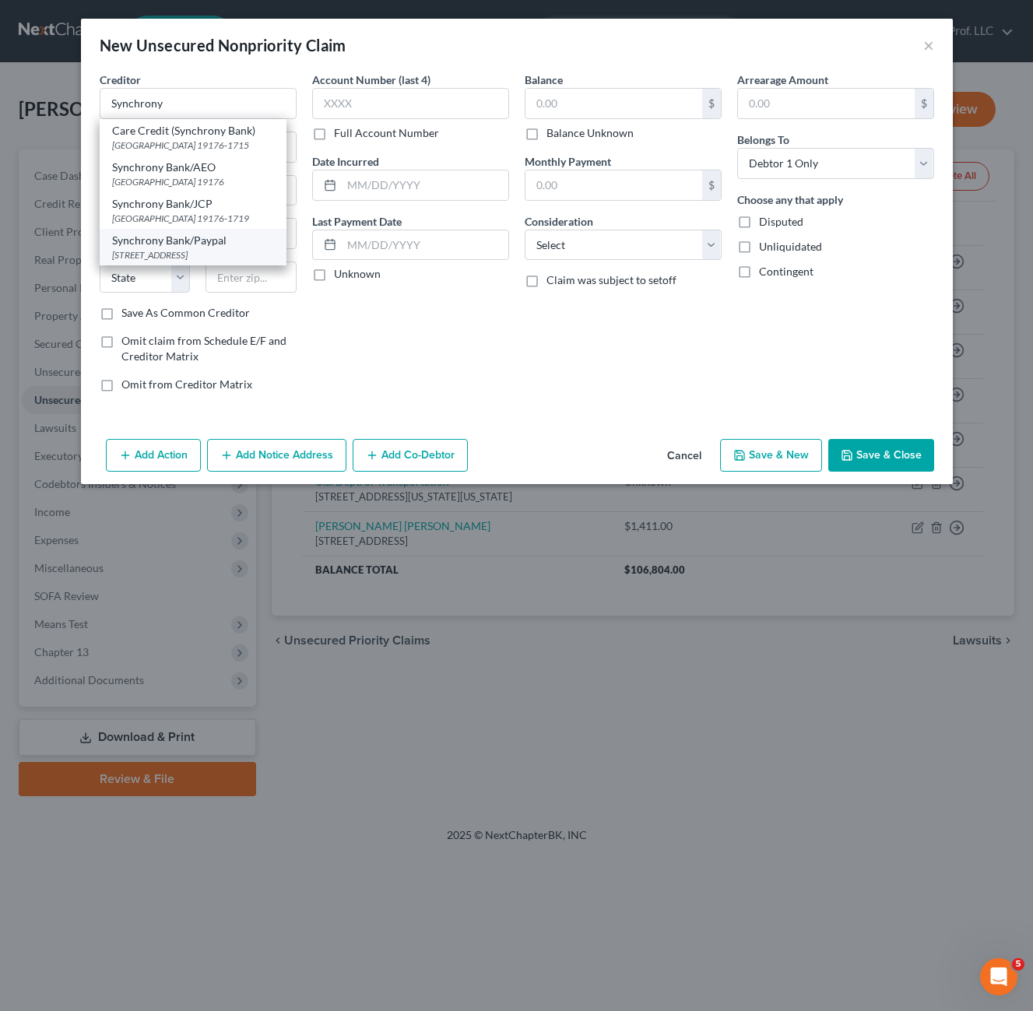
click at [238, 248] on div "Synchrony Bank/Paypal" at bounding box center [193, 241] width 162 height 16
type input "Synchrony Bank/Paypal"
type input "[STREET_ADDRESS]"
type input "[PERSON_NAME]"
select select "46"
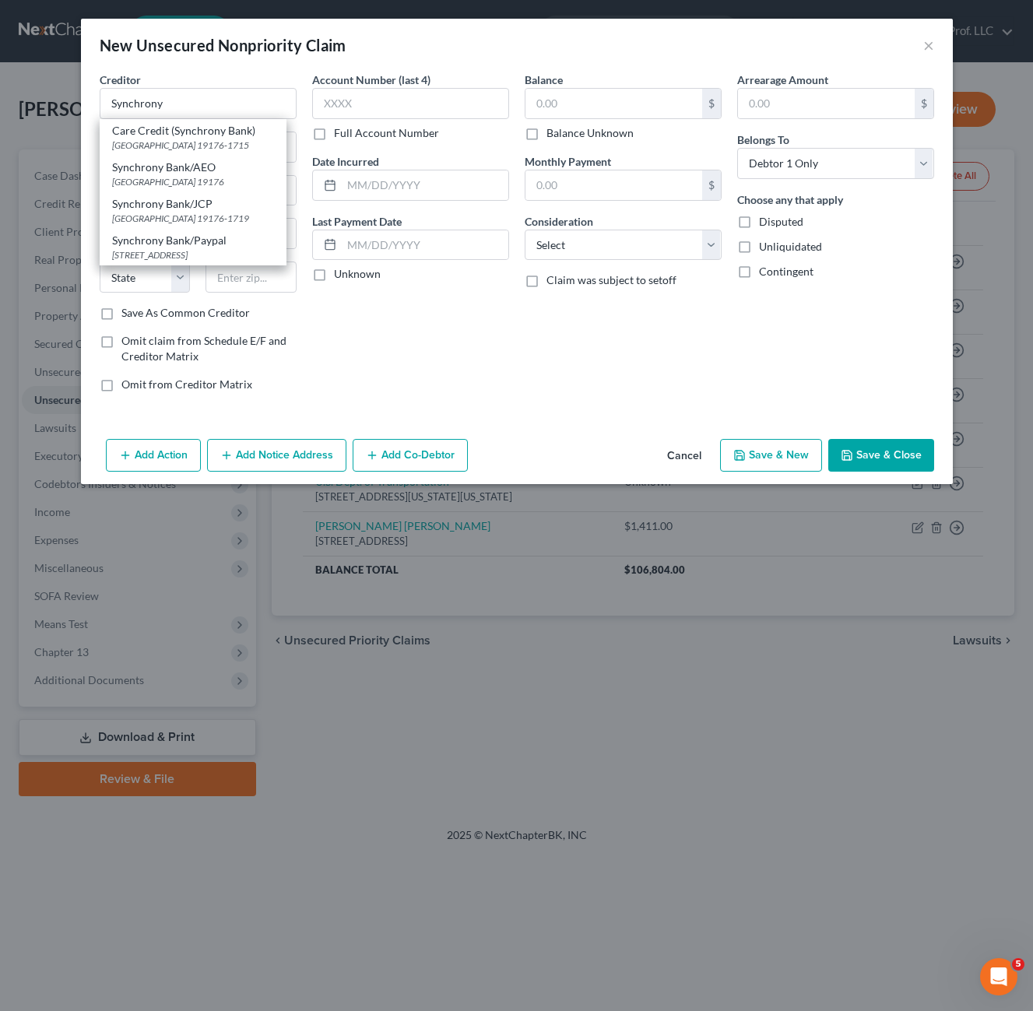
type input "84020"
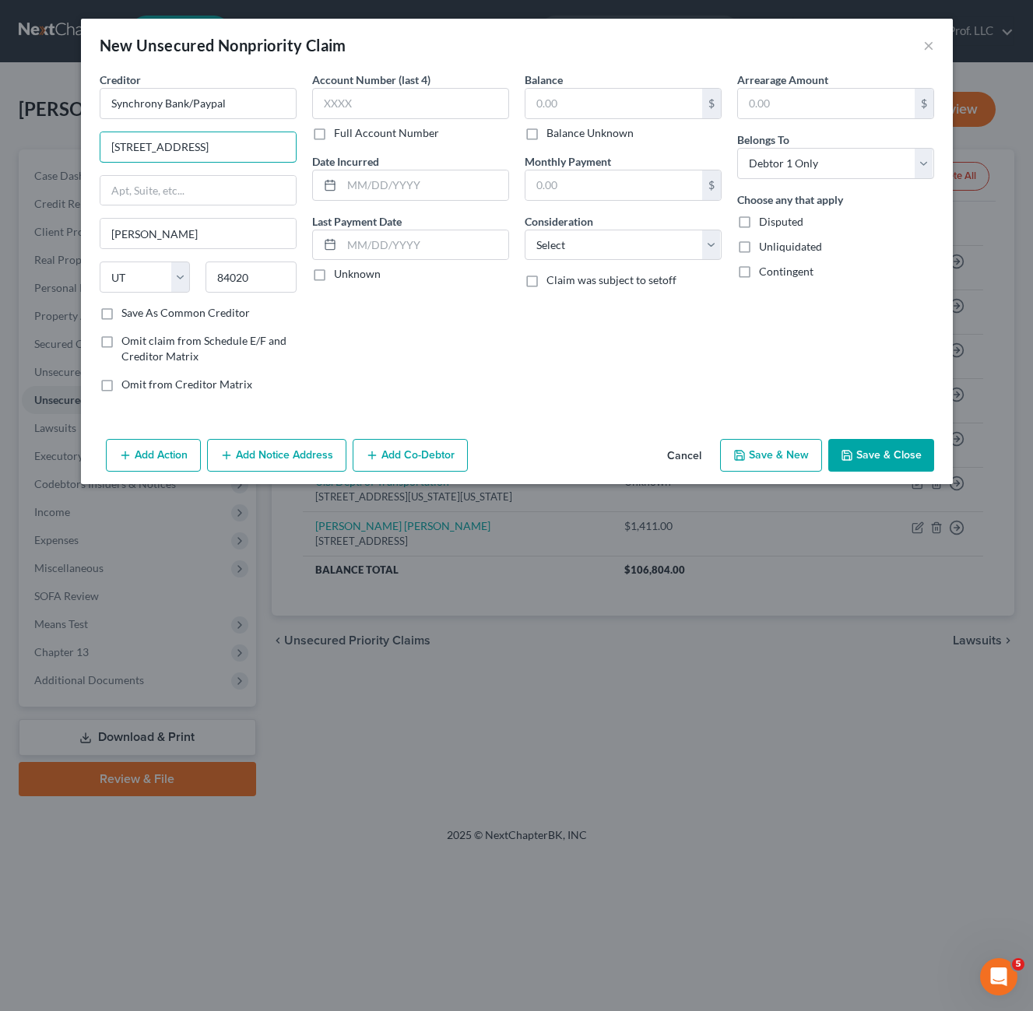
drag, startPoint x: 275, startPoint y: 155, endPoint x: 39, endPoint y: 137, distance: 236.5
click at [43, 138] on div "New Unsecured Nonpriority Claim × Creditor * Synchrony Bank/Paypal [STREET_ADDR…" at bounding box center [516, 505] width 1033 height 1011
type input "PO Box 71727"
type input "19176"
click at [394, 329] on div "Account Number (last 4) Full Account Number Date Incurred Last Payment Date Unk…" at bounding box center [410, 238] width 213 height 333
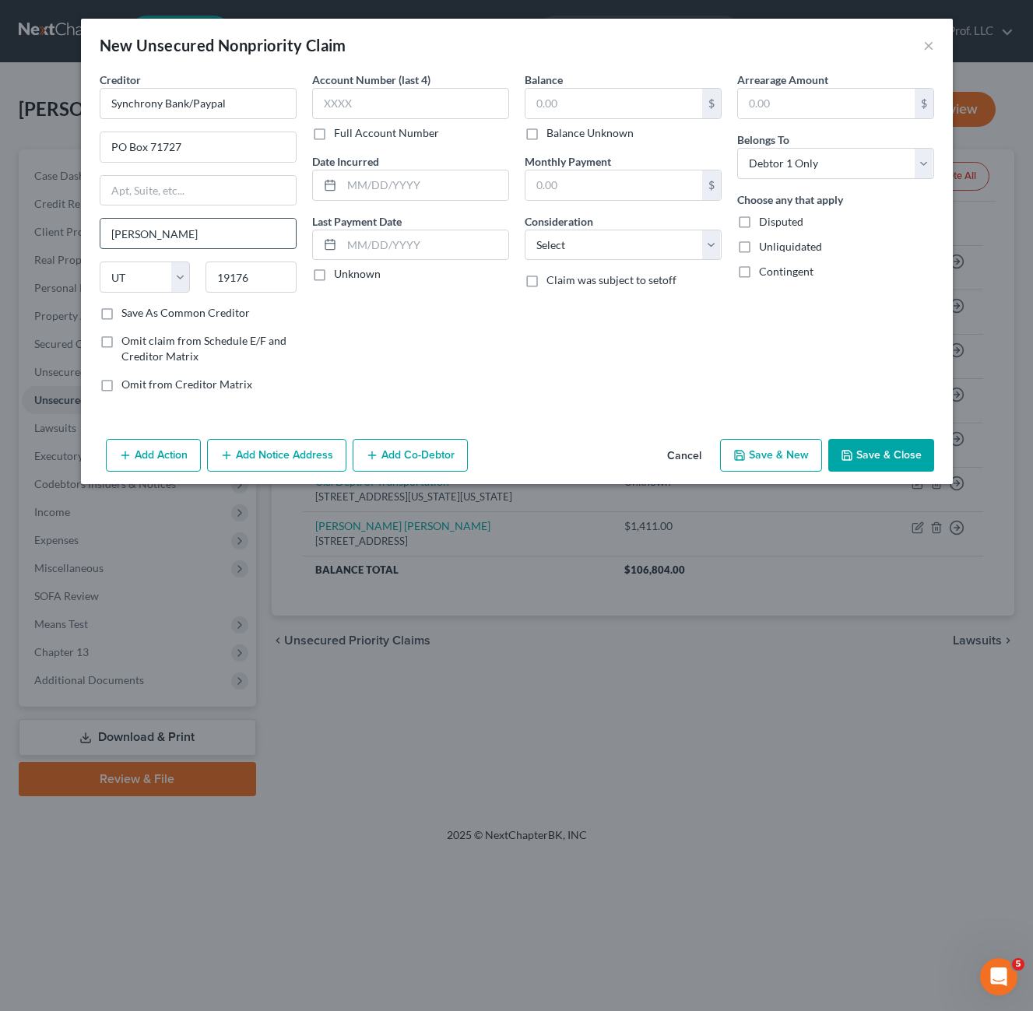
click at [186, 224] on input "[PERSON_NAME]" at bounding box center [197, 234] width 195 height 30
drag, startPoint x: 127, startPoint y: 237, endPoint x: 5, endPoint y: 227, distance: 121.9
click at [30, 230] on div "New Unsecured Nonpriority Claim × Creditor * Synchrony Bank/Paypal PO Box 71727…" at bounding box center [516, 505] width 1033 height 1011
type input "[GEOGRAPHIC_DATA]"
select select "39"
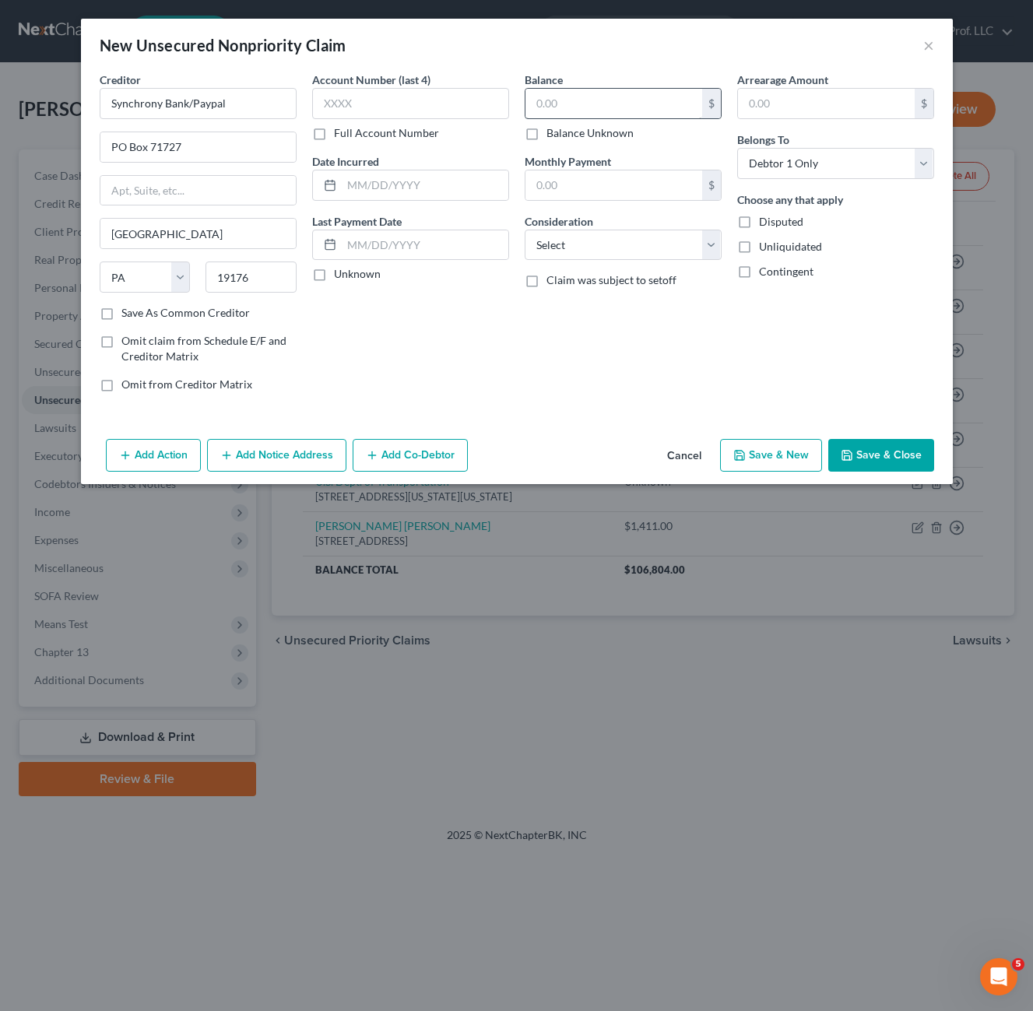
drag, startPoint x: 607, startPoint y: 84, endPoint x: 603, endPoint y: 109, distance: 25.3
click at [608, 89] on div "Balance $ Balance Unknown Balance Undetermined $ Balance Unknown" at bounding box center [623, 106] width 197 height 69
click at [603, 107] on input "text" at bounding box center [613, 104] width 177 height 30
drag, startPoint x: 588, startPoint y: 216, endPoint x: 603, endPoint y: 262, distance: 48.3
click at [589, 220] on label "Consideration" at bounding box center [559, 221] width 69 height 16
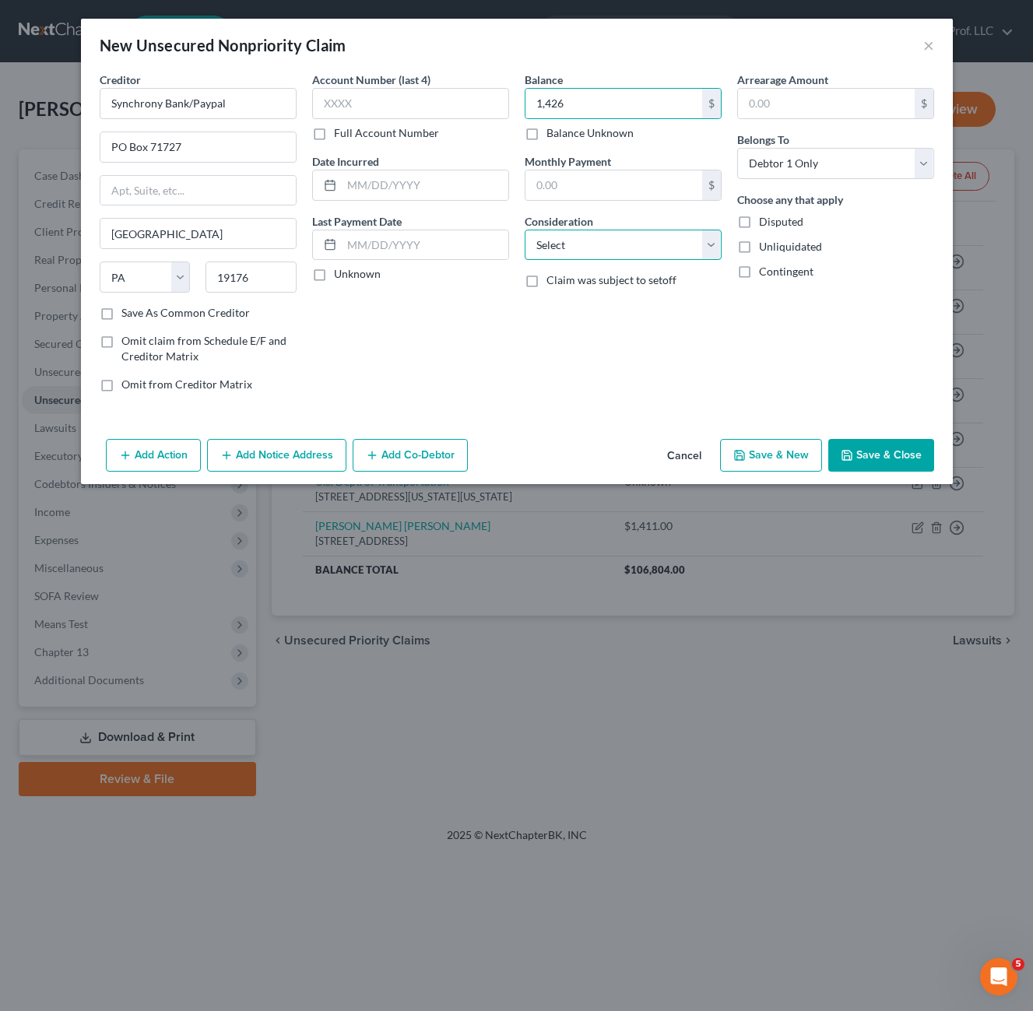
click at [589, 249] on select "Select Cable / Satellite Services Collection Agency Credit Card Debt Debt Couns…" at bounding box center [623, 245] width 197 height 31
click at [525, 230] on select "Select Cable / Satellite Services Collection Agency Credit Card Debt Debt Couns…" at bounding box center [623, 245] width 197 height 31
click at [919, 466] on button "Save & Close" at bounding box center [881, 455] width 106 height 33
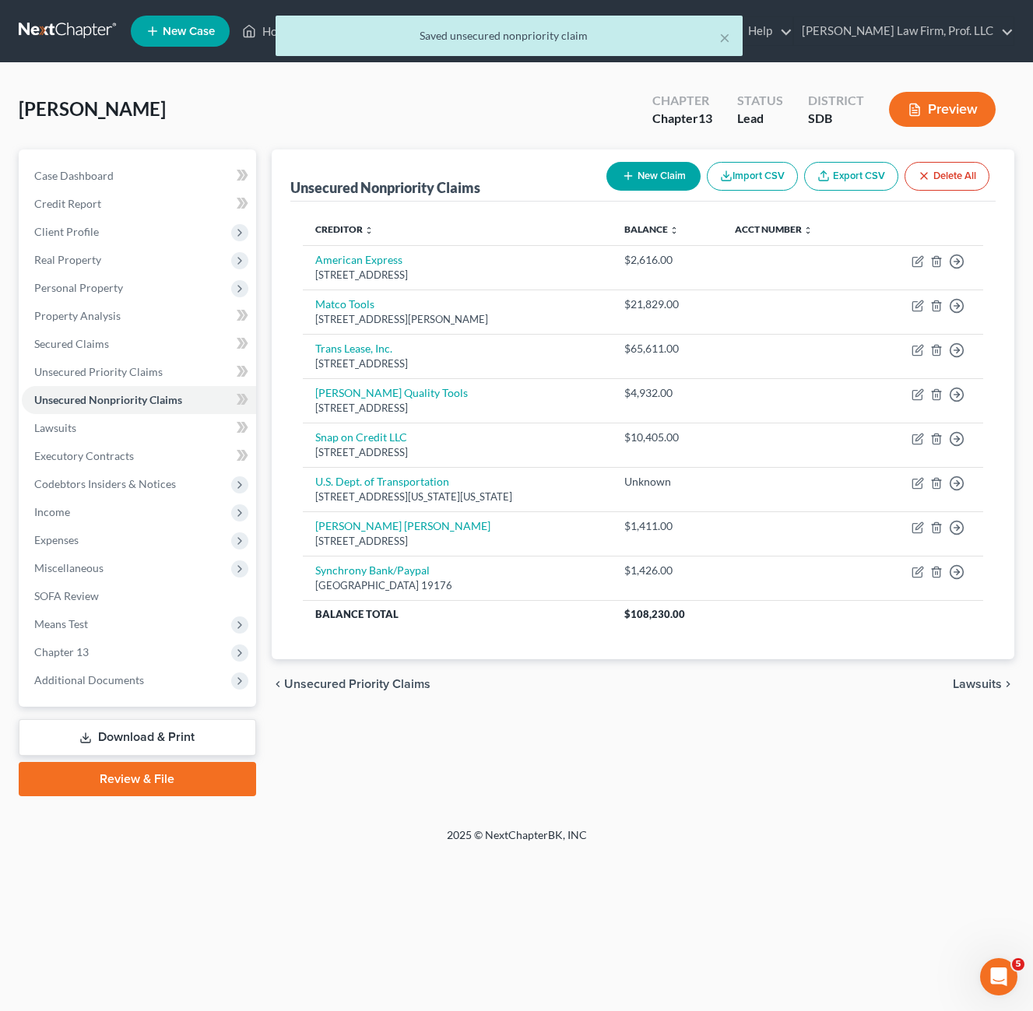
drag, startPoint x: 653, startPoint y: 193, endPoint x: 646, endPoint y: 184, distance: 11.7
click at [653, 193] on div "New Claim Import CSV Export CSV Delete All" at bounding box center [797, 176] width 395 height 41
click at [646, 184] on button "New Claim" at bounding box center [653, 176] width 94 height 29
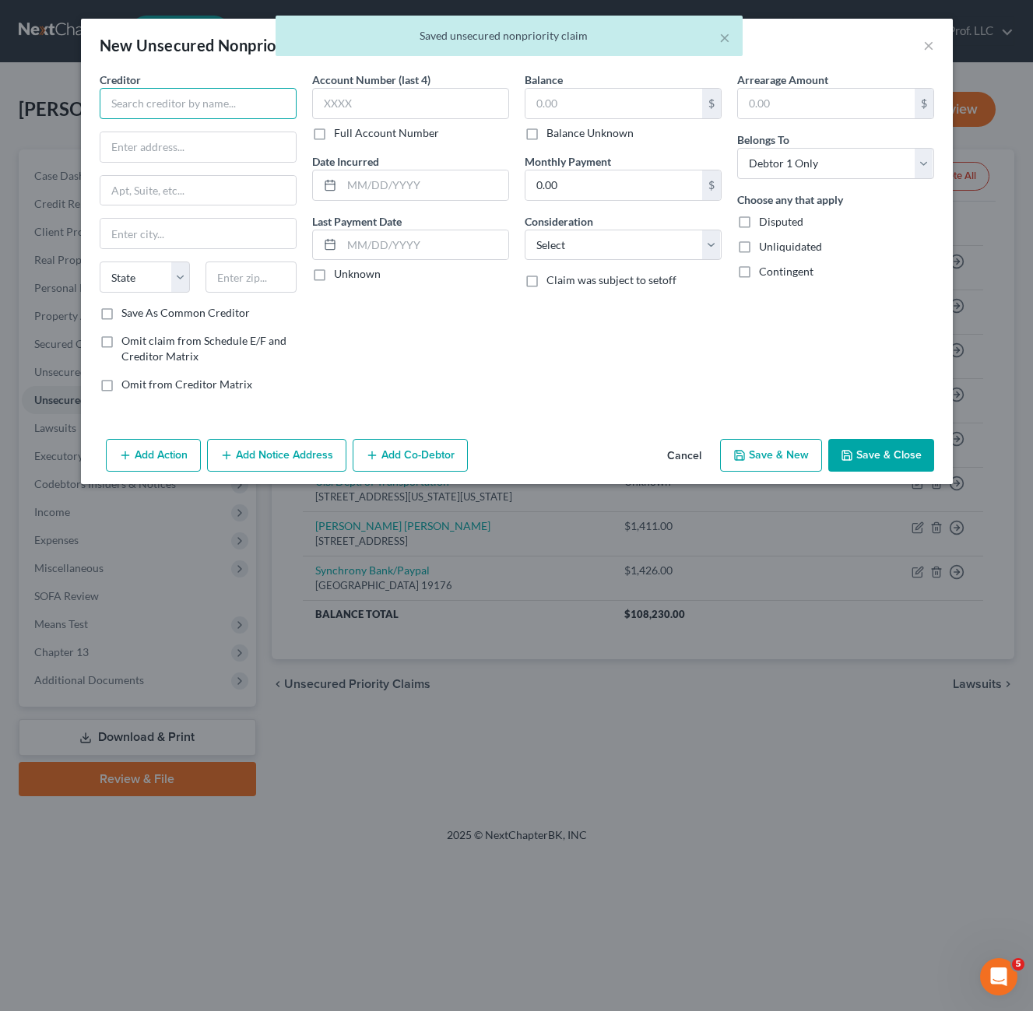
click at [198, 104] on input "text" at bounding box center [198, 103] width 197 height 31
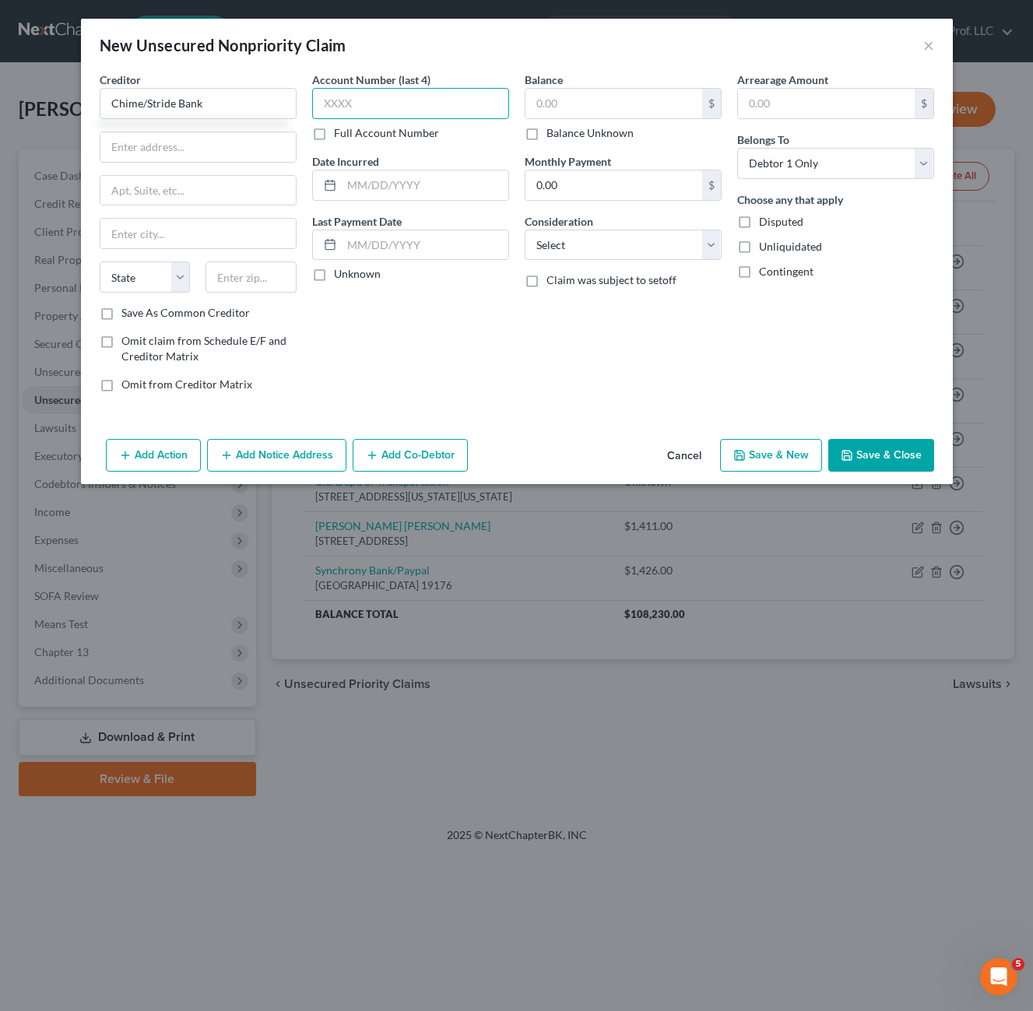
click at [394, 113] on input "text" at bounding box center [410, 103] width 197 height 31
drag, startPoint x: 199, startPoint y: 130, endPoint x: 202, endPoint y: 147, distance: 17.4
click at [199, 128] on div "Creditor * Chime/Stride Bank State [US_STATE] AK AR AZ CA CO CT DE DC [GEOGRAPH…" at bounding box center [198, 189] width 197 height 234
click at [203, 147] on input "text" at bounding box center [197, 147] width 195 height 30
click at [399, 346] on div "Account Number (last 4) 2598 Full Account Number Date Incurred Last Payment Dat…" at bounding box center [410, 238] width 213 height 333
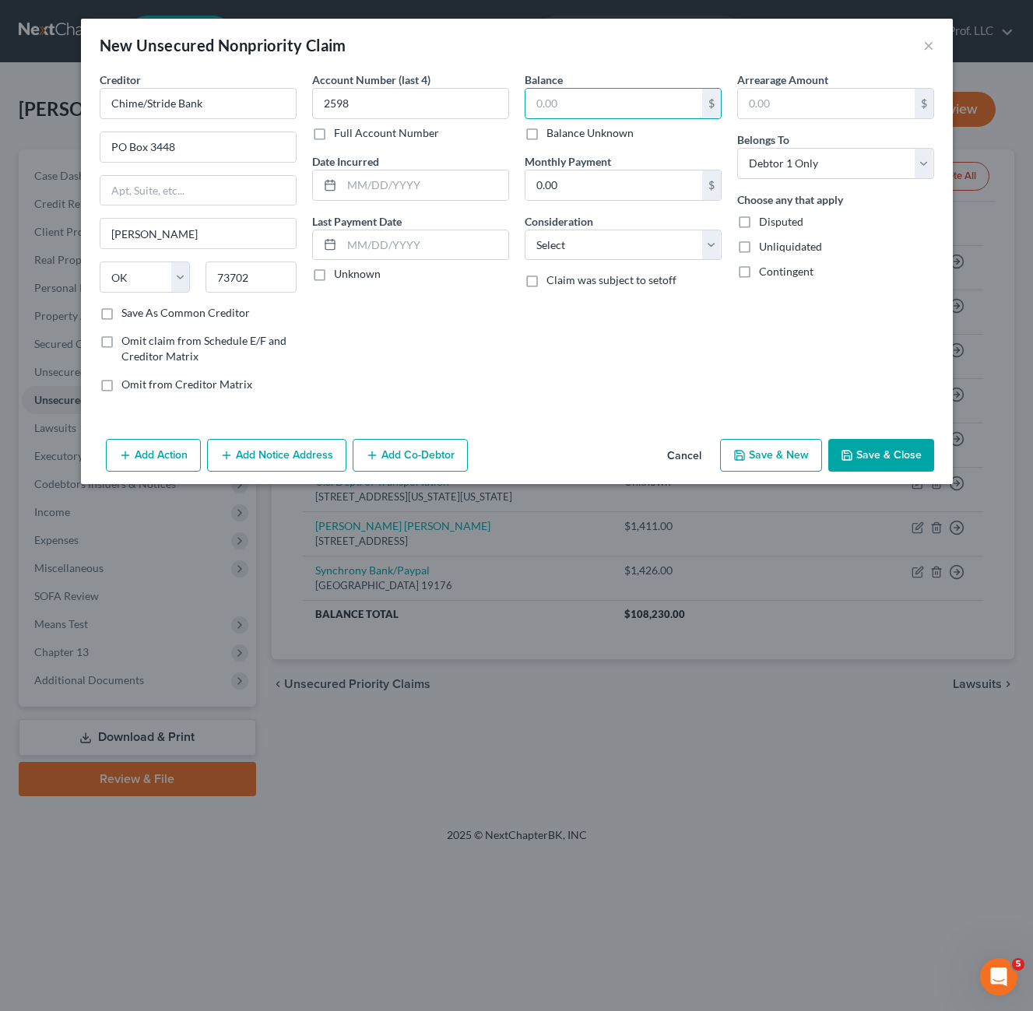
drag, startPoint x: 589, startPoint y: 112, endPoint x: 596, endPoint y: 142, distance: 31.3
click at [589, 111] on input "text" at bounding box center [613, 104] width 177 height 30
click at [635, 360] on div "Balance 0.00 $ Balance Unknown Balance Undetermined 0.00 $ Balance Unknown Mont…" at bounding box center [623, 238] width 213 height 333
click at [649, 235] on select "Select Cable / Satellite Services Collection Agency Credit Card Debt Debt Couns…" at bounding box center [623, 245] width 197 height 31
click at [525, 230] on select "Select Cable / Satellite Services Collection Agency Credit Card Debt Debt Couns…" at bounding box center [623, 245] width 197 height 31
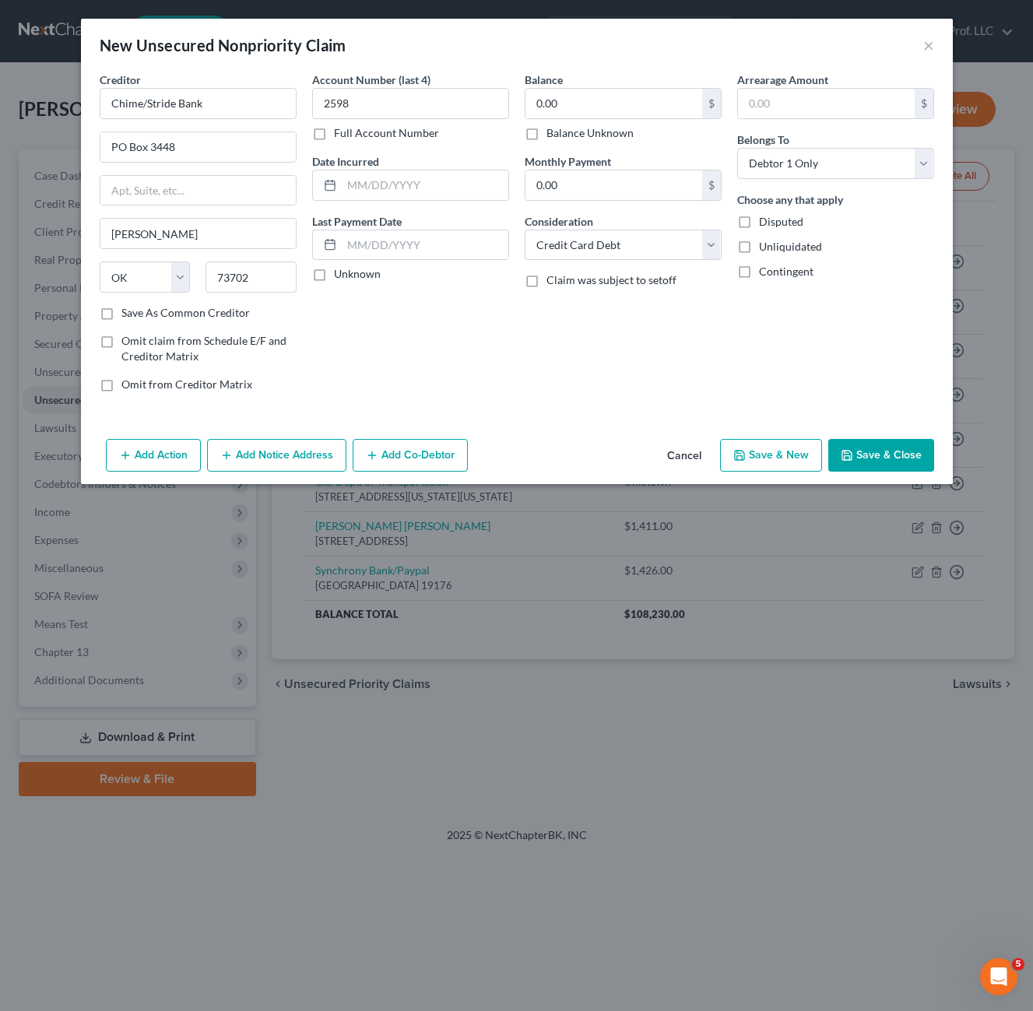
click at [887, 370] on div "Arrearage Amount $ Belongs To * Select Debtor 1 Only Debtor 2 Only Debtor 1 And…" at bounding box center [835, 238] width 213 height 333
click at [178, 316] on label "Save As Common Creditor" at bounding box center [185, 313] width 128 height 16
click at [138, 315] on input "Save As Common Creditor" at bounding box center [133, 310] width 10 height 10
click at [881, 449] on button "Save & Close" at bounding box center [881, 455] width 106 height 33
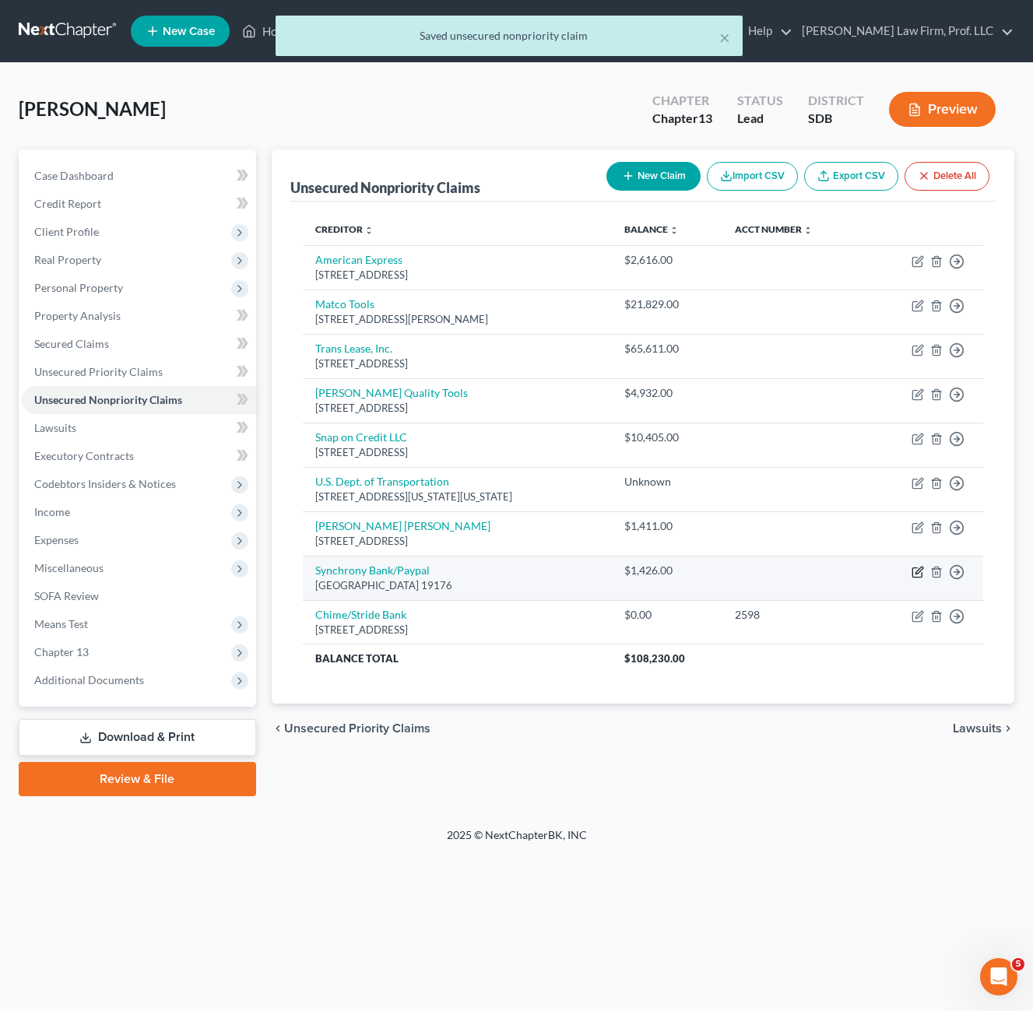
click at [915, 575] on icon "button" at bounding box center [918, 572] width 12 height 12
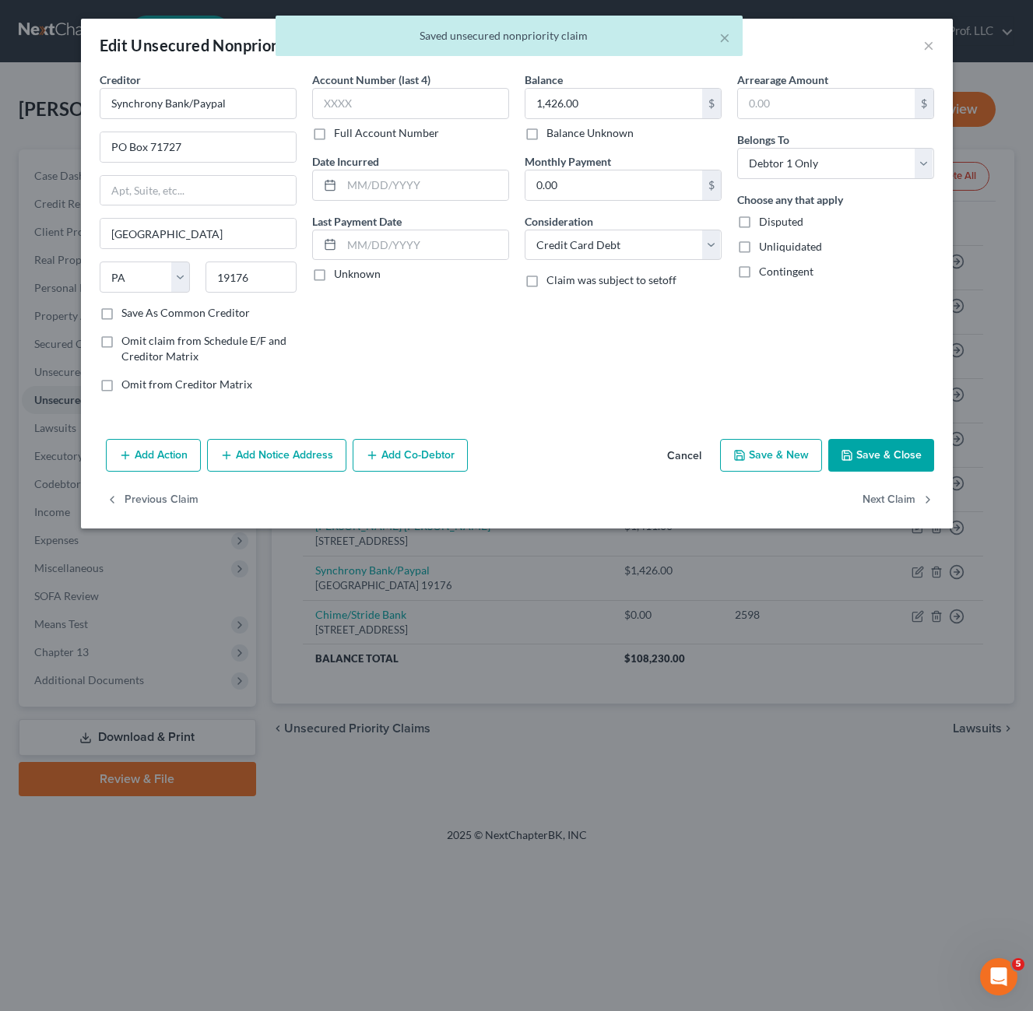
click at [160, 311] on label "Save As Common Creditor" at bounding box center [185, 313] width 128 height 16
click at [138, 311] on input "Save As Common Creditor" at bounding box center [133, 310] width 10 height 10
click at [871, 460] on button "Save & Close" at bounding box center [881, 455] width 106 height 33
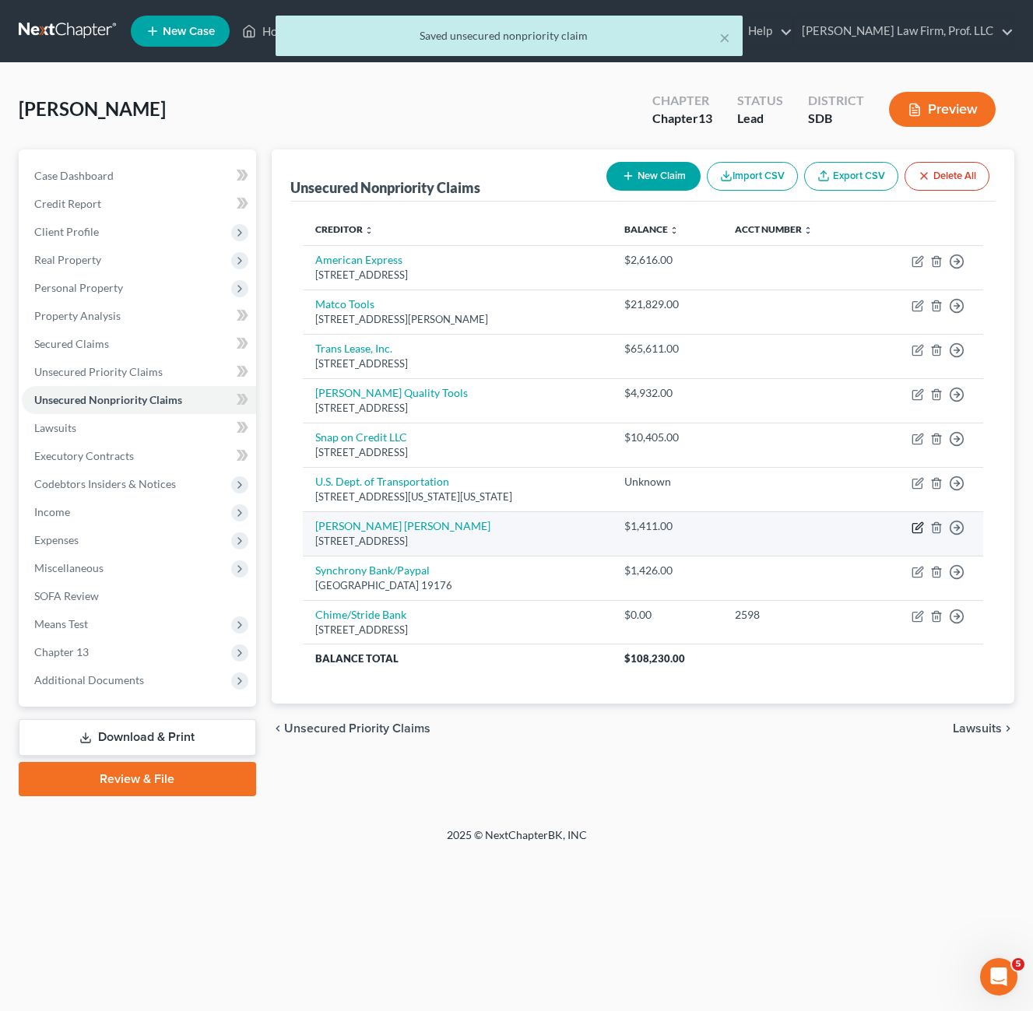
click at [922, 524] on icon "button" at bounding box center [918, 528] width 12 height 12
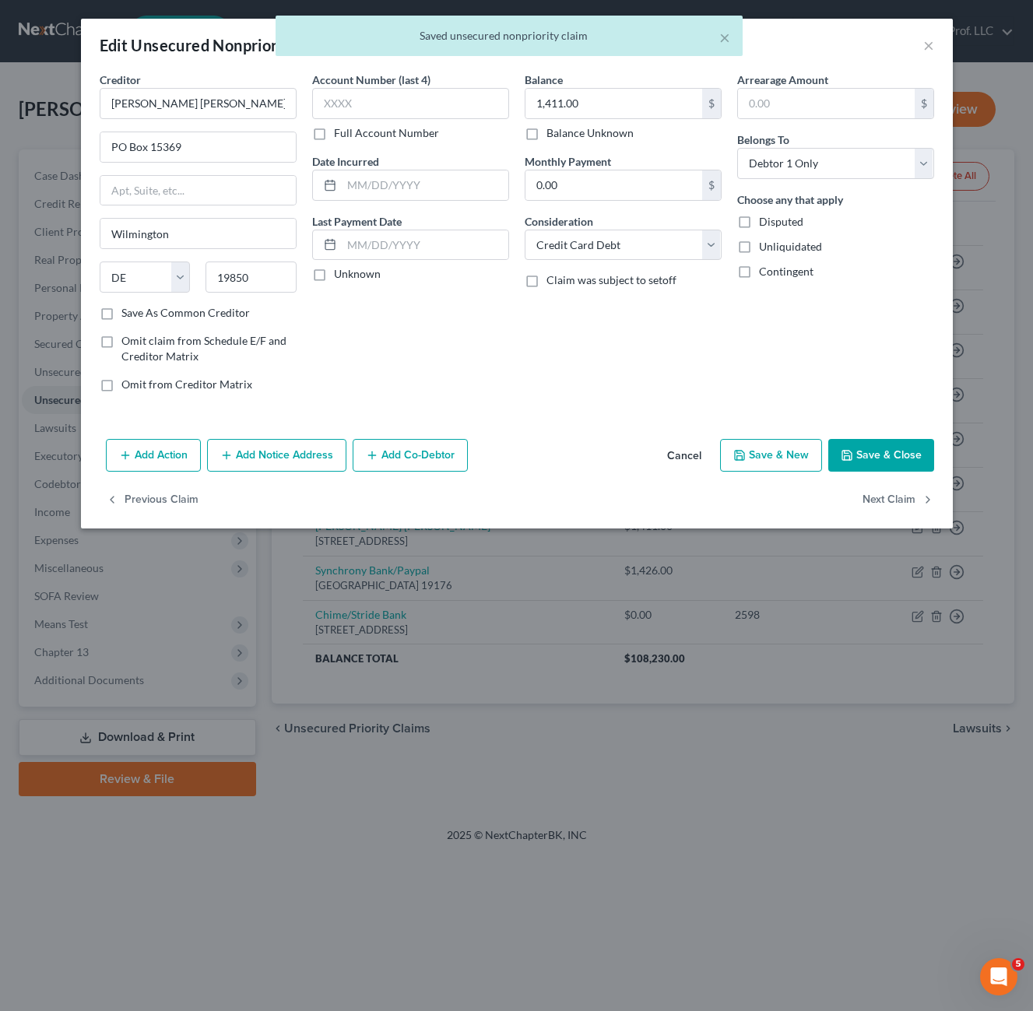
click at [129, 315] on label "Save As Common Creditor" at bounding box center [185, 313] width 128 height 16
click at [129, 315] on input "Save As Common Creditor" at bounding box center [133, 310] width 10 height 10
click at [852, 447] on button "Save & Close" at bounding box center [881, 455] width 106 height 33
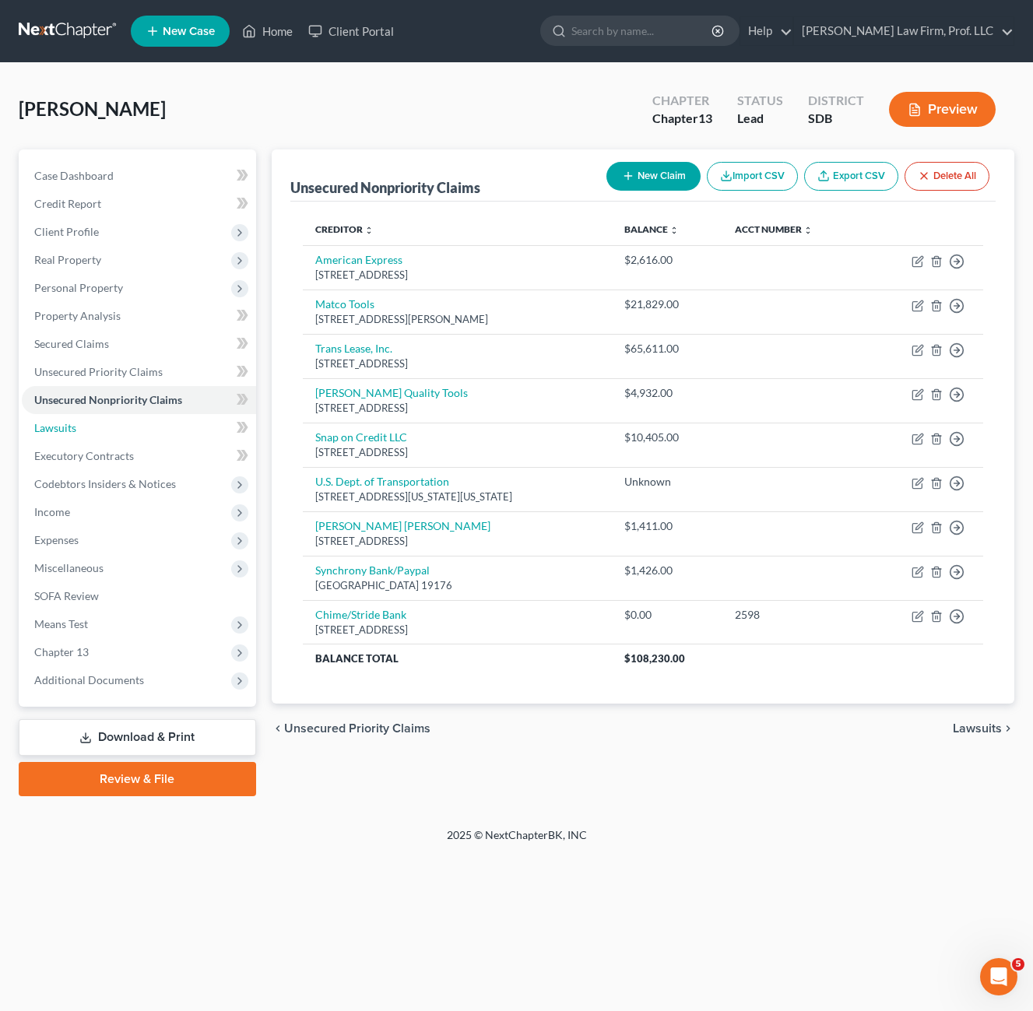
click at [87, 431] on link "Lawsuits" at bounding box center [139, 428] width 234 height 28
